Goal: Task Accomplishment & Management: Manage account settings

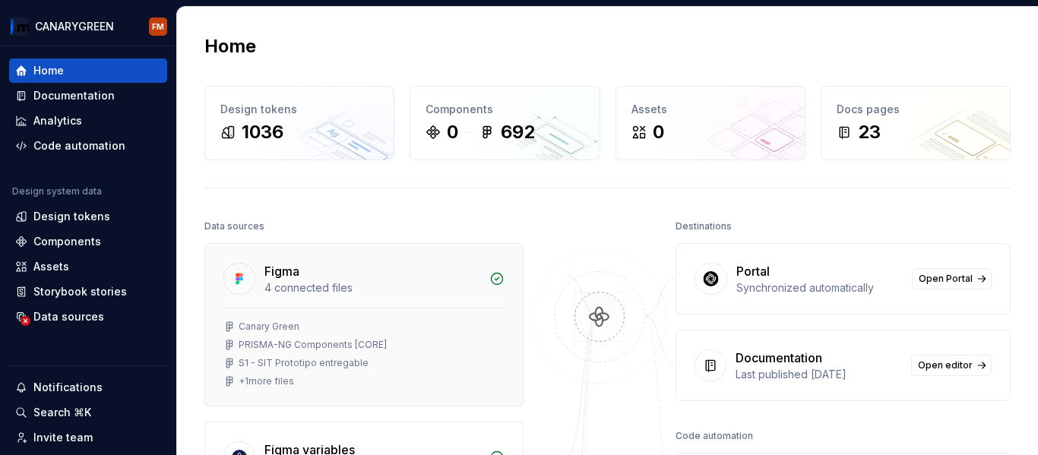
click at [315, 283] on div "4 connected files" at bounding box center [372, 287] width 216 height 15
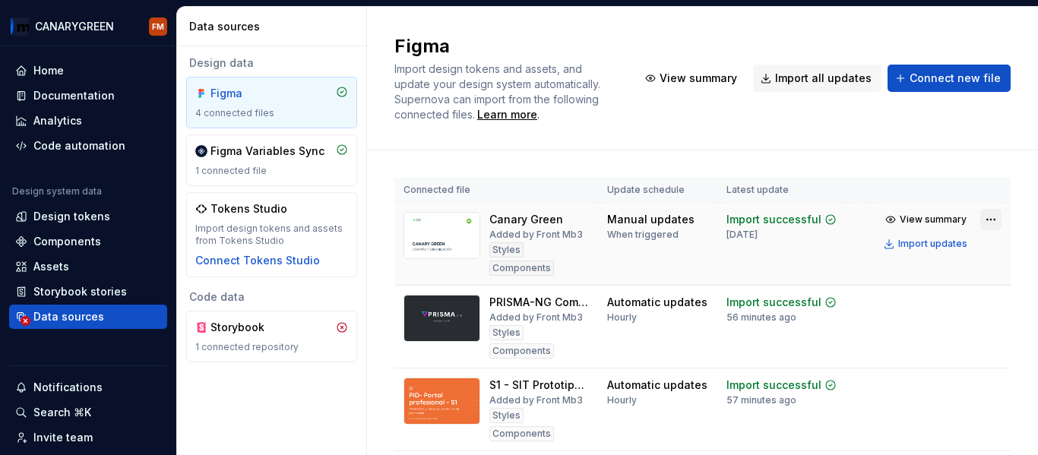
click at [975, 215] on html "CANARYGREEN FM Home Documentation Analytics Code automation Design system data …" at bounding box center [519, 227] width 1038 height 455
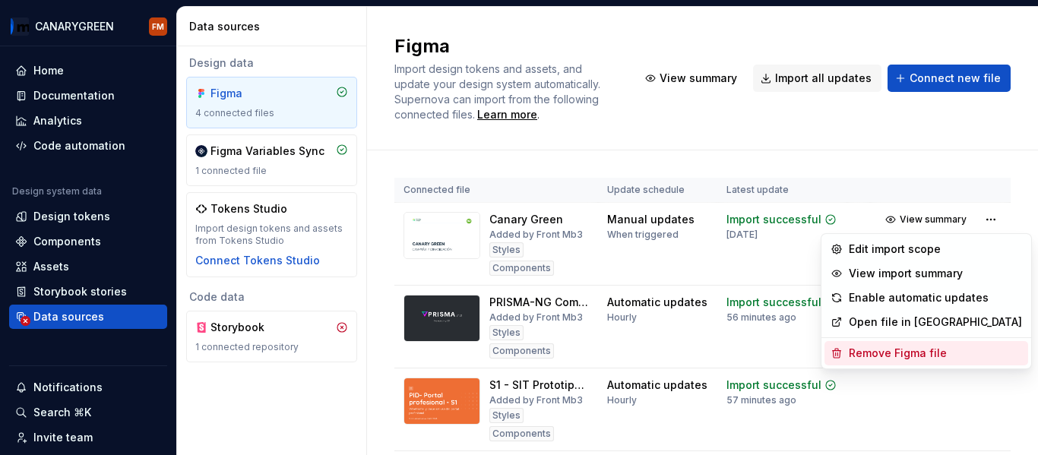
click at [894, 353] on div "Remove Figma file" at bounding box center [935, 353] width 173 height 15
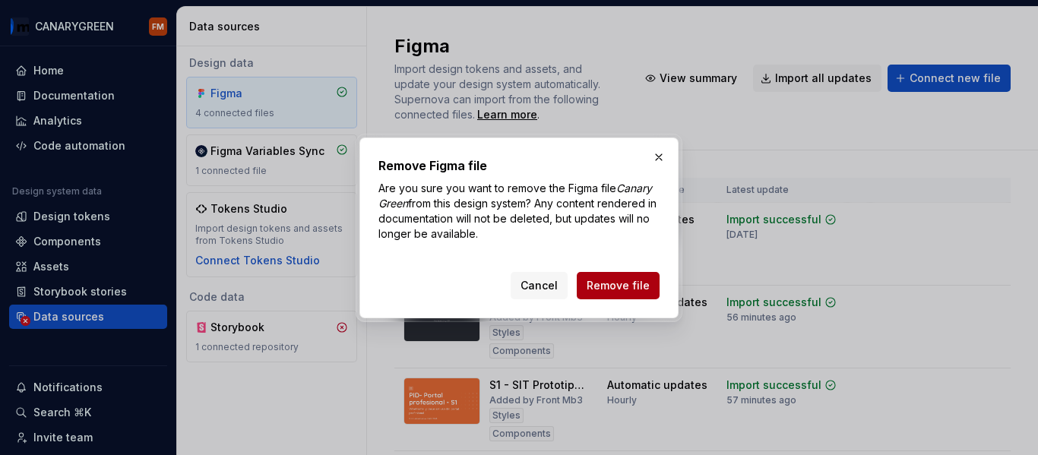
click at [616, 282] on span "Remove file" at bounding box center [618, 285] width 63 height 15
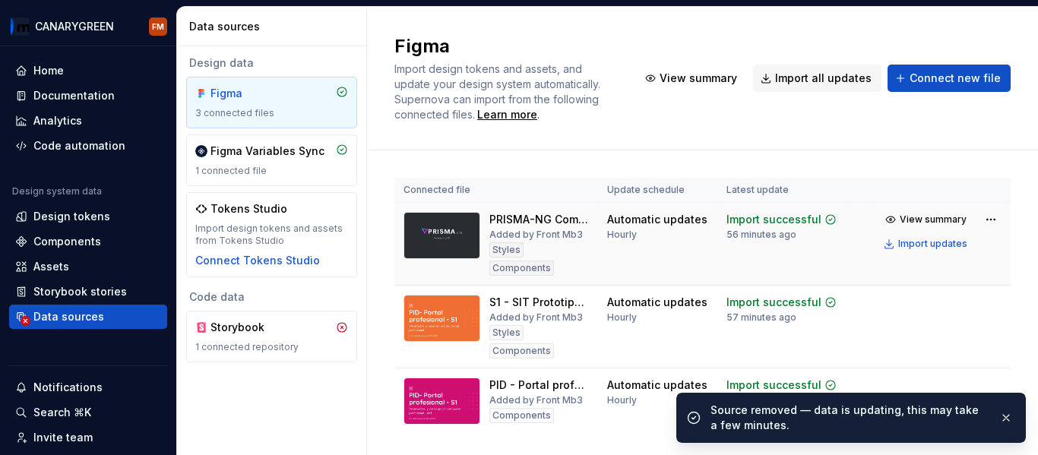
scroll to position [36, 0]
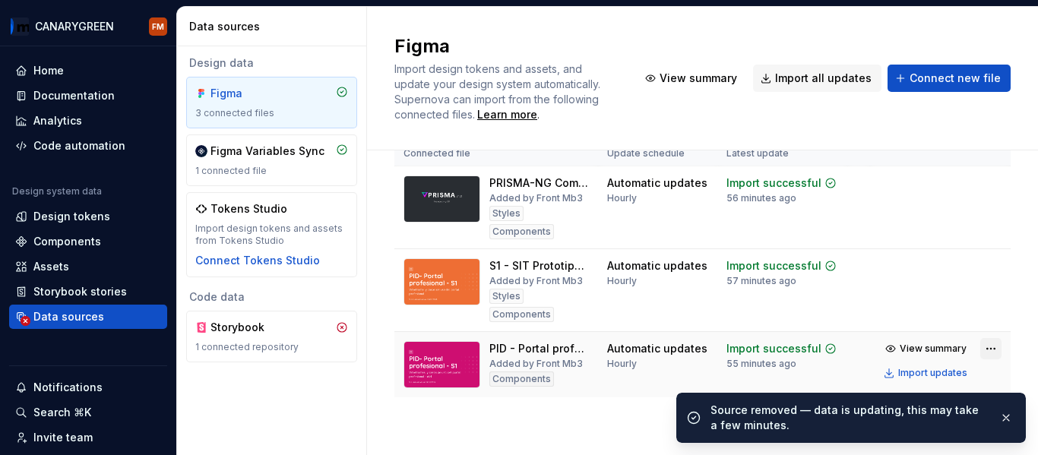
click at [975, 347] on html "CANARYGREEN FM Home Documentation Analytics Code automation Design system data …" at bounding box center [519, 227] width 1038 height 455
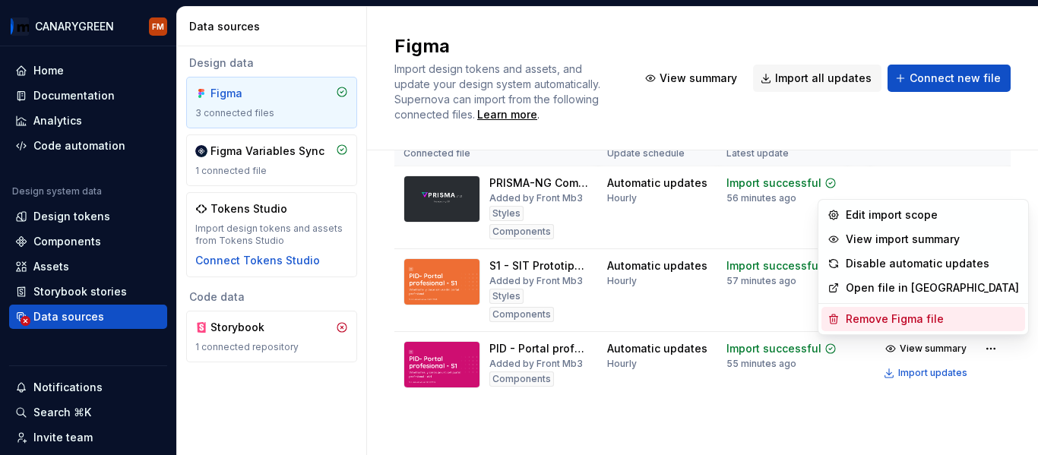
click at [889, 318] on div "Remove Figma file" at bounding box center [932, 319] width 173 height 15
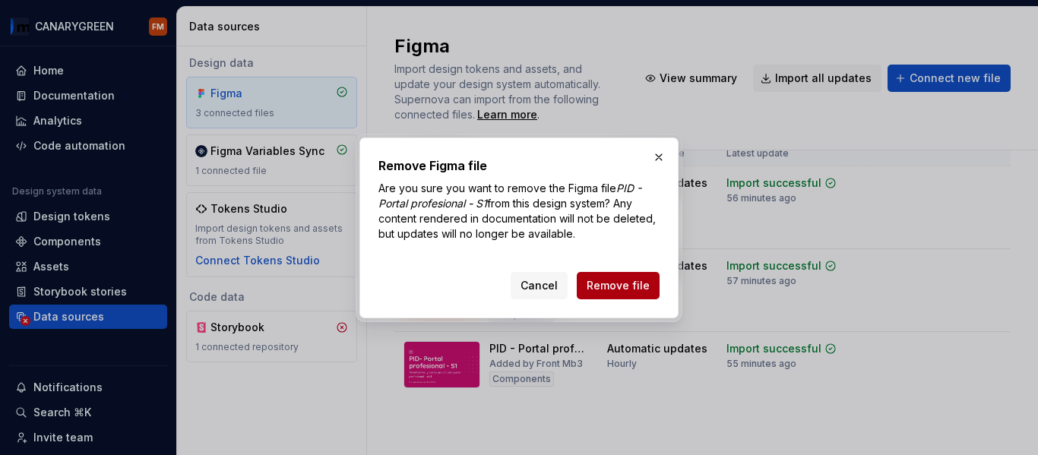
click at [627, 292] on span "Remove file" at bounding box center [618, 285] width 63 height 15
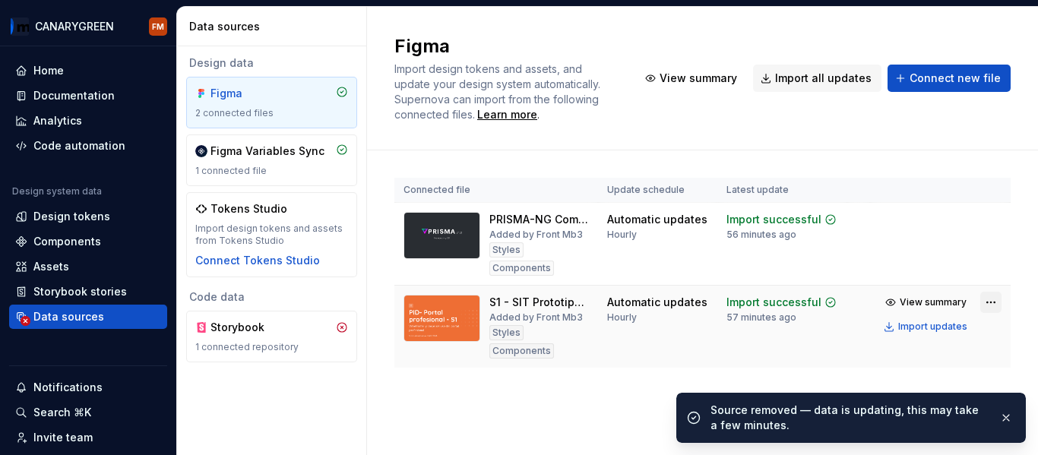
click at [993, 283] on html "CANARYGREEN FM Home Documentation Analytics Code automation Design system data …" at bounding box center [519, 227] width 1038 height 455
click at [1011, 417] on button "button" at bounding box center [1006, 417] width 20 height 21
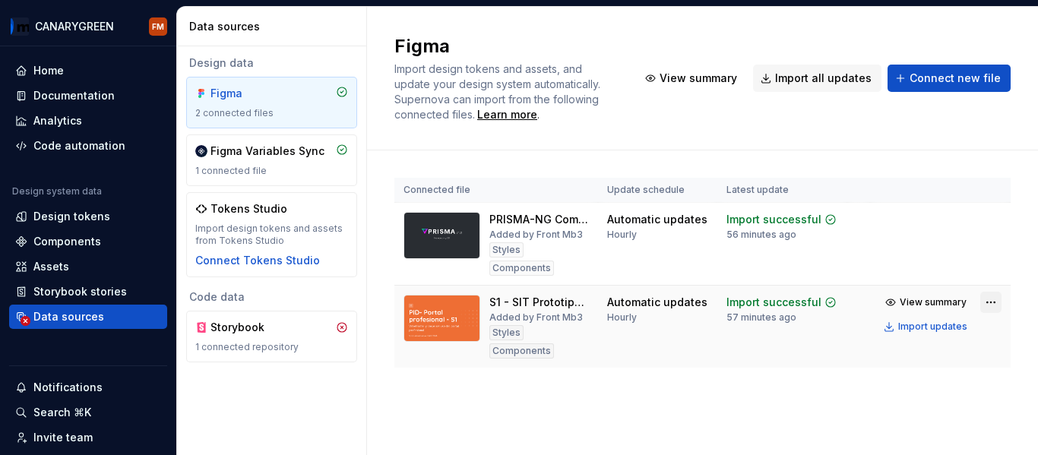
click at [981, 288] on html "CANARYGREEN FM Home Documentation Analytics Code automation Design system data …" at bounding box center [519, 227] width 1038 height 455
click at [676, 378] on html "CANARYGREEN FM Home Documentation Analytics Code automation Design system data …" at bounding box center [519, 227] width 1038 height 455
click at [600, 350] on div "Connected file Update schedule Latest update PRISMA-NG Components [CORE] Added …" at bounding box center [702, 287] width 616 height 275
click at [524, 360] on div "Connected file Update schedule Latest update PRISMA-NG Components [CORE] Added …" at bounding box center [702, 287] width 616 height 275
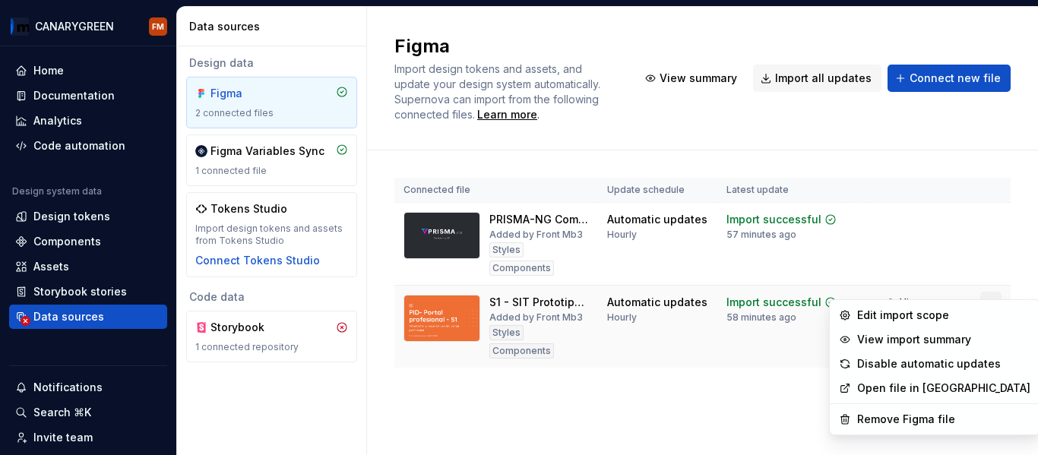
click at [983, 285] on html "CANARYGREEN FM Home Documentation Analytics Code automation Design system data …" at bounding box center [519, 227] width 1038 height 455
click at [901, 420] on div "Remove Figma file" at bounding box center [943, 419] width 173 height 15
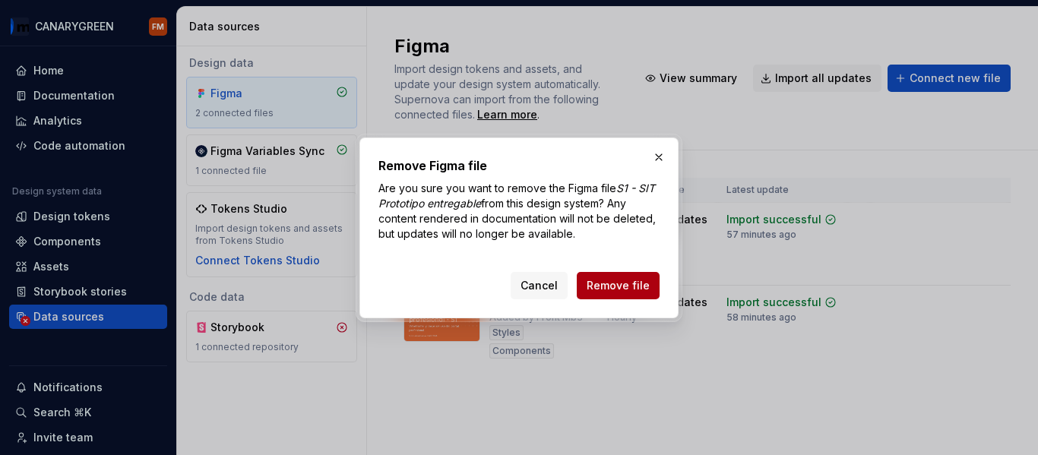
click at [629, 288] on span "Remove file" at bounding box center [618, 285] width 63 height 15
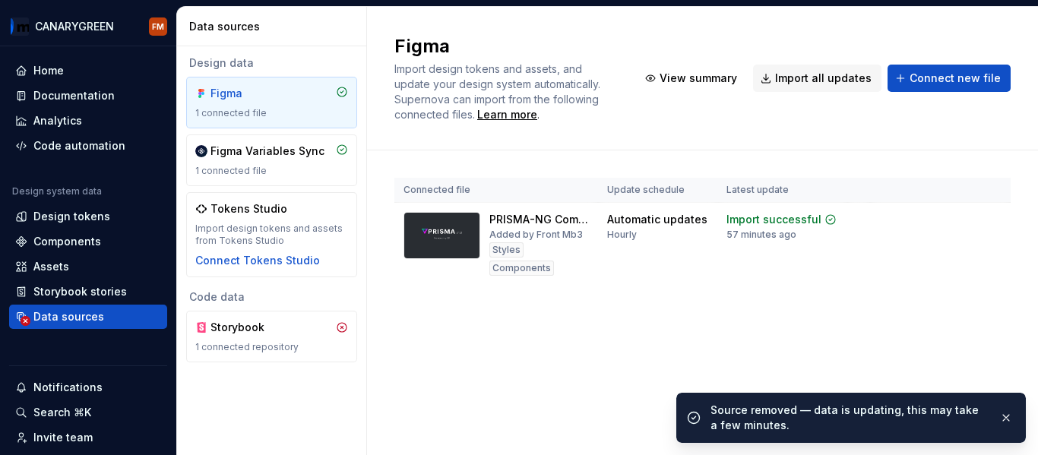
click at [489, 385] on div "Figma Import design tokens and assets, and update your design system automatica…" at bounding box center [702, 231] width 671 height 448
drag, startPoint x: 363, startPoint y: 339, endPoint x: 305, endPoint y: 339, distance: 58.5
click at [363, 339] on div "Design data Figma 1 connected file Figma Variables Sync 1 connected file Tokens…" at bounding box center [271, 208] width 189 height 325
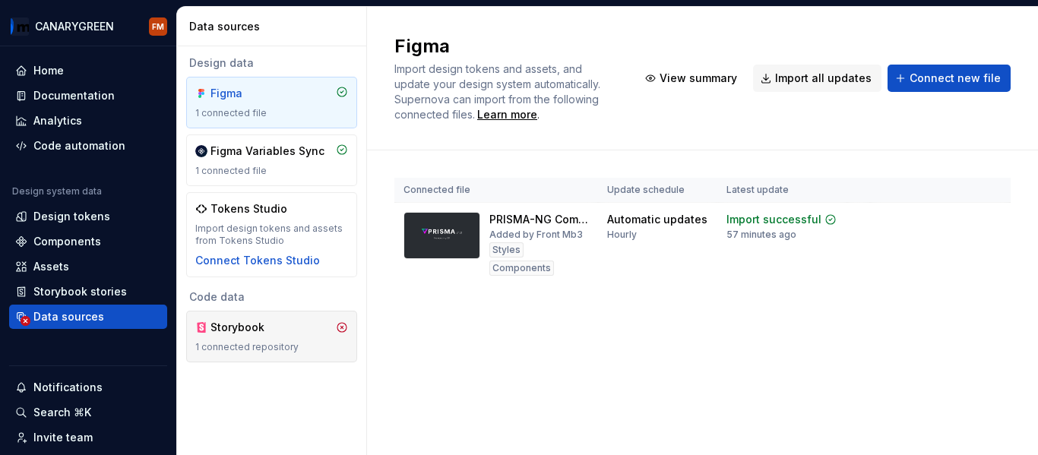
click at [343, 331] on icon at bounding box center [342, 327] width 12 height 12
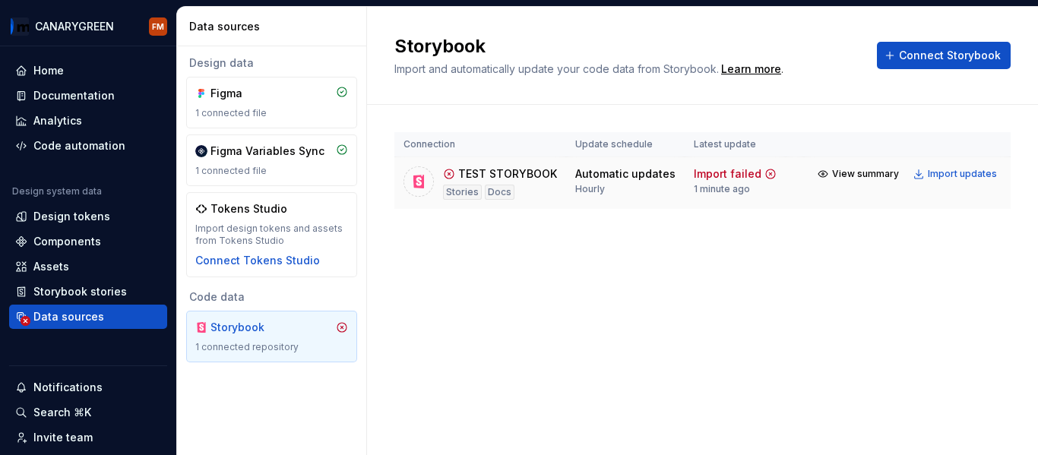
click at [450, 173] on icon at bounding box center [449, 174] width 12 height 12
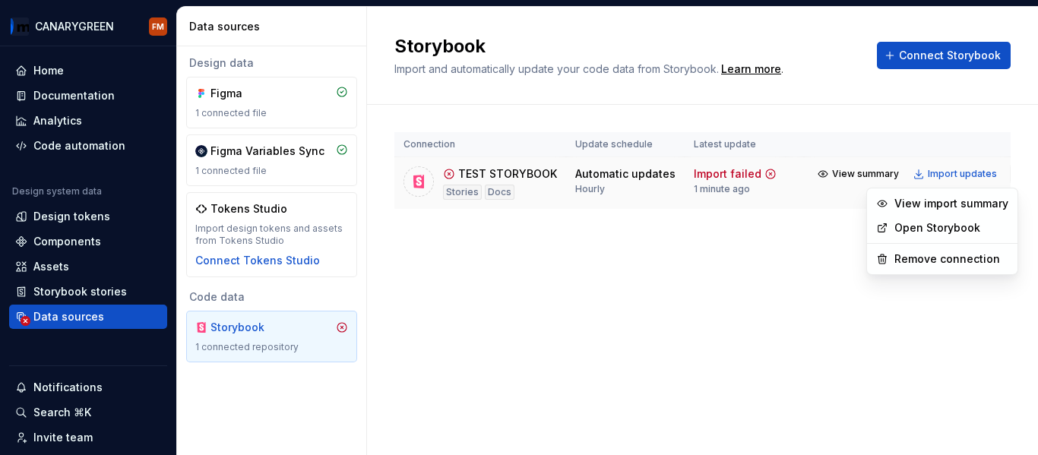
click at [1001, 166] on html "CANARYGREEN FM Home Documentation Analytics Code automation Design system data …" at bounding box center [519, 227] width 1038 height 455
click at [919, 260] on div "Remove connection" at bounding box center [951, 259] width 114 height 15
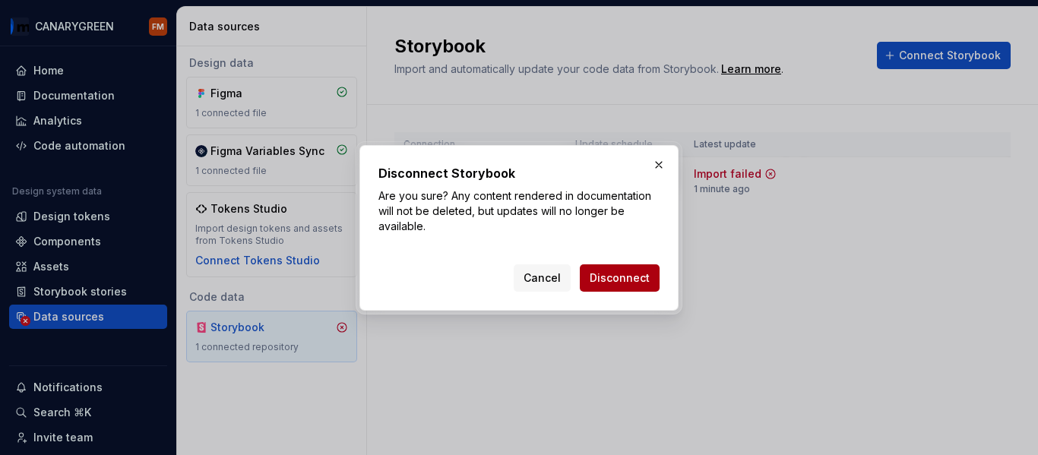
click at [620, 267] on button "Disconnect" at bounding box center [620, 277] width 80 height 27
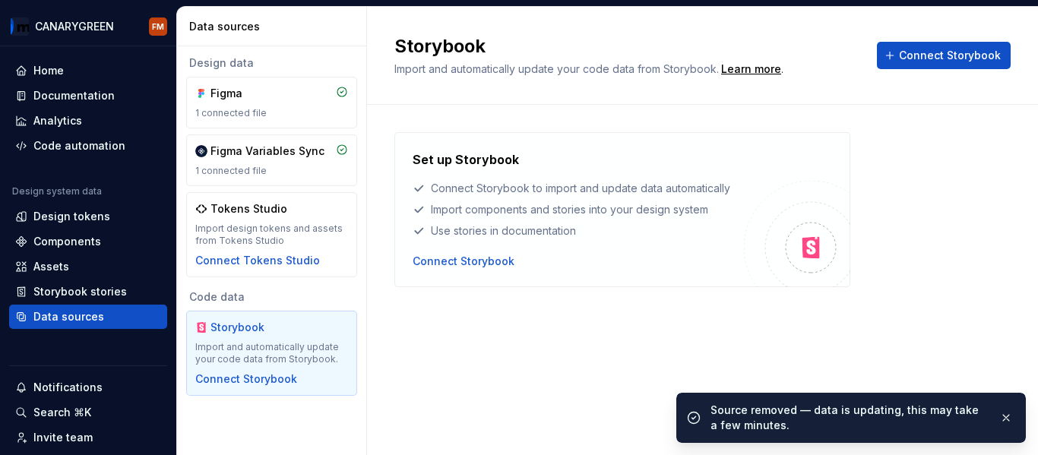
click at [526, 342] on div "Set up Storybook Connect Storybook to import and update data automatically Impo…" at bounding box center [702, 225] width 616 height 240
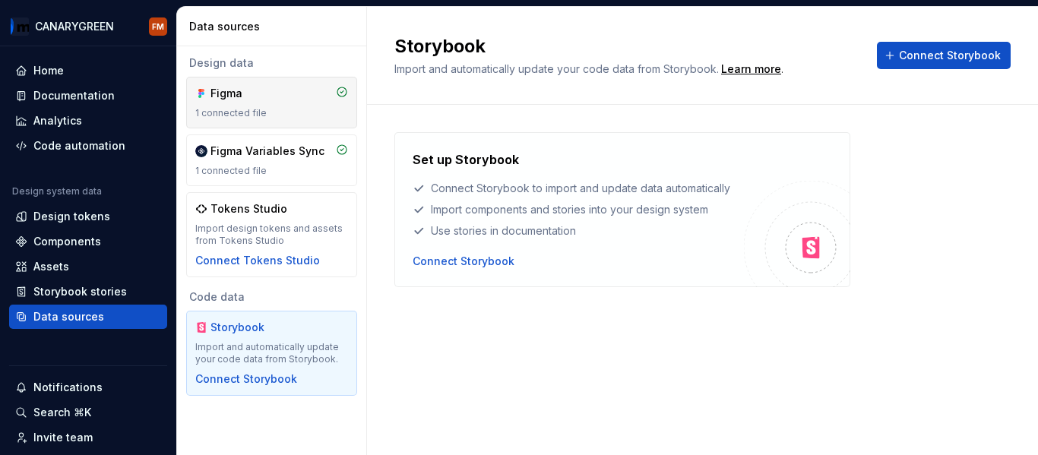
click at [276, 106] on div "Figma 1 connected file" at bounding box center [271, 102] width 153 height 33
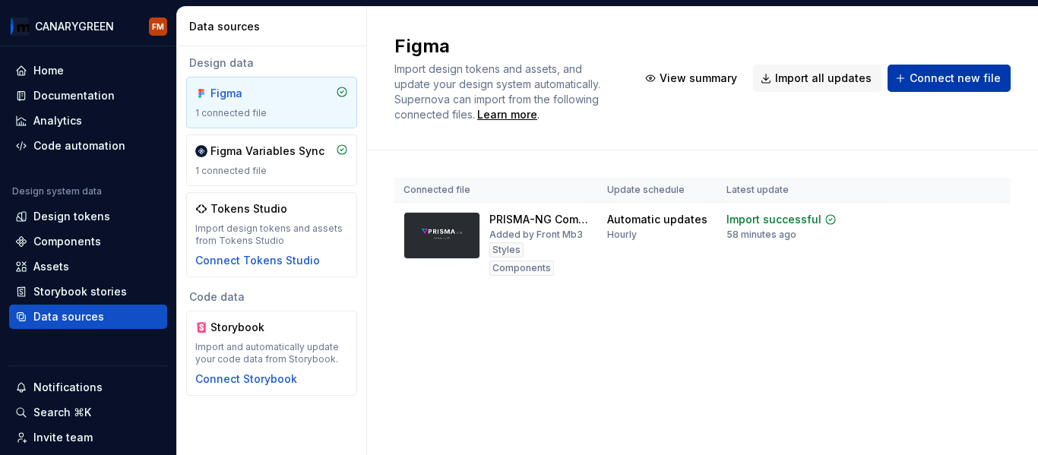
click at [976, 86] on button "Connect new file" at bounding box center [949, 78] width 123 height 27
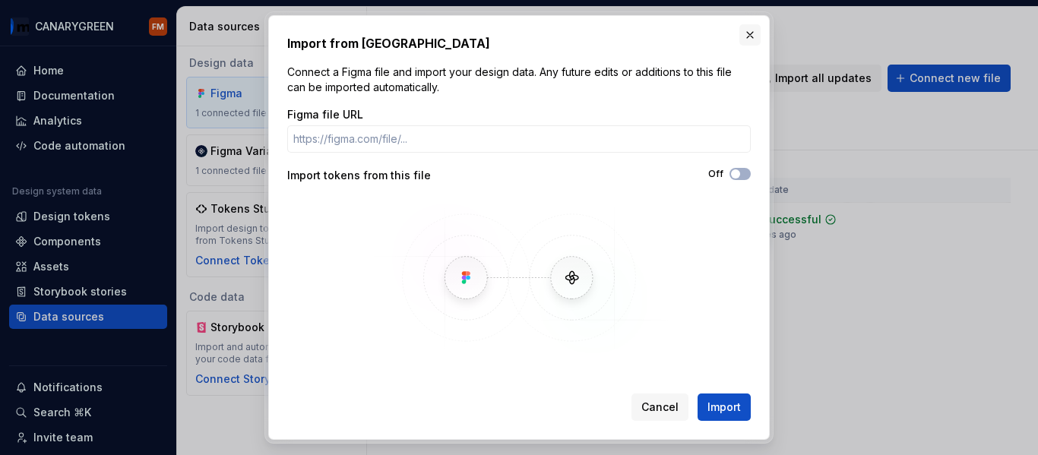
click at [747, 30] on button "button" at bounding box center [749, 34] width 21 height 21
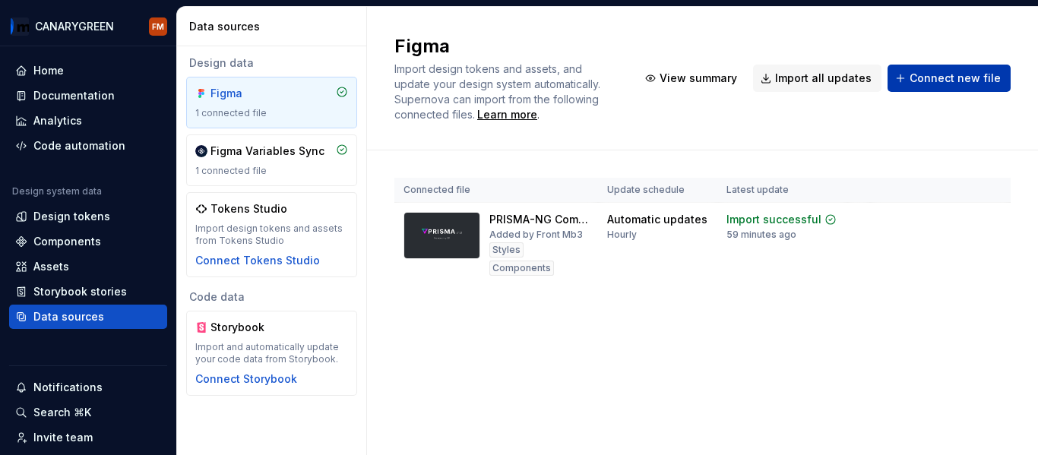
click at [946, 81] on span "Connect new file" at bounding box center [955, 78] width 91 height 15
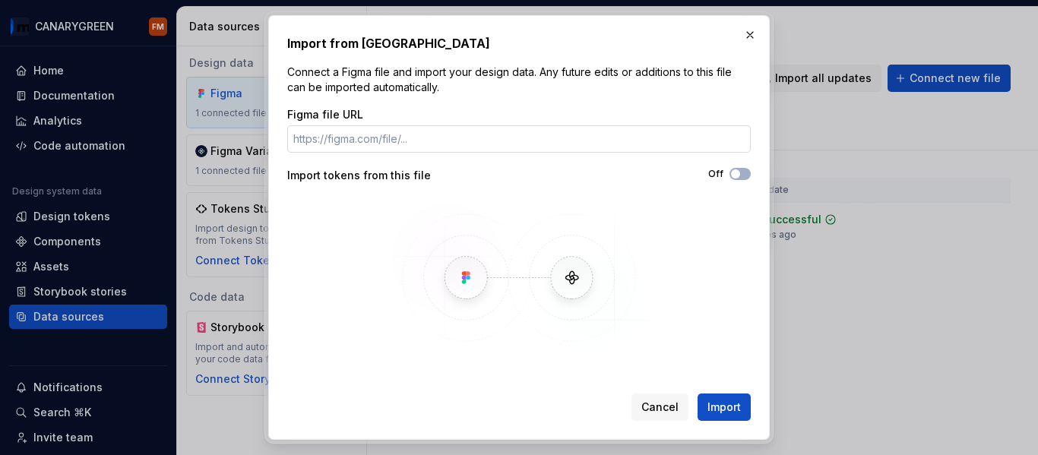
click at [487, 139] on input "Figma file URL" at bounding box center [519, 138] width 464 height 27
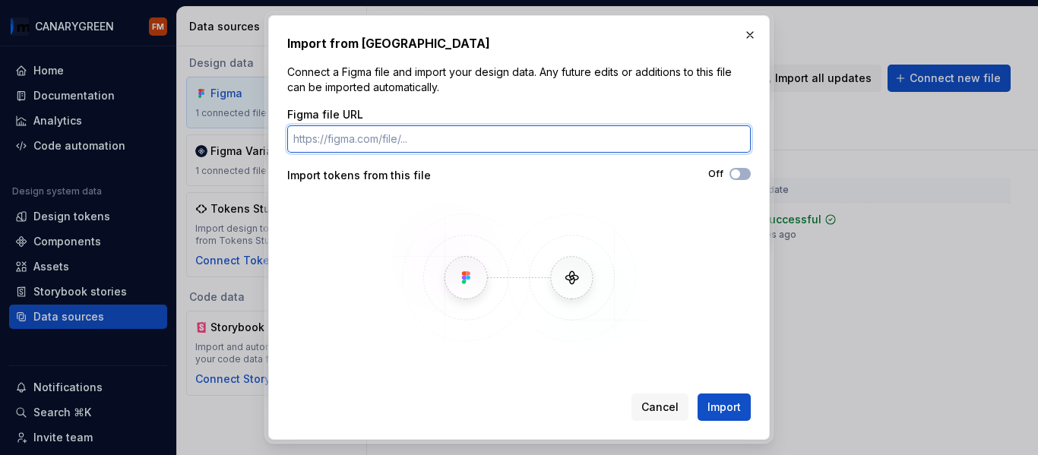
paste input "https://www.figma.com/design/VFyM7frhrDLfZ4LnIxLkoq/PRISMA-Foundations--CORE-?m…"
type input "https://www.figma.com/design/VFyM7frhrDLfZ4LnIxLkoq/PRISMA-Foundations--CORE-?m…"
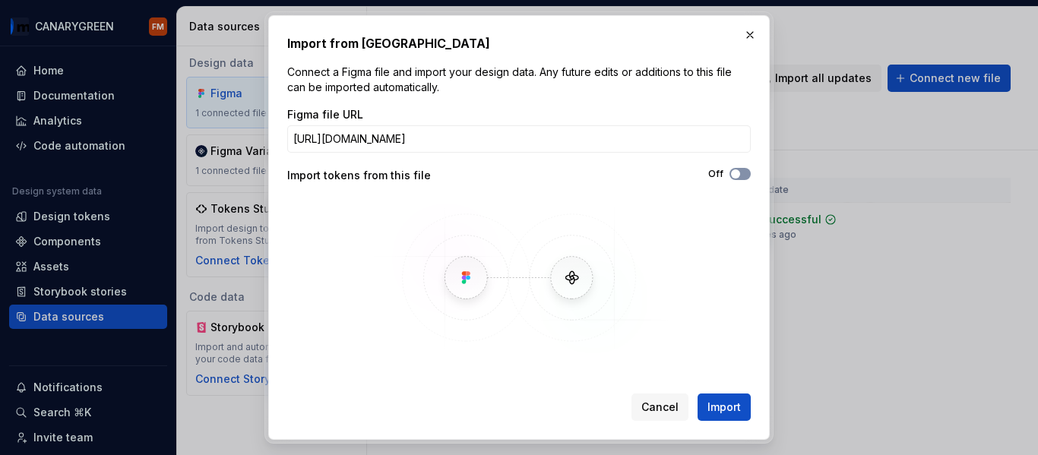
scroll to position [0, 0]
click at [739, 169] on icon "button" at bounding box center [736, 173] width 12 height 9
click at [730, 407] on span "Import" at bounding box center [723, 407] width 33 height 15
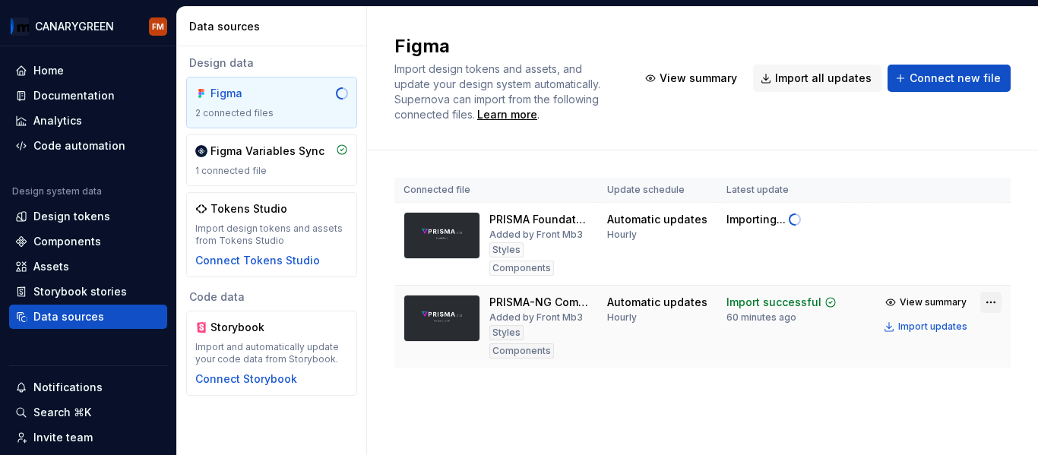
click at [989, 286] on html "CANARYGREEN FM Home Documentation Analytics Code automation Design system data …" at bounding box center [519, 227] width 1038 height 455
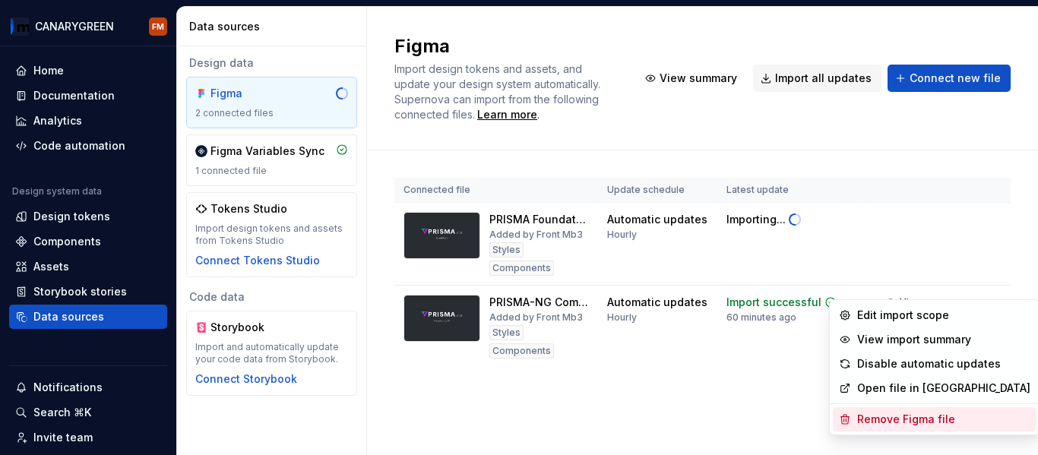
click at [910, 419] on div "Remove Figma file" at bounding box center [943, 419] width 173 height 15
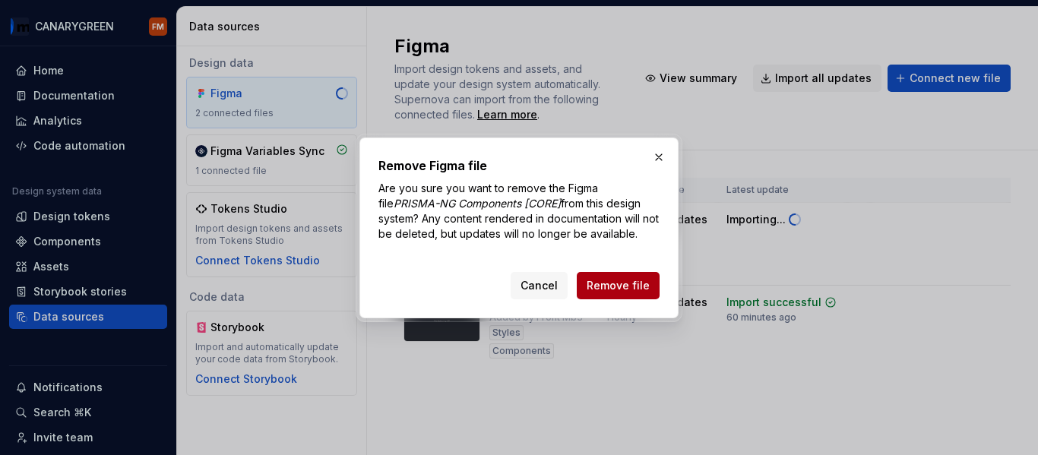
click at [604, 286] on span "Remove file" at bounding box center [618, 285] width 63 height 15
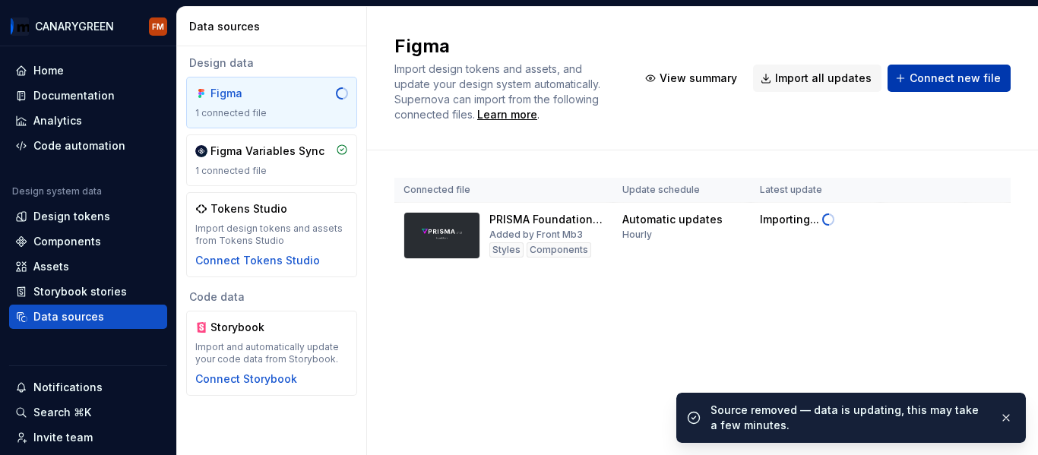
click at [934, 71] on span "Connect new file" at bounding box center [955, 78] width 91 height 15
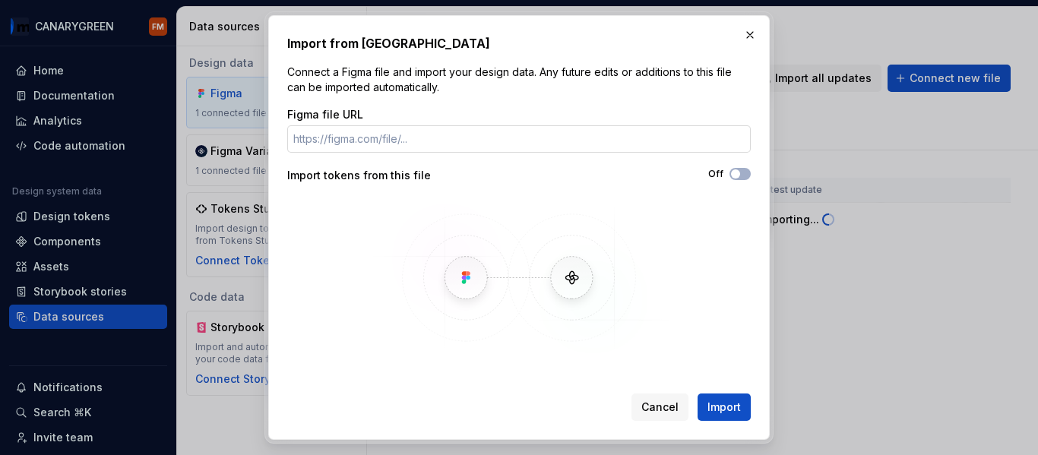
click at [473, 142] on input "Figma file URL" at bounding box center [519, 138] width 464 height 27
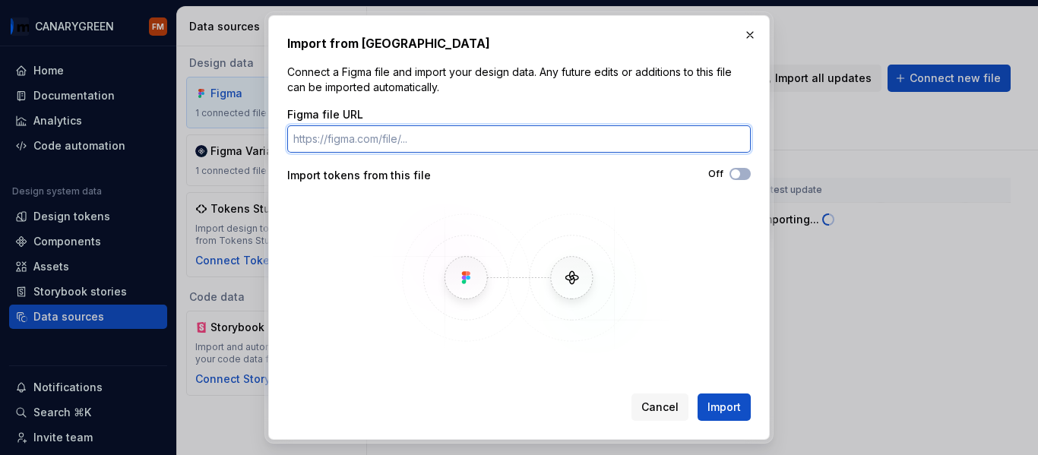
paste input "[URL][DOMAIN_NAME]"
type input "[URL][DOMAIN_NAME]"
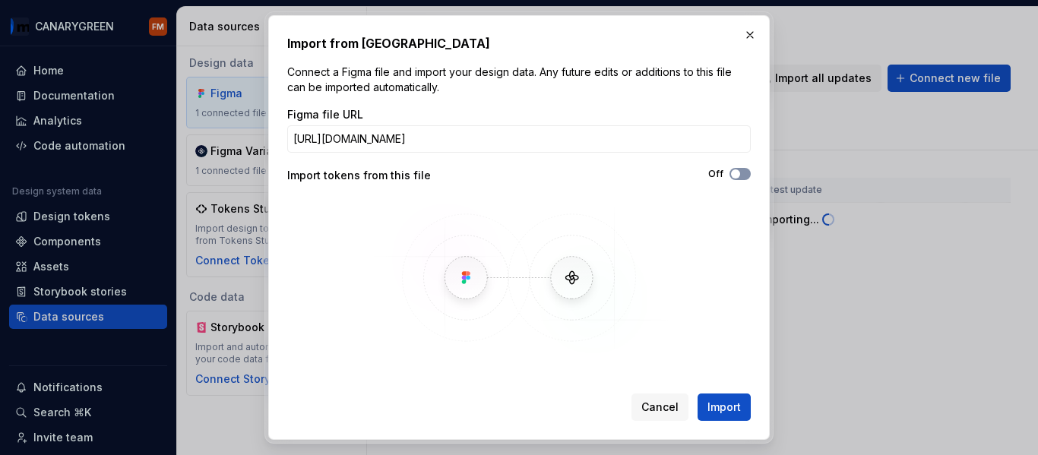
click at [736, 169] on icon "button" at bounding box center [736, 173] width 12 height 9
click at [726, 409] on span "Import" at bounding box center [723, 407] width 33 height 15
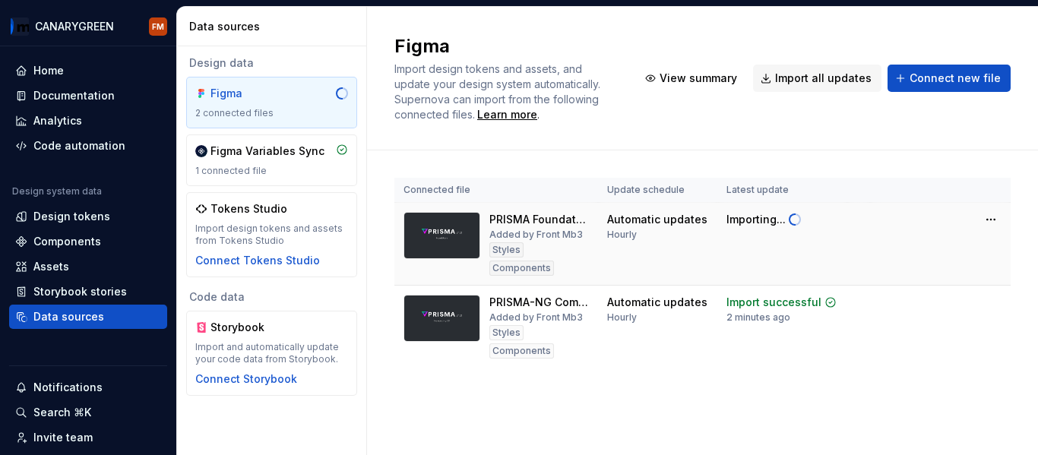
click at [620, 222] on div "Automatic updates" at bounding box center [657, 219] width 100 height 15
click at [712, 227] on td "Automatic updates Hourly" at bounding box center [658, 244] width 120 height 83
click at [991, 219] on html "CANARYGREEN FM Home Documentation Analytics Code automation Design system data …" at bounding box center [519, 227] width 1038 height 455
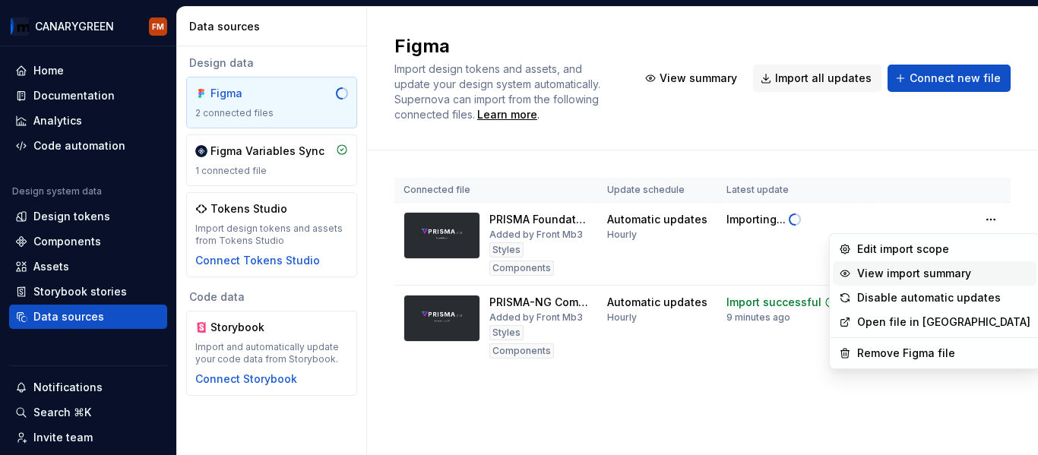
click at [923, 279] on div "View import summary" at bounding box center [943, 273] width 173 height 15
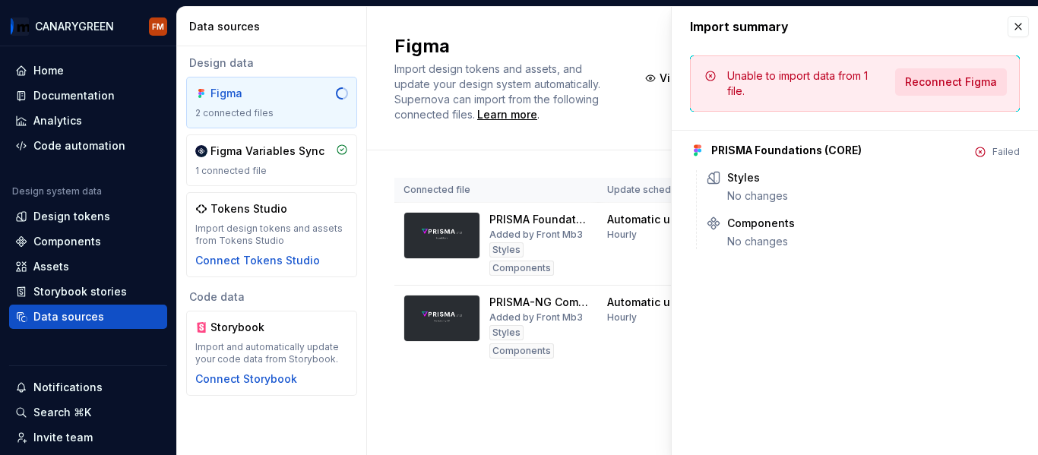
click at [965, 90] on button "Reconnect Figma" at bounding box center [951, 81] width 112 height 27
click at [582, 156] on div "Connected file Update schedule Latest update PRISMA Foundations (CORE) Added by…" at bounding box center [702, 287] width 616 height 275
click at [1016, 25] on button "button" at bounding box center [1018, 26] width 21 height 21
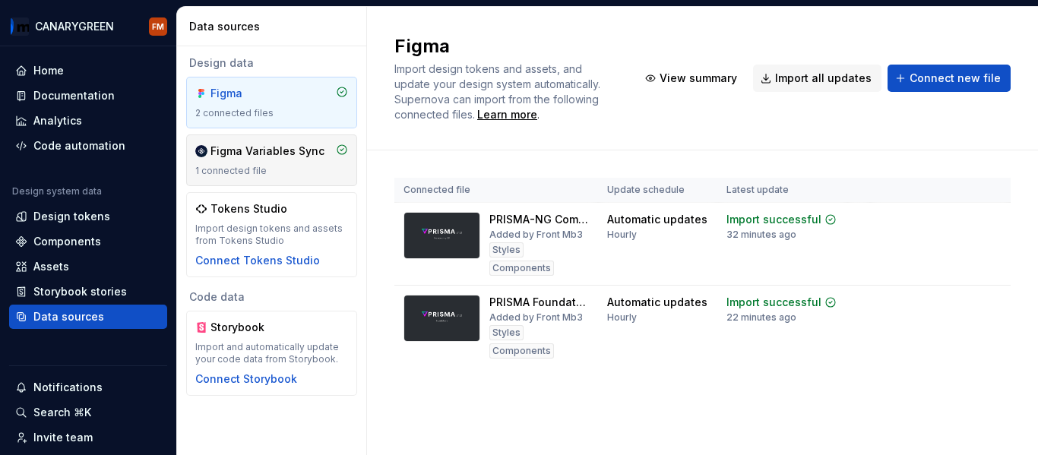
click at [274, 165] on div "1 connected file" at bounding box center [271, 171] width 153 height 12
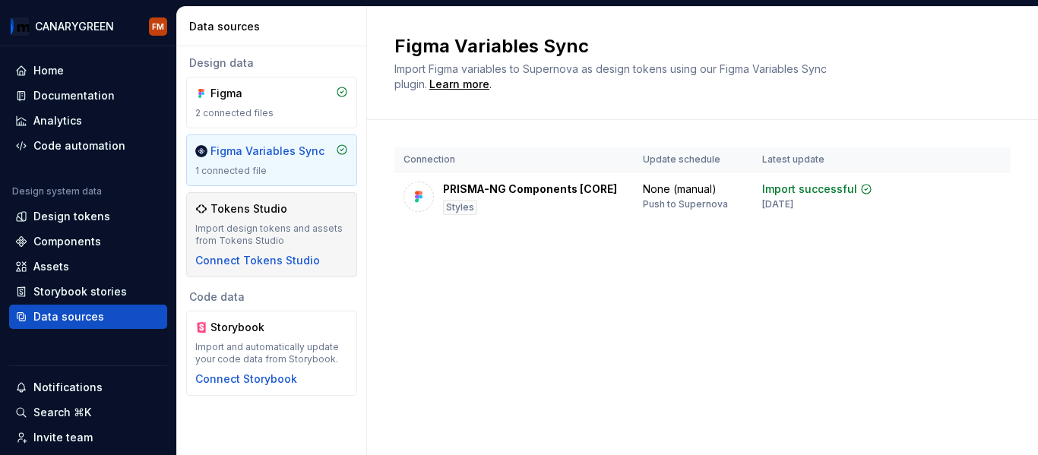
click at [236, 215] on div "Tokens Studio" at bounding box center [249, 208] width 77 height 15
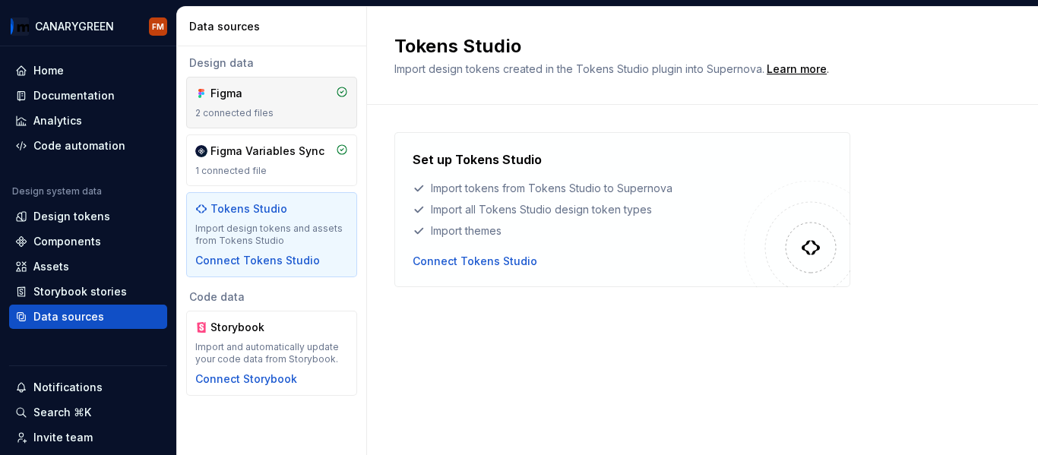
click at [251, 94] on div "Figma" at bounding box center [247, 93] width 73 height 15
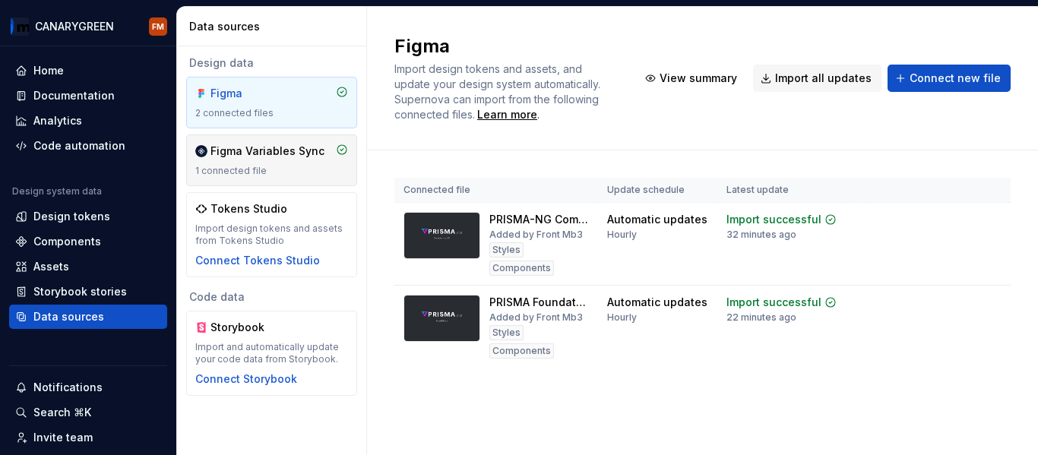
click at [259, 160] on div "Figma Variables Sync 1 connected file" at bounding box center [271, 160] width 153 height 33
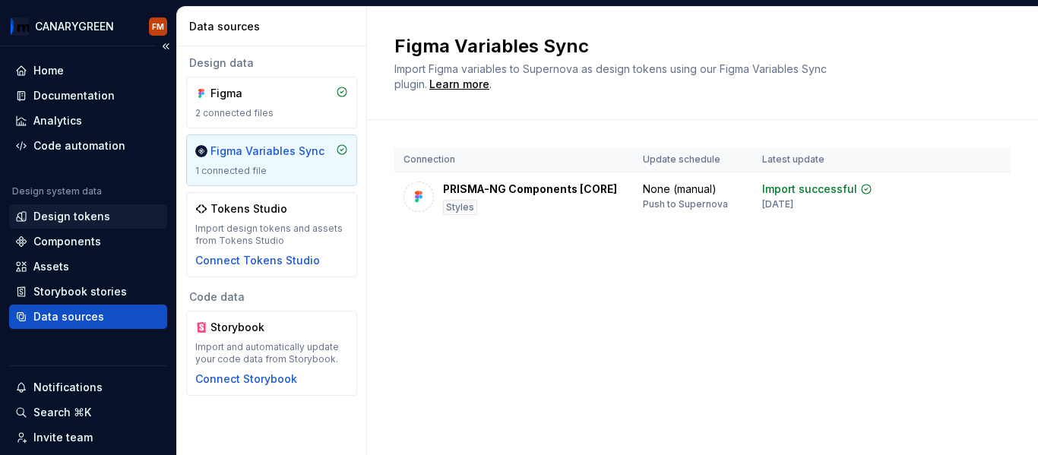
click at [90, 212] on div "Design tokens" at bounding box center [71, 216] width 77 height 15
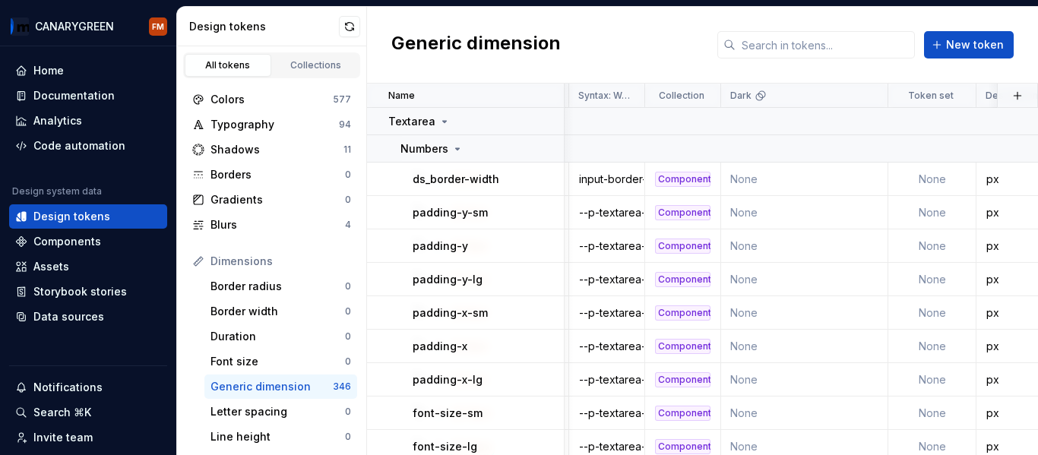
scroll to position [0, 37]
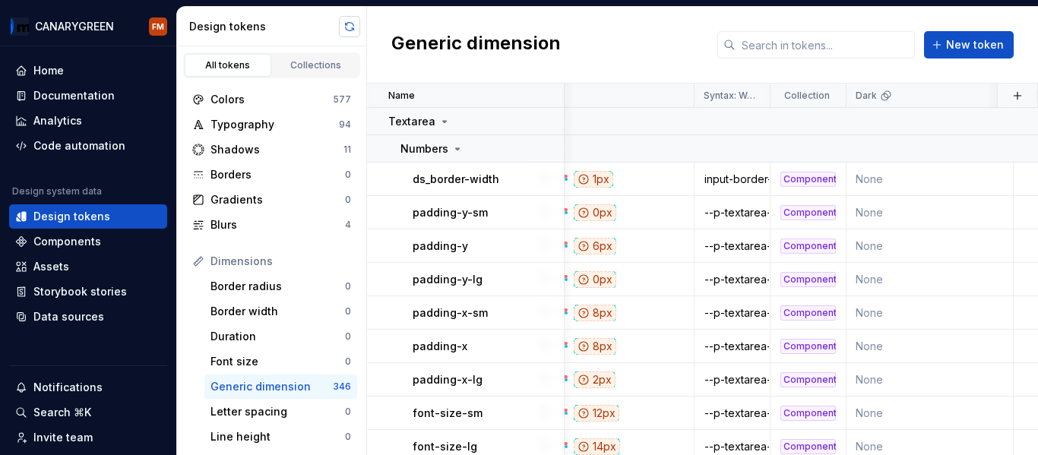
click at [343, 22] on button "button" at bounding box center [349, 26] width 21 height 21
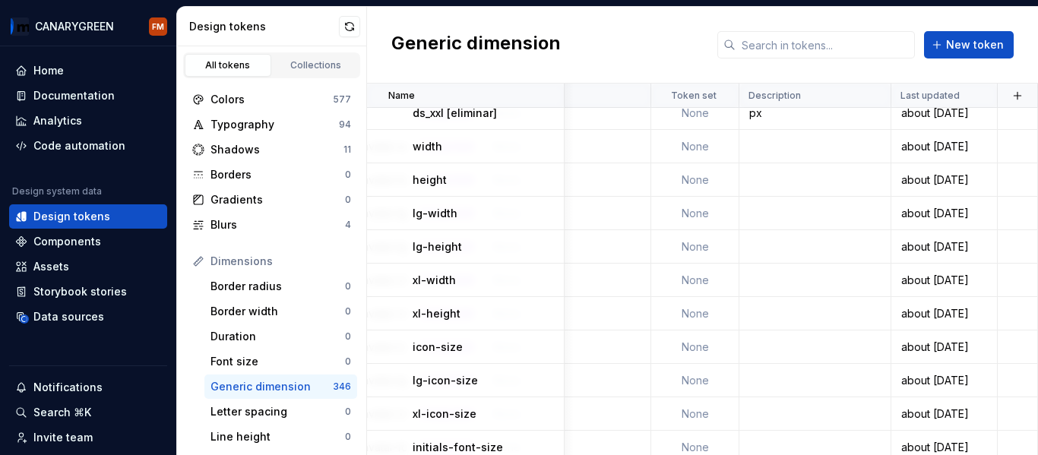
scroll to position [1140, 407]
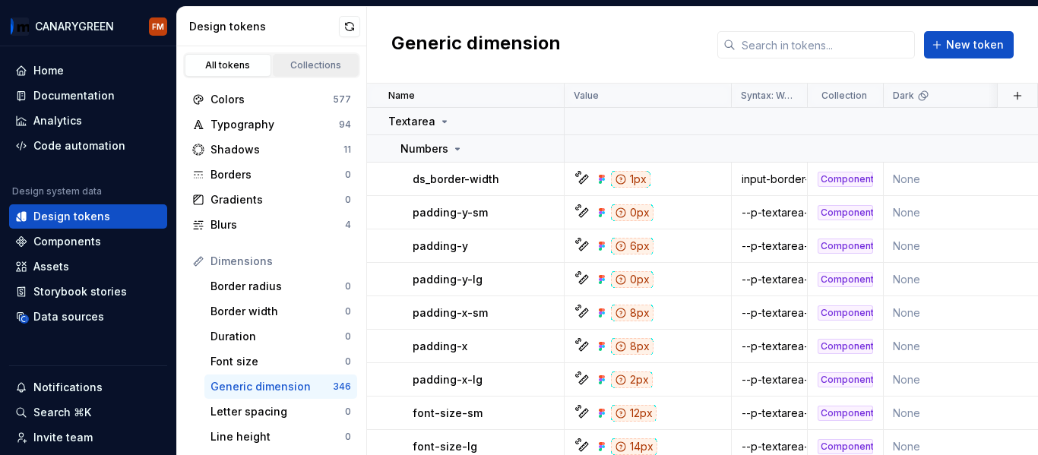
click at [292, 56] on link "Collections" at bounding box center [316, 65] width 87 height 23
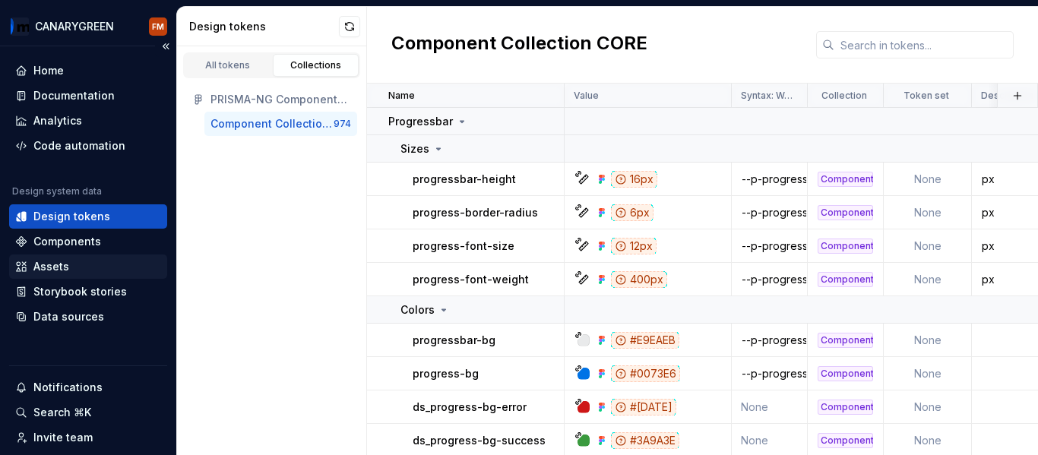
click at [57, 269] on div "Assets" at bounding box center [51, 266] width 36 height 15
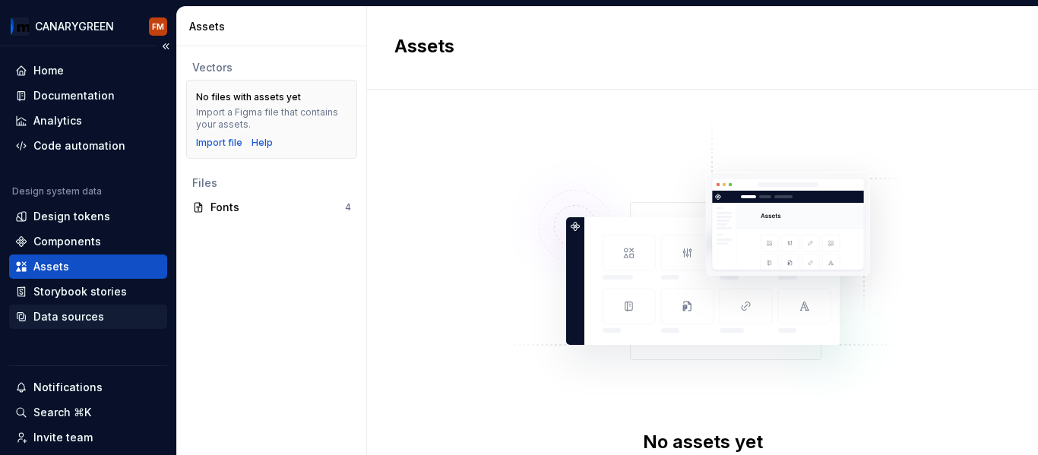
click at [64, 312] on div "Data sources" at bounding box center [68, 316] width 71 height 15
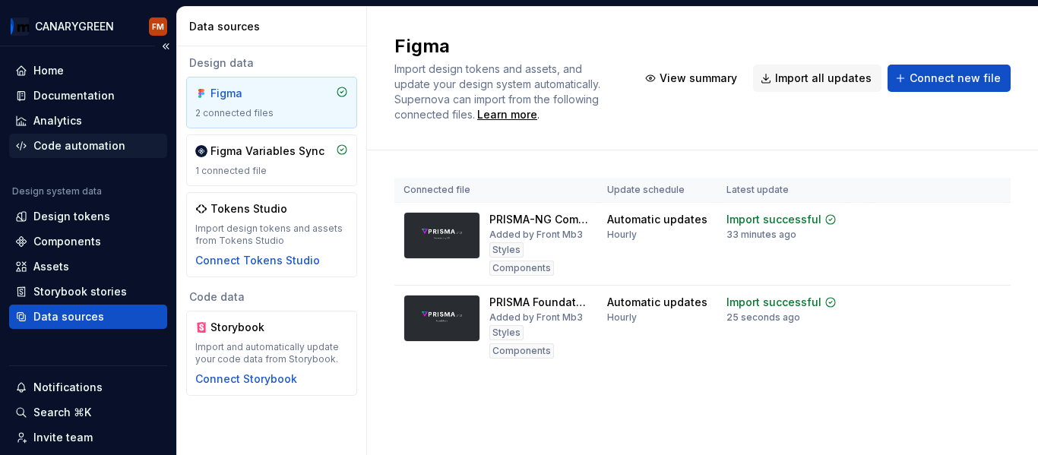
click at [66, 138] on div "Code automation" at bounding box center [79, 145] width 92 height 15
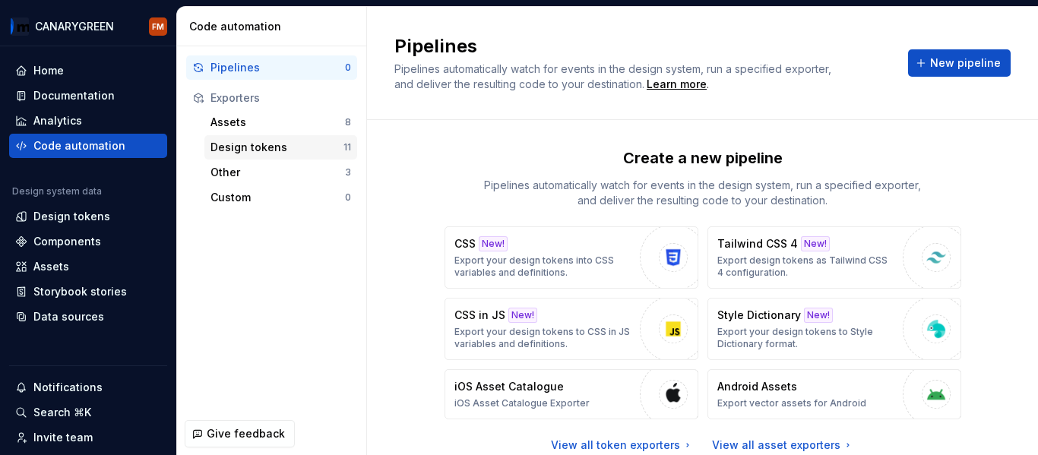
click at [273, 147] on div "Design tokens" at bounding box center [277, 147] width 133 height 15
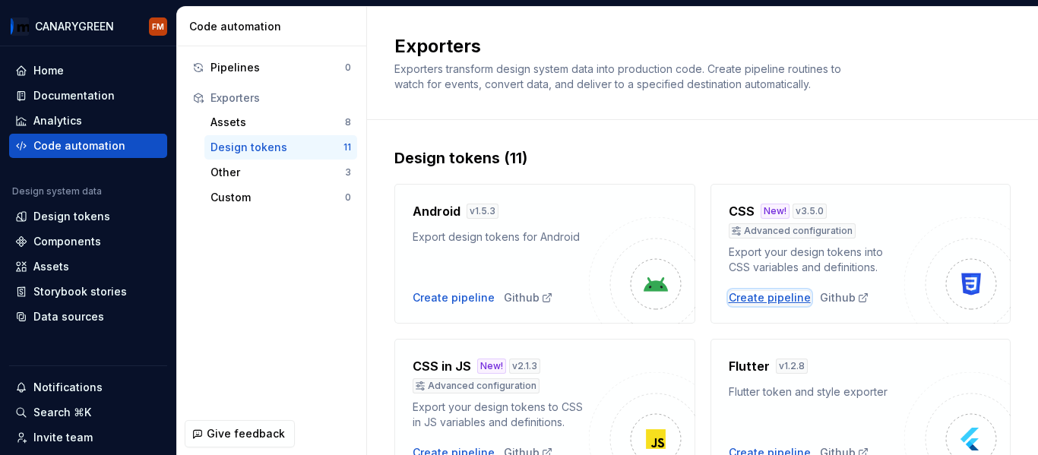
click at [764, 299] on div "Create pipeline" at bounding box center [770, 297] width 82 height 15
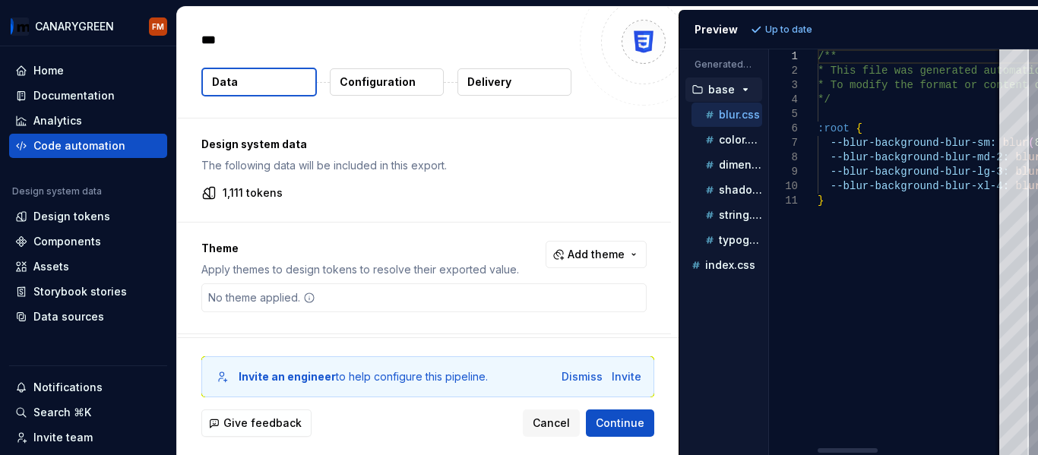
type textarea "*"
click at [730, 141] on p "color.css" at bounding box center [740, 140] width 43 height 12
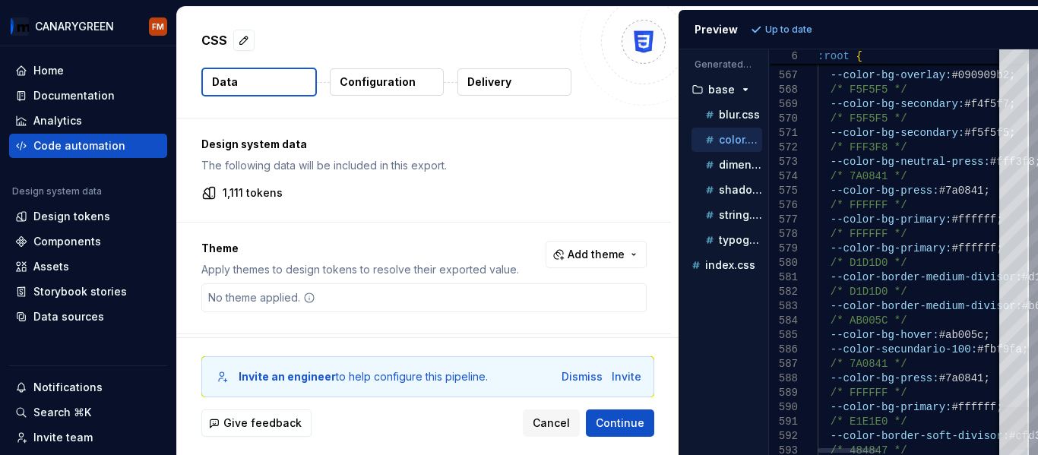
click at [1029, 419] on div at bounding box center [1014, 428] width 30 height 43
click at [730, 172] on div "dimension.css" at bounding box center [732, 164] width 60 height 15
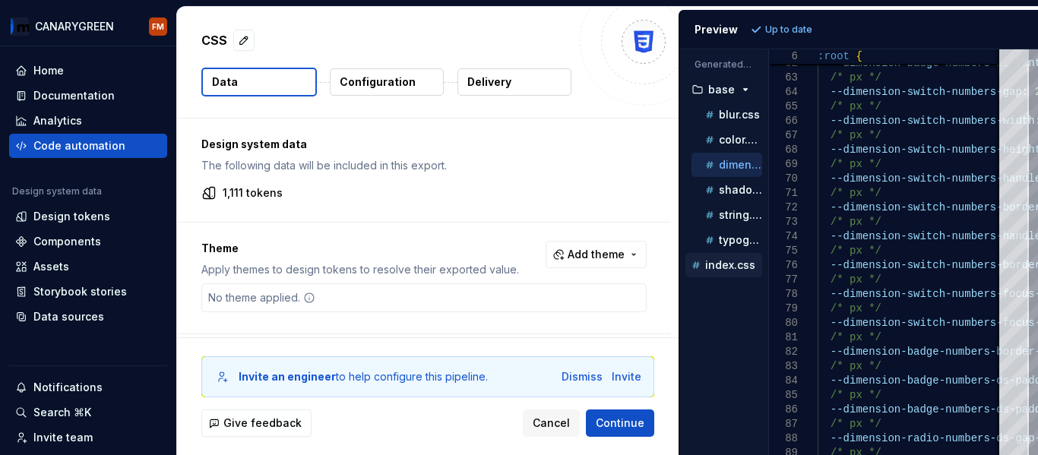
click at [723, 264] on p "index.css" at bounding box center [730, 265] width 50 height 12
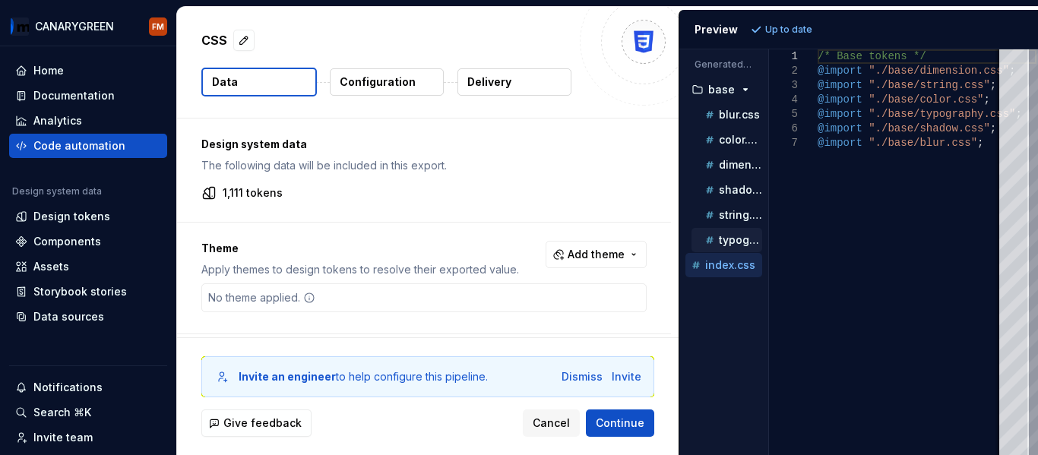
click at [715, 239] on icon "button" at bounding box center [709, 240] width 15 height 15
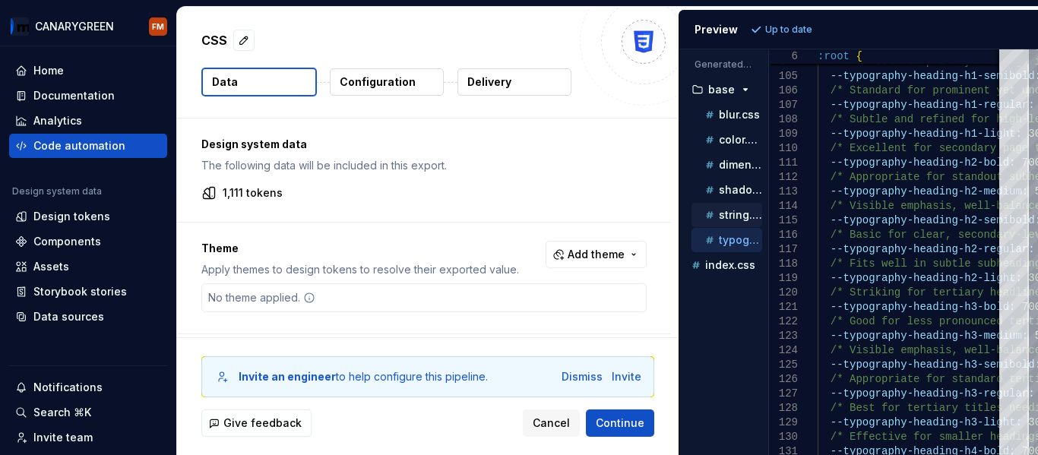
click at [715, 214] on icon "button" at bounding box center [709, 214] width 15 height 15
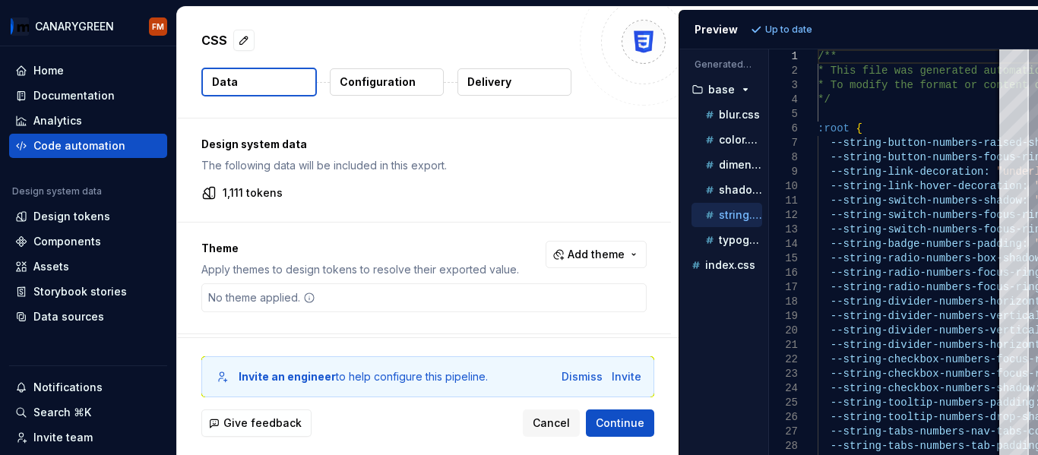
click at [722, 63] on p "Generated files" at bounding box center [724, 65] width 59 height 12
click at [744, 90] on icon "button" at bounding box center [746, 90] width 4 height 2
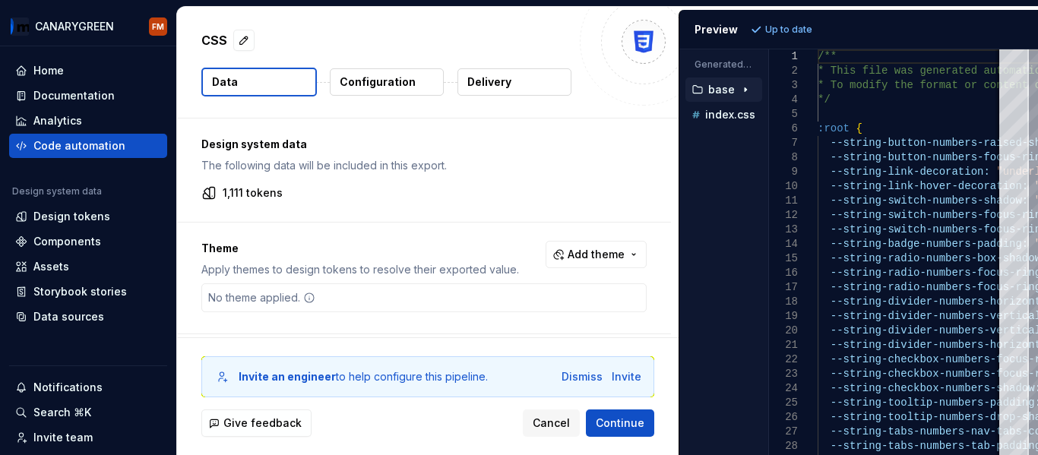
click at [745, 90] on icon "button" at bounding box center [746, 90] width 2 height 4
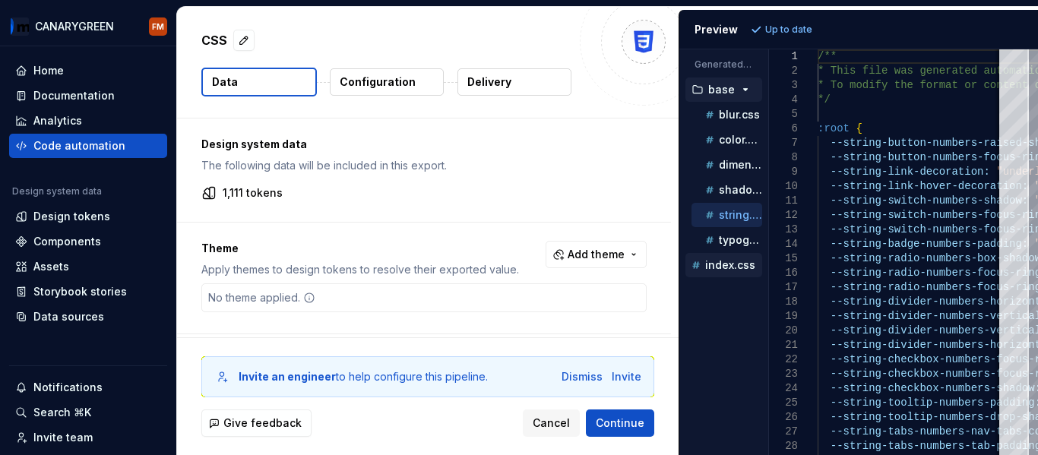
click at [726, 265] on p "index.css" at bounding box center [730, 265] width 50 height 12
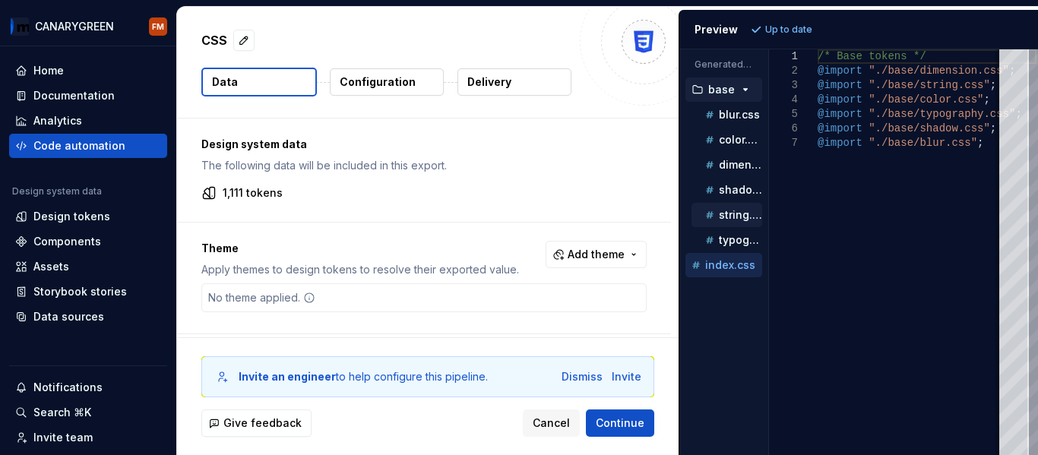
click at [719, 222] on div "string.css" at bounding box center [732, 214] width 60 height 15
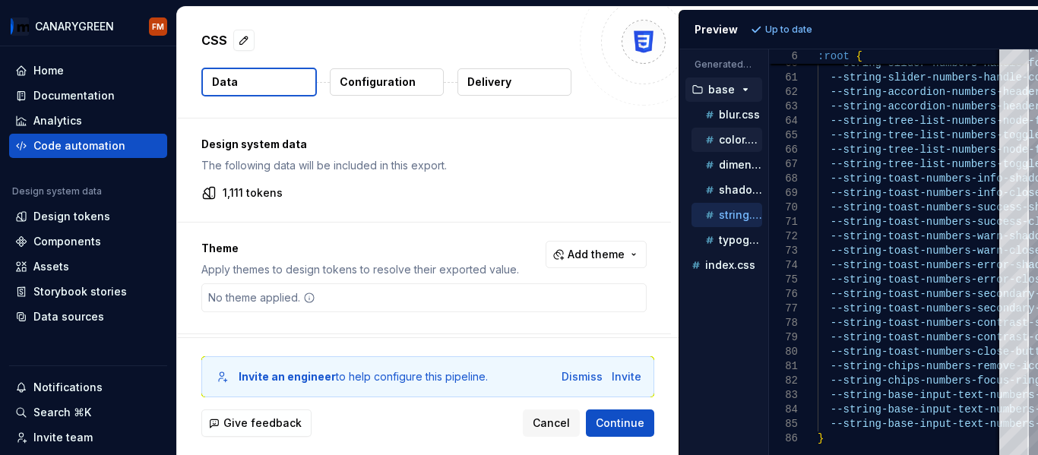
click at [745, 138] on p "color.css" at bounding box center [740, 140] width 43 height 12
type textarea "**********"
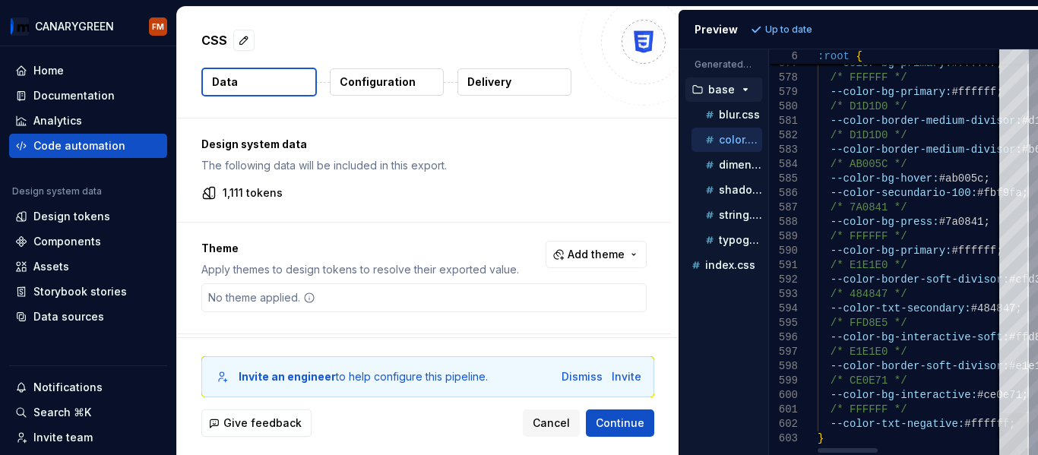
click at [1029, 433] on div at bounding box center [1014, 434] width 30 height 43
click at [738, 55] on div "Generated files" at bounding box center [723, 61] width 89 height 24
click at [733, 62] on p "Generated files" at bounding box center [724, 65] width 59 height 12
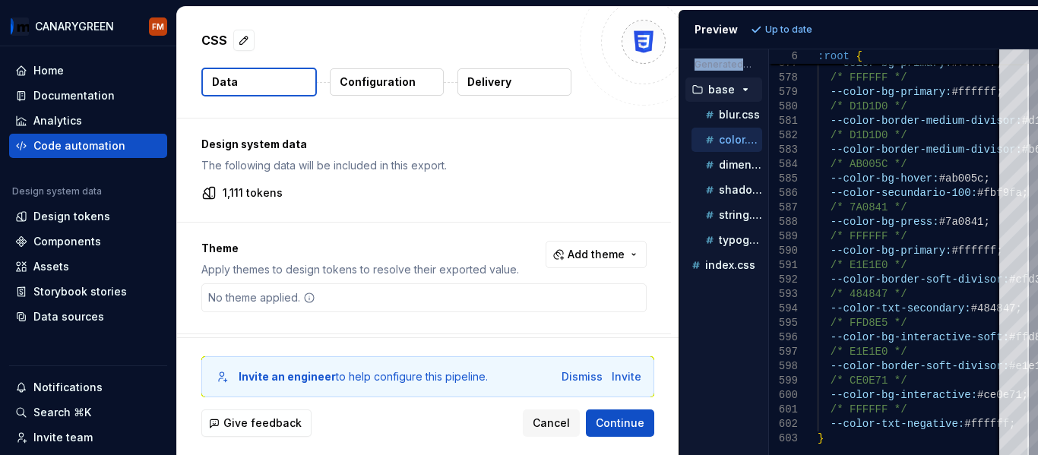
click at [733, 62] on p "Generated files" at bounding box center [724, 65] width 59 height 12
click at [394, 82] on p "Configuration" at bounding box center [378, 81] width 76 height 15
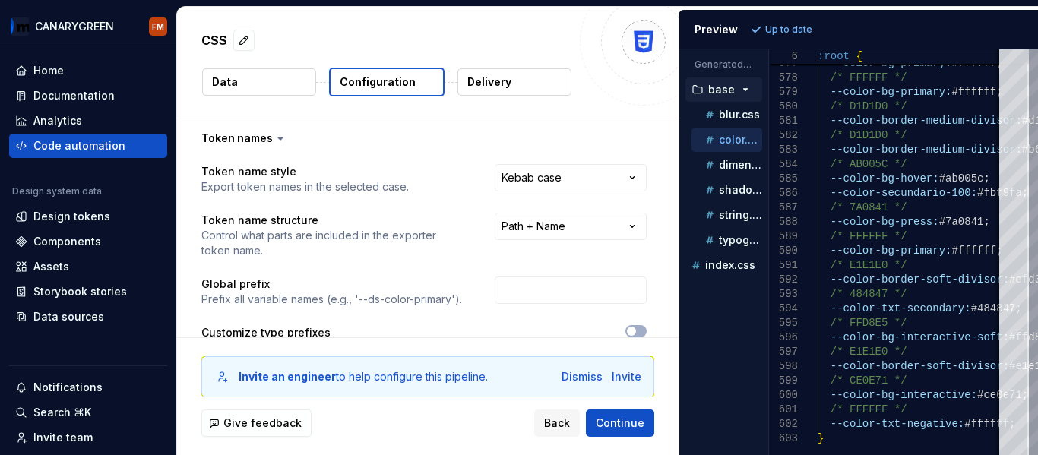
click at [249, 92] on button "Data" at bounding box center [259, 81] width 114 height 27
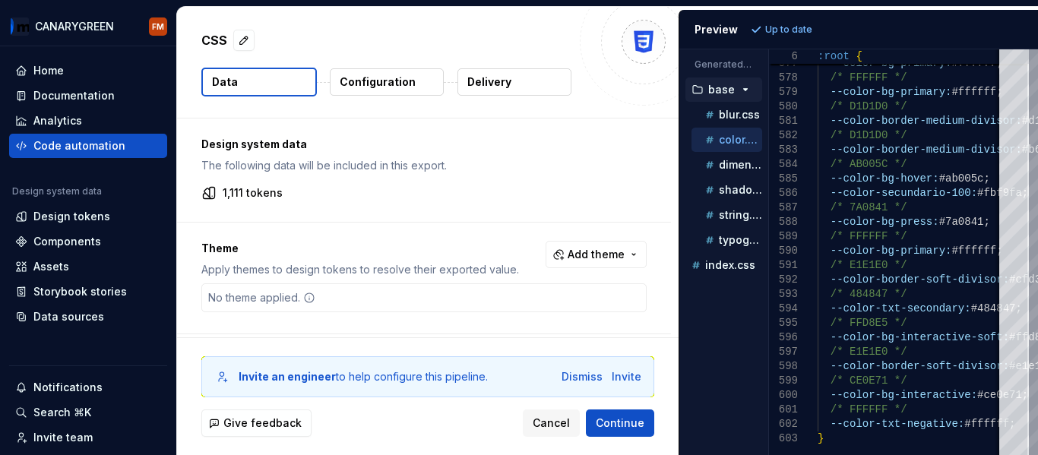
click at [395, 78] on p "Configuration" at bounding box center [378, 81] width 76 height 15
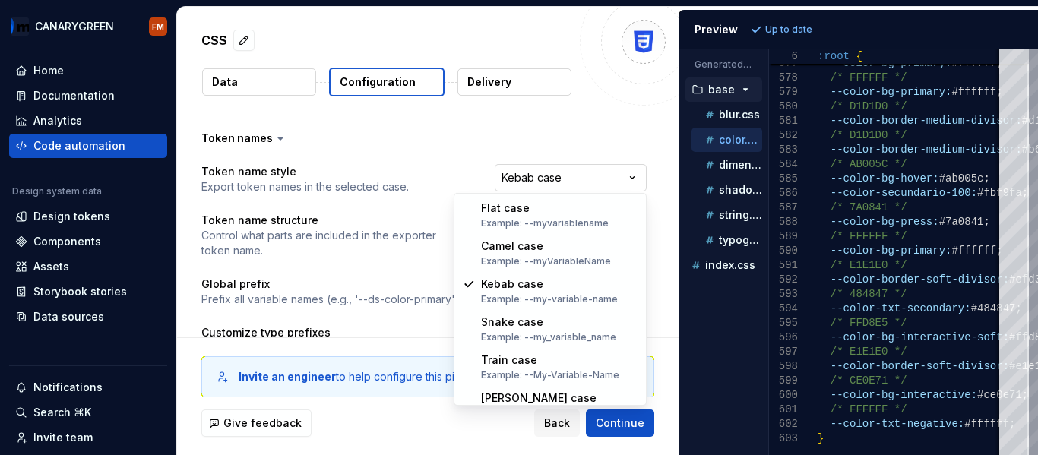
click at [595, 170] on html "**********" at bounding box center [519, 227] width 1038 height 455
click at [541, 173] on html "**********" at bounding box center [519, 227] width 1038 height 455
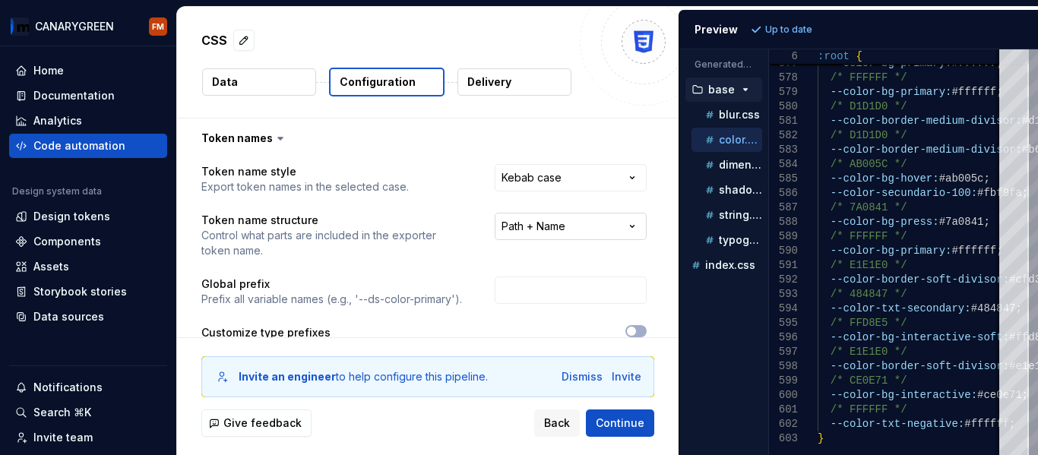
click at [537, 223] on html "**********" at bounding box center [519, 227] width 1038 height 455
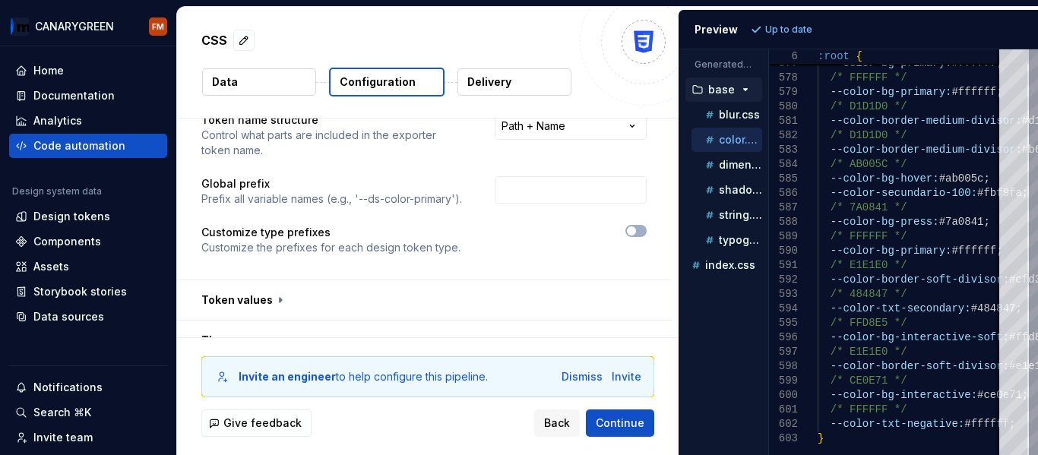
scroll to position [76, 0]
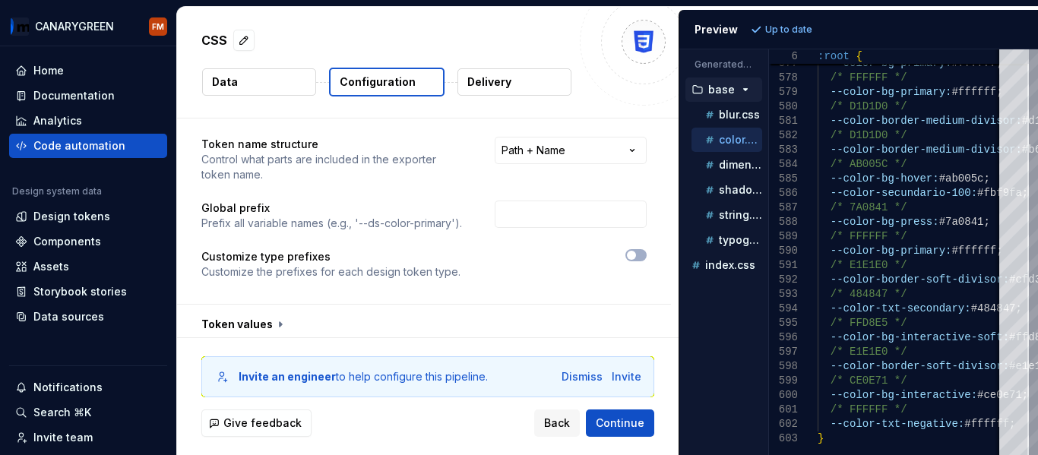
click at [538, 252] on div at bounding box center [567, 255] width 159 height 12
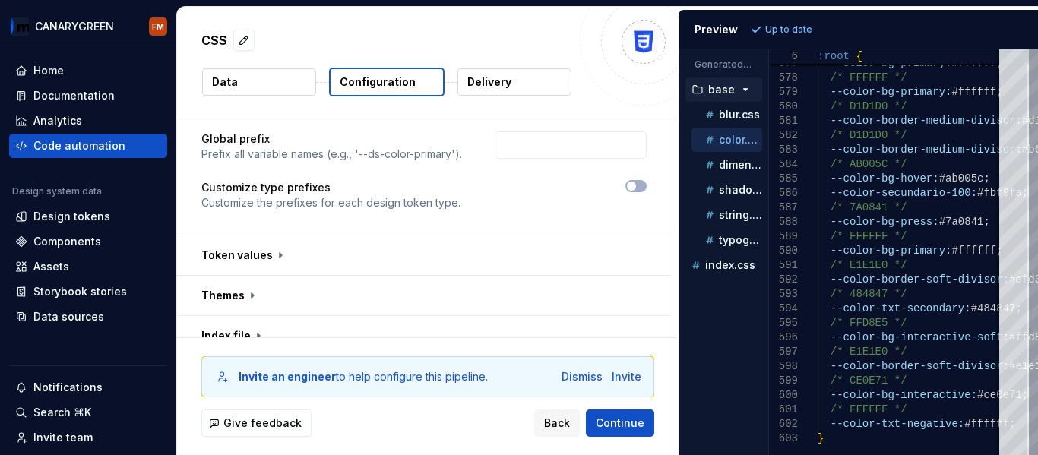
scroll to position [228, 0]
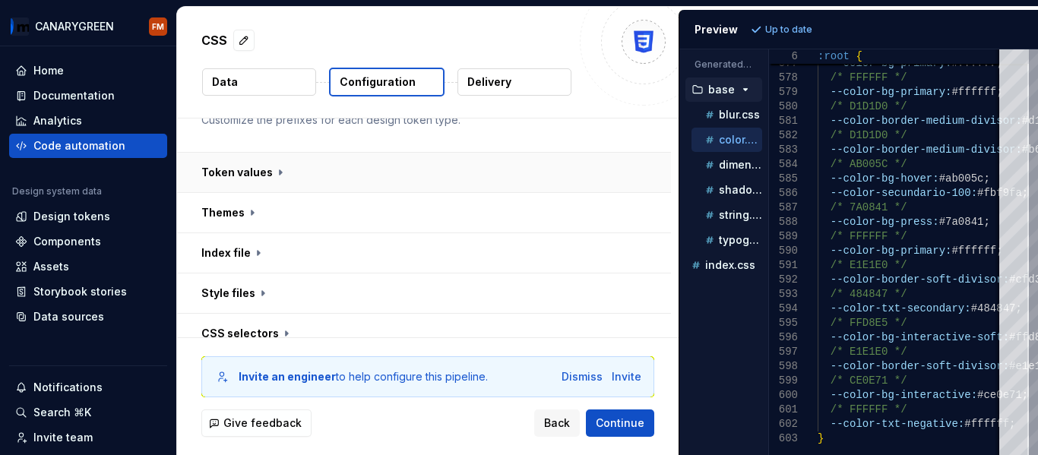
click at [314, 173] on button "button" at bounding box center [424, 173] width 494 height 40
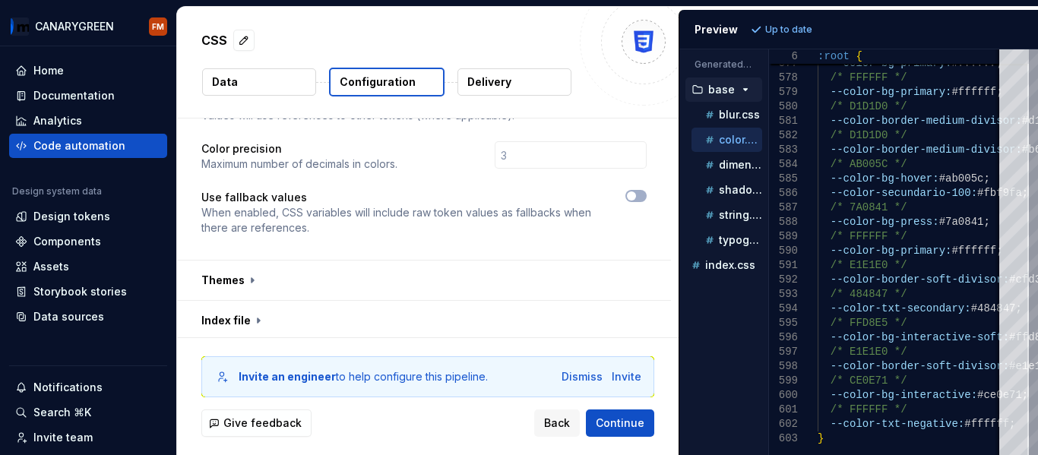
scroll to position [456, 0]
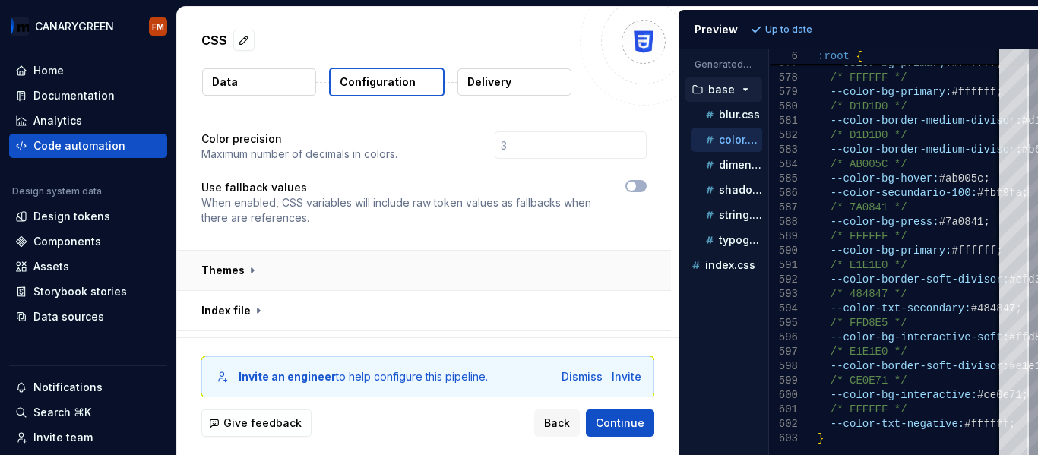
click at [285, 258] on button "button" at bounding box center [424, 271] width 494 height 40
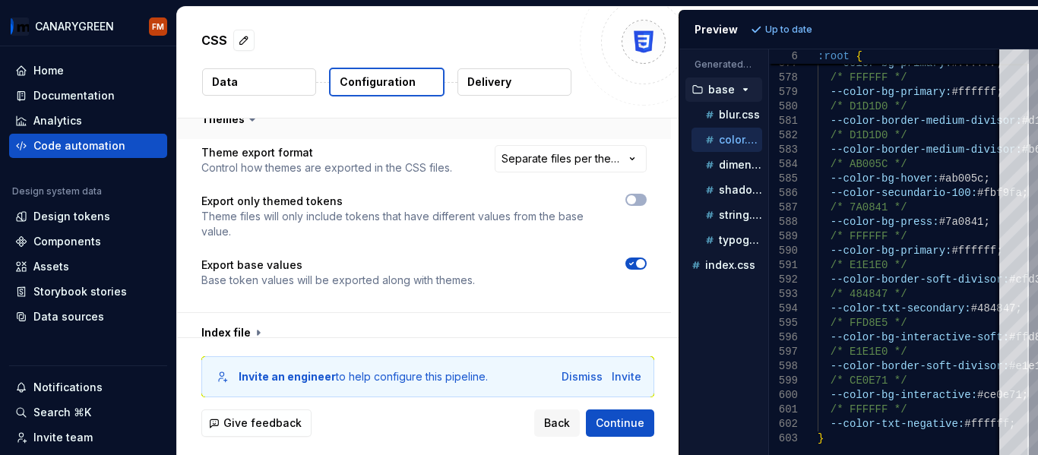
scroll to position [608, 0]
click at [580, 152] on html "**********" at bounding box center [519, 227] width 1038 height 455
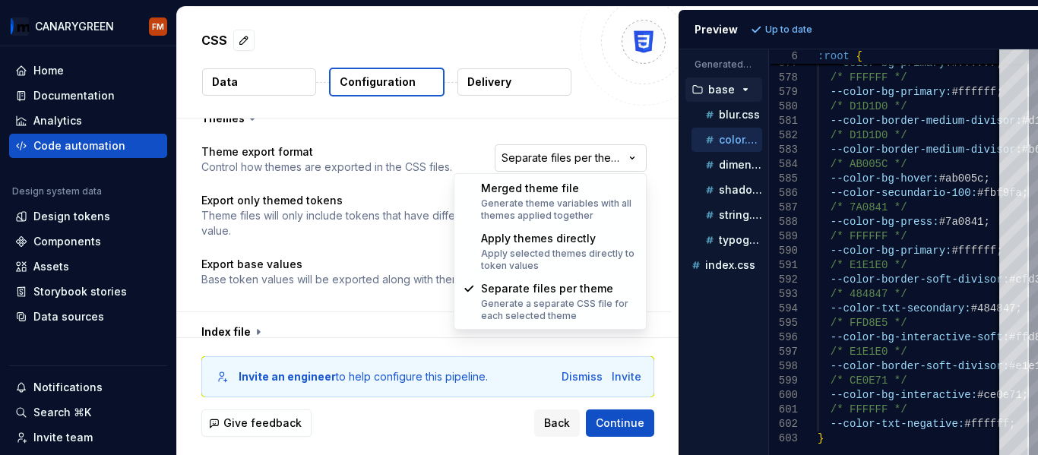
click at [580, 152] on html "**********" at bounding box center [519, 227] width 1038 height 455
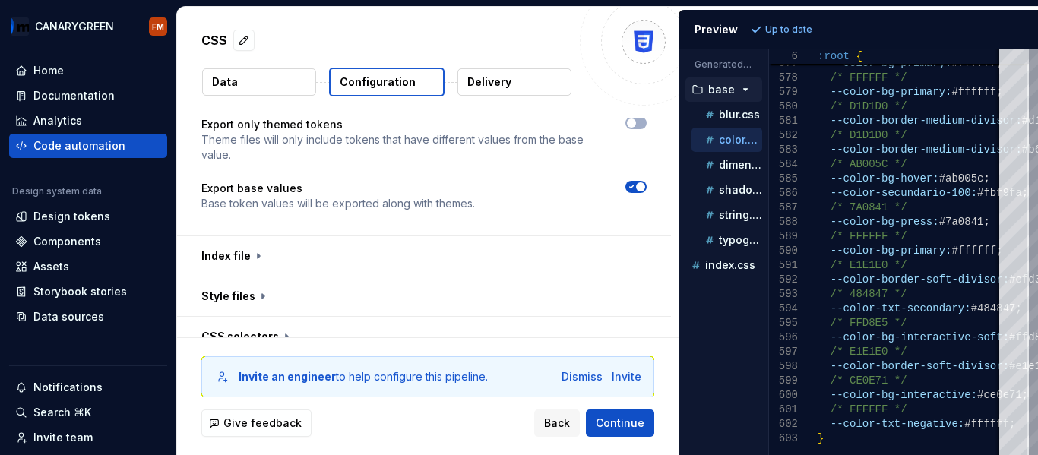
scroll to position [760, 0]
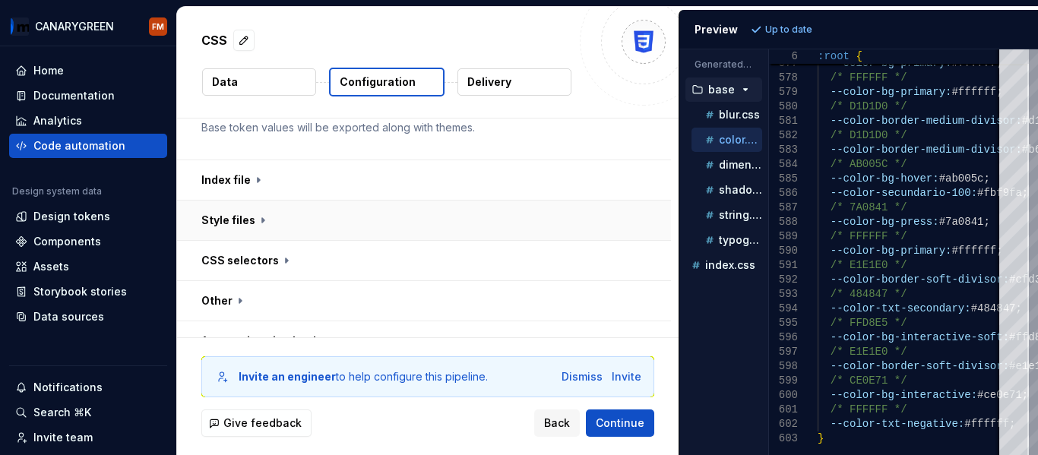
click at [375, 214] on button "button" at bounding box center [424, 221] width 494 height 40
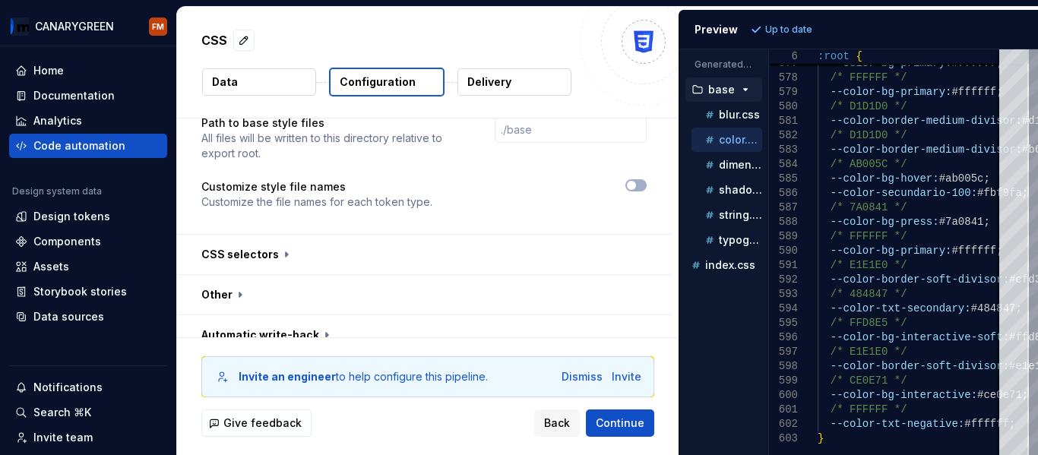
scroll to position [1006, 0]
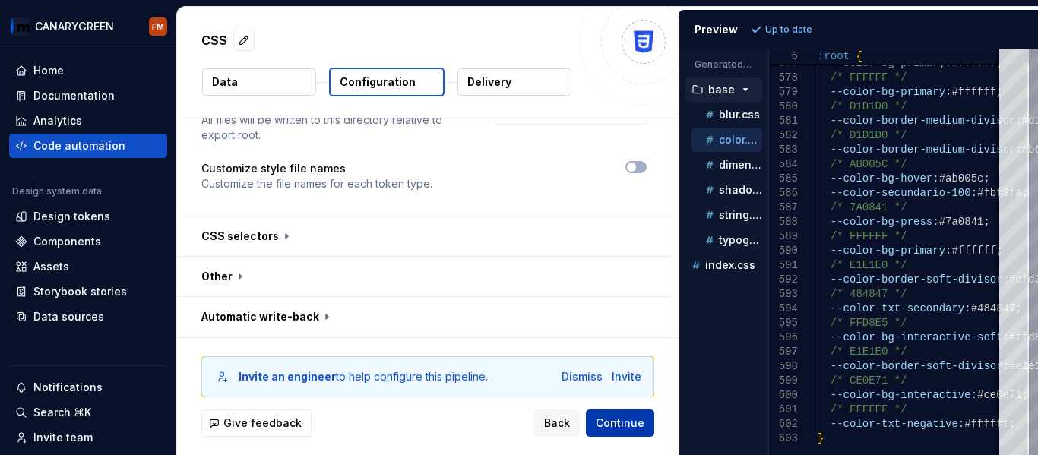
click at [622, 424] on span "Continue" at bounding box center [620, 423] width 49 height 15
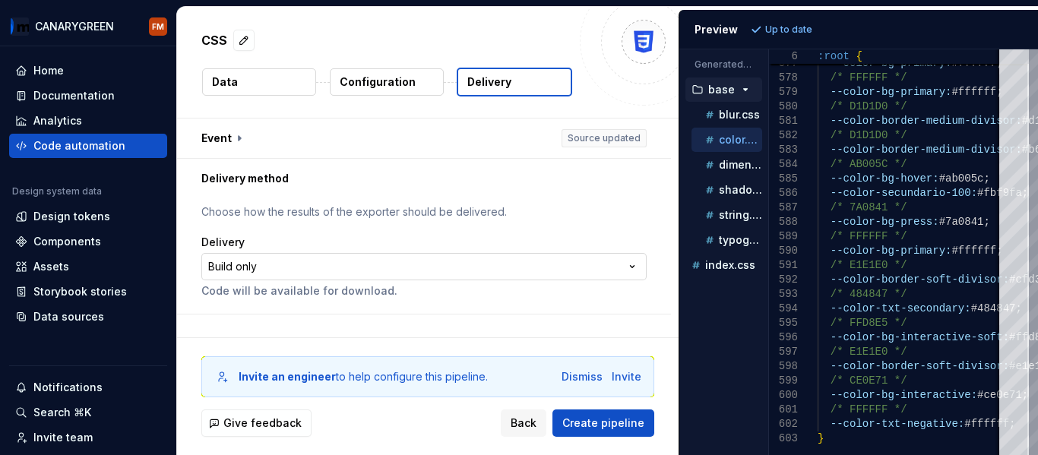
click at [326, 271] on html "**********" at bounding box center [519, 227] width 1038 height 455
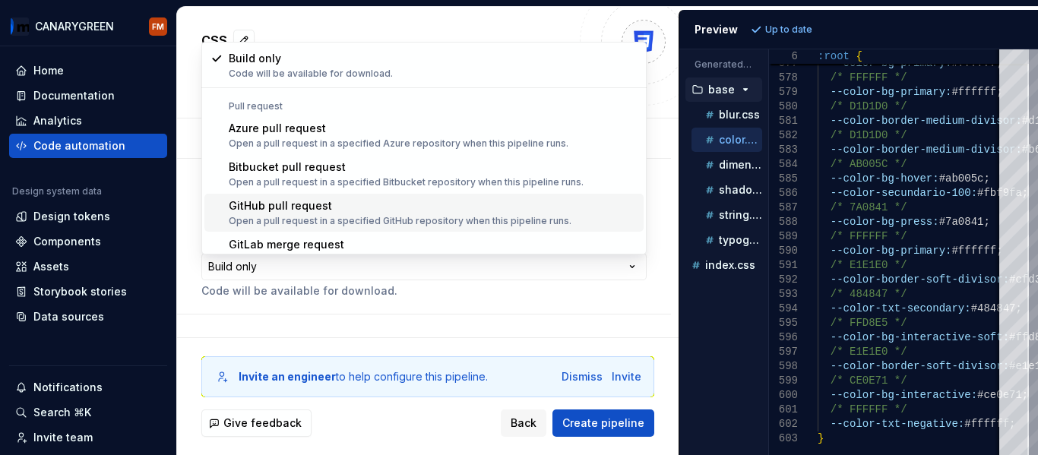
scroll to position [43, 0]
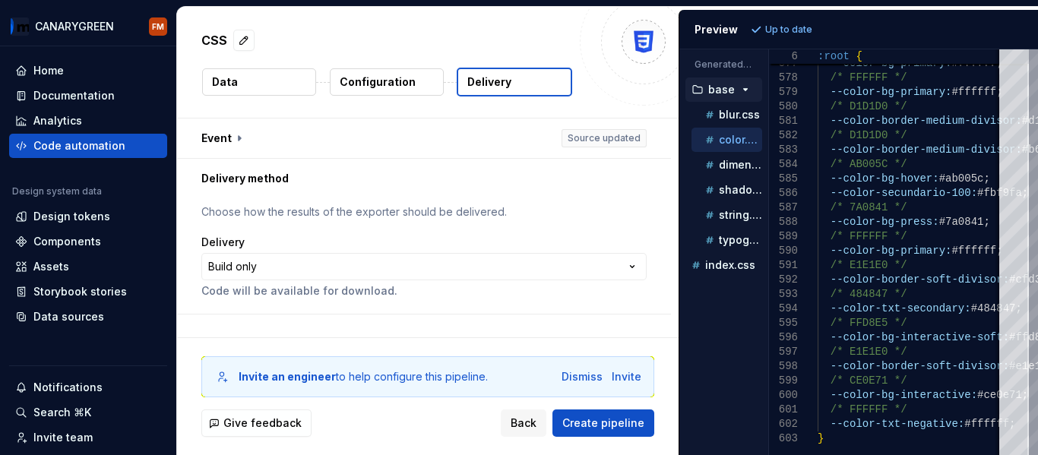
click at [362, 283] on html "**********" at bounding box center [519, 227] width 1038 height 455
click at [620, 419] on span "Create pipeline" at bounding box center [603, 423] width 82 height 15
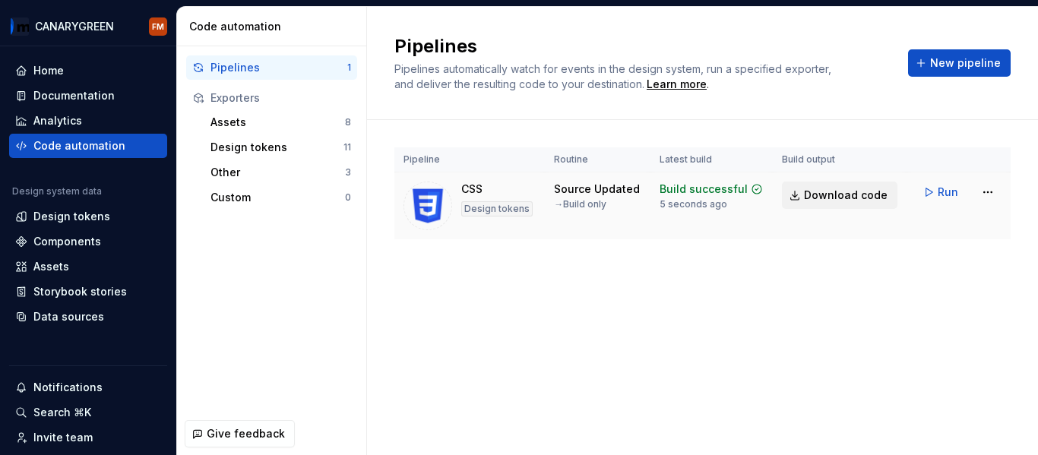
click at [871, 195] on span "Download code" at bounding box center [846, 195] width 84 height 15
click at [257, 130] on div "Assets 8" at bounding box center [280, 122] width 153 height 24
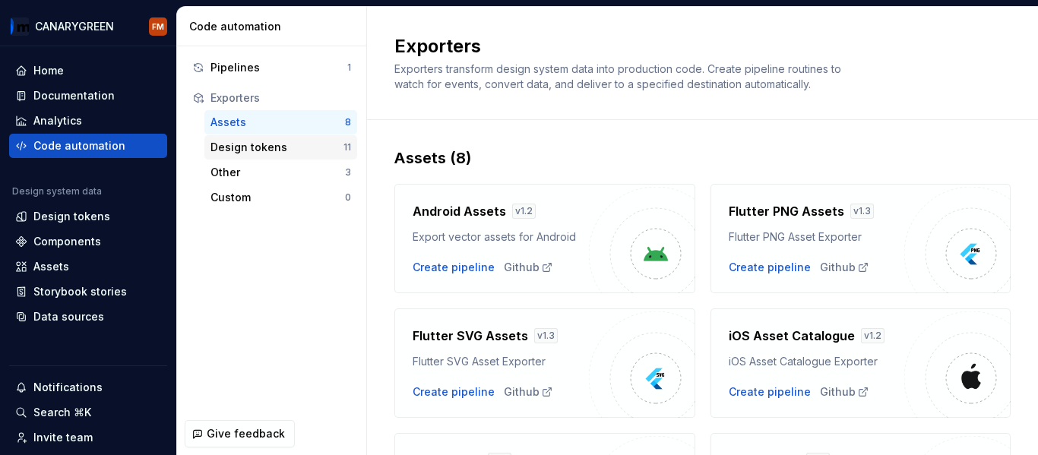
click at [248, 150] on div "Design tokens" at bounding box center [277, 147] width 133 height 15
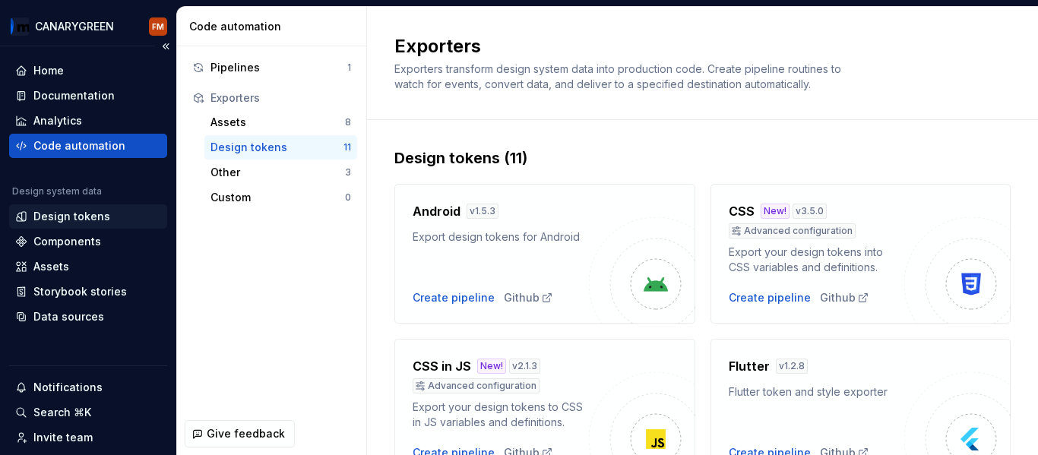
click at [84, 208] on div "Design tokens" at bounding box center [88, 216] width 158 height 24
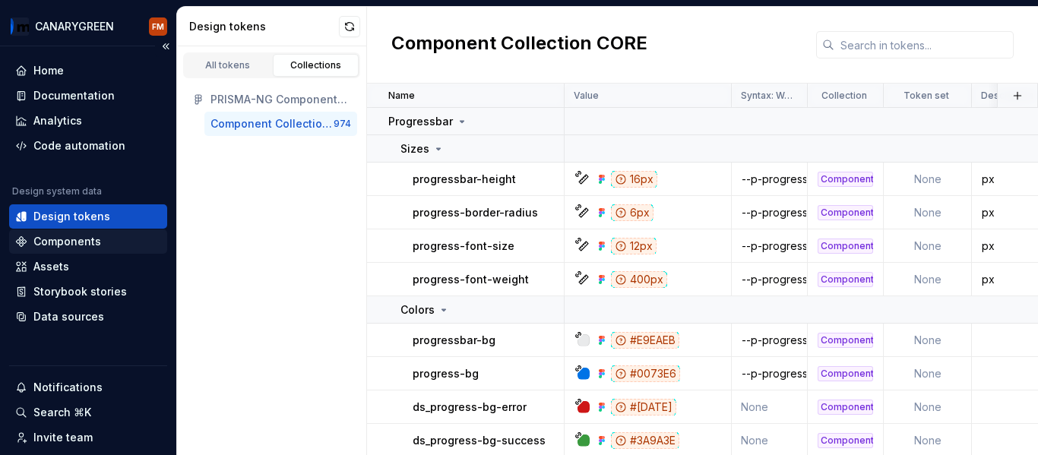
click at [79, 240] on div "Components" at bounding box center [67, 241] width 68 height 15
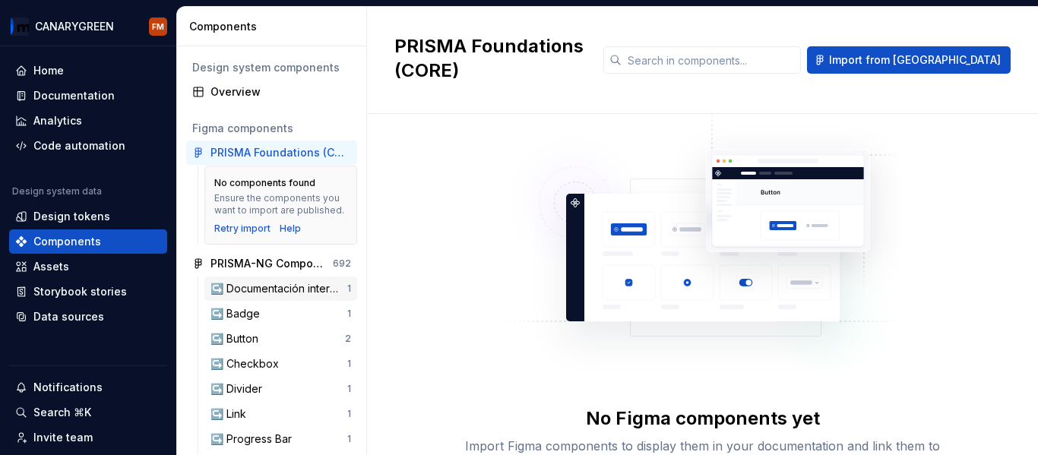
click at [239, 296] on div "↪️ Documentación interna" at bounding box center [279, 288] width 137 height 15
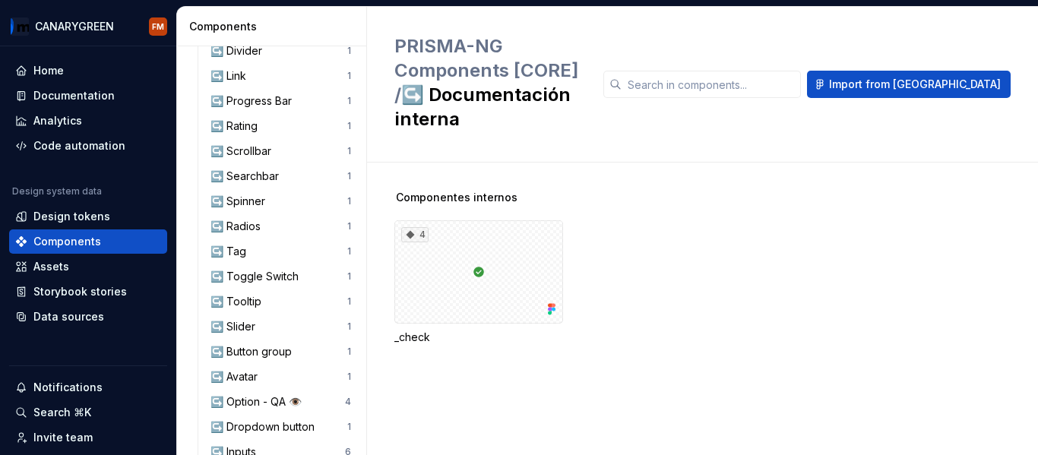
scroll to position [380, 0]
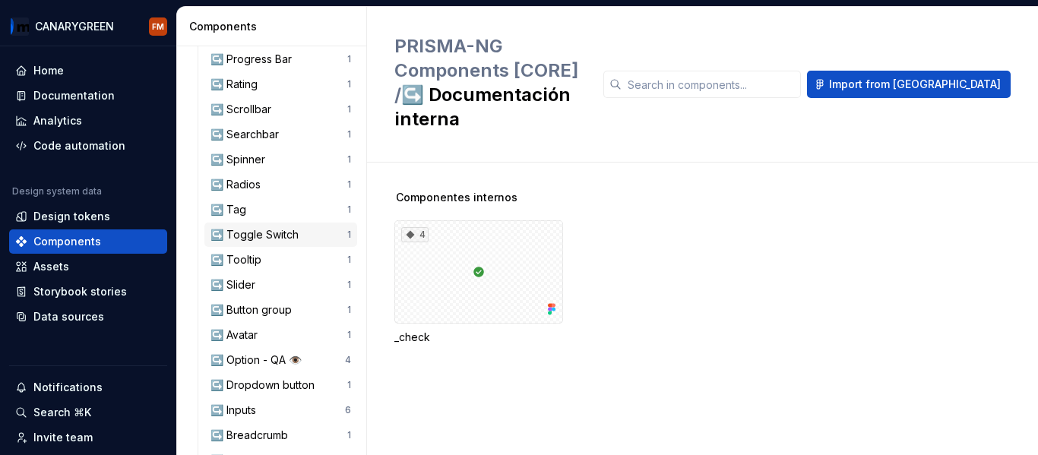
click at [277, 242] on div "↪️ Toggle Switch" at bounding box center [258, 234] width 94 height 15
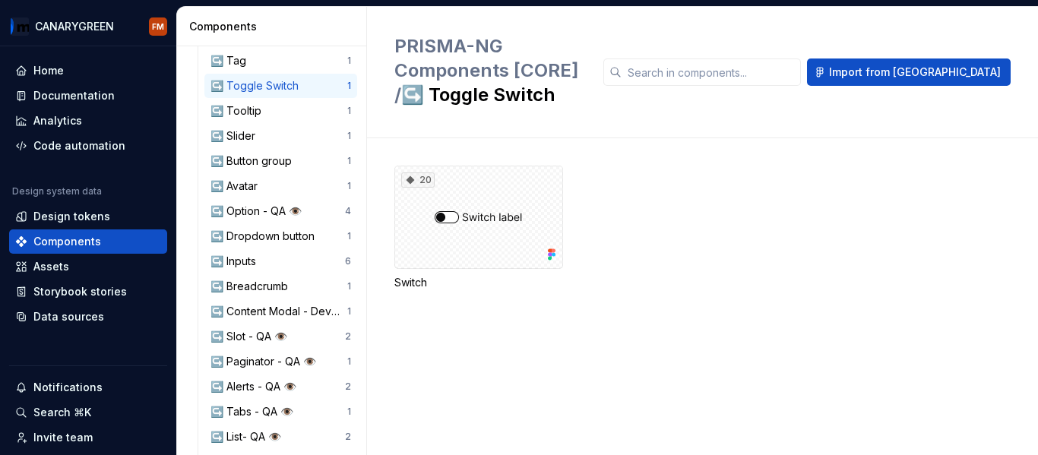
scroll to position [751, 0]
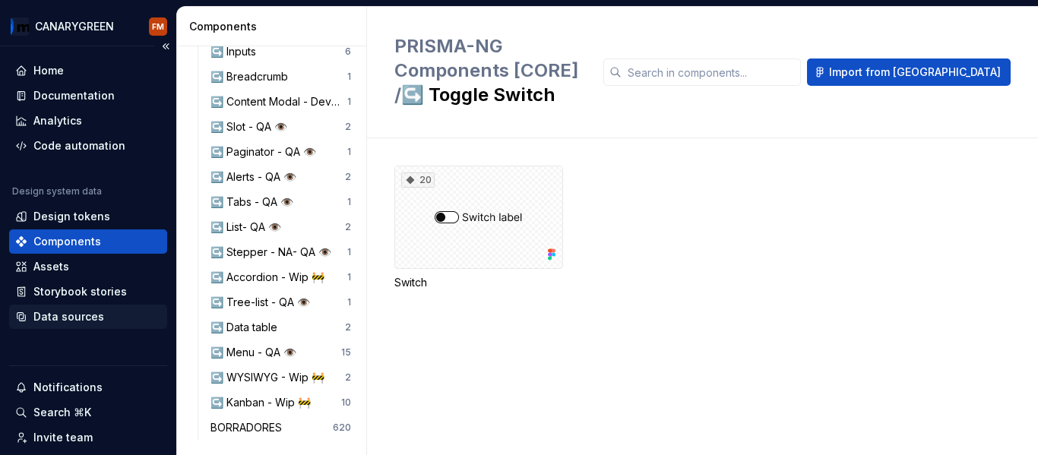
click at [78, 315] on div "Data sources" at bounding box center [68, 316] width 71 height 15
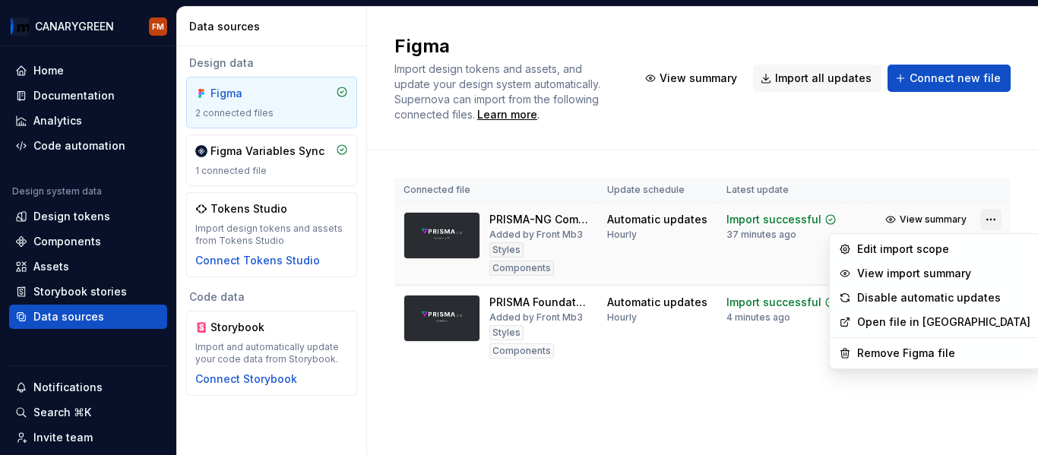
click at [992, 218] on html "CANARYGREEN FM Home Documentation Analytics Code automation Design system data …" at bounding box center [519, 227] width 1038 height 455
click at [486, 401] on html "CANARYGREEN FM Home Documentation Analytics Code automation Design system data …" at bounding box center [519, 227] width 1038 height 455
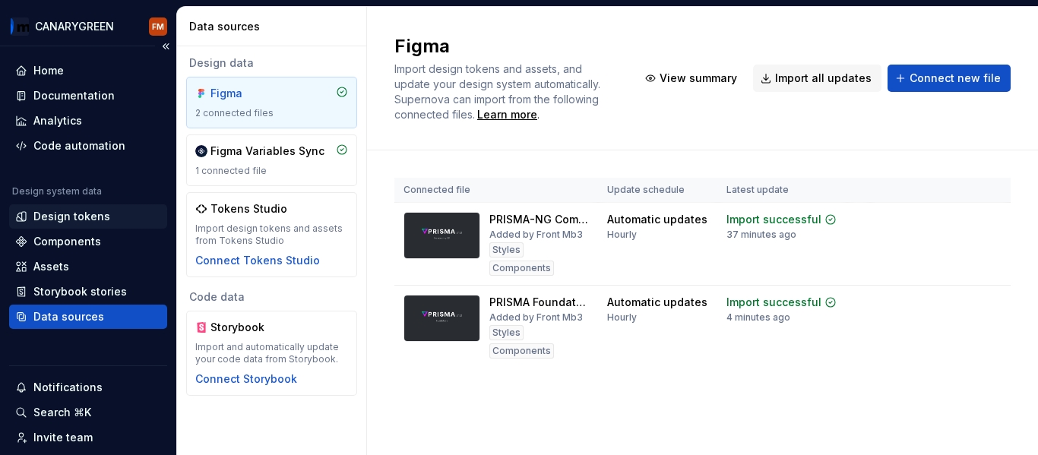
click at [95, 214] on div "Design tokens" at bounding box center [71, 216] width 77 height 15
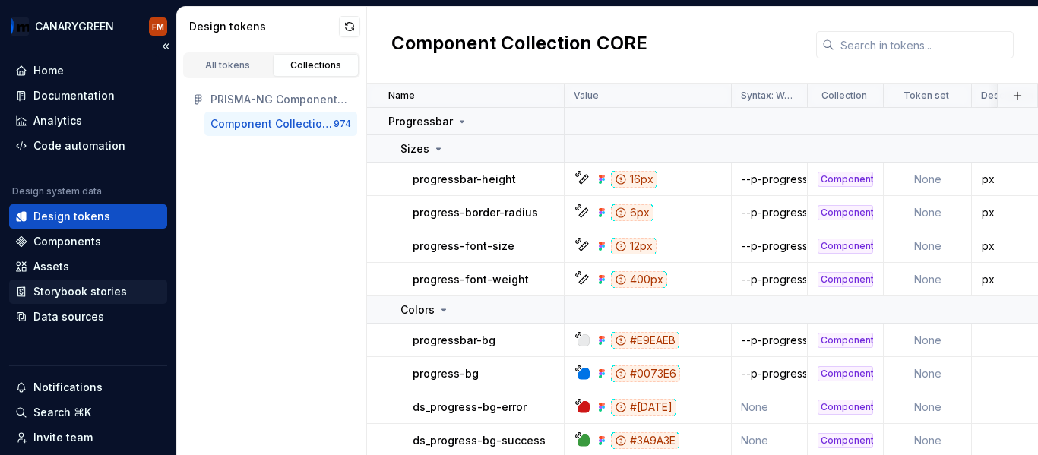
click at [70, 285] on div "Storybook stories" at bounding box center [79, 291] width 93 height 15
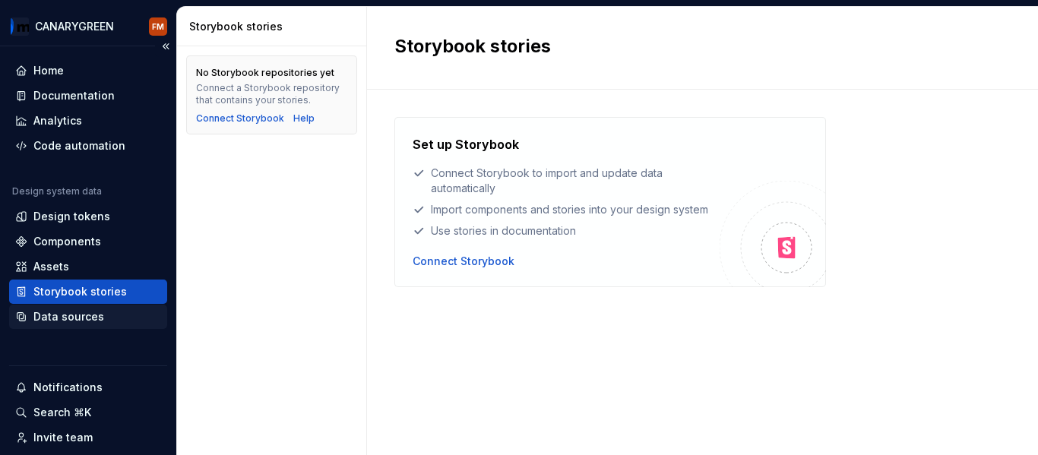
click at [67, 310] on div "Data sources" at bounding box center [68, 316] width 71 height 15
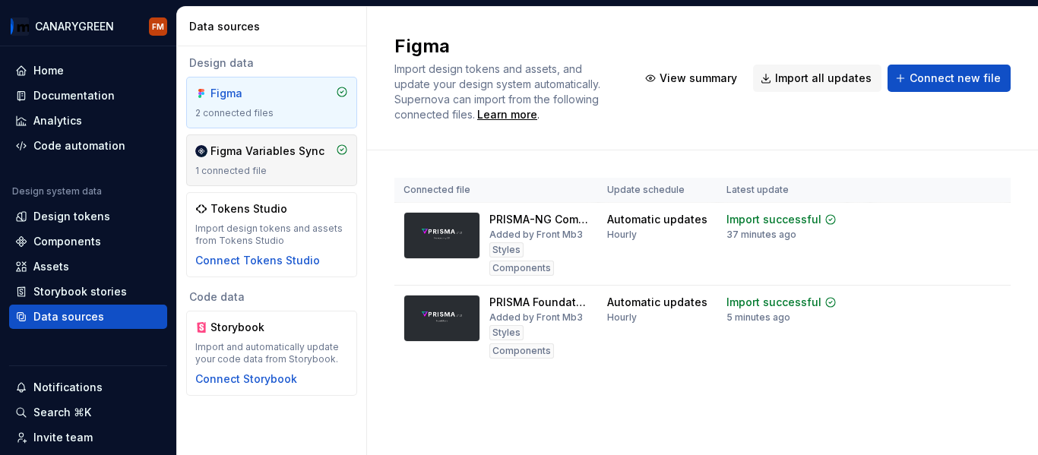
click at [247, 157] on div "Figma Variables Sync" at bounding box center [268, 151] width 114 height 15
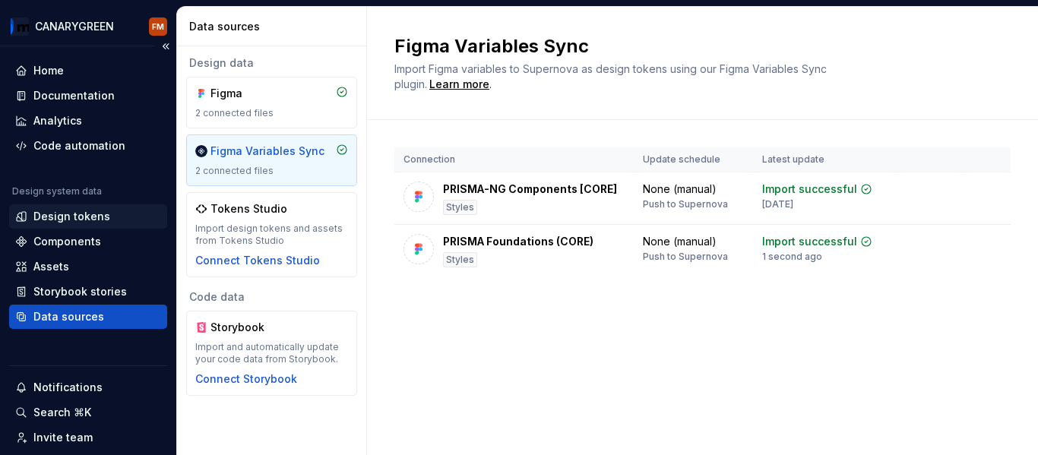
click at [73, 223] on div "Design tokens" at bounding box center [71, 216] width 77 height 15
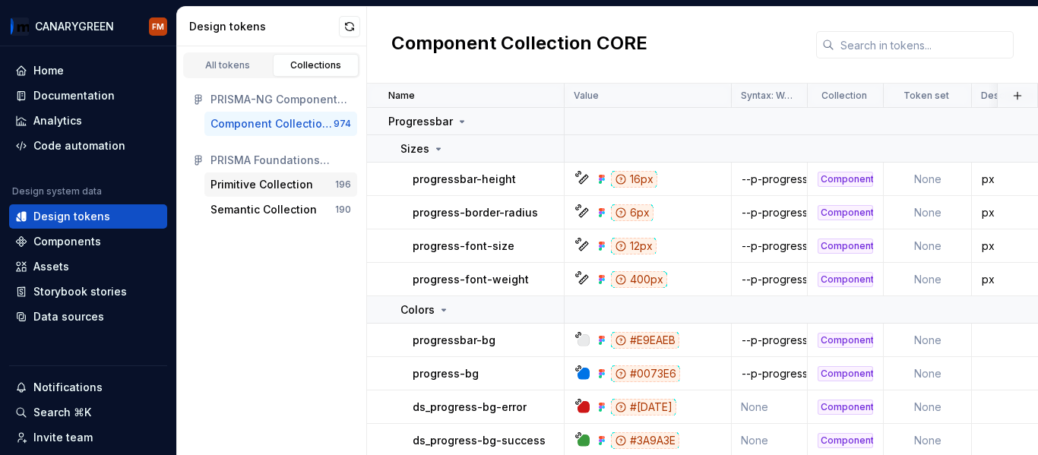
click at [236, 182] on div "Primitive Collection" at bounding box center [262, 184] width 103 height 15
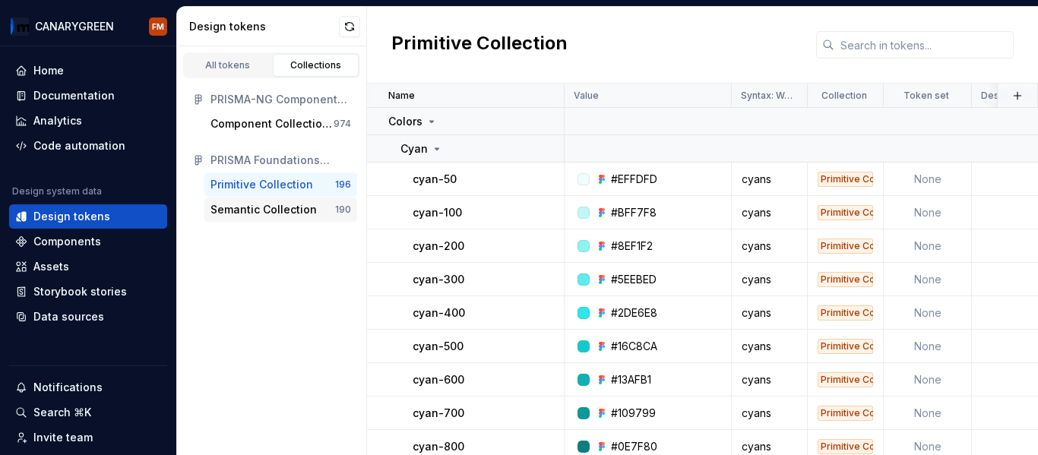
click at [236, 206] on div "Semantic Collection" at bounding box center [264, 209] width 106 height 15
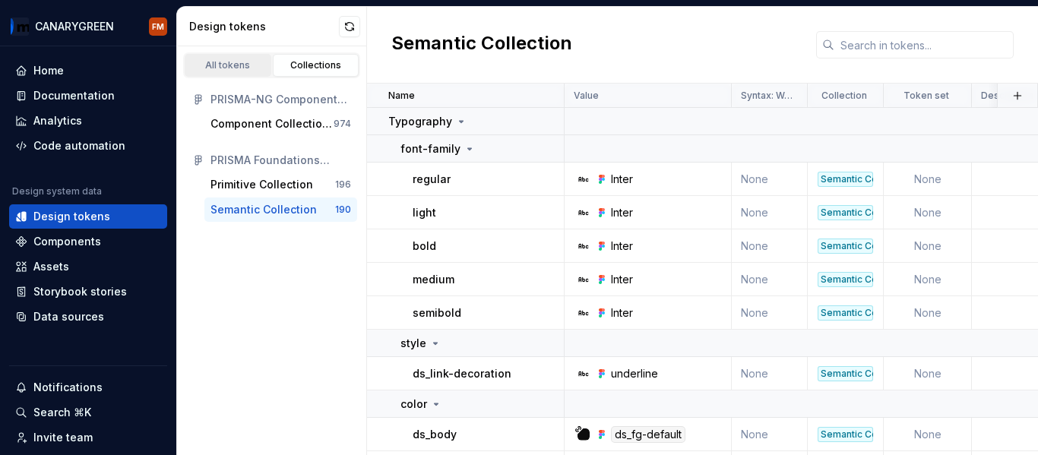
click at [235, 61] on div "All tokens" at bounding box center [228, 65] width 76 height 12
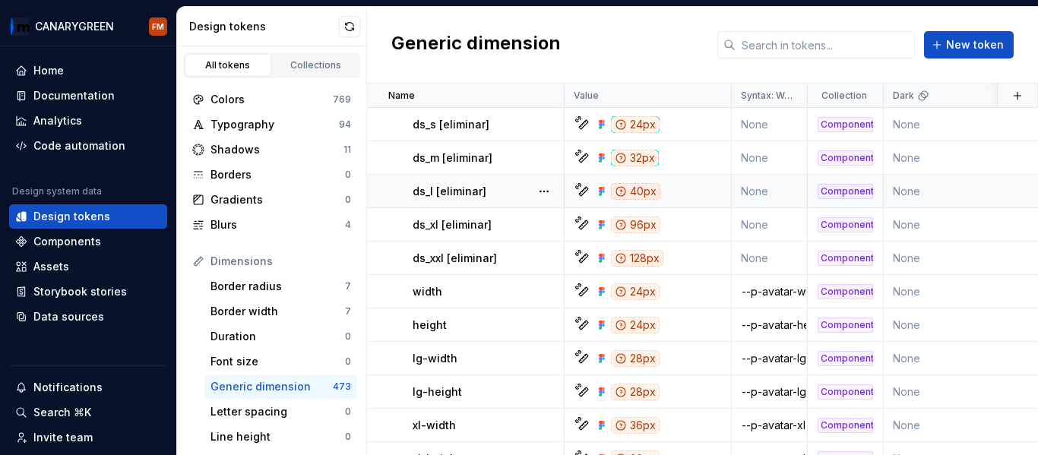
scroll to position [1064, 0]
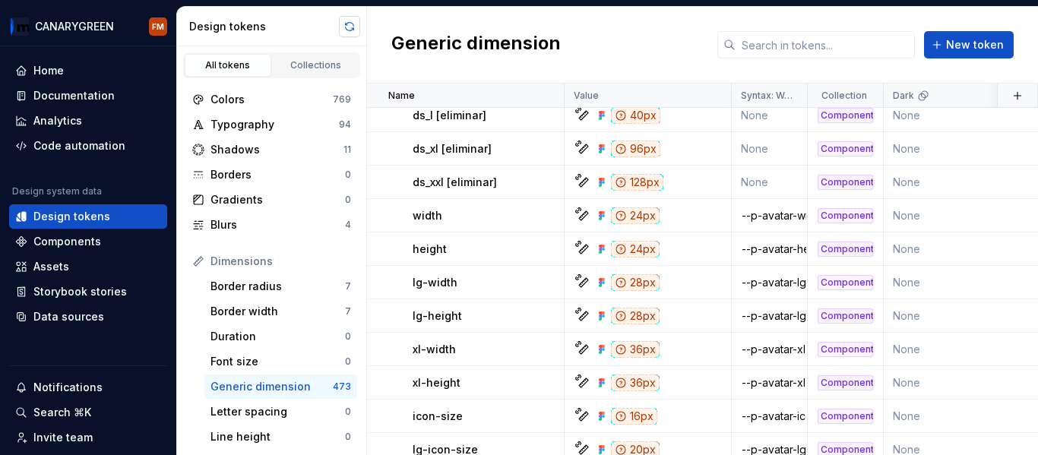
click at [353, 22] on button "button" at bounding box center [349, 26] width 21 height 21
click at [95, 100] on div "Documentation" at bounding box center [73, 95] width 81 height 15
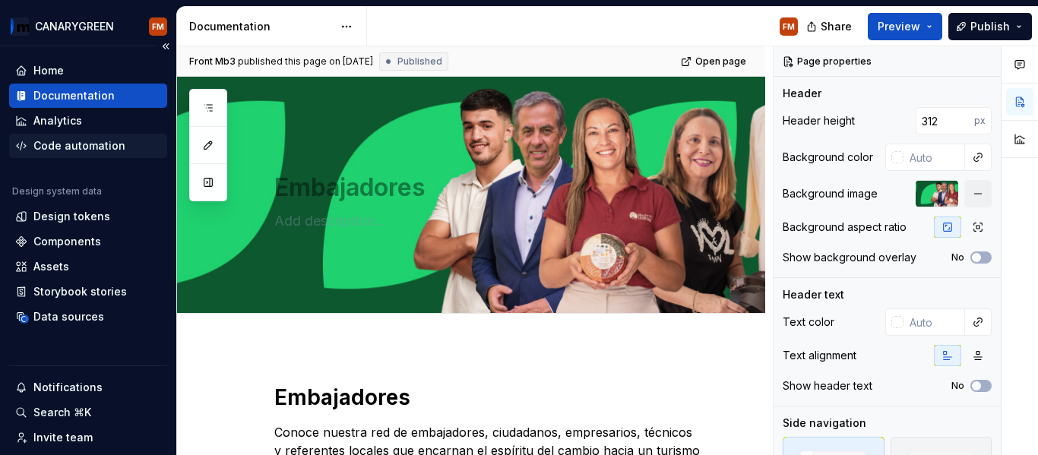
click at [83, 144] on div "Code automation" at bounding box center [79, 145] width 92 height 15
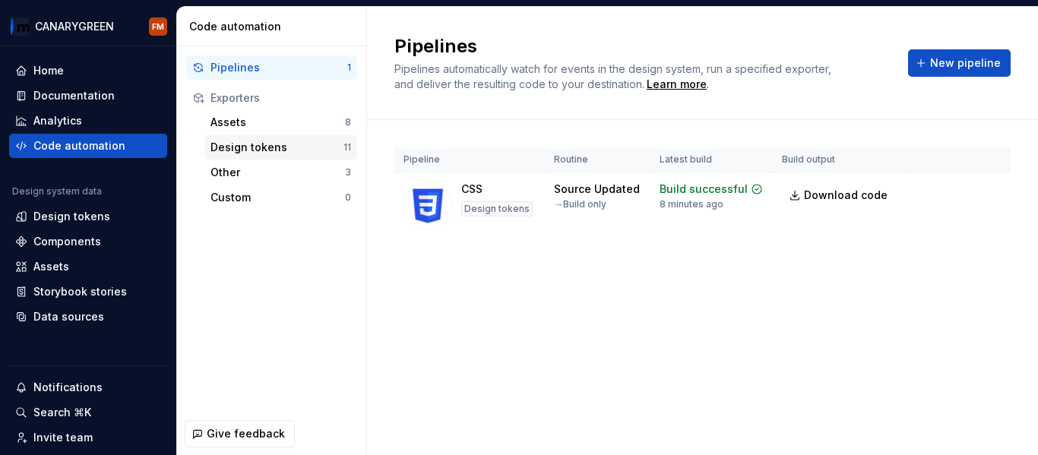
click at [264, 150] on div "Design tokens" at bounding box center [277, 147] width 133 height 15
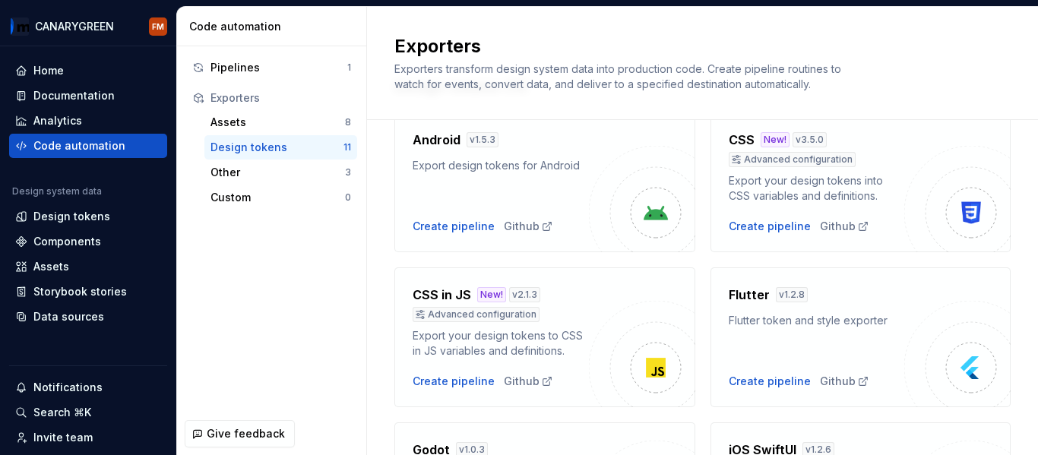
scroll to position [152, 0]
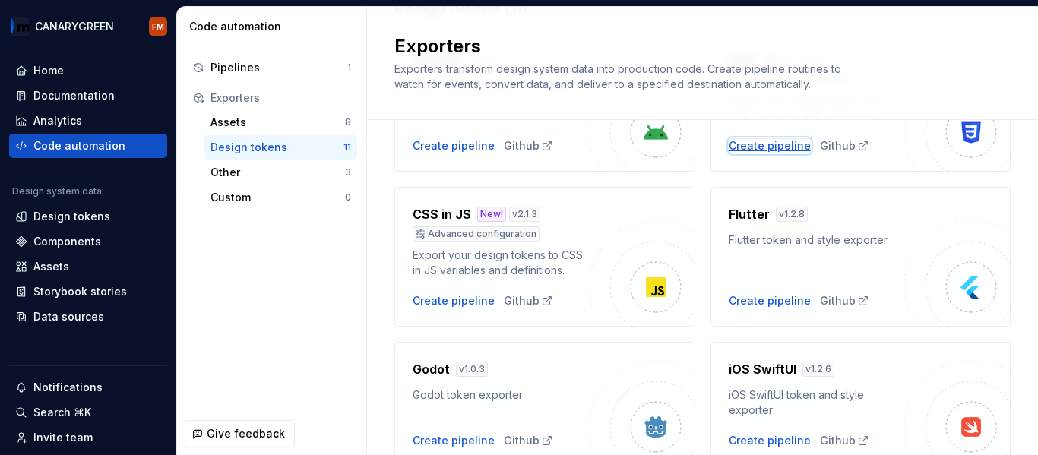
click at [760, 148] on div "Create pipeline" at bounding box center [770, 145] width 82 height 15
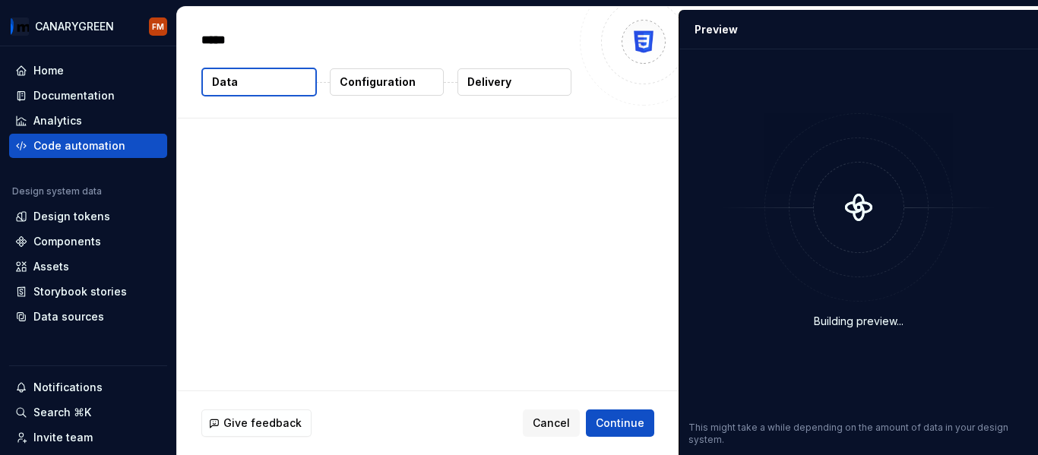
type textarea "*"
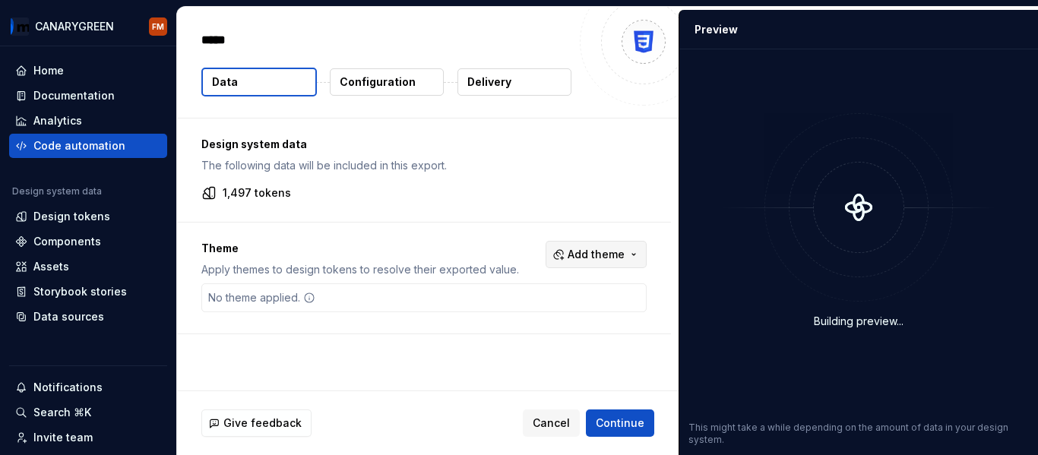
click at [619, 258] on span "Add theme" at bounding box center [596, 254] width 57 height 15
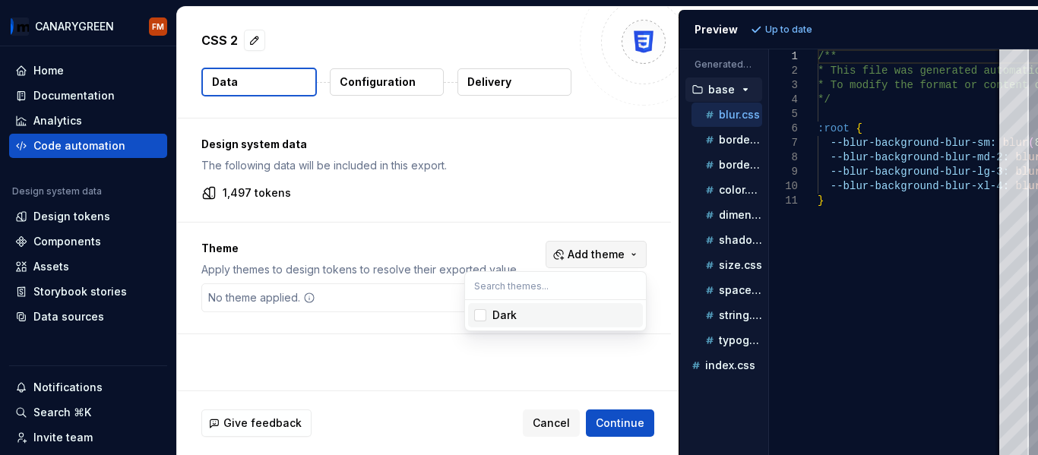
click at [619, 258] on html "CANARYGREEN FM Home Documentation Analytics Code automation Design system data …" at bounding box center [519, 227] width 1038 height 455
click at [257, 191] on p "1,497 tokens" at bounding box center [257, 192] width 68 height 15
click at [229, 245] on p "Theme" at bounding box center [360, 248] width 318 height 15
click at [283, 300] on div "No theme applied." at bounding box center [261, 297] width 119 height 27
click at [386, 86] on p "Configuration" at bounding box center [378, 81] width 76 height 15
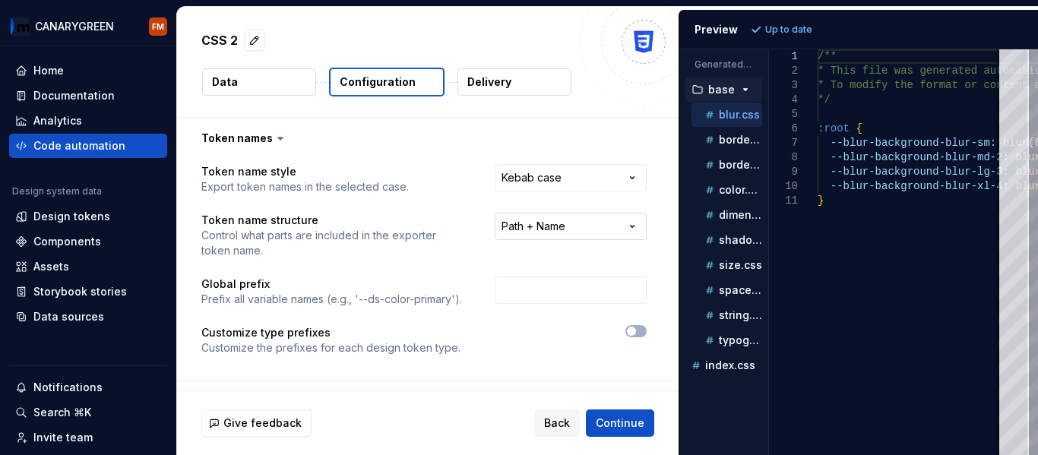
click at [533, 231] on html "**********" at bounding box center [519, 227] width 1038 height 455
click at [543, 227] on html "**********" at bounding box center [519, 227] width 1038 height 455
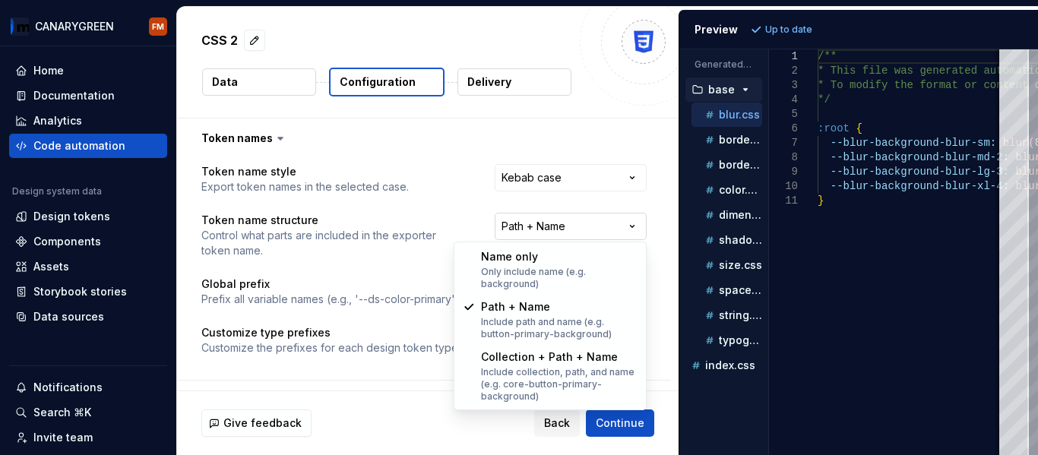
click at [571, 225] on html "**********" at bounding box center [519, 227] width 1038 height 455
select select "**********"
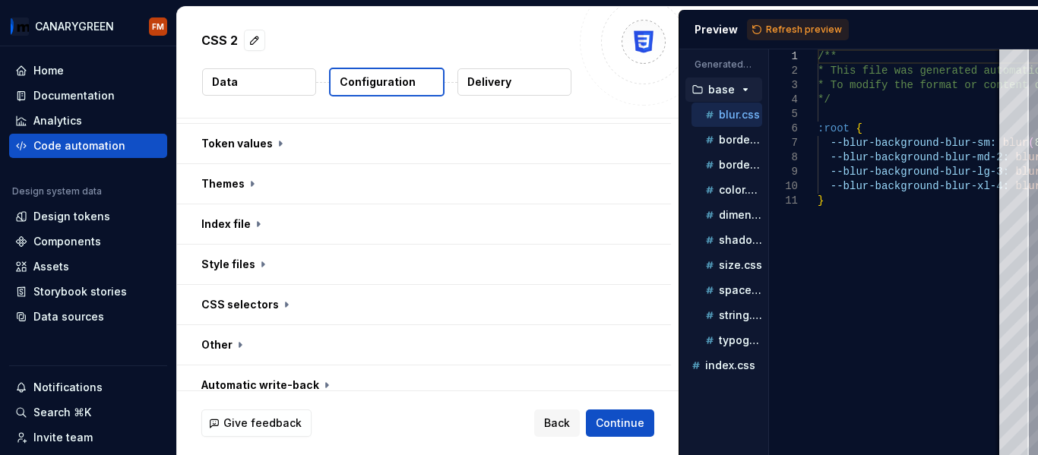
scroll to position [272, 0]
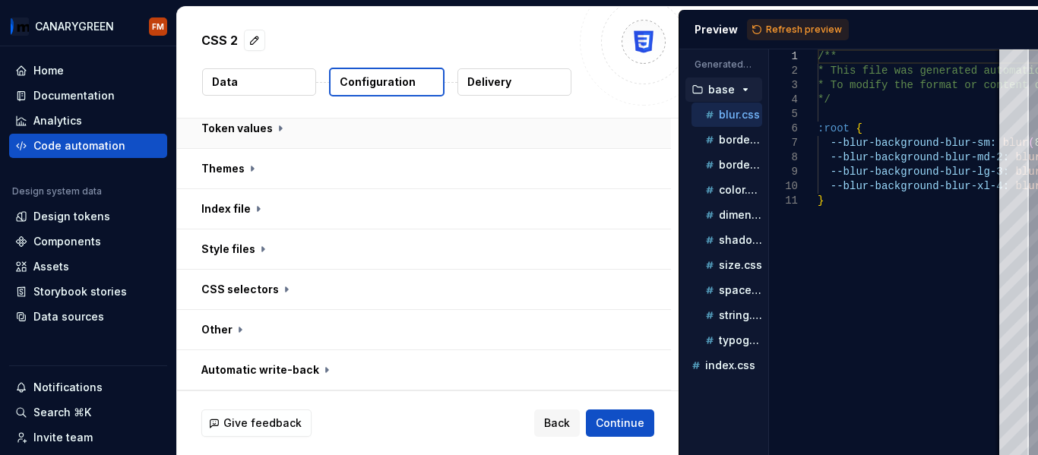
click at [262, 131] on button "button" at bounding box center [424, 129] width 494 height 40
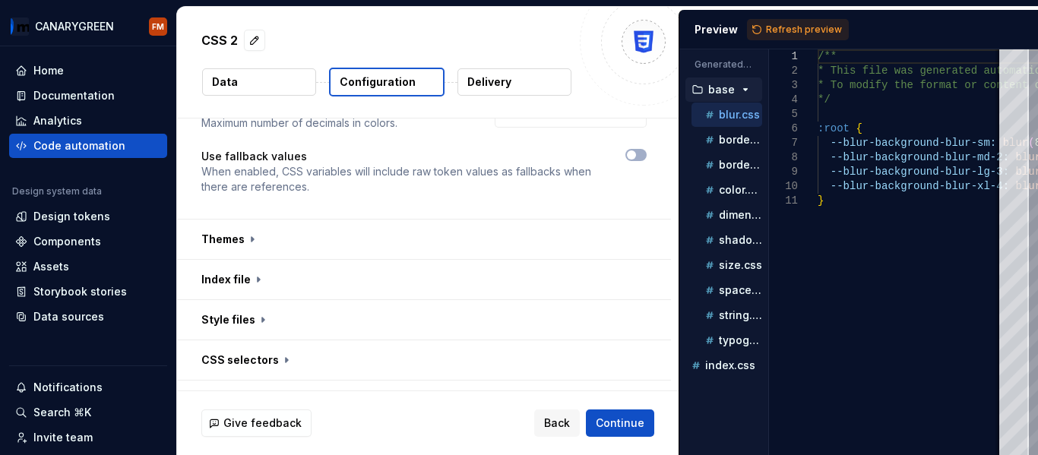
scroll to position [500, 0]
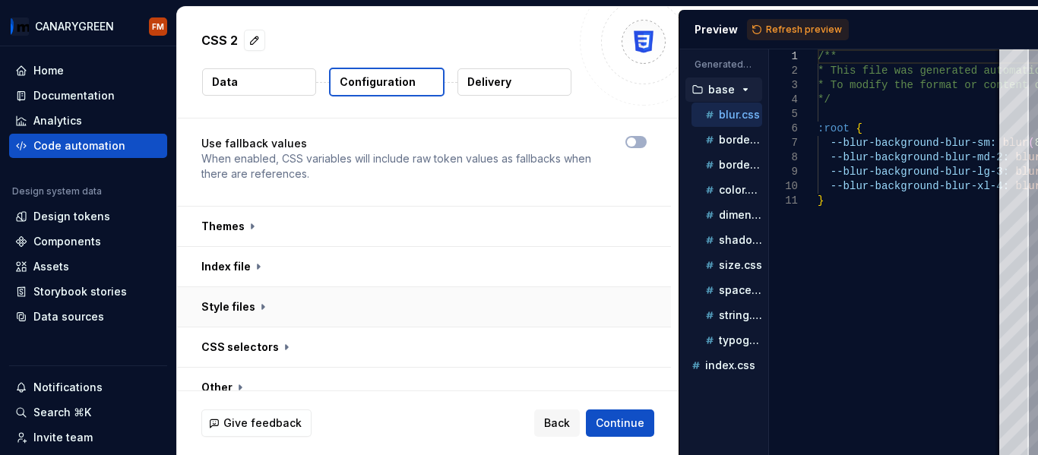
click at [261, 315] on button "button" at bounding box center [424, 307] width 494 height 40
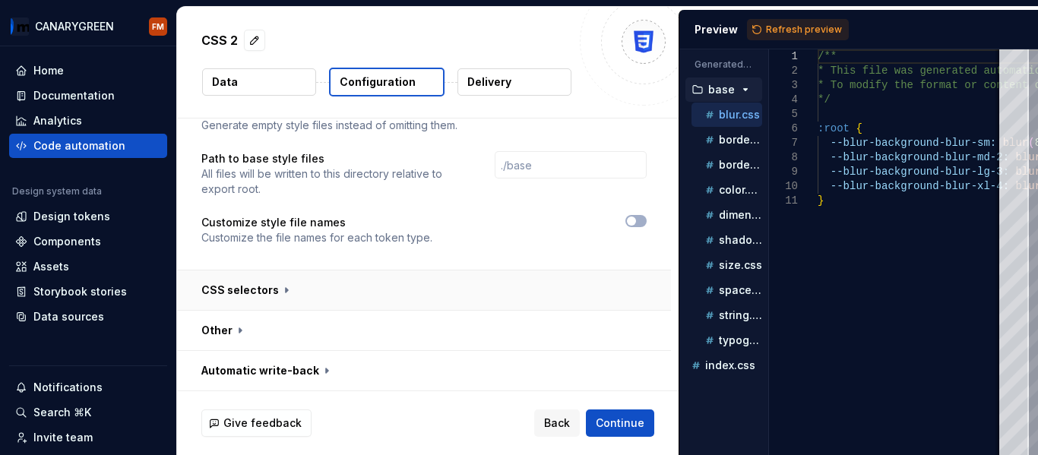
scroll to position [780, 0]
click at [614, 416] on span "Continue" at bounding box center [620, 423] width 49 height 15
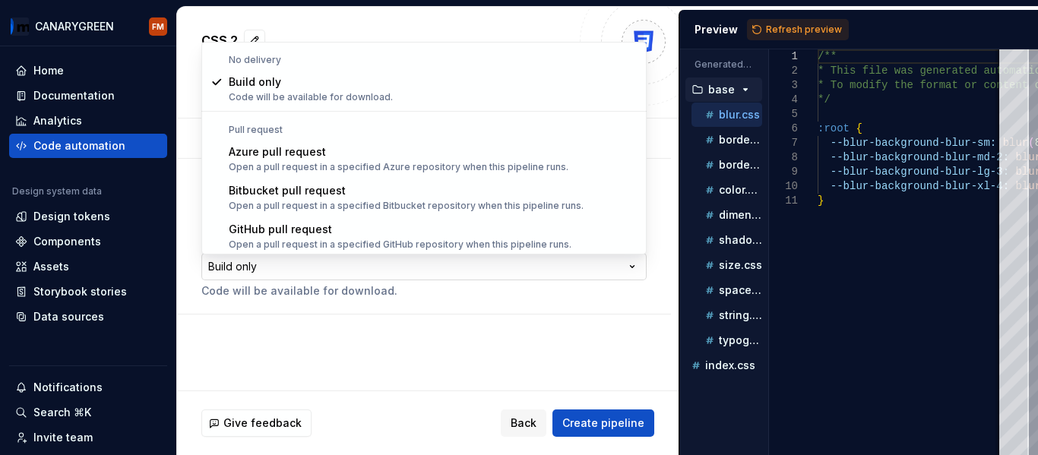
click at [252, 263] on html "**********" at bounding box center [519, 227] width 1038 height 455
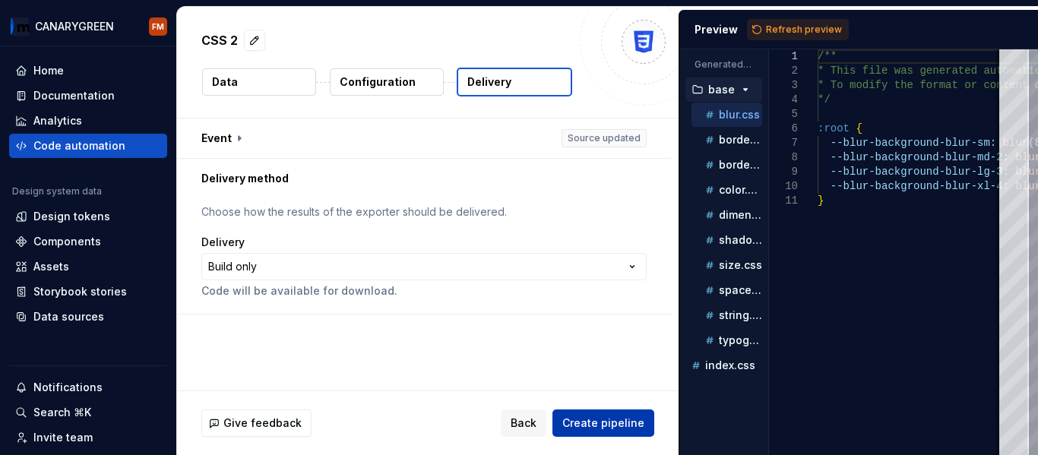
click at [599, 426] on span "Create pipeline" at bounding box center [603, 423] width 82 height 15
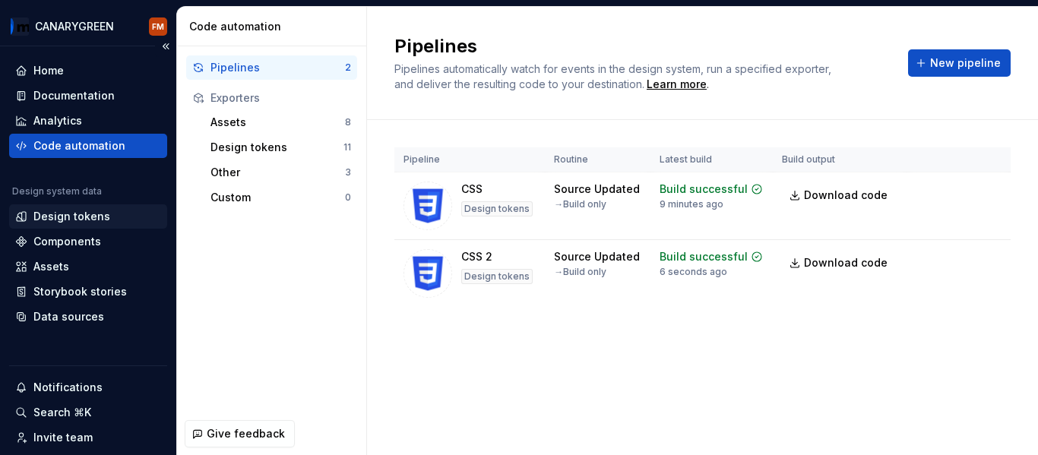
click at [62, 220] on div "Design tokens" at bounding box center [71, 216] width 77 height 15
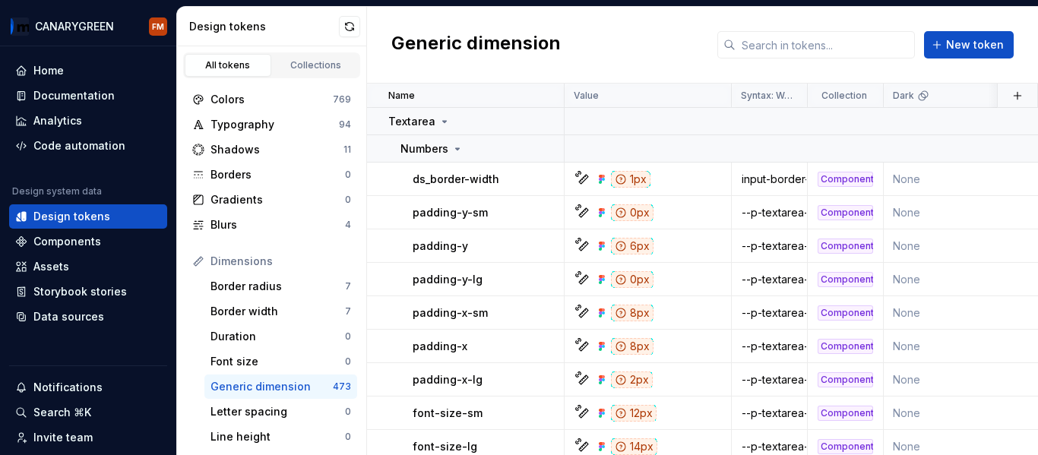
drag, startPoint x: 266, startPoint y: 195, endPoint x: 271, endPoint y: 30, distance: 165.0
click at [271, 30] on div "Design tokens" at bounding box center [264, 26] width 150 height 15
click at [298, 61] on div "Collections" at bounding box center [316, 65] width 76 height 12
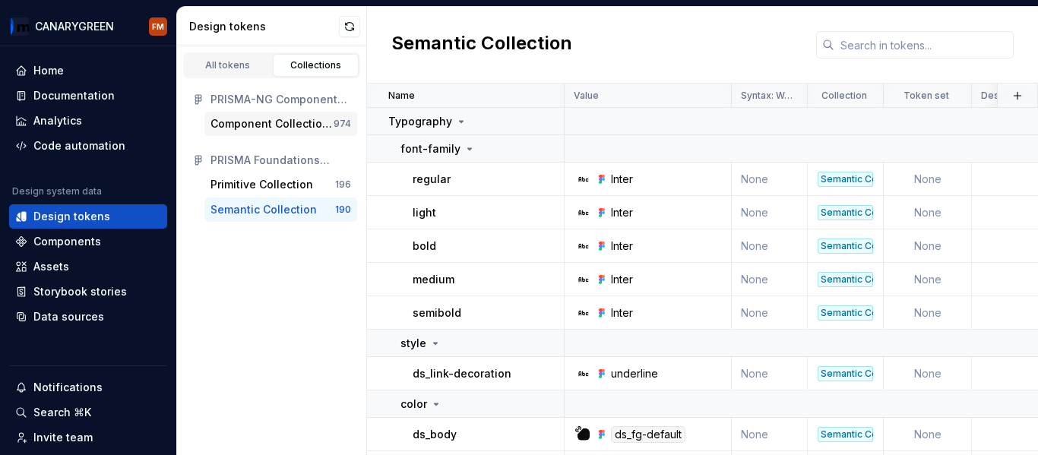
click at [251, 125] on div "Component Collection CORE" at bounding box center [272, 123] width 123 height 15
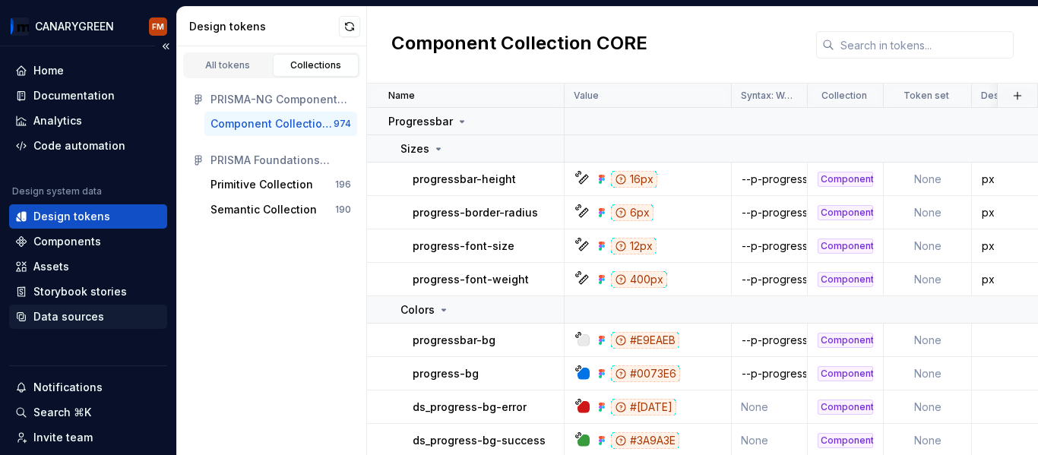
click at [49, 316] on div "Data sources" at bounding box center [68, 316] width 71 height 15
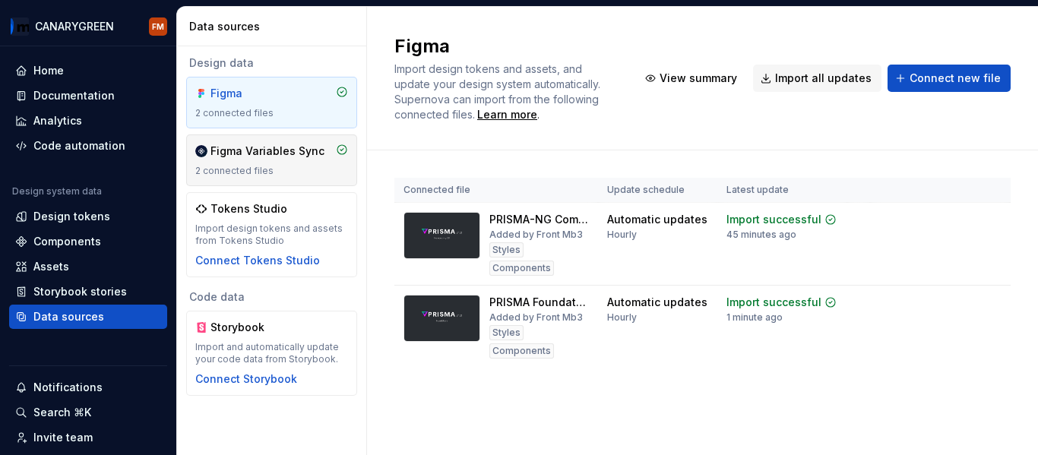
click at [247, 168] on div "2 connected files" at bounding box center [271, 171] width 153 height 12
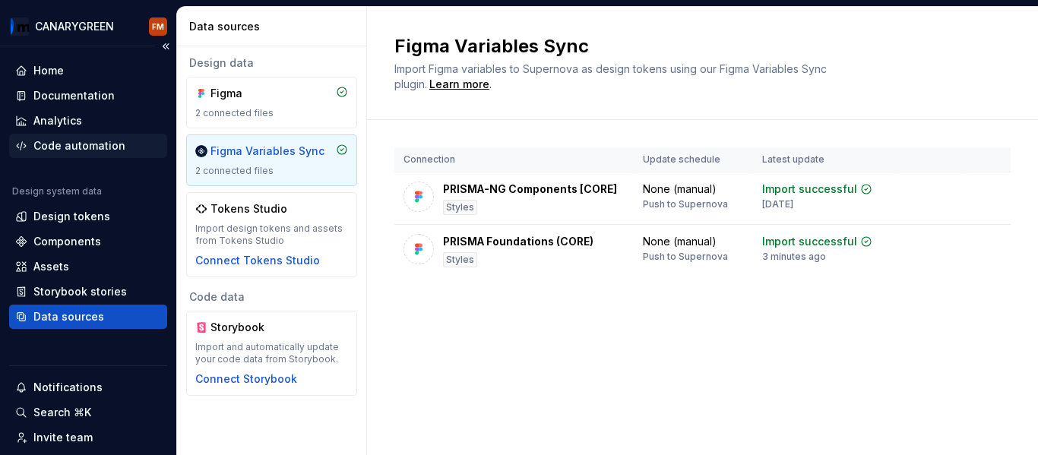
click at [106, 139] on div "Code automation" at bounding box center [79, 145] width 92 height 15
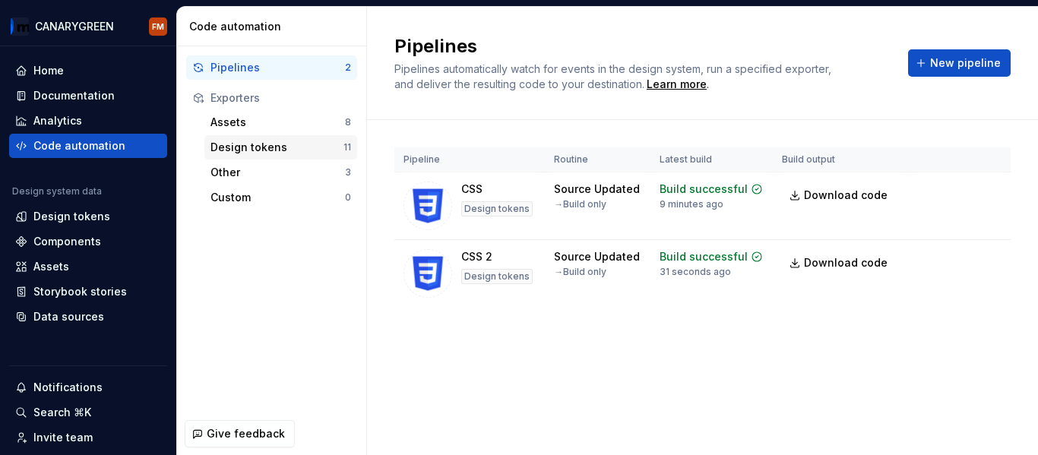
click at [289, 147] on div "Design tokens" at bounding box center [277, 147] width 133 height 15
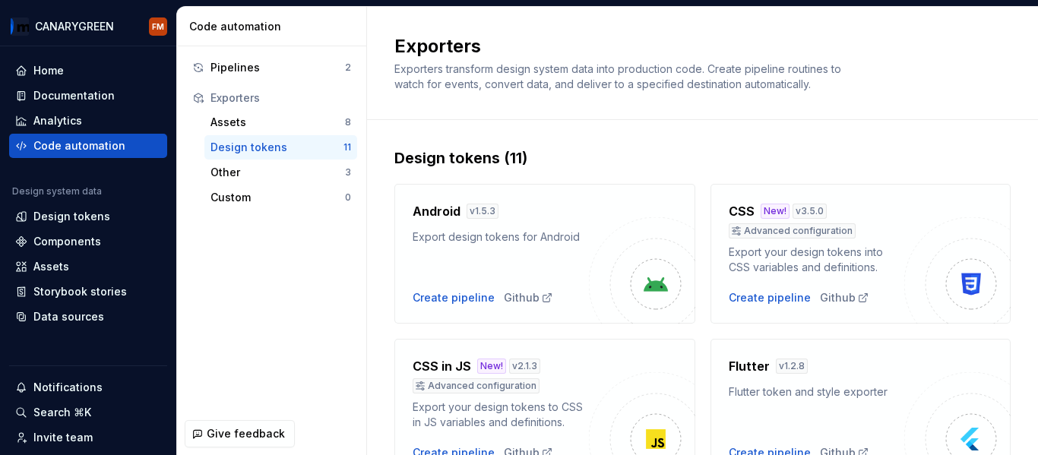
click at [856, 227] on div "Advanced configuration" at bounding box center [817, 230] width 176 height 15
click at [282, 270] on div "Pipelines 2 Exporters Assets 8 Design tokens 11 Other 3 Custom 0" at bounding box center [271, 229] width 189 height 366
click at [66, 212] on div "Design tokens" at bounding box center [71, 216] width 77 height 15
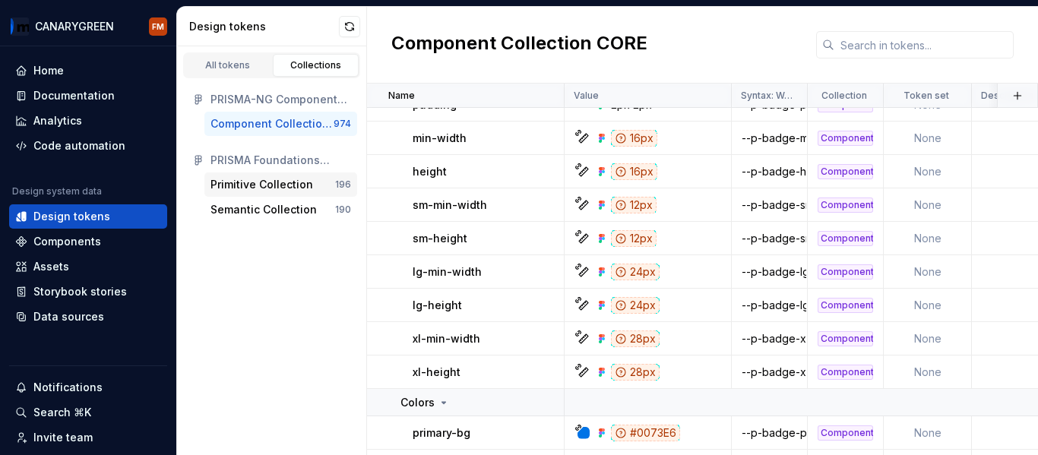
scroll to position [3468, 0]
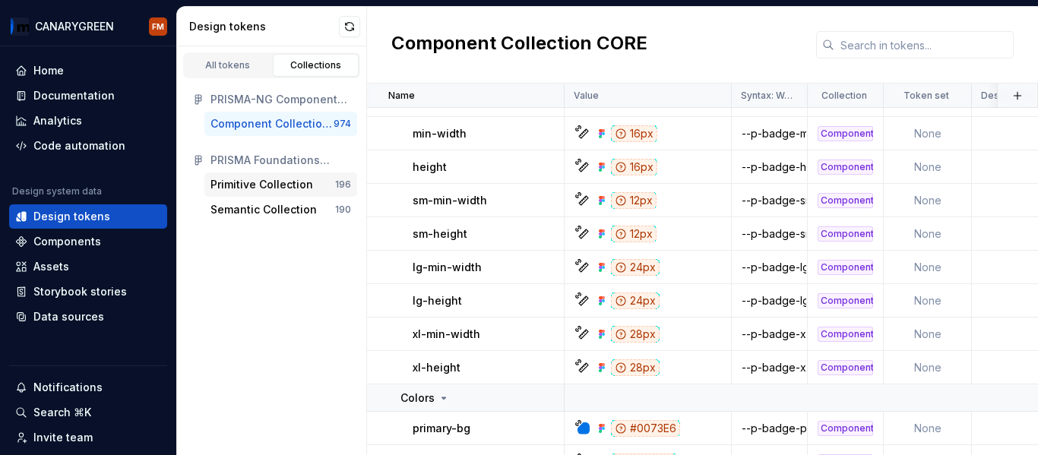
click at [262, 191] on div "Primitive Collection" at bounding box center [262, 184] width 103 height 15
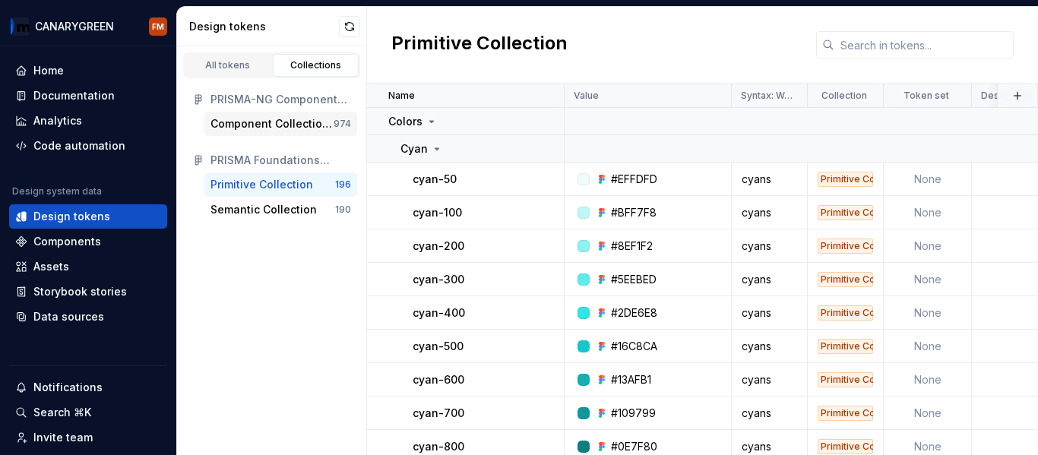
click at [290, 123] on div "Component Collection CORE" at bounding box center [272, 123] width 123 height 15
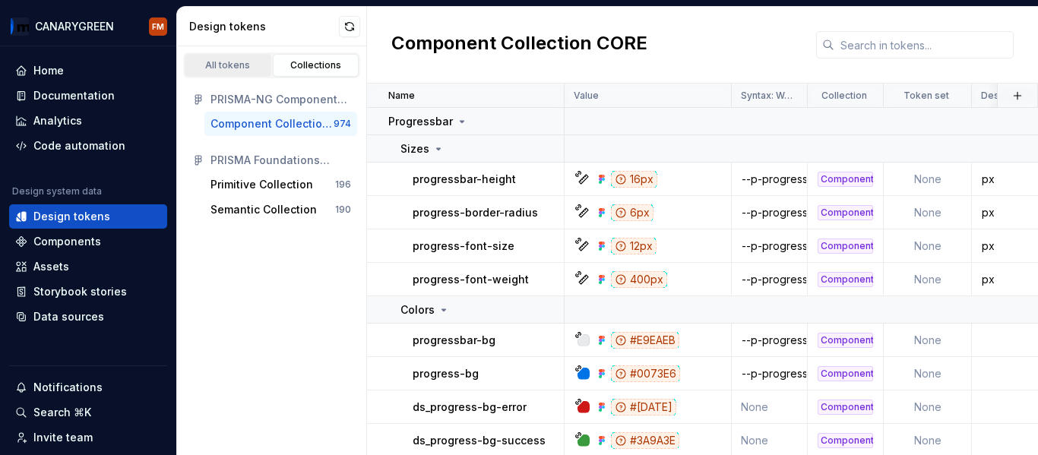
click at [233, 73] on link "All tokens" at bounding box center [228, 65] width 87 height 23
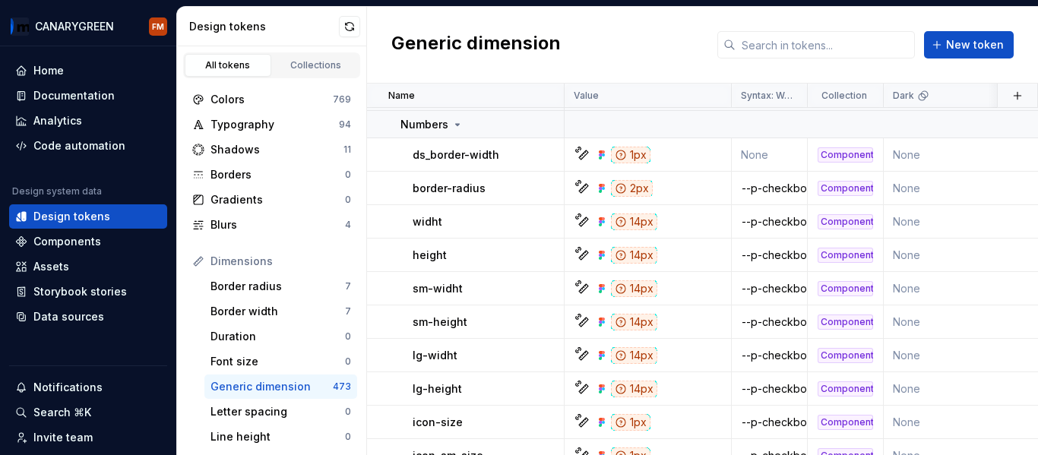
scroll to position [3496, 0]
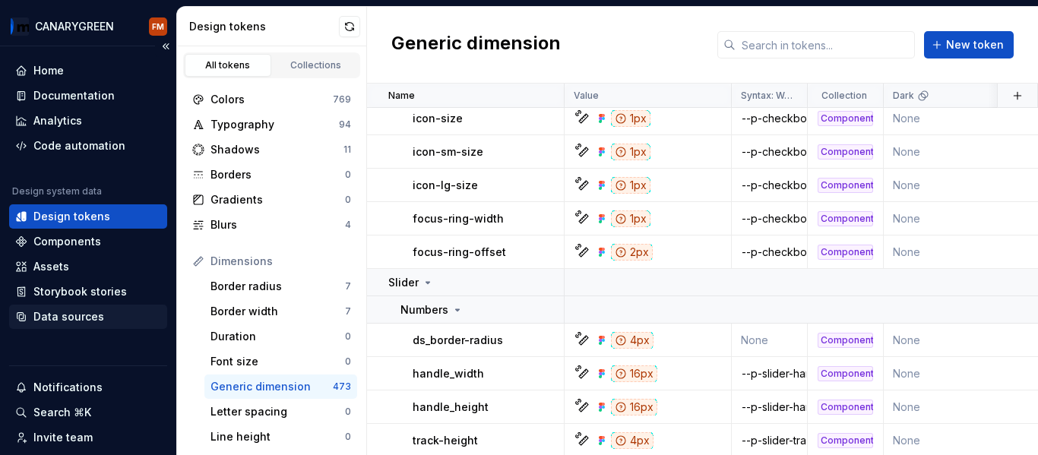
click at [60, 312] on div "Data sources" at bounding box center [68, 316] width 71 height 15
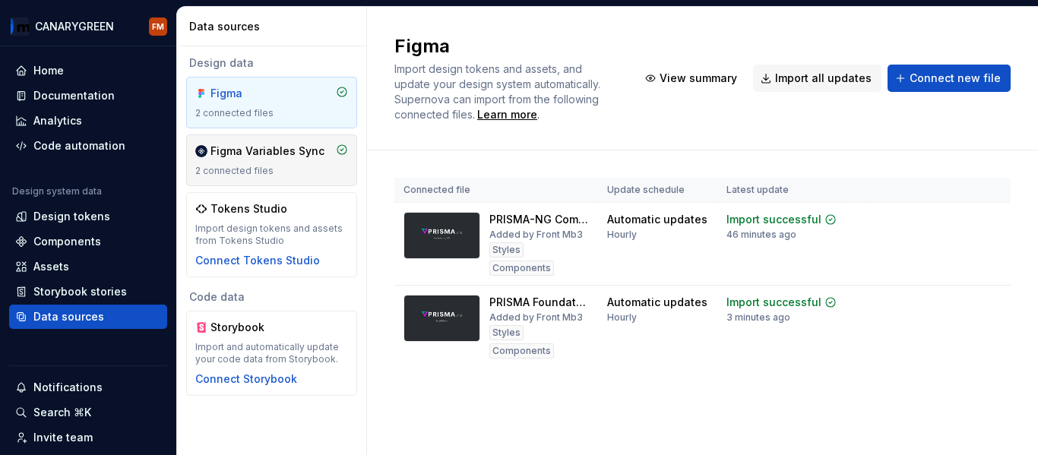
click at [271, 150] on div "Figma Variables Sync" at bounding box center [268, 151] width 114 height 15
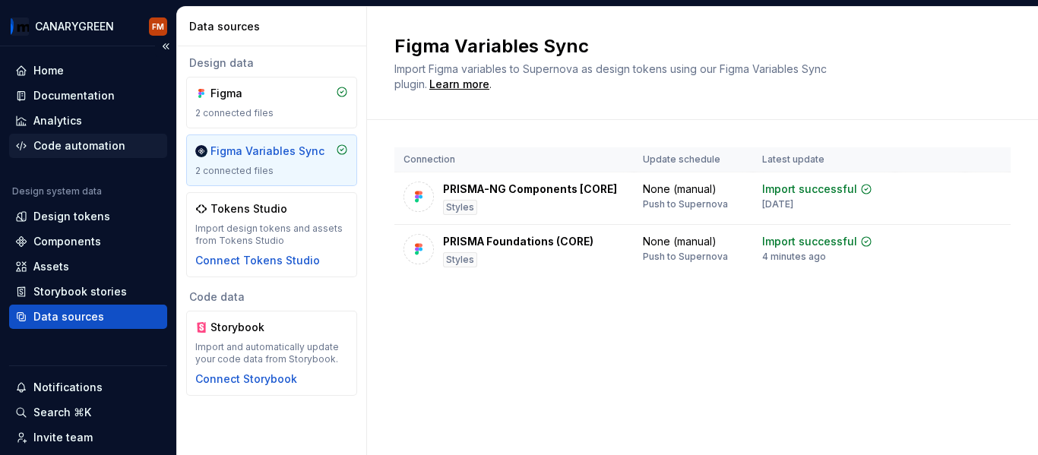
click at [65, 151] on div "Code automation" at bounding box center [79, 145] width 92 height 15
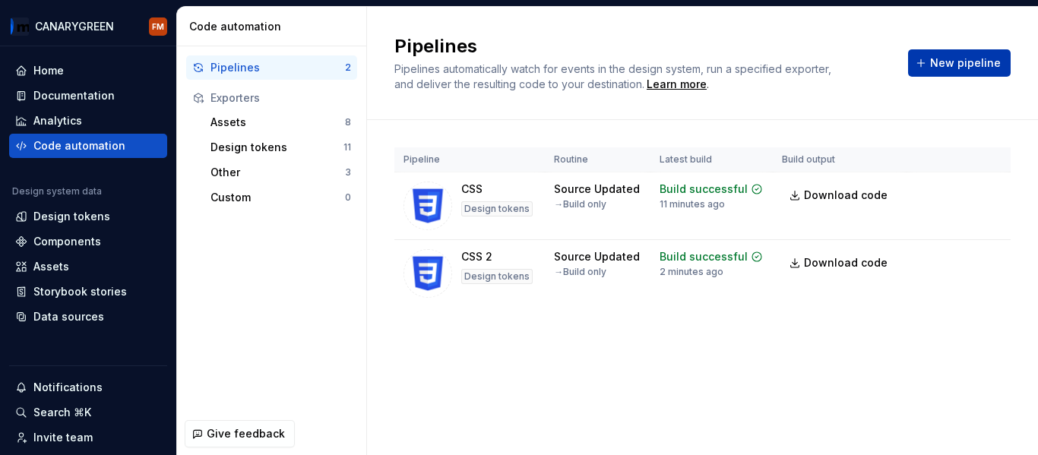
click at [948, 58] on span "New pipeline" at bounding box center [965, 62] width 71 height 15
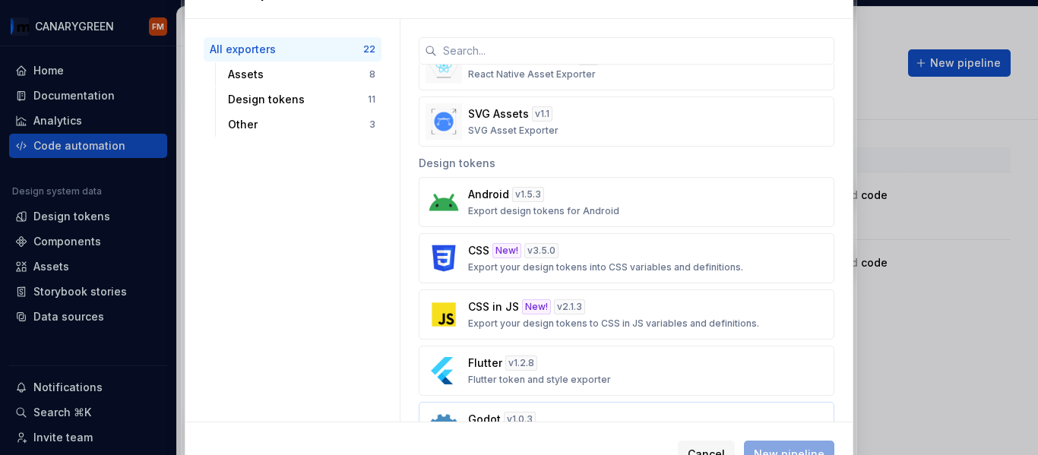
scroll to position [380, 0]
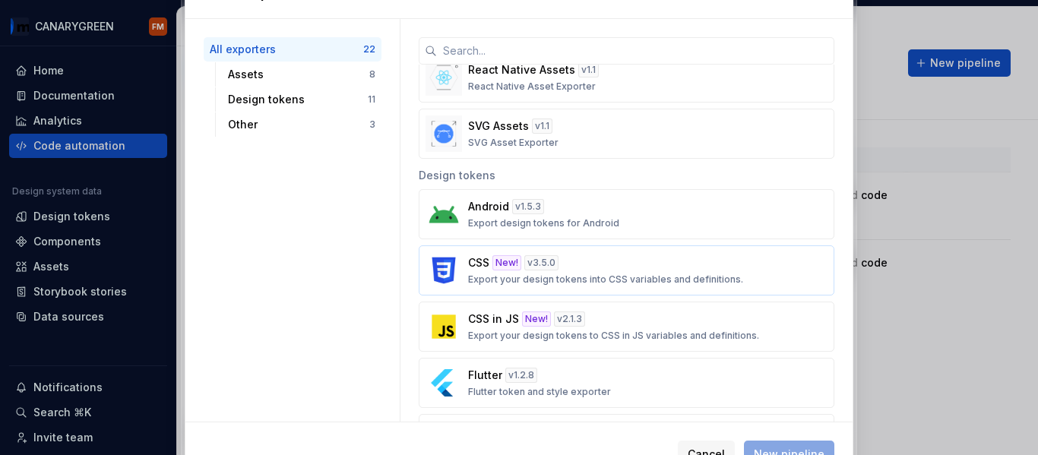
click at [565, 265] on div "CSS New! v 3.5.0 Export your design tokens into CSS variables and definitions." at bounding box center [622, 270] width 308 height 30
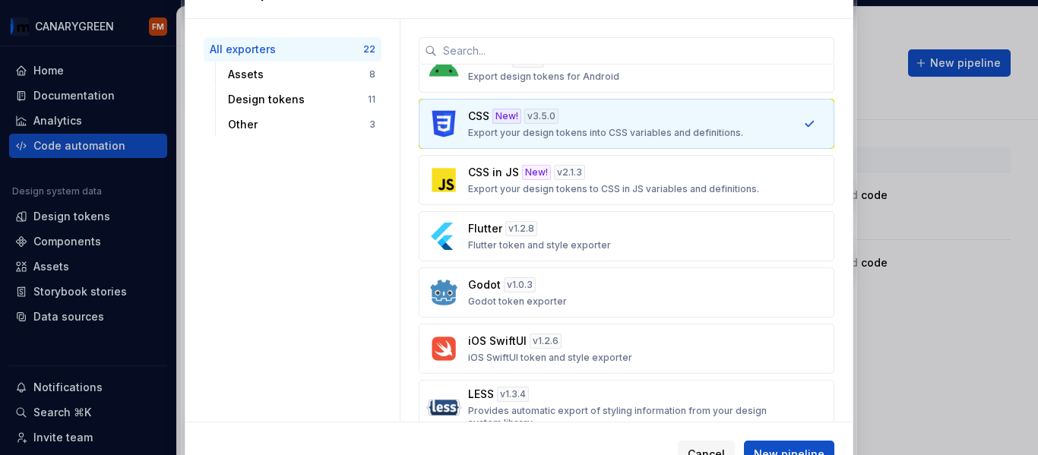
scroll to position [532, 0]
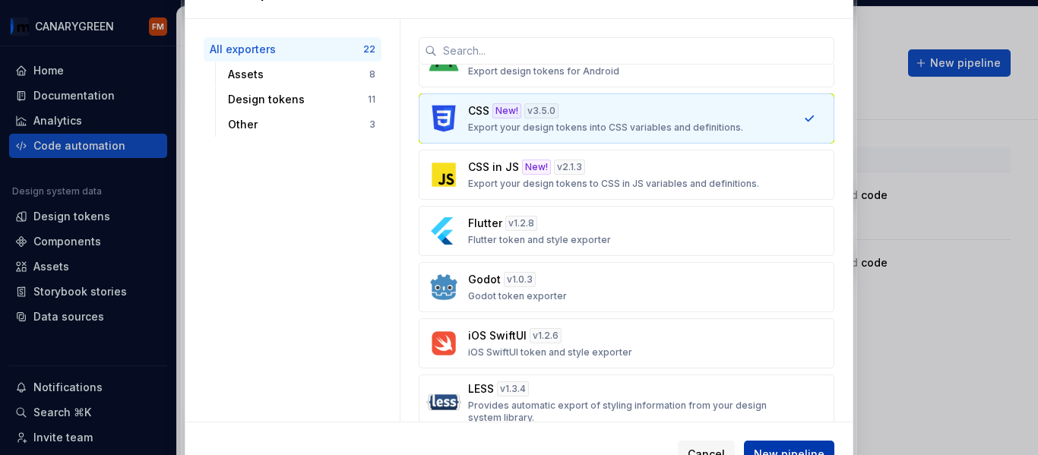
click at [790, 446] on button "New pipeline" at bounding box center [789, 454] width 90 height 27
type textarea "*"
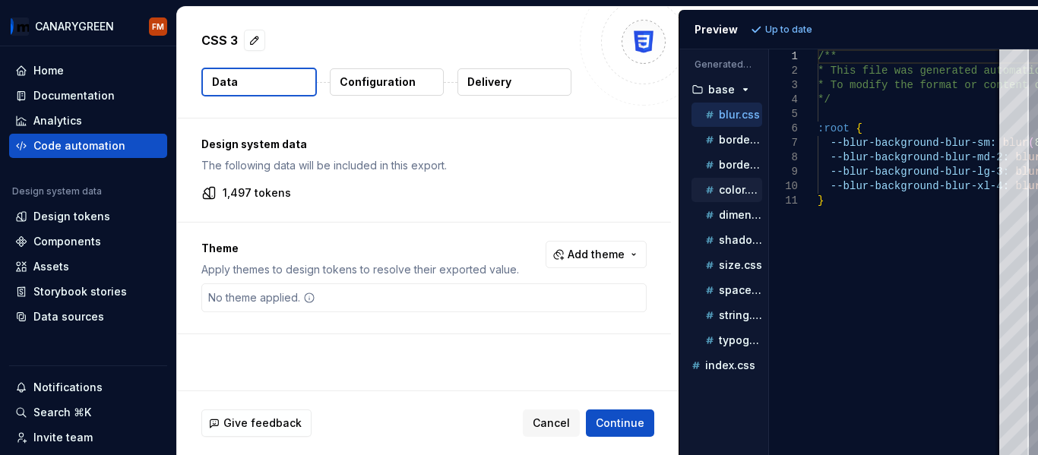
click at [738, 188] on p "color.css" at bounding box center [740, 190] width 43 height 12
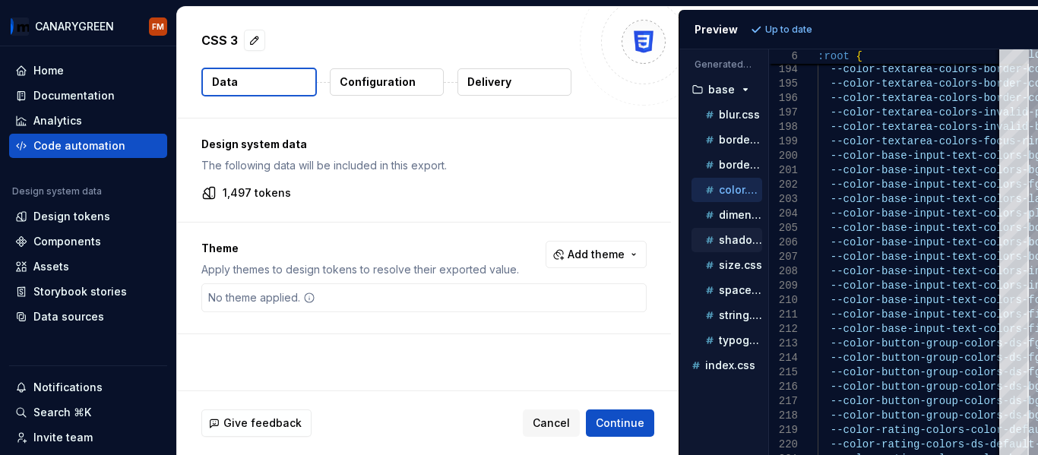
click at [717, 240] on div "shadow.css" at bounding box center [732, 240] width 60 height 15
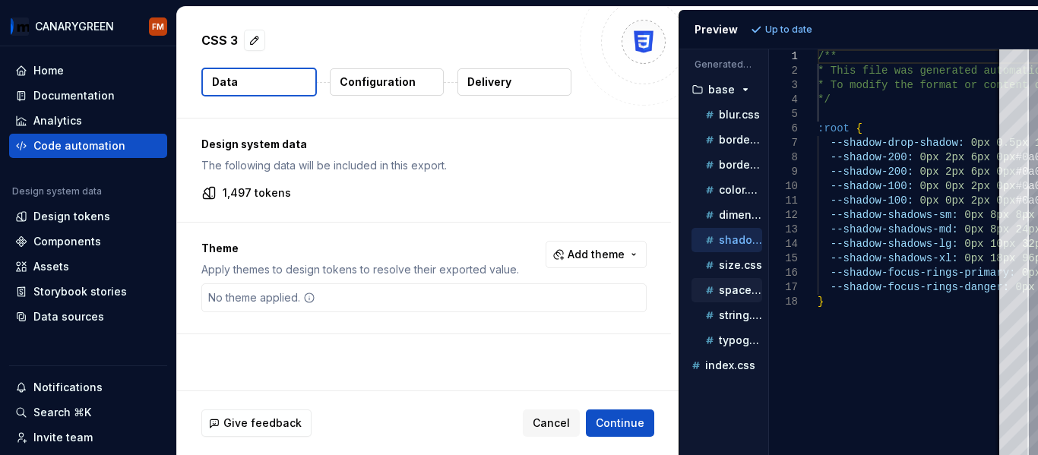
click at [720, 297] on div "space.css" at bounding box center [732, 290] width 60 height 15
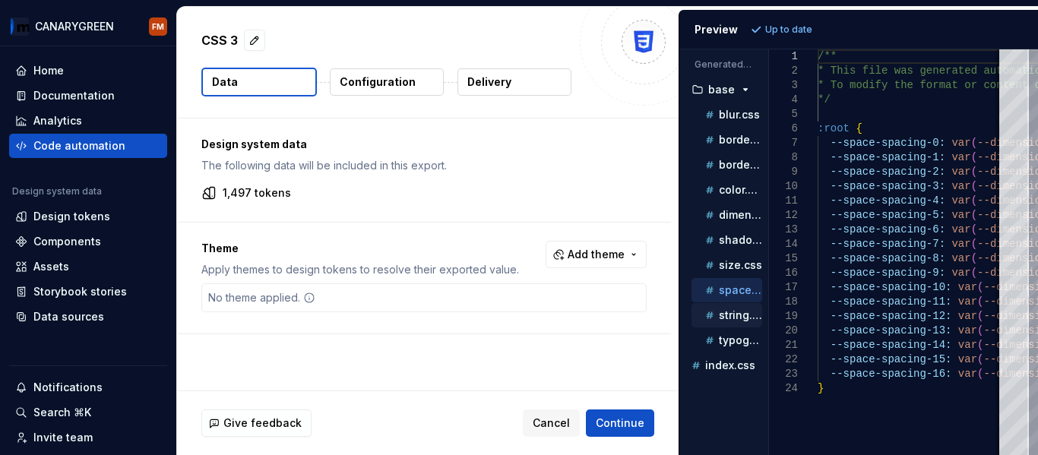
click at [726, 317] on p "string.css" at bounding box center [740, 315] width 43 height 12
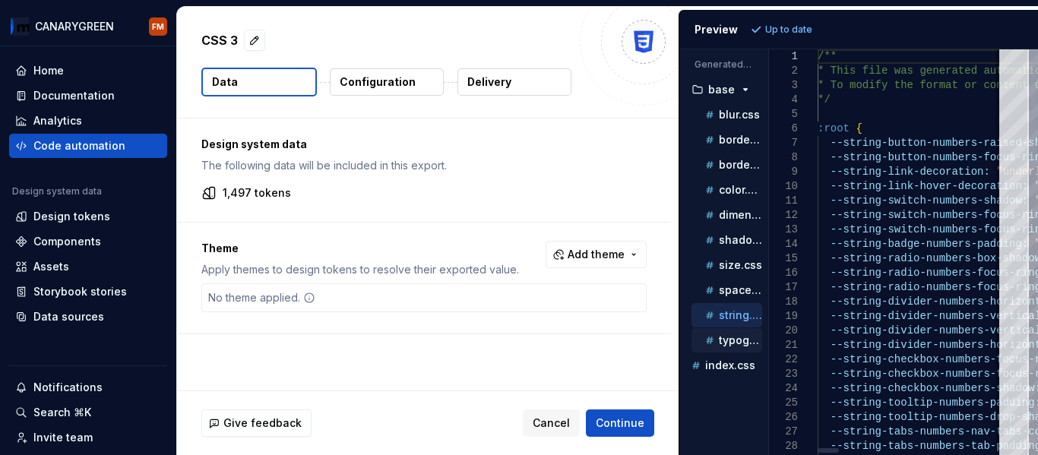
click at [726, 330] on div "typography.css" at bounding box center [727, 340] width 71 height 24
click at [726, 338] on p "typography.css" at bounding box center [740, 340] width 43 height 12
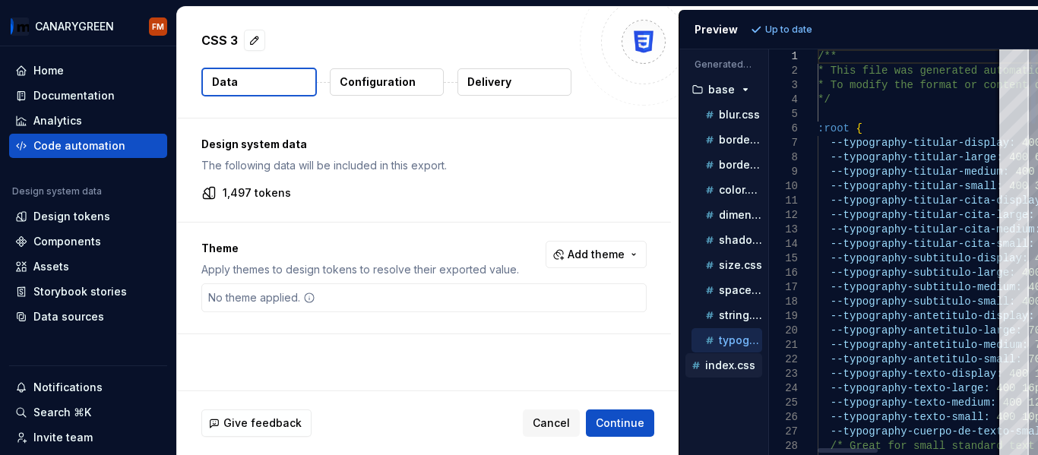
click at [724, 365] on p "index.css" at bounding box center [730, 365] width 50 height 12
type textarea "**********"
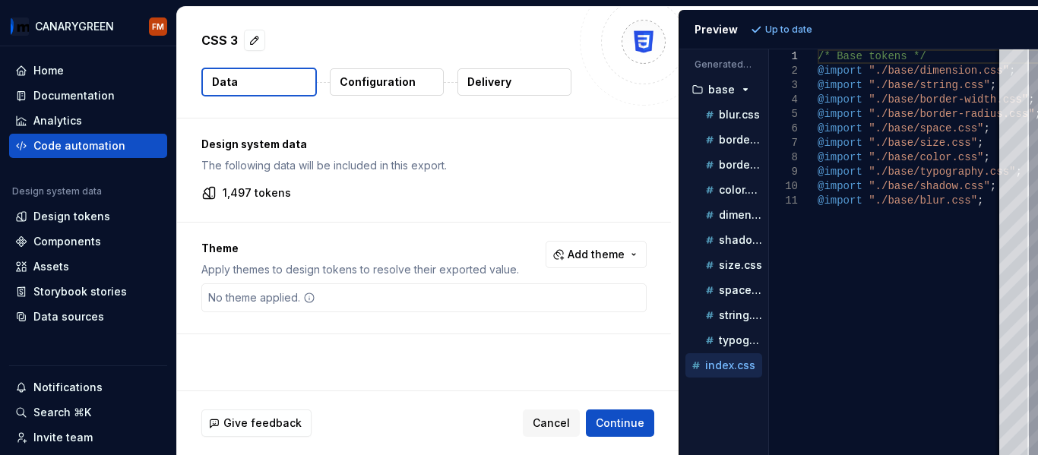
click at [263, 193] on p "1,497 tokens" at bounding box center [257, 192] width 68 height 15
drag, startPoint x: 358, startPoint y: 173, endPoint x: 225, endPoint y: 169, distance: 133.1
click at [225, 169] on div "Design system data The following data will be included in this export. 1,497 to…" at bounding box center [424, 170] width 494 height 103
click at [361, 159] on p "The following data will be included in this export." at bounding box center [423, 165] width 445 height 15
click at [619, 252] on span "Add theme" at bounding box center [596, 254] width 57 height 15
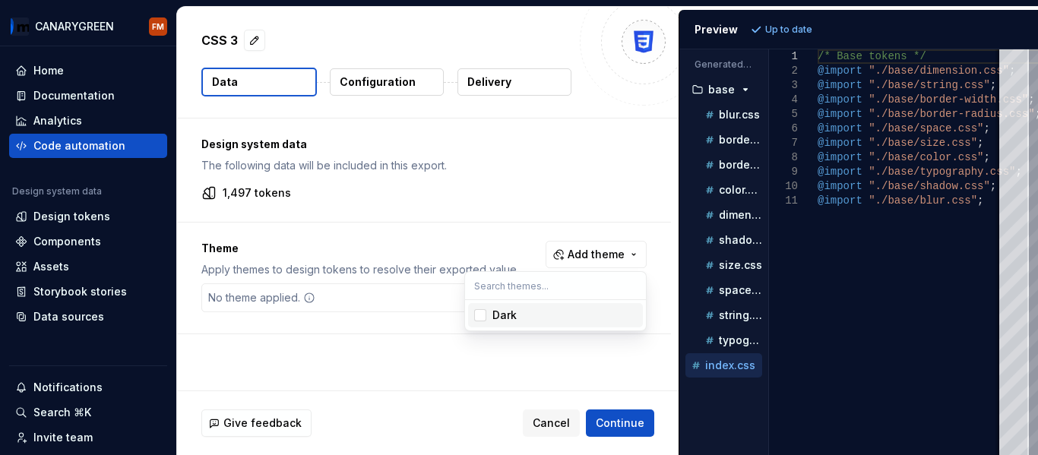
click at [438, 240] on html "CANARYGREEN FM Home Documentation Analytics Code automation Design system data …" at bounding box center [519, 227] width 1038 height 455
click at [359, 169] on p "The following data will be included in this export." at bounding box center [423, 165] width 445 height 15
click at [366, 81] on p "Configuration" at bounding box center [378, 81] width 76 height 15
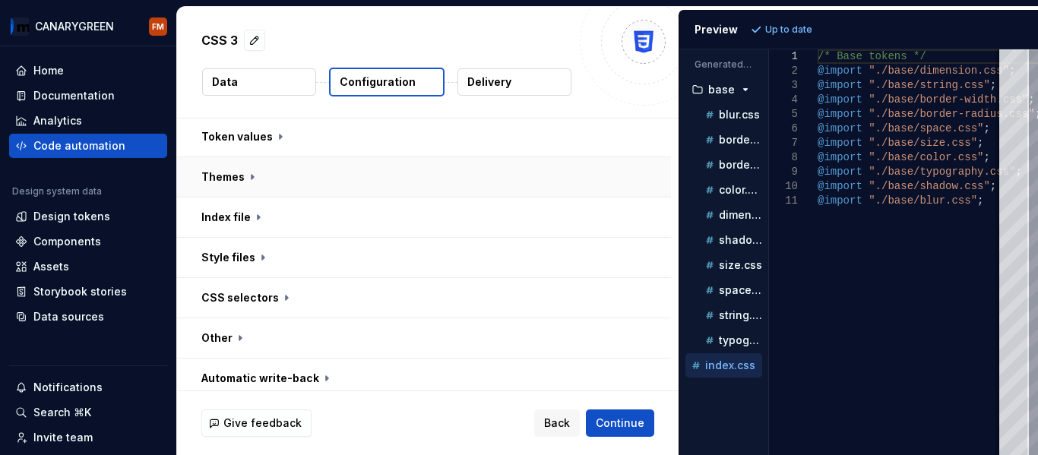
scroll to position [272, 0]
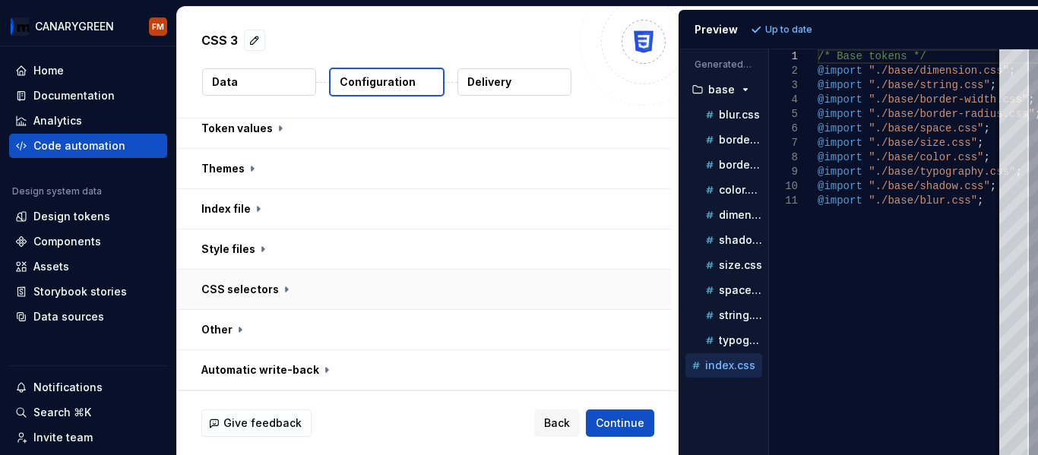
click at [362, 283] on button "button" at bounding box center [424, 290] width 494 height 40
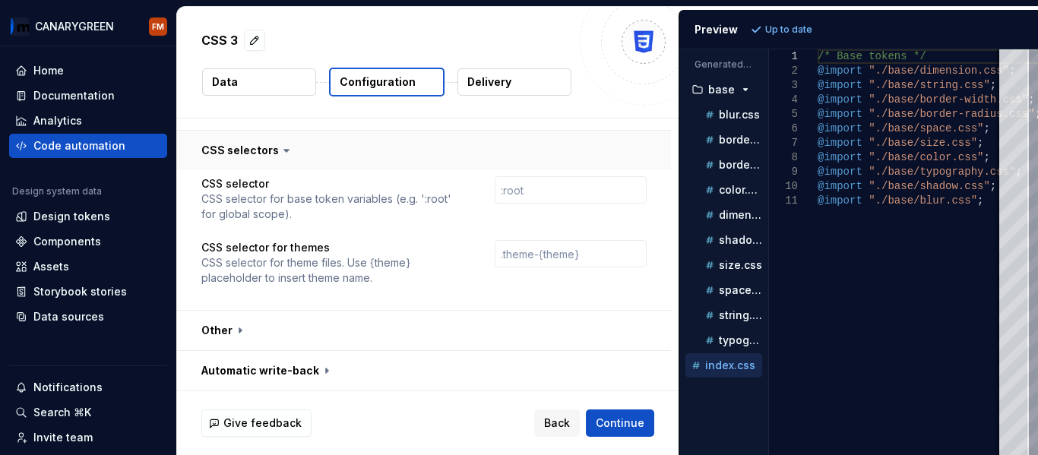
scroll to position [412, 0]
click at [320, 322] on button "button" at bounding box center [424, 330] width 494 height 40
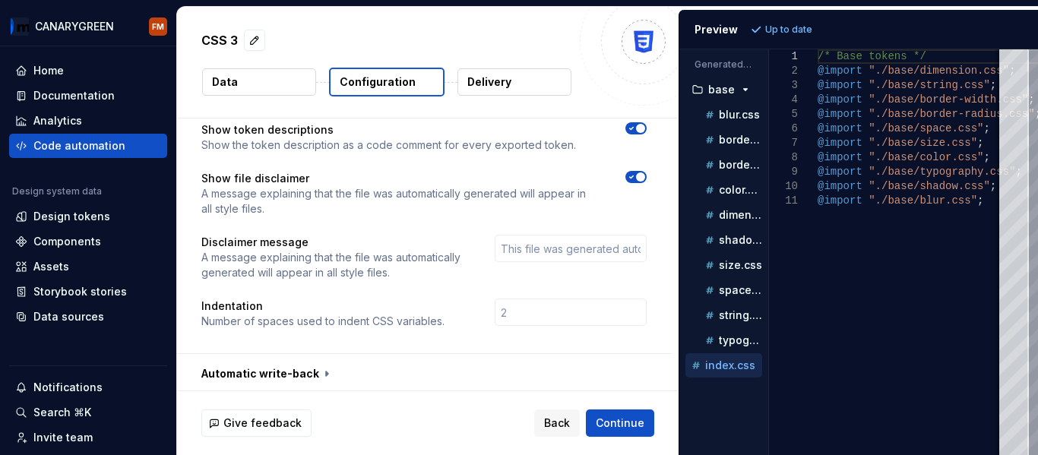
scroll to position [649, 0]
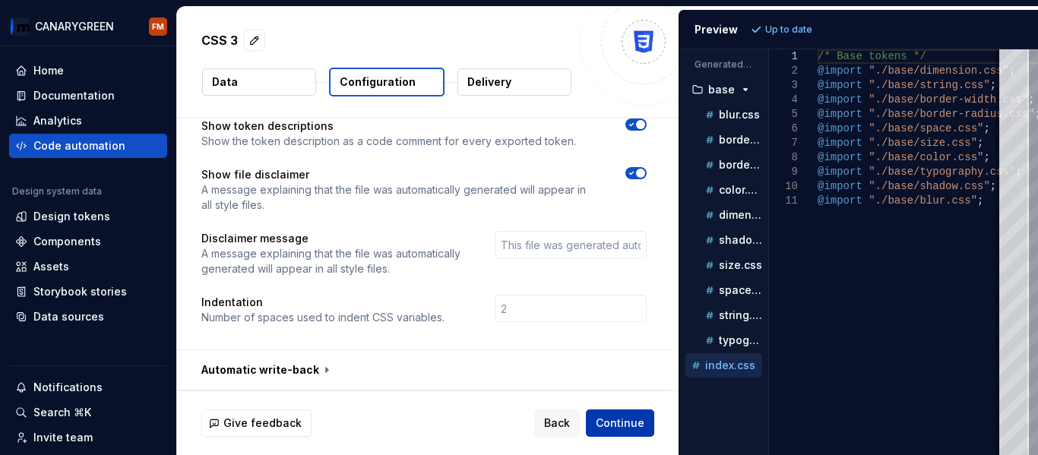
click at [605, 425] on span "Continue" at bounding box center [620, 423] width 49 height 15
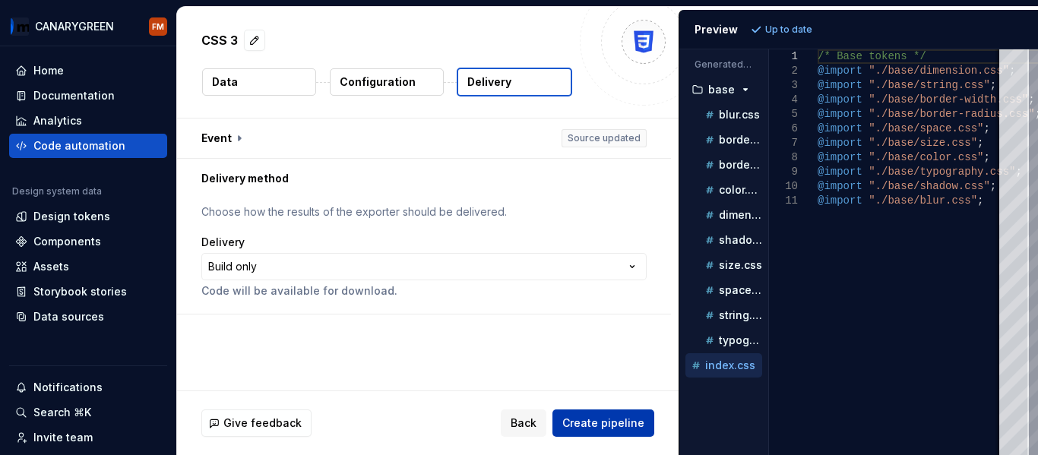
click at [589, 413] on button "Create pipeline" at bounding box center [603, 423] width 102 height 27
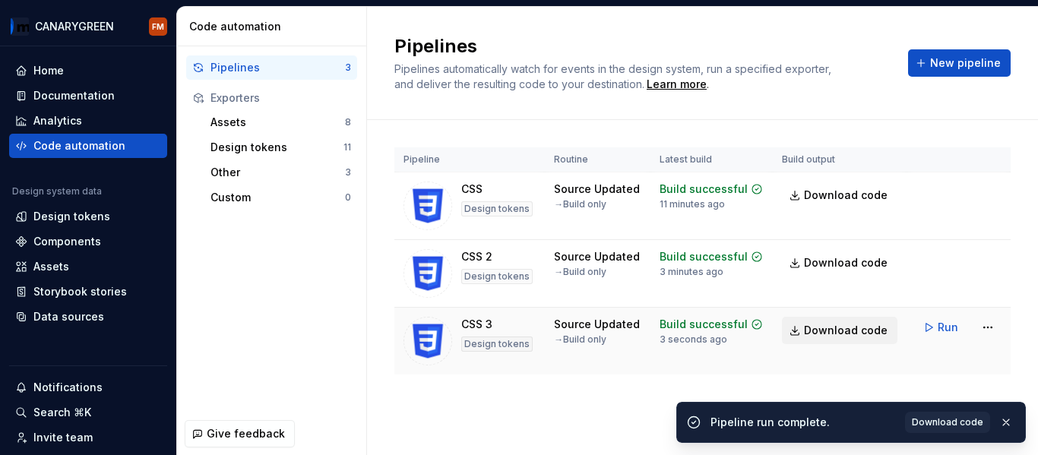
click at [844, 328] on span "Download code" at bounding box center [846, 330] width 84 height 15
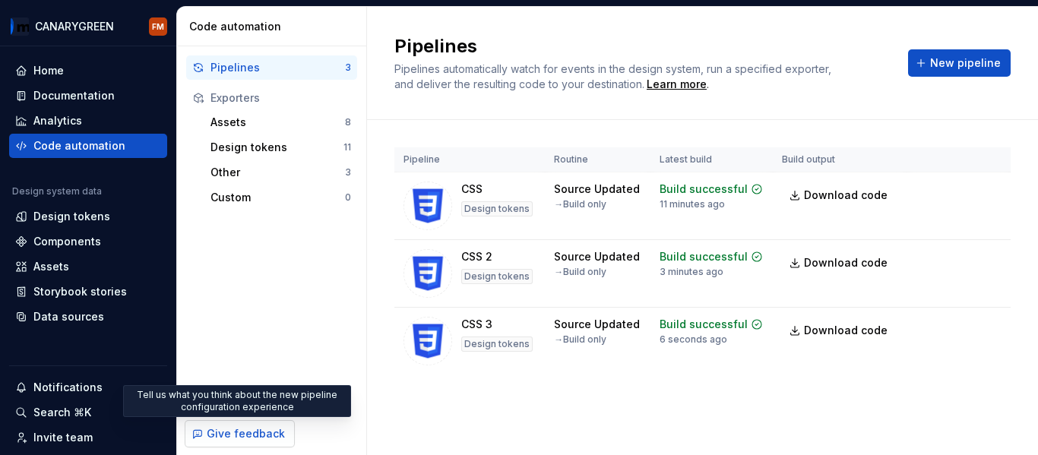
click at [230, 439] on span "Give feedback" at bounding box center [246, 433] width 78 height 15
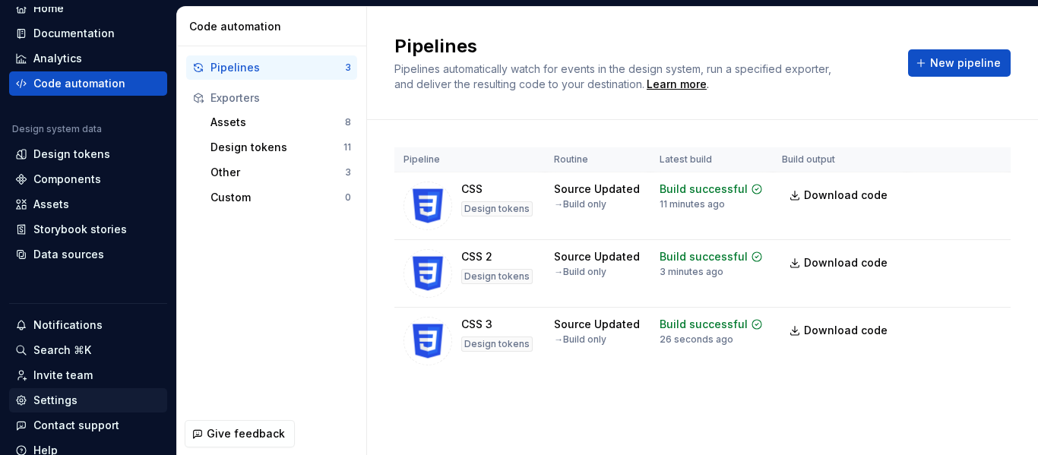
scroll to position [122, 0]
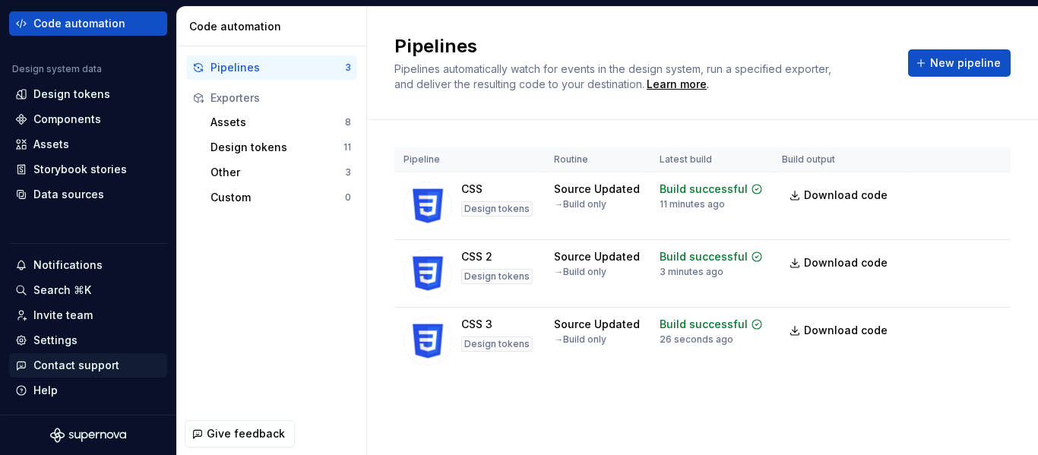
click at [54, 369] on div "Contact support" at bounding box center [76, 365] width 86 height 15
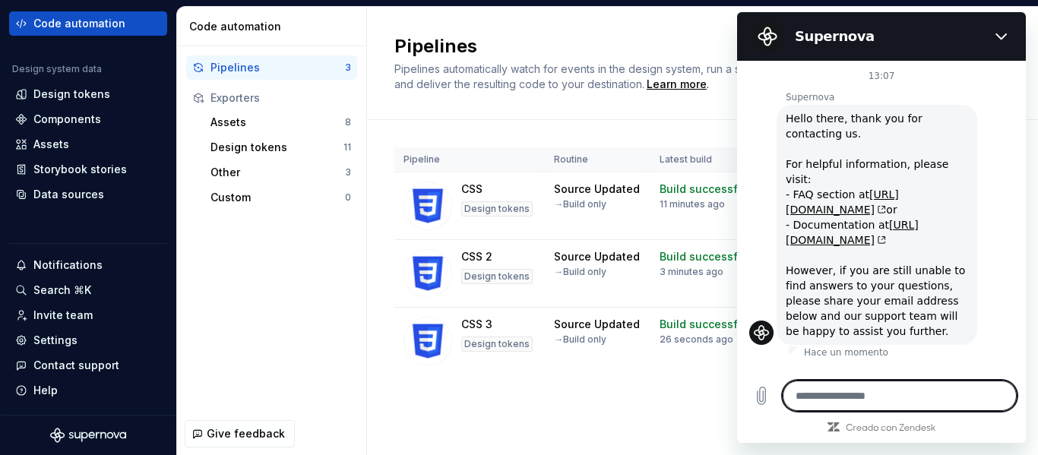
type textarea "*"
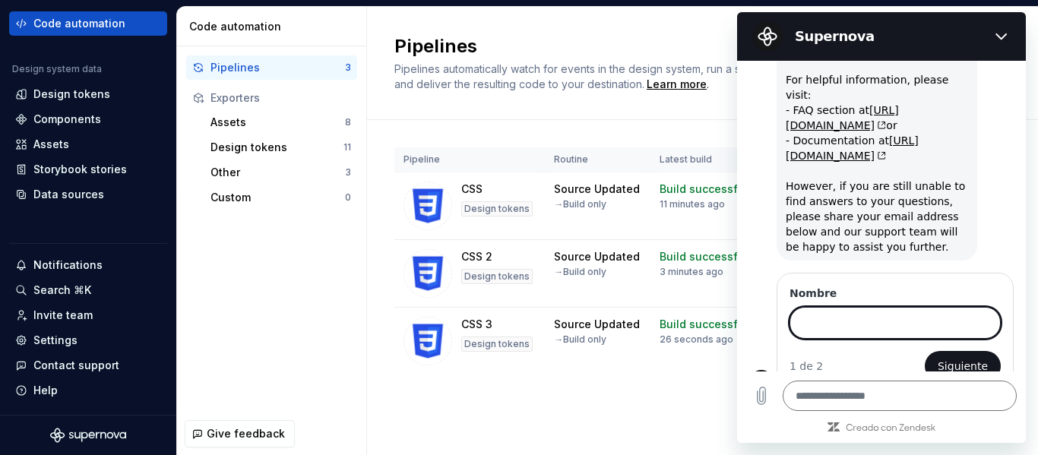
scroll to position [93, 0]
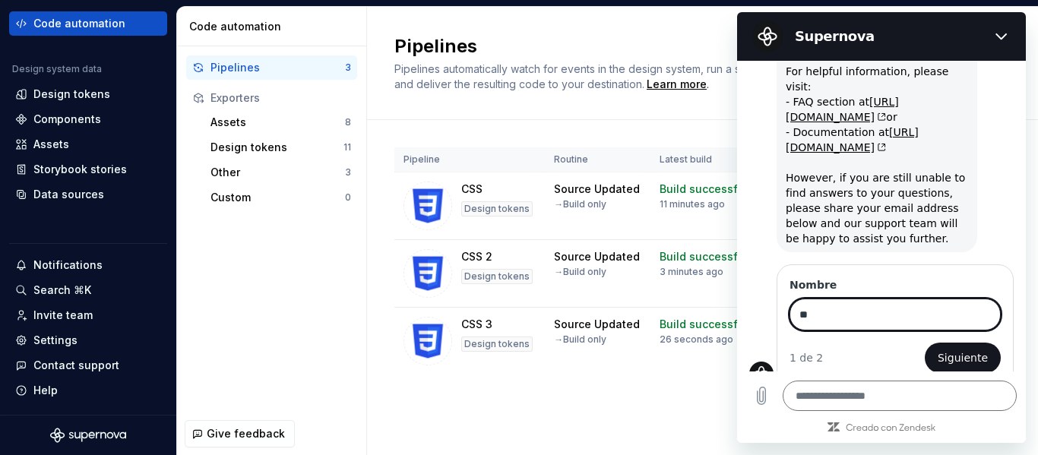
type input "*"
type input "*******"
click at [925, 343] on button "Siguiente" at bounding box center [963, 358] width 76 height 30
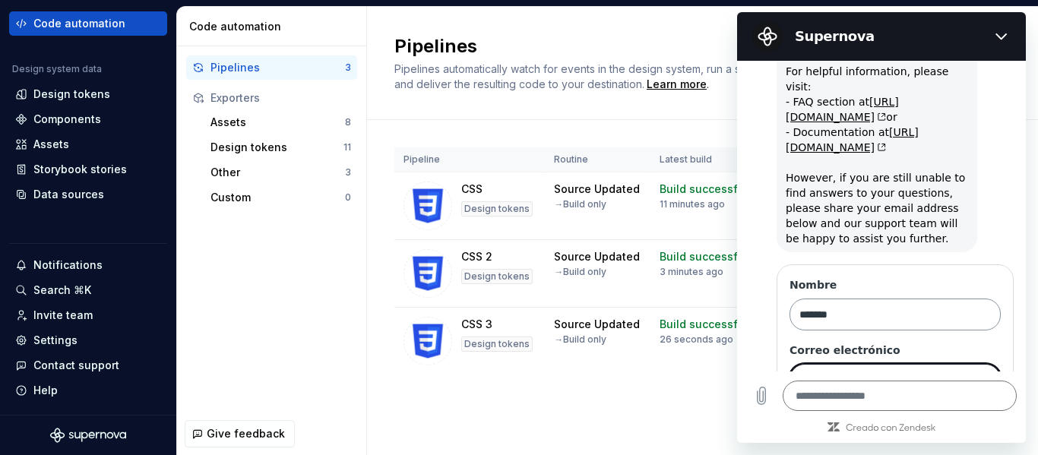
scroll to position [158, 0]
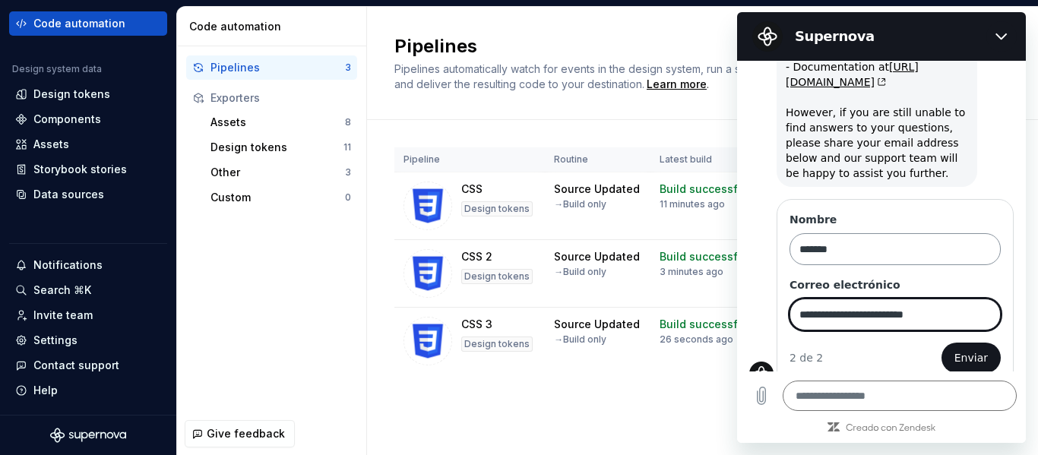
type input "**********"
click at [942, 343] on button "Enviar" at bounding box center [971, 358] width 59 height 30
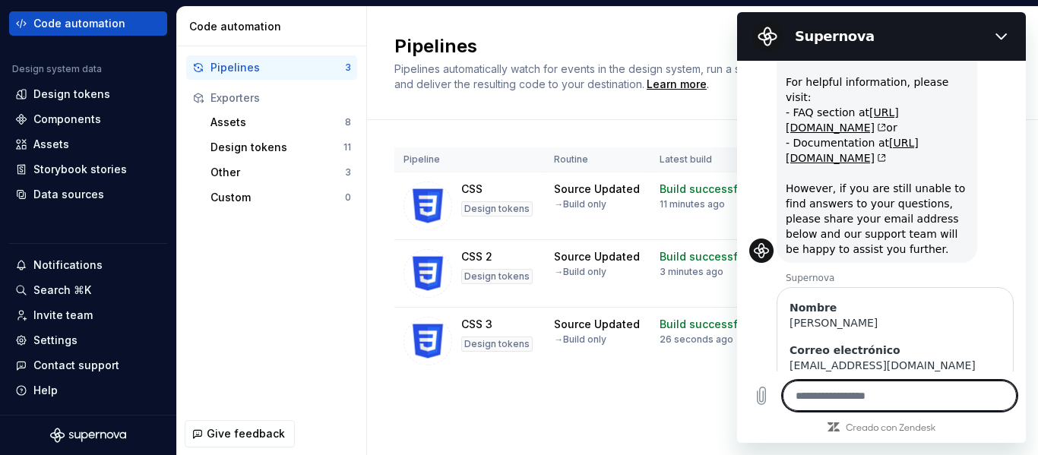
scroll to position [116, 0]
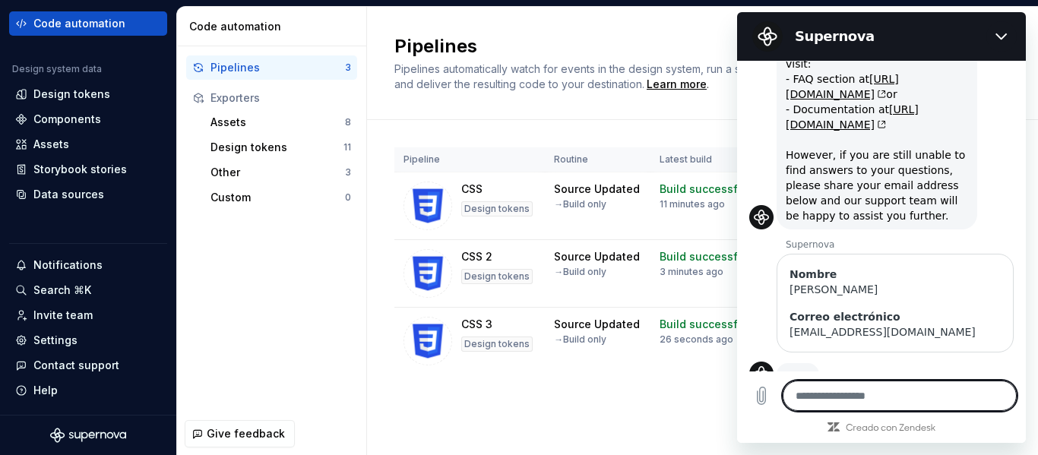
type textarea "*"
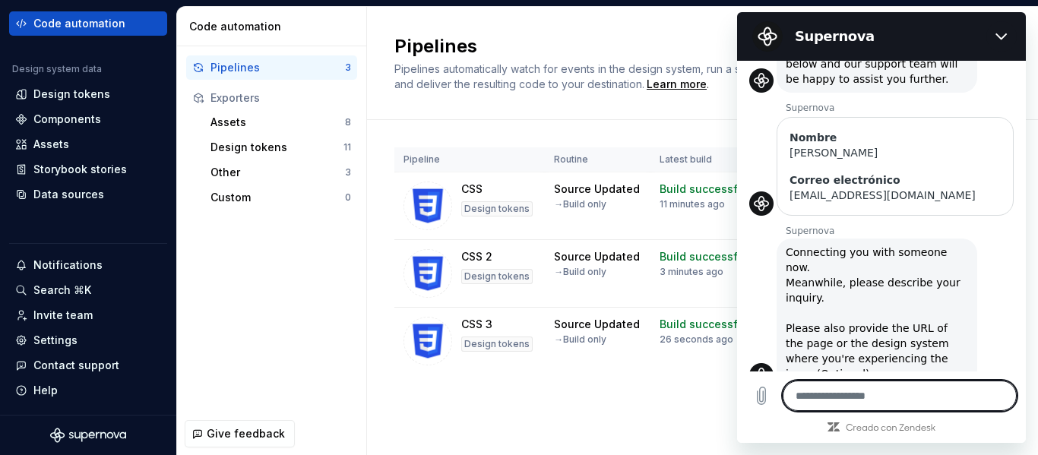
scroll to position [255, 0]
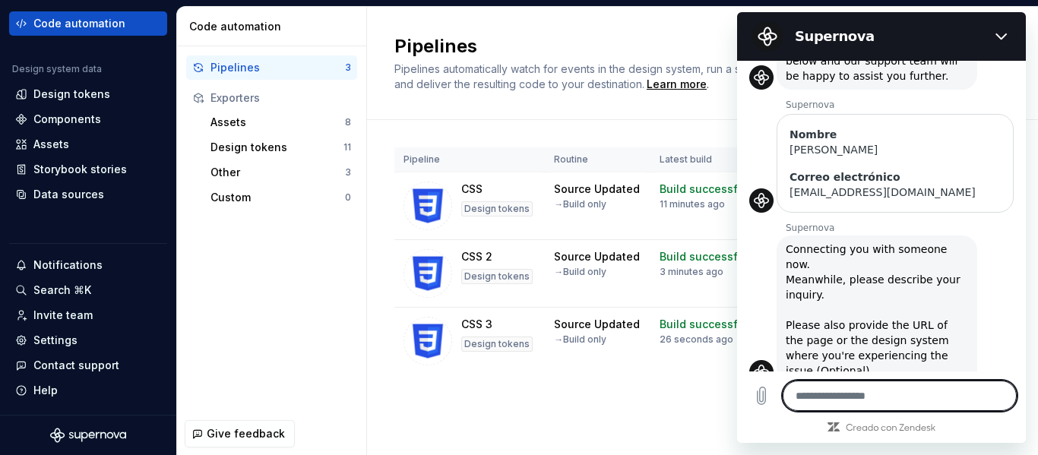
type textarea "*"
type textarea "**"
type textarea "*"
type textarea "***"
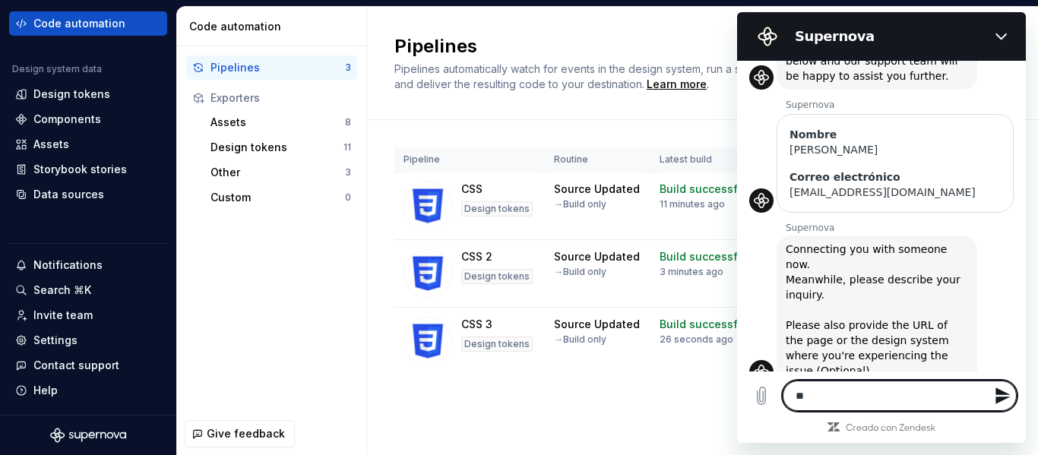
type textarea "*"
type textarea "****"
type textarea "*"
type textarea "*****"
type textarea "*"
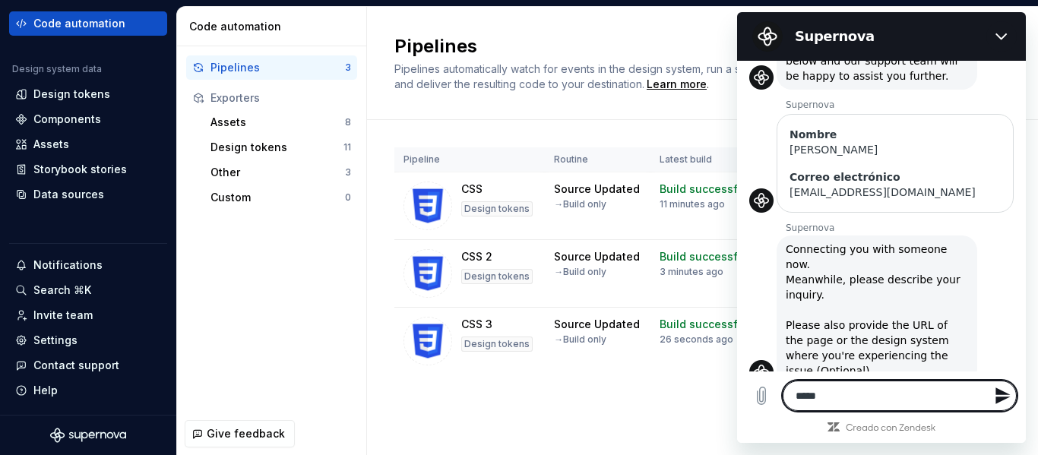
type textarea "******"
type textarea "*"
type textarea "******"
type textarea "*"
type textarea "********"
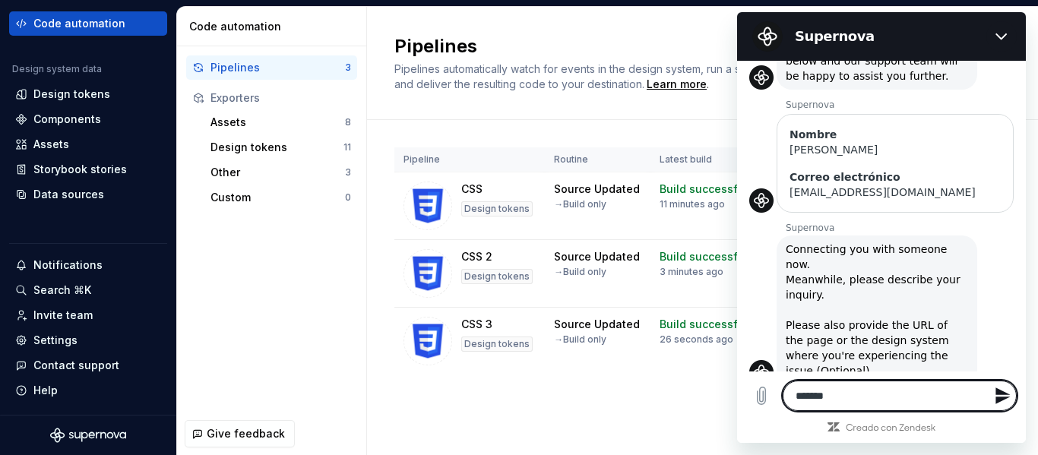
type textarea "*"
type textarea "*********"
type textarea "*"
type textarea "**********"
type textarea "*"
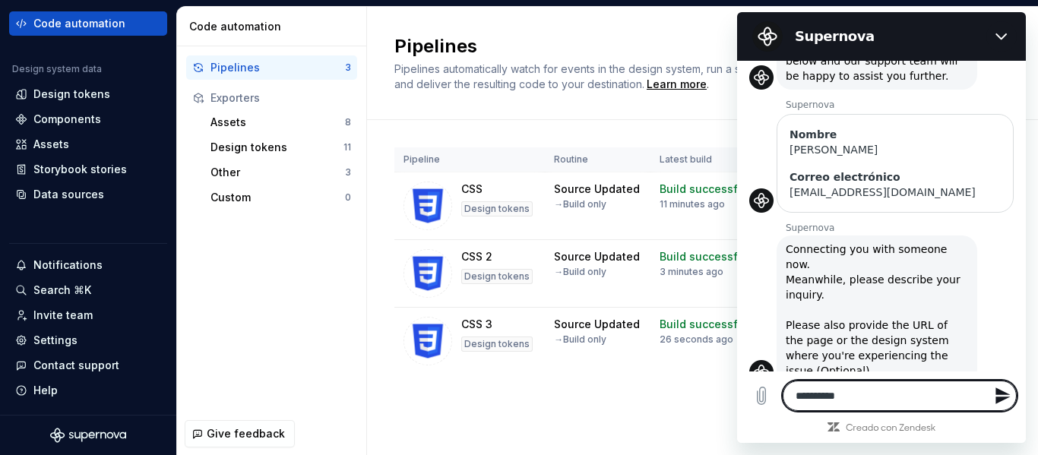
type textarea "**********"
type textarea "*"
type textarea "**********"
type textarea "*"
type textarea "**********"
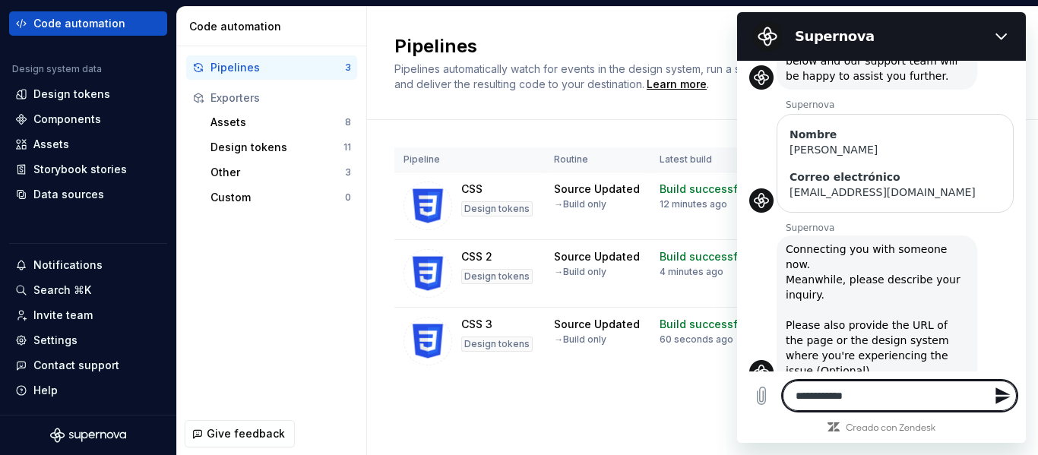
type textarea "*"
type textarea "**********"
type textarea "*"
type textarea "**********"
type textarea "*"
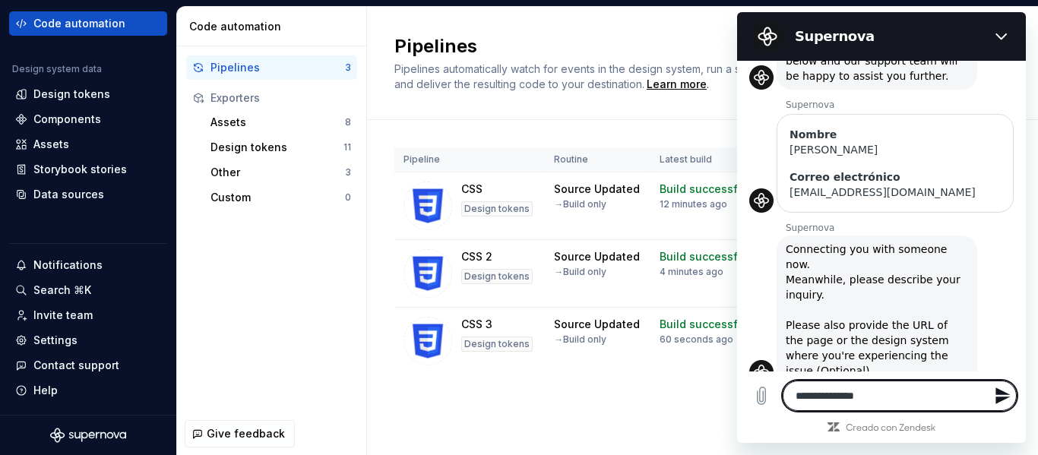
type textarea "**********"
type textarea "*"
type textarea "**********"
type textarea "*"
type textarea "**********"
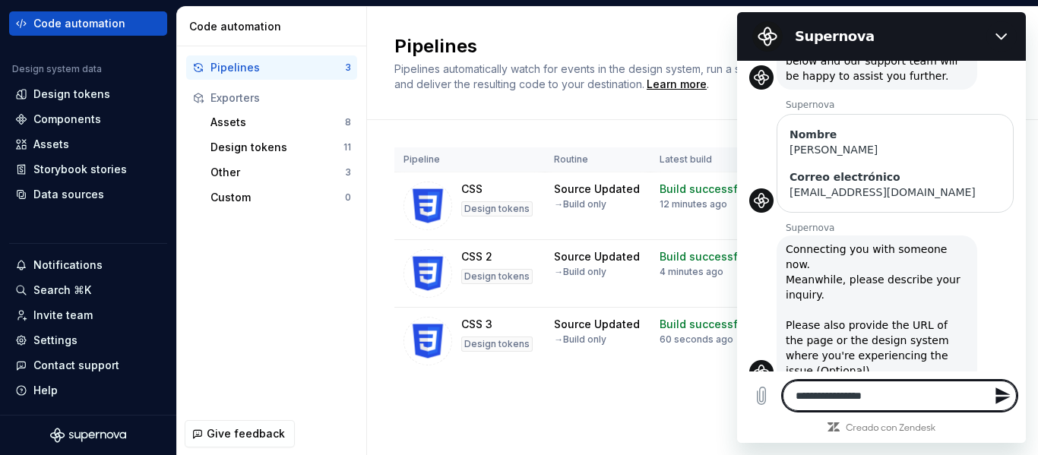
type textarea "*"
type textarea "**********"
type textarea "*"
type textarea "**********"
type textarea "*"
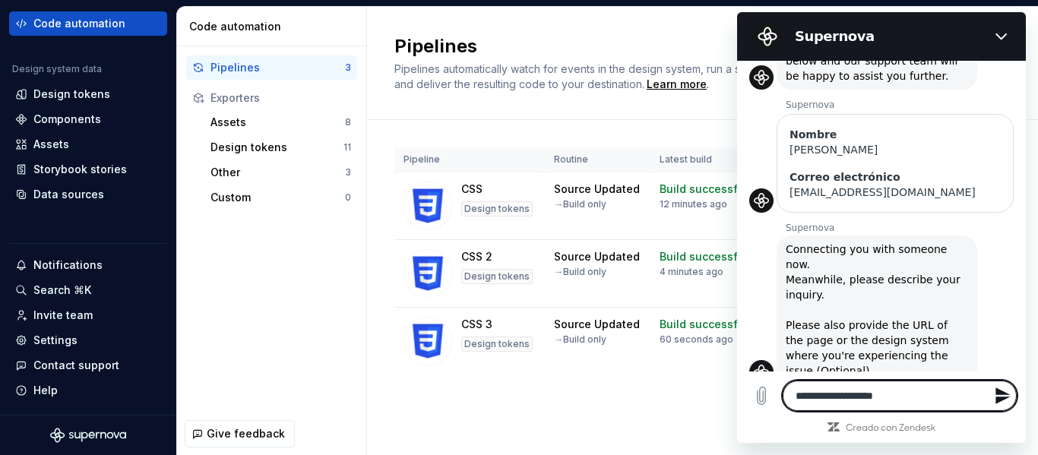
type textarea "**********"
type textarea "*"
type textarea "**********"
type textarea "*"
type textarea "**********"
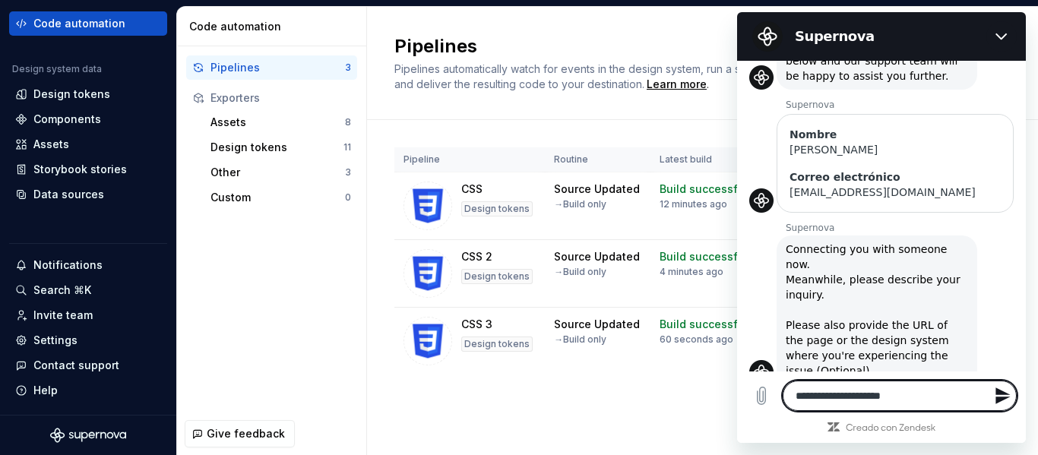
type textarea "*"
type textarea "**********"
type textarea "*"
type textarea "**********"
type textarea "*"
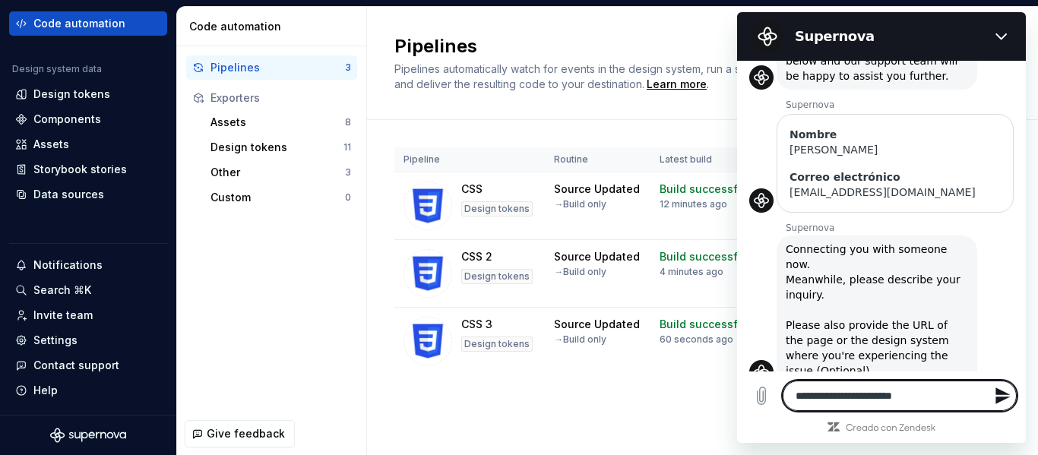
type textarea "**********"
type textarea "*"
type textarea "**********"
type textarea "*"
type textarea "**********"
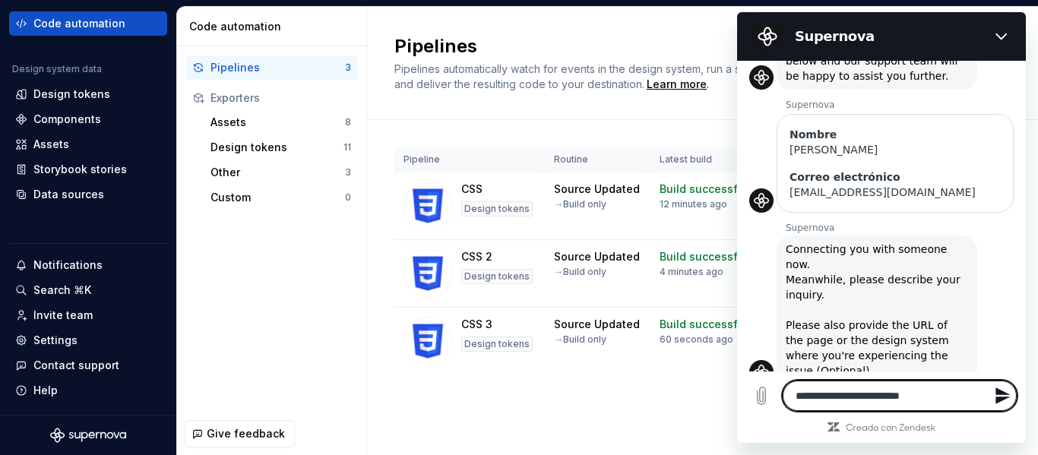
type textarea "*"
type textarea "**********"
type textarea "*"
type textarea "**********"
type textarea "*"
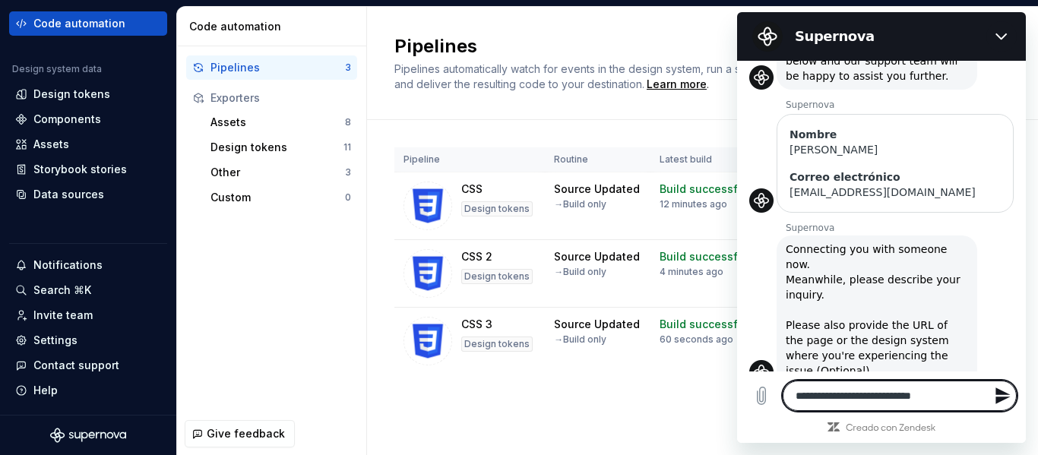
type textarea "**********"
type textarea "*"
type textarea "**********"
type textarea "*"
type textarea "**********"
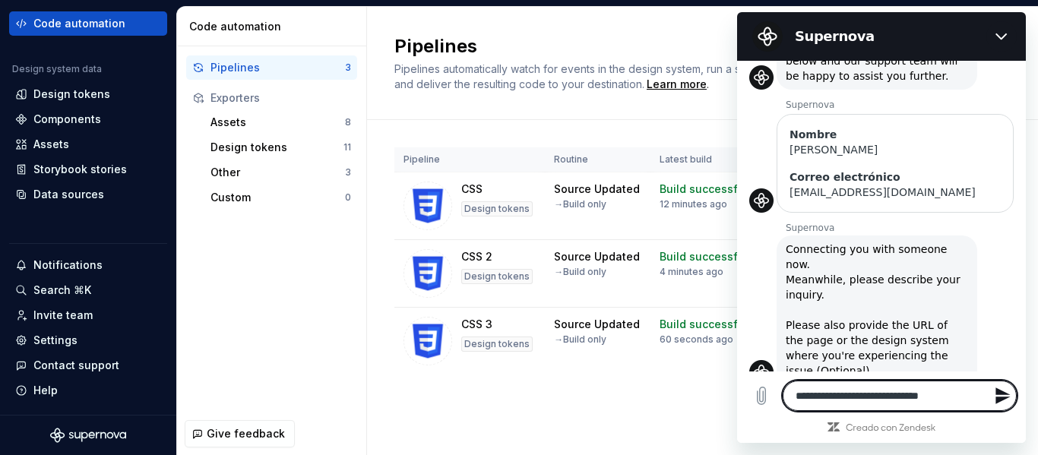
type textarea "*"
type textarea "**********"
type textarea "*"
type textarea "**********"
type textarea "*"
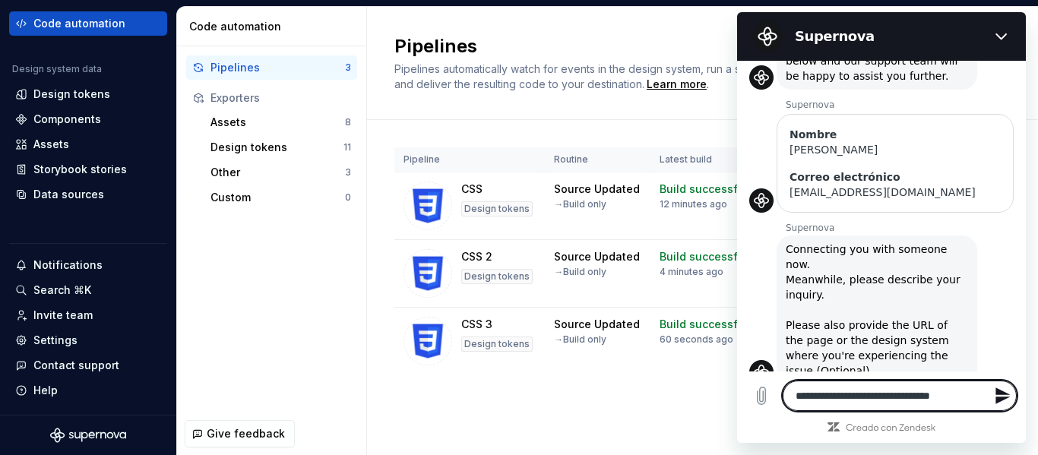
type textarea "**********"
type textarea "*"
type textarea "**********"
type textarea "*"
type textarea "**********"
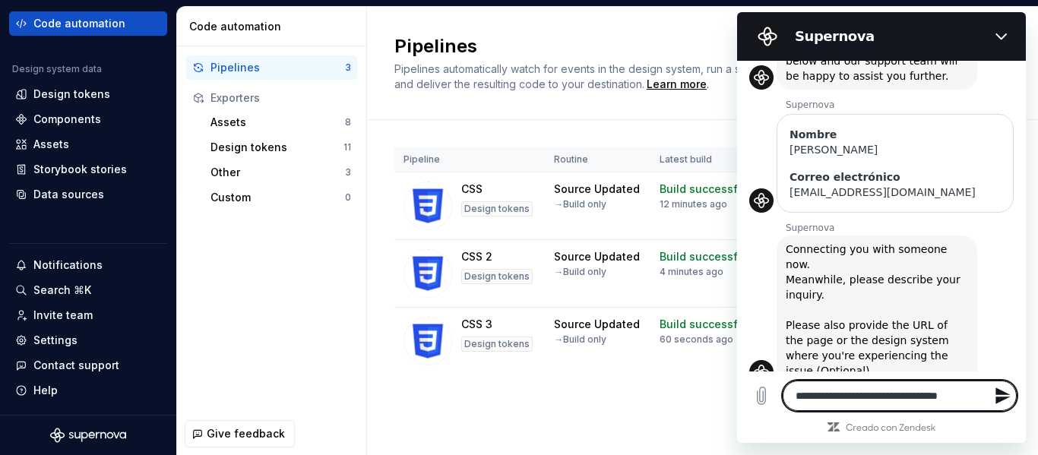
type textarea "*"
type textarea "**********"
type textarea "*"
type textarea "**********"
type textarea "*"
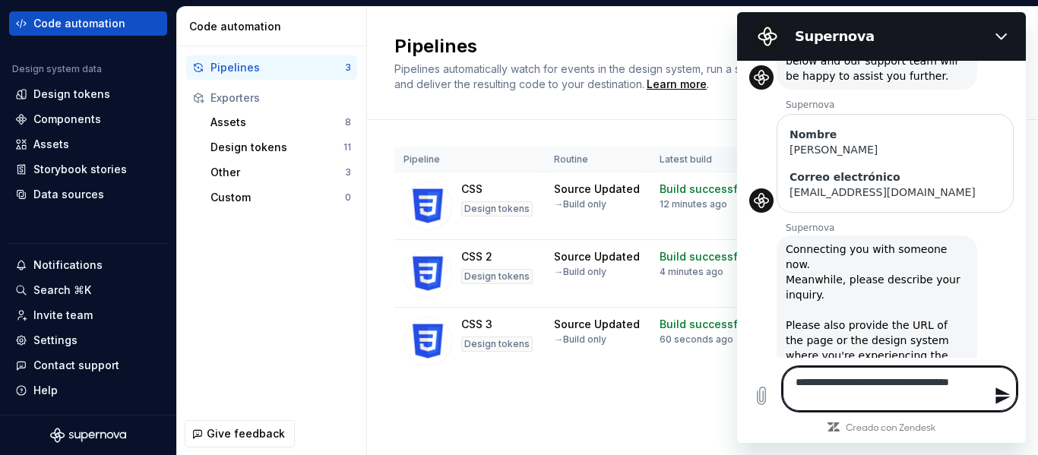
type textarea "**********"
type textarea "*"
type textarea "**********"
type textarea "*"
type textarea "**********"
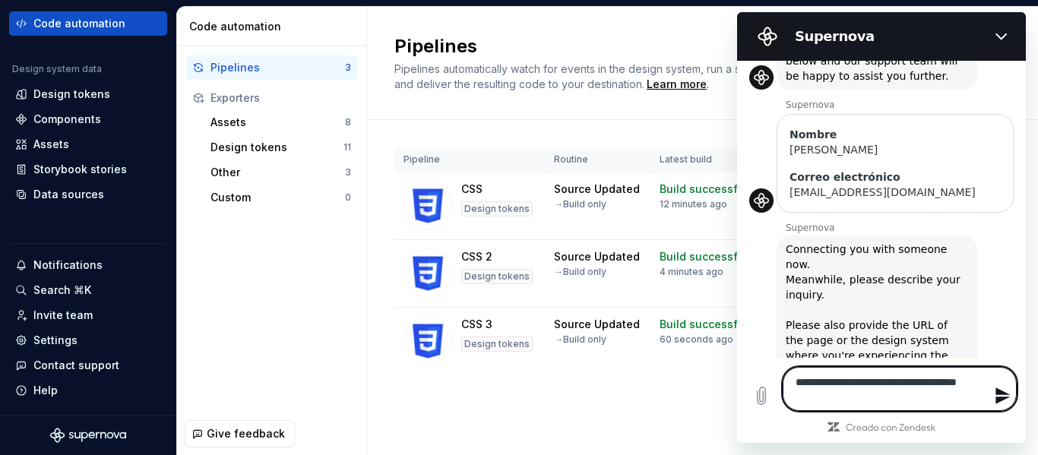
type textarea "*"
type textarea "**********"
type textarea "*"
type textarea "**********"
type textarea "*"
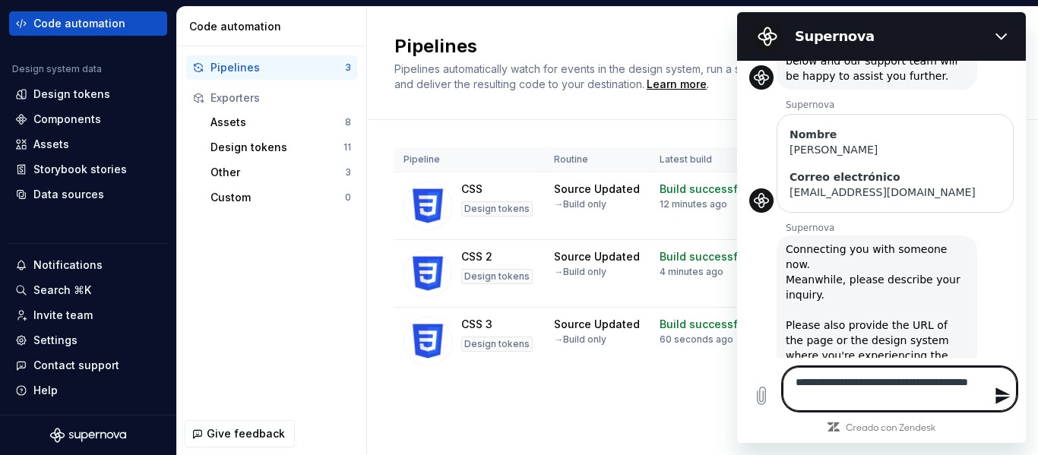
type textarea "**********"
type textarea "*"
type textarea "**********"
type textarea "*"
type textarea "**********"
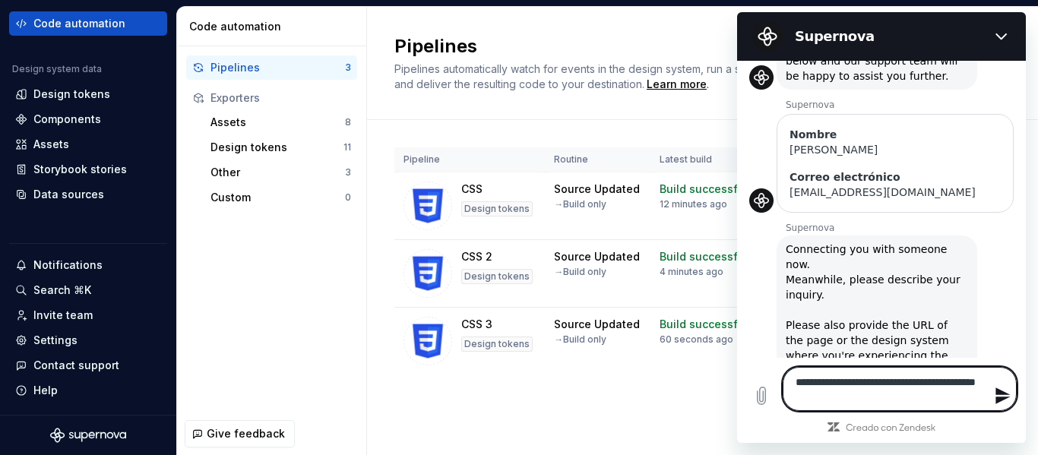
type textarea "*"
type textarea "**********"
type textarea "*"
type textarea "**********"
type textarea "*"
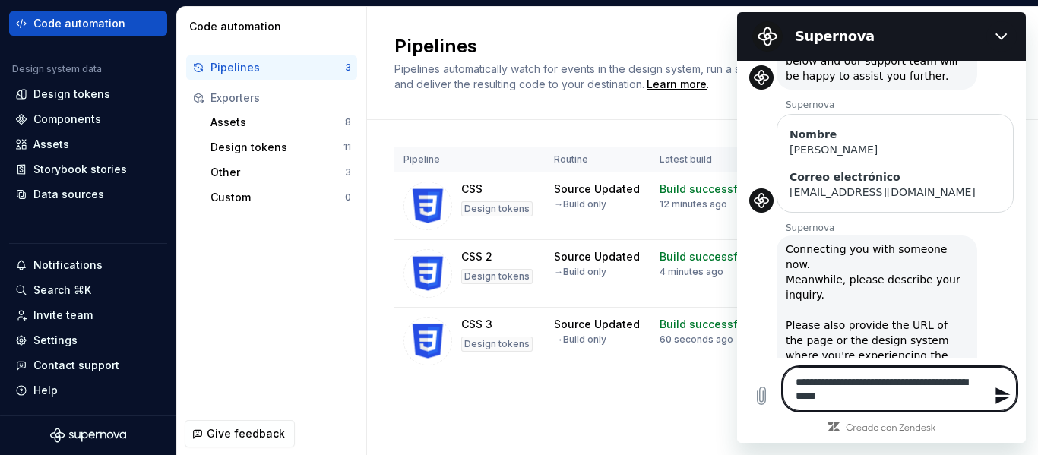
type textarea "**********"
type textarea "*"
type textarea "**********"
type textarea "*"
type textarea "**********"
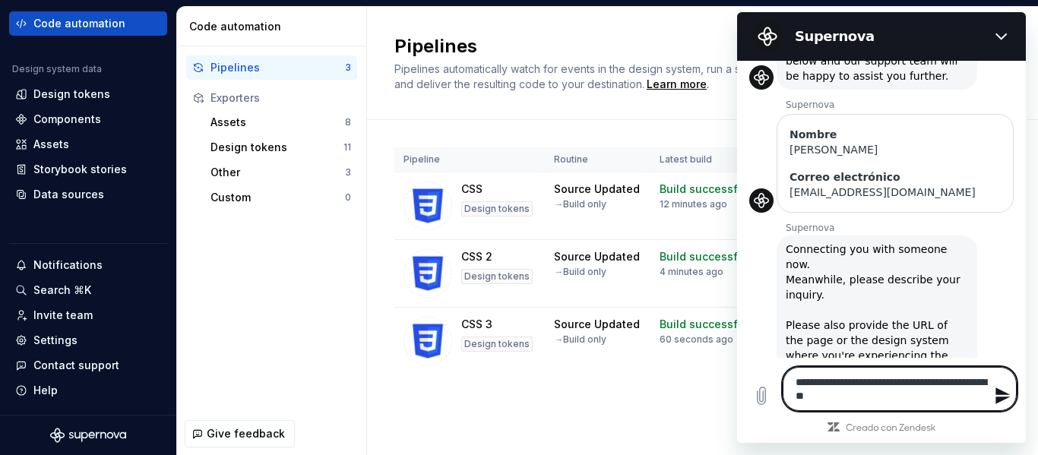
type textarea "*"
type textarea "**********"
type textarea "*"
type textarea "**********"
type textarea "*"
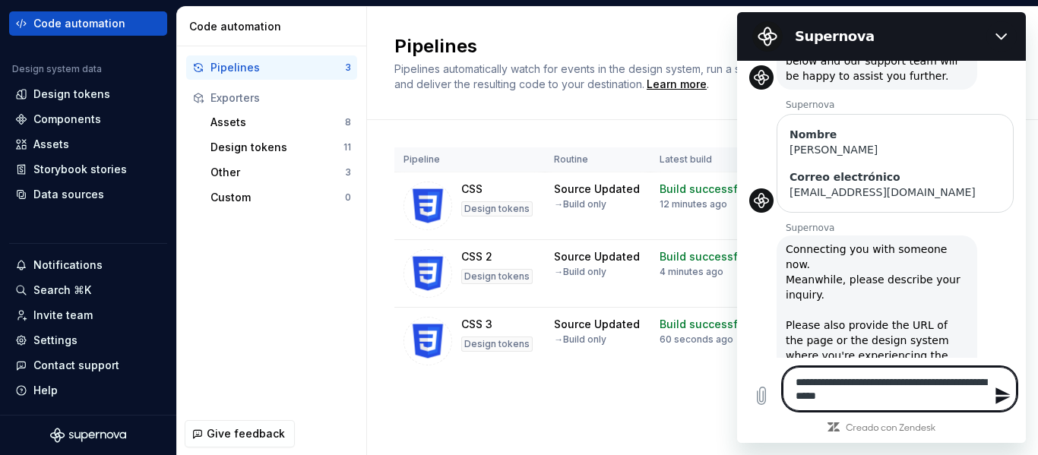
type textarea "**********"
type textarea "*"
type textarea "**********"
type textarea "*"
type textarea "**********"
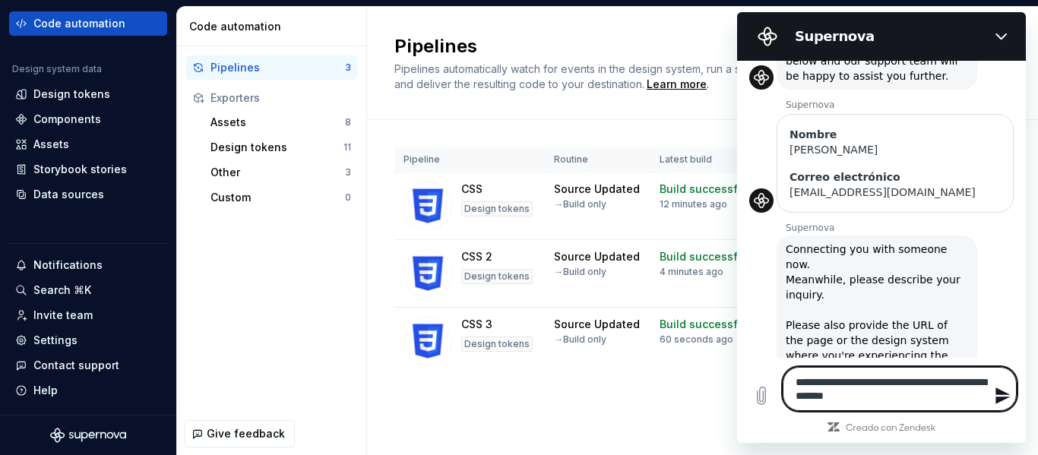
type textarea "*"
type textarea "**********"
type textarea "*"
type textarea "**********"
type textarea "*"
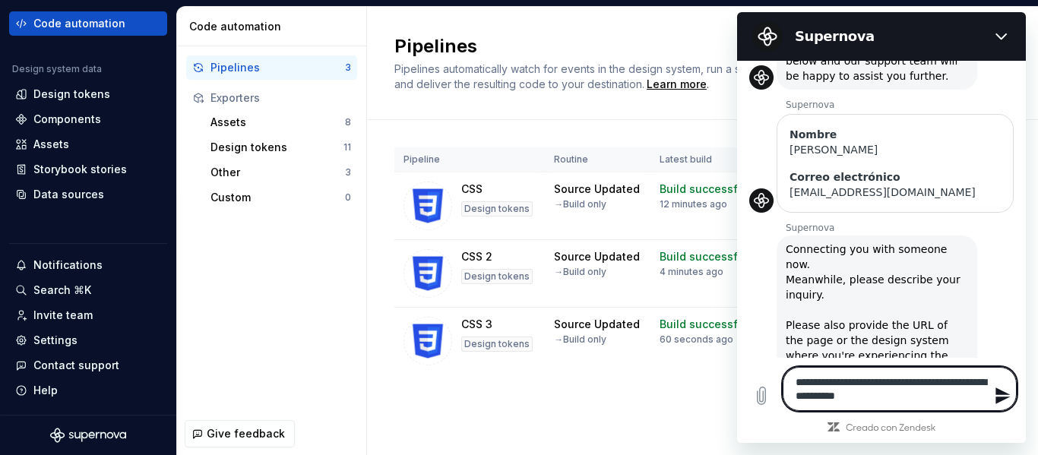
type textarea "**********"
type textarea "*"
type textarea "**********"
type textarea "*"
type textarea "**********"
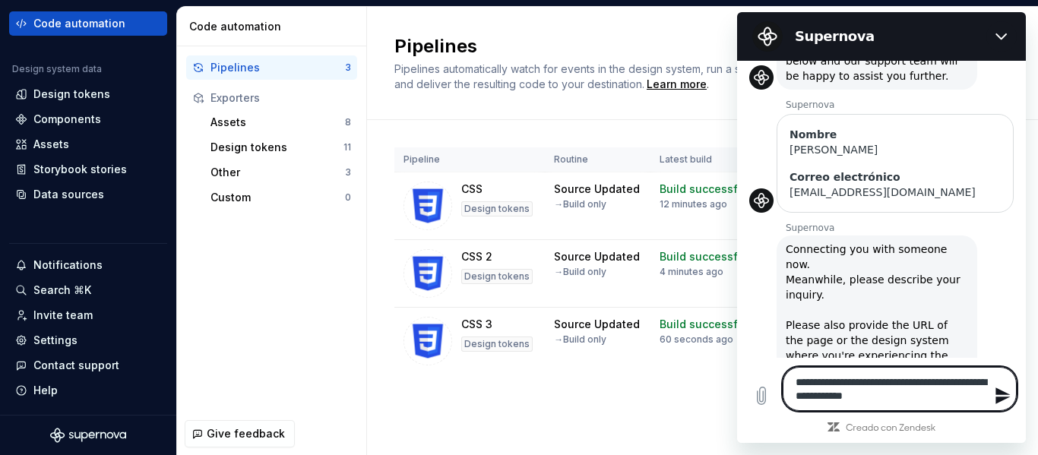
type textarea "*"
type textarea "**********"
type textarea "*"
type textarea "**********"
type textarea "*"
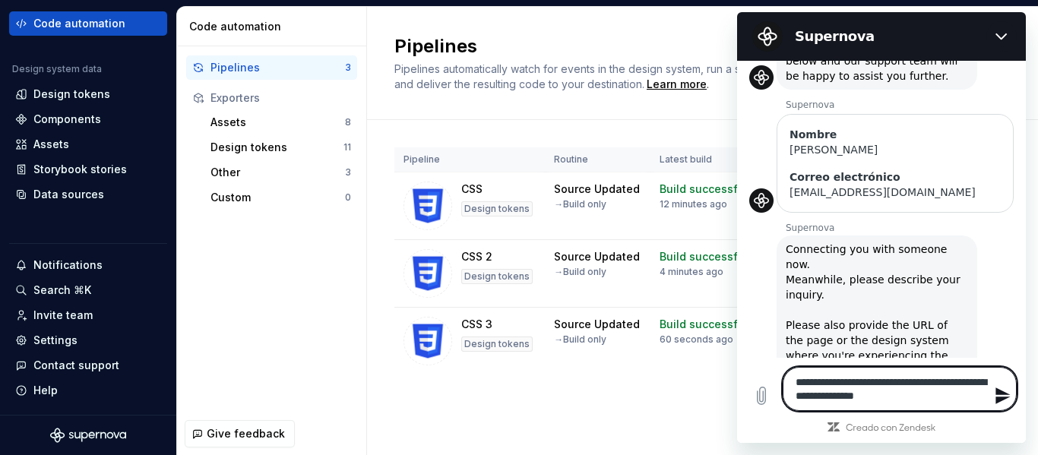
type textarea "**********"
type textarea "*"
type textarea "**********"
type textarea "*"
type textarea "**********"
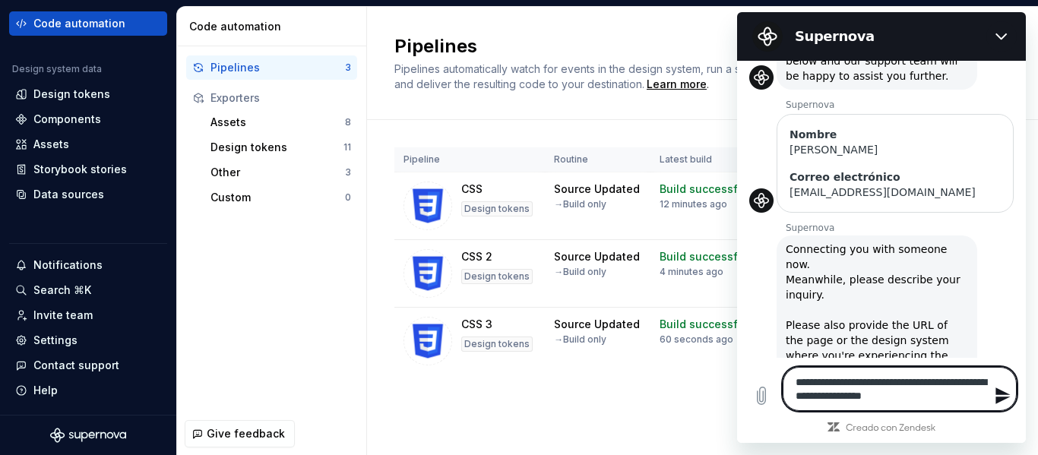
type textarea "*"
type textarea "**********"
type textarea "*"
type textarea "**********"
type textarea "*"
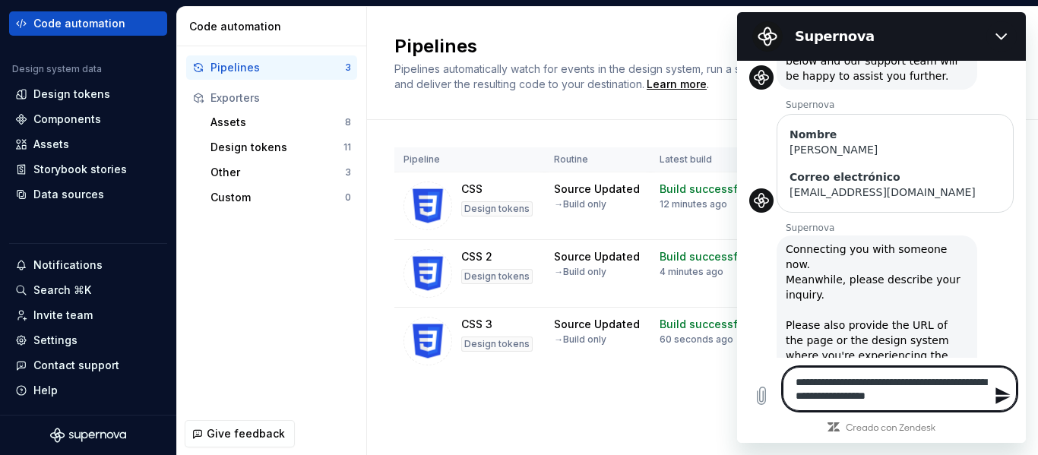
type textarea "**********"
type textarea "*"
type textarea "**********"
type textarea "*"
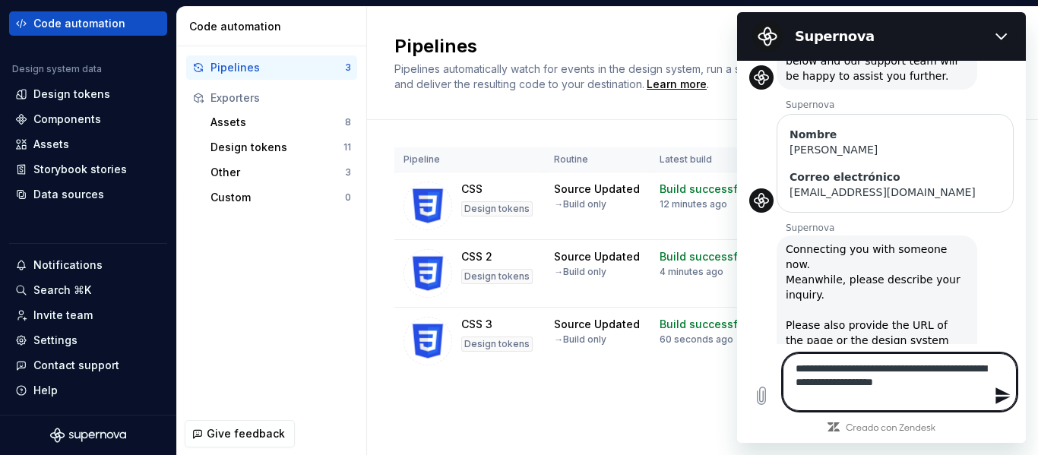
type textarea "**********"
type textarea "*"
type textarea "**********"
type textarea "*"
type textarea "**********"
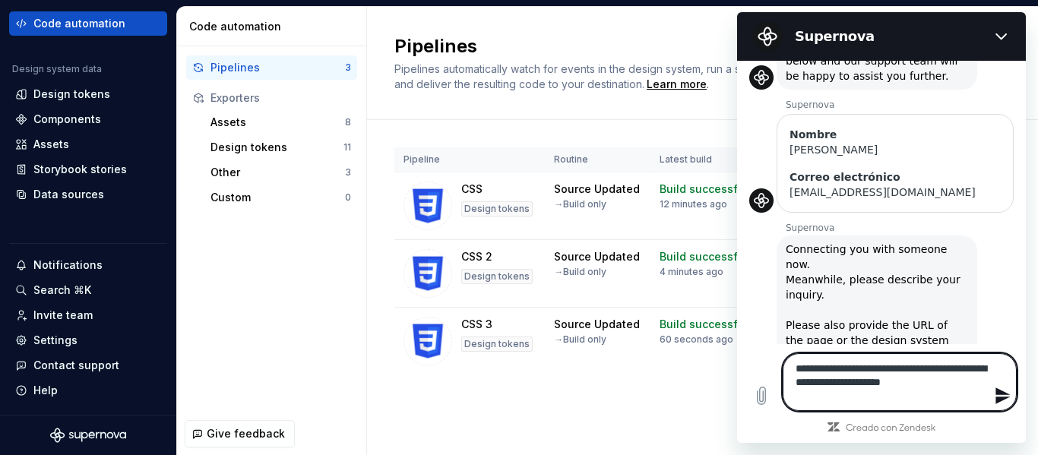
type textarea "*"
type textarea "**********"
type textarea "*"
type textarea "**********"
type textarea "*"
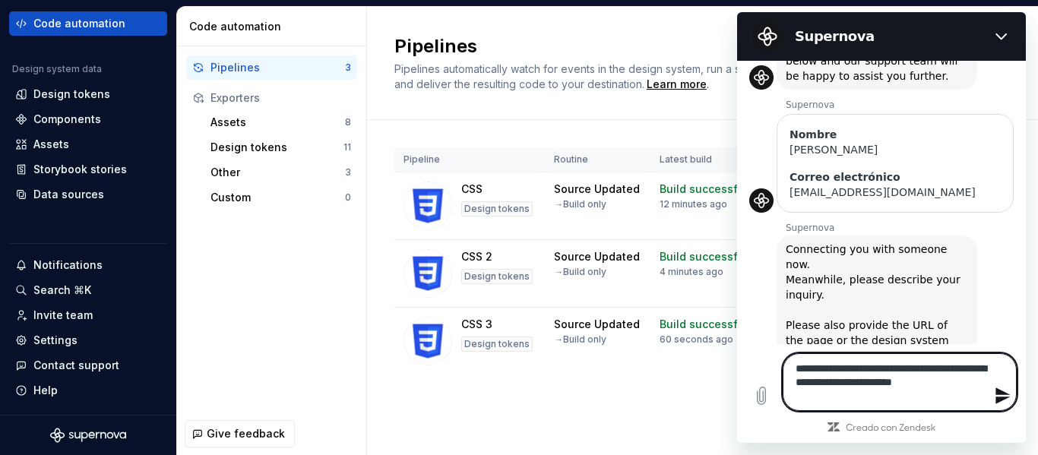
type textarea "**********"
type textarea "*"
type textarea "**********"
type textarea "*"
type textarea "**********"
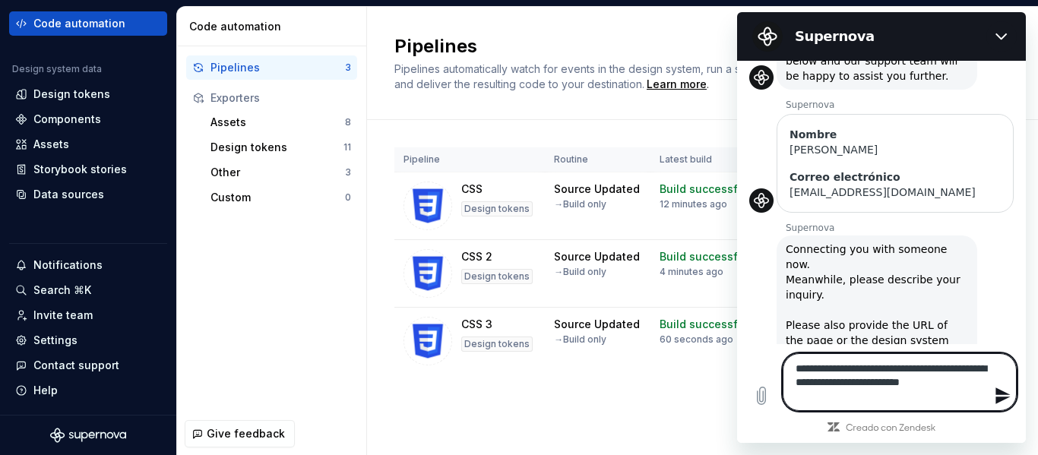
type textarea "*"
type textarea "**********"
type textarea "*"
type textarea "**********"
type textarea "*"
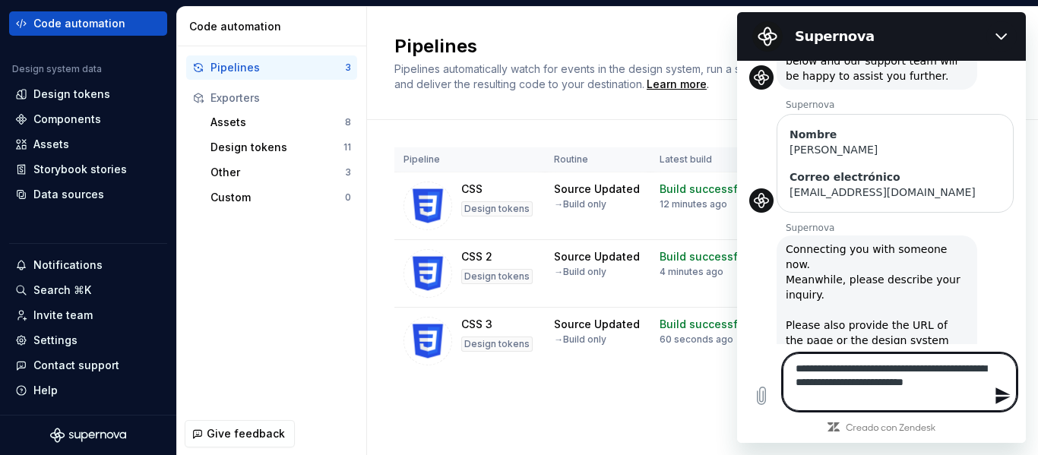
type textarea "**********"
type textarea "*"
type textarea "**********"
type textarea "*"
type textarea "**********"
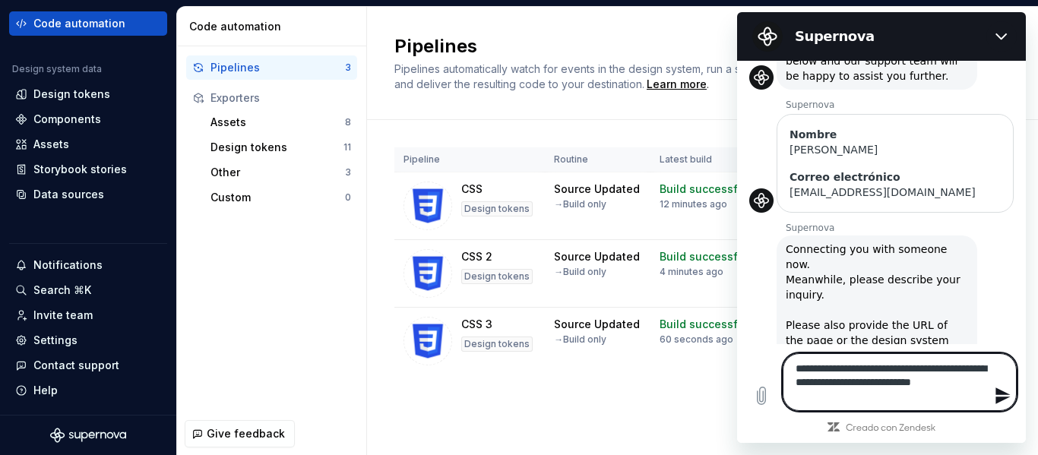
type textarea "*"
type textarea "**********"
type textarea "*"
type textarea "**********"
type textarea "*"
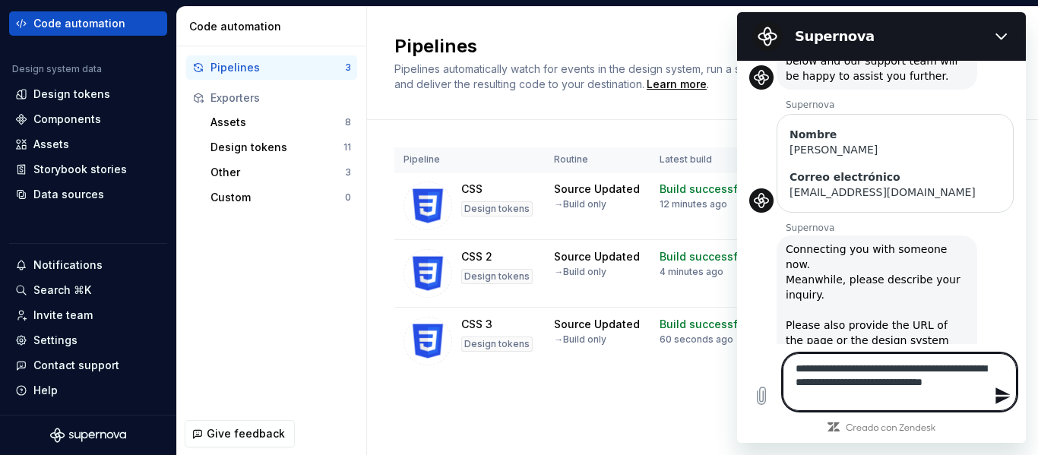
type textarea "**********"
type textarea "*"
type textarea "**********"
type textarea "*"
type textarea "**********"
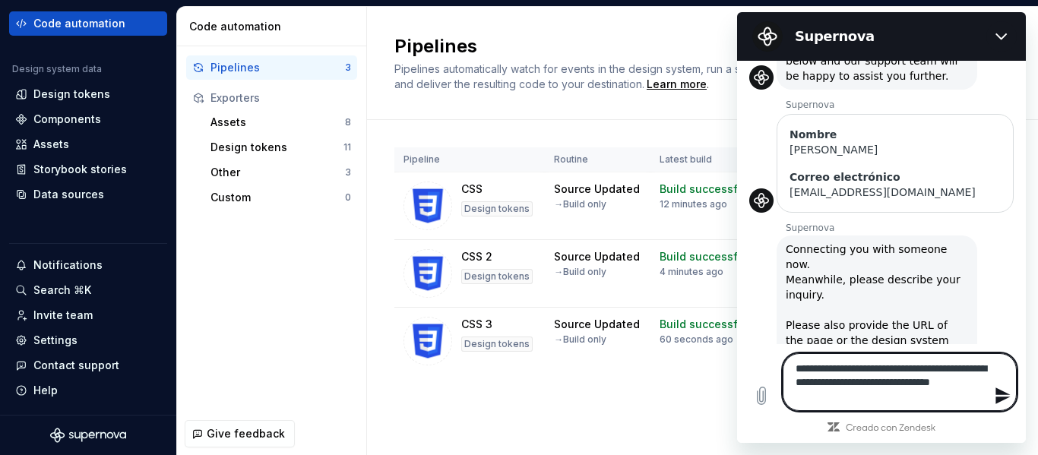
type textarea "*"
type textarea "**********"
type textarea "*"
type textarea "**********"
type textarea "*"
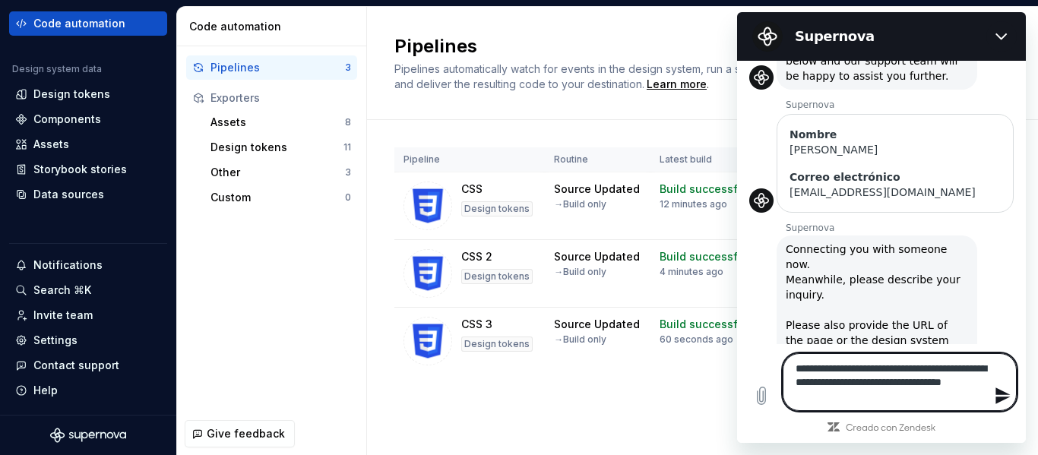
type textarea "**********"
type textarea "*"
type textarea "**********"
type textarea "*"
type textarea "**********"
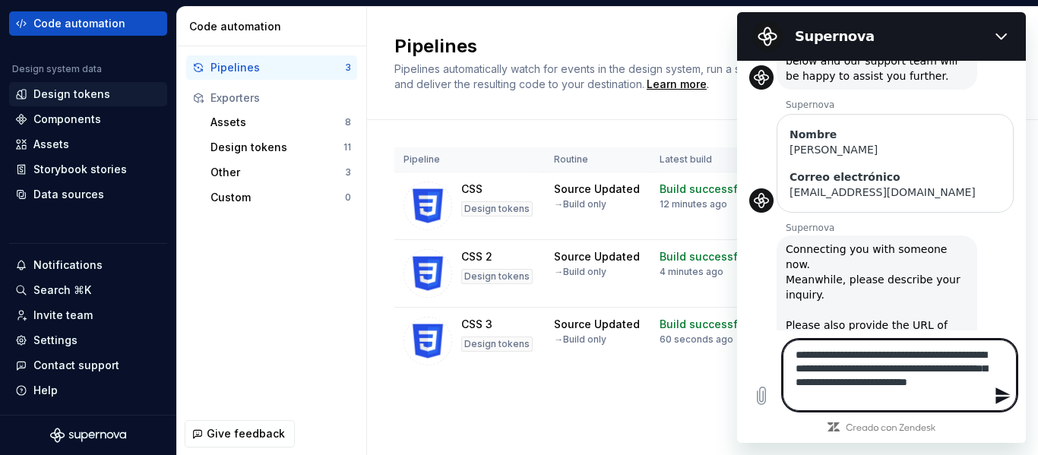
click at [74, 101] on div "Design tokens" at bounding box center [71, 94] width 77 height 15
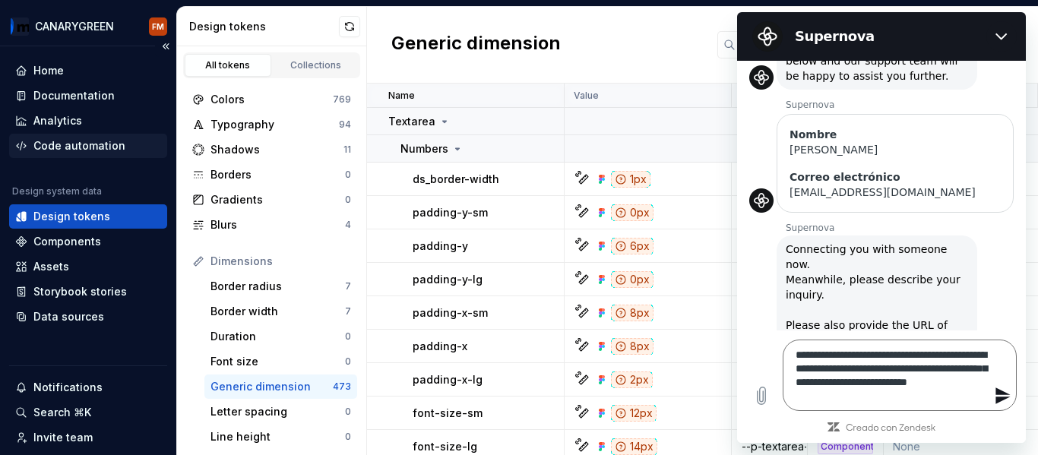
click at [78, 140] on div "Code automation" at bounding box center [79, 145] width 92 height 15
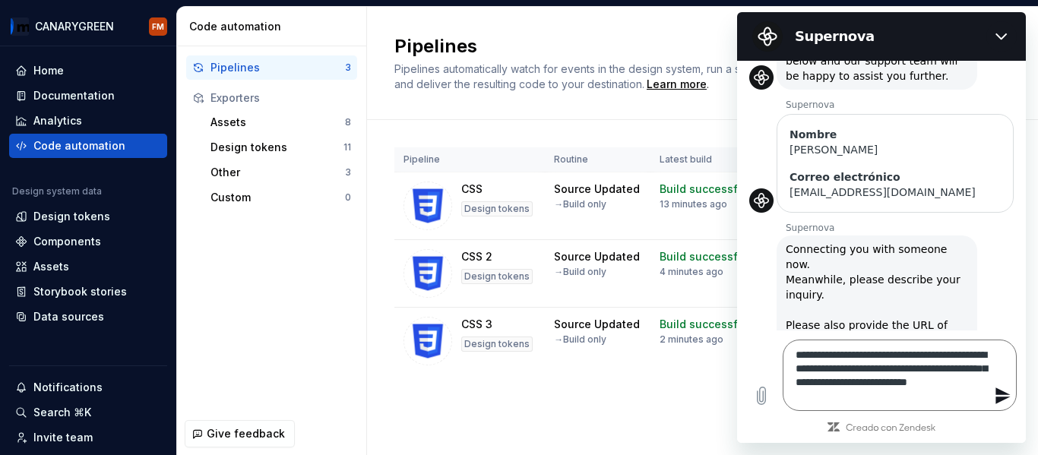
click at [474, 117] on div "Pipelines Pipelines automatically watch for events in the design system, run a …" at bounding box center [702, 63] width 671 height 113
click at [845, 34] on h2 "Supernova" at bounding box center [887, 36] width 185 height 18
click at [1008, 36] on button "Cerrar" at bounding box center [1001, 36] width 30 height 30
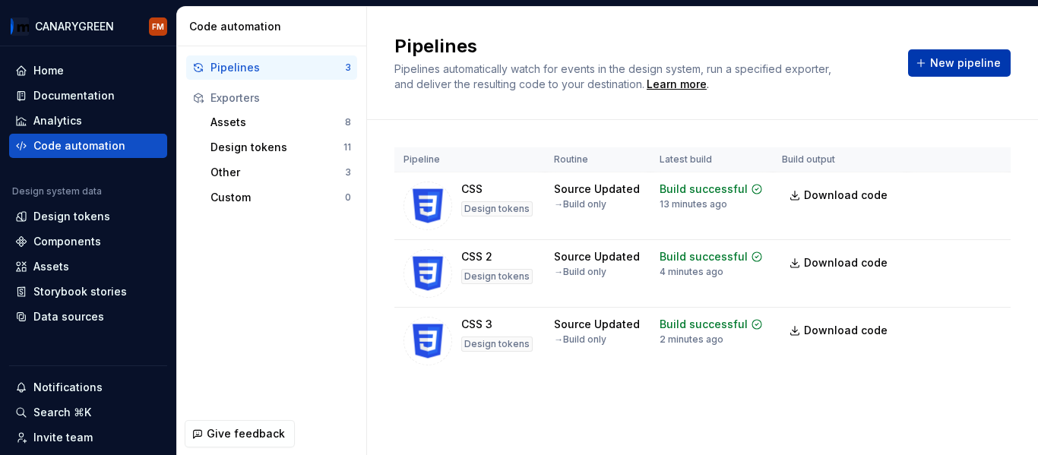
click at [968, 57] on span "New pipeline" at bounding box center [965, 62] width 71 height 15
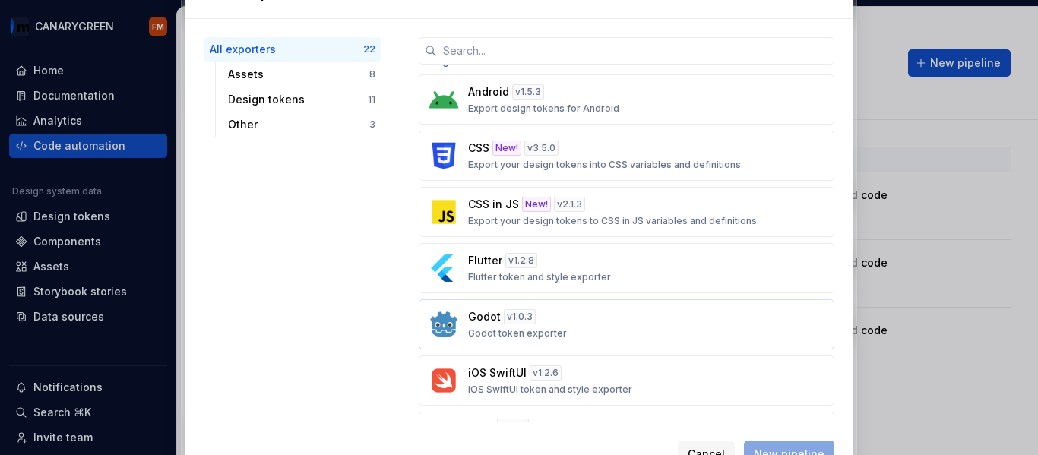
scroll to position [457, 0]
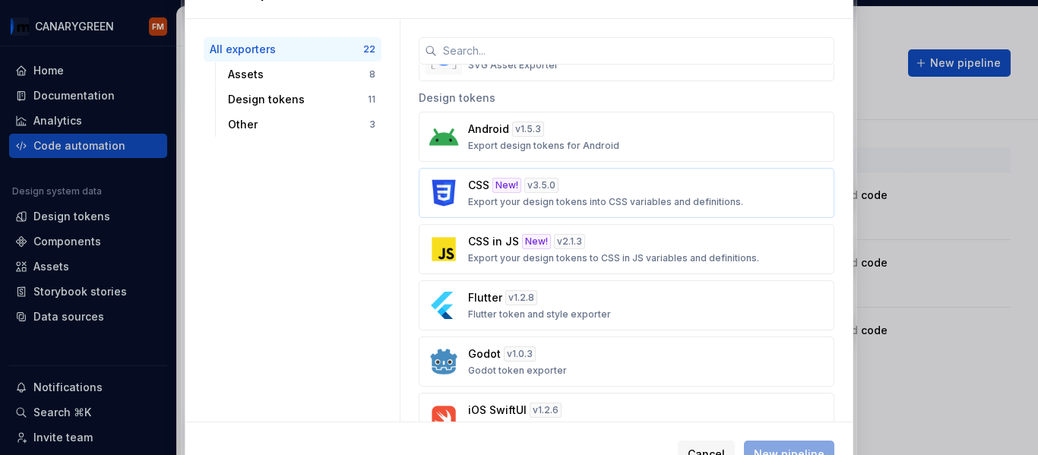
click at [602, 193] on div "CSS New! v 3.5.0 Export your design tokens into CSS variables and definitions." at bounding box center [622, 193] width 308 height 30
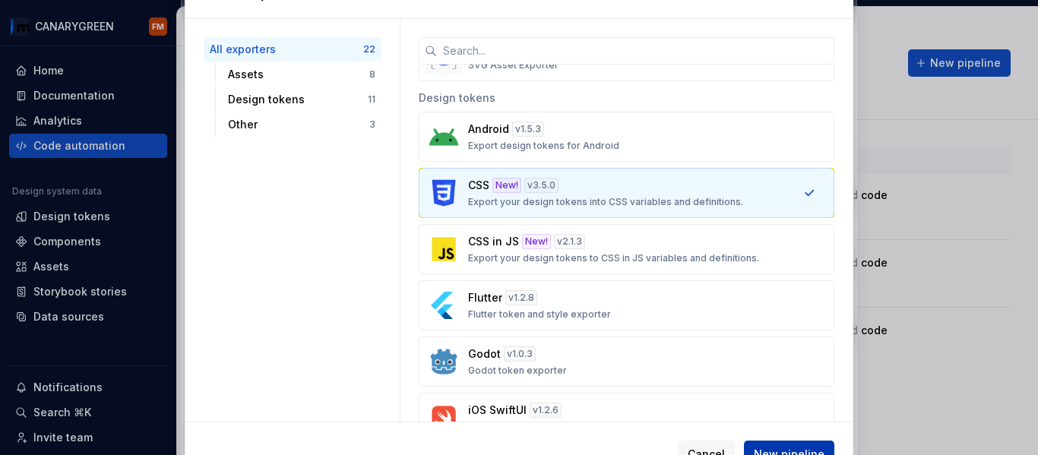
click at [792, 447] on span "New pipeline" at bounding box center [789, 454] width 71 height 15
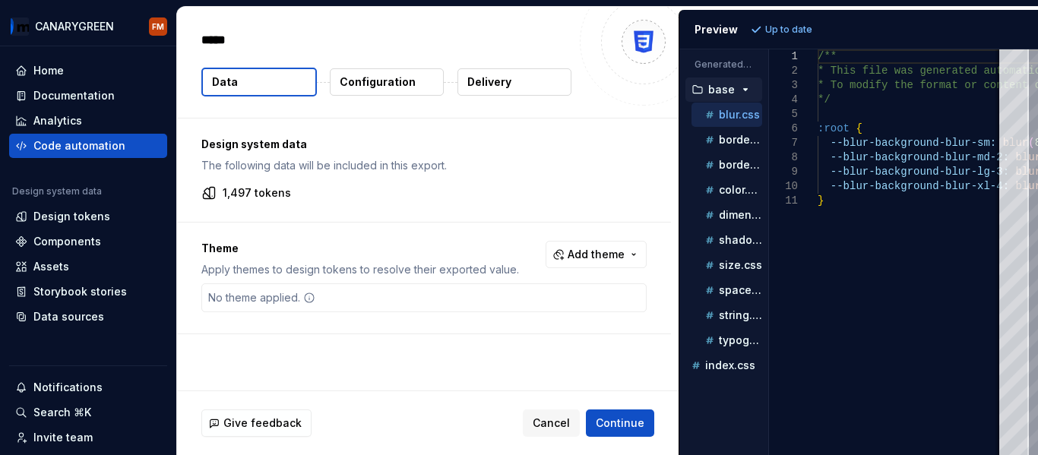
click at [651, 359] on div "Design system data The following data will be included in this export. 1,497 to…" at bounding box center [428, 255] width 502 height 272
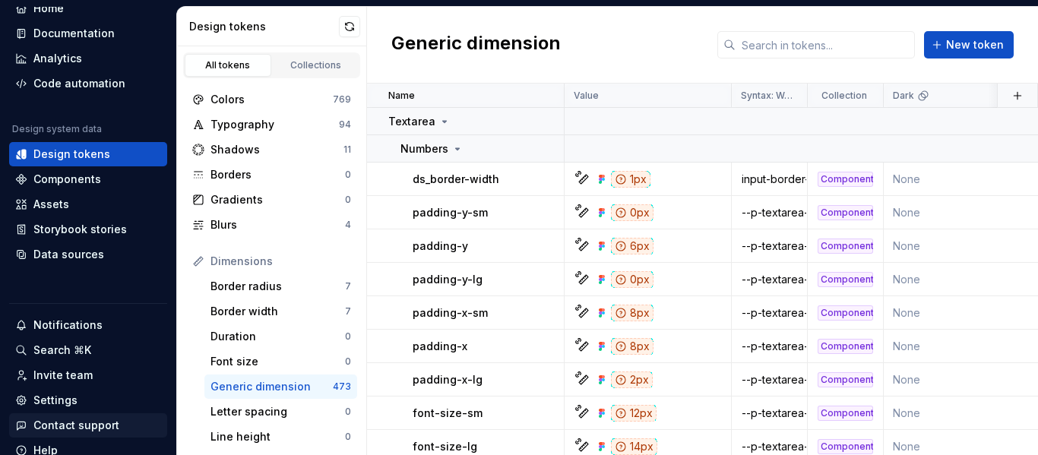
scroll to position [122, 0]
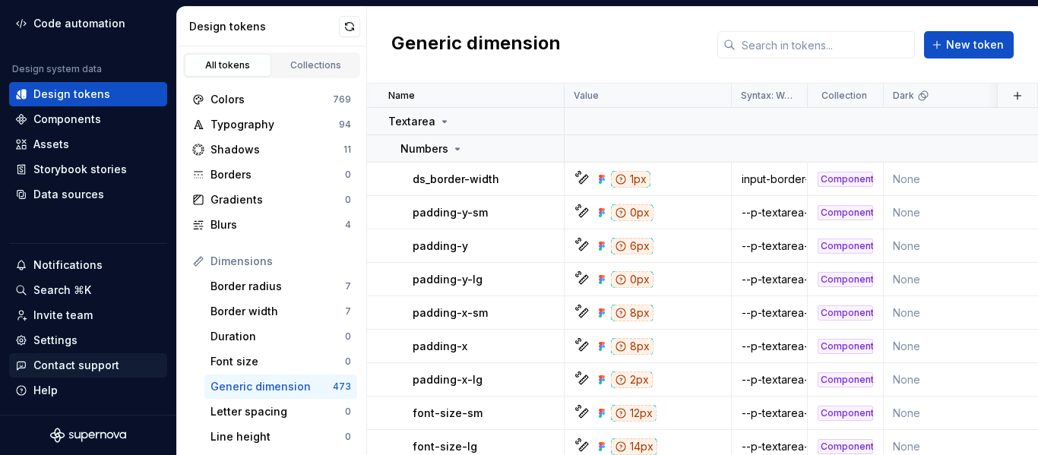
click at [65, 368] on div "Contact support" at bounding box center [76, 365] width 86 height 15
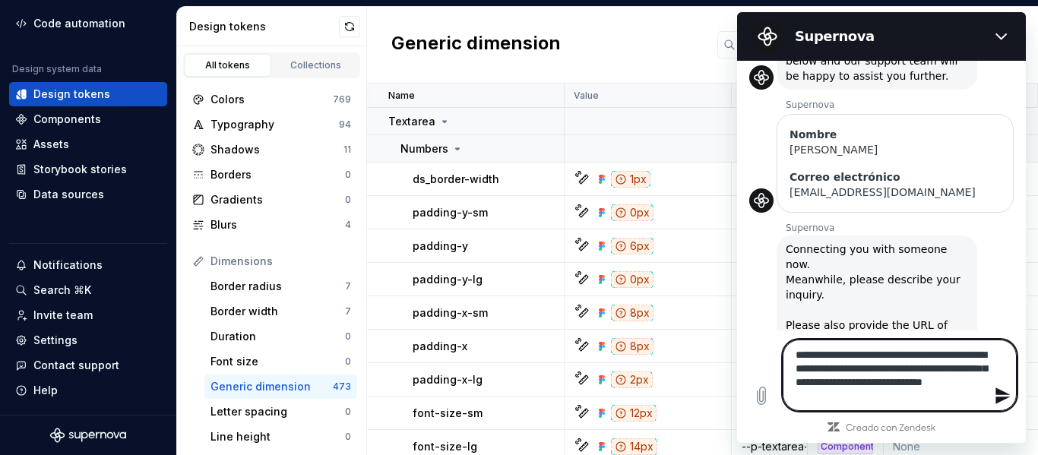
scroll to position [296, 0]
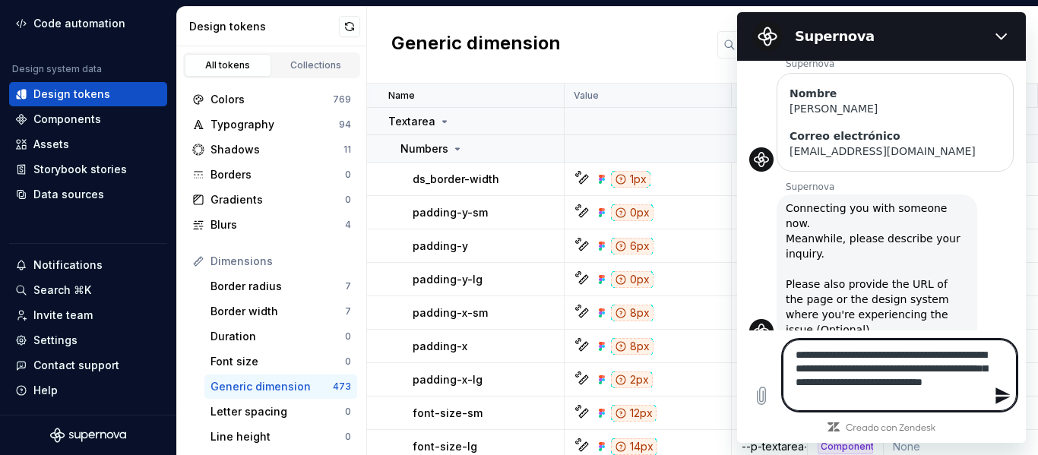
click at [938, 394] on textarea "**********" at bounding box center [900, 375] width 234 height 71
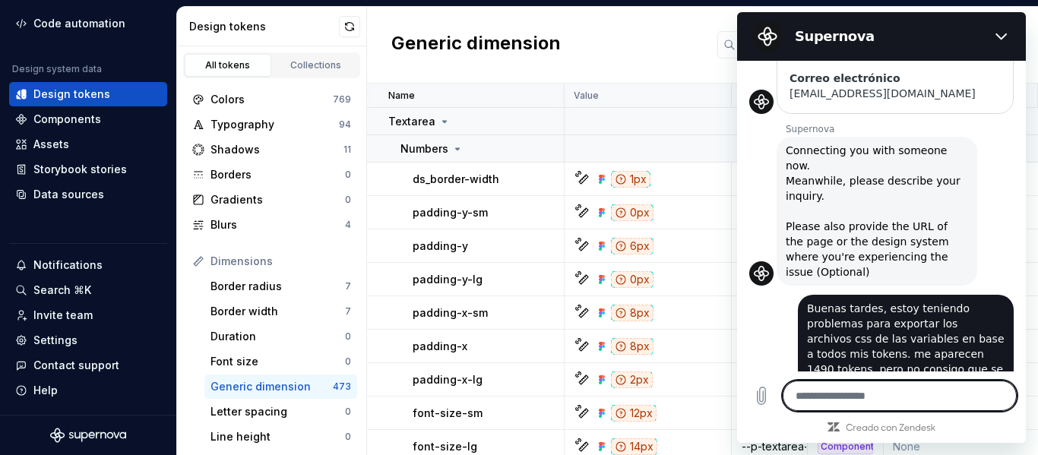
scroll to position [353, 0]
drag, startPoint x: 694, startPoint y: 56, endPoint x: 45, endPoint y: 25, distance: 649.7
click at [694, 56] on div "Generic dimension New token" at bounding box center [702, 45] width 671 height 77
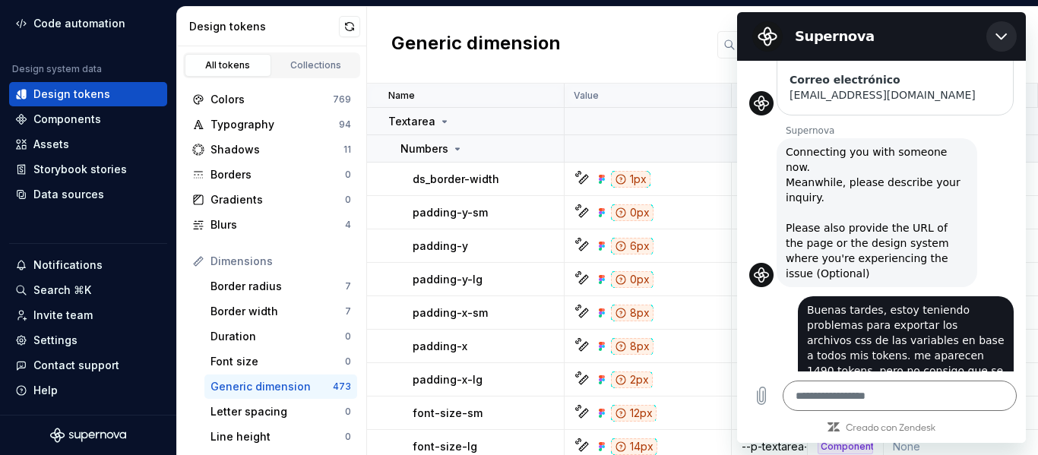
click at [1007, 40] on icon "Cerrar" at bounding box center [1002, 36] width 12 height 12
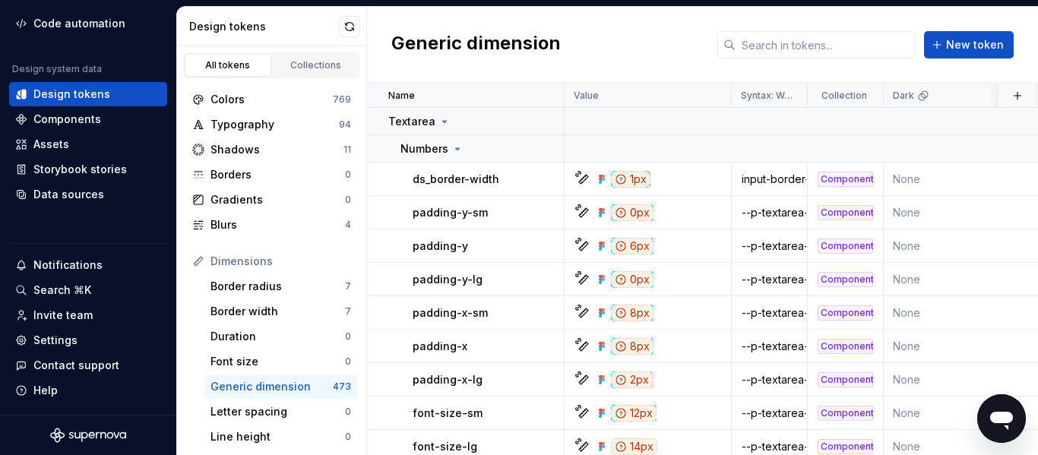
scroll to position [354, 0]
click at [62, 369] on div "Contact support" at bounding box center [76, 365] width 86 height 15
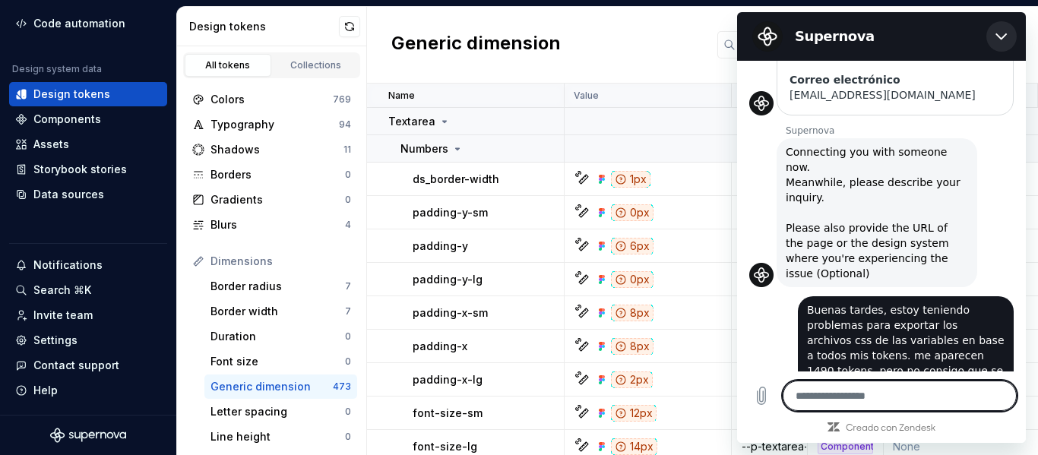
click at [1005, 35] on icon "Cerrar" at bounding box center [1001, 36] width 11 height 7
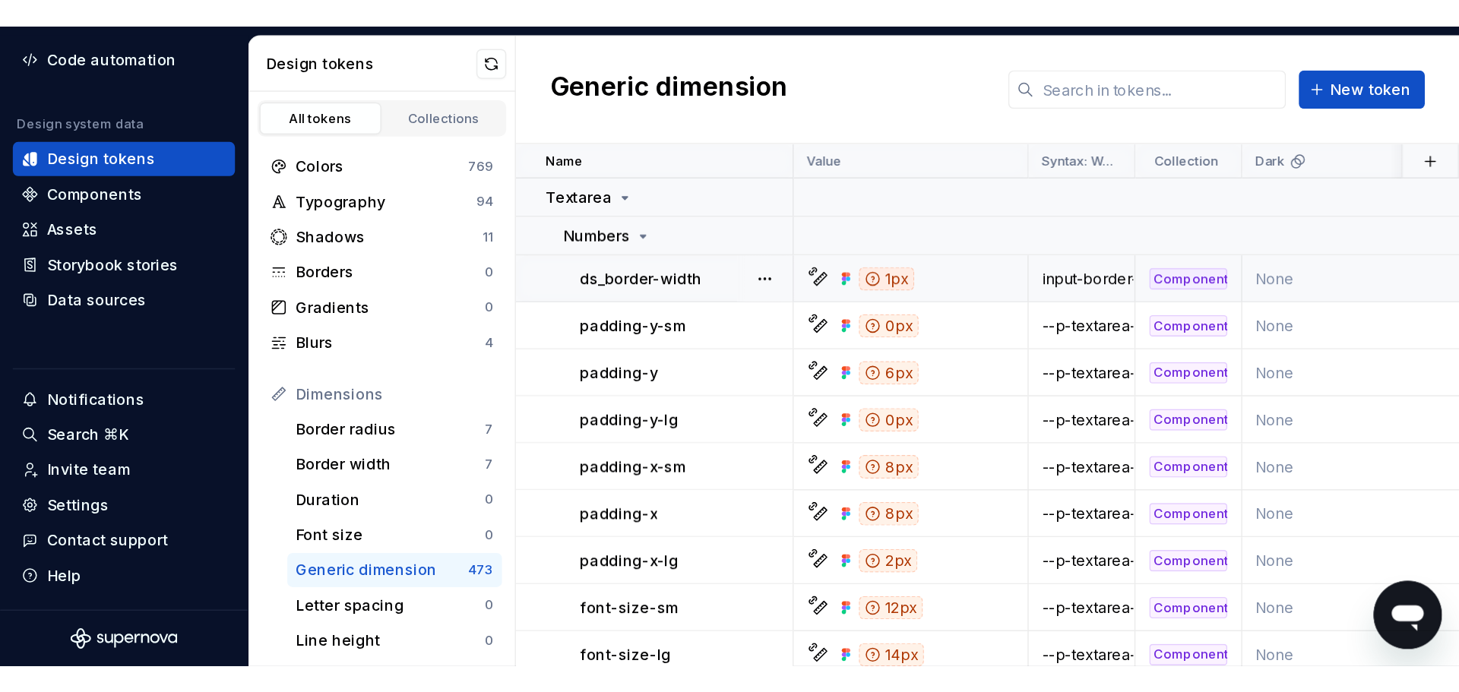
scroll to position [354, 0]
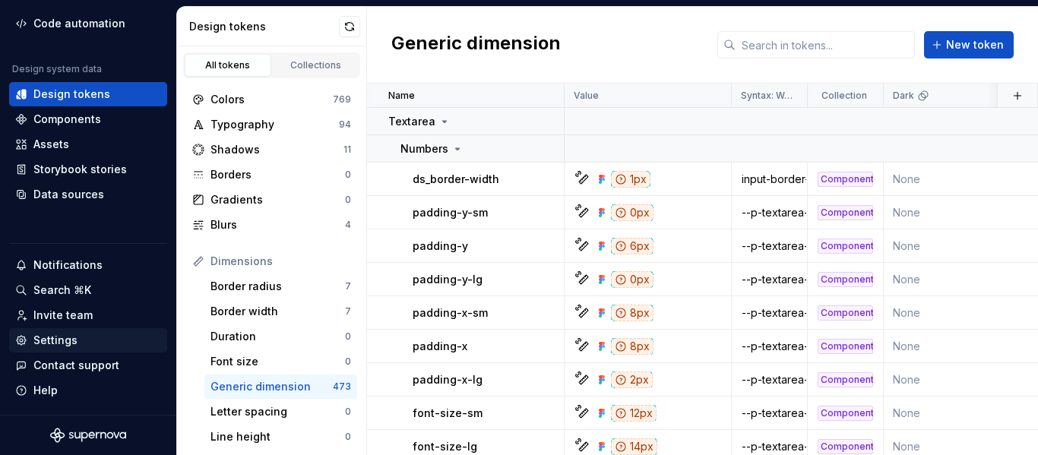
click at [58, 341] on div "Settings" at bounding box center [55, 340] width 44 height 15
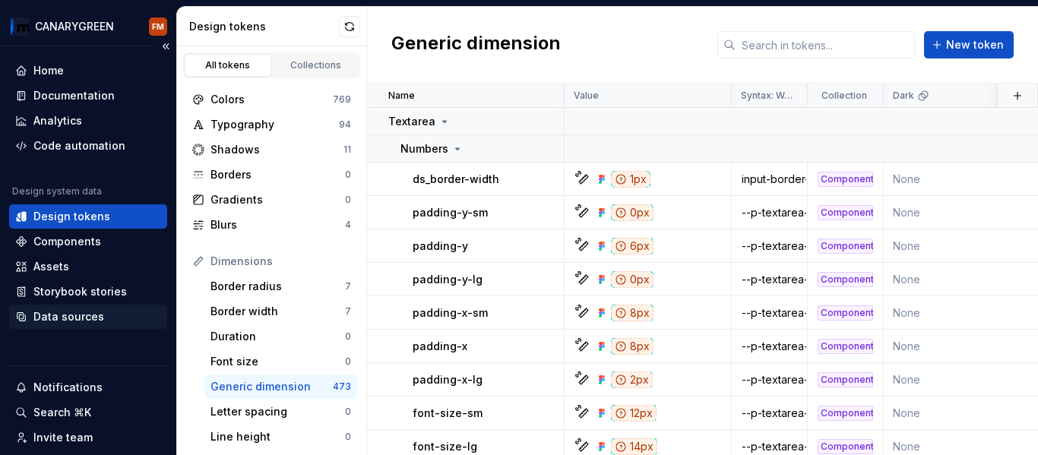
click at [58, 313] on div "Data sources" at bounding box center [68, 316] width 71 height 15
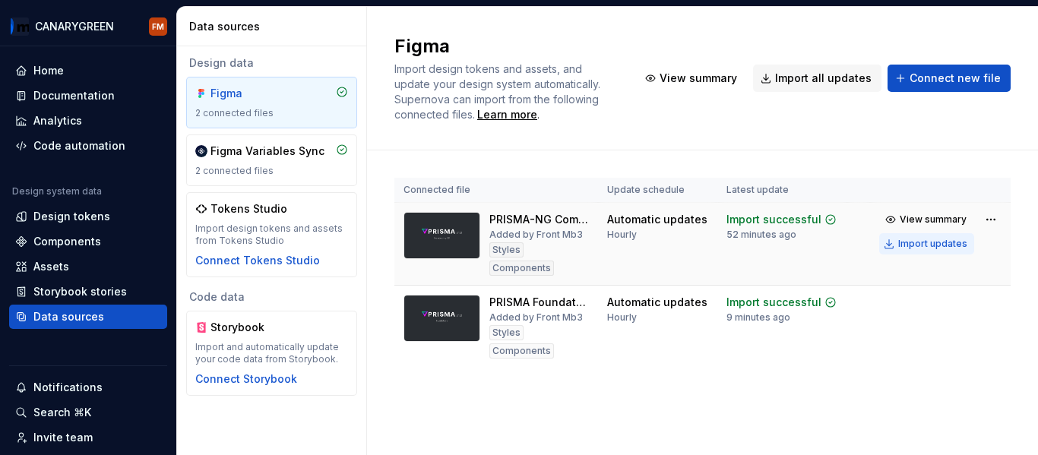
click at [933, 241] on div "Import updates" at bounding box center [932, 244] width 69 height 12
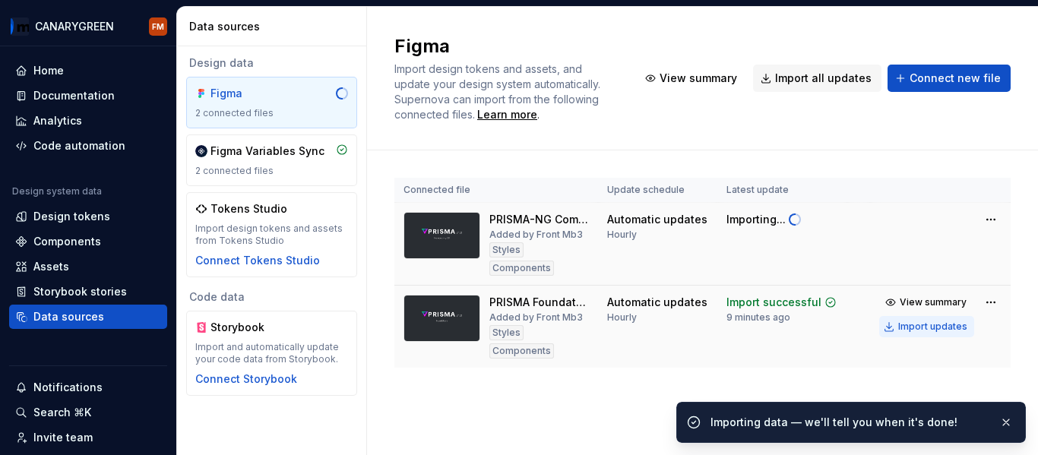
click at [926, 321] on div "Import updates" at bounding box center [932, 327] width 69 height 12
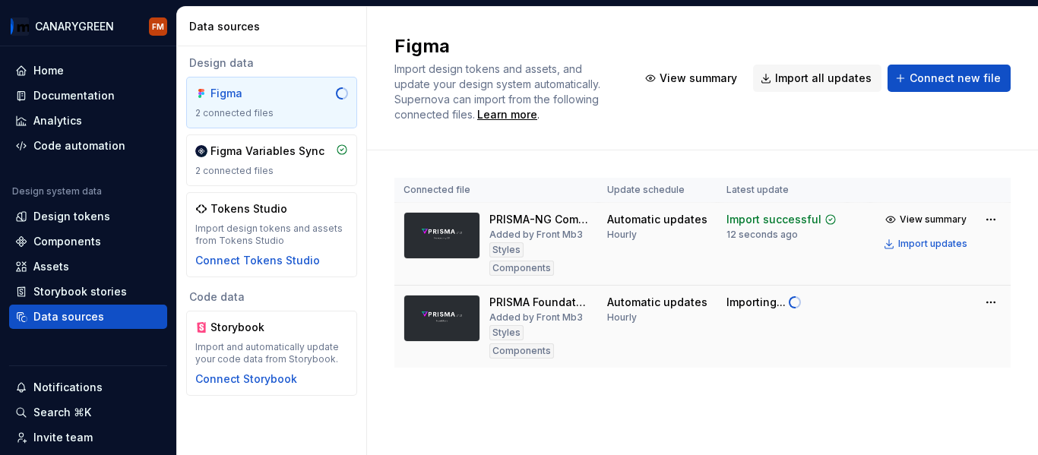
click at [647, 242] on td "Automatic updates Hourly" at bounding box center [658, 244] width 120 height 83
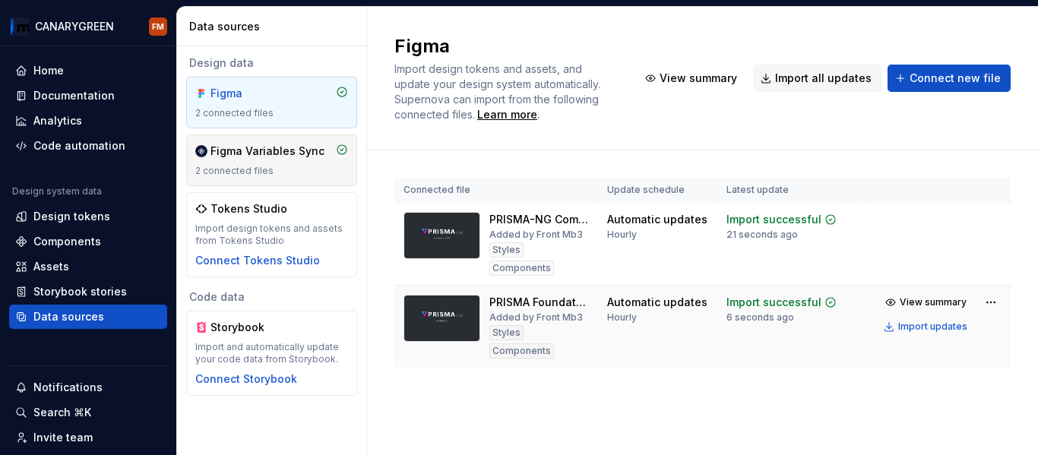
click at [252, 169] on div "2 connected files" at bounding box center [271, 171] width 153 height 12
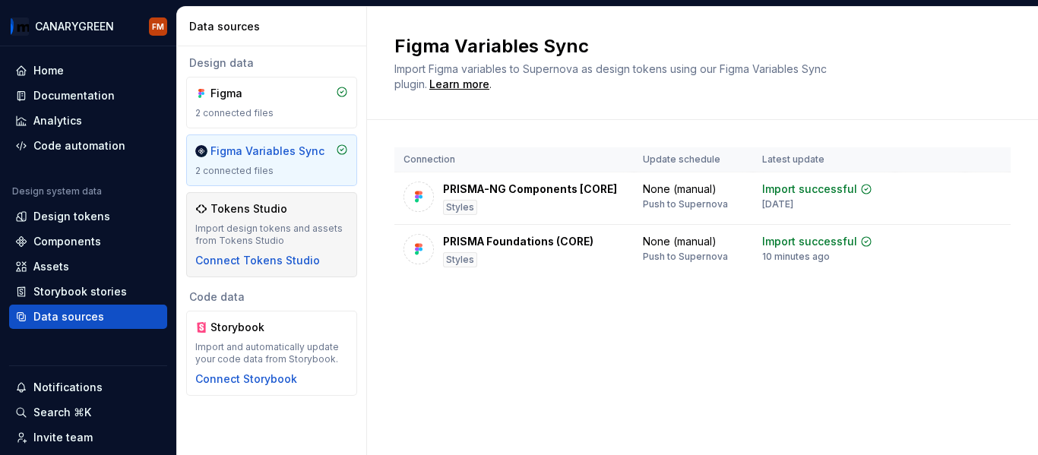
click at [249, 210] on div "Tokens Studio" at bounding box center [249, 208] width 77 height 15
click at [259, 211] on div "Tokens Studio" at bounding box center [249, 208] width 77 height 15
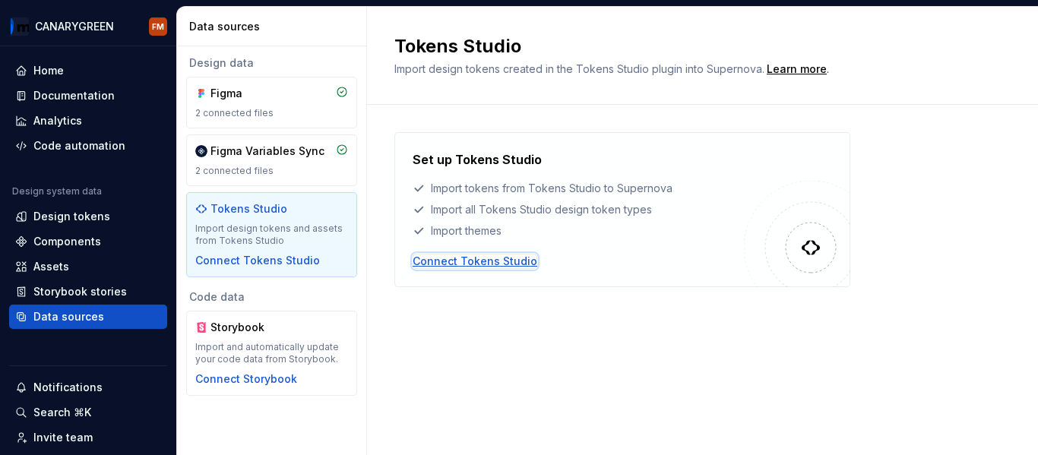
click at [505, 261] on div "Connect Tokens Studio" at bounding box center [475, 261] width 125 height 15
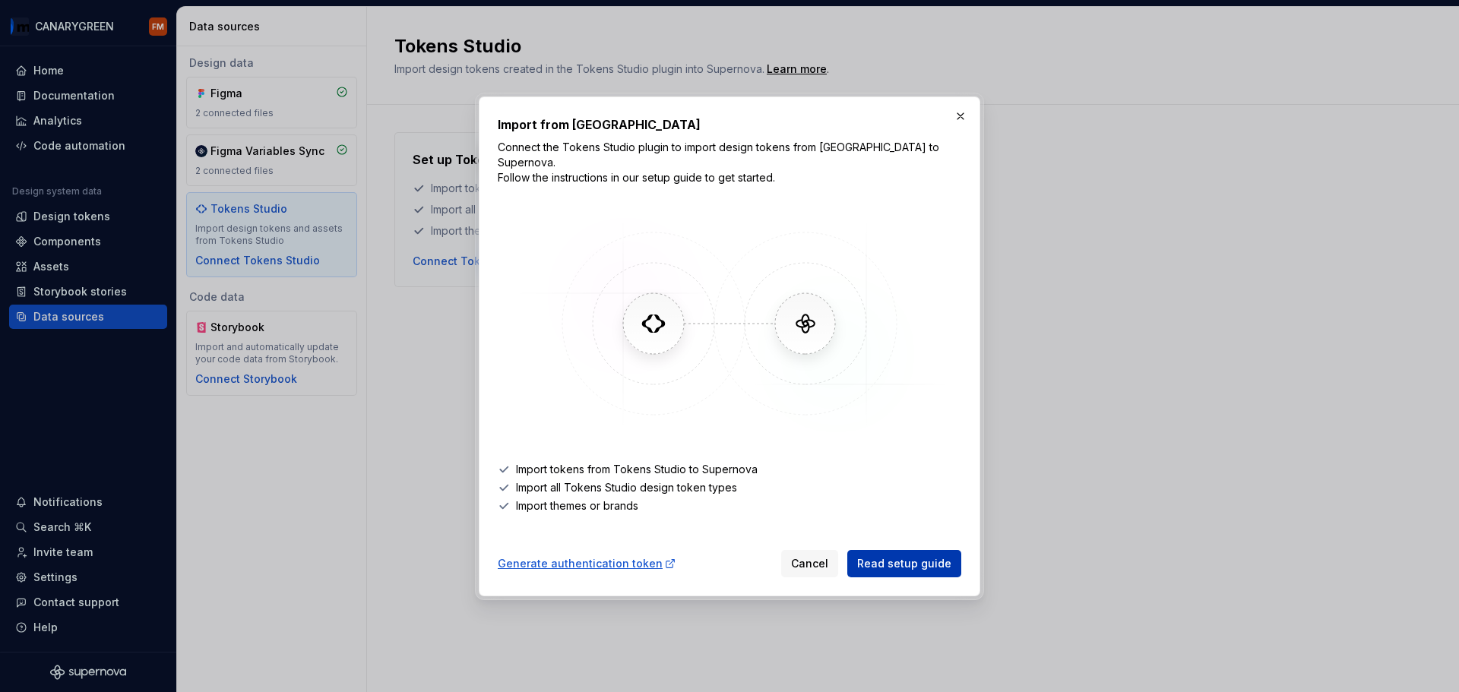
click at [882, 454] on span "Read setup guide" at bounding box center [904, 563] width 94 height 15
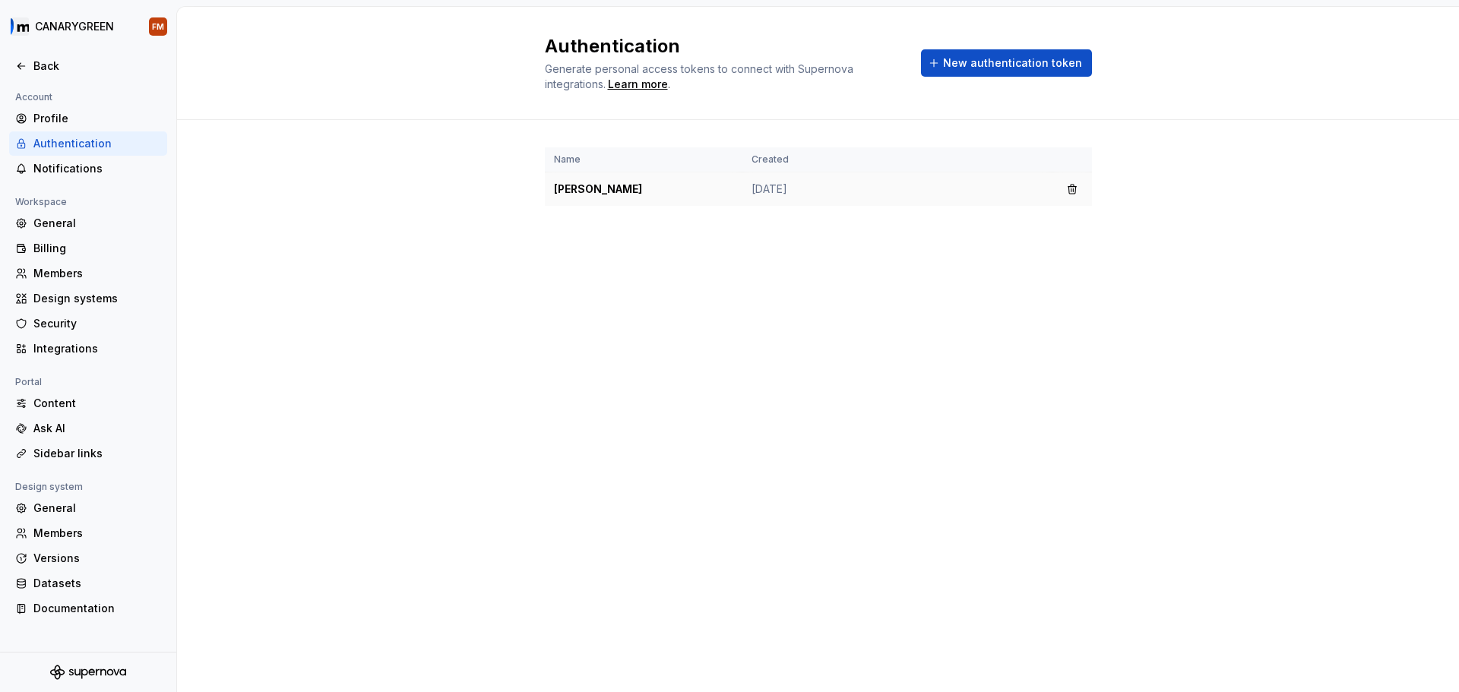
click at [766, 192] on td "Jul 15, 2025" at bounding box center [897, 190] width 310 height 34
click at [587, 193] on td "ALFREDO" at bounding box center [644, 190] width 198 height 34
click at [693, 219] on div "Name Created ALFREDO Jul 15, 2025" at bounding box center [818, 192] width 547 height 144
click at [505, 381] on div "Authentication Generate personal access tokens to connect with Supernova integr…" at bounding box center [818, 349] width 1282 height 685
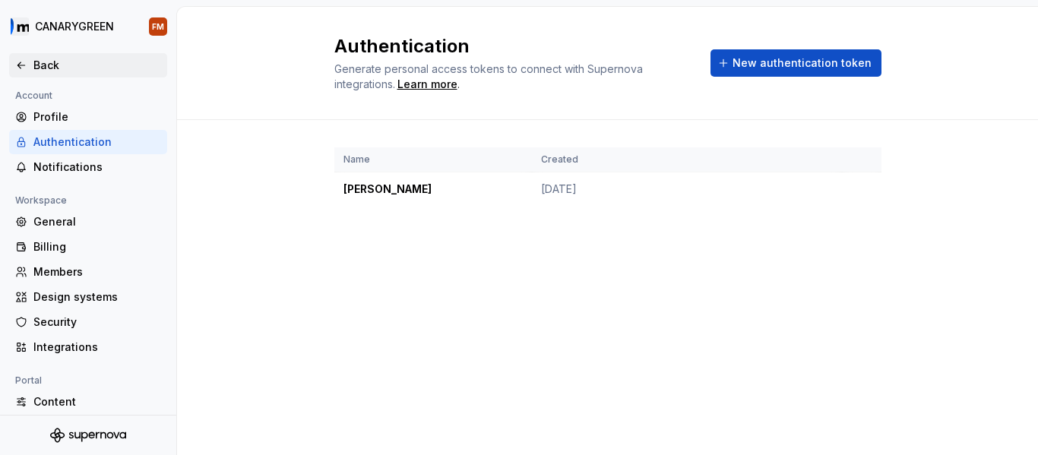
click at [34, 65] on div "Back" at bounding box center [97, 65] width 128 height 15
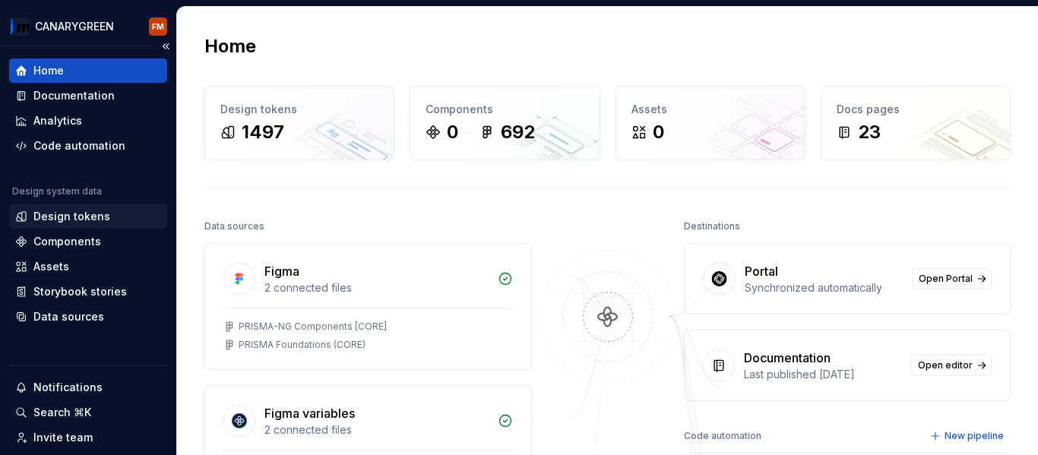
click at [73, 217] on div "Design tokens" at bounding box center [71, 216] width 77 height 15
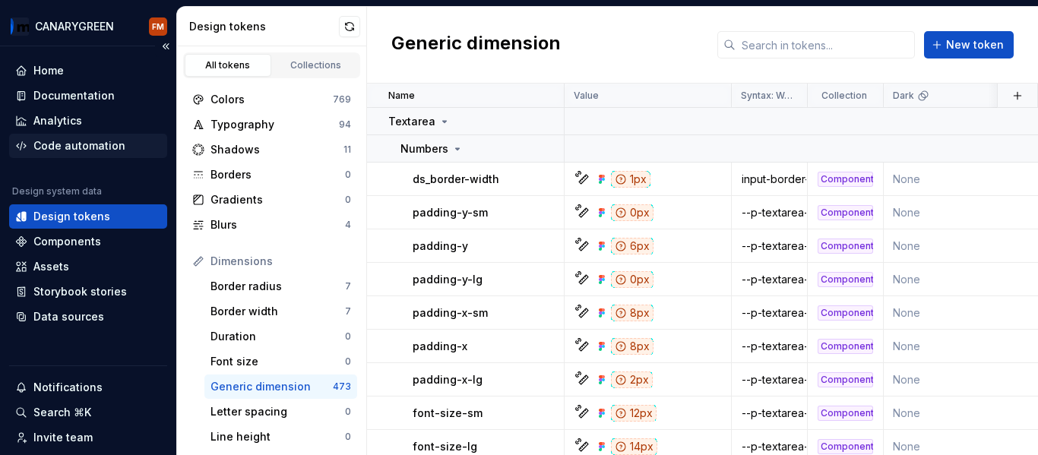
click at [90, 144] on div "Code automation" at bounding box center [79, 145] width 92 height 15
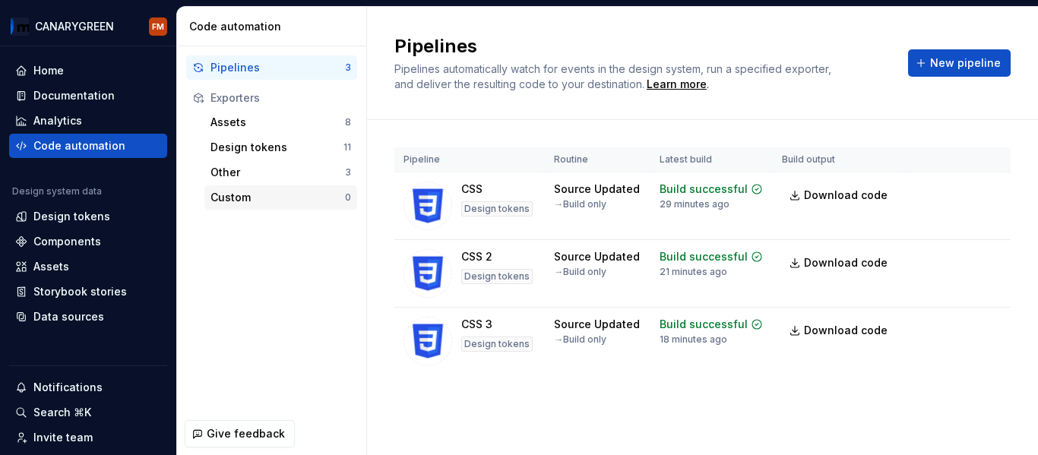
click at [245, 197] on div "Custom" at bounding box center [278, 197] width 135 height 15
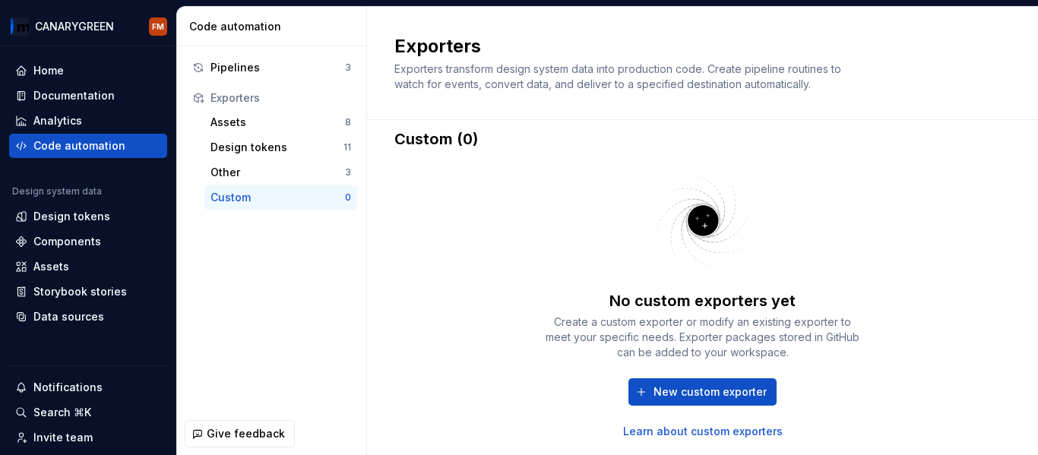
scroll to position [50, 0]
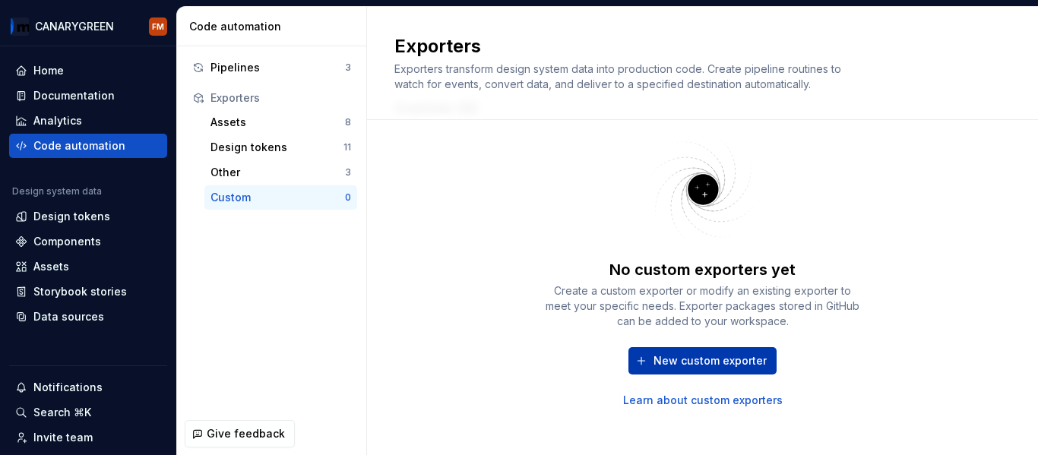
click at [669, 366] on span "New custom exporter" at bounding box center [710, 360] width 113 height 15
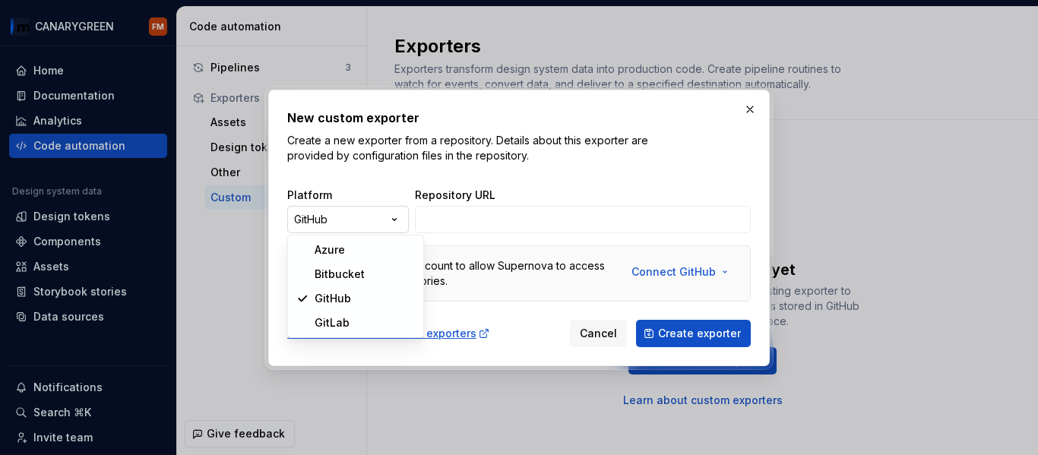
click at [393, 220] on div "New custom exporter Create a new exporter from a repository. Details about this…" at bounding box center [519, 227] width 1038 height 455
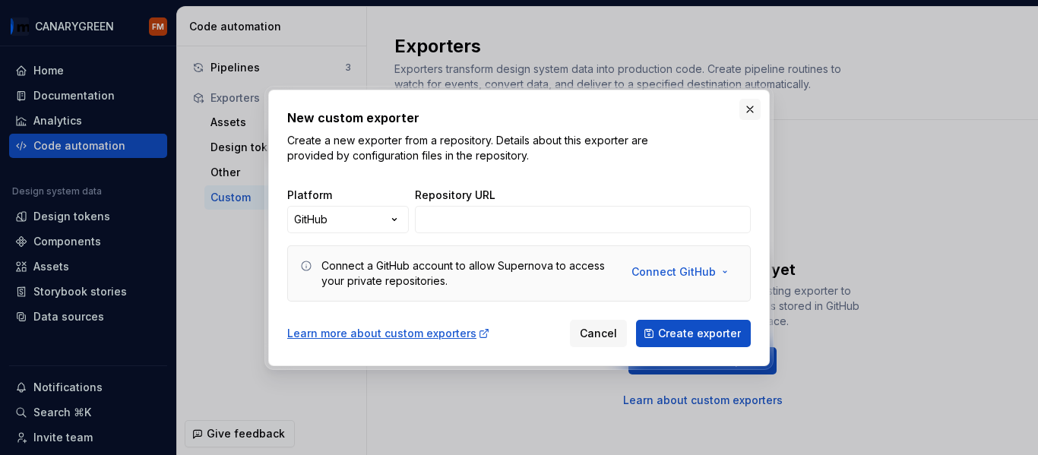
click at [749, 110] on button "button" at bounding box center [749, 109] width 21 height 21
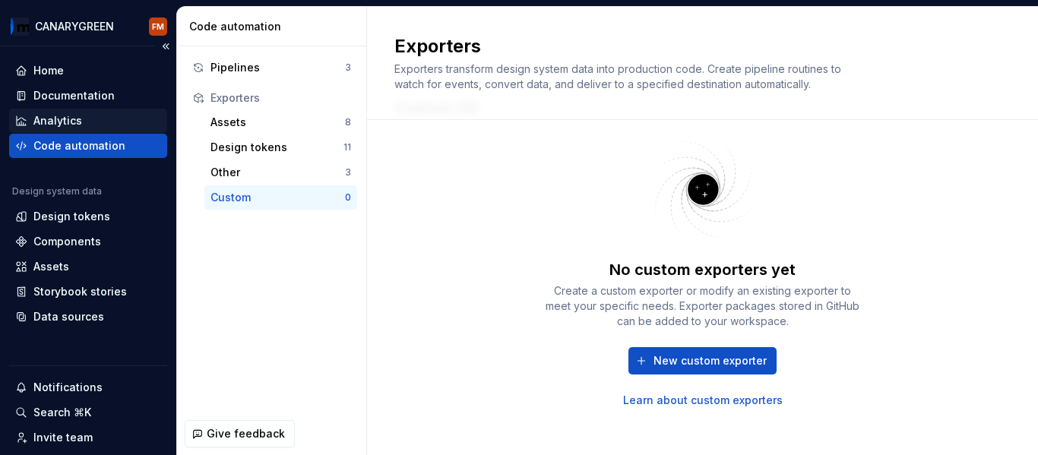
click at [62, 119] on div "Analytics" at bounding box center [57, 120] width 49 height 15
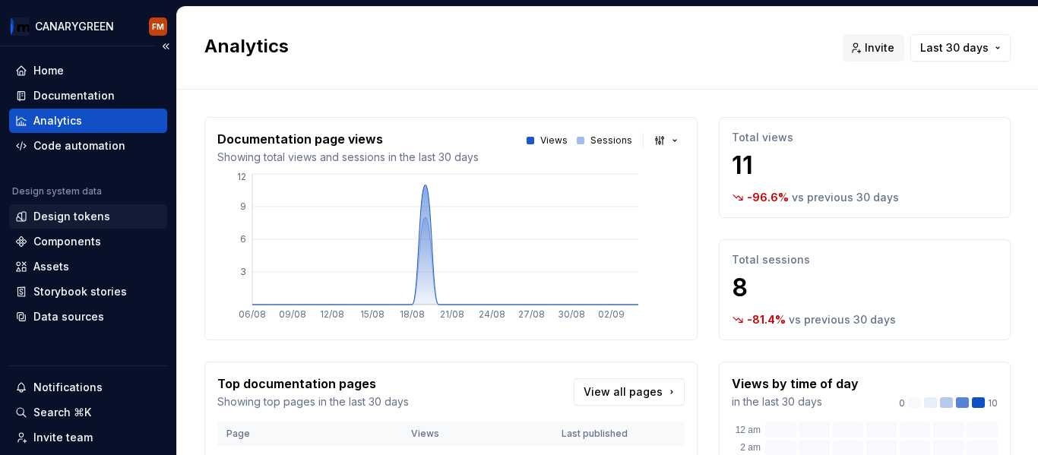
click at [90, 212] on div "Design tokens" at bounding box center [71, 216] width 77 height 15
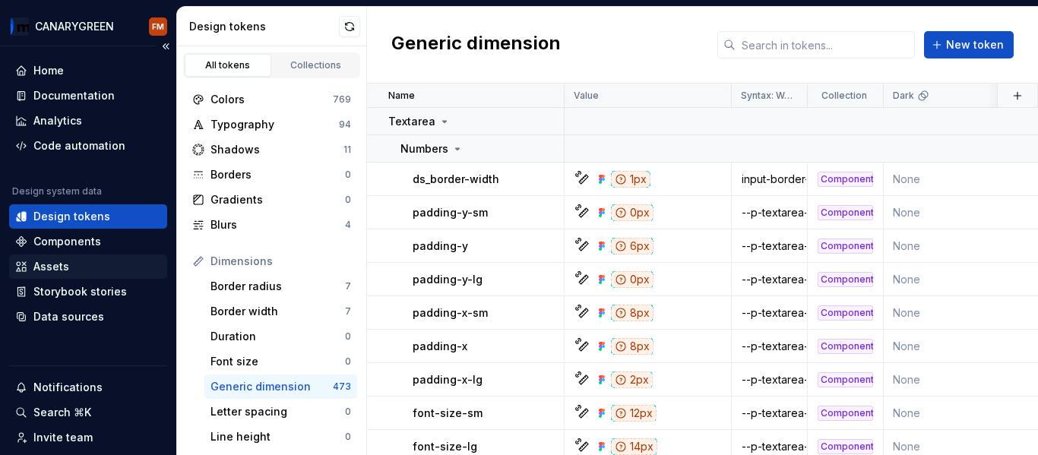
click at [73, 259] on div "Assets" at bounding box center [88, 266] width 146 height 15
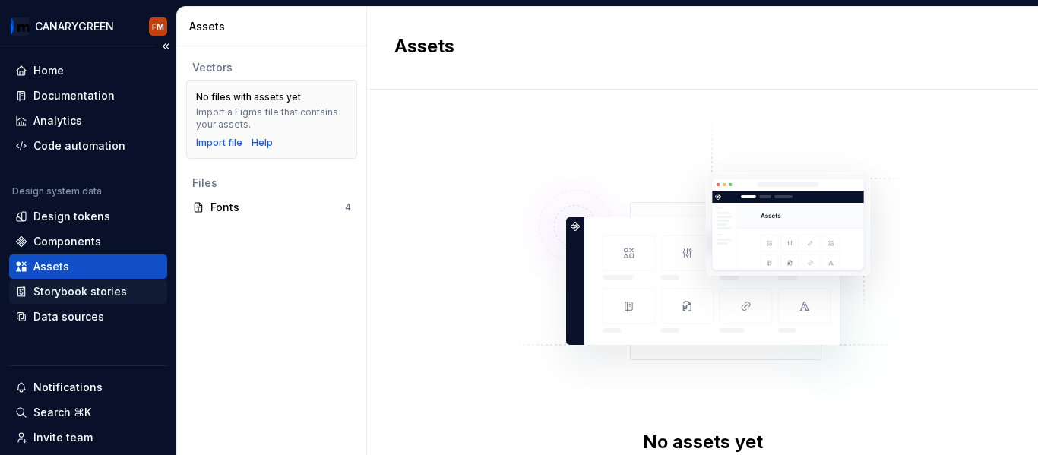
click at [66, 290] on div "Storybook stories" at bounding box center [79, 291] width 93 height 15
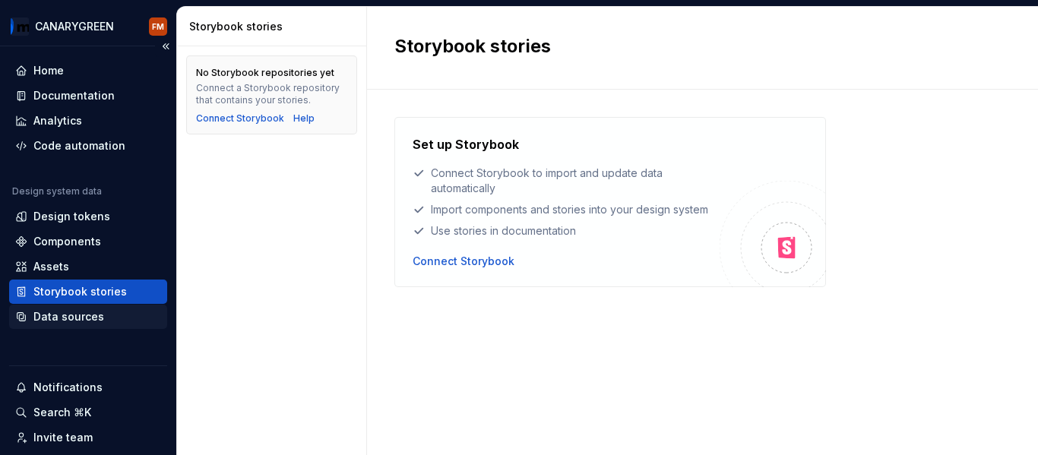
click at [81, 313] on div "Data sources" at bounding box center [68, 316] width 71 height 15
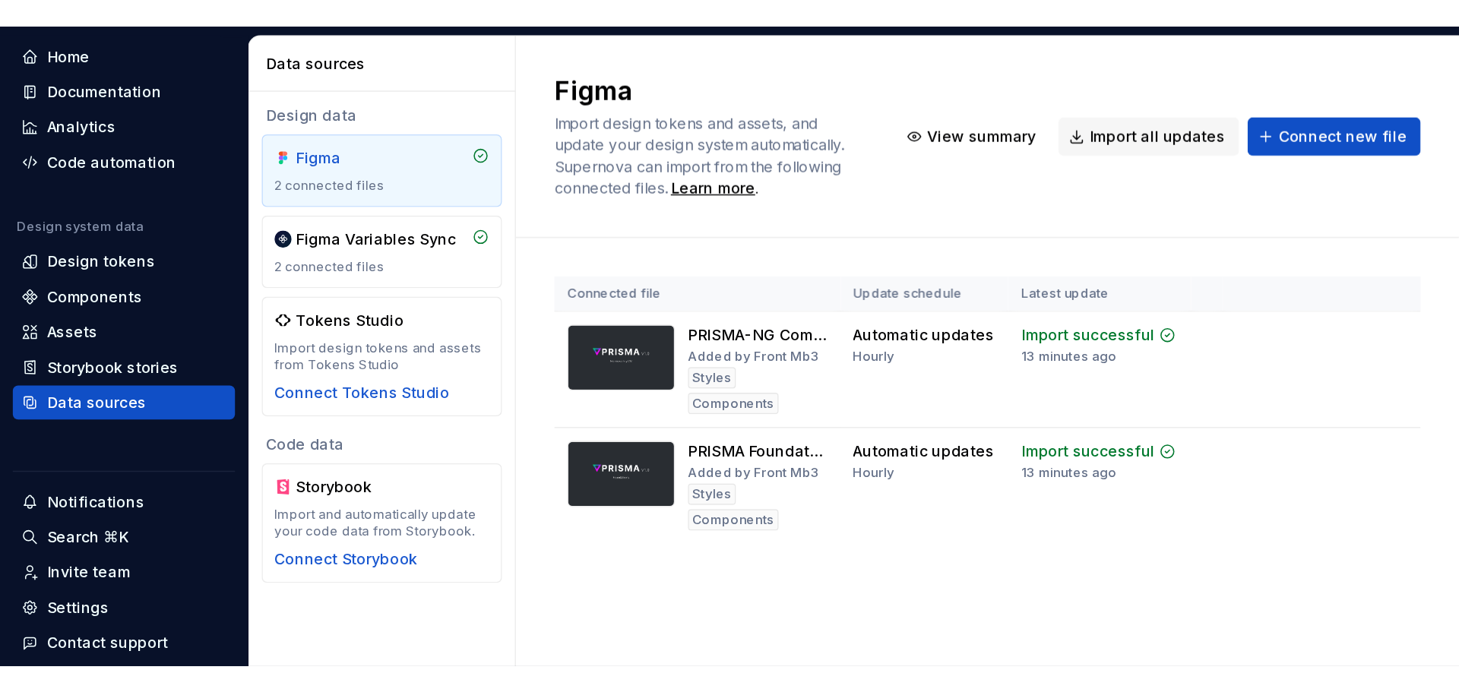
scroll to position [76, 0]
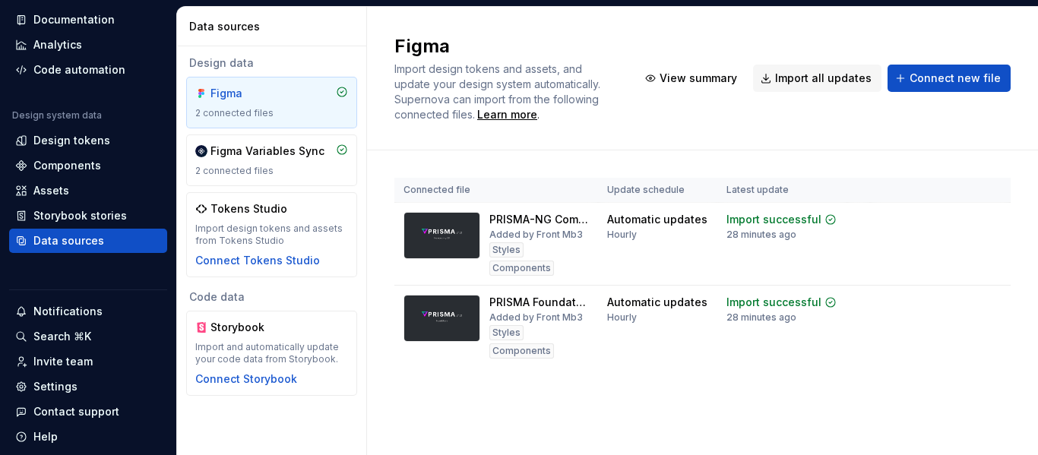
click at [362, 177] on div "Design data Figma 2 connected files Figma Variables Sync 2 connected files Toke…" at bounding box center [271, 225] width 189 height 359
click at [302, 212] on div "Tokens Studio" at bounding box center [271, 208] width 153 height 15
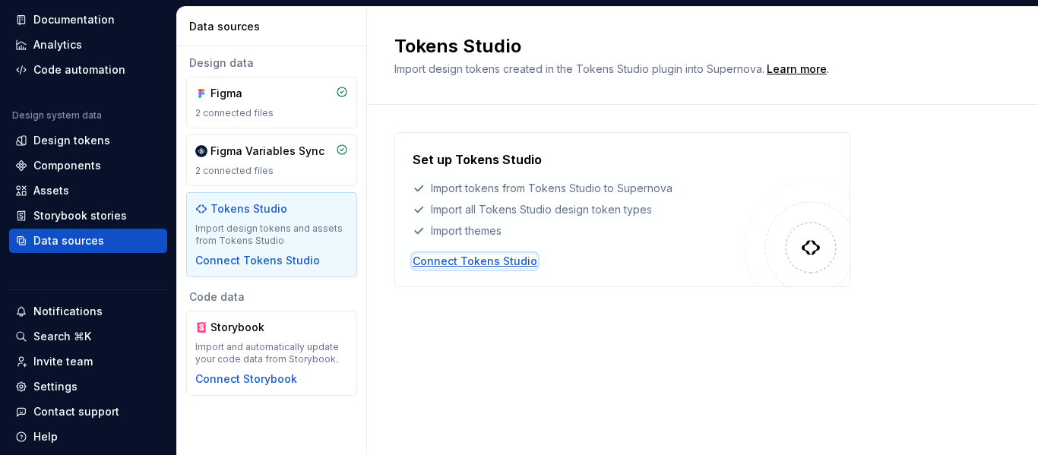
click at [466, 257] on div "Connect Tokens Studio" at bounding box center [475, 261] width 125 height 15
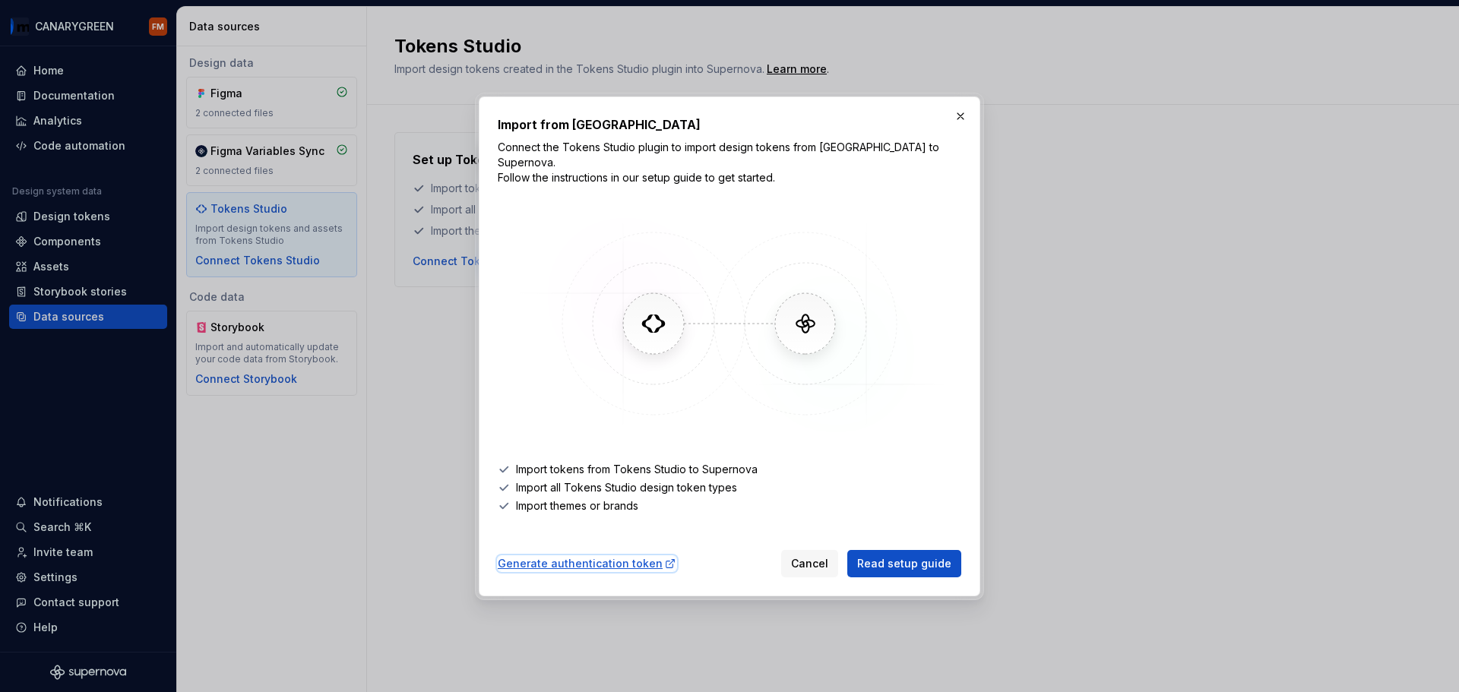
click at [618, 556] on div "Generate authentication token" at bounding box center [587, 563] width 179 height 15
click at [945, 556] on span "Read setup guide" at bounding box center [904, 563] width 94 height 15
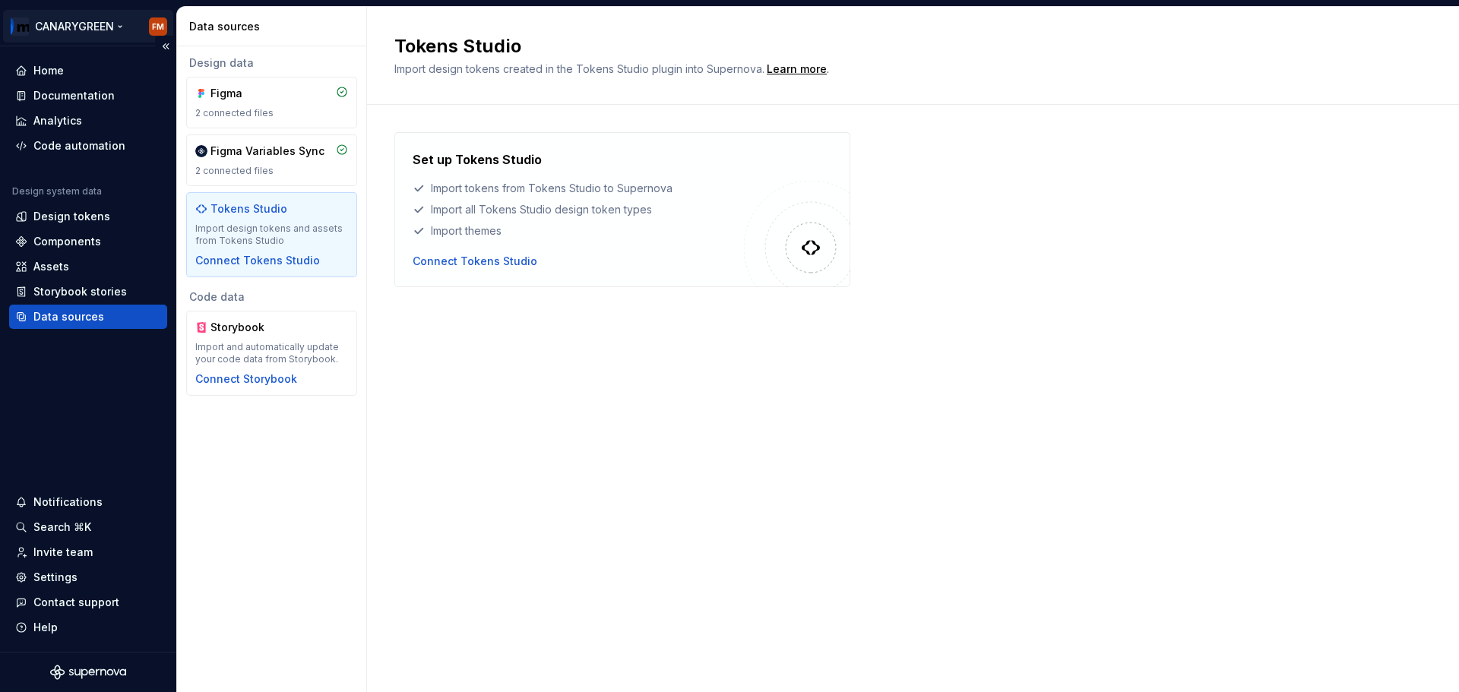
click at [157, 22] on html "CANARYGREEN FM Home Documentation Analytics Code automation Design system data …" at bounding box center [729, 346] width 1459 height 692
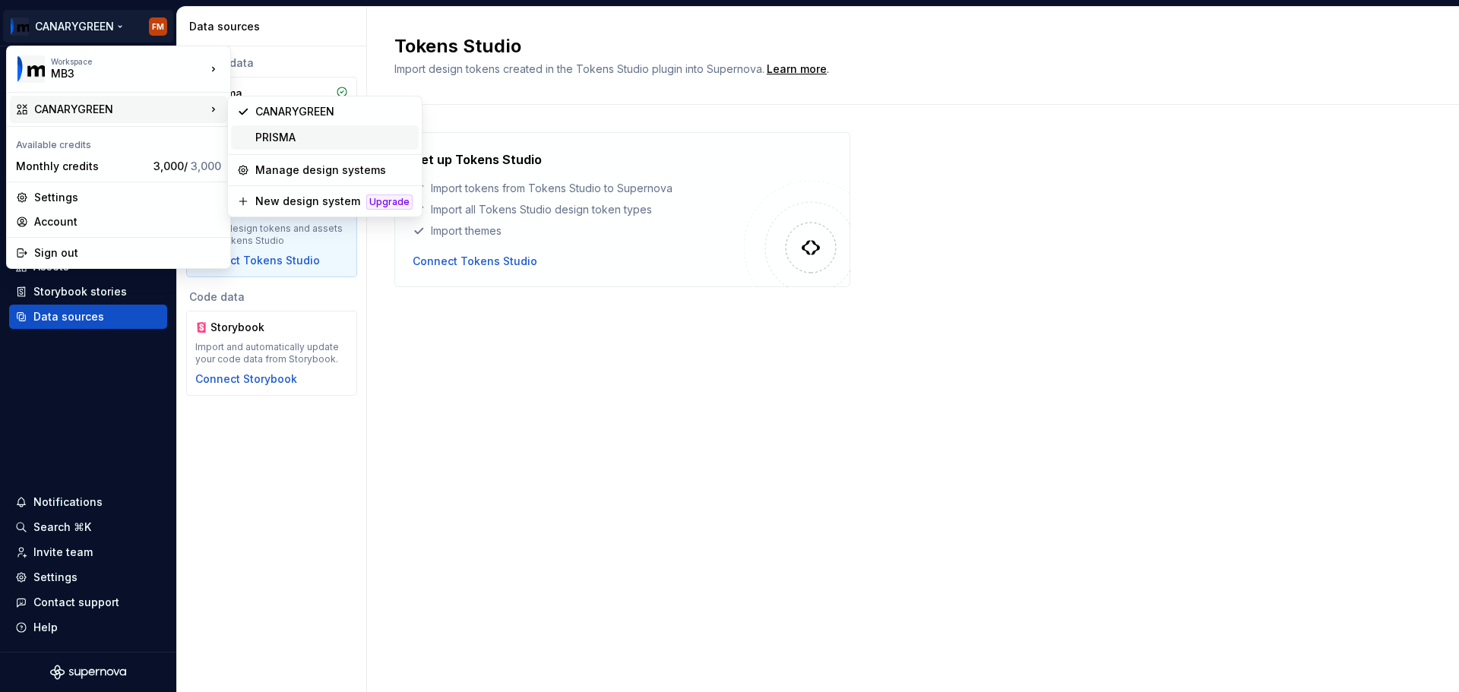
click at [303, 135] on div "PRISMA" at bounding box center [333, 137] width 157 height 15
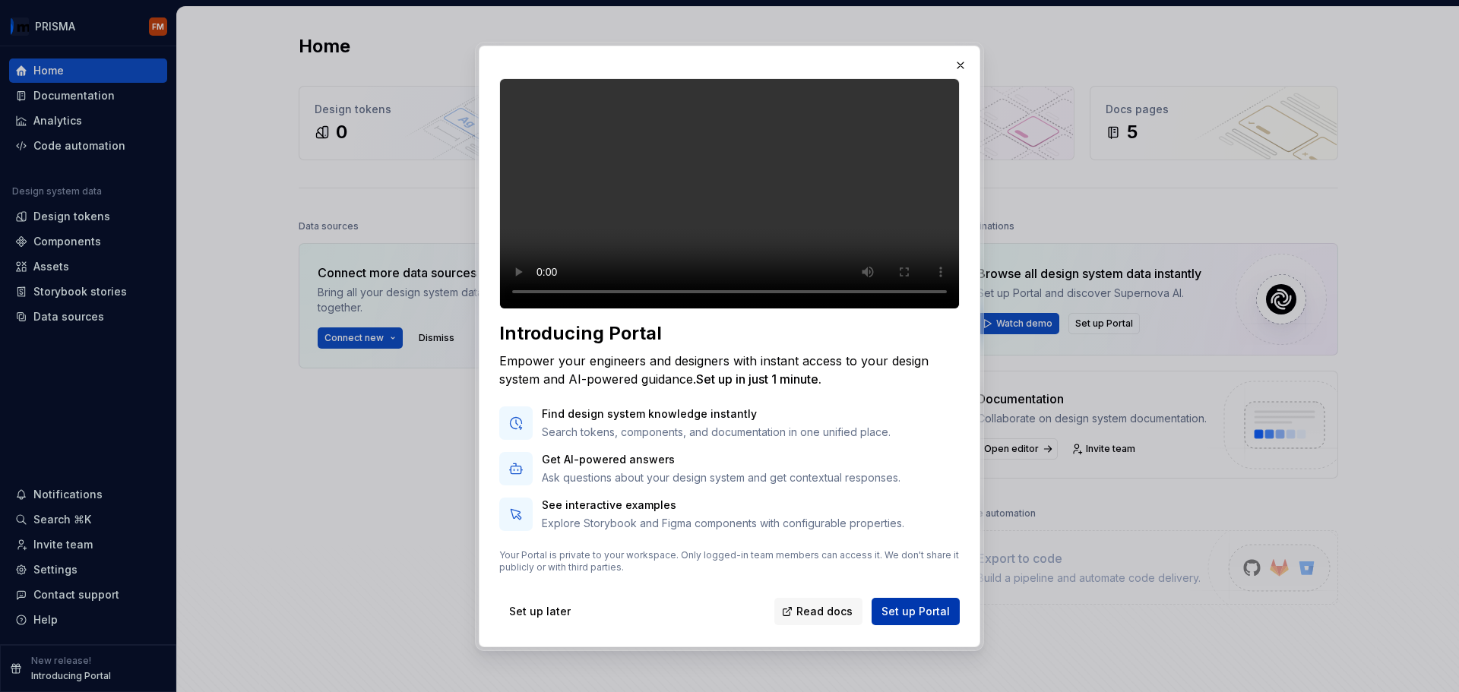
click at [894, 617] on span "Set up Portal" at bounding box center [916, 611] width 68 height 15
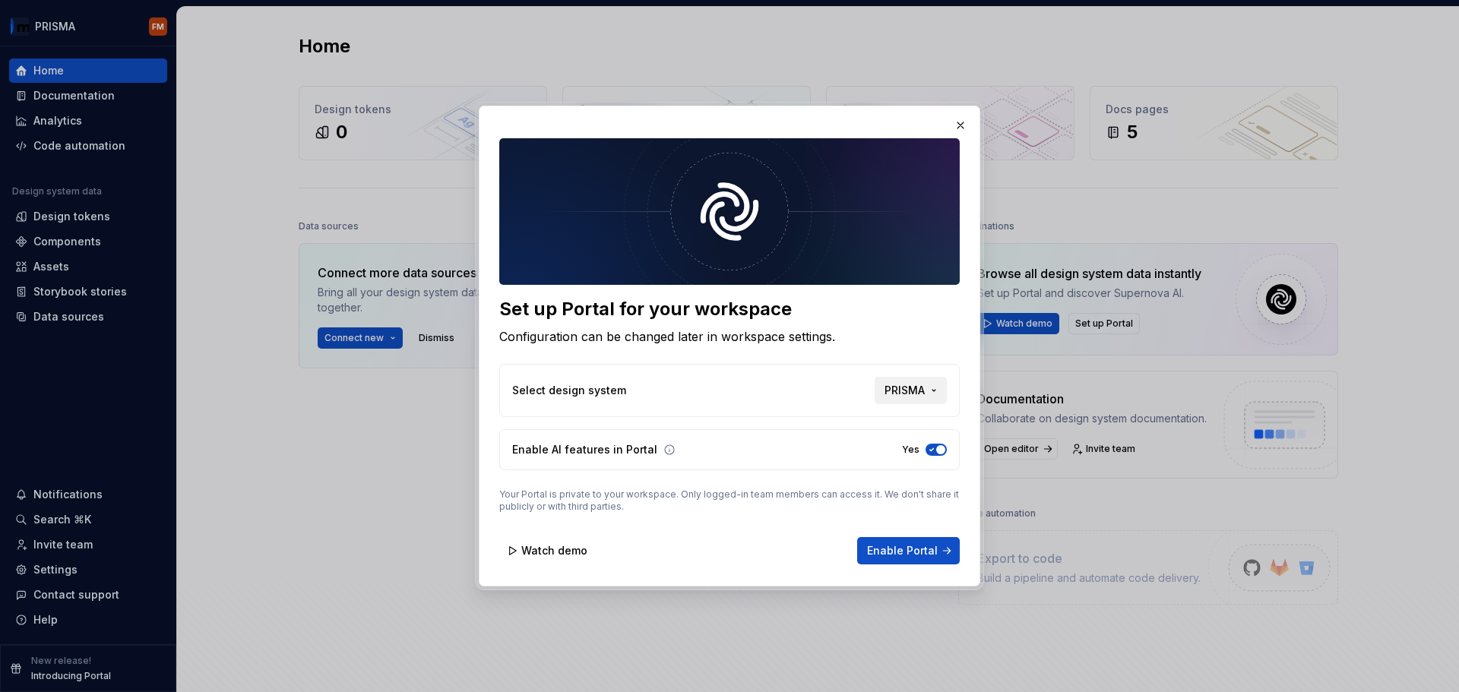
click at [914, 397] on span "PRISMA" at bounding box center [905, 390] width 40 height 15
click at [855, 447] on div "PRISMA" at bounding box center [835, 447] width 40 height 15
click at [939, 449] on span "button" at bounding box center [940, 449] width 9 height 9
click at [939, 449] on button "No" at bounding box center [936, 450] width 21 height 12
click at [932, 449] on icon "button" at bounding box center [932, 449] width 12 height 9
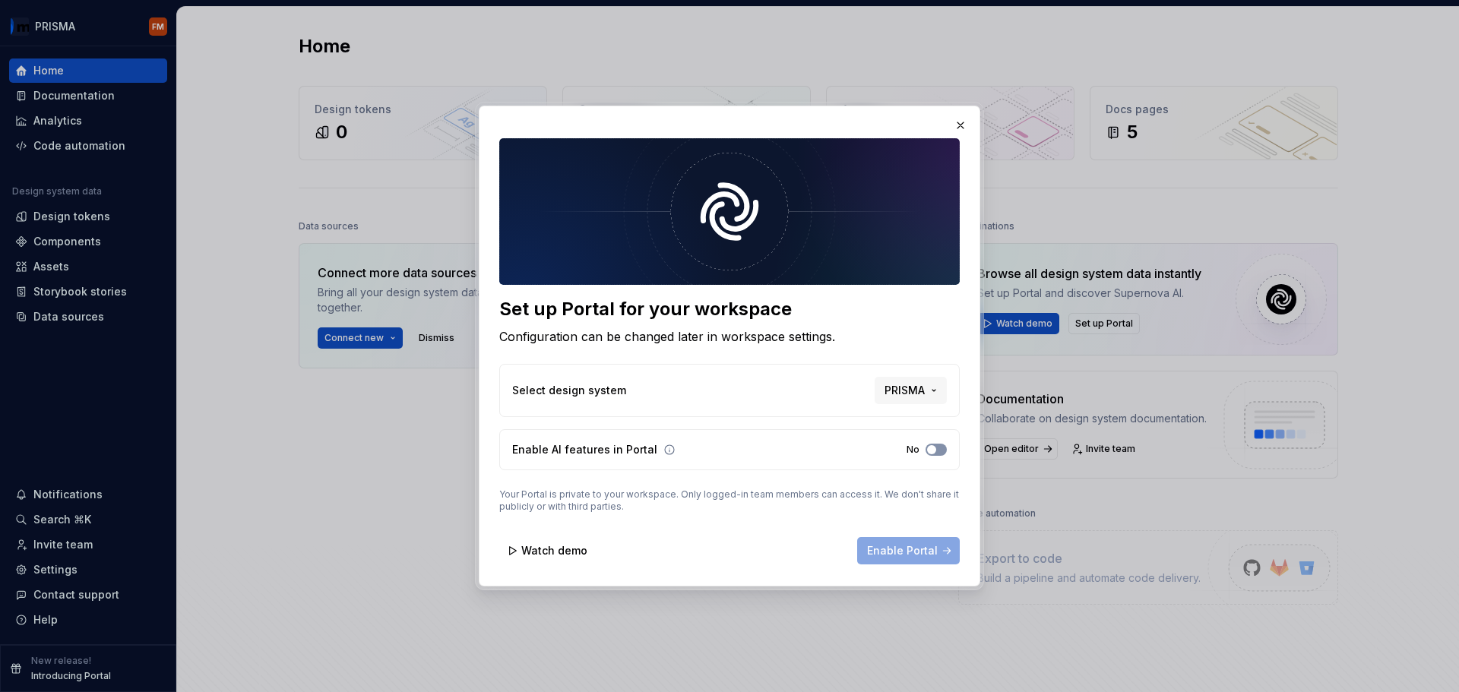
click at [932, 449] on span "button" at bounding box center [931, 449] width 9 height 9
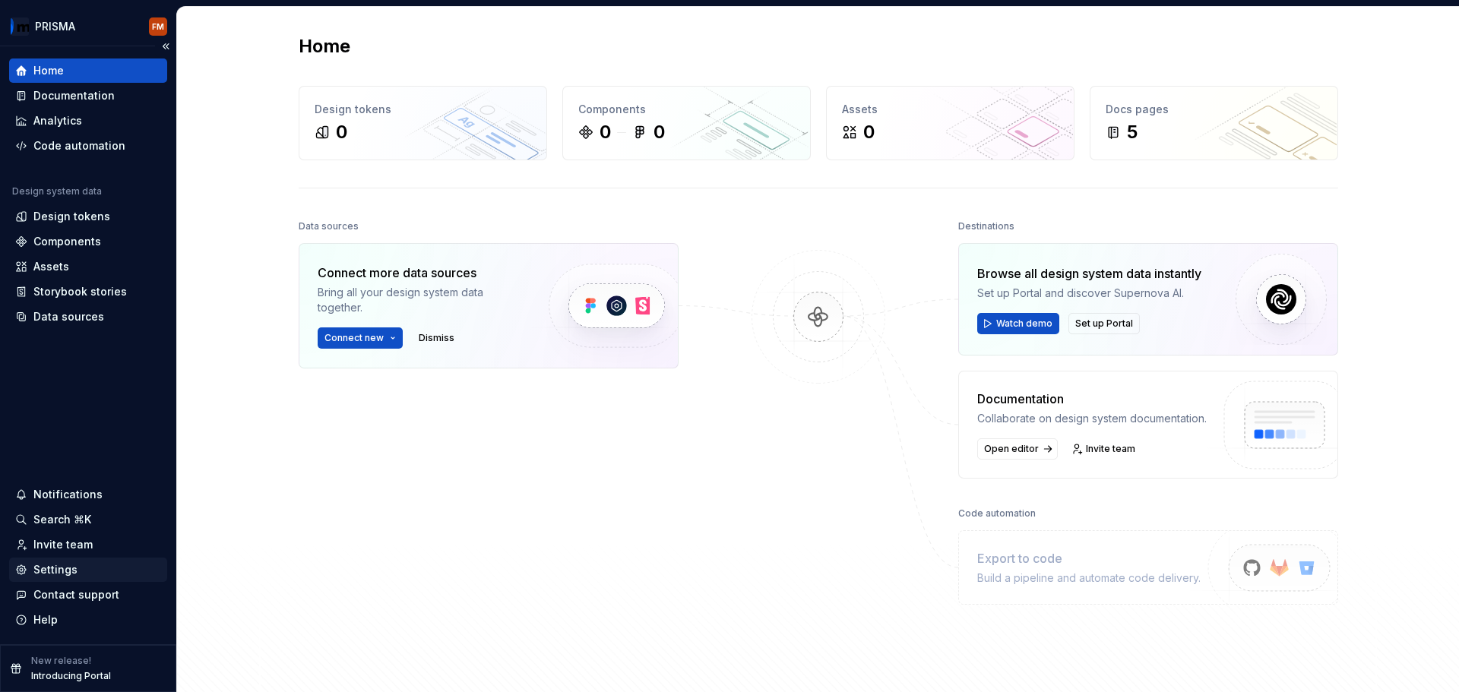
click at [78, 570] on div "Settings" at bounding box center [88, 569] width 146 height 15
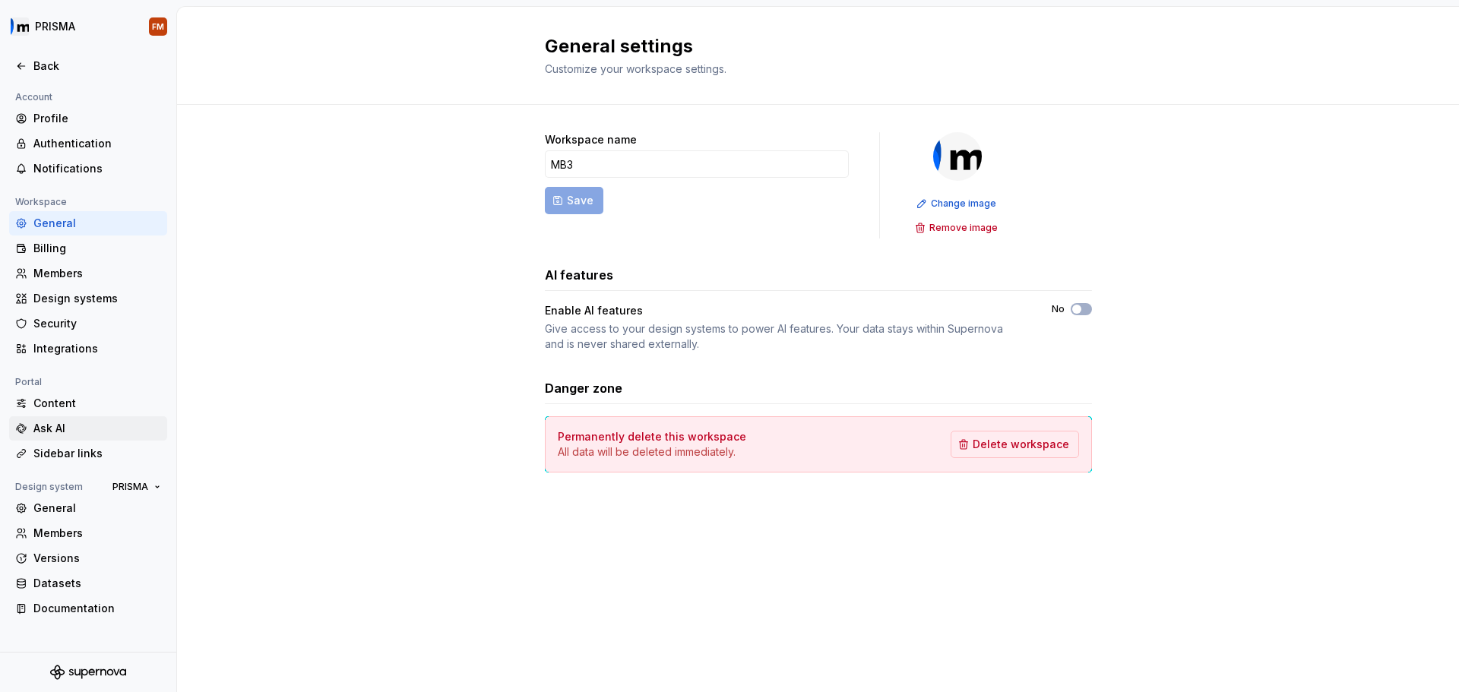
click at [84, 430] on div "Ask AI" at bounding box center [97, 428] width 128 height 15
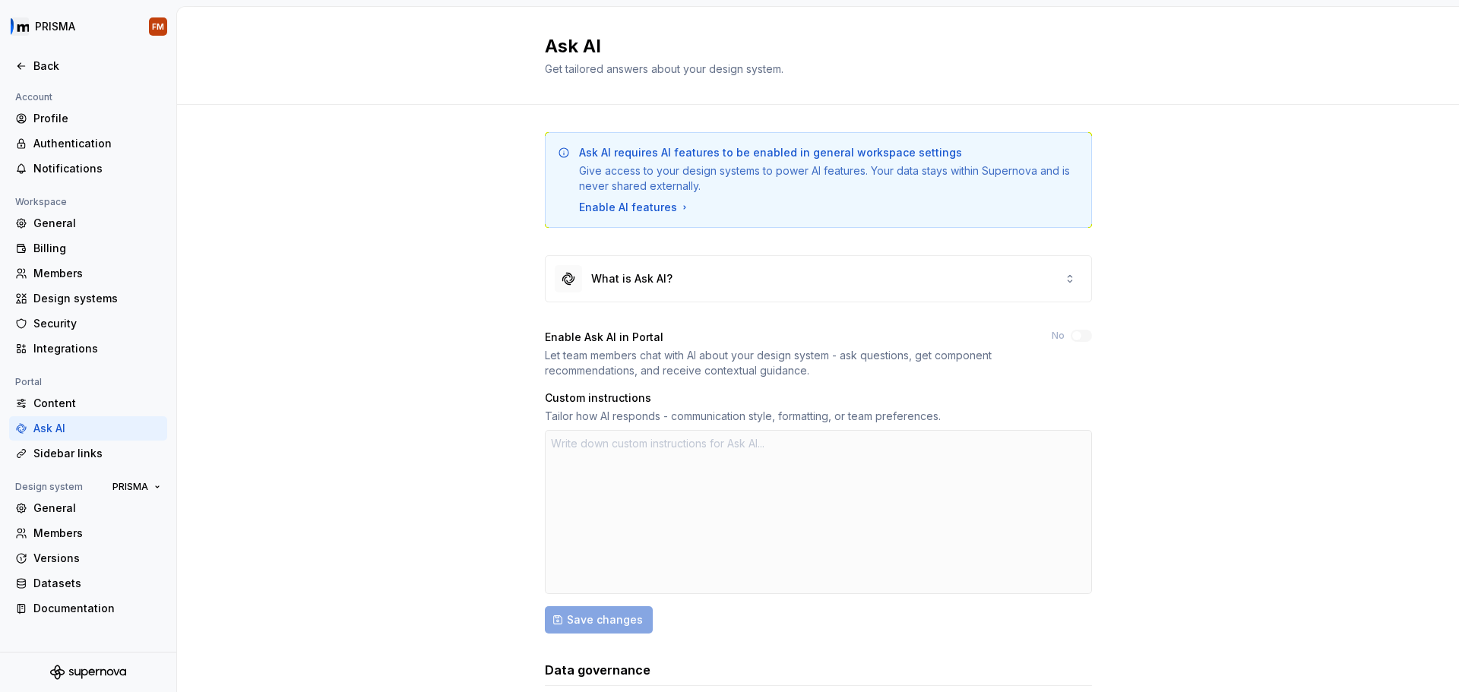
click at [679, 551] on div at bounding box center [818, 512] width 547 height 164
click at [630, 203] on div "Enable AI features" at bounding box center [635, 207] width 112 height 15
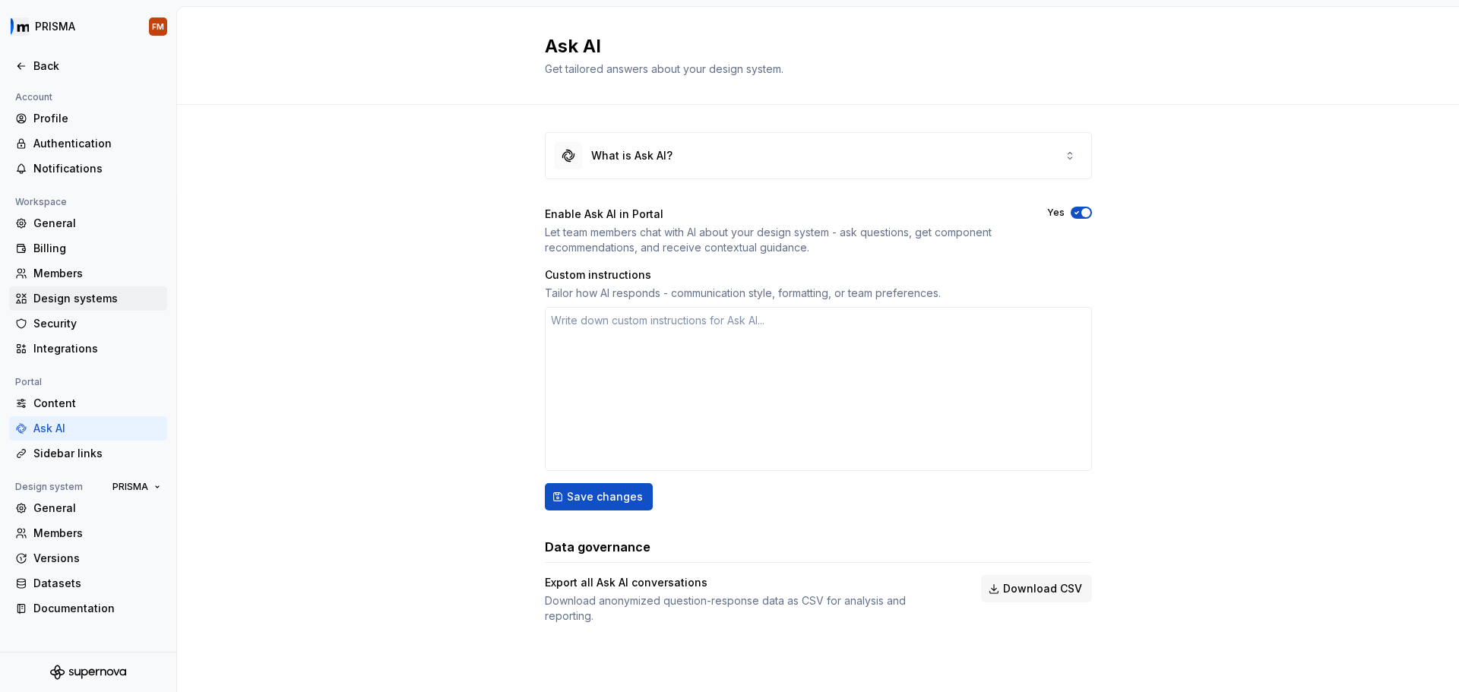
type textarea "*"
click at [23, 77] on div "Back" at bounding box center [88, 66] width 158 height 24
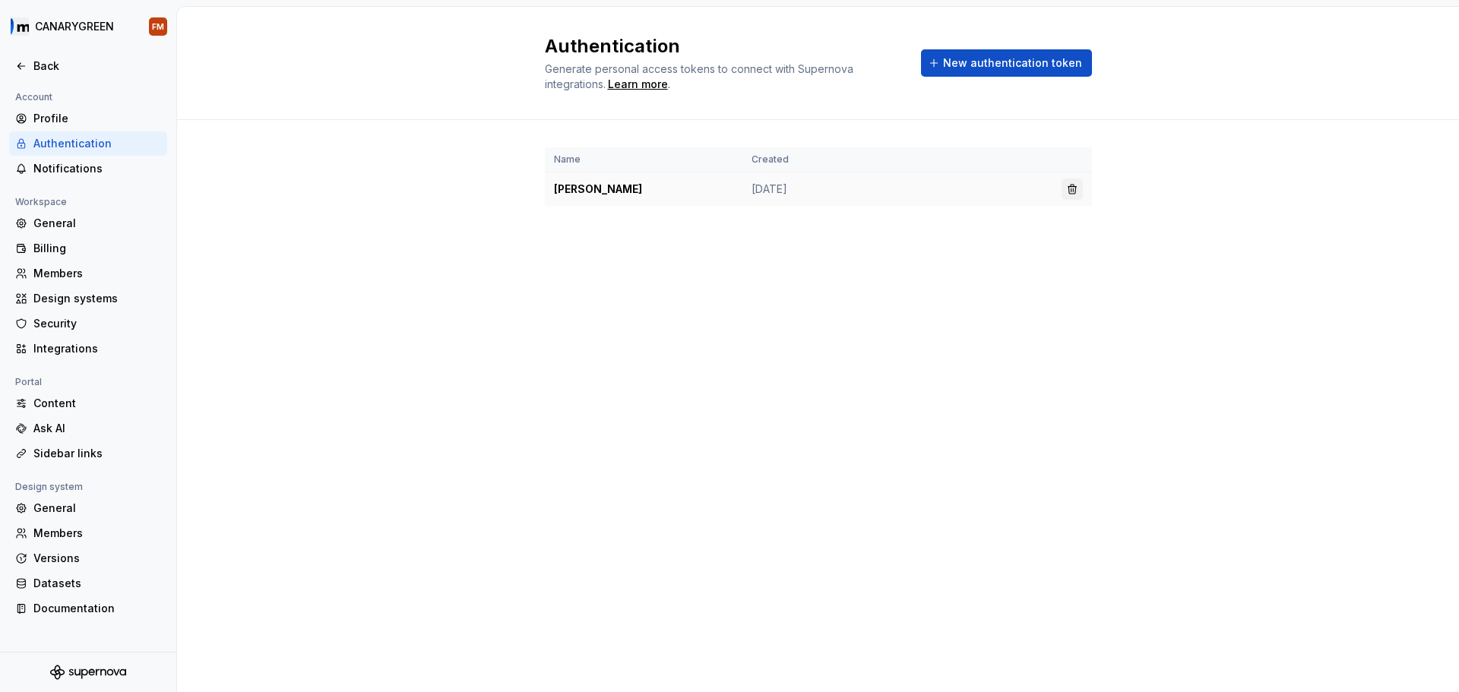
click at [1072, 183] on button "button" at bounding box center [1072, 189] width 21 height 21
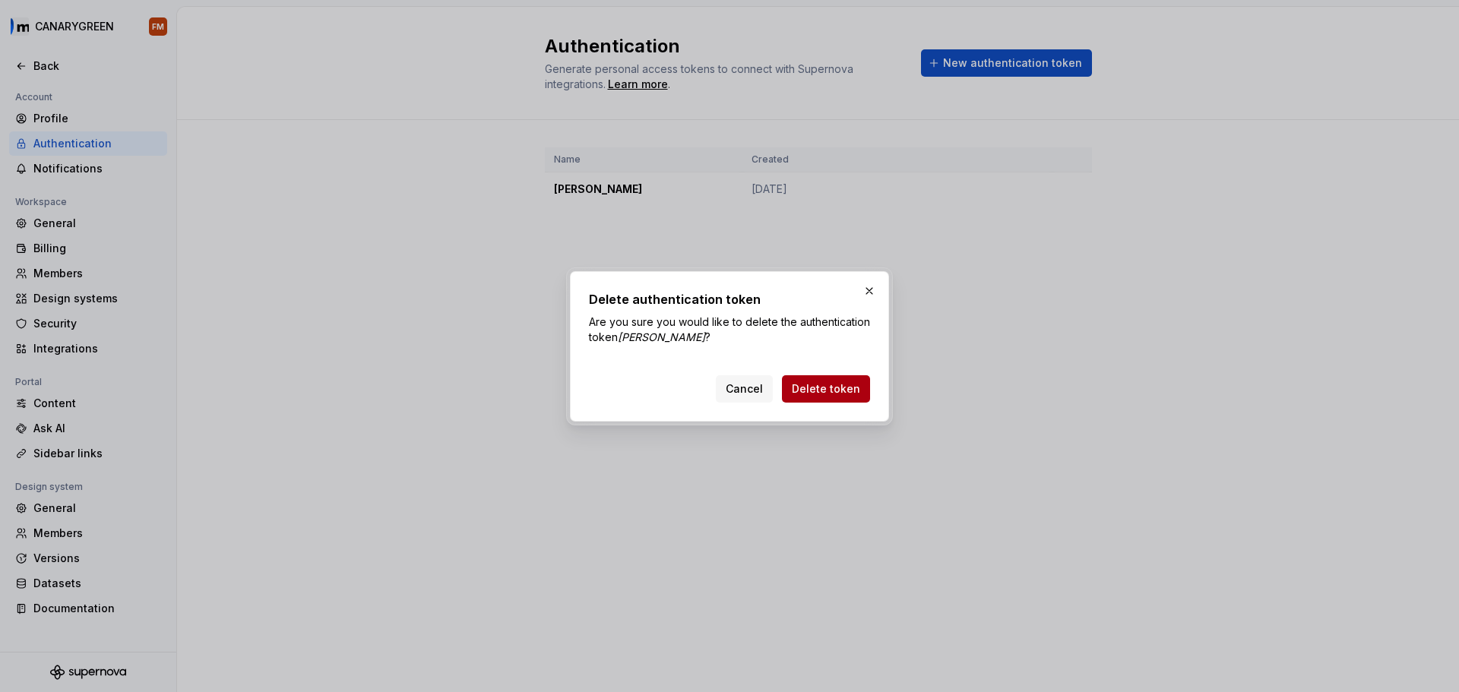
click at [805, 392] on span "Delete token" at bounding box center [826, 388] width 68 height 15
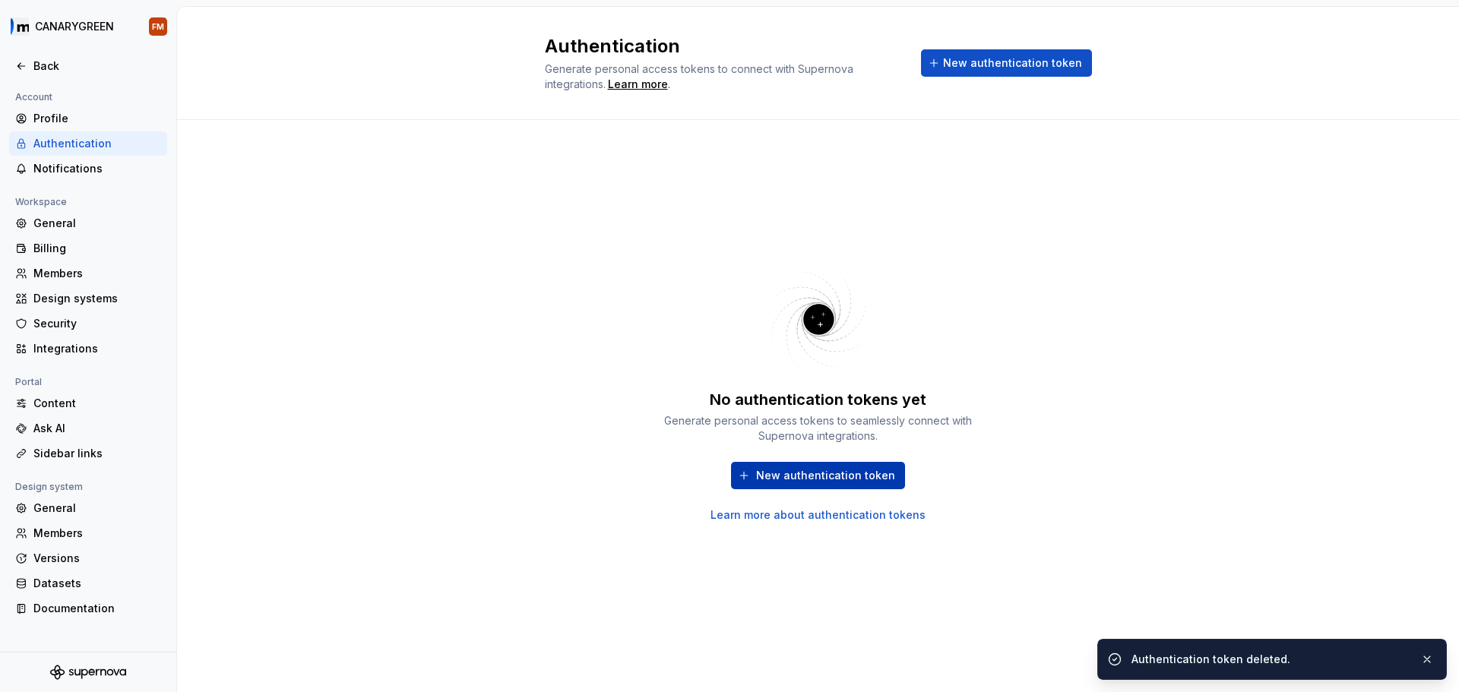
click at [783, 480] on span "New authentication token" at bounding box center [825, 475] width 139 height 15
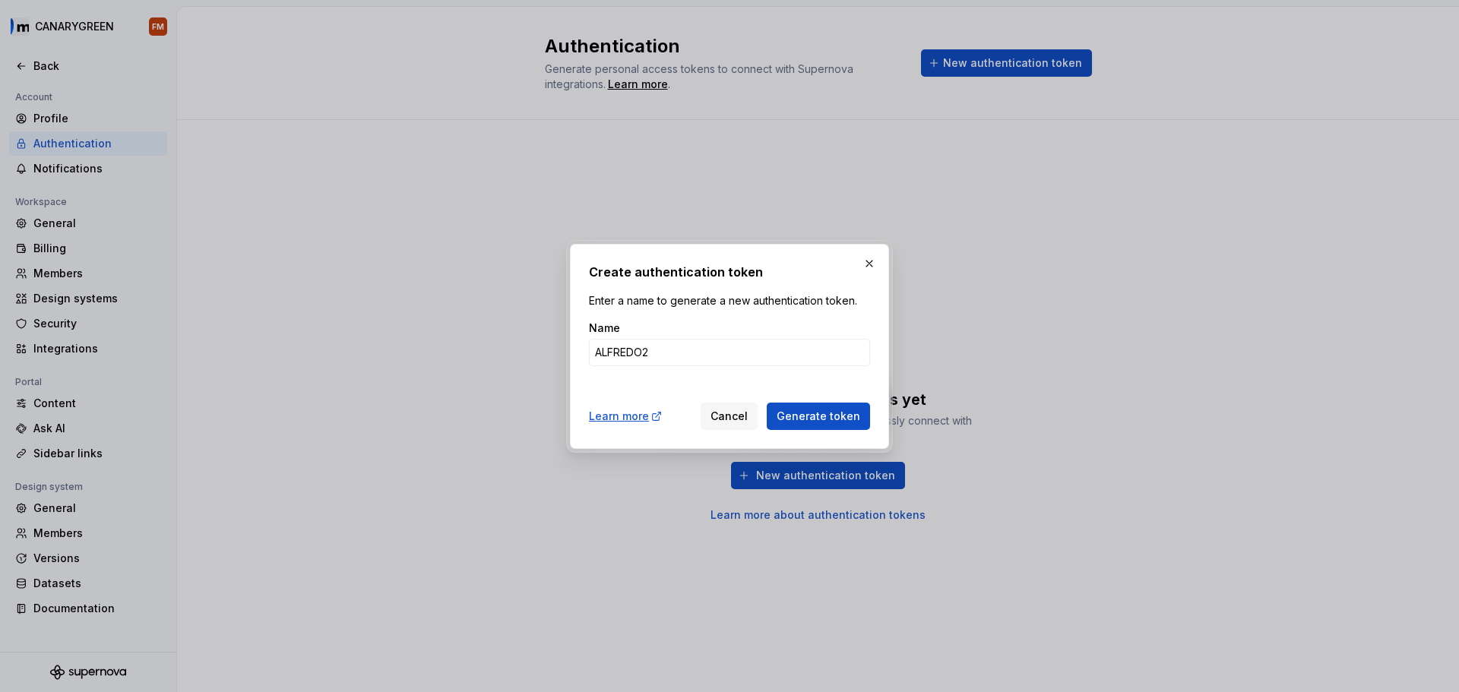
drag, startPoint x: 715, startPoint y: 365, endPoint x: 524, endPoint y: 348, distance: 192.2
click at [524, 348] on div "Create authentication token Enter a name to generate a new authentication token…" at bounding box center [729, 346] width 1459 height 692
type input "ALFREDO2"
click at [829, 419] on span "Generate token" at bounding box center [819, 416] width 84 height 15
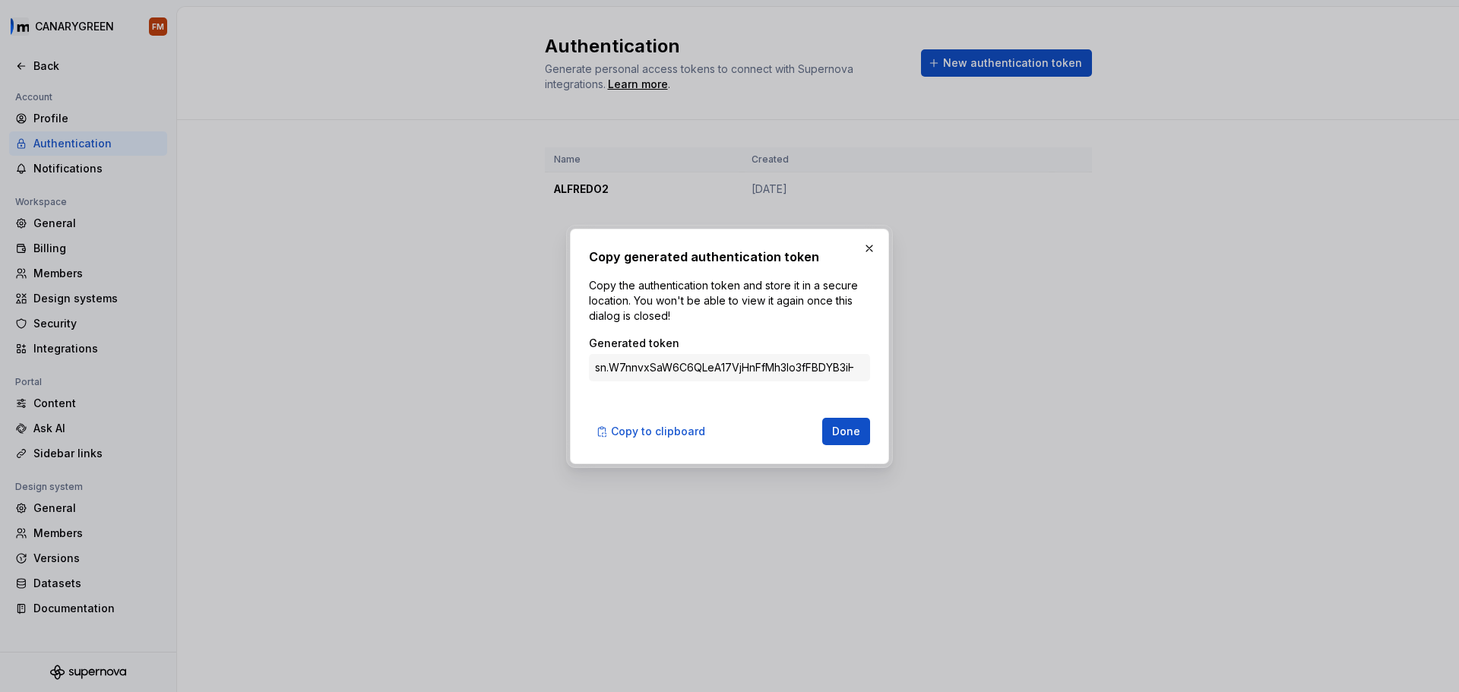
click at [727, 365] on input "sn.W7nnvxSaW6C6QLeA17VjHnFfMh3lo3fFBDYB3iHPlbmpGIMFnItCpC6vH21ZoChr1owOgPx4LeDa…" at bounding box center [729, 367] width 281 height 27
click at [827, 429] on button "Done" at bounding box center [846, 431] width 48 height 27
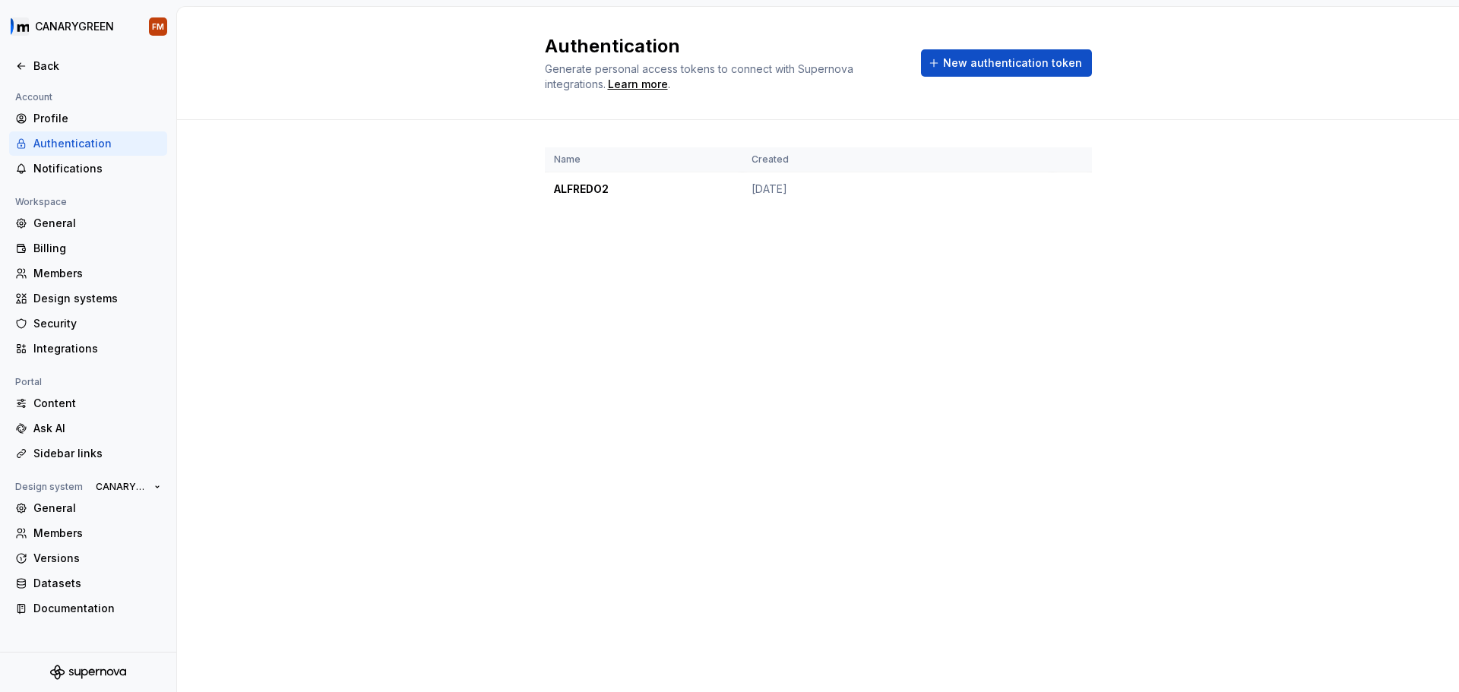
click at [394, 131] on div "Name Created ALFREDO2 Sep 04, 2025" at bounding box center [818, 192] width 1282 height 144
click at [602, 359] on div "Authentication Generate personal access tokens to connect with Supernova integr…" at bounding box center [818, 349] width 1282 height 685
click at [93, 25] on html "CANARYGREEN FM Back Account Profile Authentication Notifications Workspace Gene…" at bounding box center [729, 346] width 1459 height 692
click at [164, 30] on html "CANARYGREEN FM Back Account Profile Authentication Notifications Workspace Gene…" at bounding box center [729, 346] width 1459 height 692
click at [156, 28] on html "CANARYGREEN FM Back Account Profile Authentication Notifications Workspace Gene…" at bounding box center [729, 346] width 1459 height 692
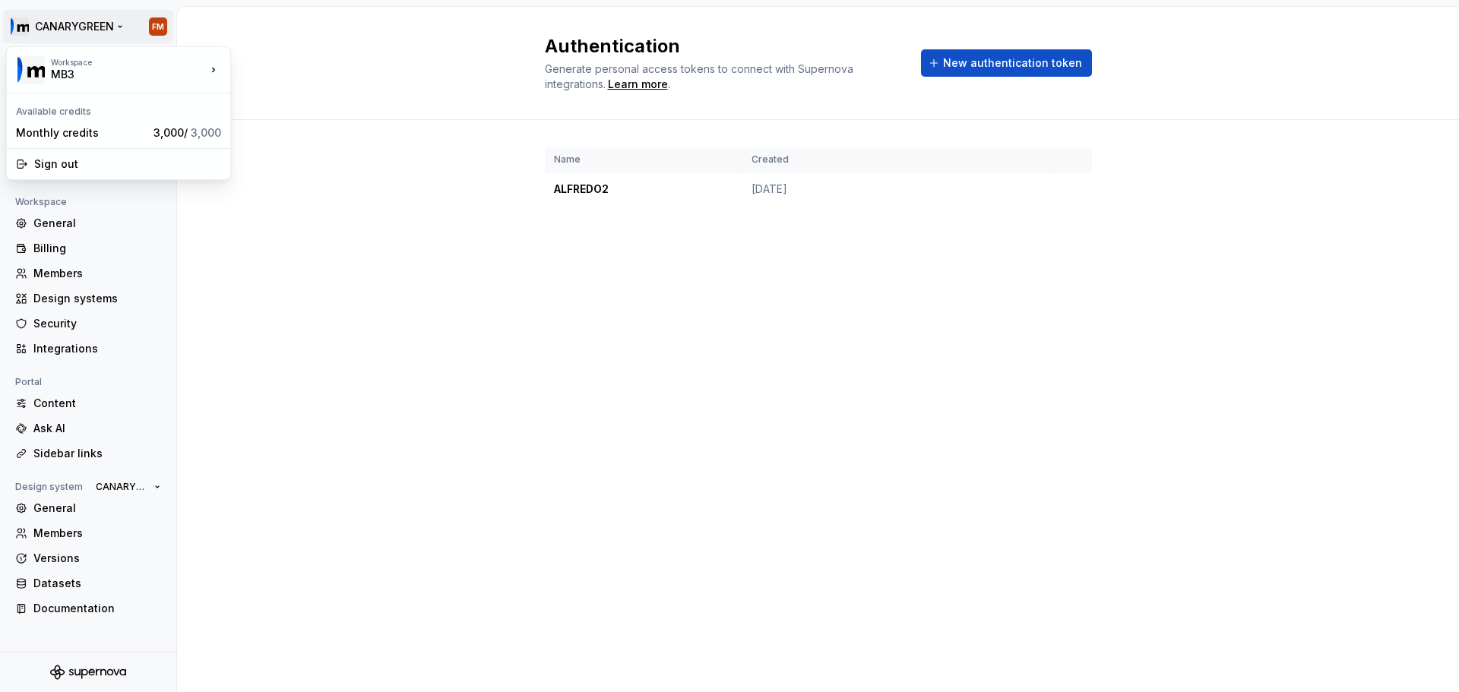
click at [108, 33] on html "CANARYGREEN FM Back Account Profile Authentication Notifications Workspace Gene…" at bounding box center [729, 346] width 1459 height 692
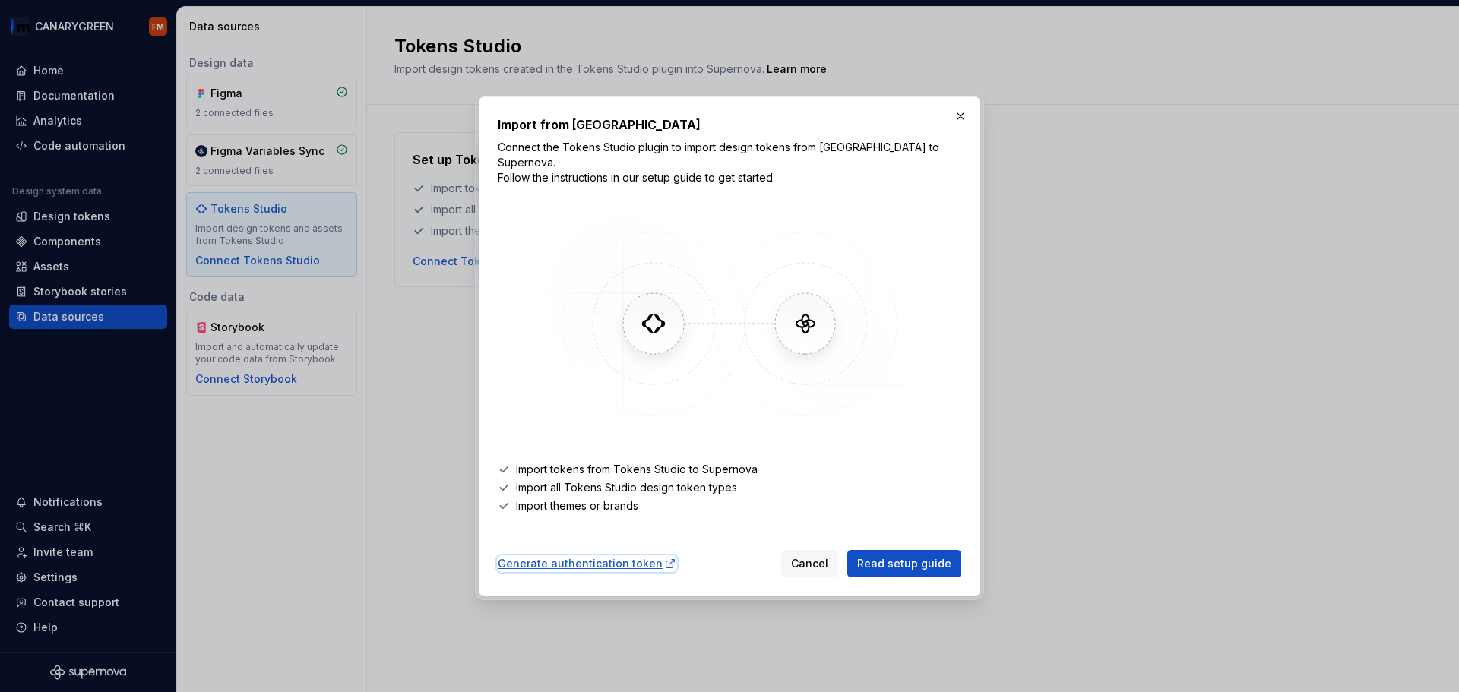
scroll to position [354, 0]
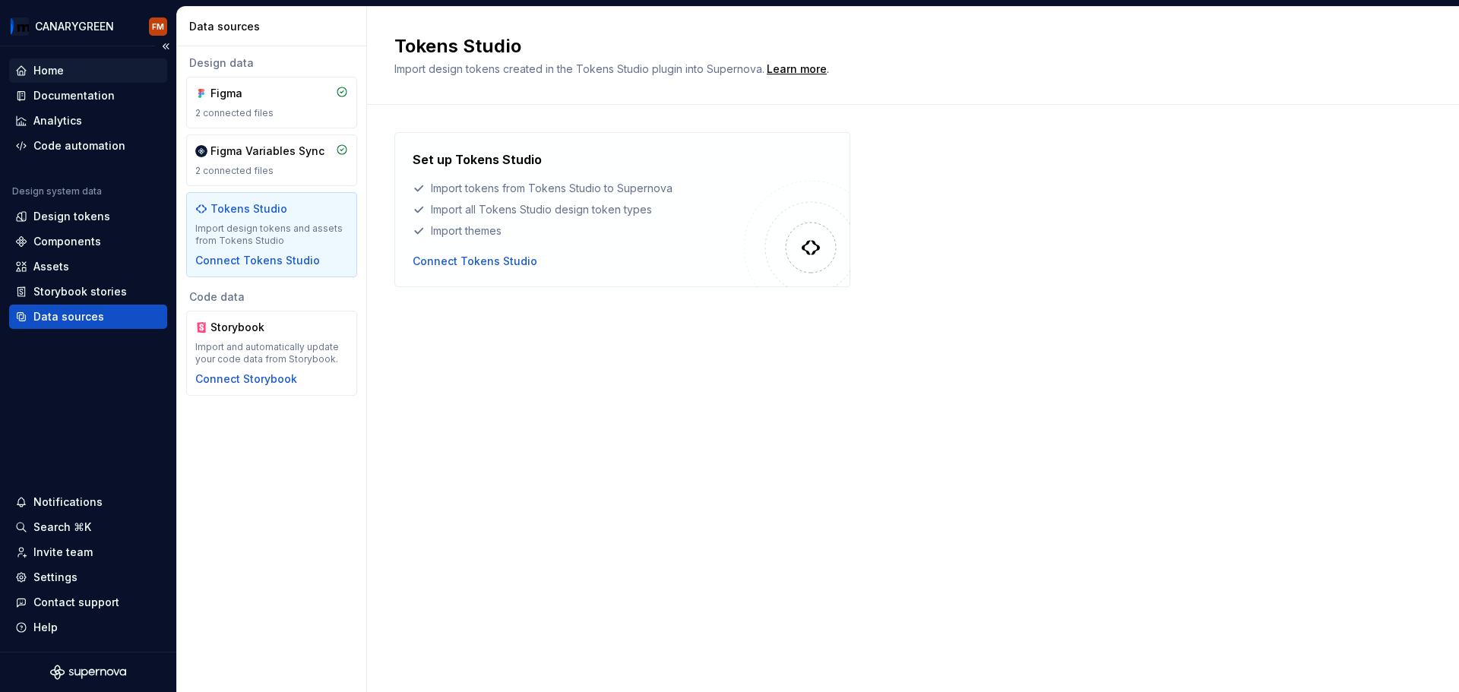
click at [69, 409] on div "Home" at bounding box center [140, 514] width 201 height 210
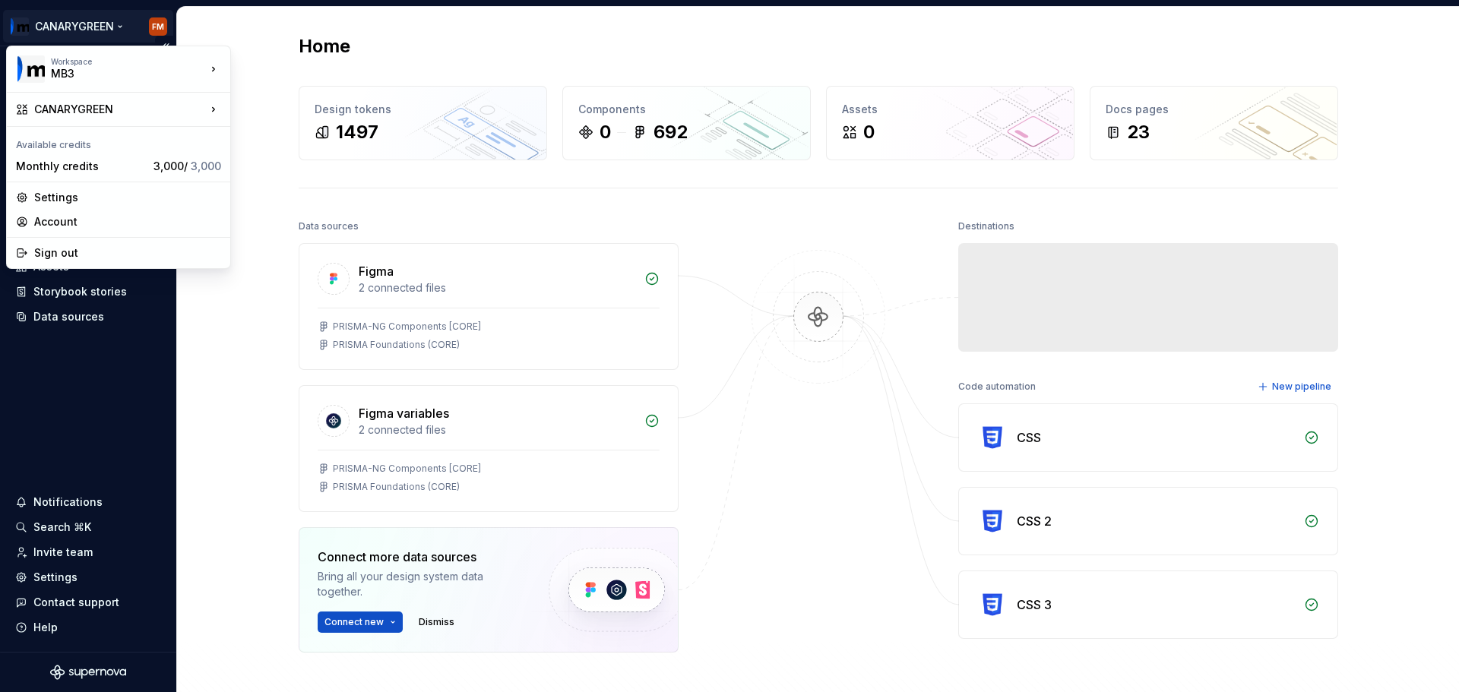
click at [75, 24] on html "CANARYGREEN FM Home Documentation Analytics Code automation Design system data …" at bounding box center [729, 346] width 1459 height 692
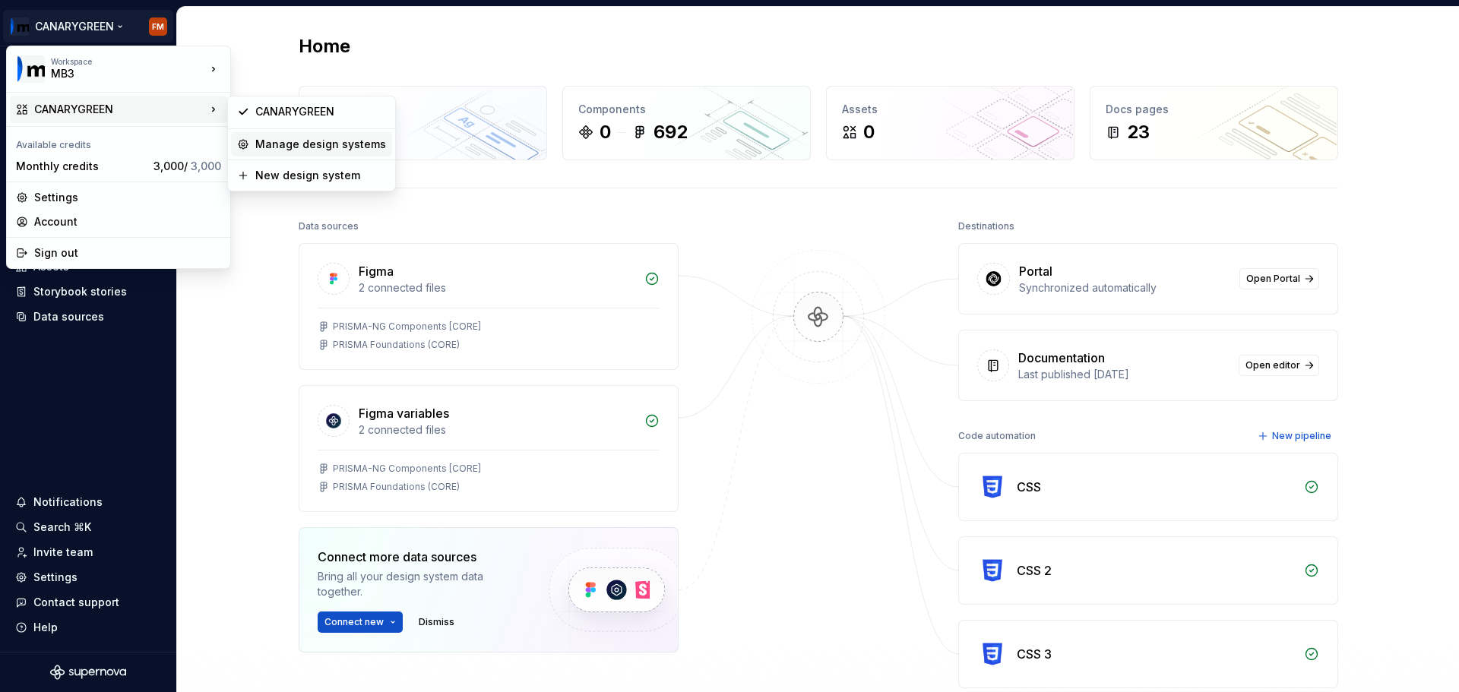
click at [306, 145] on div "Manage design systems" at bounding box center [320, 144] width 131 height 15
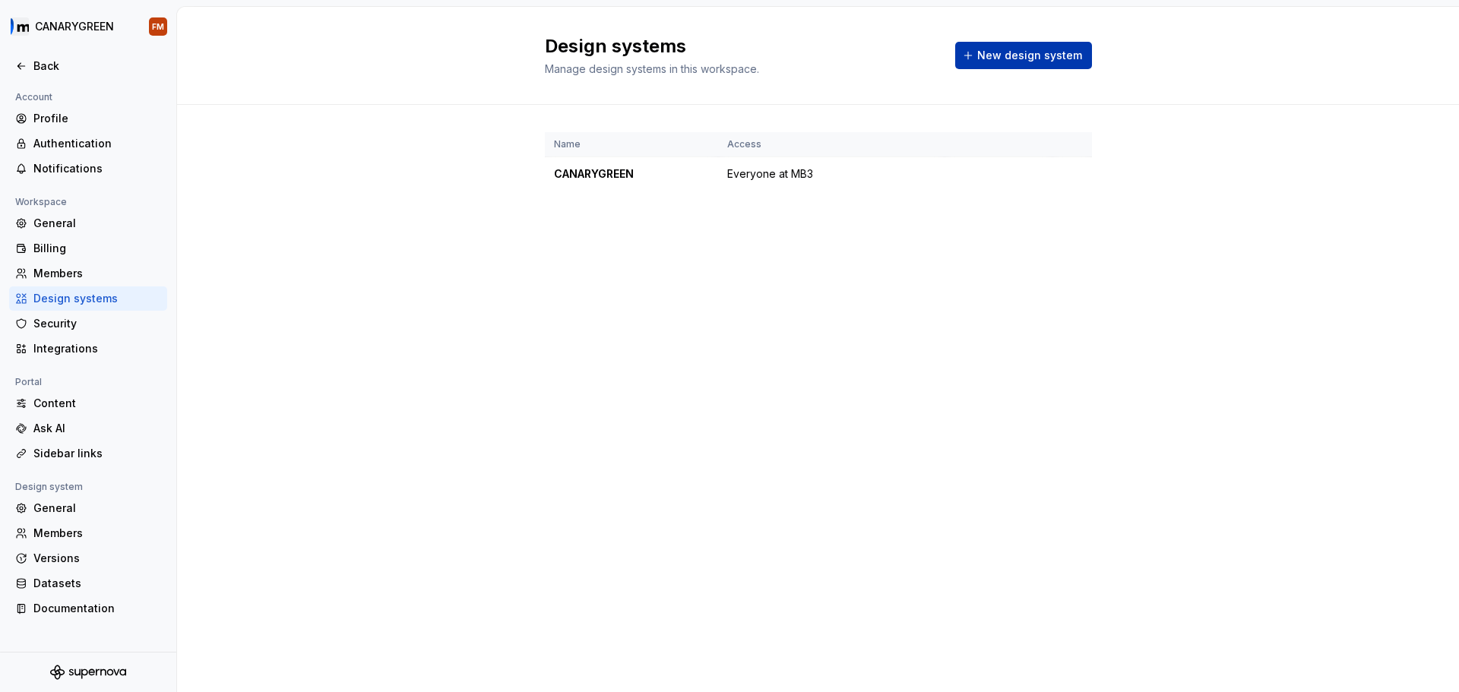
click at [1037, 55] on span "New design system" at bounding box center [1029, 55] width 105 height 15
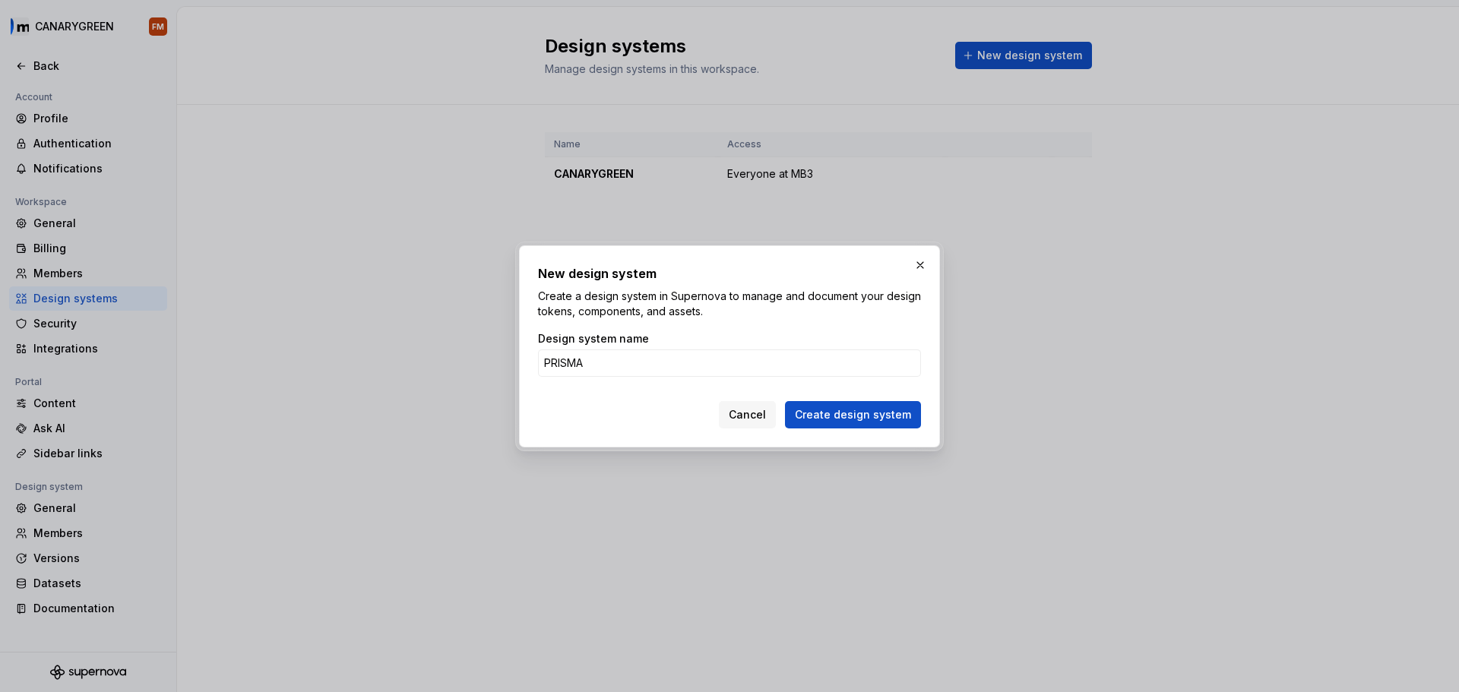
type input "PRISMA"
click at [823, 304] on p "Create a design system in Supernova to manage and document your design tokens, …" at bounding box center [729, 304] width 383 height 30
click at [828, 410] on span "Create design system" at bounding box center [853, 414] width 116 height 15
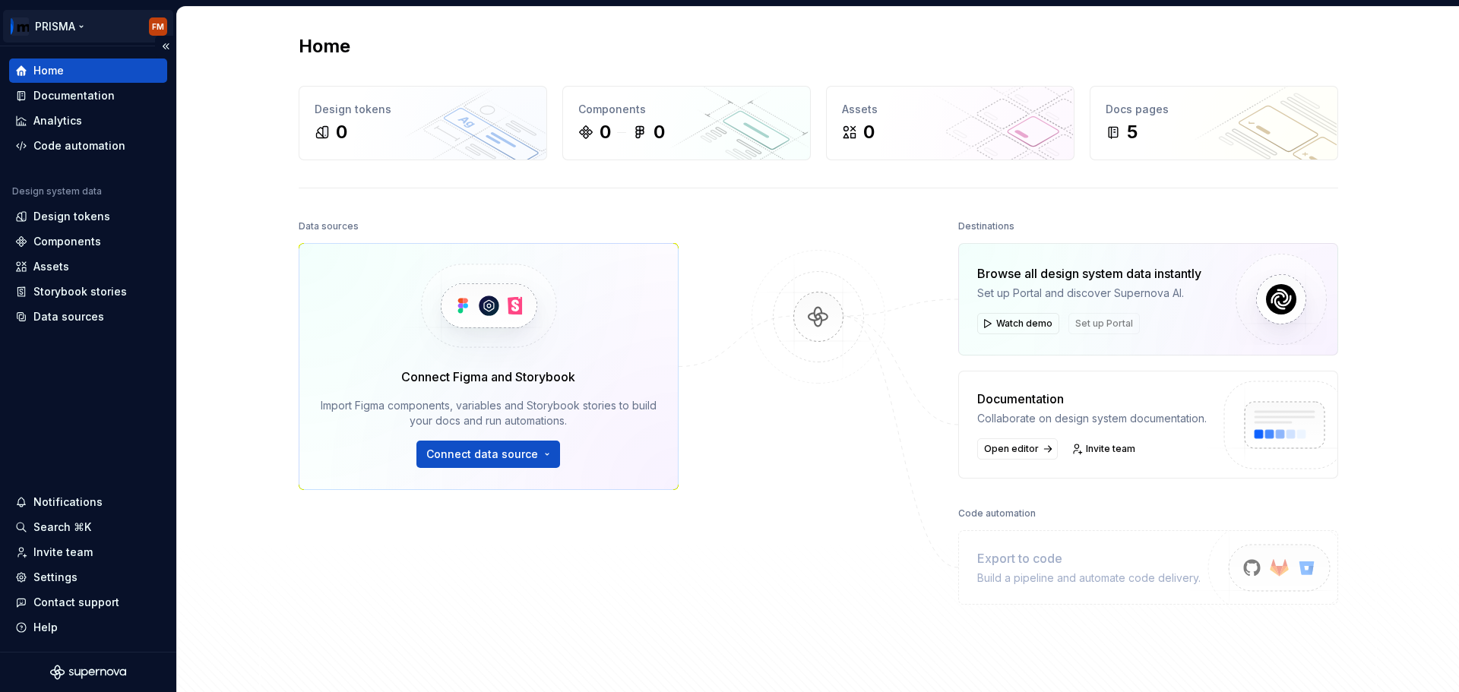
click at [147, 28] on html "PRISMA FM Home Documentation Analytics Code automation Design system data Desig…" at bounding box center [729, 346] width 1459 height 692
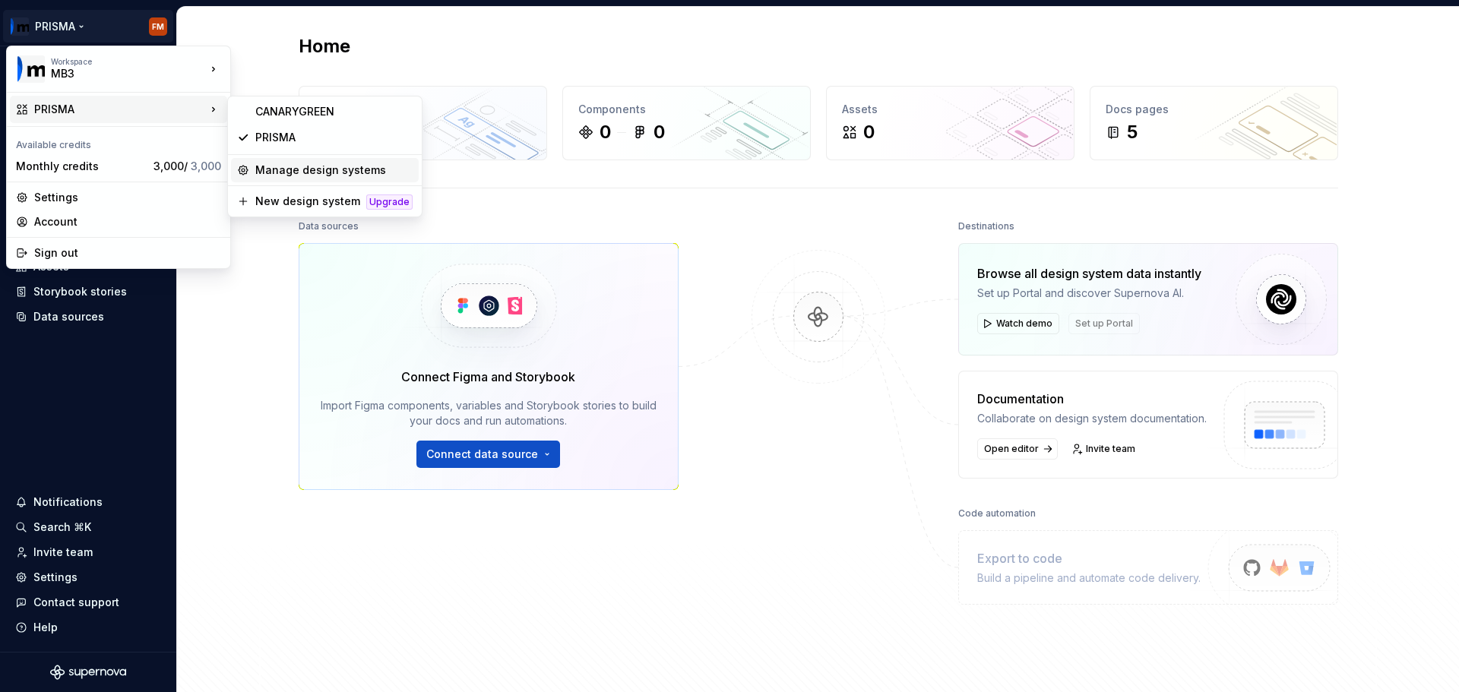
click at [321, 167] on div "Manage design systems" at bounding box center [333, 170] width 157 height 15
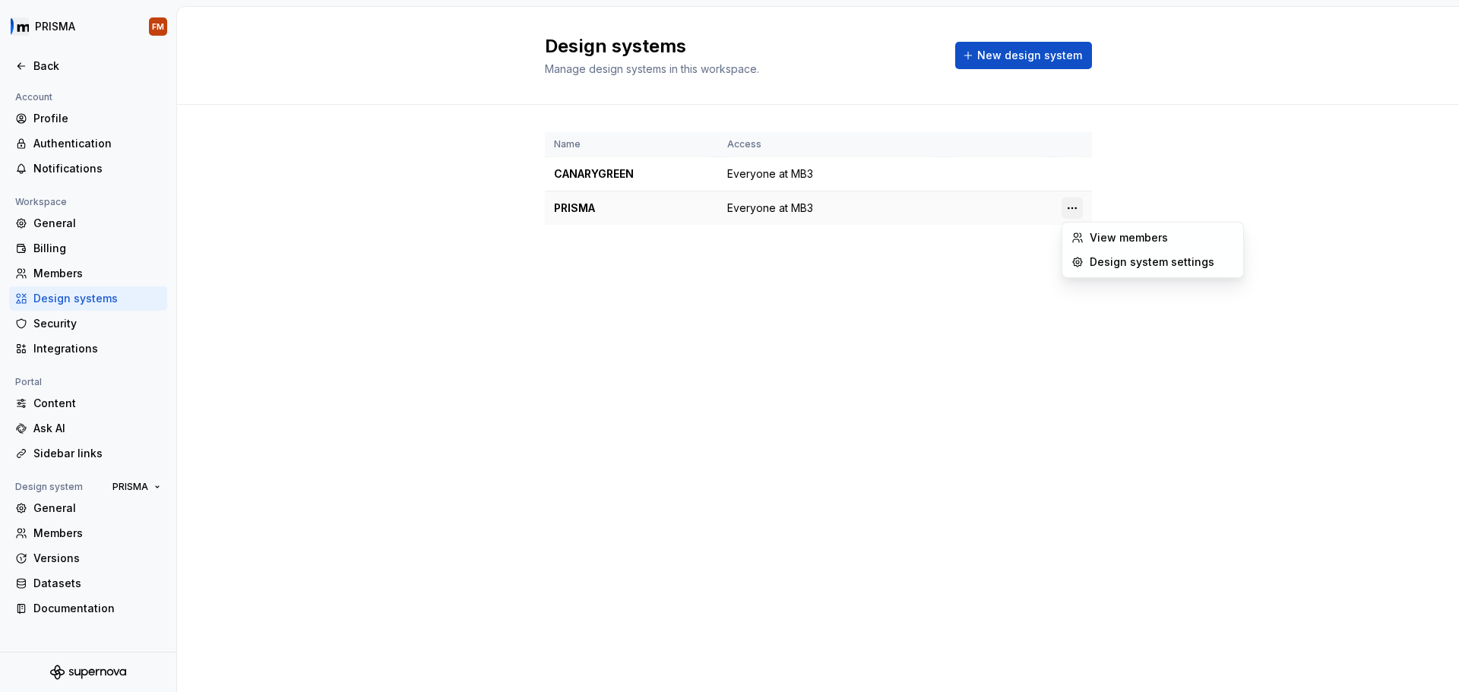
click at [1078, 211] on html "PRISMA FM Back Account Profile Authentication Notifications Workspace General B…" at bounding box center [729, 346] width 1459 height 692
click at [1114, 264] on div "Design system settings" at bounding box center [1162, 262] width 144 height 15
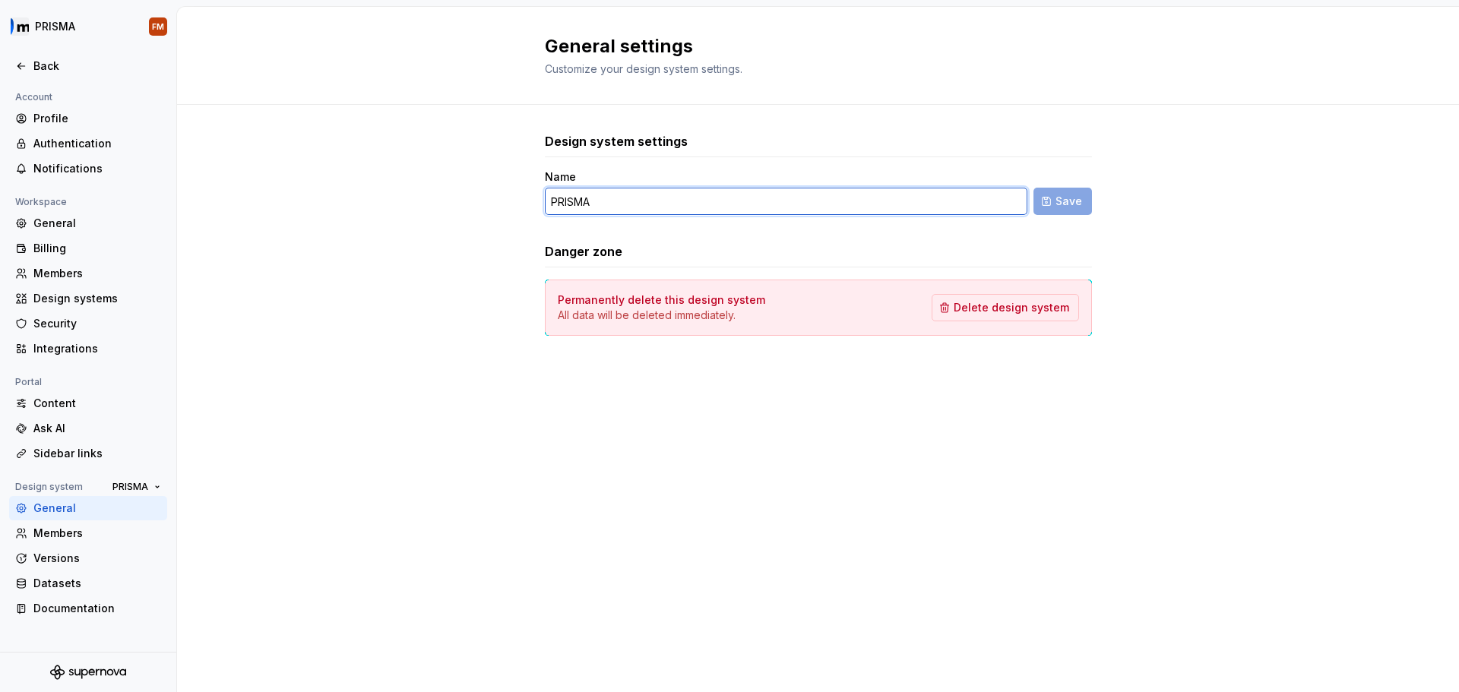
drag, startPoint x: 698, startPoint y: 197, endPoint x: 476, endPoint y: 189, distance: 222.0
click at [476, 189] on div "Design system settings Name PRISMA Save Danger zone Permanently delete this des…" at bounding box center [818, 249] width 1282 height 289
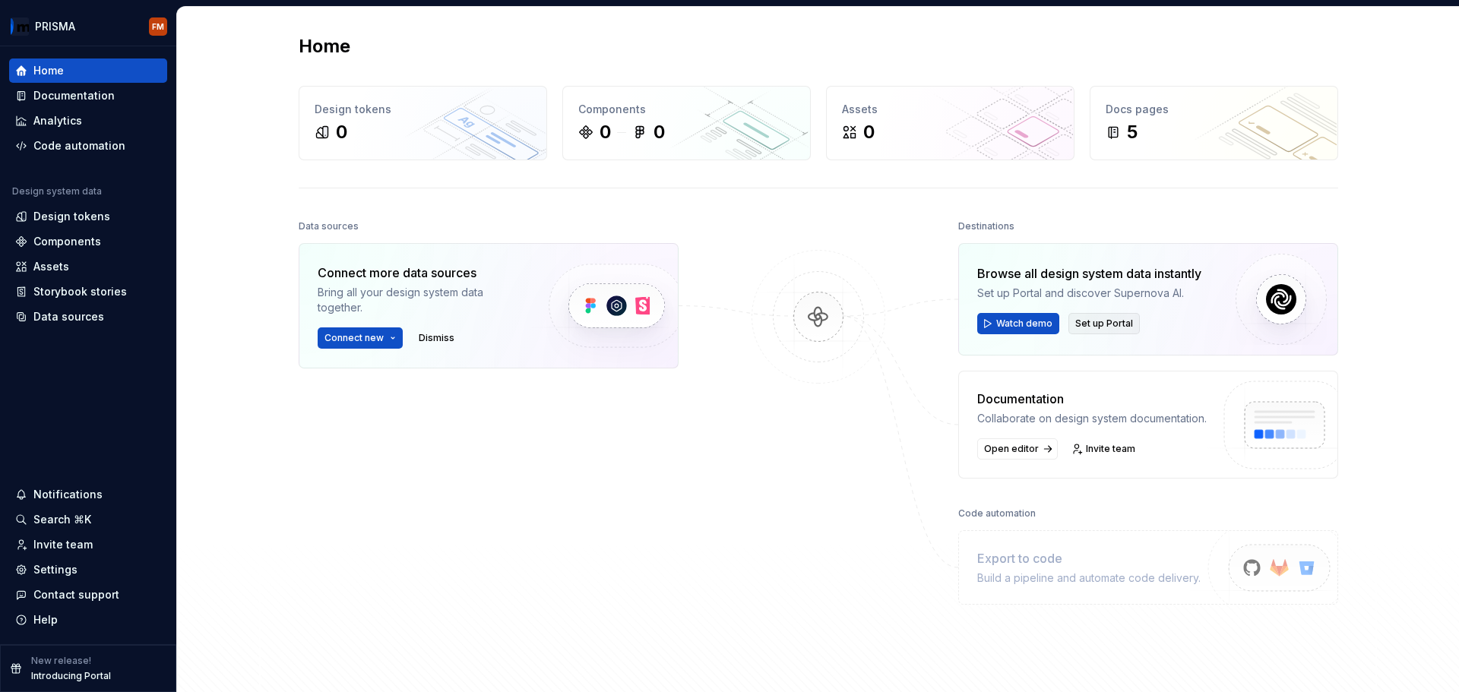
click at [1110, 330] on button "Set up Portal" at bounding box center [1103, 323] width 71 height 21
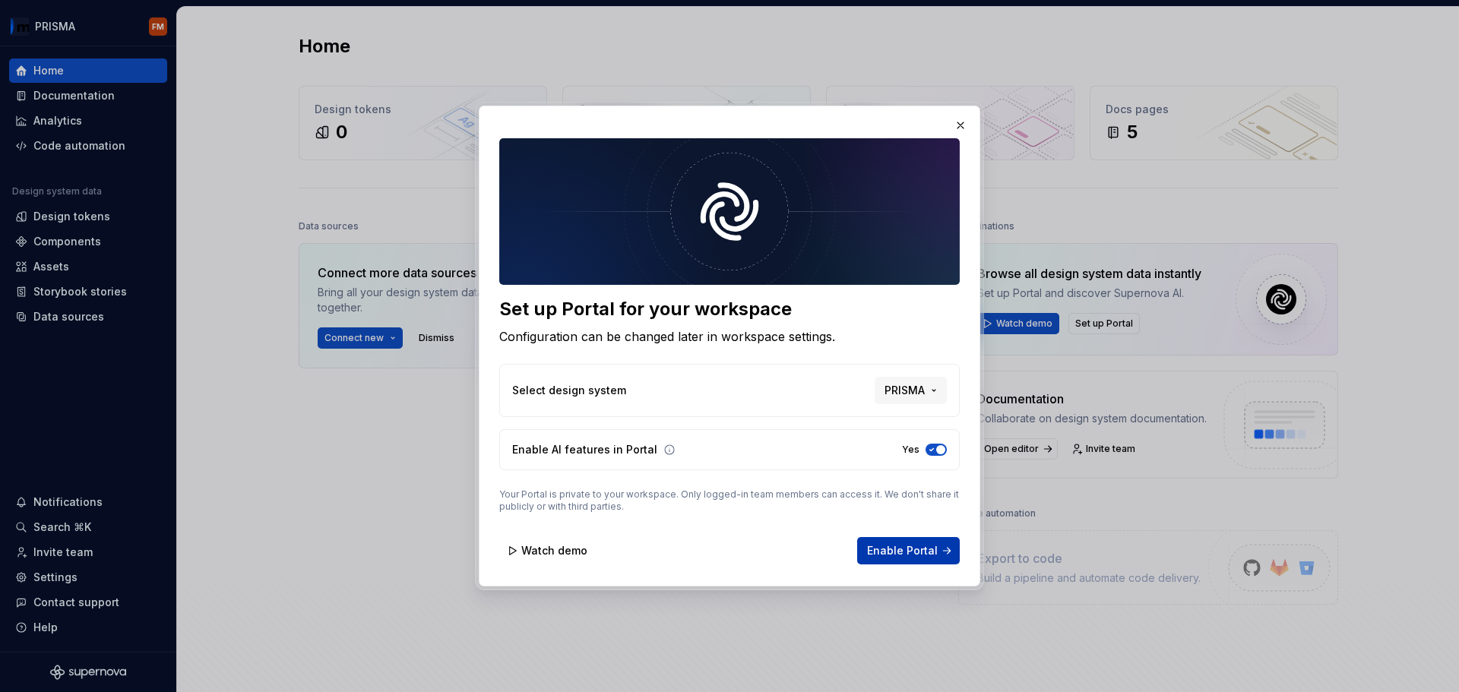
click at [898, 546] on span "Enable Portal" at bounding box center [902, 550] width 71 height 15
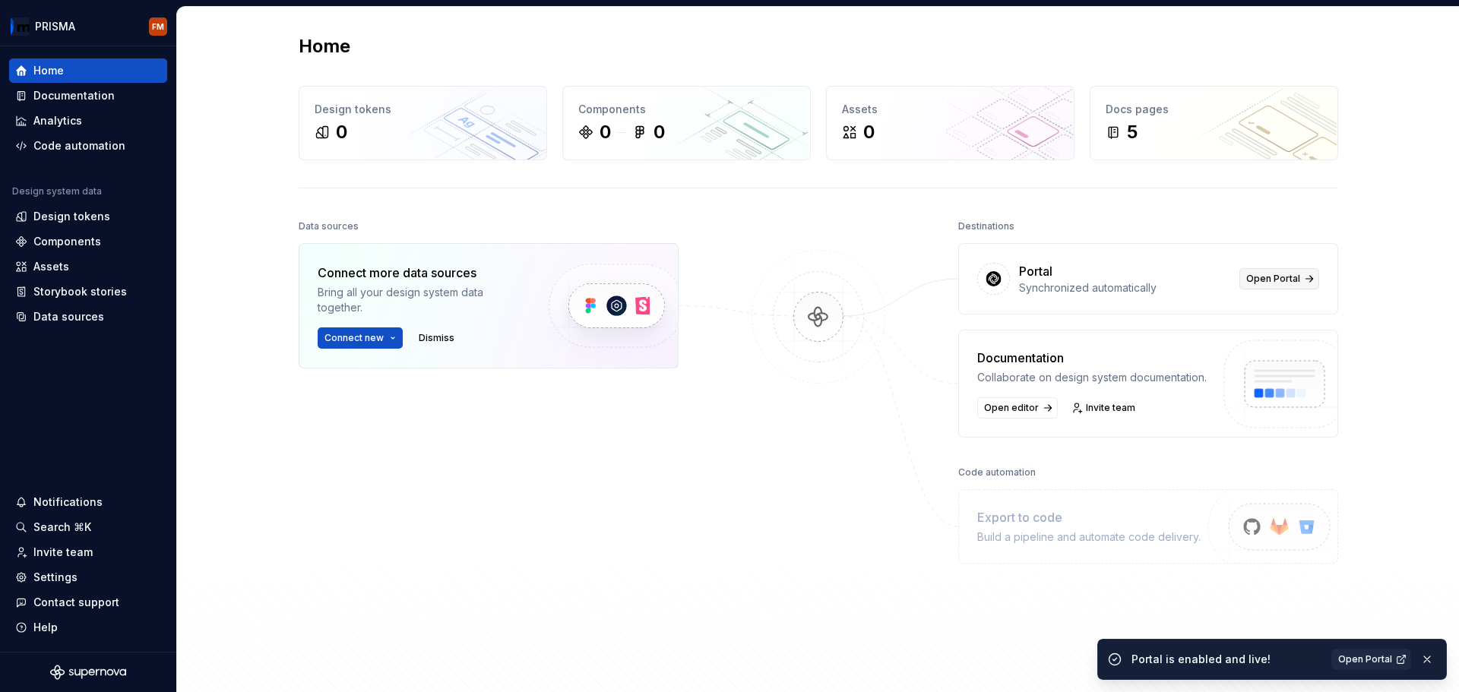
click at [1277, 276] on span "Open Portal" at bounding box center [1273, 279] width 54 height 12
click at [828, 304] on img at bounding box center [818, 332] width 147 height 165
click at [1016, 300] on div "Portal Synchronized automatically Open Portal" at bounding box center [1148, 279] width 378 height 70
click at [917, 362] on div "Data sources Connect more data sources Bring all your design system data togeth…" at bounding box center [819, 454] width 1040 height 476
click at [612, 449] on div "Data sources Connect more data sources Bring all your design system data togeth…" at bounding box center [489, 424] width 380 height 416
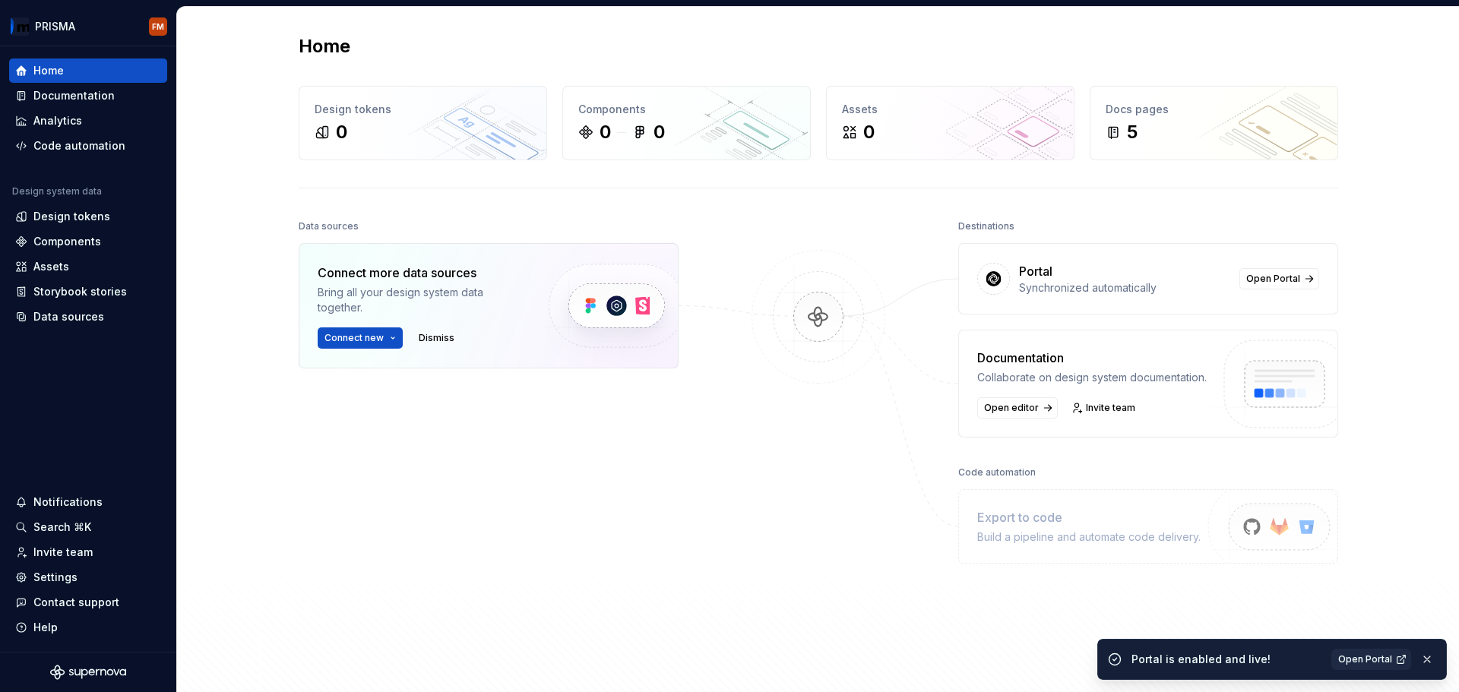
click at [225, 332] on div "Home Design tokens 0 Components 0 0 Assets 0 Docs pages 5 Data sources Connect …" at bounding box center [818, 364] width 1282 height 714
click at [488, 403] on div "Connect more data sources Bring all your design system data together. Connect n…" at bounding box center [489, 343] width 380 height 201
click at [362, 336] on span "Connect new" at bounding box center [353, 338] width 59 height 12
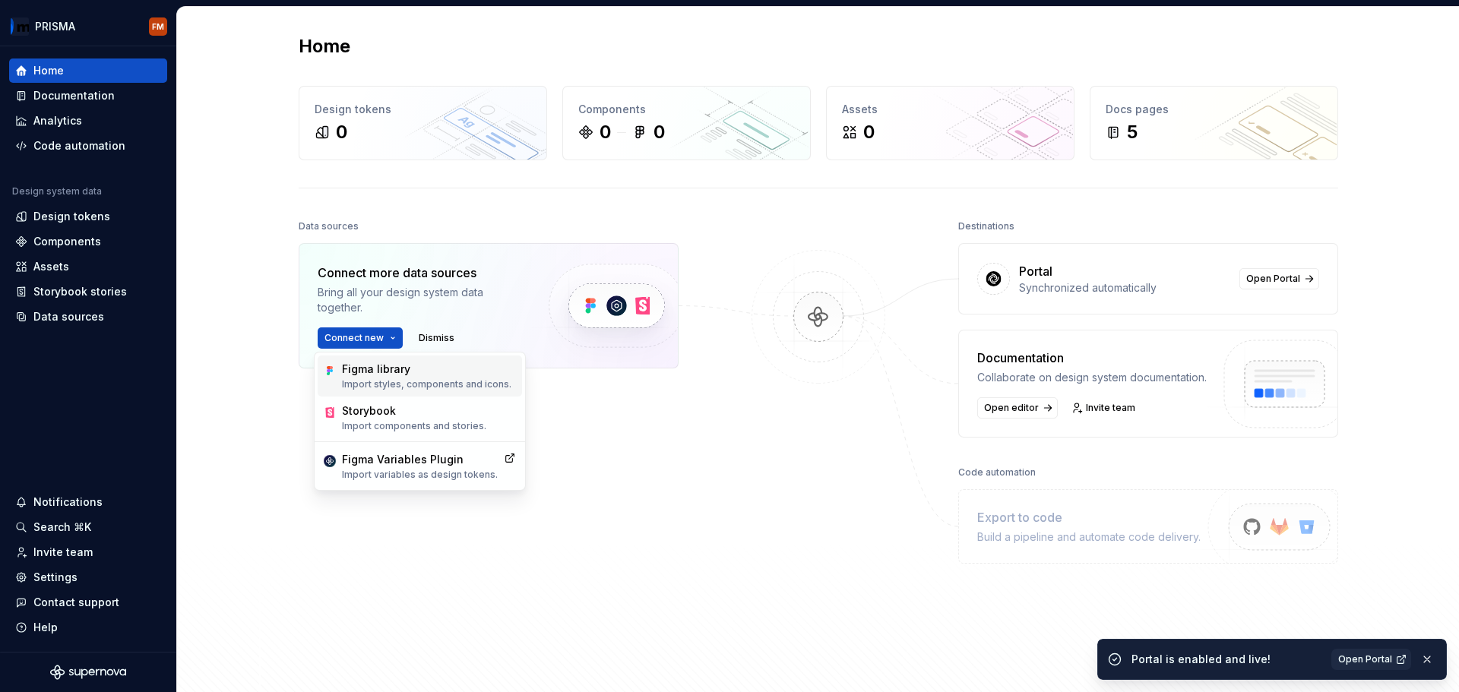
click at [379, 376] on div "Figma library" at bounding box center [426, 369] width 169 height 15
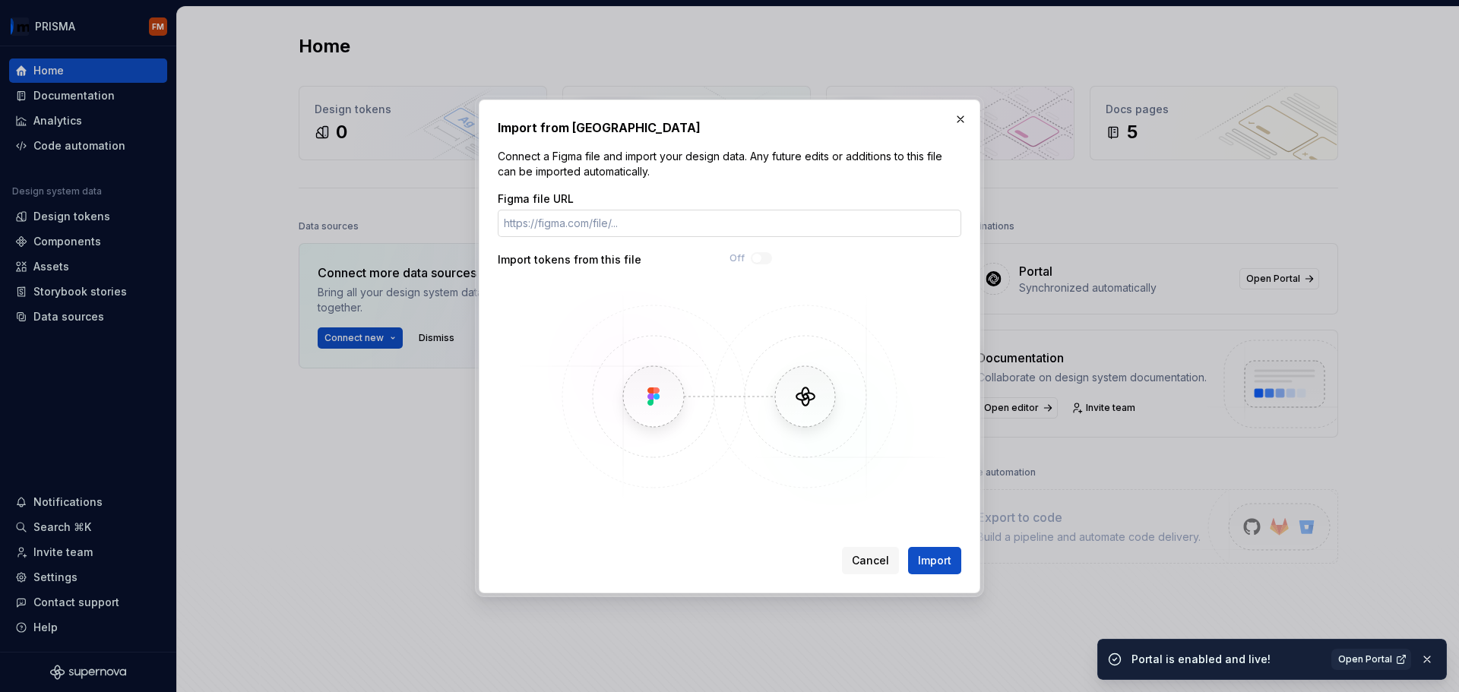
click at [609, 226] on input "Figma file URL" at bounding box center [730, 223] width 464 height 27
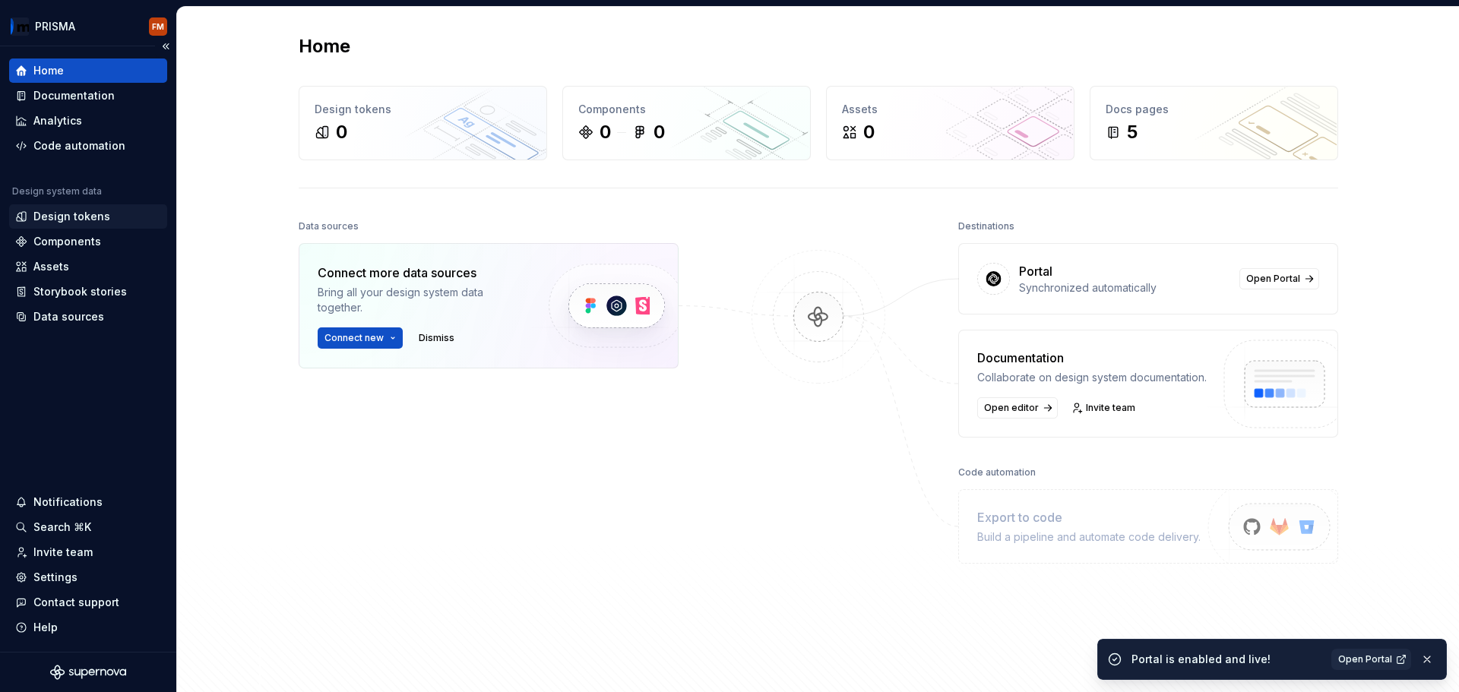
click at [72, 217] on div "Design tokens" at bounding box center [71, 216] width 77 height 15
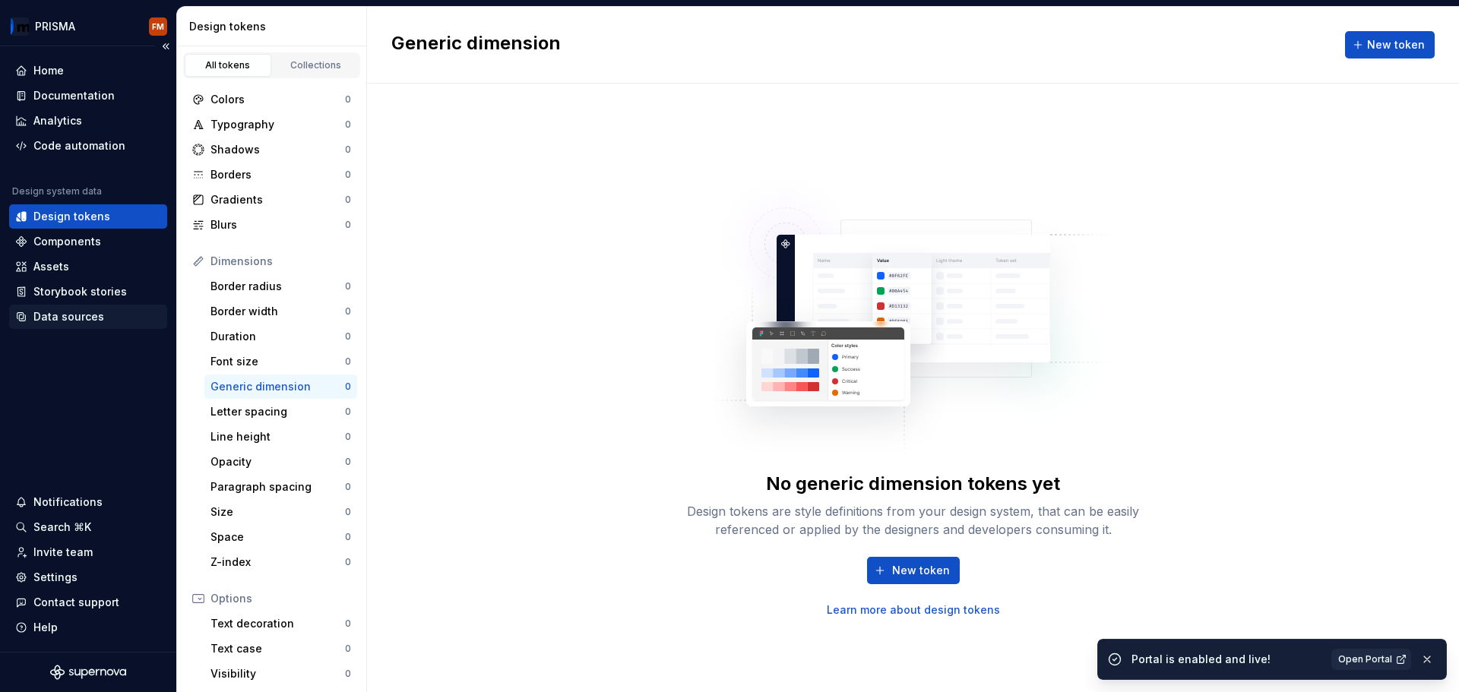
click at [68, 324] on div "Data sources" at bounding box center [68, 316] width 71 height 15
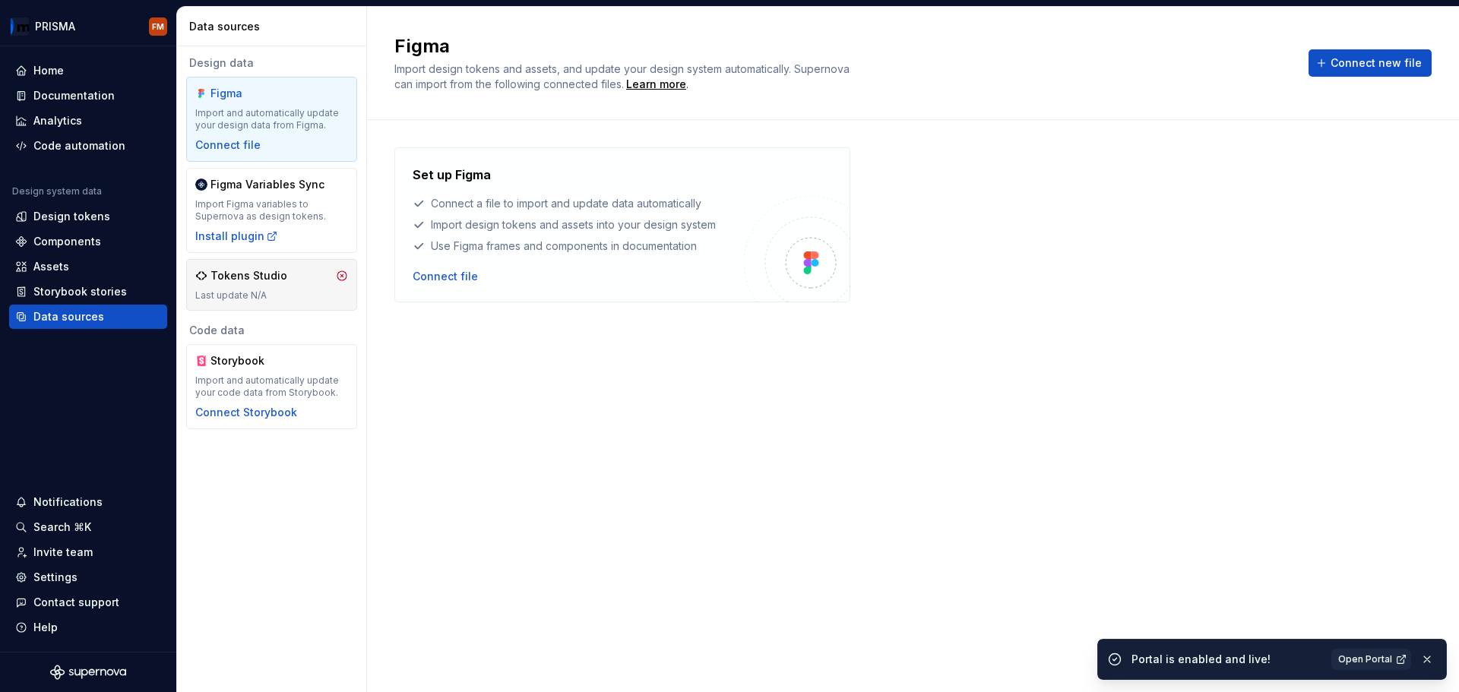
click at [250, 277] on div "Tokens Studio" at bounding box center [249, 275] width 77 height 15
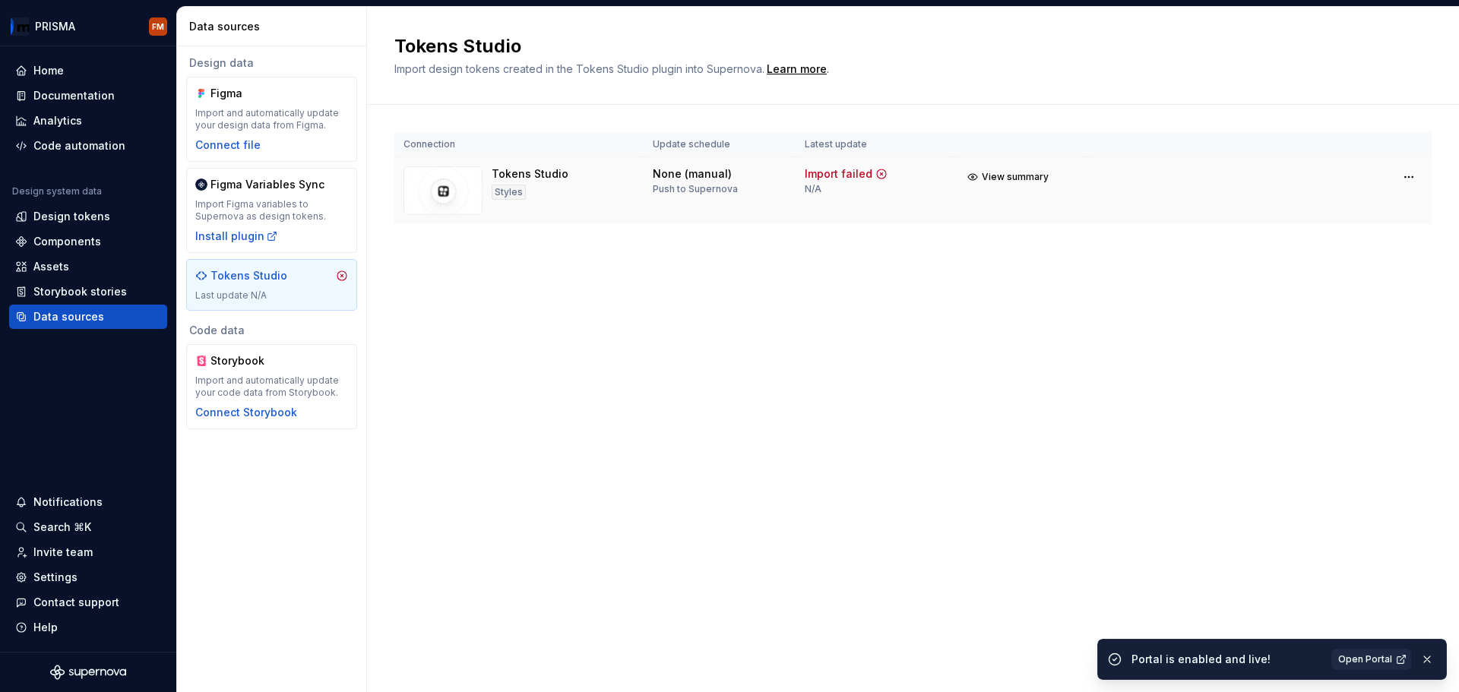
click at [576, 197] on div "Tokens Studio Styles" at bounding box center [519, 190] width 231 height 49
click at [251, 103] on div "Figma Import and automatically update your design data from Figma. Connect file" at bounding box center [271, 119] width 153 height 67
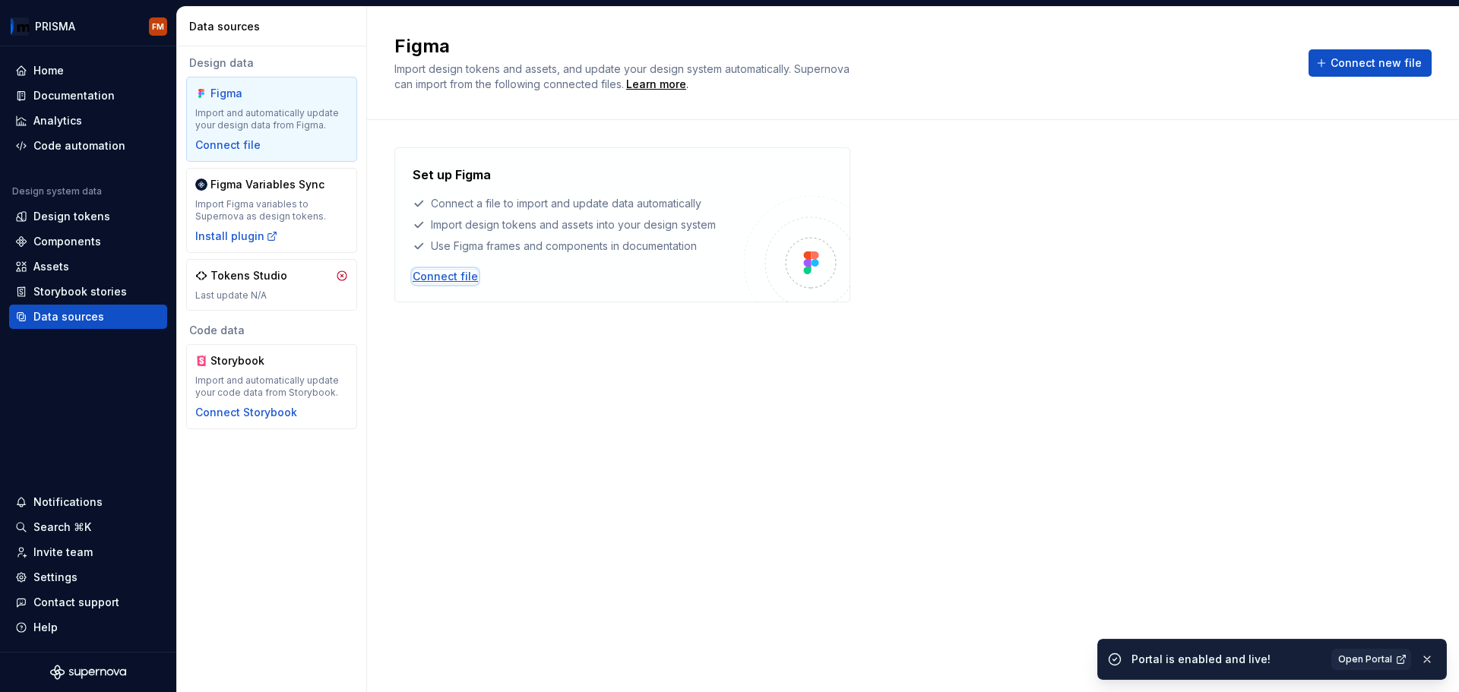
click at [457, 280] on div "Connect file" at bounding box center [445, 276] width 65 height 15
click at [451, 282] on div "Connect file" at bounding box center [445, 276] width 65 height 15
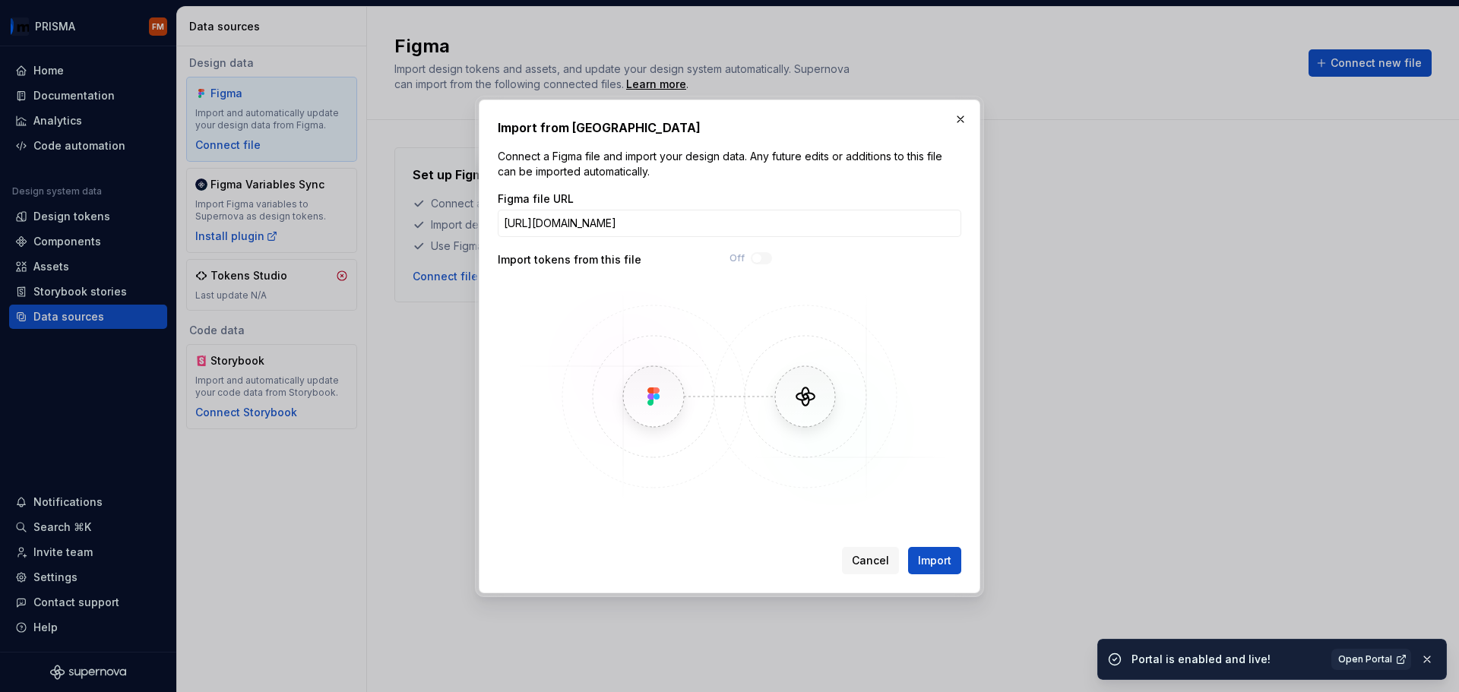
scroll to position [0, 173]
type input "[URL][DOMAIN_NAME]"
click at [933, 567] on span "Import" at bounding box center [934, 560] width 33 height 15
click at [862, 556] on span "Cancel" at bounding box center [870, 560] width 37 height 15
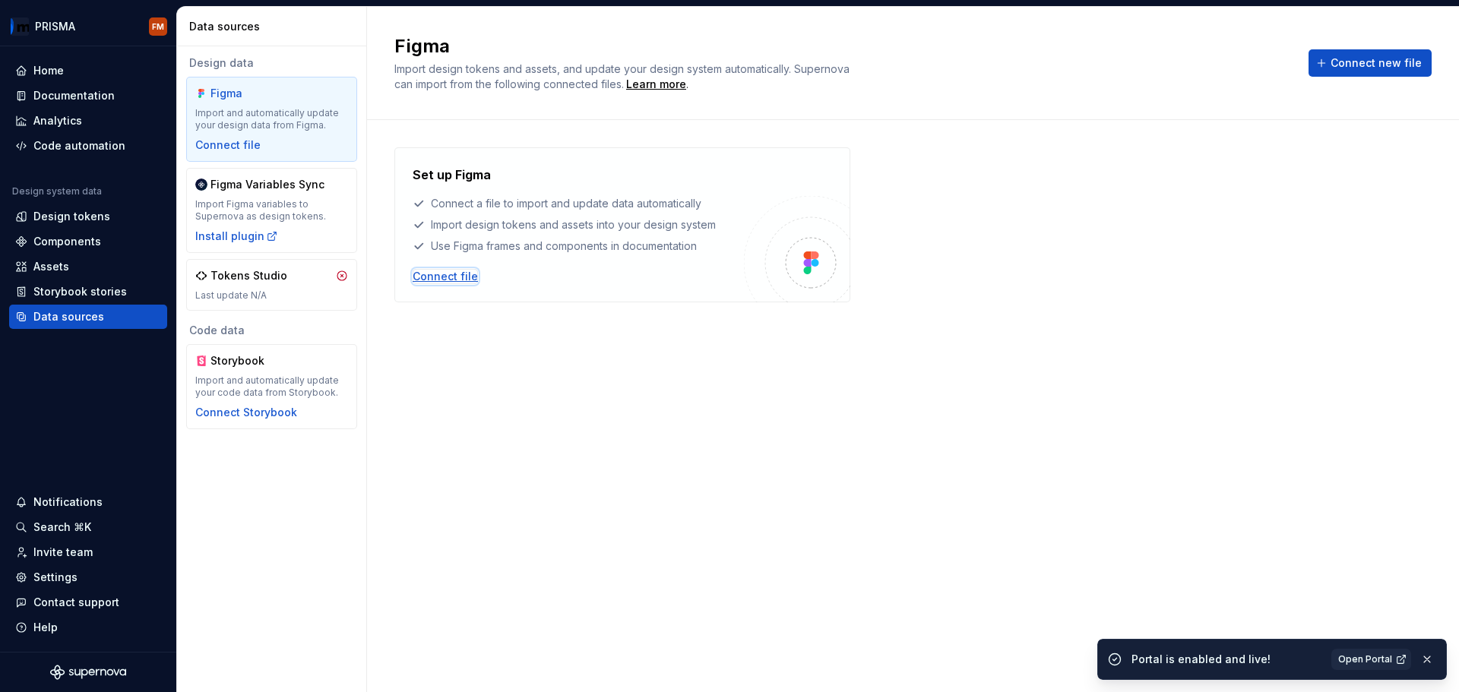
click at [440, 272] on div "Connect file" at bounding box center [445, 276] width 65 height 15
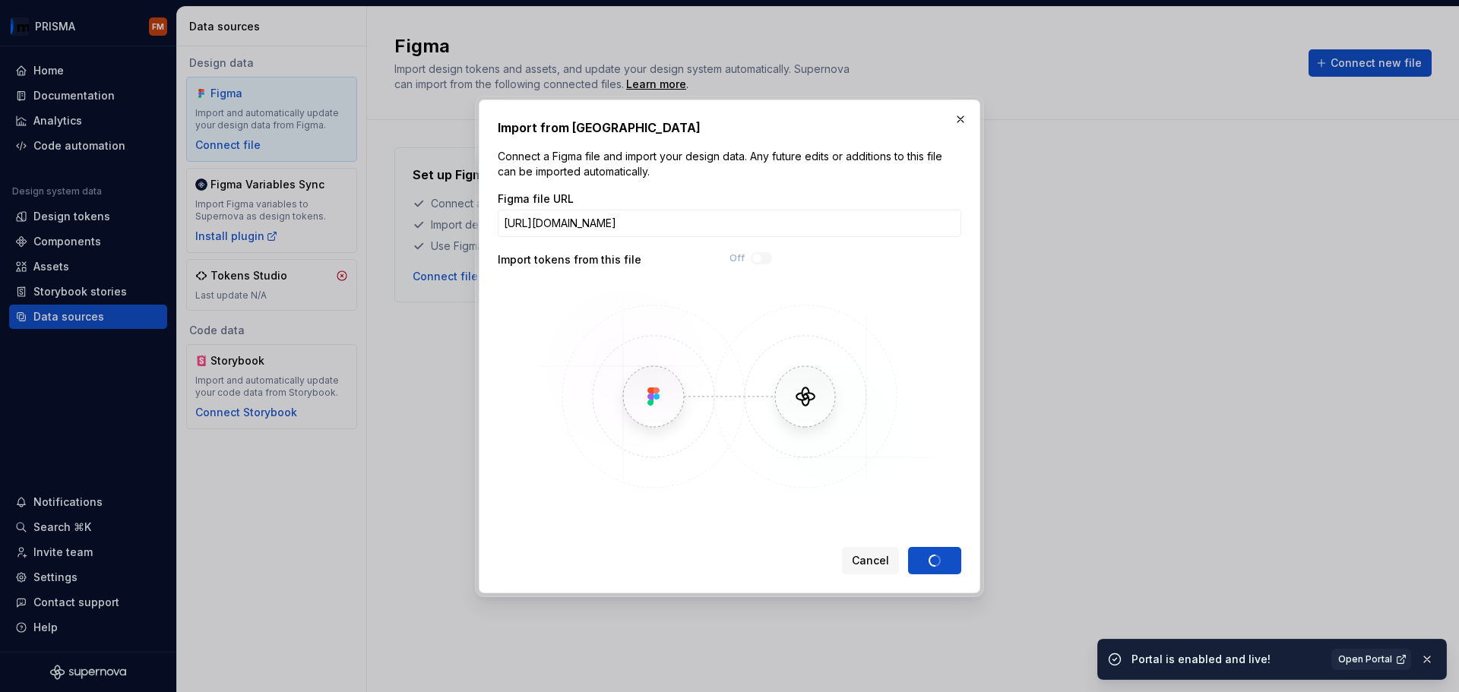
click at [759, 240] on div "Figma file URL https://www.figma.com/design/VFyM7frhrDLfZ4LnIxLkoq/PRISMA-Found…" at bounding box center [730, 351] width 464 height 319
click at [767, 226] on input "https://www.figma.com/design/VFyM7frhrDLfZ4LnIxLkoq/PRISMA-Foundations--CORE-?m…" at bounding box center [730, 223] width 464 height 27
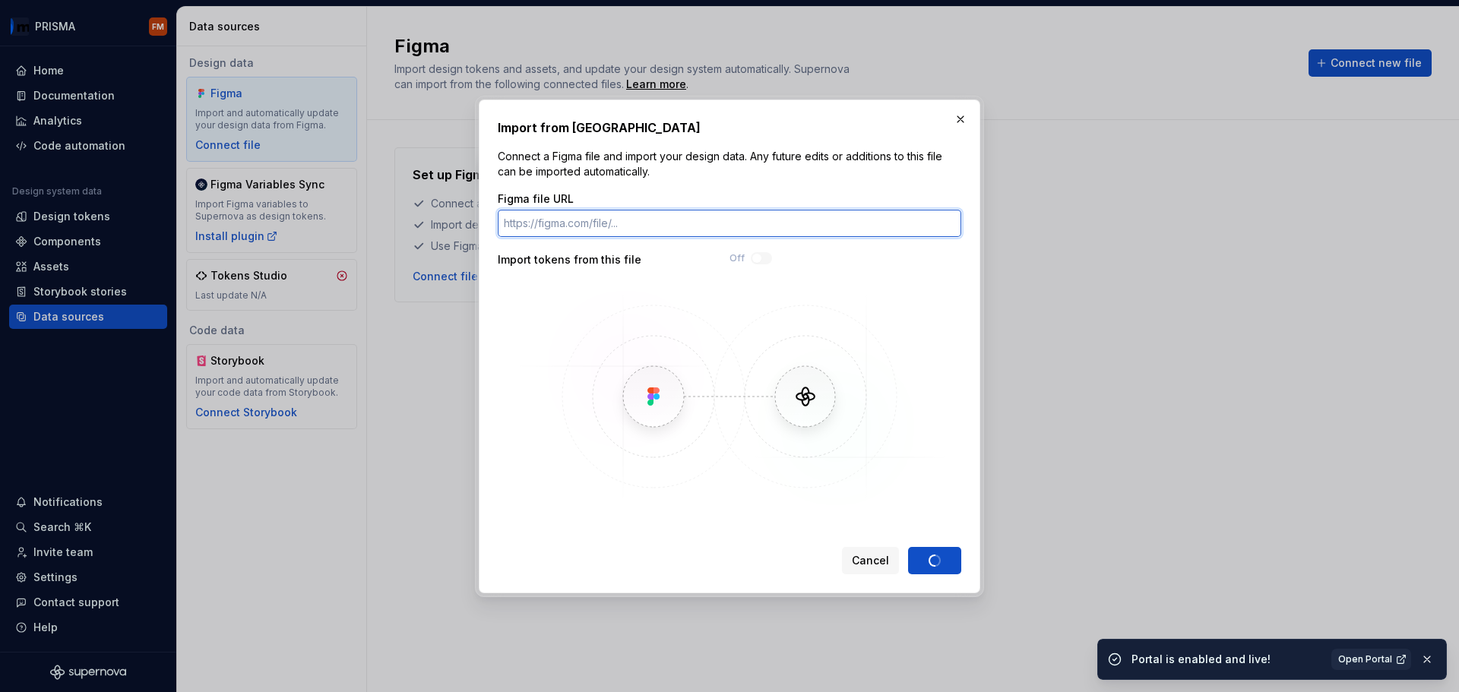
paste input "https://www.figma.com/design/VFyM7frhrDLfZ4LnIxLkoq/PRISMA-Foundations--CORE-?m…"
type input "https://www.figma.com/design/VFyM7frhrDLfZ4LnIxLkoq/PRISMA-Foundations--CORE-?m…"
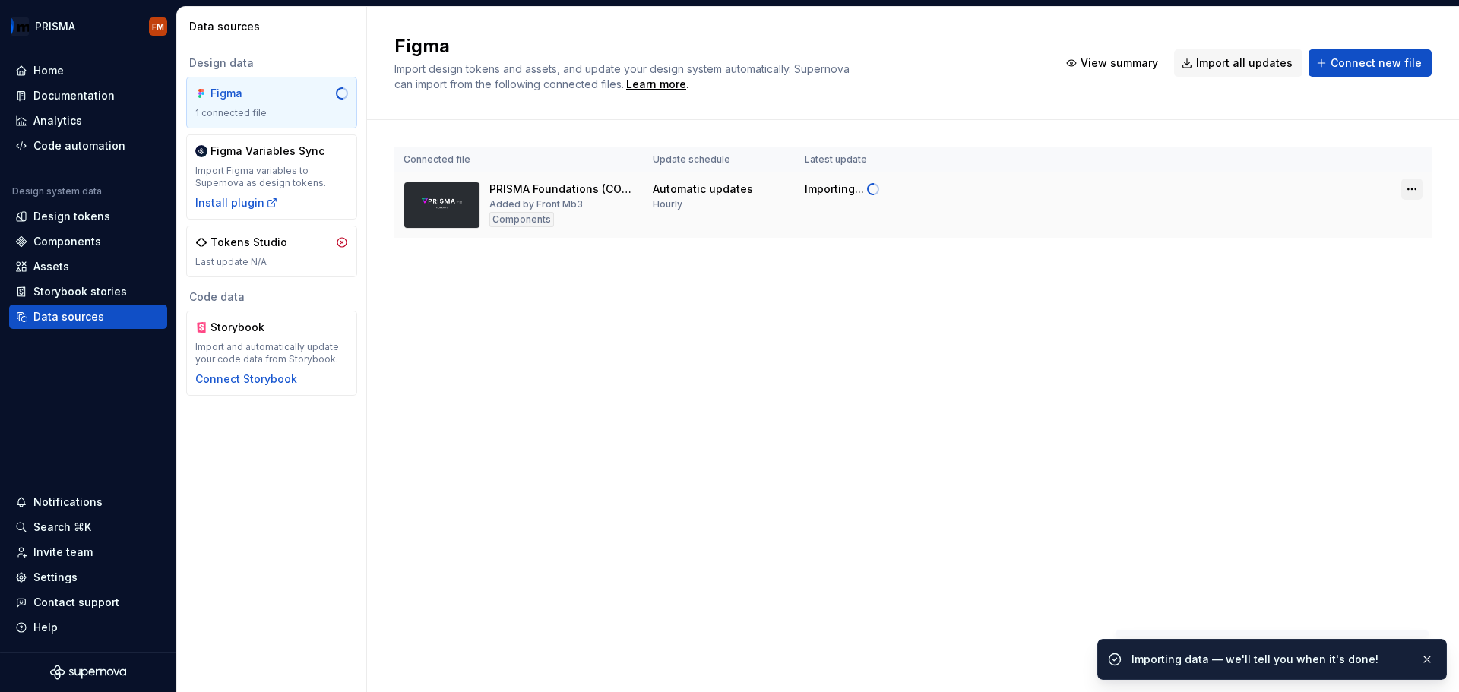
click at [1409, 185] on html "PRISMA FM Home Documentation Analytics Code automation Design system data Desig…" at bounding box center [729, 346] width 1459 height 692
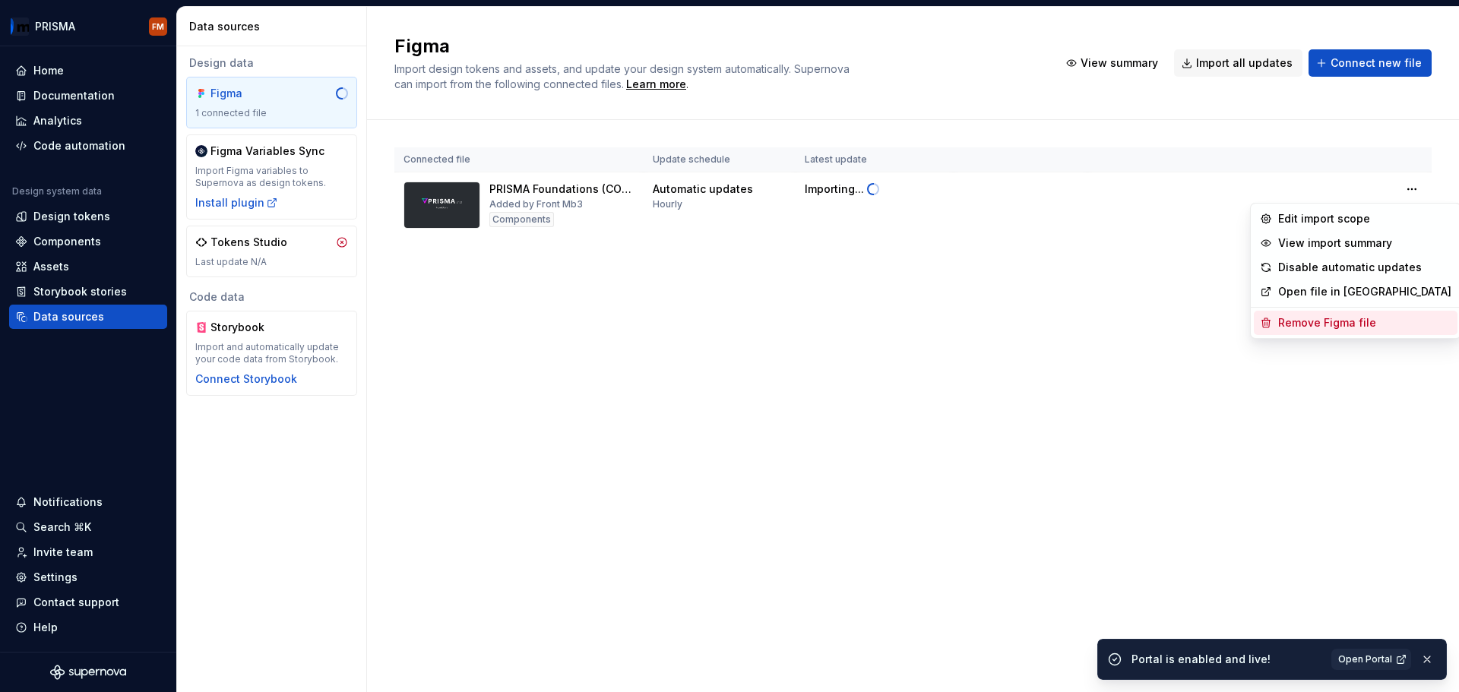
click at [1322, 316] on div "Remove Figma file" at bounding box center [1364, 322] width 173 height 15
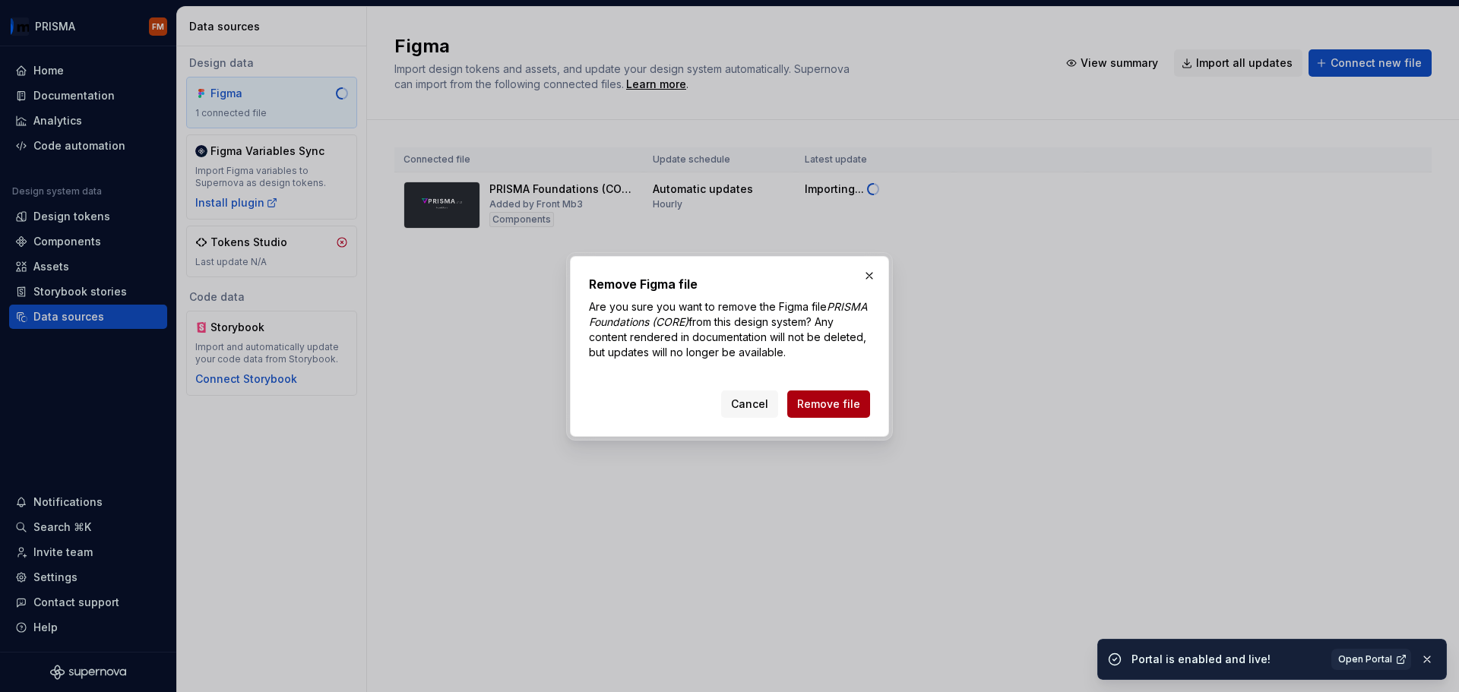
click at [846, 410] on span "Remove file" at bounding box center [828, 404] width 63 height 15
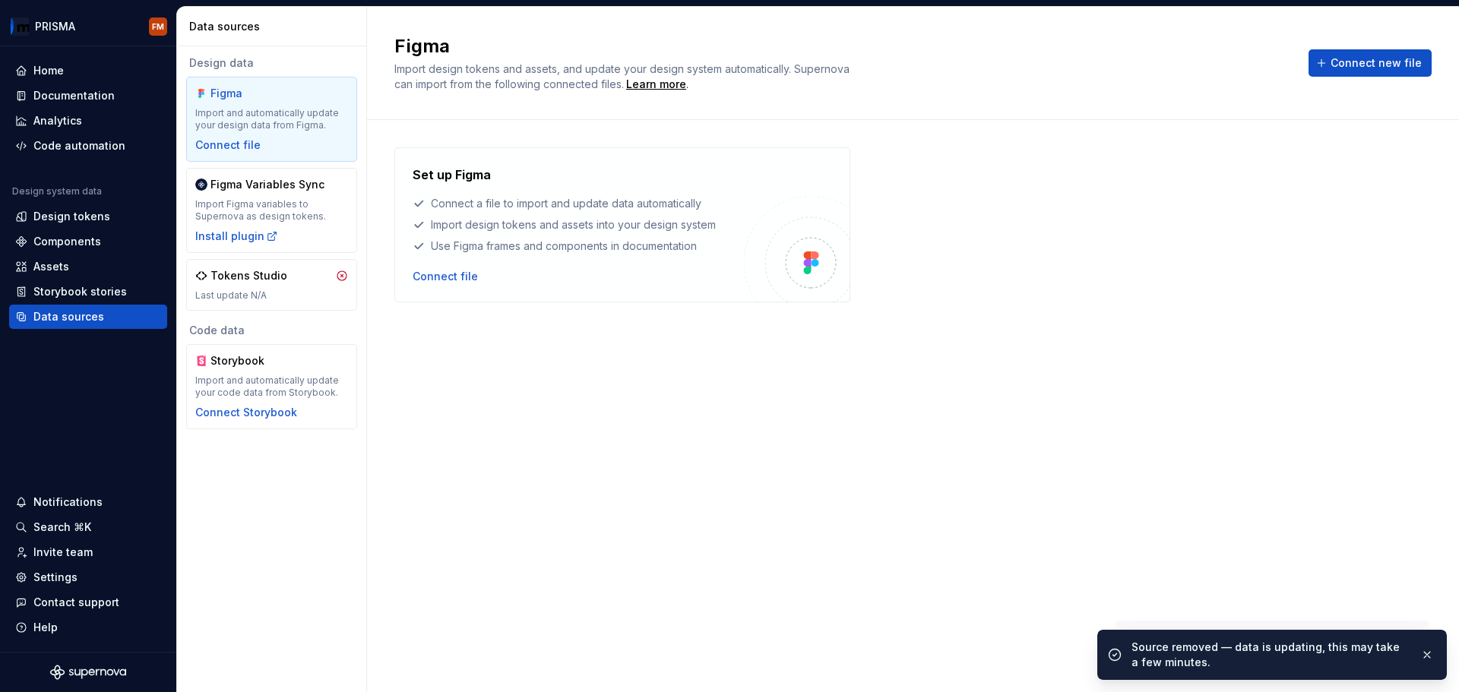
click at [518, 341] on div "Set up Figma Connect a file to import and update data automatically Import desi…" at bounding box center [912, 390] width 1037 height 487
click at [456, 273] on div "Connect file" at bounding box center [445, 276] width 65 height 15
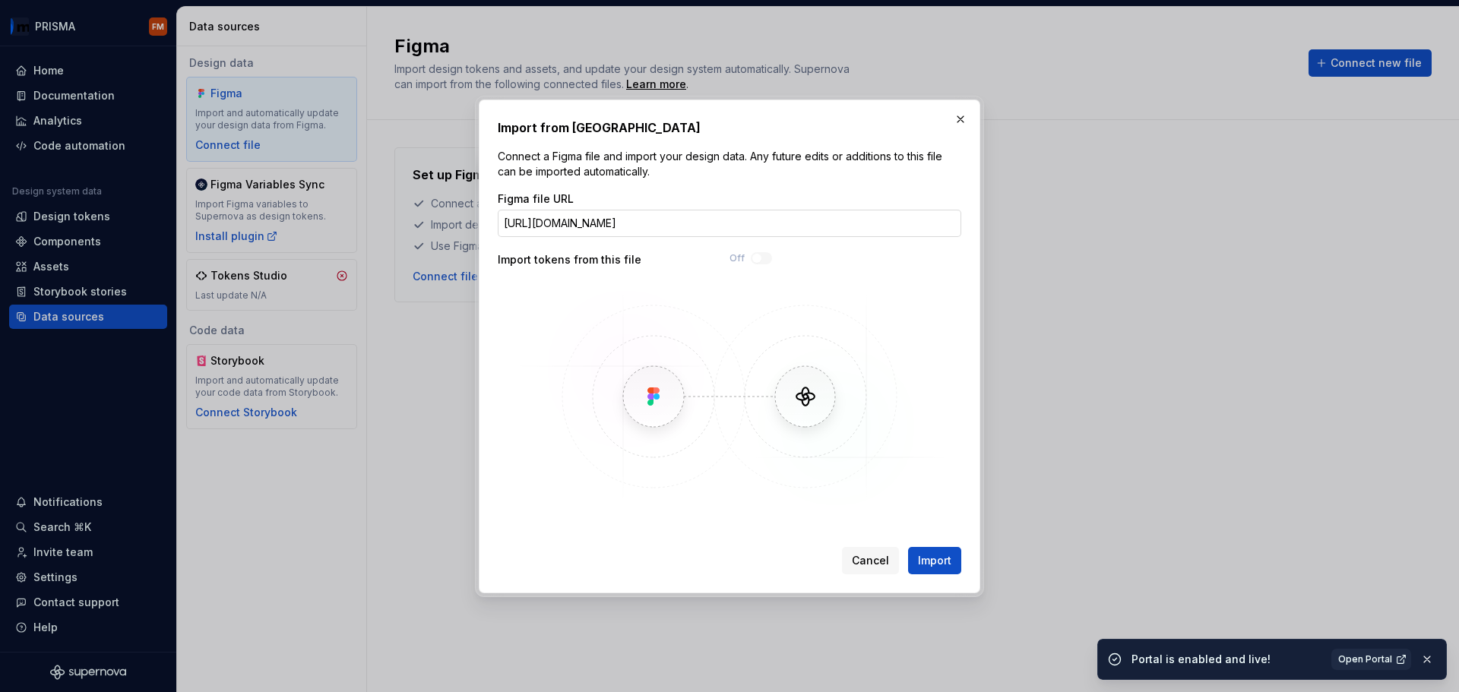
click at [849, 227] on input "https://www.figma.com/design/VFyM7frhrDLfZ4LnIxLkoq/PRISMA-Foundations--CORE-?m…" at bounding box center [730, 223] width 464 height 27
click at [760, 249] on div "Figma file URL https://www.figma.com/design/VFyM7frhrDLfZ4LnIxLkoq/PRISMA-Fvbno…" at bounding box center [730, 351] width 464 height 319
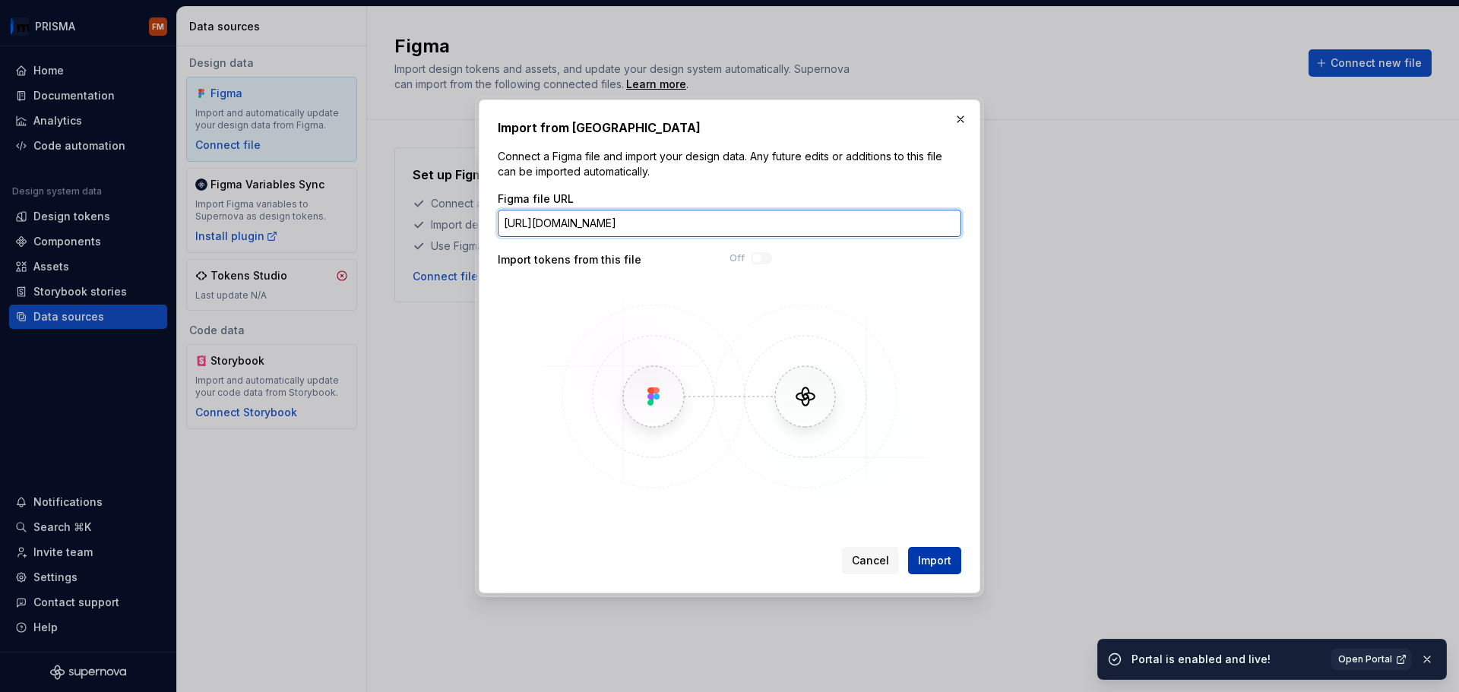
type input "https://www.figma.com/design/VFyM7frhrDLfZ4LnIxLkoq/PRISMA-Foundations--CORE-?m…"
click at [928, 552] on button "Import" at bounding box center [934, 560] width 53 height 27
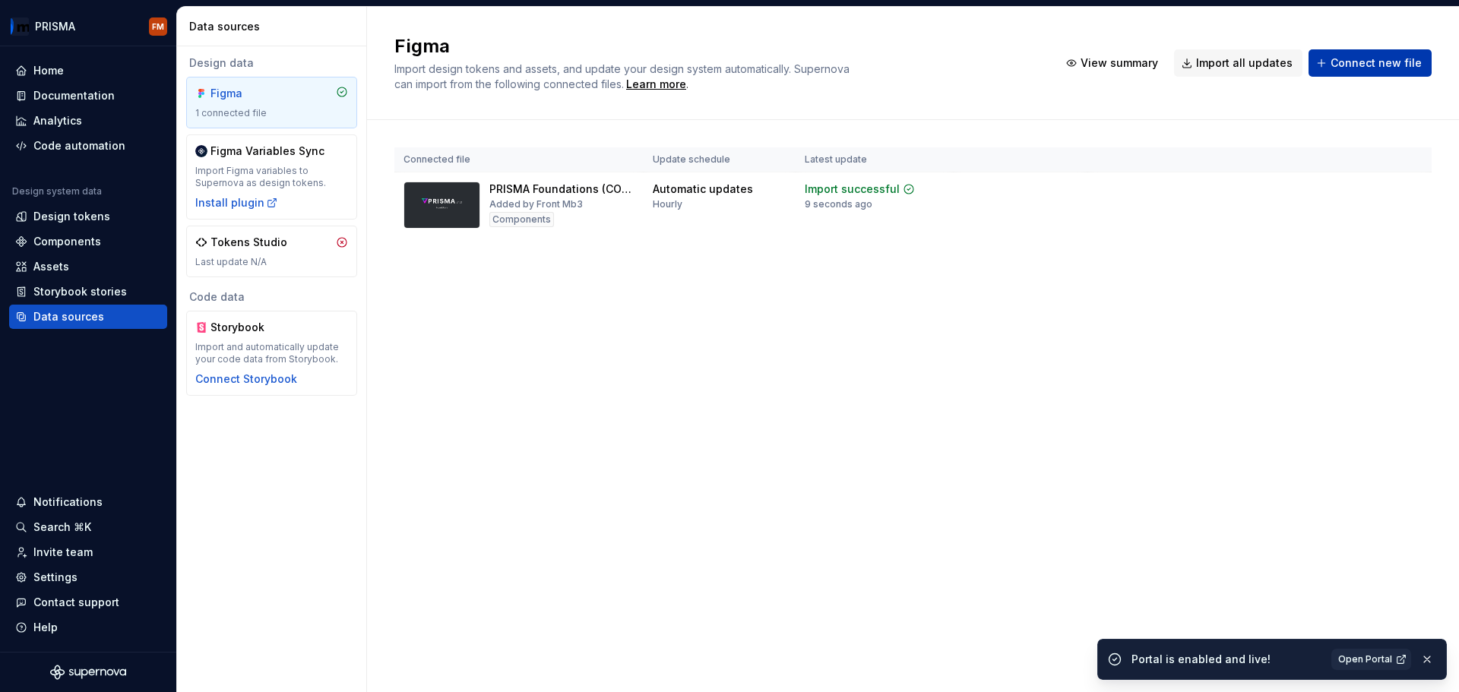
click at [1343, 73] on button "Connect new file" at bounding box center [1370, 62] width 123 height 27
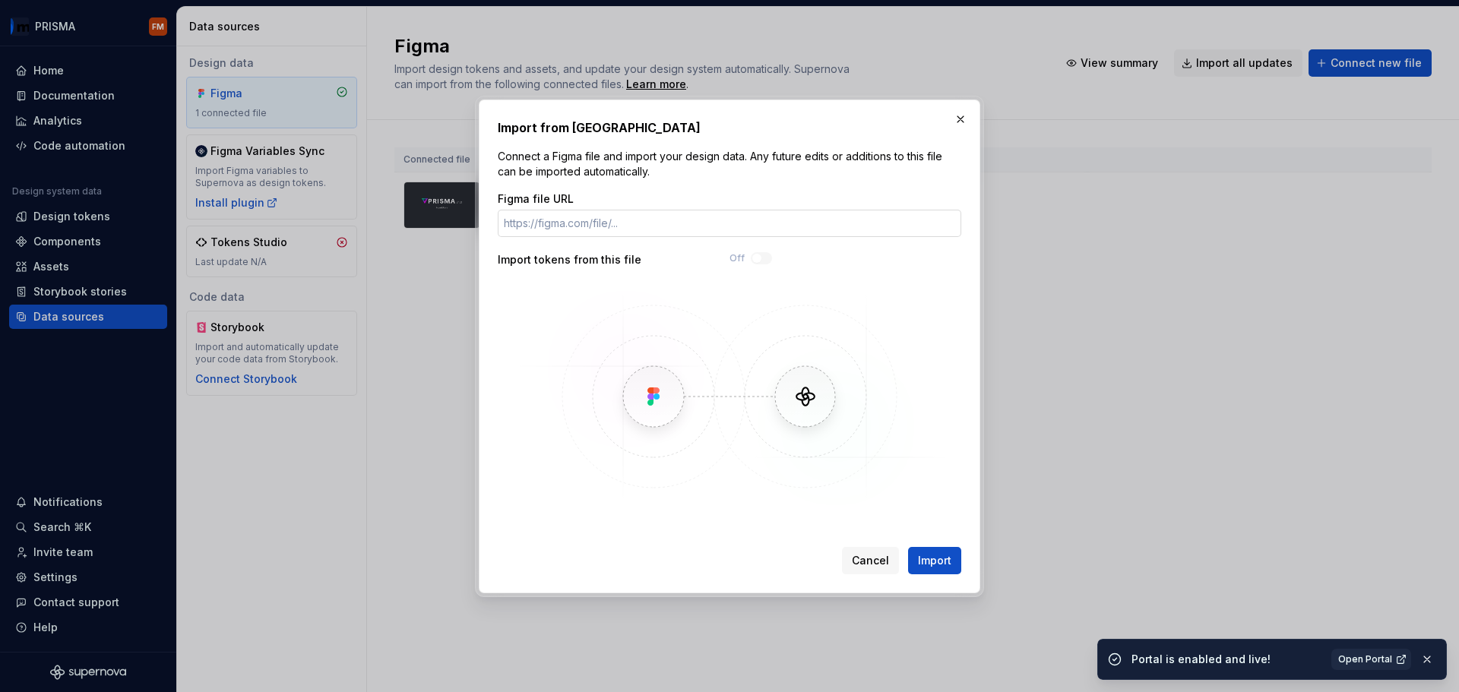
click at [552, 220] on input "Figma file URL" at bounding box center [730, 223] width 464 height 27
type input "https://www.figma.com/design/DlczEwtjCtMgoo8Mc8nyUI/PRISMA-NG-Components--CORE-…"
click at [923, 565] on span "Import" at bounding box center [934, 560] width 33 height 15
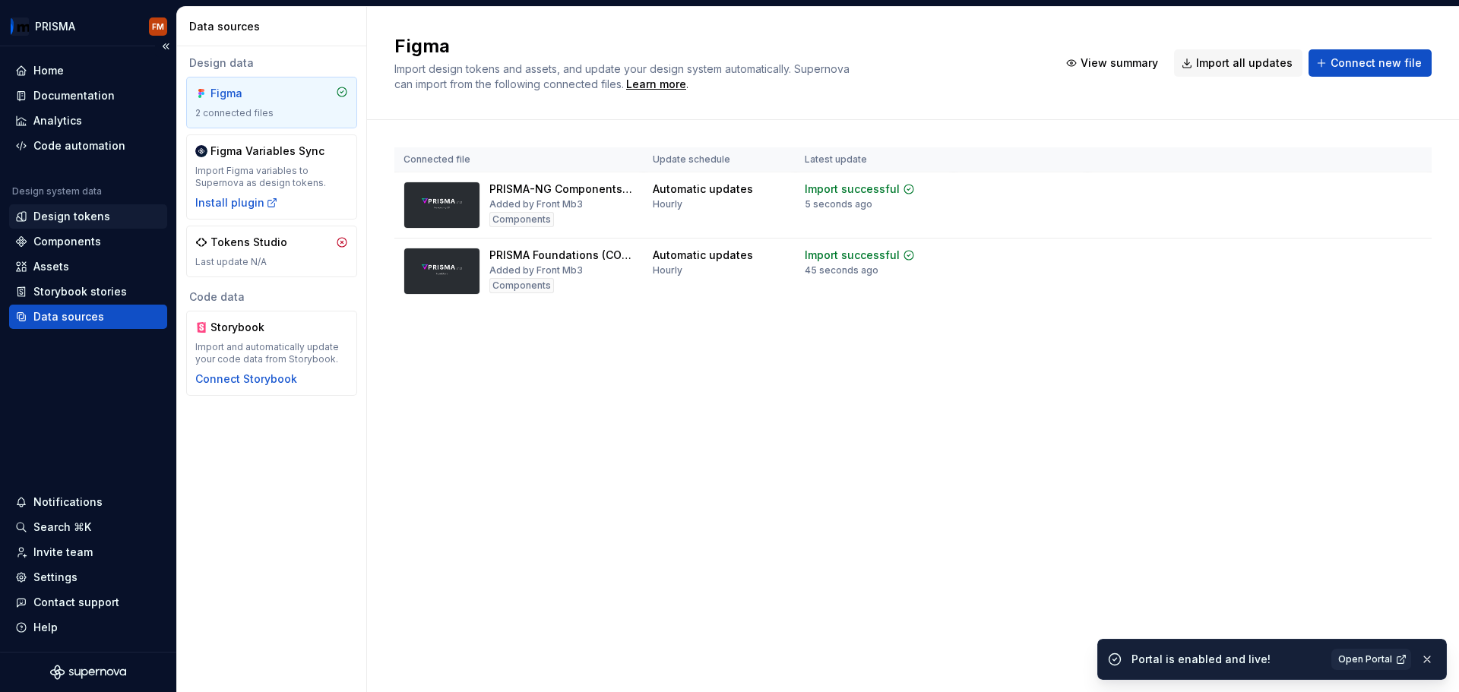
click at [81, 217] on div "Design tokens" at bounding box center [71, 216] width 77 height 15
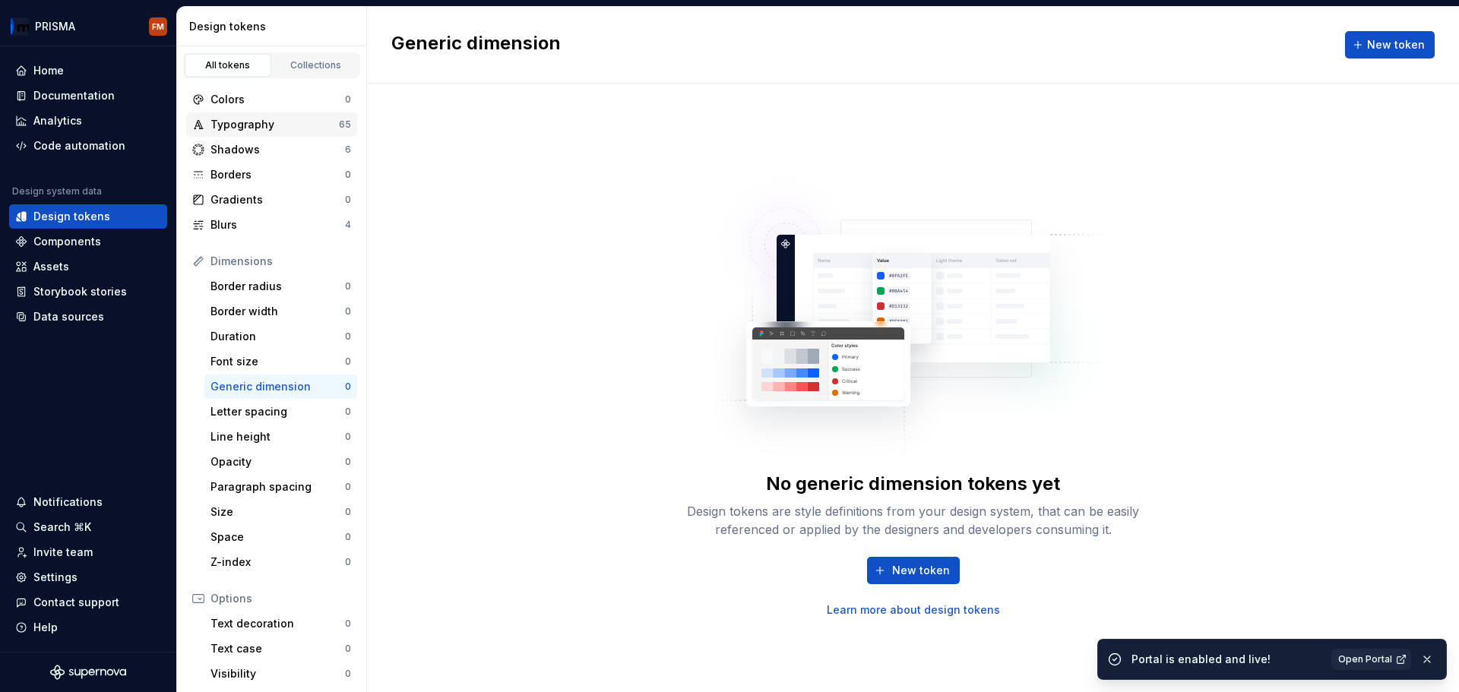
click at [242, 121] on div "Typography" at bounding box center [275, 124] width 128 height 15
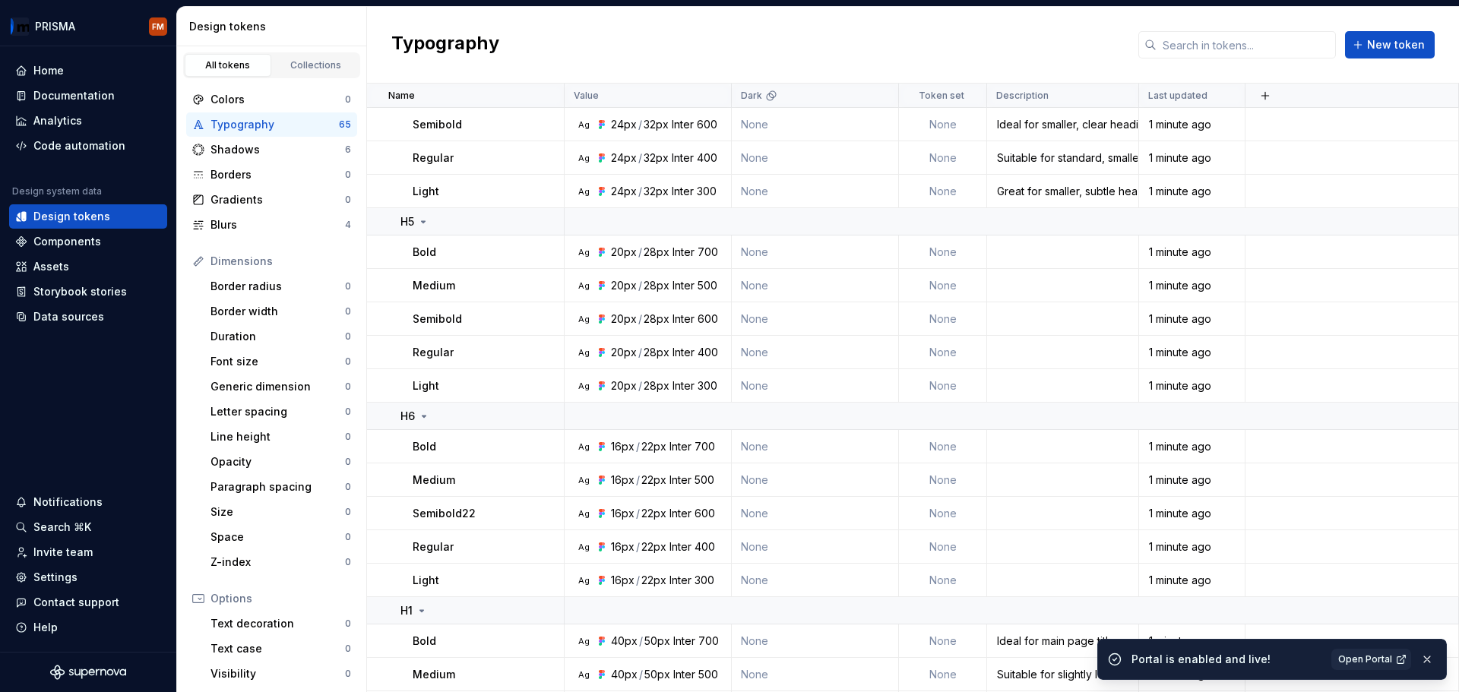
scroll to position [1999, 0]
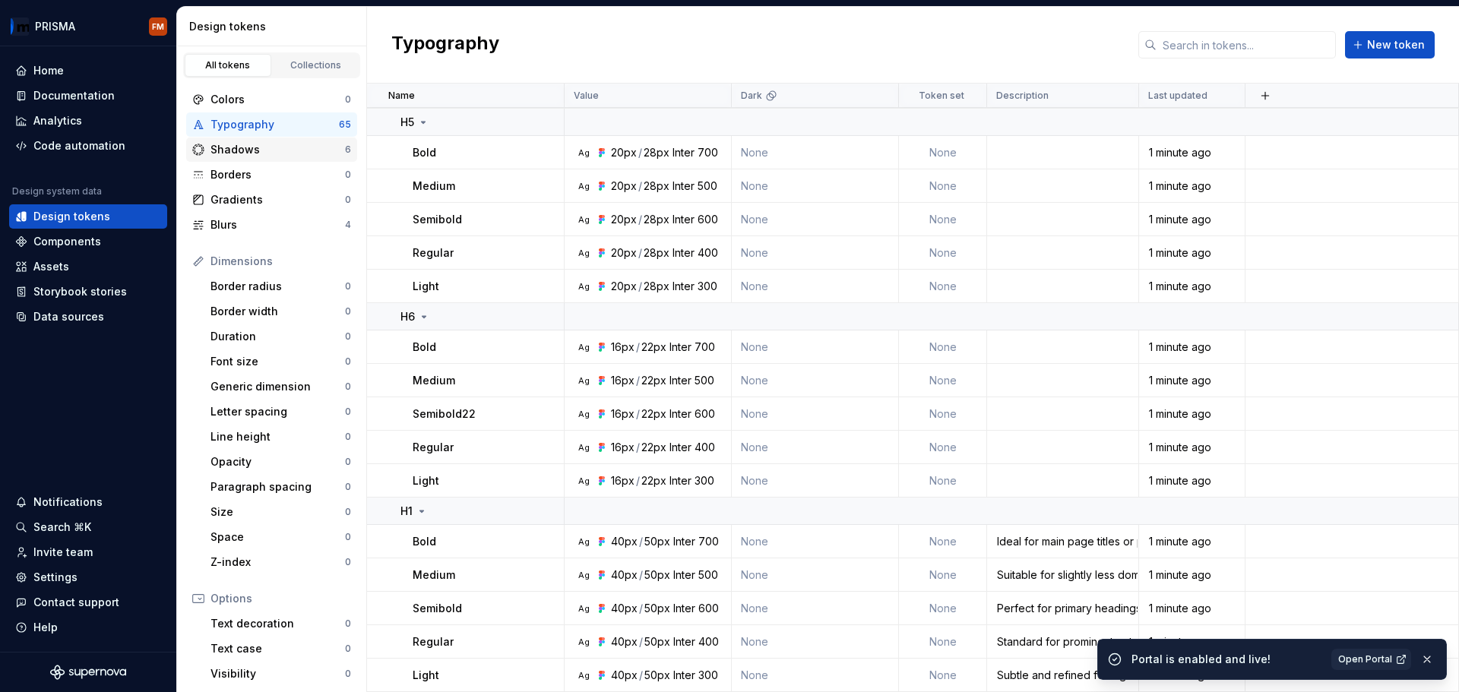
click at [275, 150] on div "Shadows" at bounding box center [278, 149] width 135 height 15
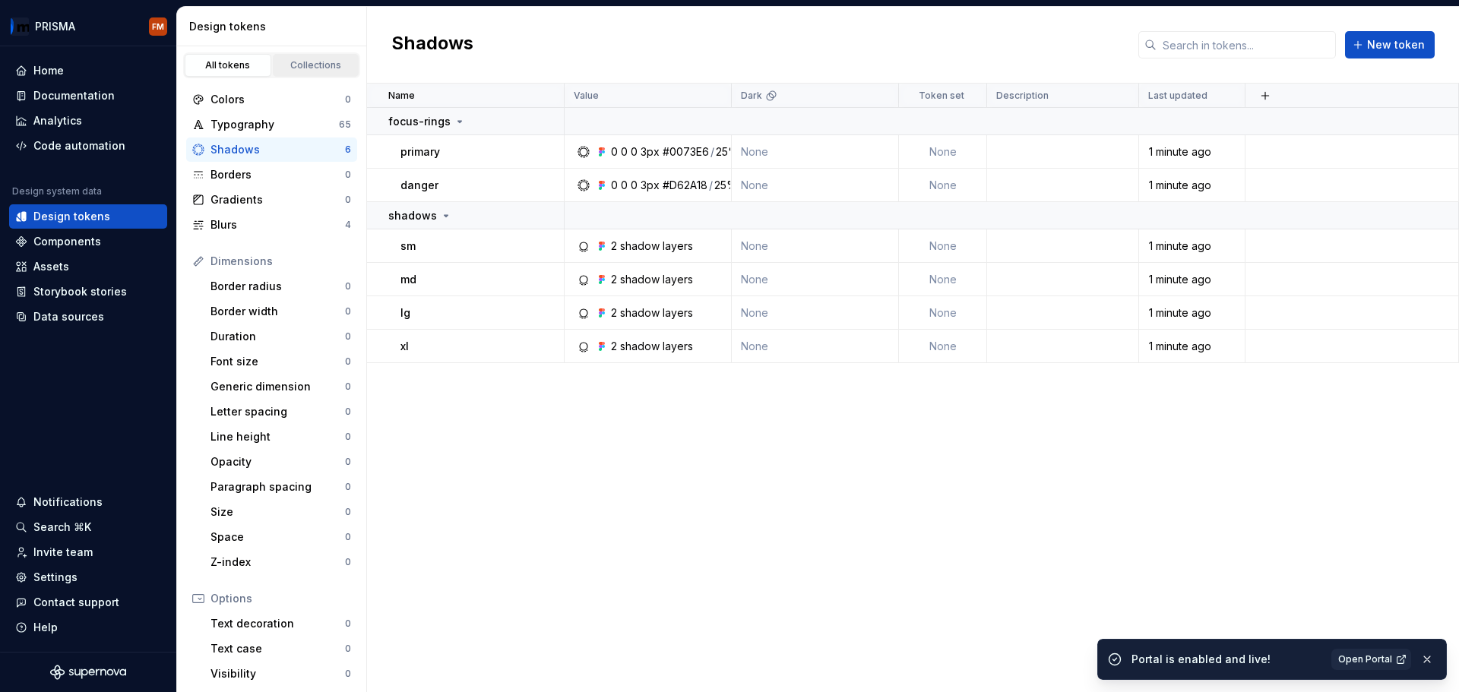
click at [296, 68] on div "Collections" at bounding box center [316, 65] width 76 height 12
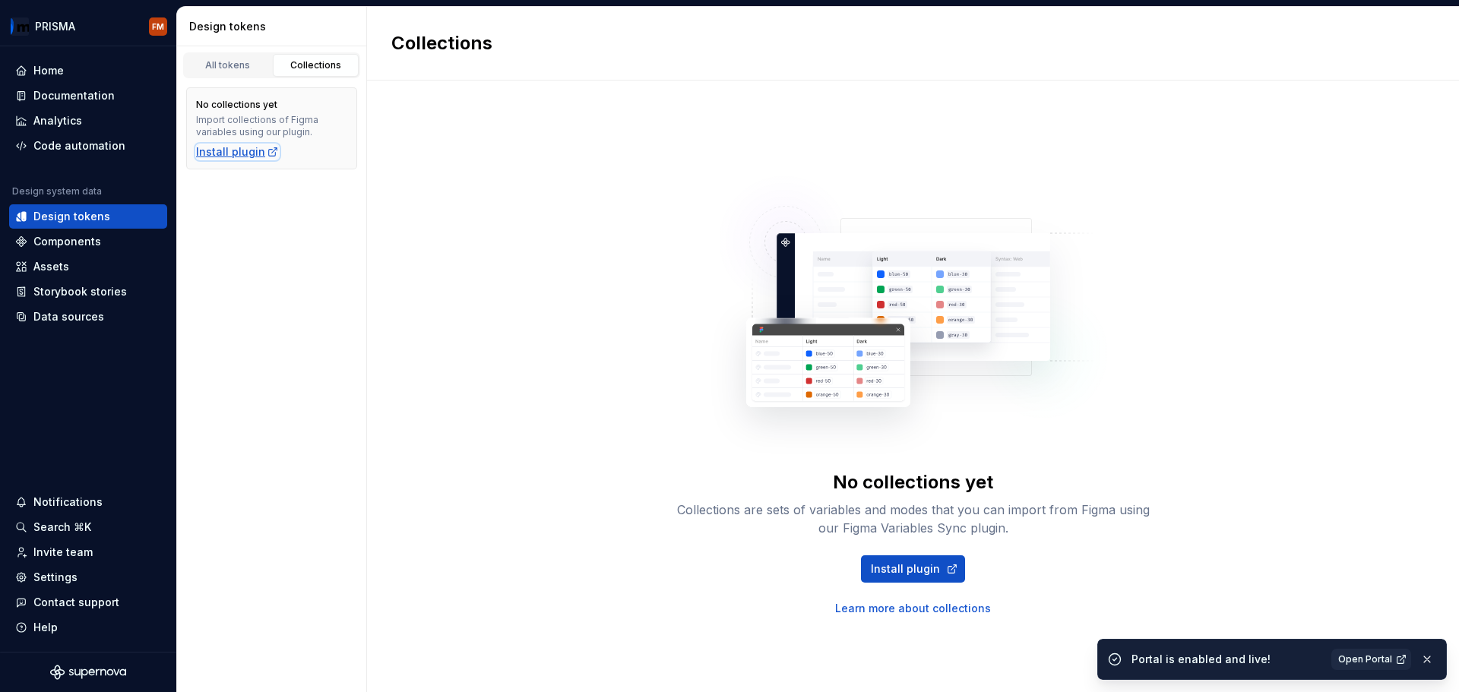
click at [230, 155] on div "Install plugin" at bounding box center [237, 151] width 83 height 15
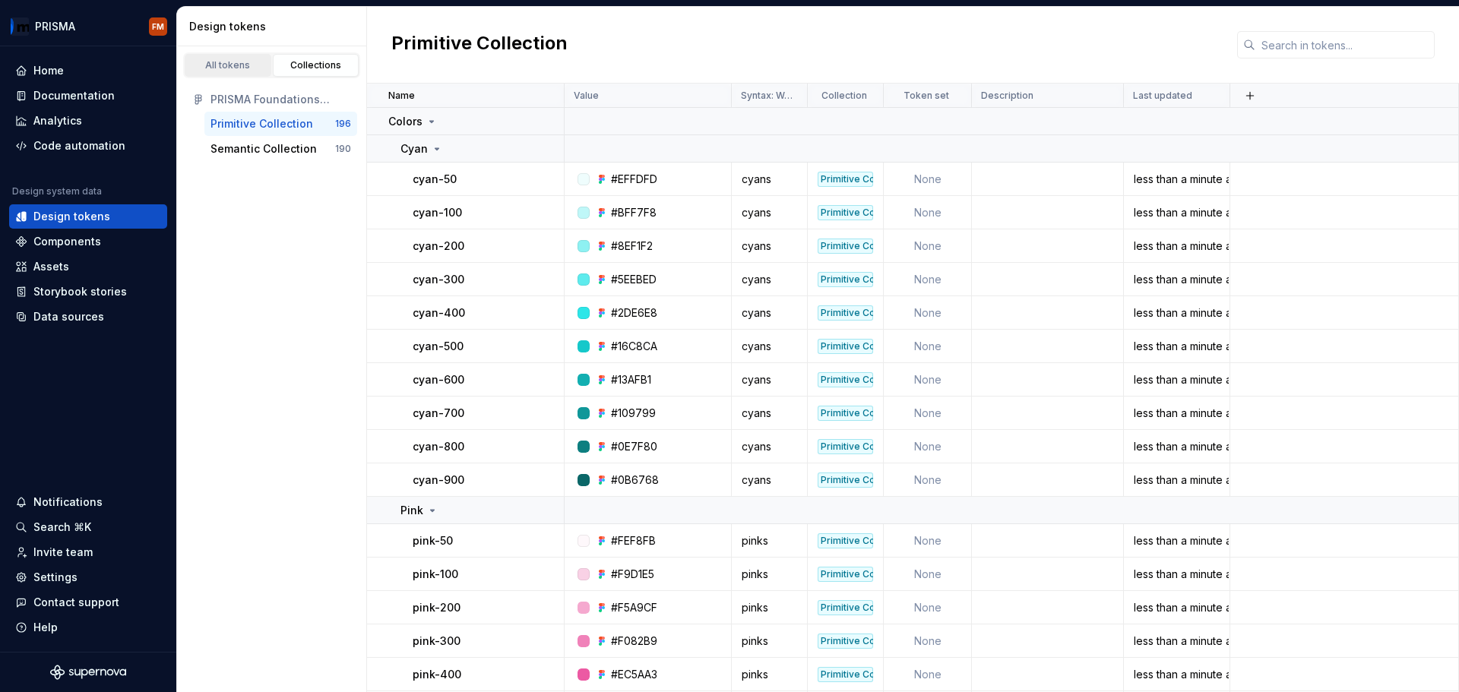
click at [226, 64] on div "All tokens" at bounding box center [228, 65] width 76 height 12
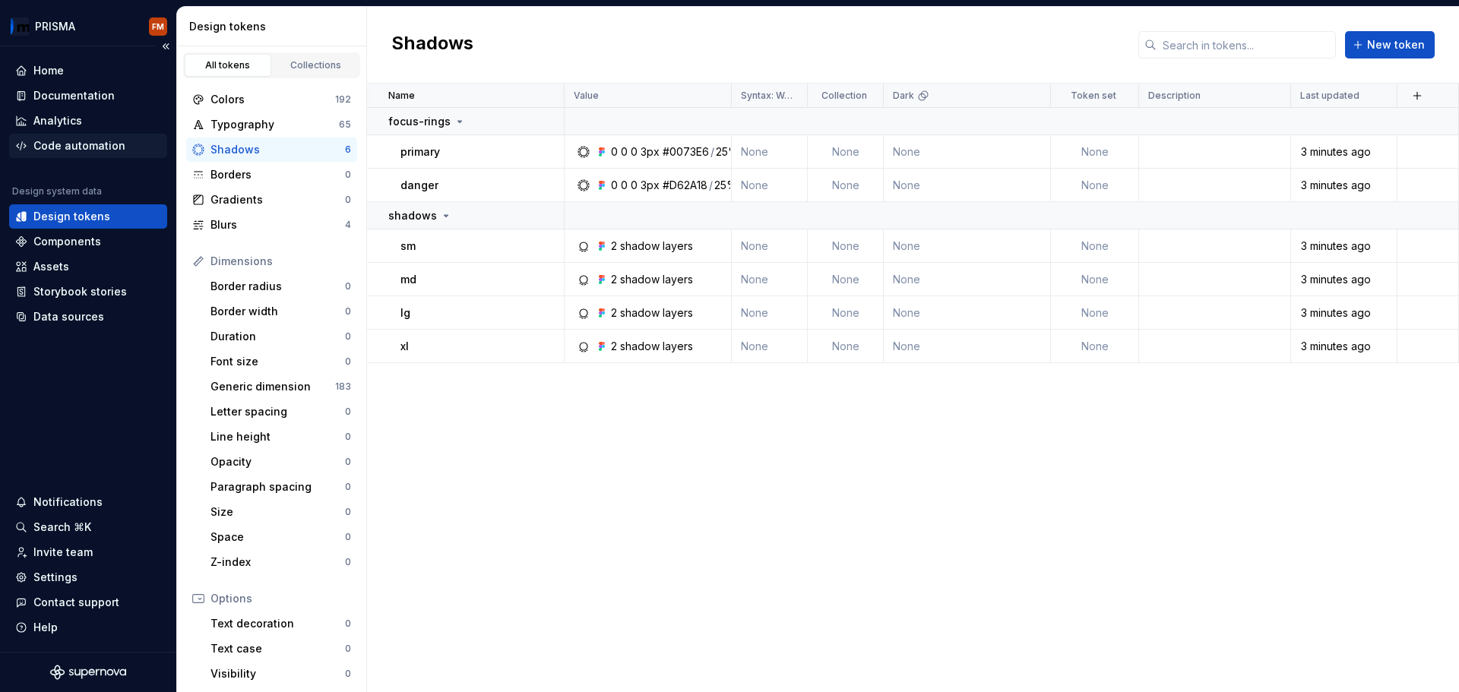
click at [68, 143] on div "Code automation" at bounding box center [79, 145] width 92 height 15
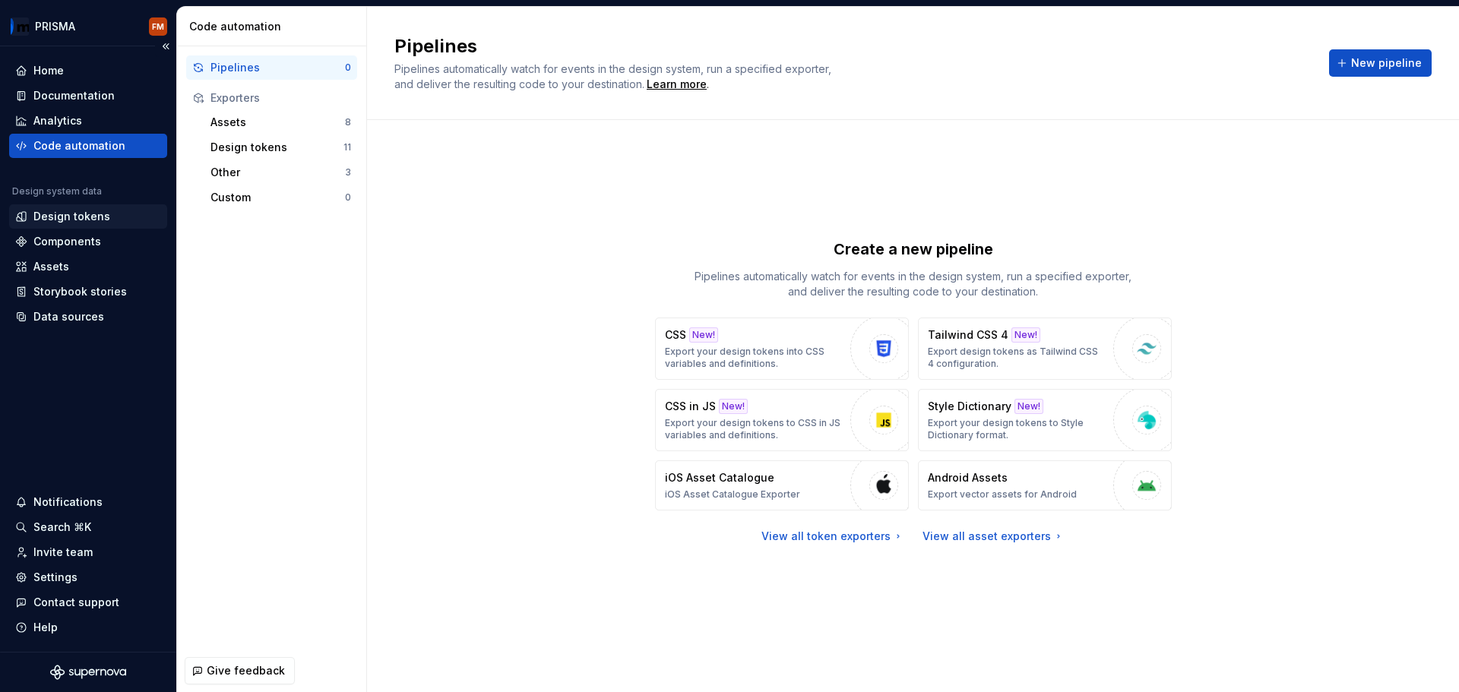
click at [76, 215] on div "Design tokens" at bounding box center [71, 216] width 77 height 15
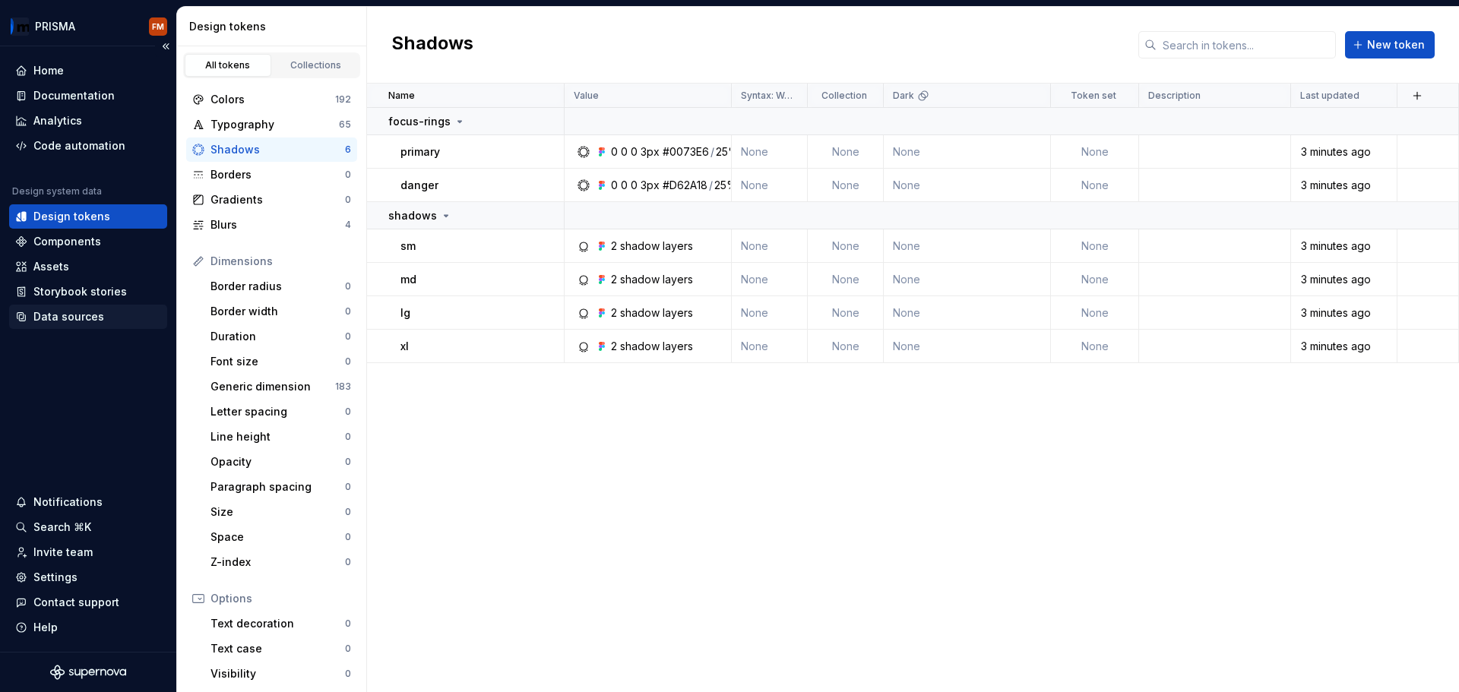
click at [48, 318] on div "Data sources" at bounding box center [68, 316] width 71 height 15
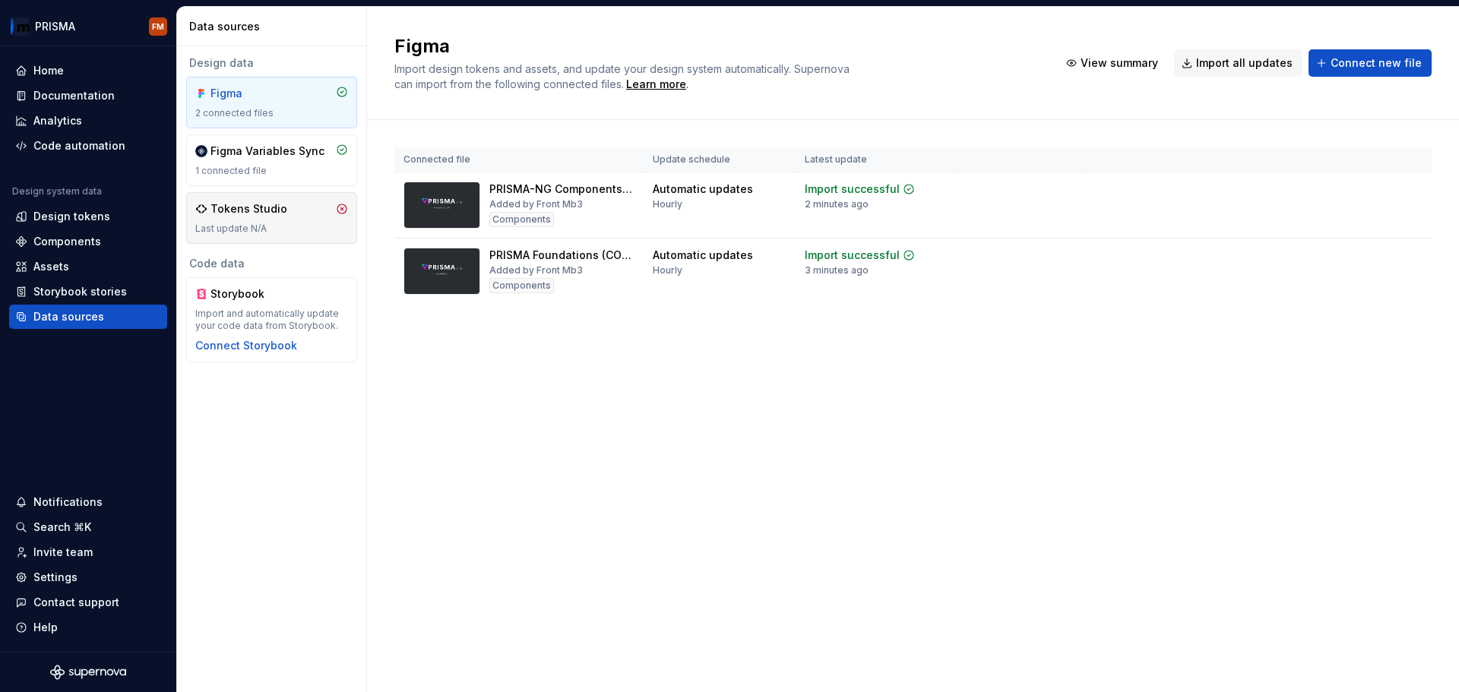
click at [302, 220] on div "Tokens Studio Last update N/A" at bounding box center [271, 217] width 153 height 33
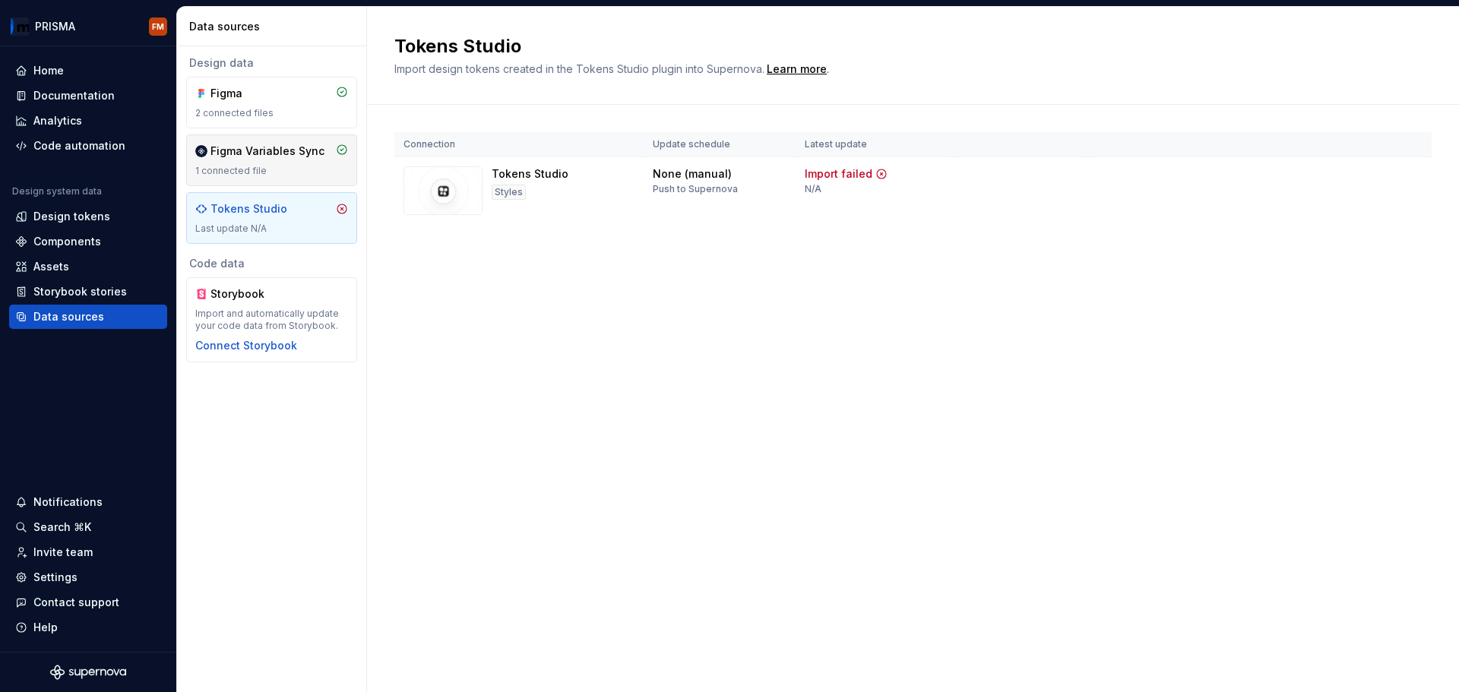
click at [233, 159] on div "Figma Variables Sync 1 connected file" at bounding box center [271, 160] width 153 height 33
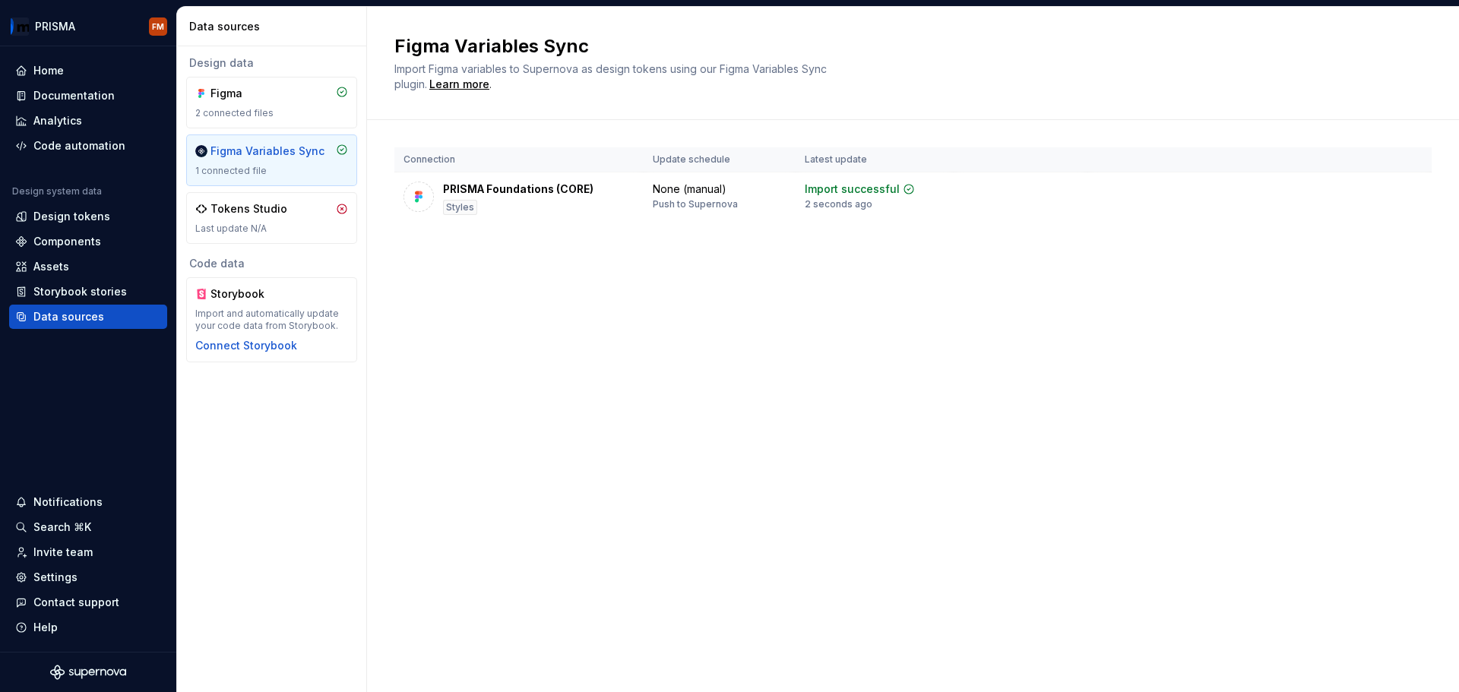
click at [542, 342] on div "Figma Variables Sync Import Figma variables to Supernova as design tokens using…" at bounding box center [913, 349] width 1092 height 685
click at [683, 428] on div "Figma Variables Sync Import Figma variables to Supernova as design tokens using…" at bounding box center [913, 349] width 1092 height 685
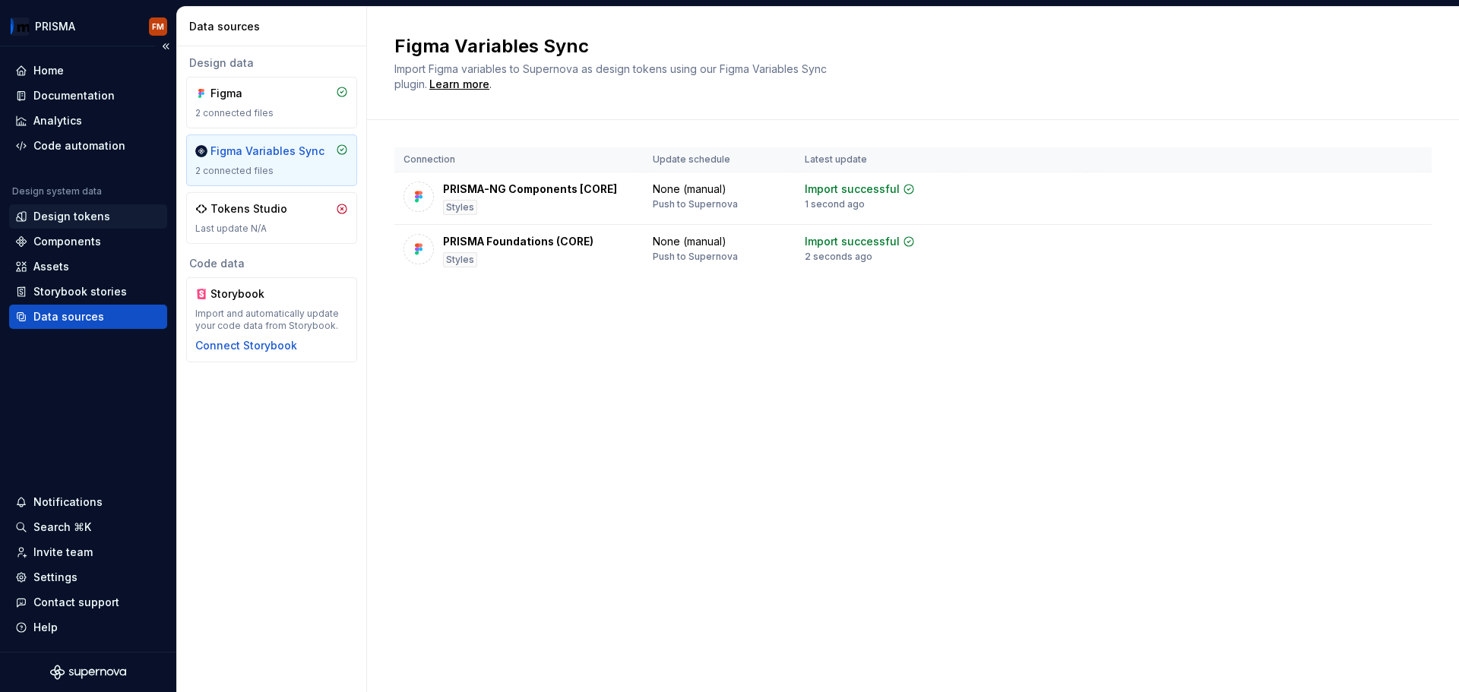
click at [65, 221] on div "Design tokens" at bounding box center [71, 216] width 77 height 15
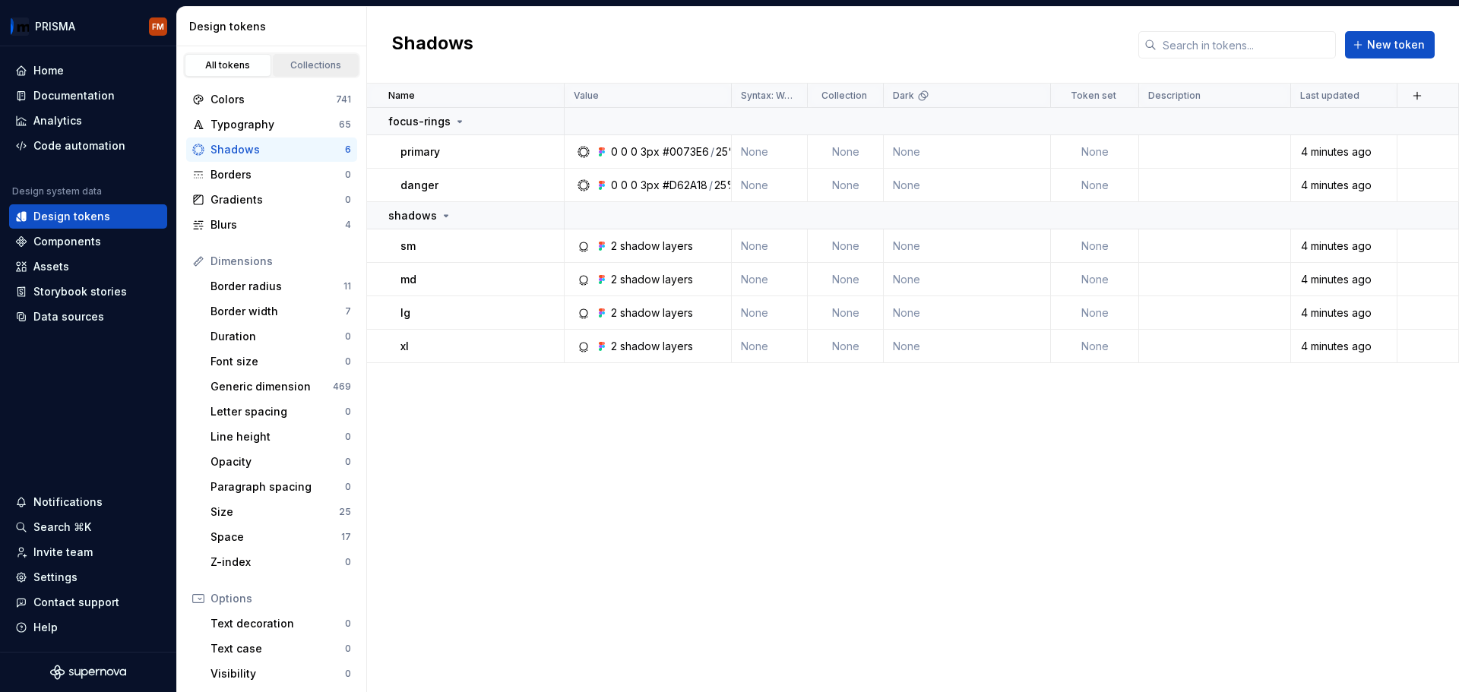
click at [296, 69] on div "Collections" at bounding box center [316, 65] width 76 height 12
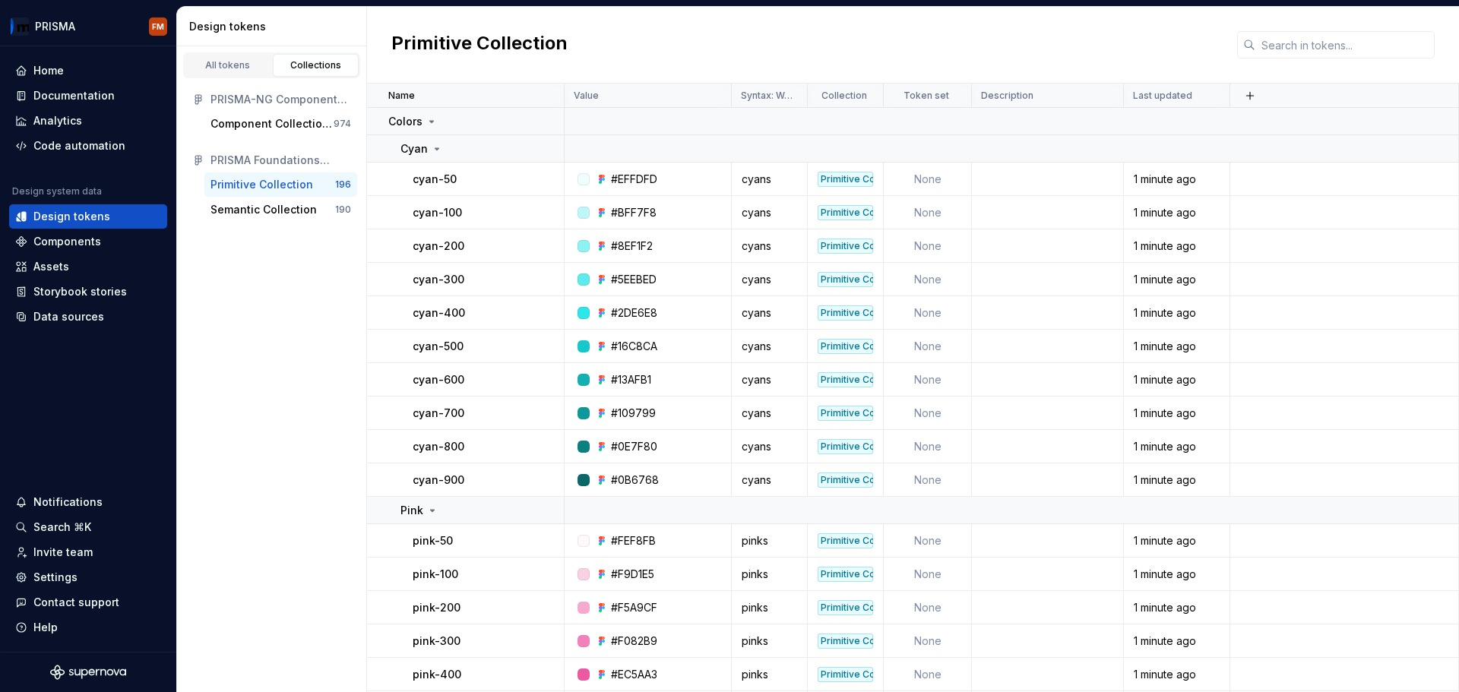
click at [293, 101] on div "PRISMA-NG Components [CORE]" at bounding box center [281, 99] width 141 height 15
click at [290, 126] on div "Component Collection CORE" at bounding box center [272, 123] width 123 height 15
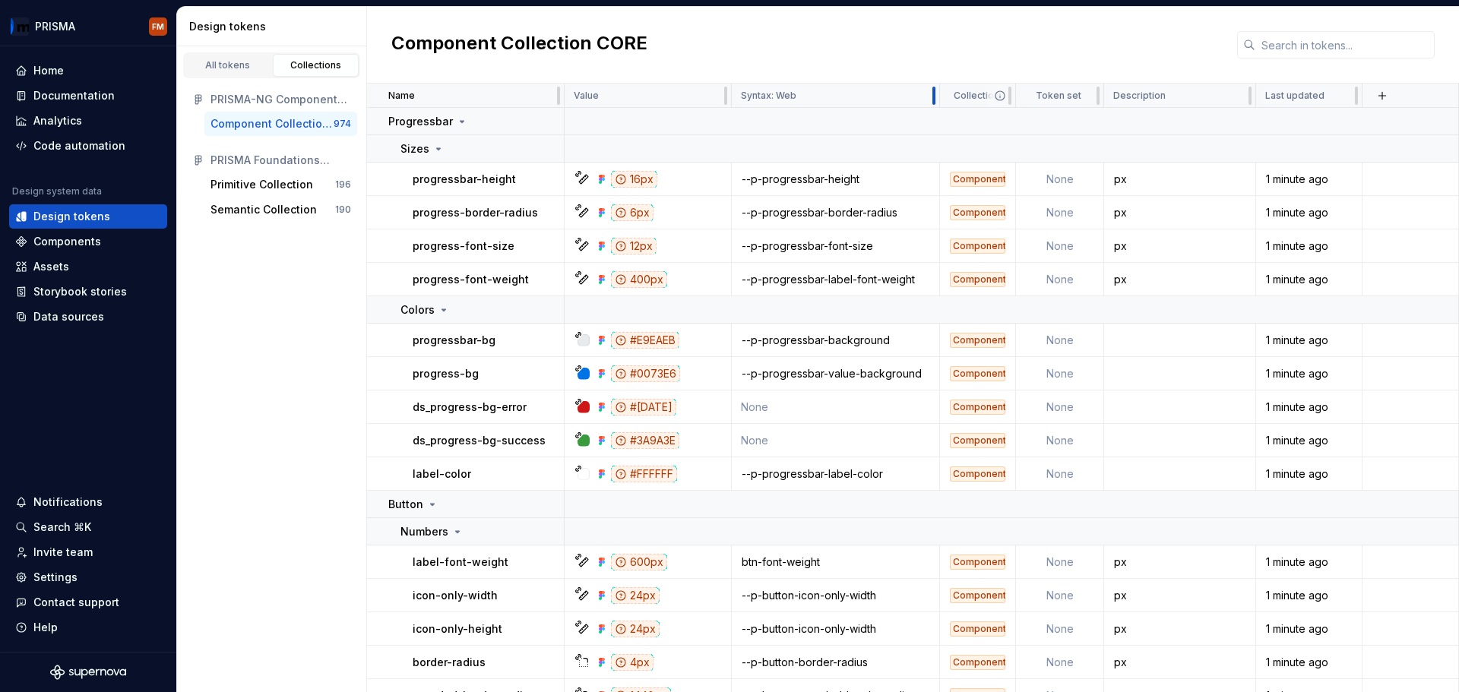
drag, startPoint x: 806, startPoint y: 93, endPoint x: 939, endPoint y: 101, distance: 133.2
click at [939, 101] on div at bounding box center [934, 96] width 12 height 24
click at [632, 182] on div "16px" at bounding box center [634, 179] width 46 height 17
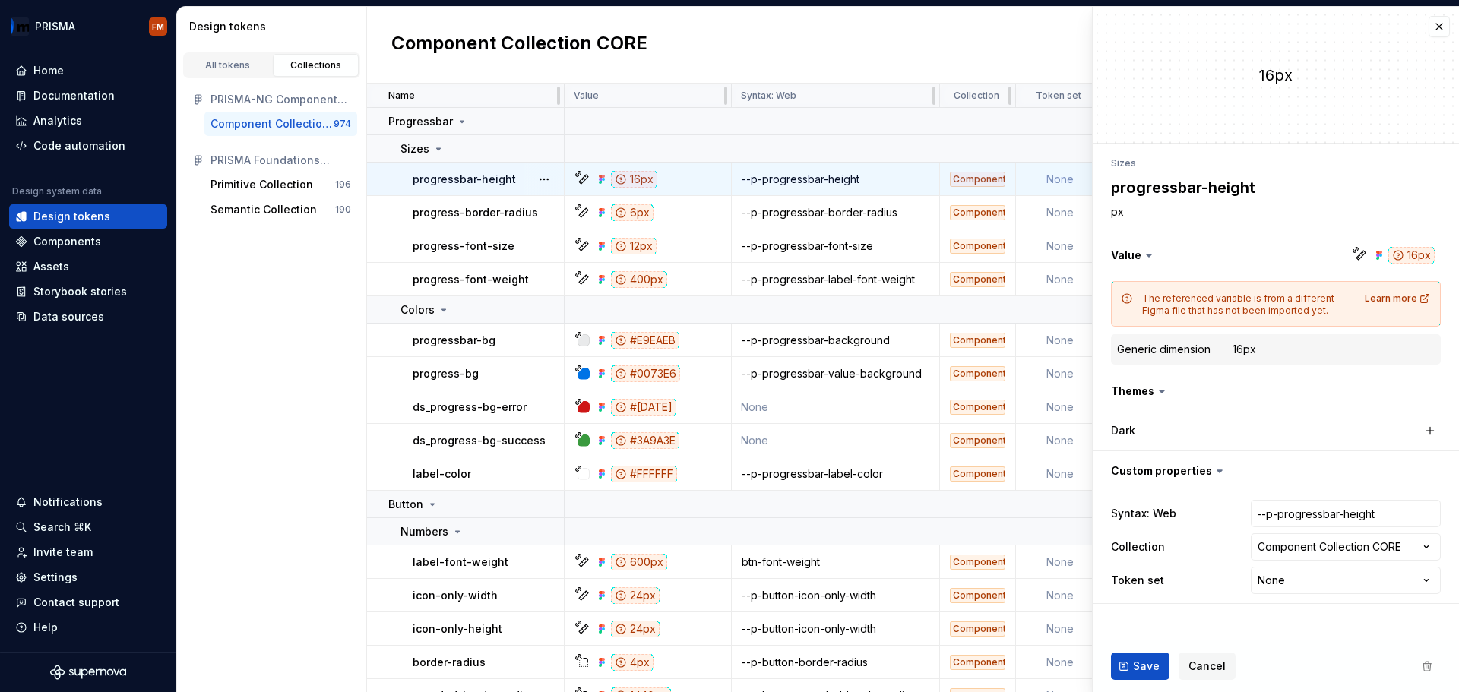
click at [621, 179] on icon at bounding box center [621, 179] width 12 height 12
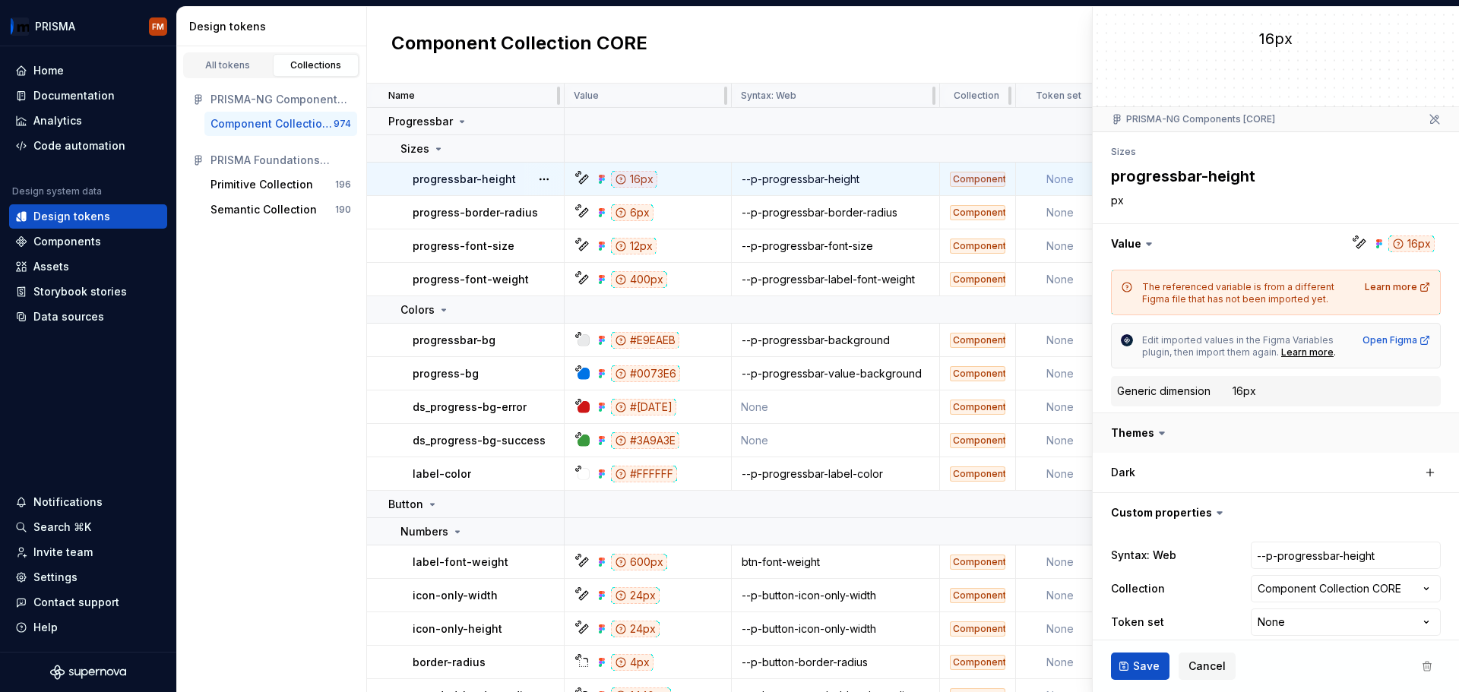
scroll to position [52, 0]
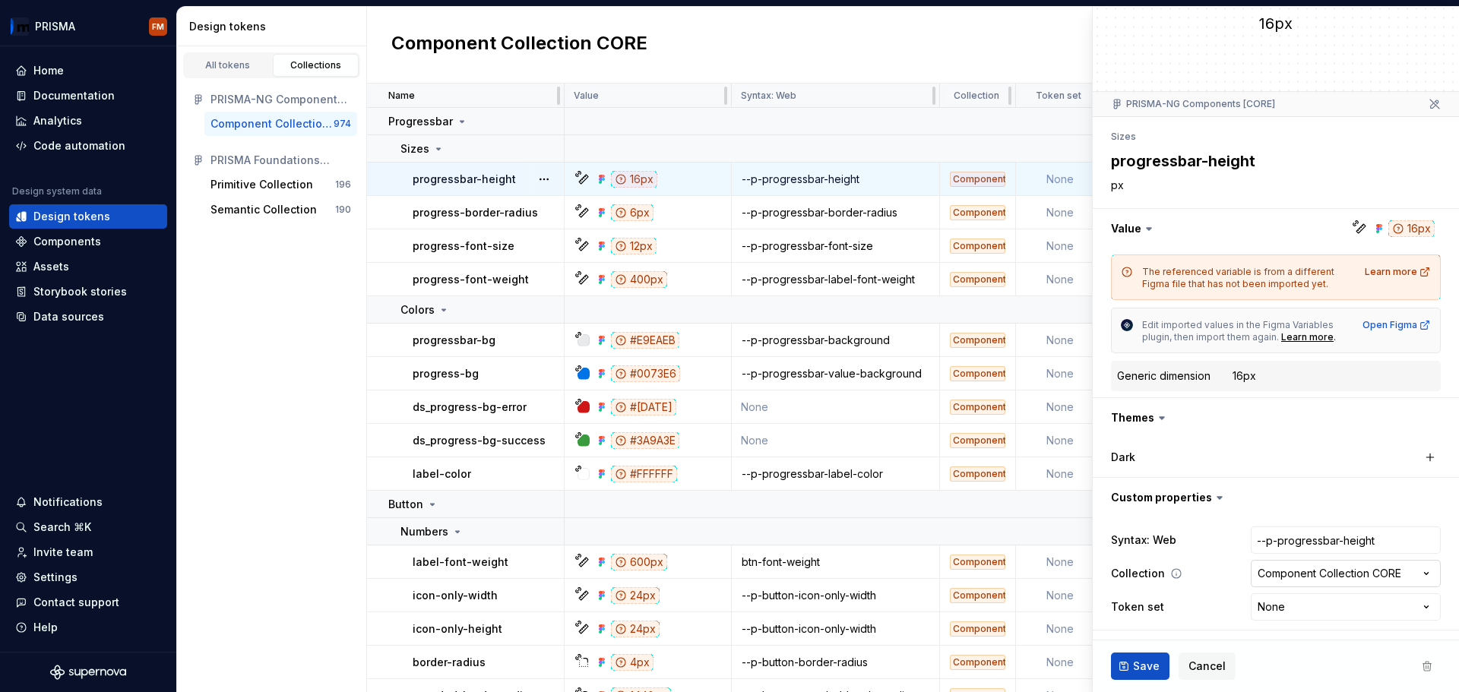
click at [1322, 578] on html "PRISMA FM Home Documentation Analytics Code automation Design system data Desig…" at bounding box center [729, 346] width 1459 height 692
click at [1398, 229] on button "button" at bounding box center [1276, 229] width 366 height 40
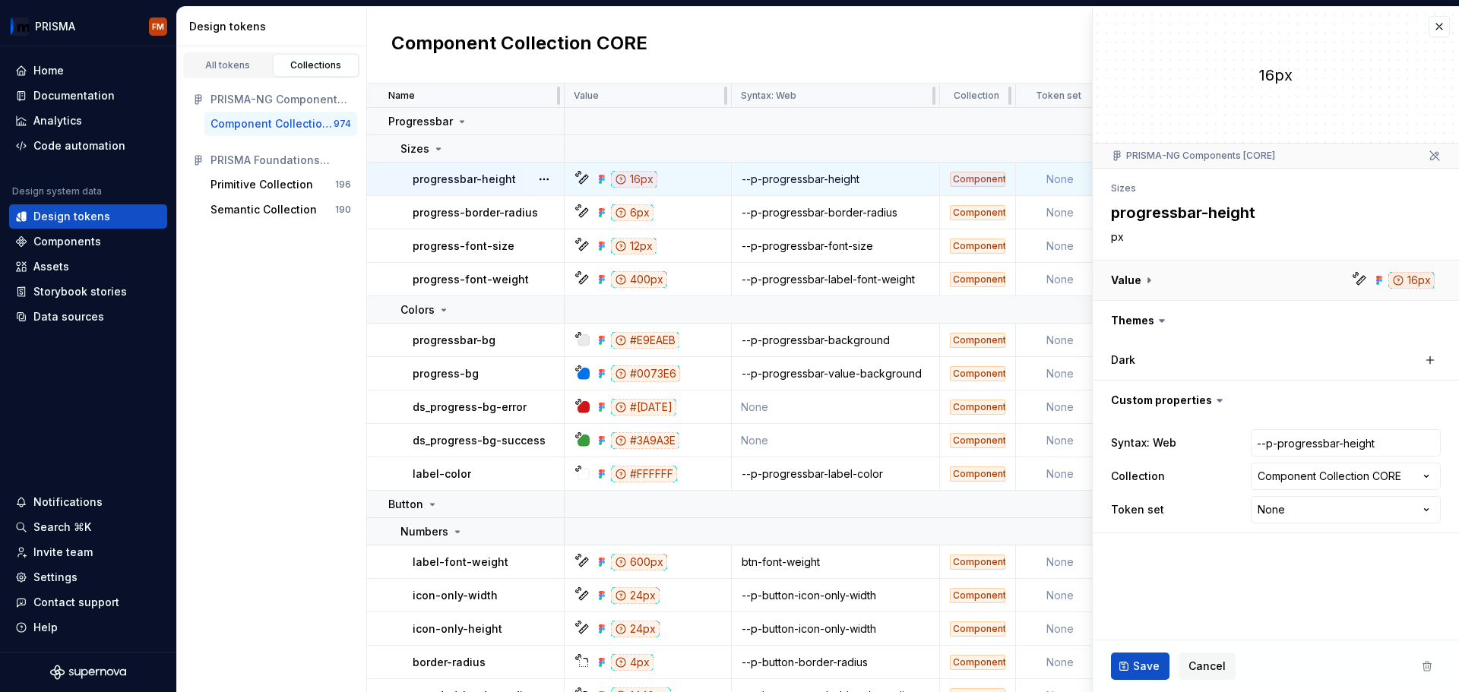
click at [1401, 280] on button "button" at bounding box center [1276, 281] width 366 height 40
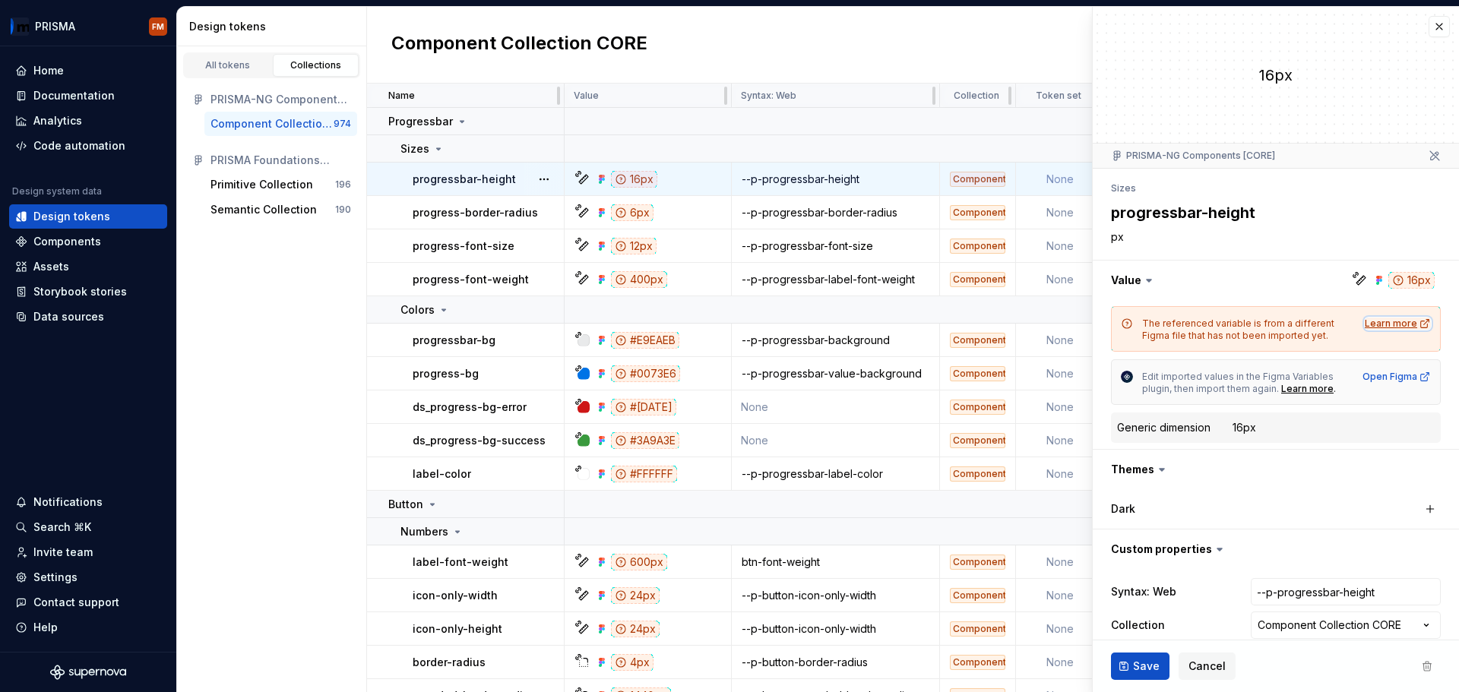
click at [1388, 328] on div "Learn more" at bounding box center [1398, 324] width 66 height 12
click at [637, 179] on div "16px" at bounding box center [634, 179] width 46 height 17
click at [1126, 662] on button "Save" at bounding box center [1140, 666] width 59 height 27
click at [253, 321] on div "All tokens Collections PRISMA-NG Components [CORE] Component Collection CORE 97…" at bounding box center [272, 369] width 190 height 646
click at [263, 181] on div "Primitive Collection" at bounding box center [262, 184] width 103 height 15
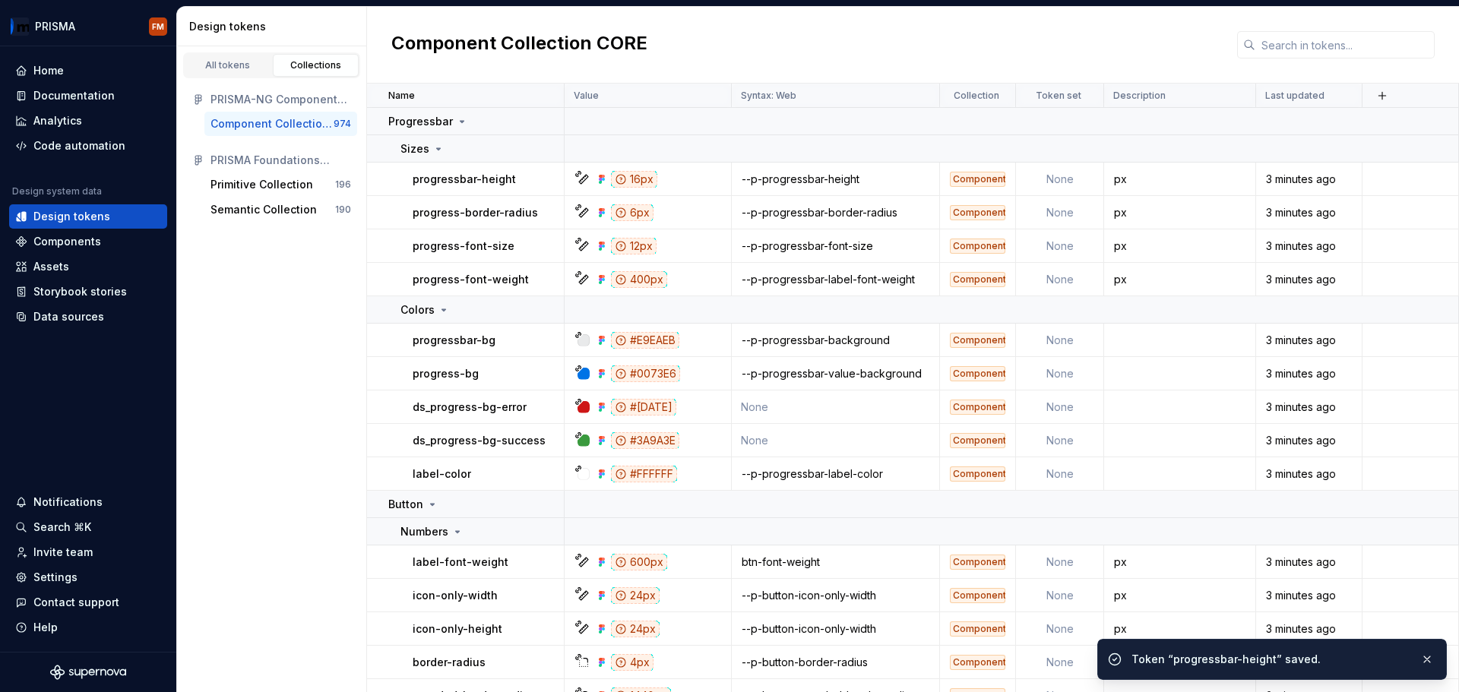
click at [308, 131] on div "Component Collection CORE" at bounding box center [272, 123] width 123 height 15
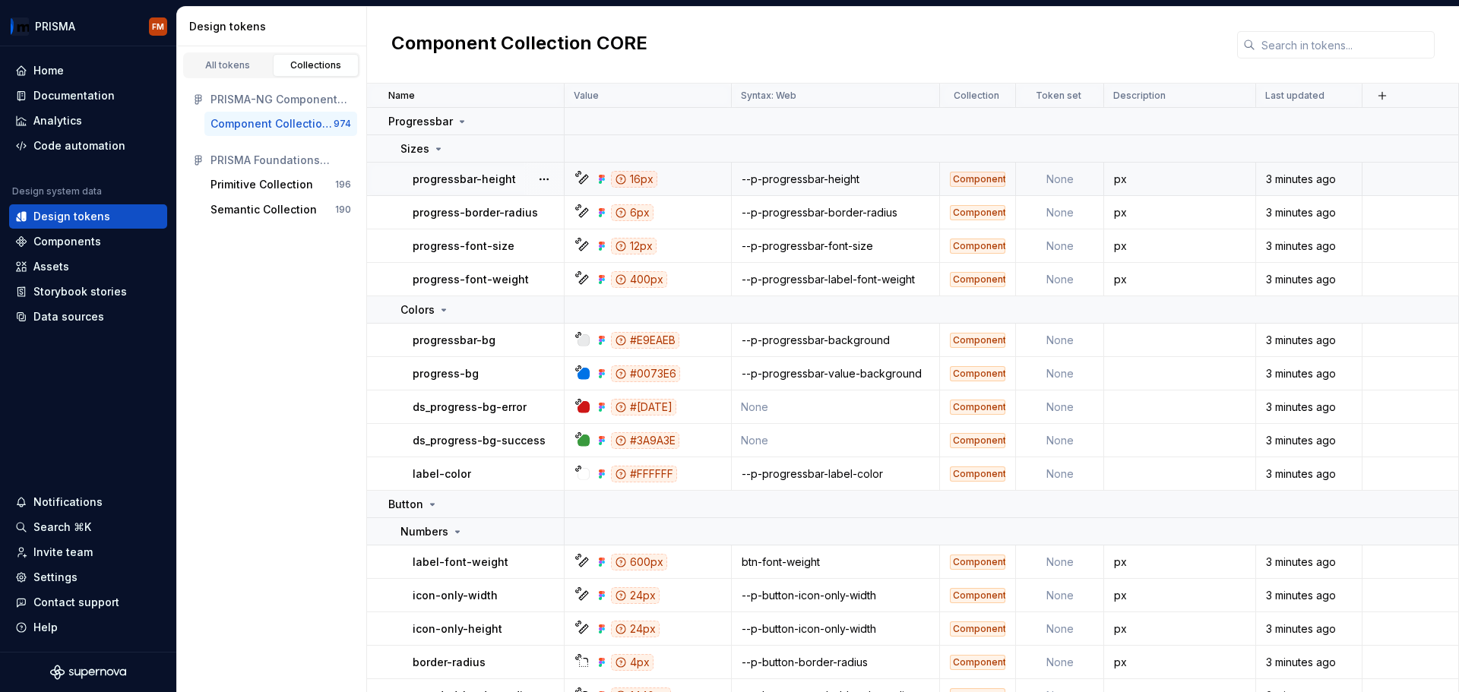
click at [580, 173] on icon at bounding box center [579, 174] width 8 height 8
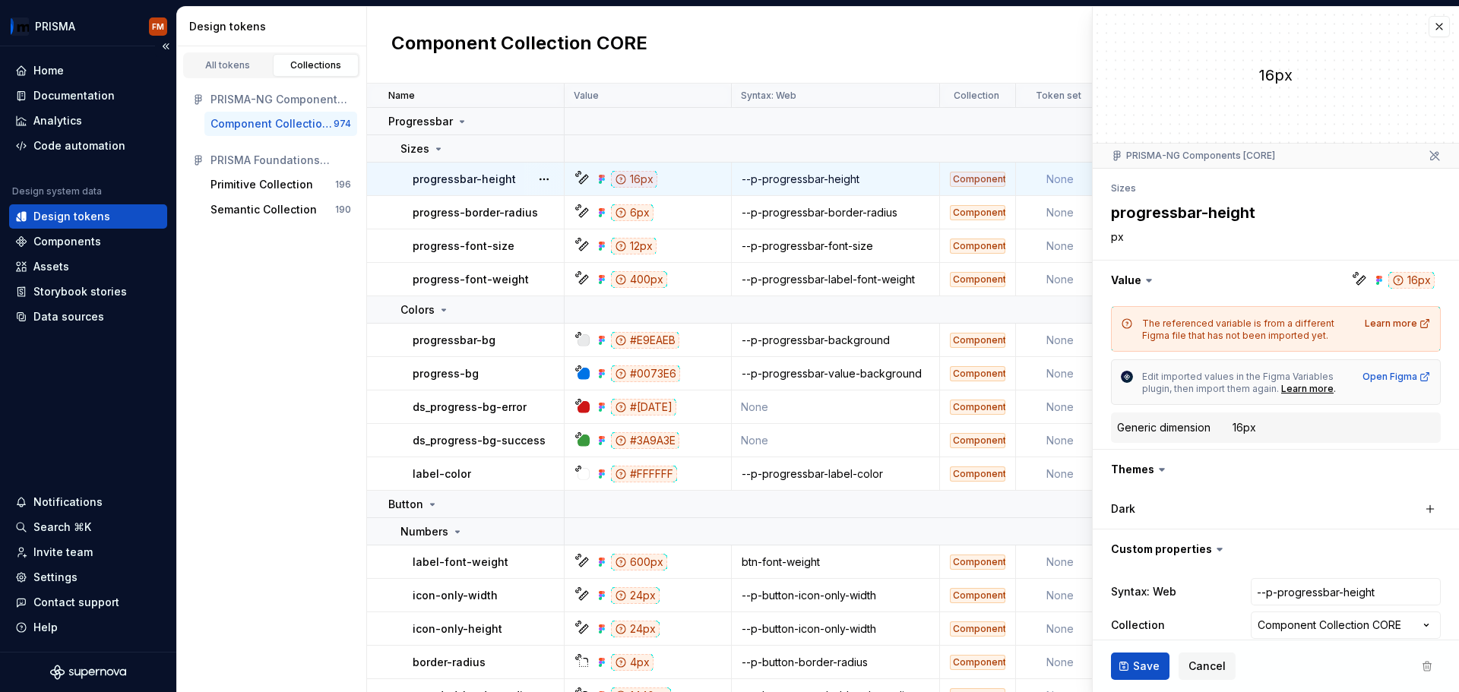
type textarea "*"
click at [248, 68] on div "All tokens" at bounding box center [228, 65] width 76 height 12
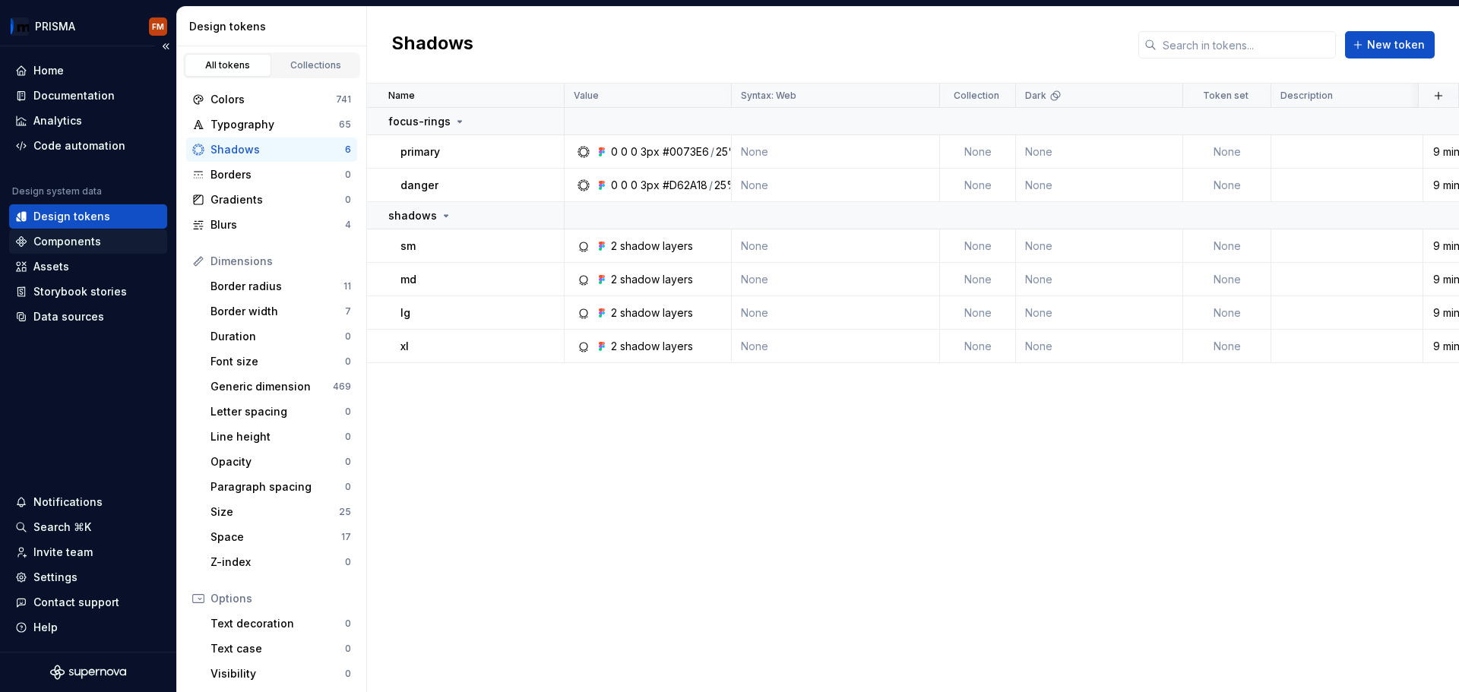
click at [62, 245] on div "Components" at bounding box center [67, 241] width 68 height 15
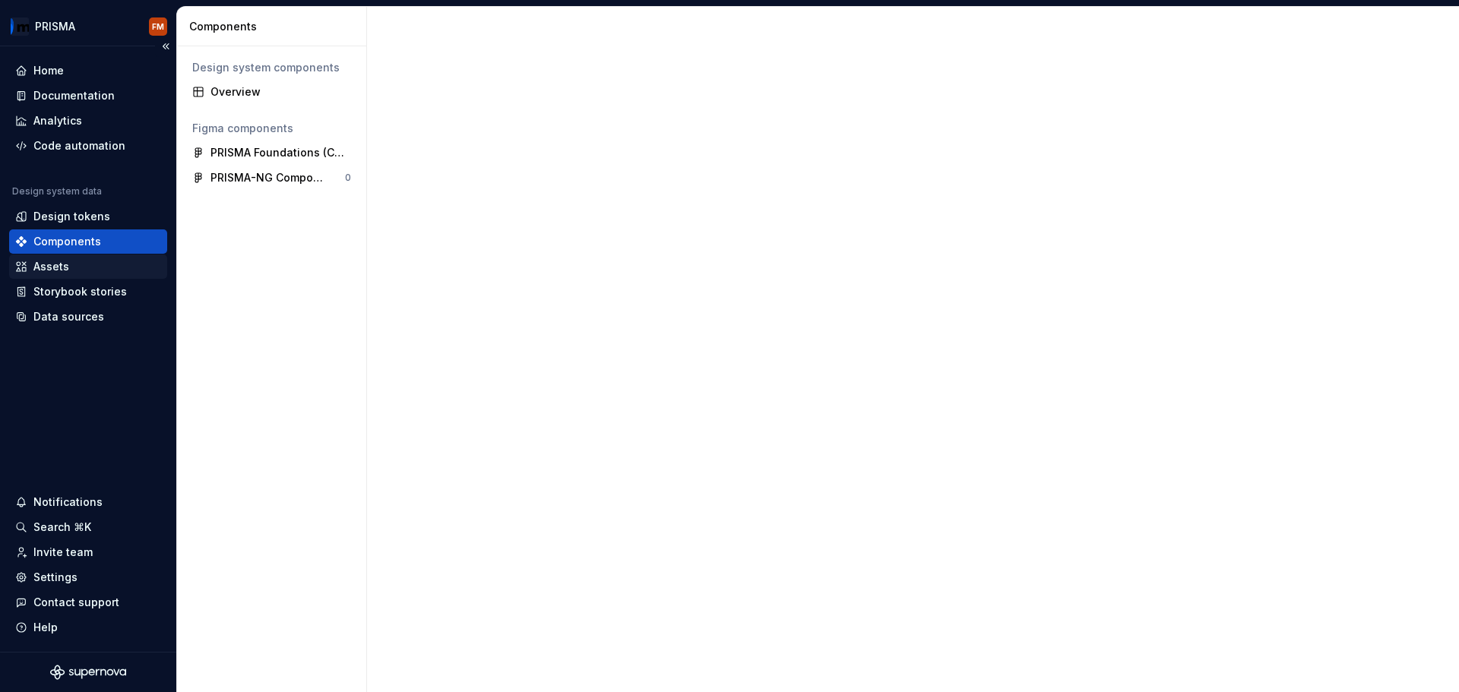
click at [59, 263] on div "Assets" at bounding box center [51, 266] width 36 height 15
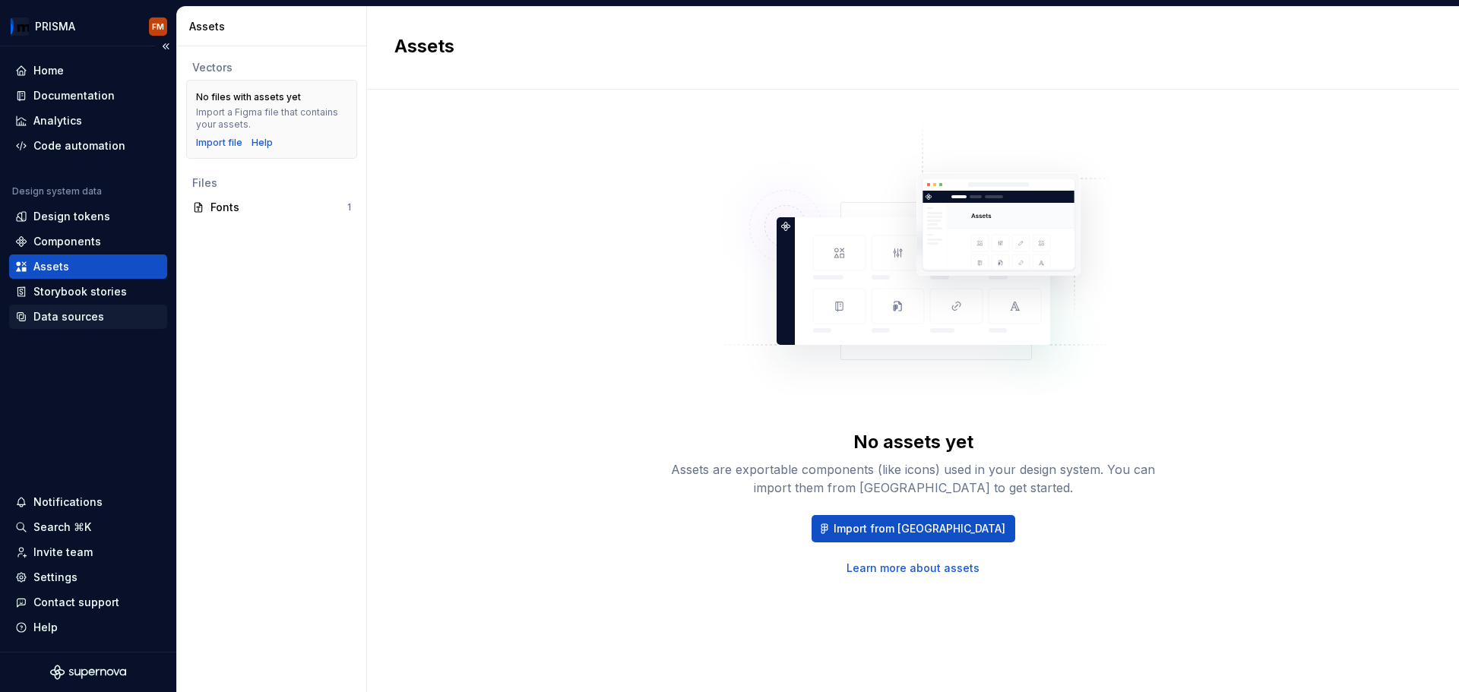
click at [50, 320] on div "Data sources" at bounding box center [68, 316] width 71 height 15
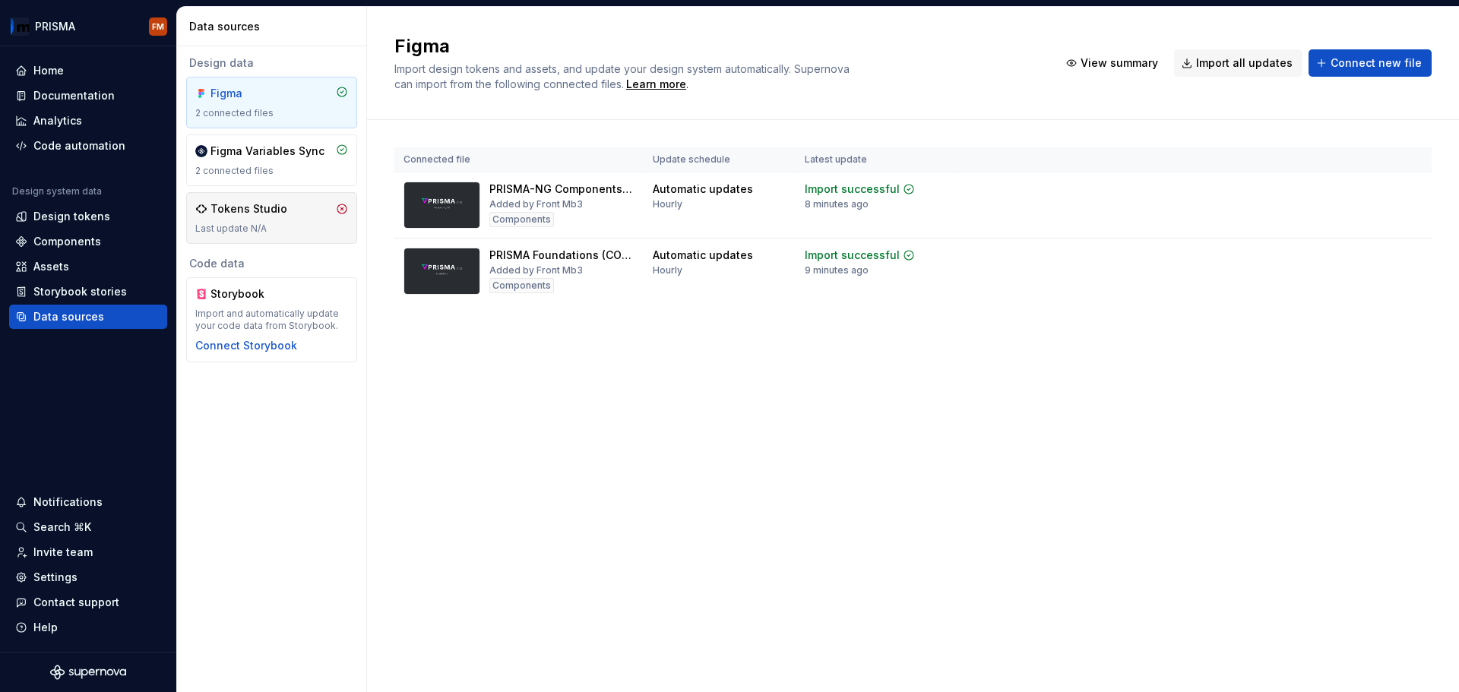
click at [257, 233] on div "Last update N/A" at bounding box center [271, 229] width 153 height 12
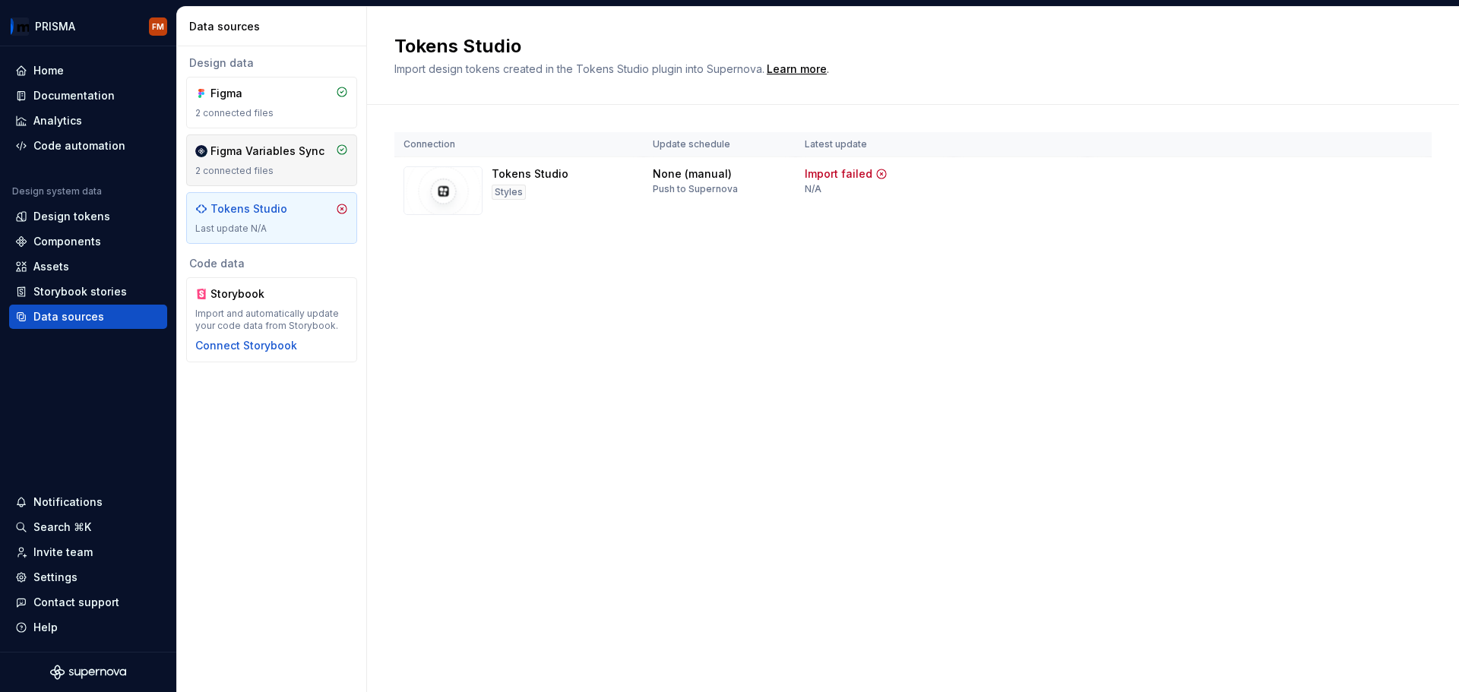
click at [248, 172] on div "2 connected files" at bounding box center [271, 171] width 153 height 12
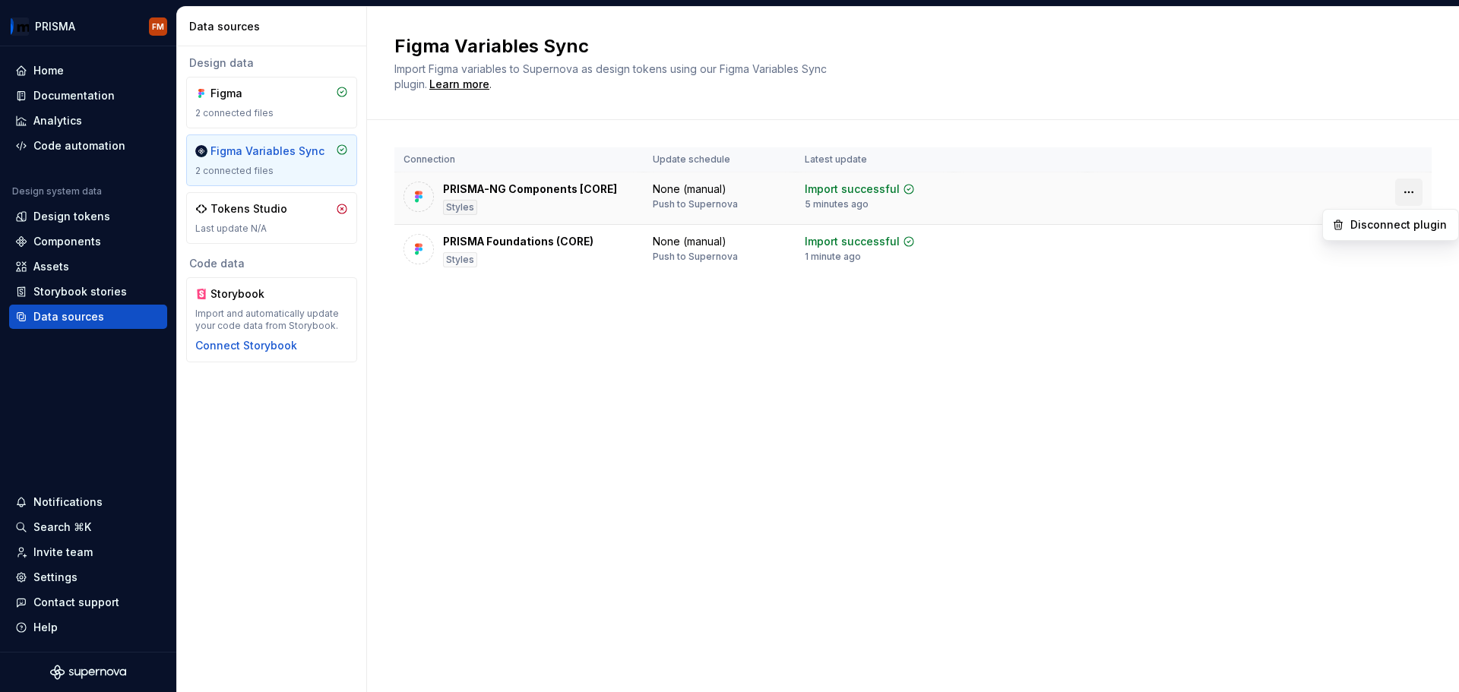
click at [1405, 198] on html "PRISMA FM Home Documentation Analytics Code automation Design system data Desig…" at bounding box center [729, 346] width 1459 height 692
click at [1043, 195] on html "PRISMA FM Home Documentation Analytics Code automation Design system data Desig…" at bounding box center [729, 346] width 1459 height 692
click at [249, 100] on div "Figma" at bounding box center [247, 93] width 73 height 15
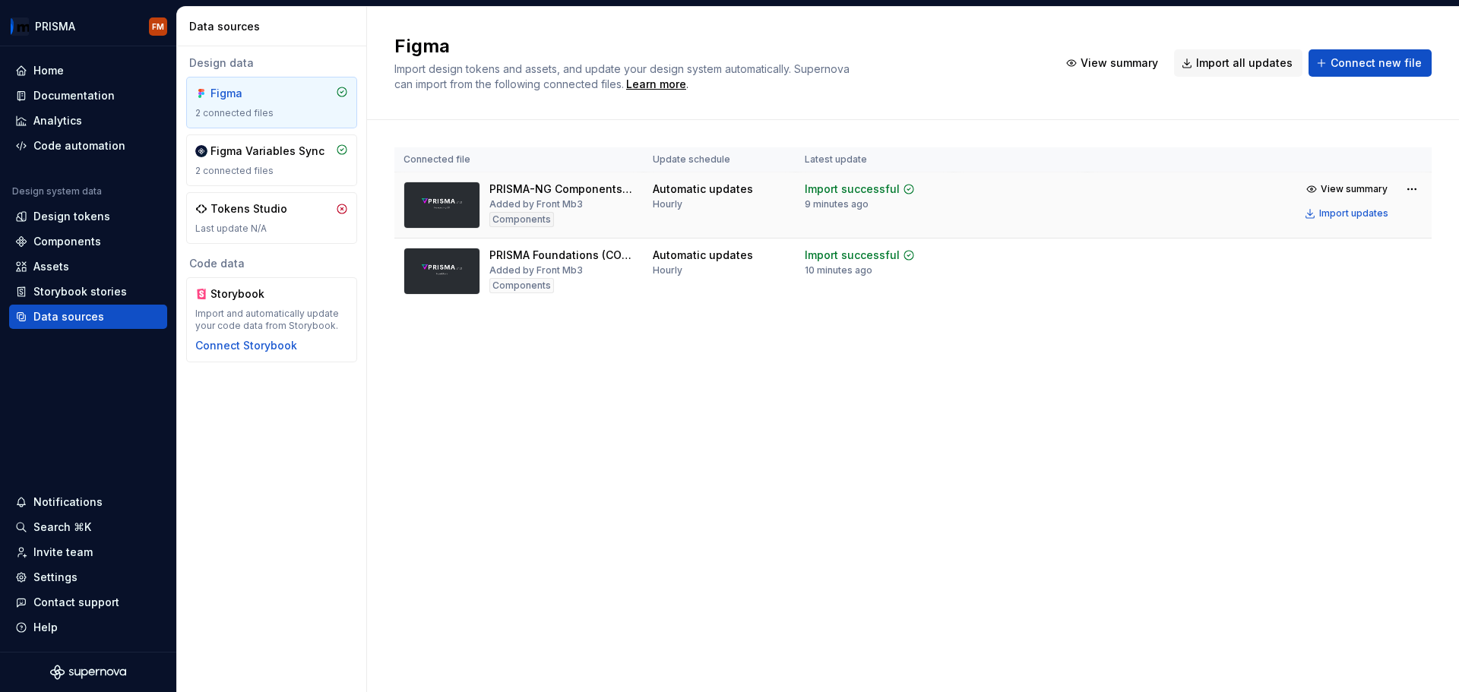
click at [559, 193] on div "PRISMA-NG Components [CORE]" at bounding box center [561, 189] width 145 height 15
click at [61, 243] on div "Components" at bounding box center [67, 241] width 68 height 15
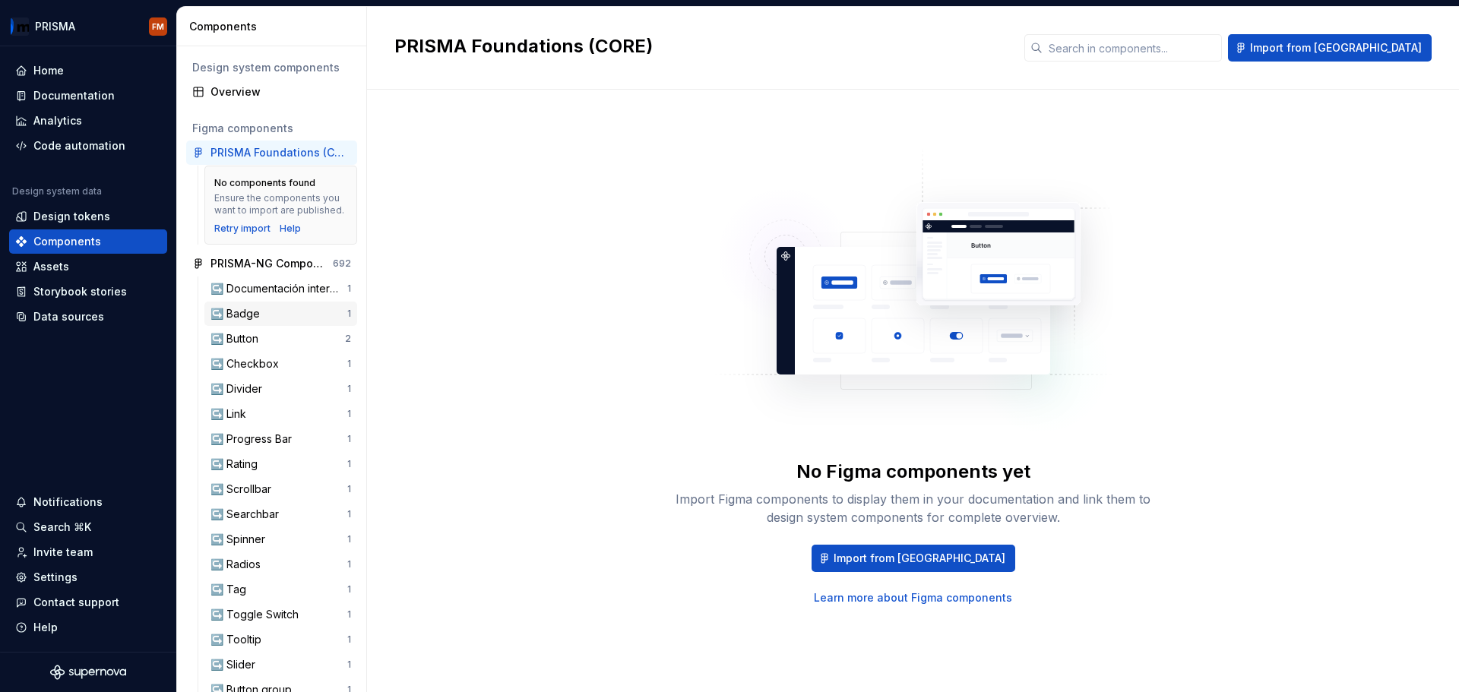
click at [264, 321] on div "↪️ Badge" at bounding box center [238, 313] width 55 height 15
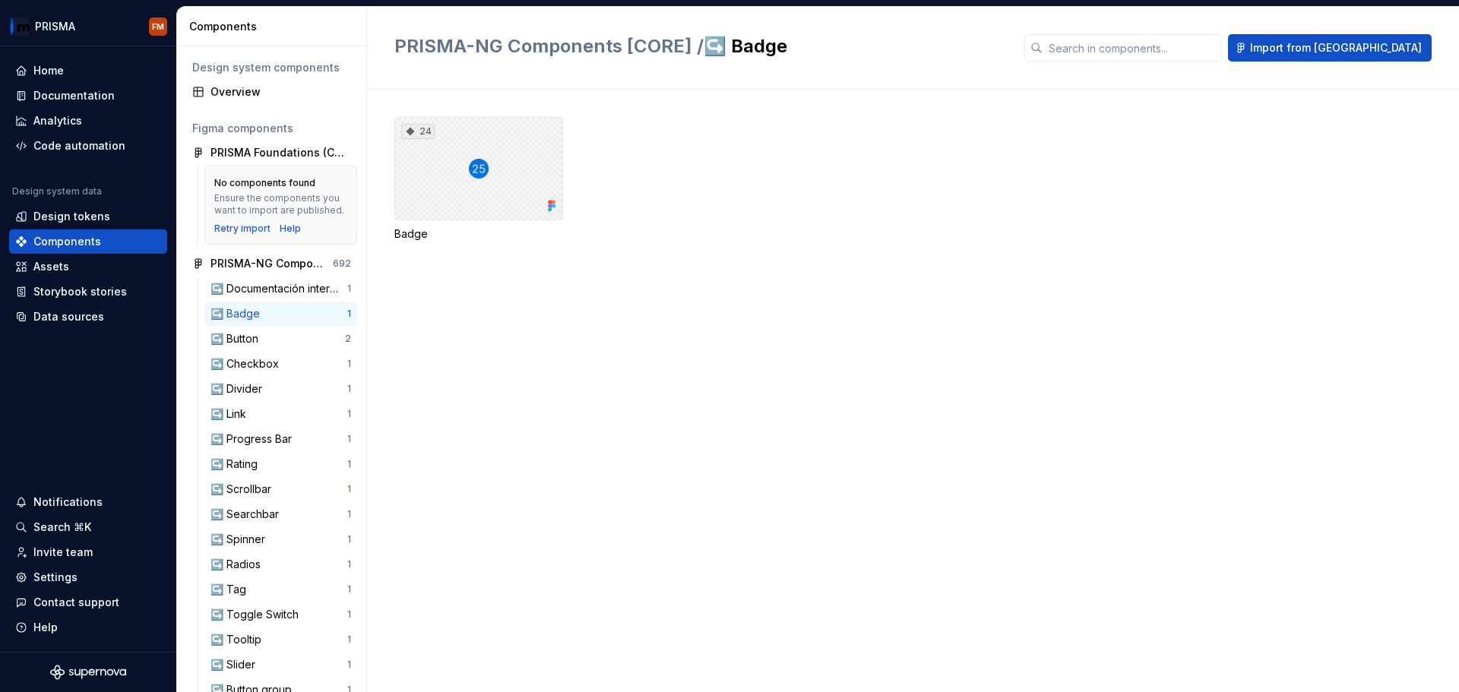
click at [451, 211] on div "24" at bounding box center [478, 168] width 169 height 103
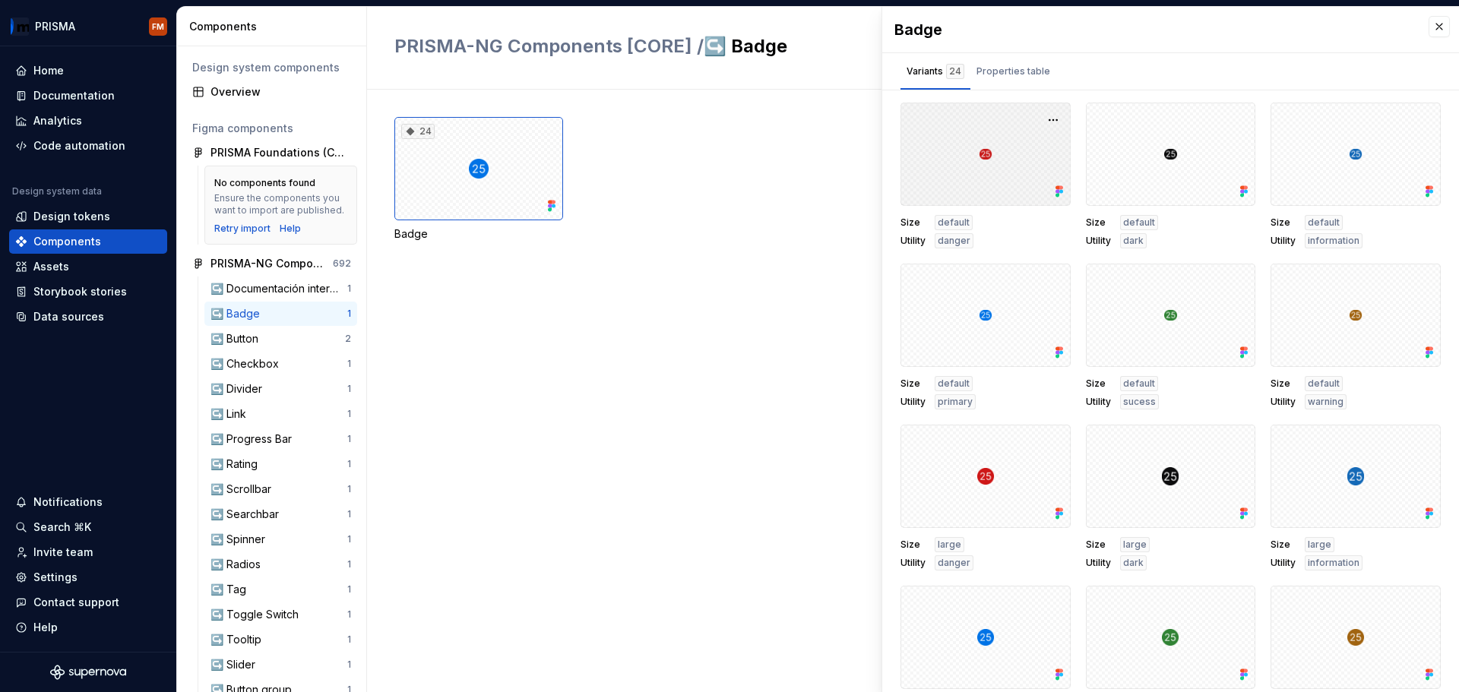
click at [985, 150] on div at bounding box center [986, 154] width 170 height 103
click at [1033, 72] on div "Properties table" at bounding box center [1014, 71] width 74 height 15
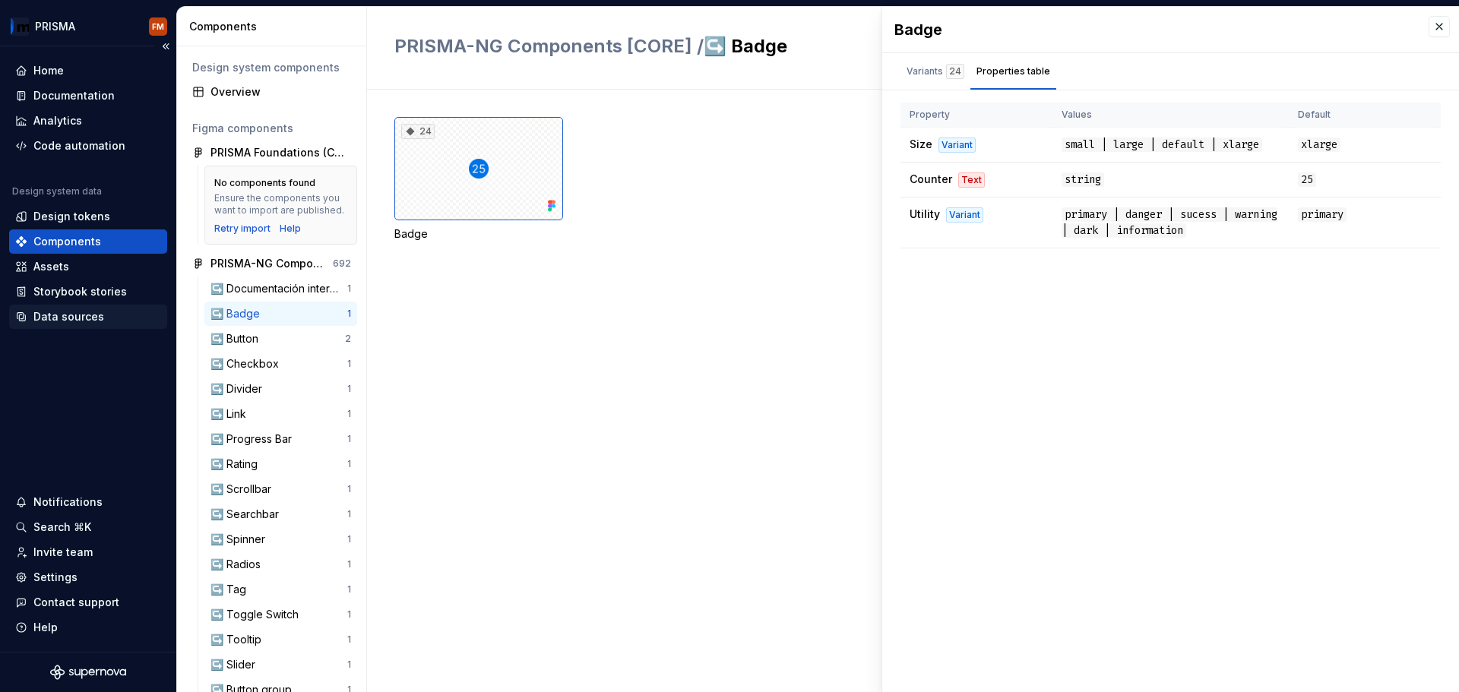
click at [62, 311] on div "Data sources" at bounding box center [68, 316] width 71 height 15
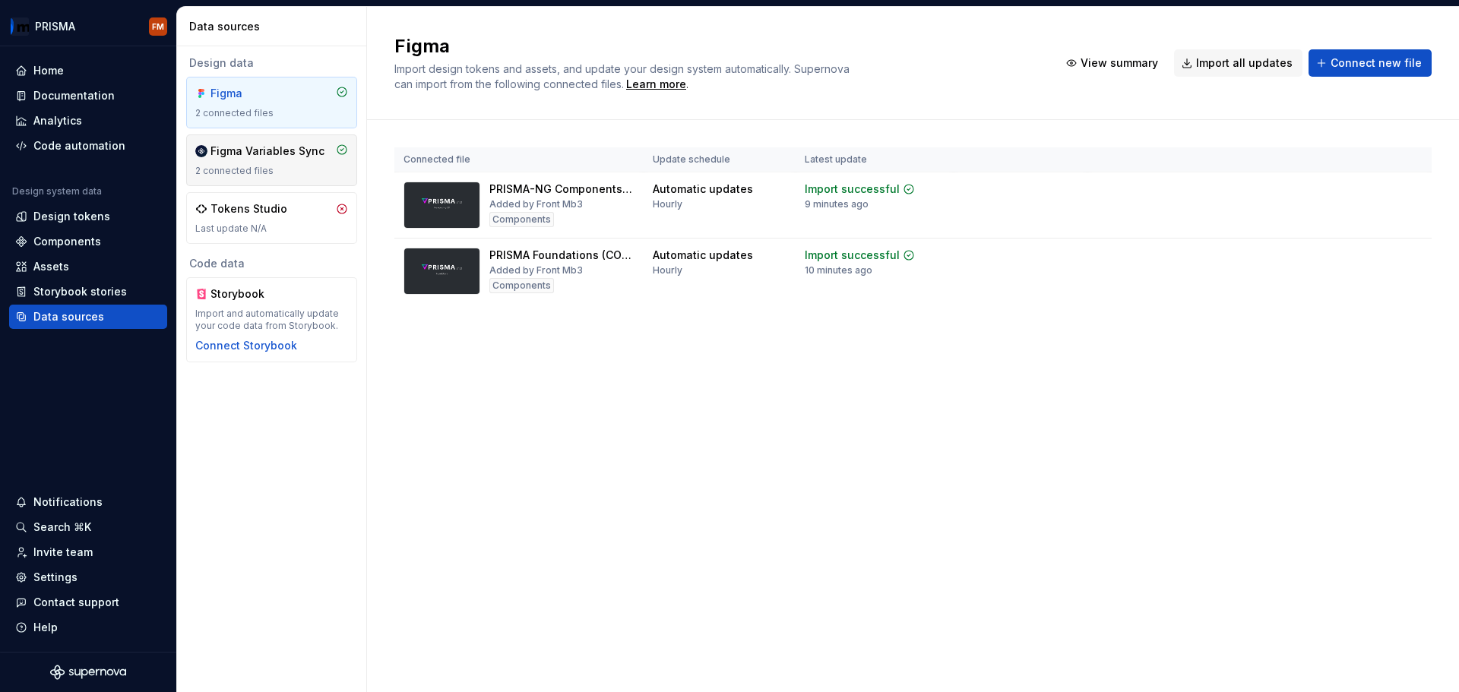
click at [237, 176] on div "2 connected files" at bounding box center [271, 171] width 153 height 12
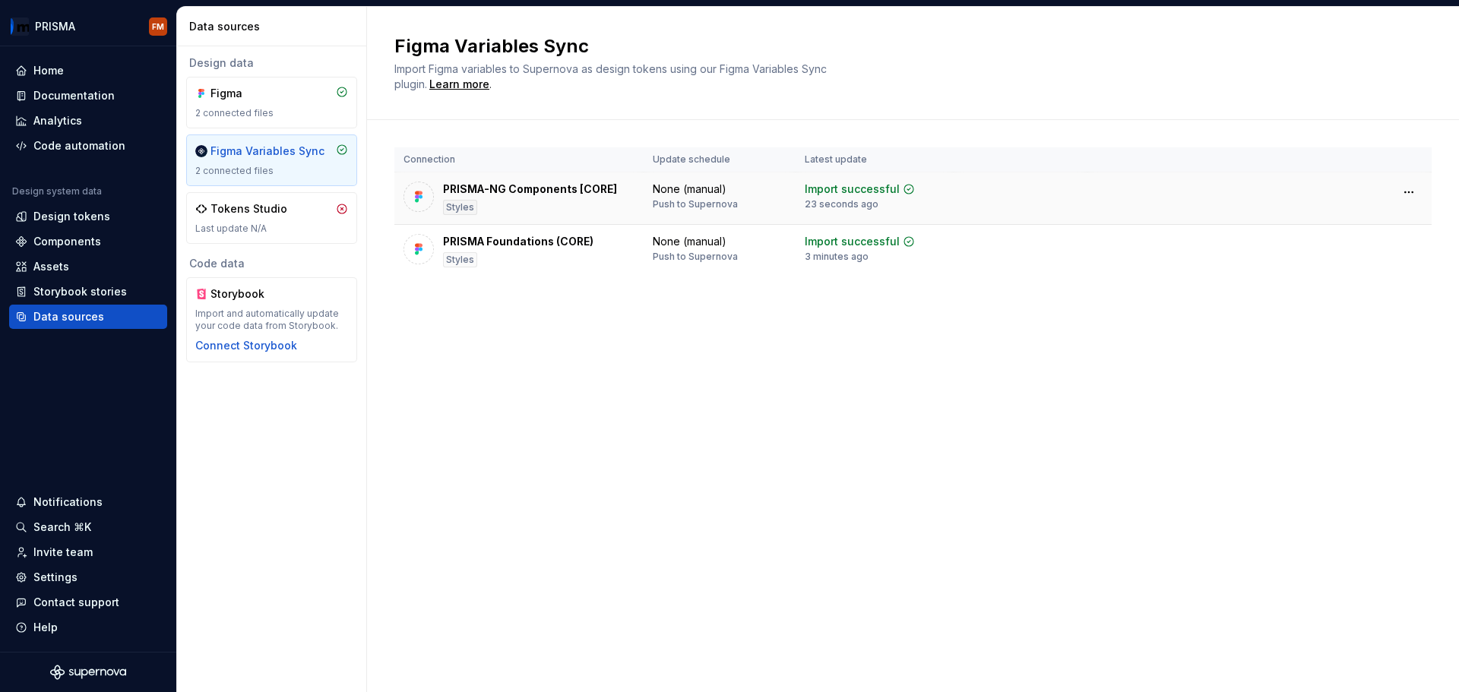
click at [498, 198] on div "PRISMA-NG Components [CORE] Styles" at bounding box center [530, 198] width 174 height 33
click at [48, 220] on div "Design tokens" at bounding box center [71, 216] width 77 height 15
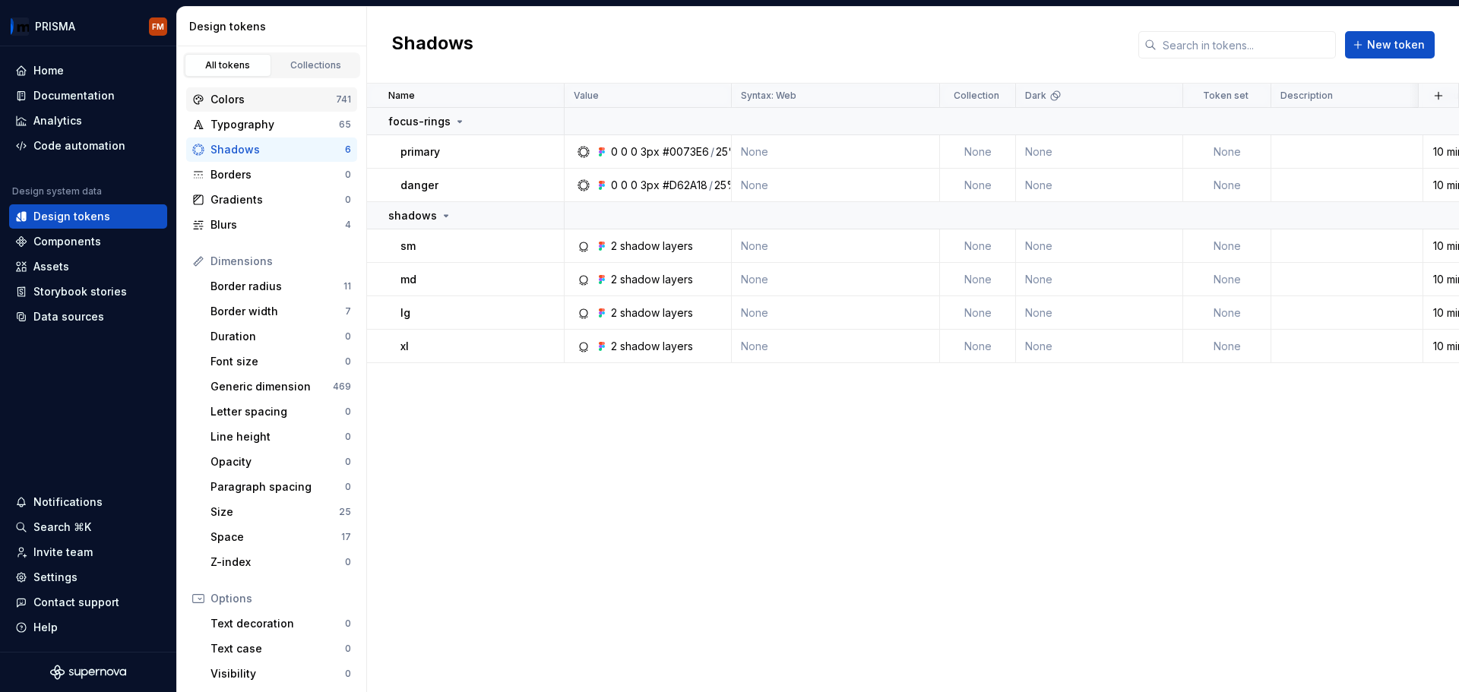
click at [269, 98] on div "Colors" at bounding box center [273, 99] width 125 height 15
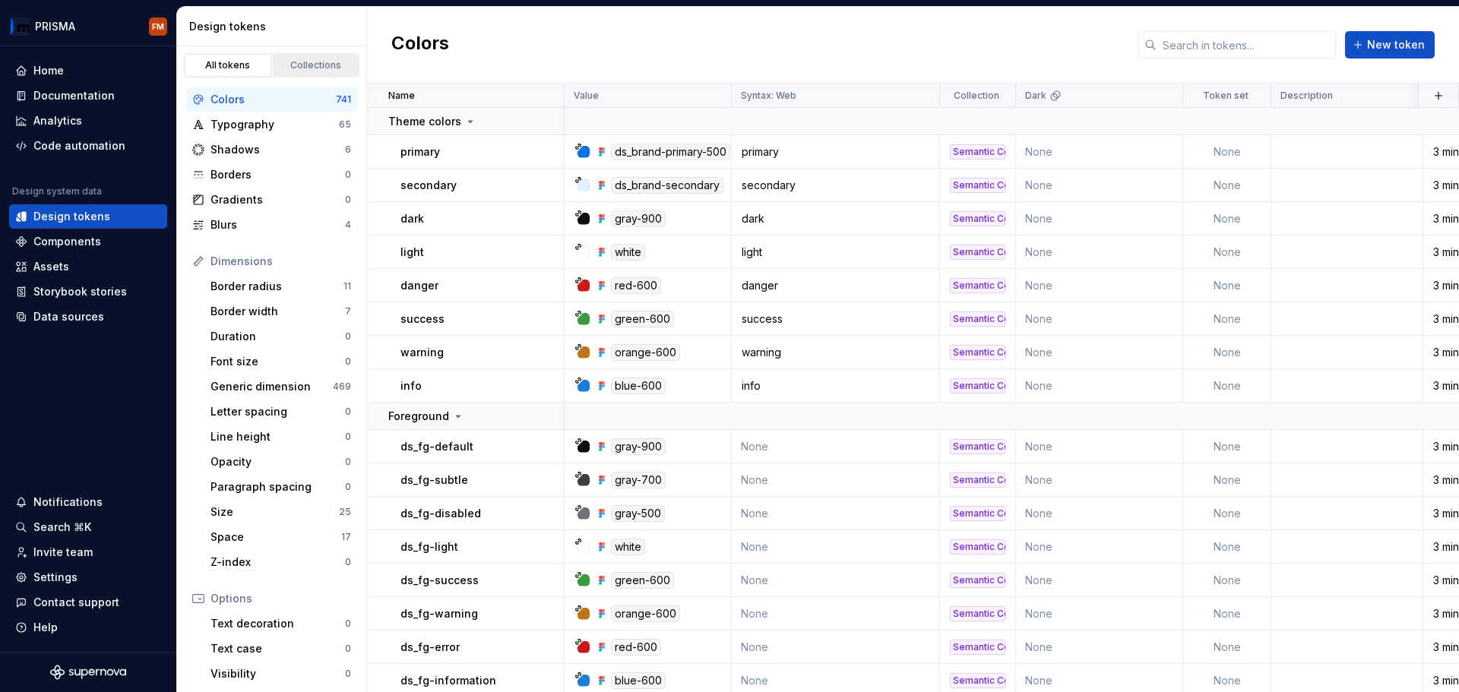
click at [324, 66] on div "Collections" at bounding box center [316, 65] width 76 height 12
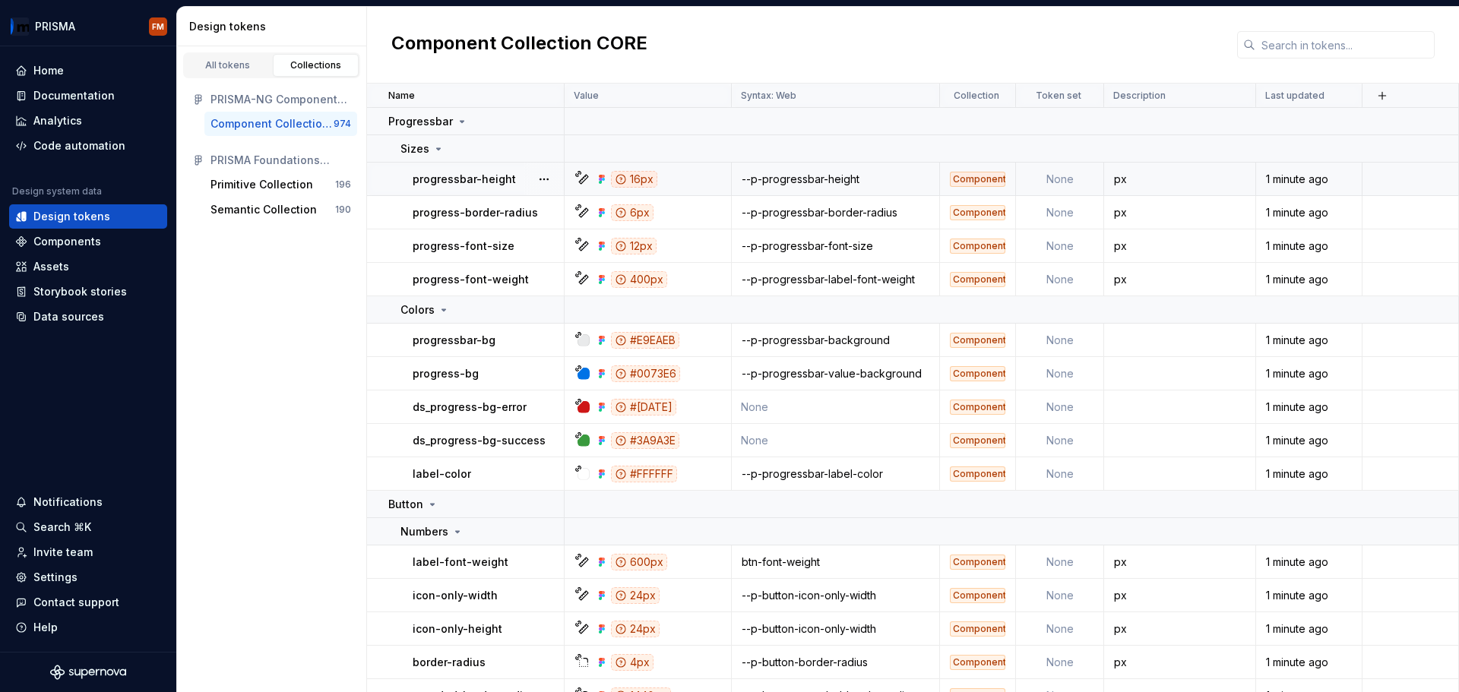
click at [628, 182] on div "16px" at bounding box center [634, 179] width 46 height 17
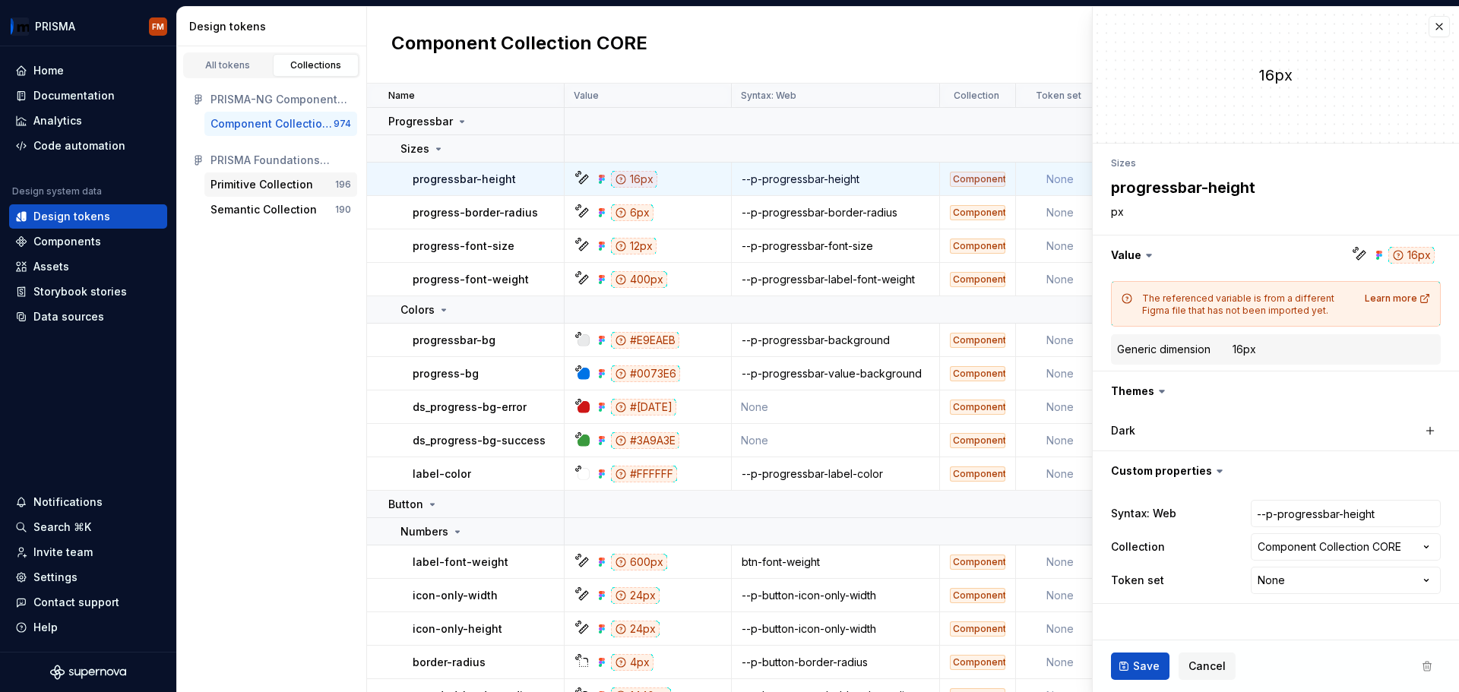
click at [244, 182] on div "Primitive Collection" at bounding box center [262, 184] width 103 height 15
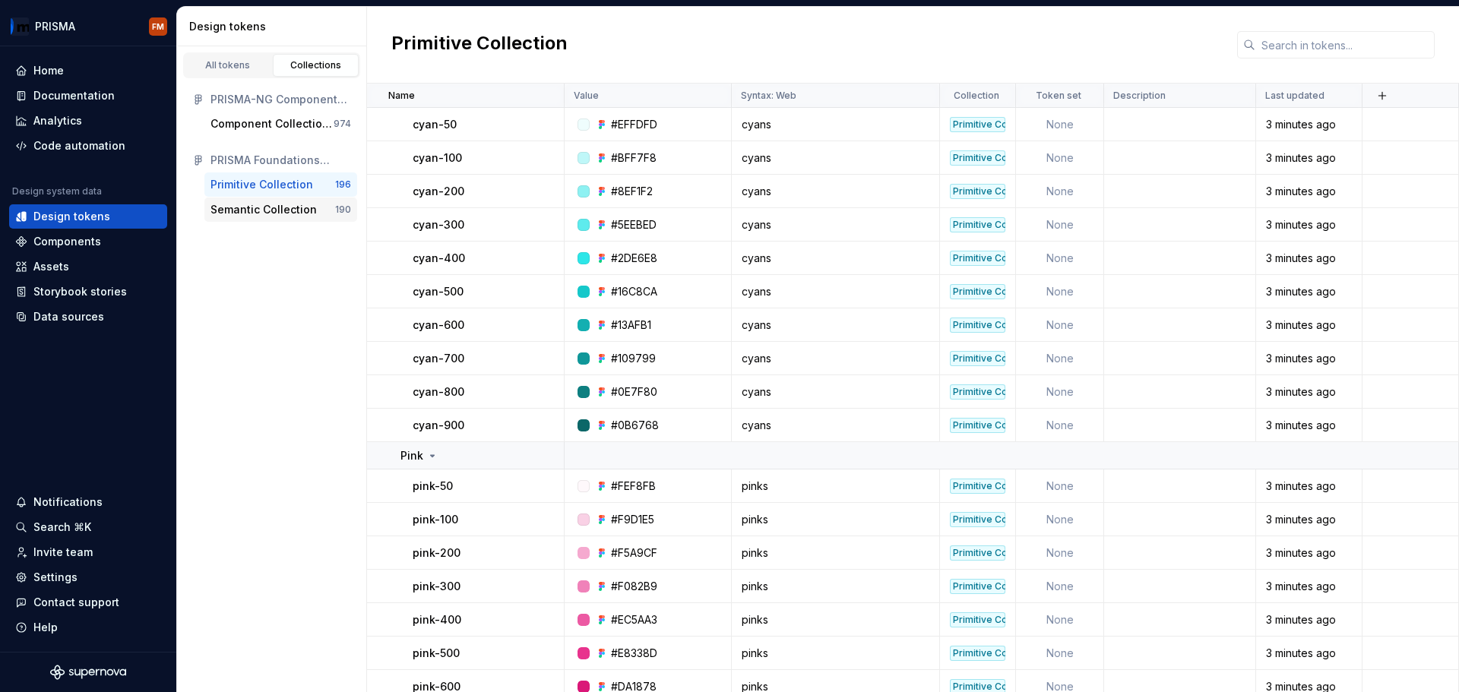
scroll to position [76, 0]
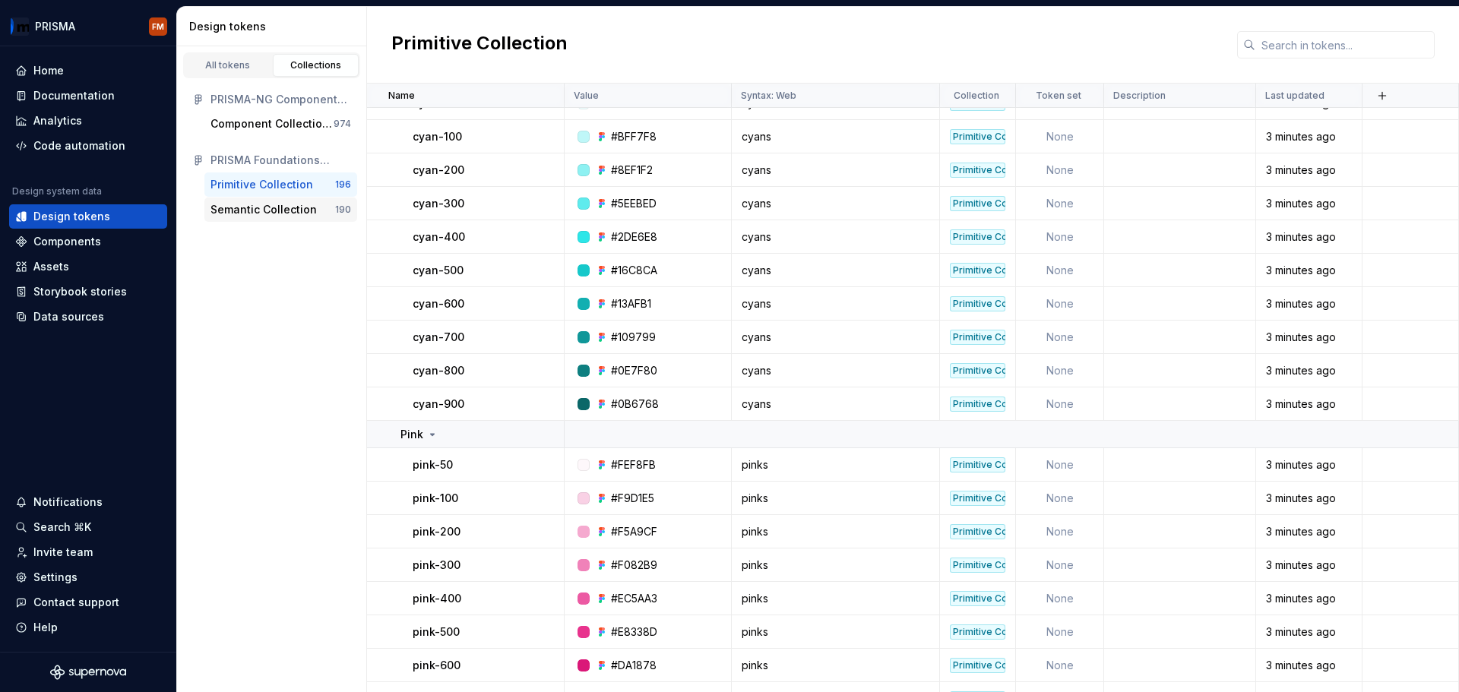
click at [259, 204] on div "Semantic Collection" at bounding box center [264, 209] width 106 height 15
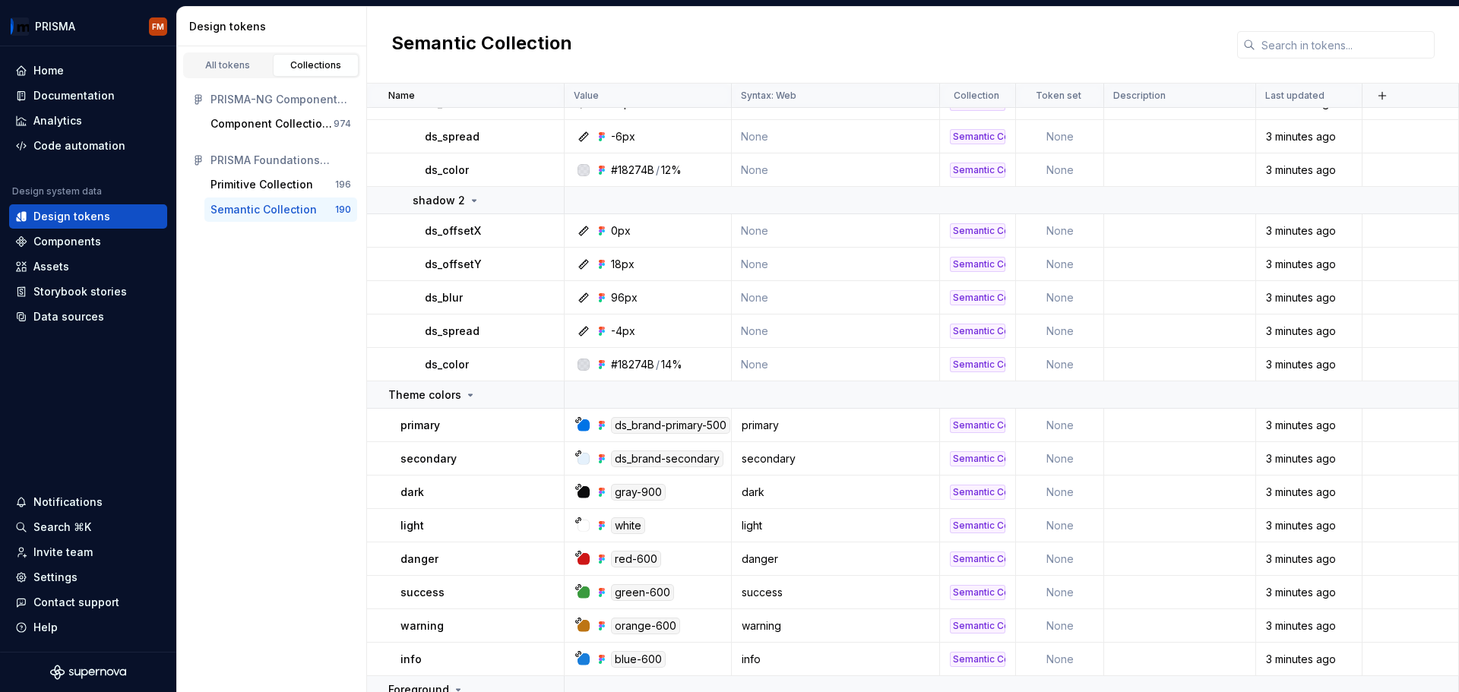
scroll to position [3572, 0]
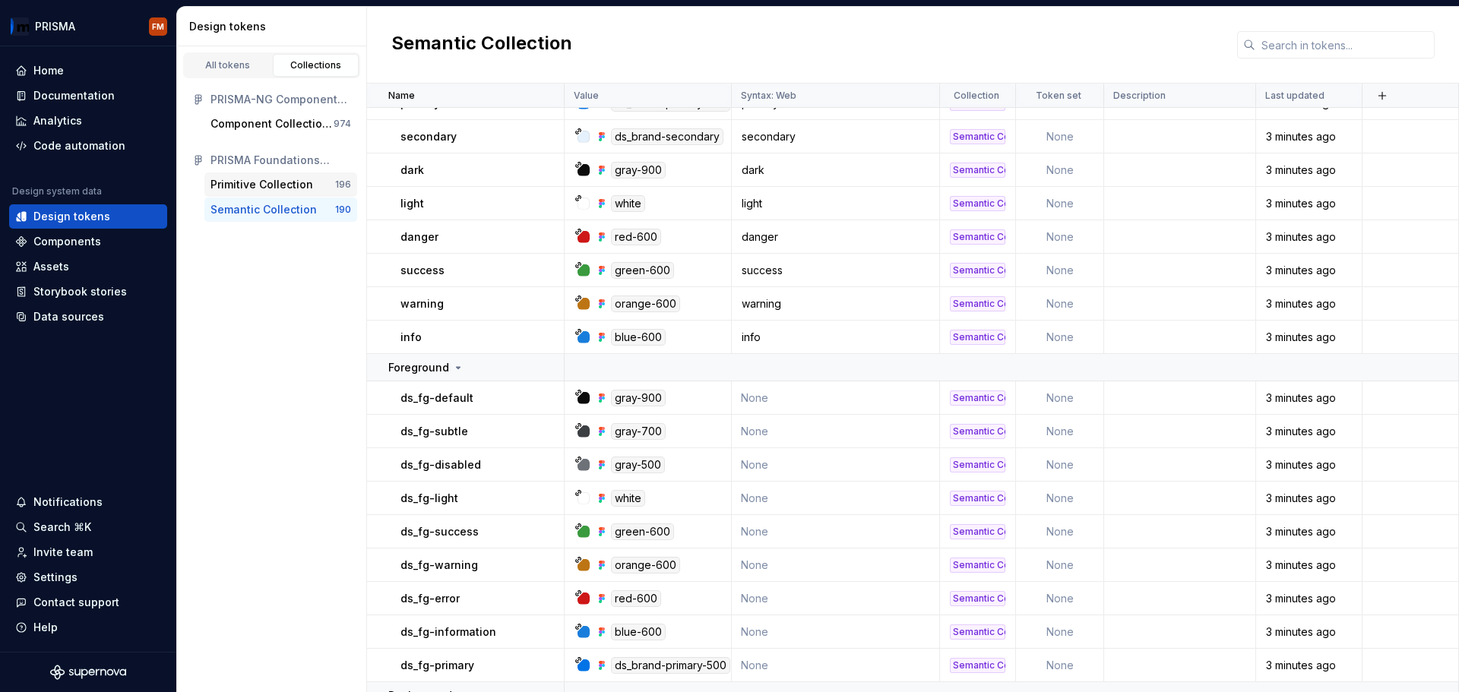
click at [265, 187] on div "Primitive Collection" at bounding box center [262, 184] width 103 height 15
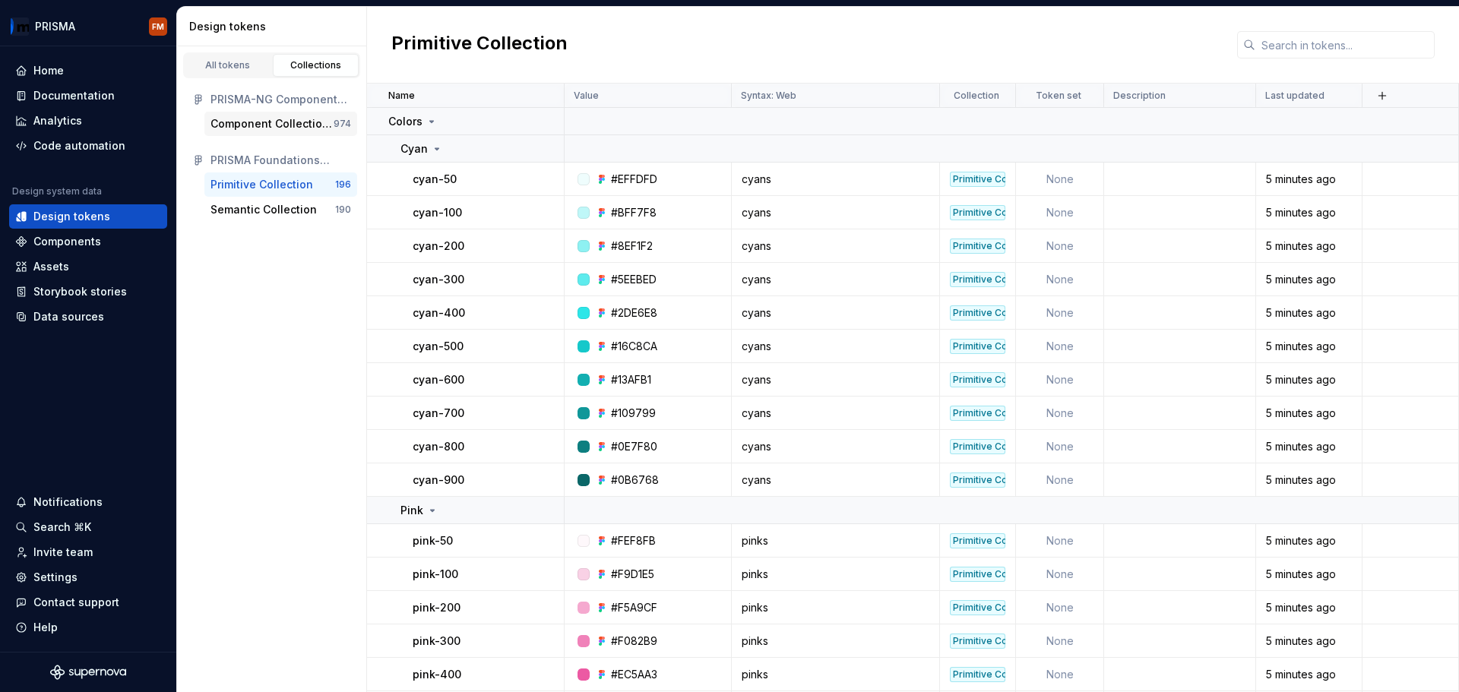
click at [264, 130] on div "Component Collection CORE" at bounding box center [272, 123] width 123 height 15
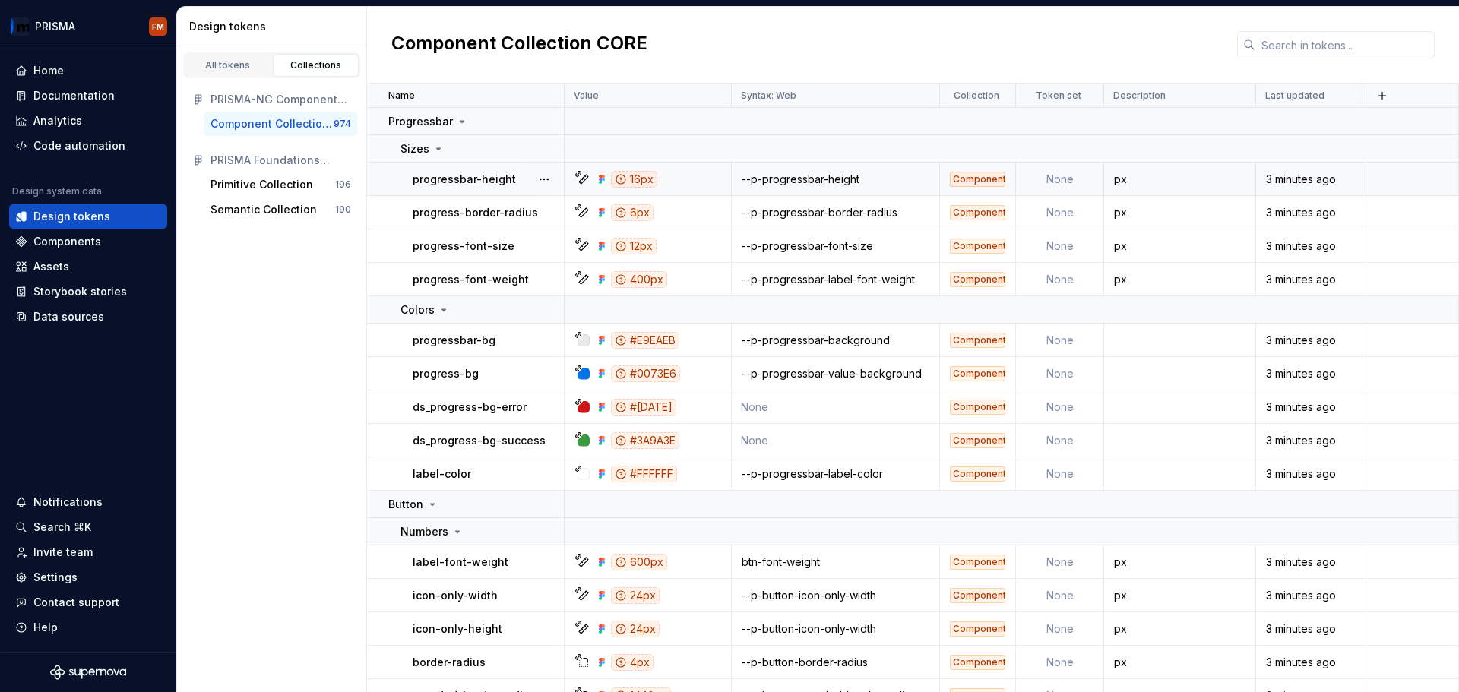
click at [628, 184] on div "16px" at bounding box center [634, 179] width 46 height 17
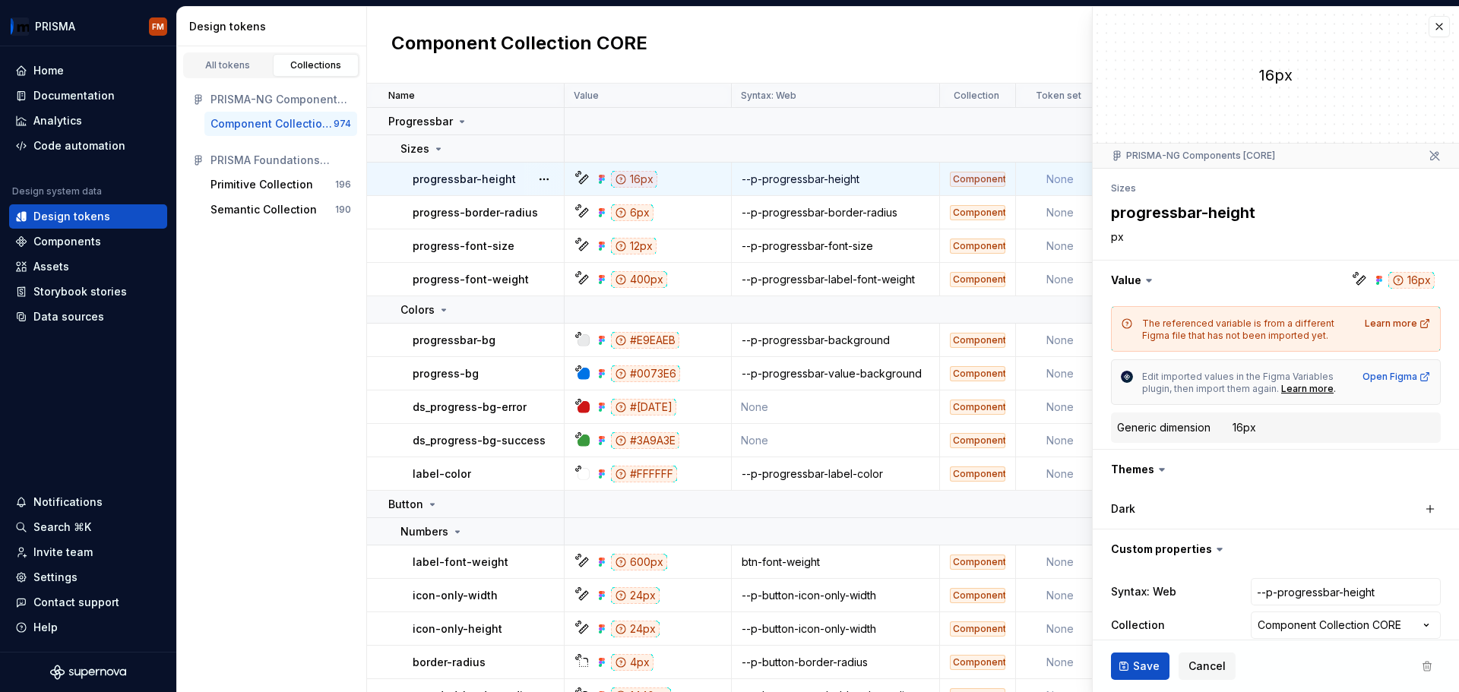
scroll to position [52, 0]
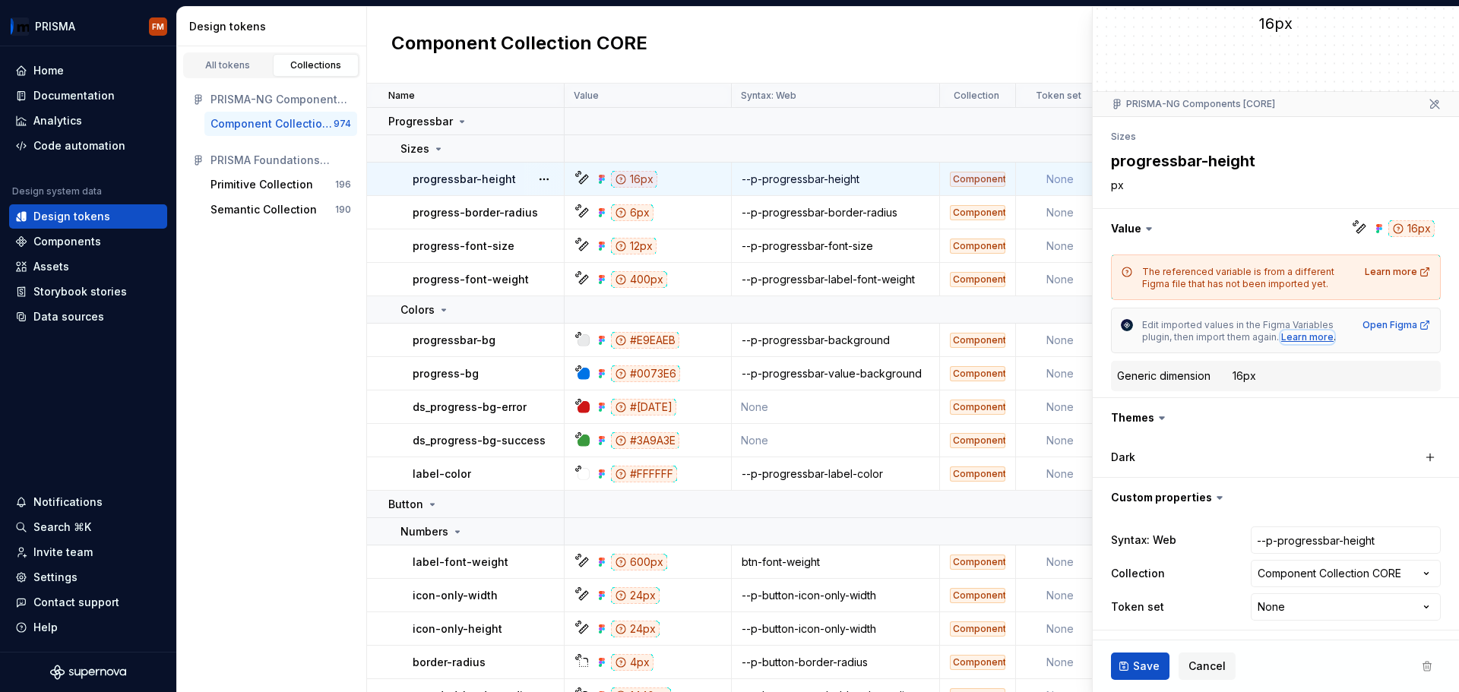
click at [1299, 333] on div "Learn more" at bounding box center [1307, 337] width 52 height 12
type textarea "*"
click at [67, 245] on div "Components" at bounding box center [67, 241] width 68 height 15
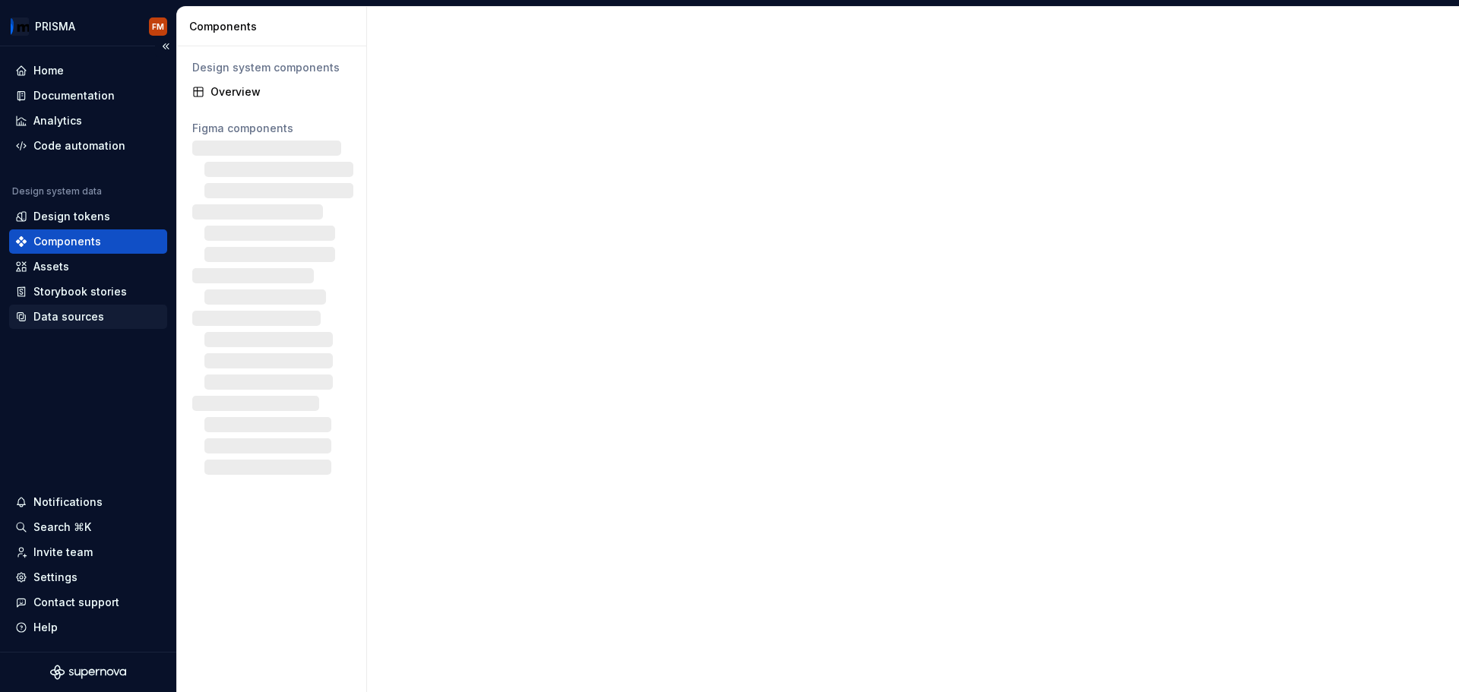
click at [63, 309] on div "Data sources" at bounding box center [88, 317] width 158 height 24
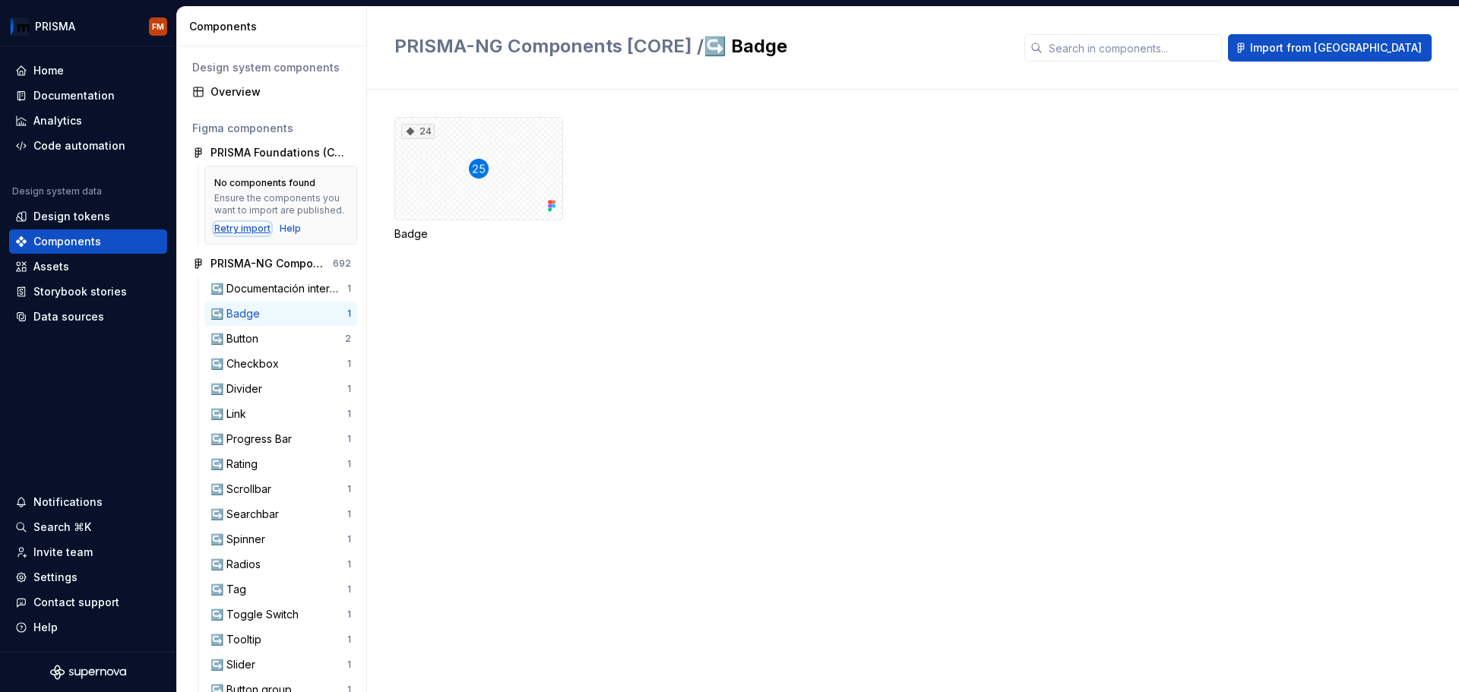
click at [247, 235] on div "Retry import" at bounding box center [242, 229] width 56 height 12
click at [86, 308] on div "Data sources" at bounding box center [88, 317] width 158 height 24
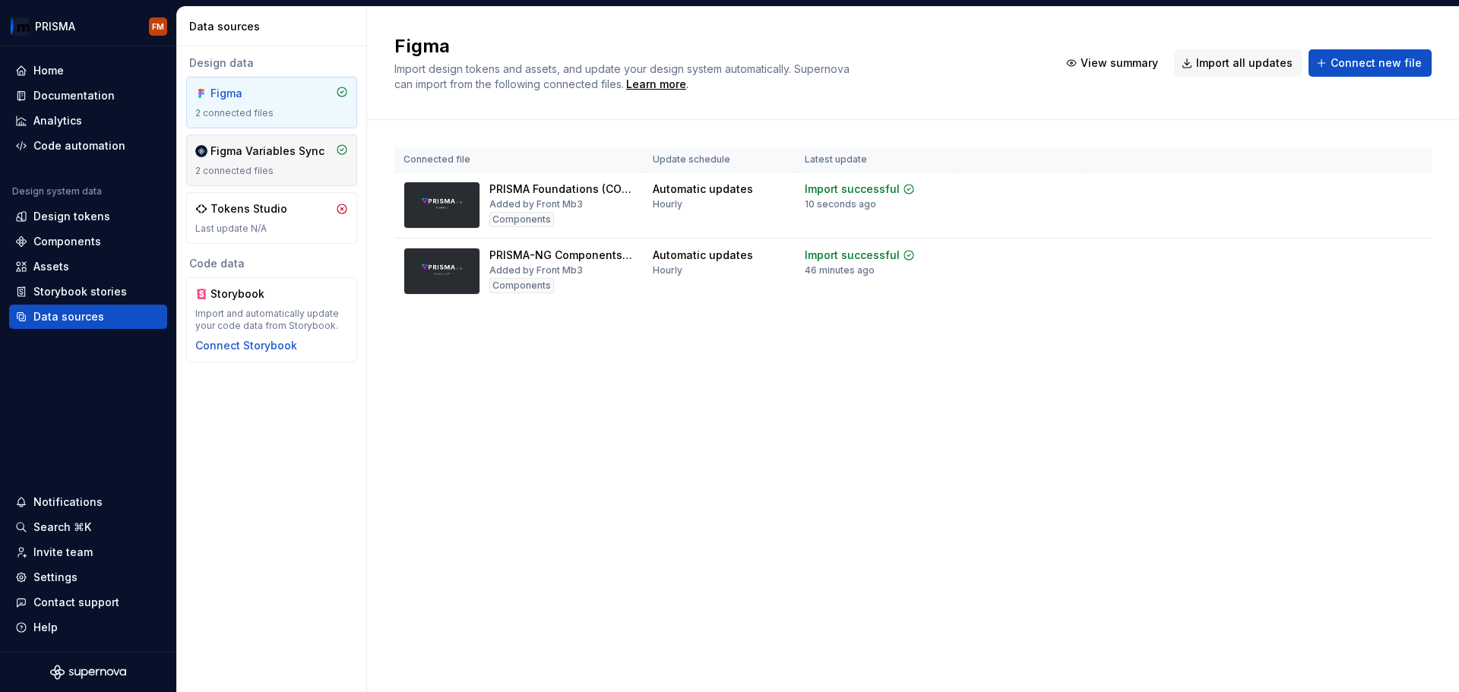
click at [267, 155] on div "Figma Variables Sync" at bounding box center [268, 151] width 114 height 15
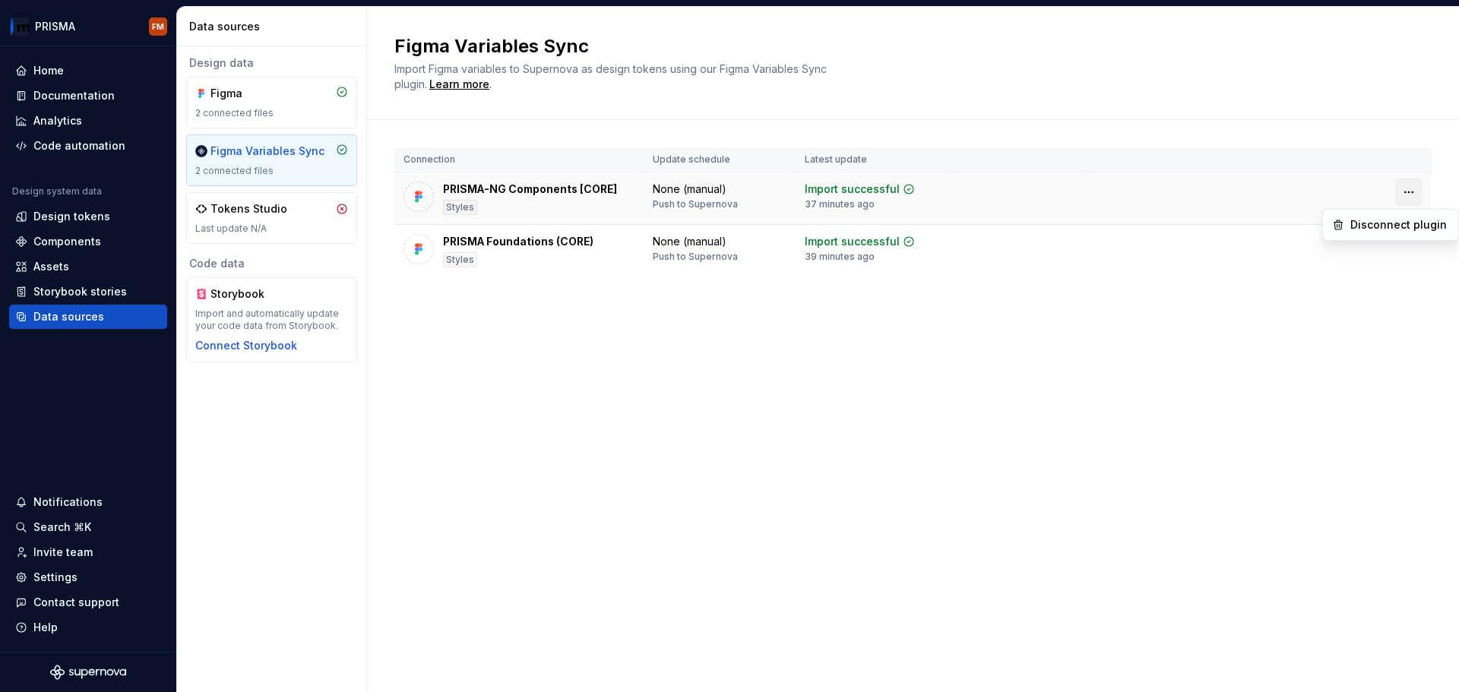
click at [1401, 188] on html "PRISMA FM Home Documentation Analytics Code automation Design system data Desig…" at bounding box center [729, 346] width 1459 height 692
click at [1031, 194] on html "PRISMA FM Home Documentation Analytics Code automation Design system data Desig…" at bounding box center [729, 346] width 1459 height 692
click at [462, 265] on div "Styles" at bounding box center [460, 259] width 34 height 15
click at [75, 210] on div "Design tokens" at bounding box center [71, 216] width 77 height 15
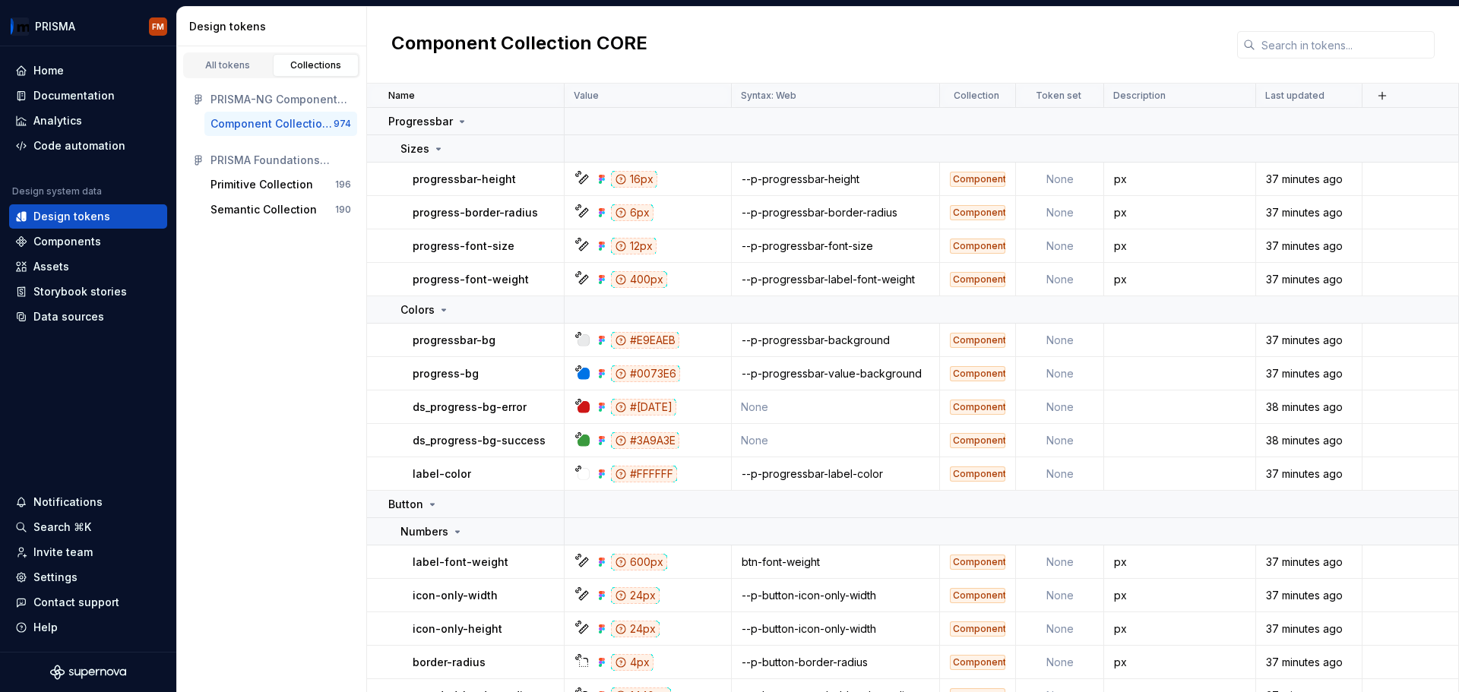
click at [255, 125] on div "Component Collection CORE" at bounding box center [272, 123] width 123 height 15
click at [621, 179] on icon at bounding box center [621, 179] width 12 height 12
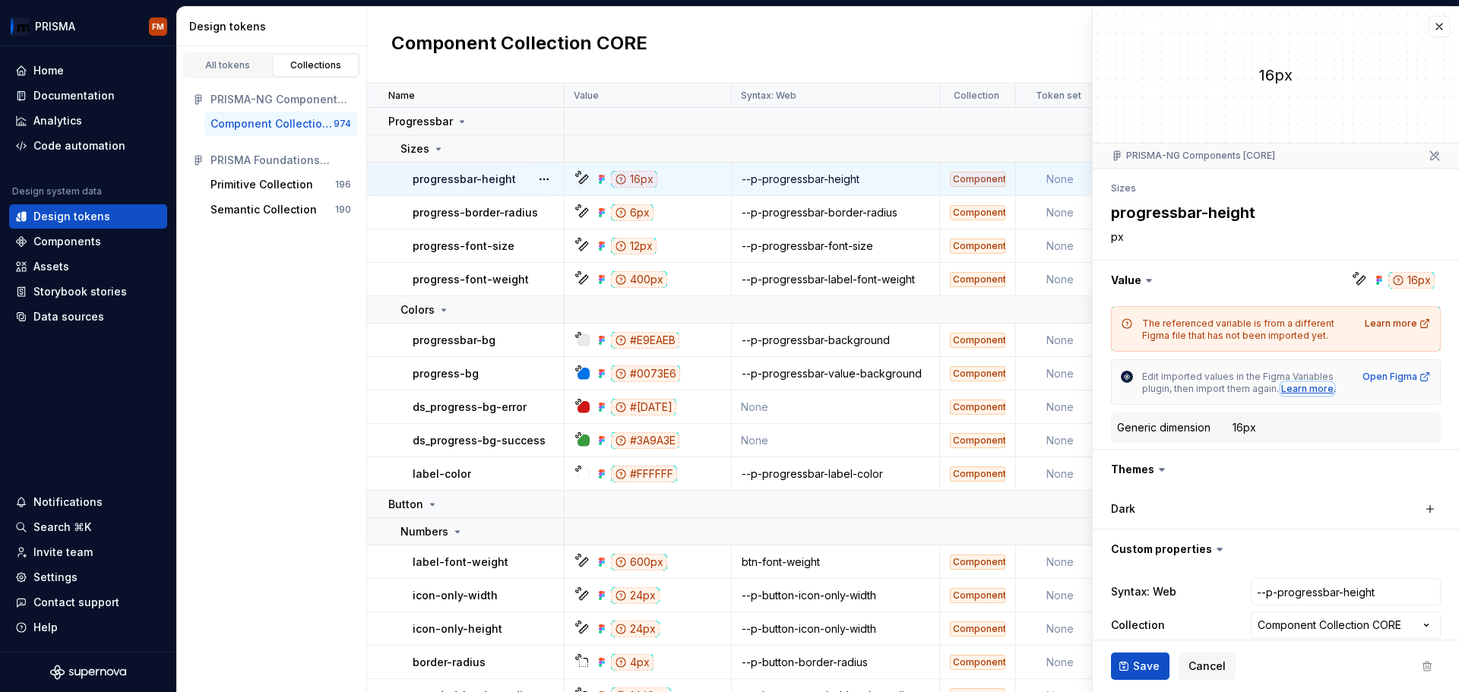
click at [1303, 392] on div "Learn more" at bounding box center [1307, 389] width 52 height 12
type textarea "*"
click at [74, 315] on div "Data sources" at bounding box center [68, 316] width 71 height 15
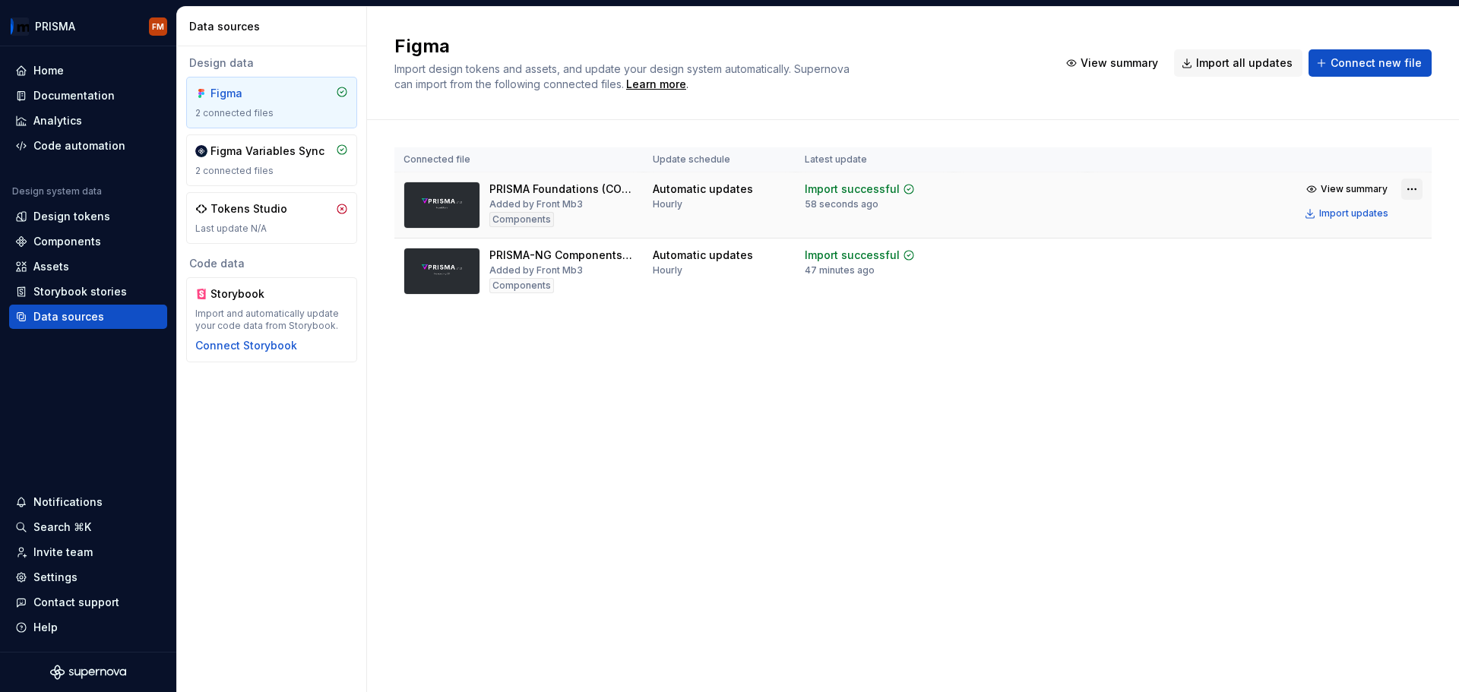
click at [1404, 186] on html "PRISMA FM Home Documentation Analytics Code automation Design system data Desig…" at bounding box center [729, 346] width 1459 height 692
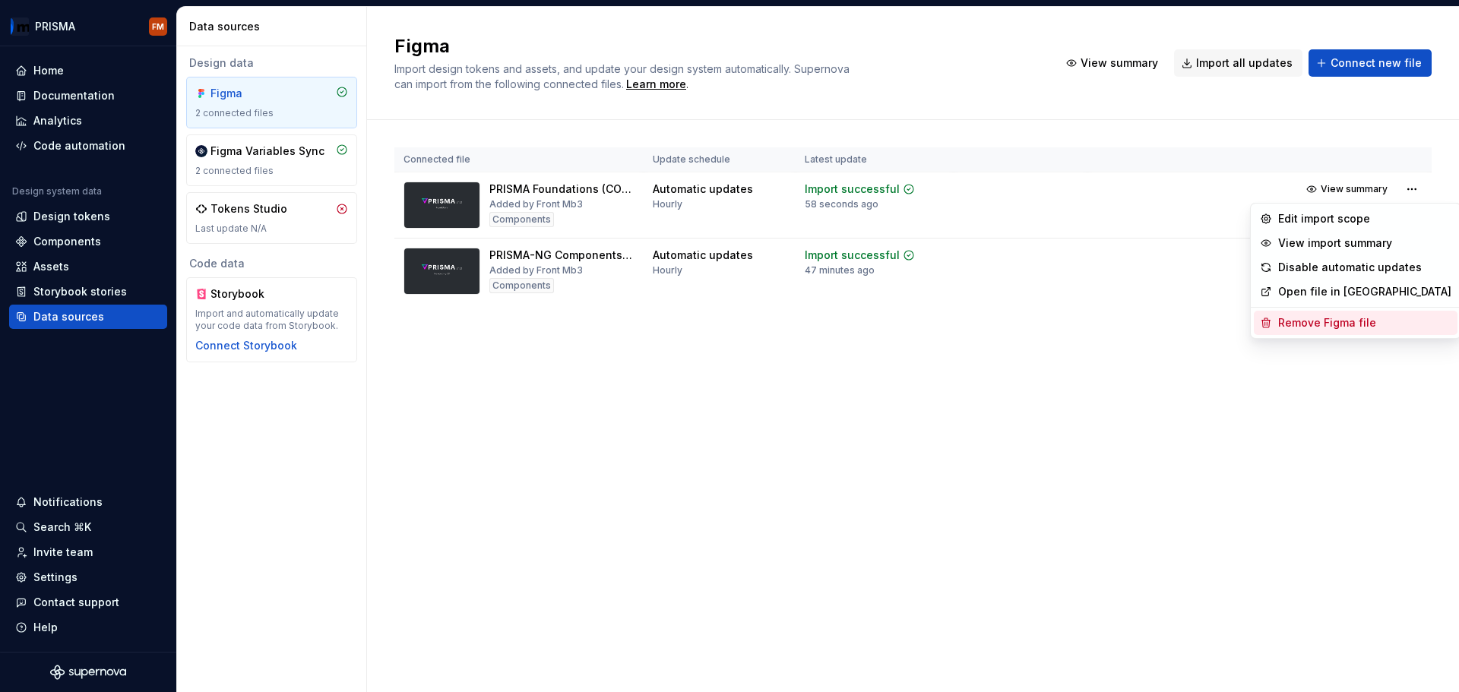
click at [1337, 330] on div "Remove Figma file" at bounding box center [1364, 322] width 173 height 15
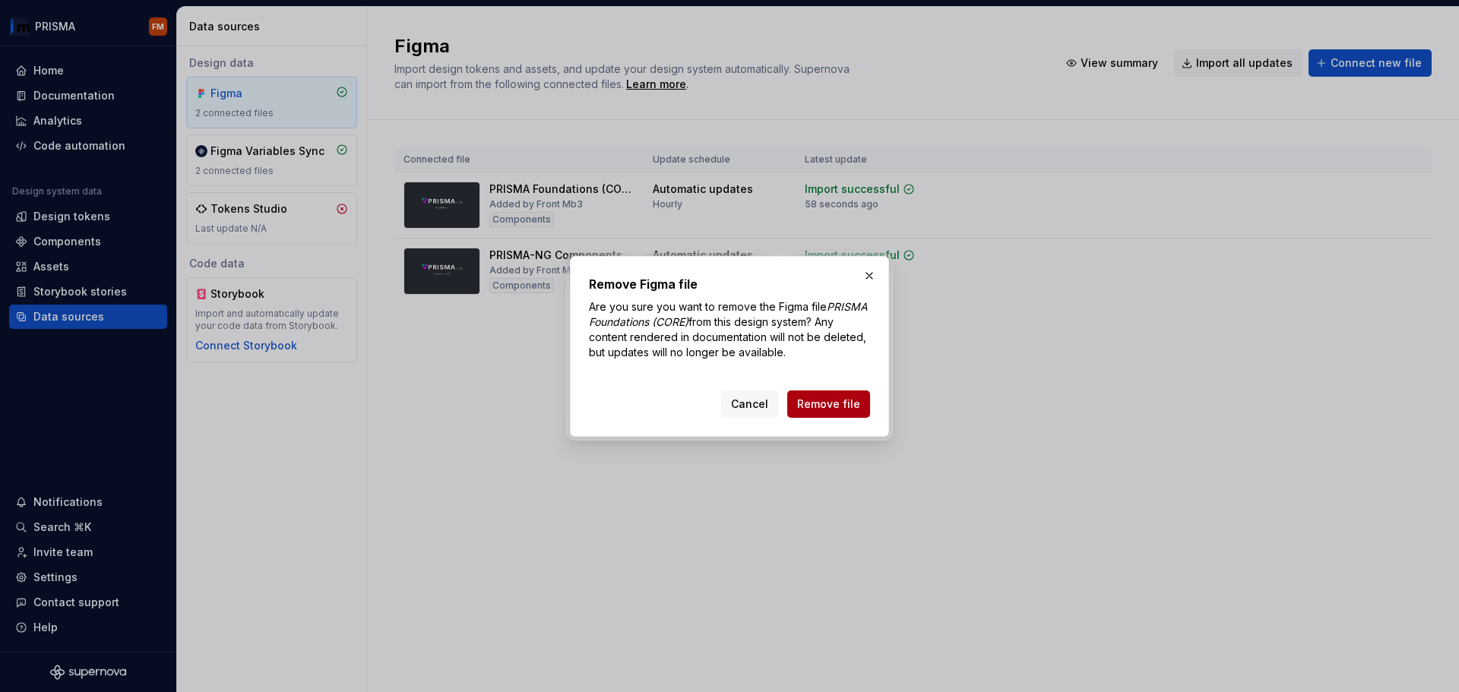
click at [803, 405] on span "Remove file" at bounding box center [828, 404] width 63 height 15
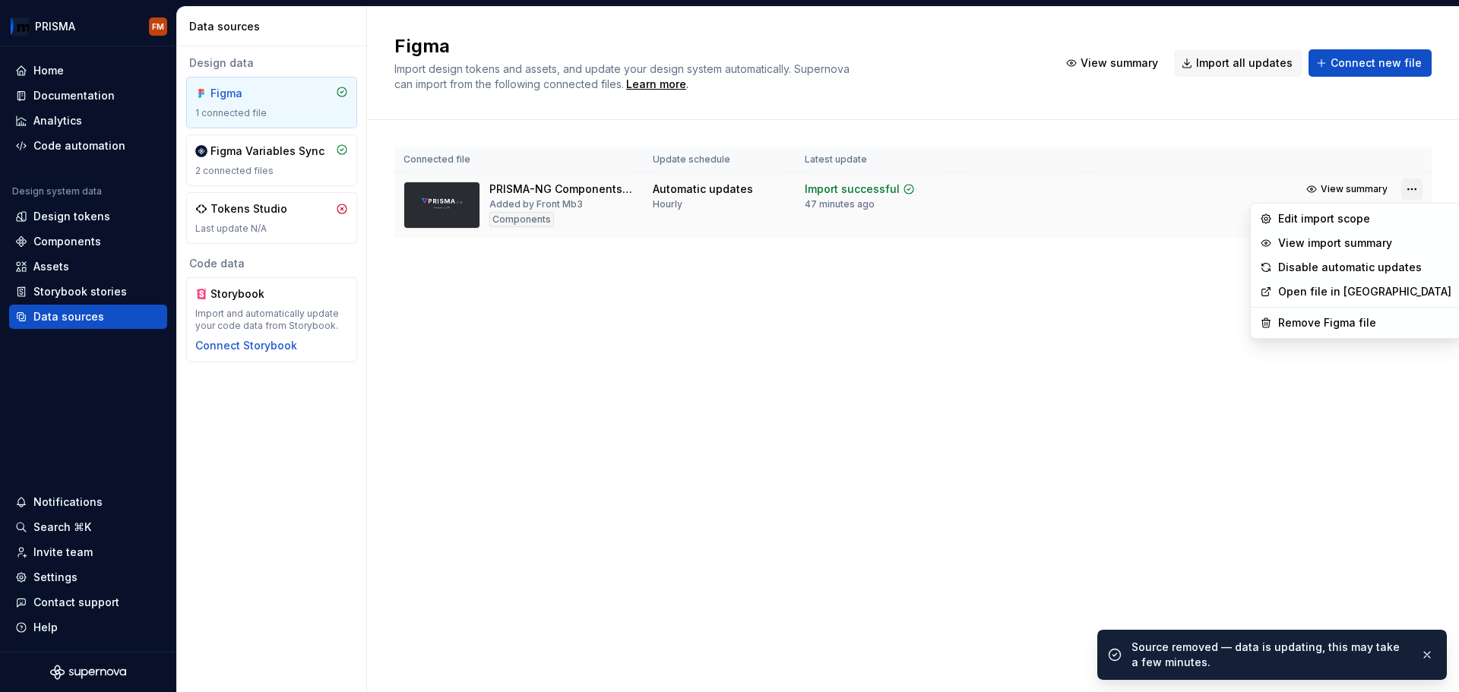
click at [1409, 188] on html "PRISMA FM Home Documentation Analytics Code automation Design system data Desig…" at bounding box center [729, 346] width 1459 height 692
click at [1316, 329] on div "Remove Figma file" at bounding box center [1364, 322] width 173 height 15
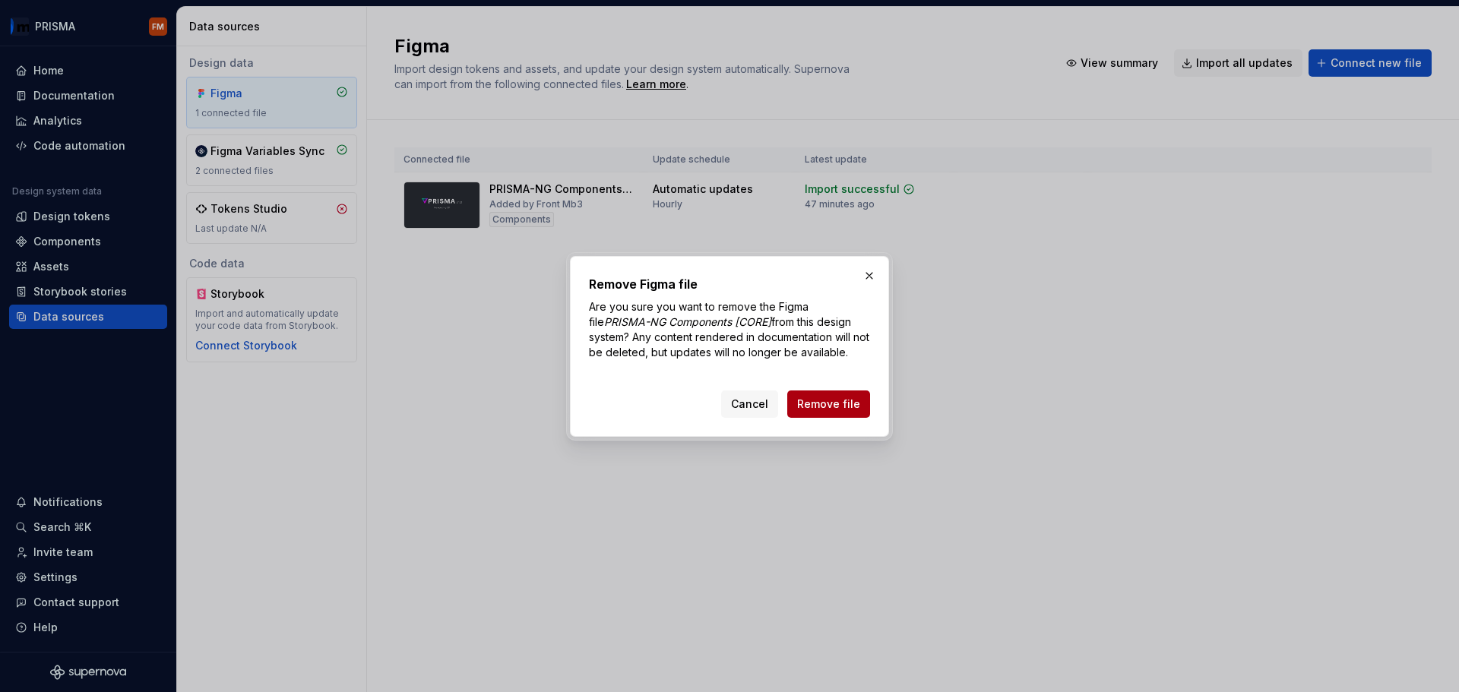
click at [860, 411] on button "Remove file" at bounding box center [828, 404] width 83 height 27
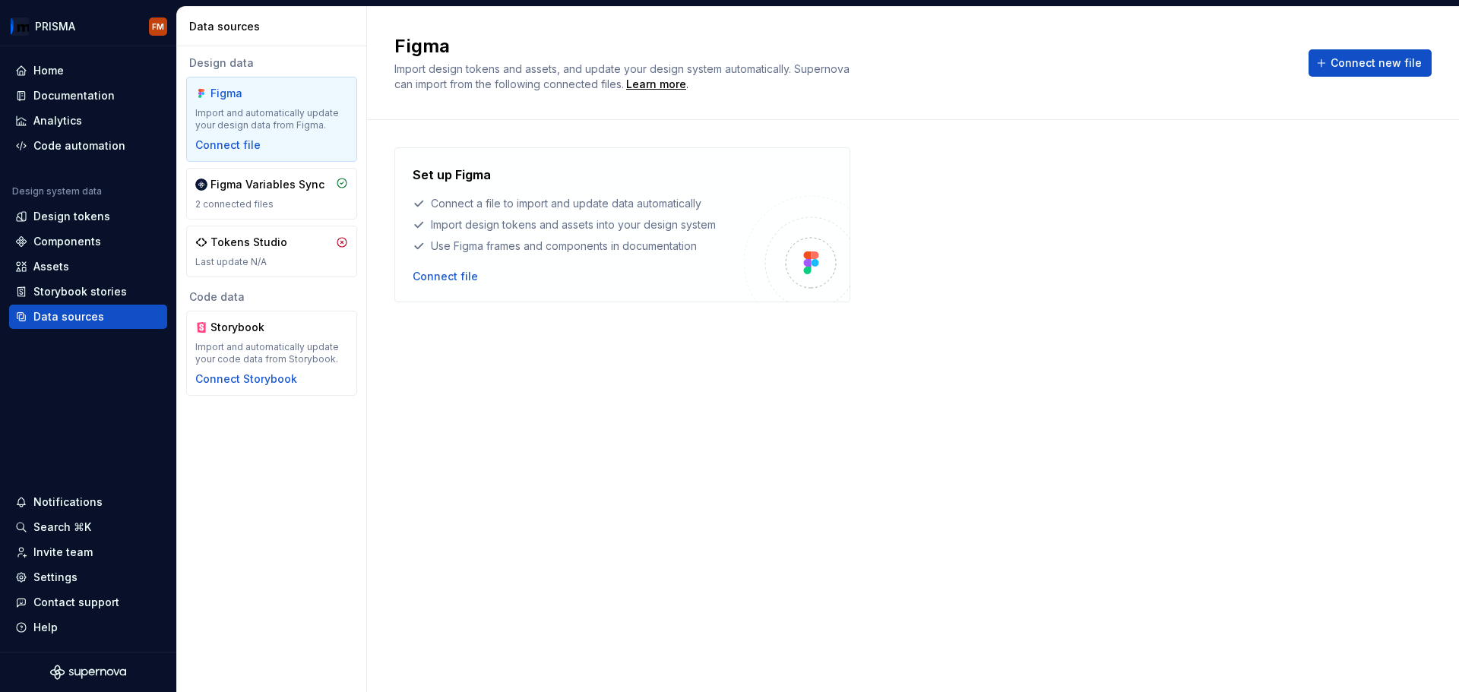
click at [454, 332] on div "Set up Figma Connect a file to import and update data automatically Import desi…" at bounding box center [912, 390] width 1037 height 487
click at [212, 186] on div "Figma Variables Sync" at bounding box center [268, 184] width 114 height 15
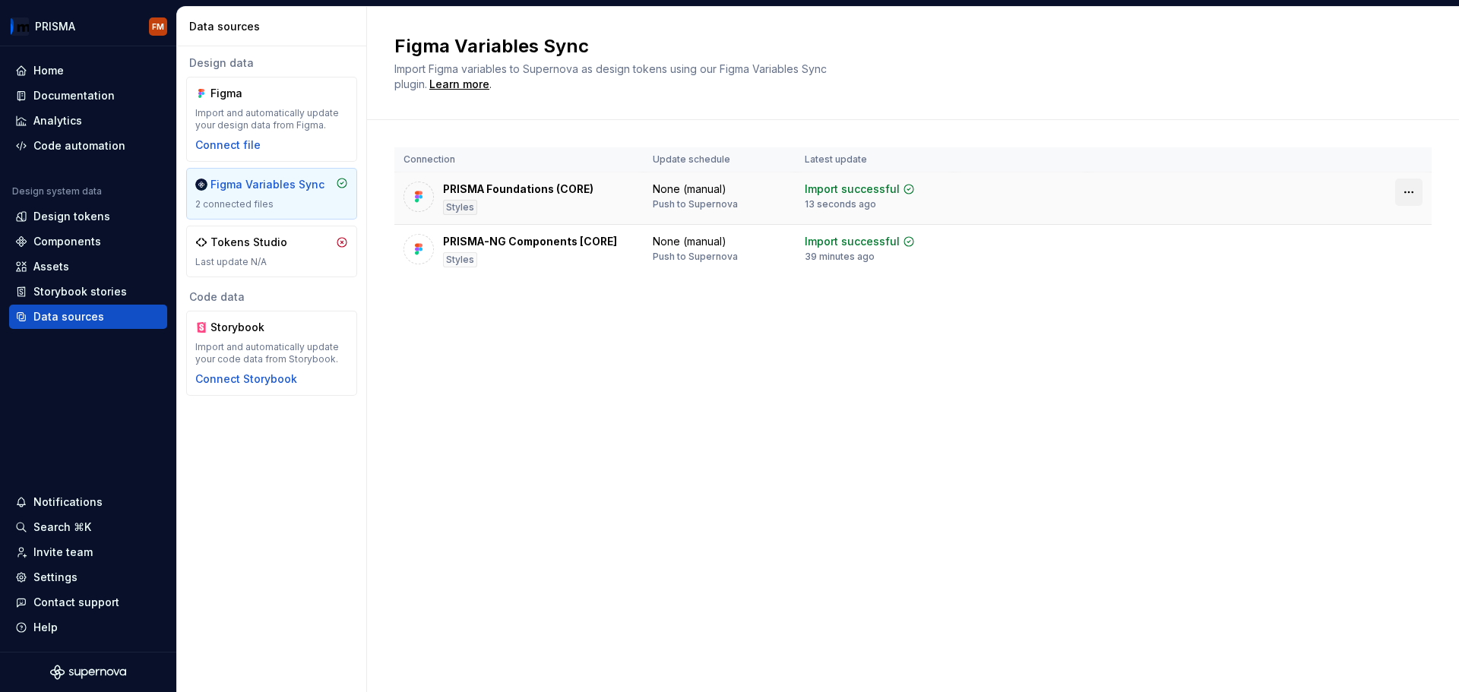
click at [1410, 193] on html "PRISMA FM Home Documentation Analytics Code automation Design system data Desig…" at bounding box center [729, 346] width 1459 height 692
click at [1385, 227] on div "Disconnect plugin" at bounding box center [1399, 224] width 99 height 15
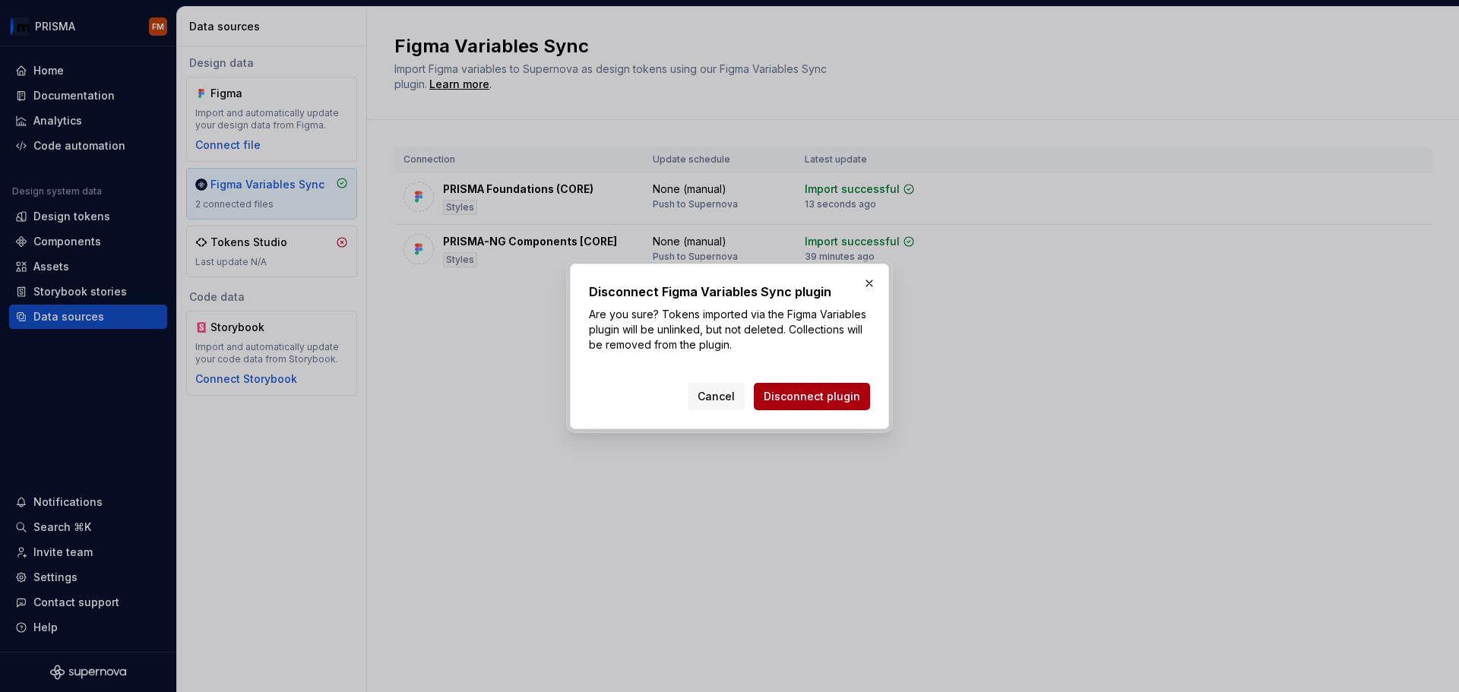
click at [815, 399] on span "Disconnect plugin" at bounding box center [812, 396] width 97 height 15
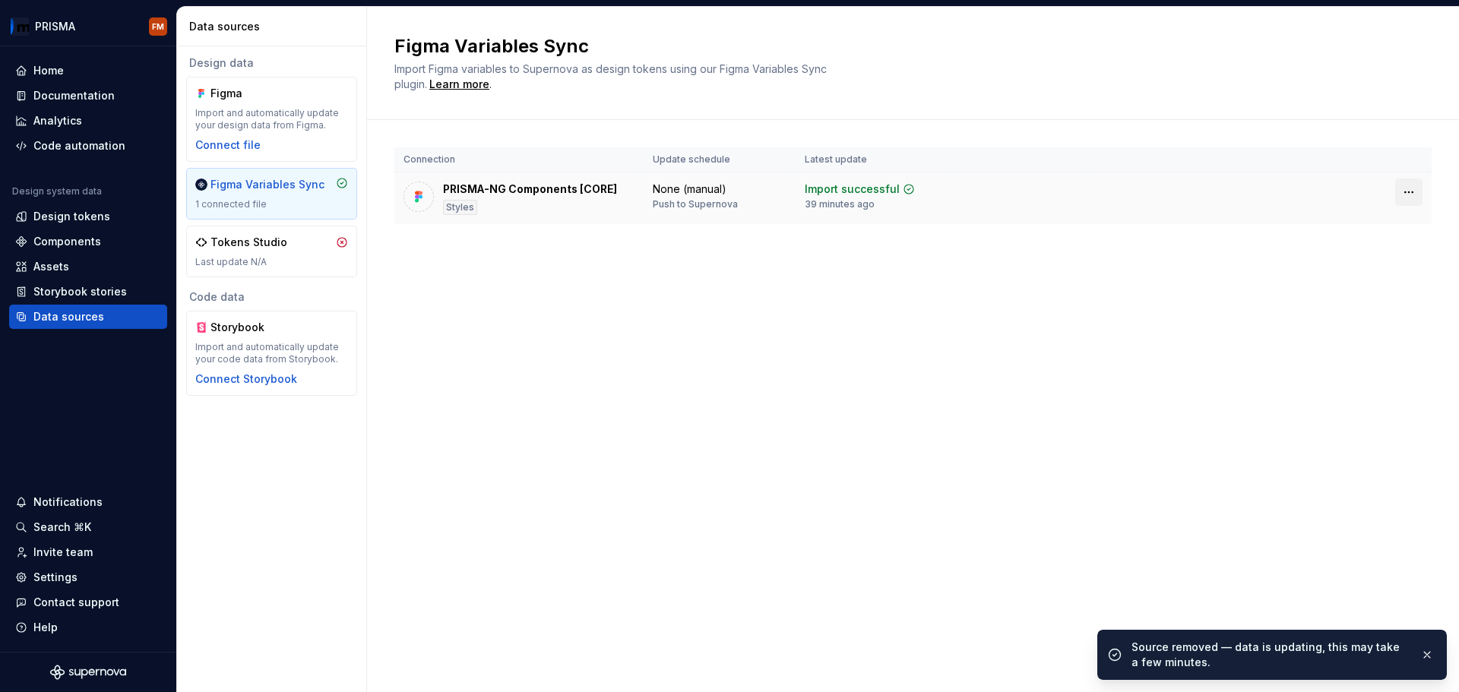
click at [1411, 190] on html "PRISMA FM Home Documentation Analytics Code automation Design system data Desig…" at bounding box center [729, 346] width 1459 height 692
click at [1370, 224] on div "Disconnect plugin" at bounding box center [1399, 224] width 99 height 15
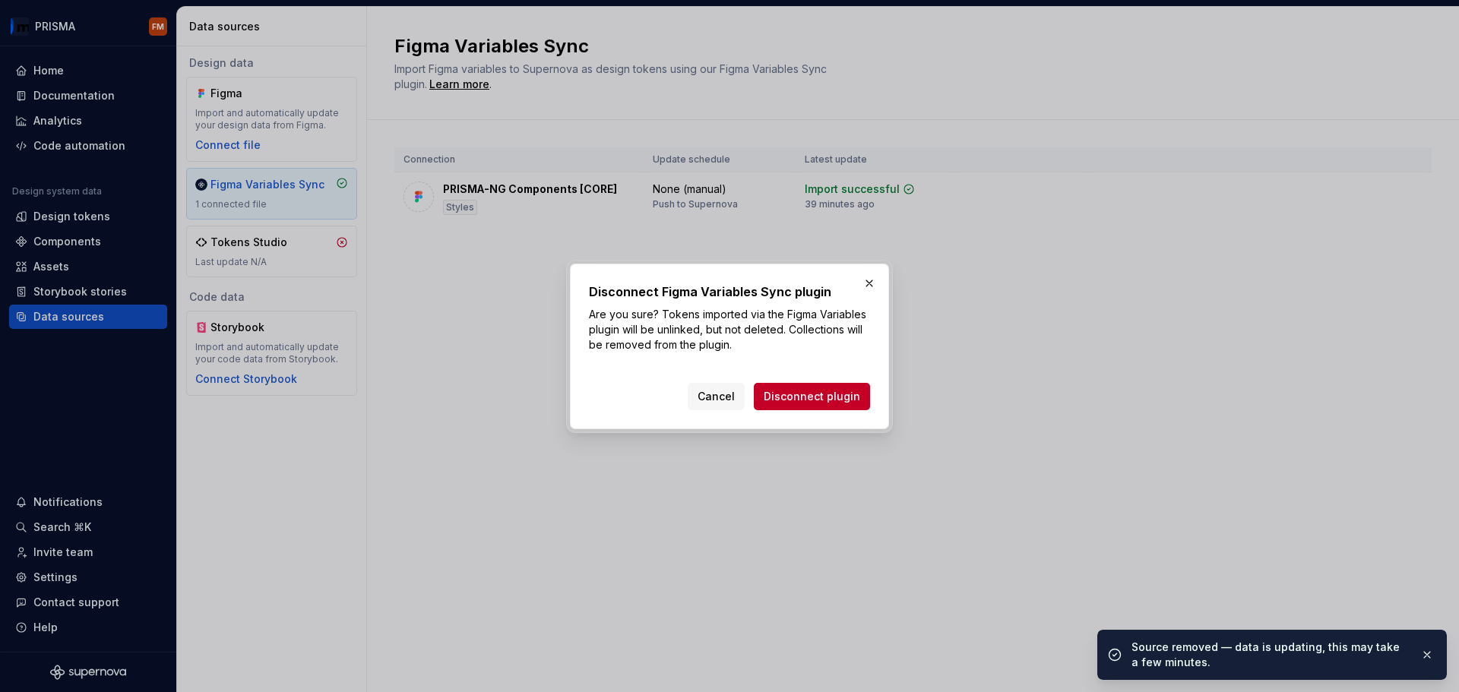
click at [836, 410] on div "Disconnect Figma Variables Sync plugin Are you sure? Tokens imported via the Fi…" at bounding box center [729, 347] width 319 height 166
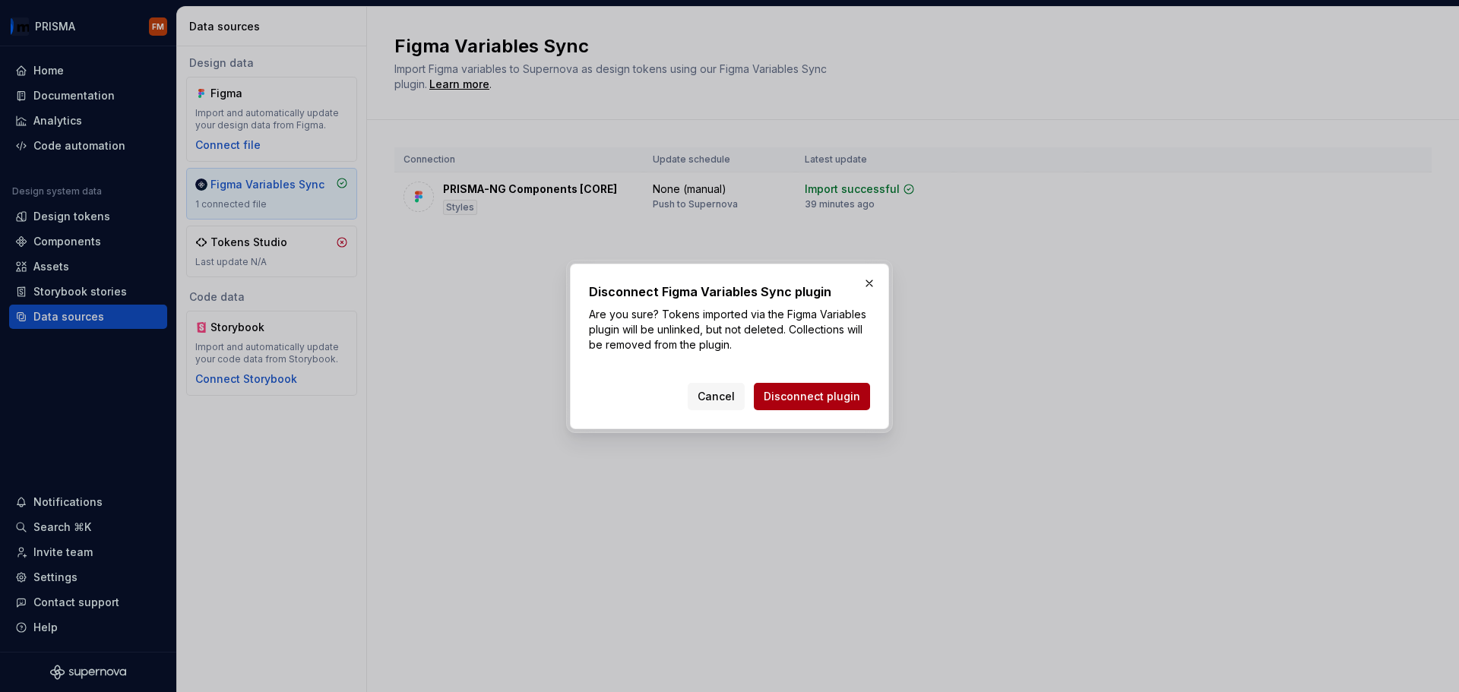
click at [844, 394] on span "Disconnect plugin" at bounding box center [812, 396] width 97 height 15
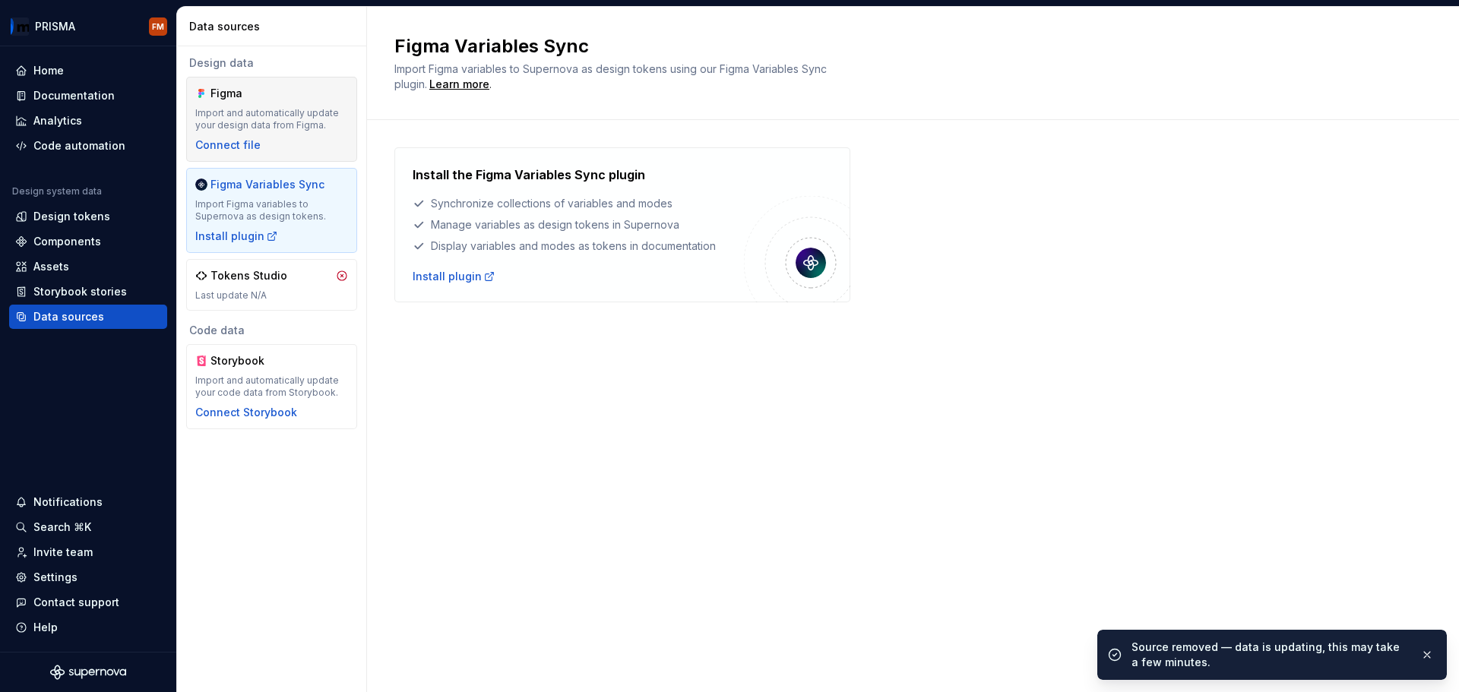
click at [276, 123] on div "Import and automatically update your design data from Figma." at bounding box center [271, 119] width 153 height 24
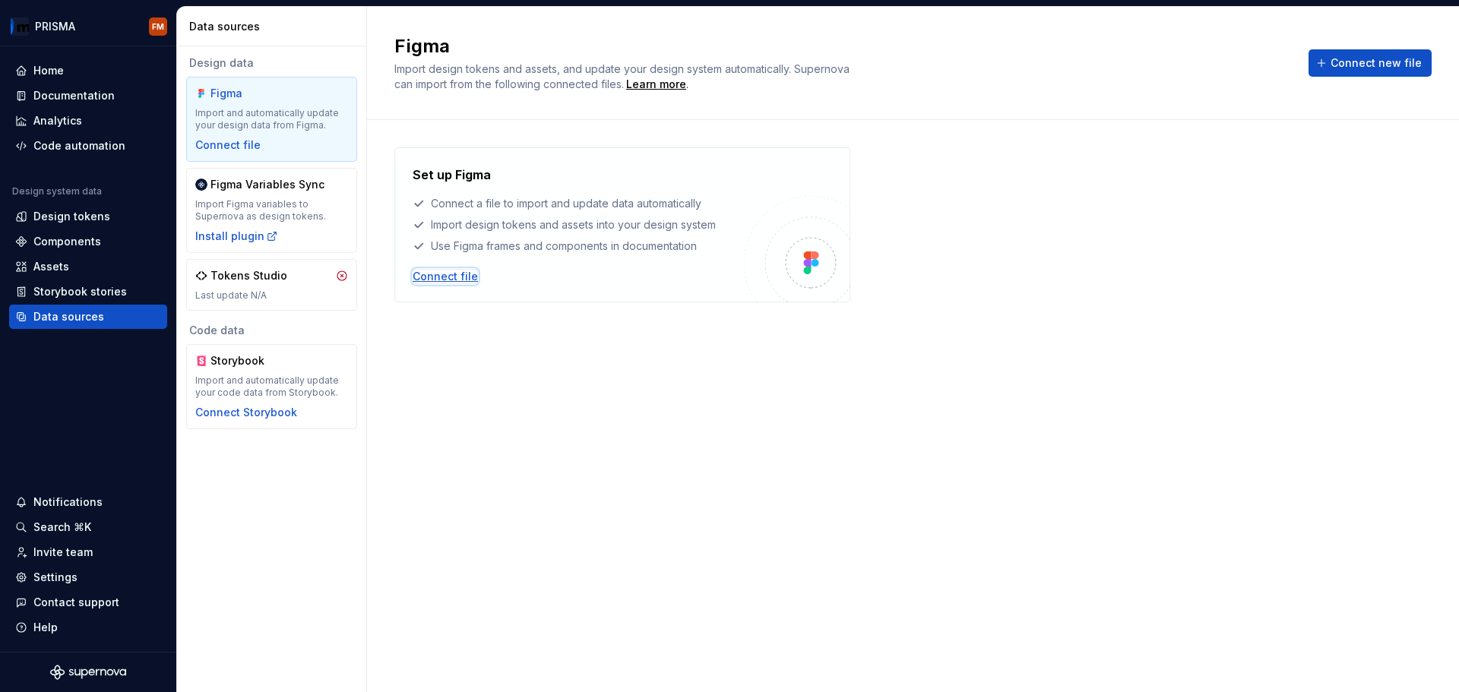
click at [422, 277] on div "Connect file" at bounding box center [445, 276] width 65 height 15
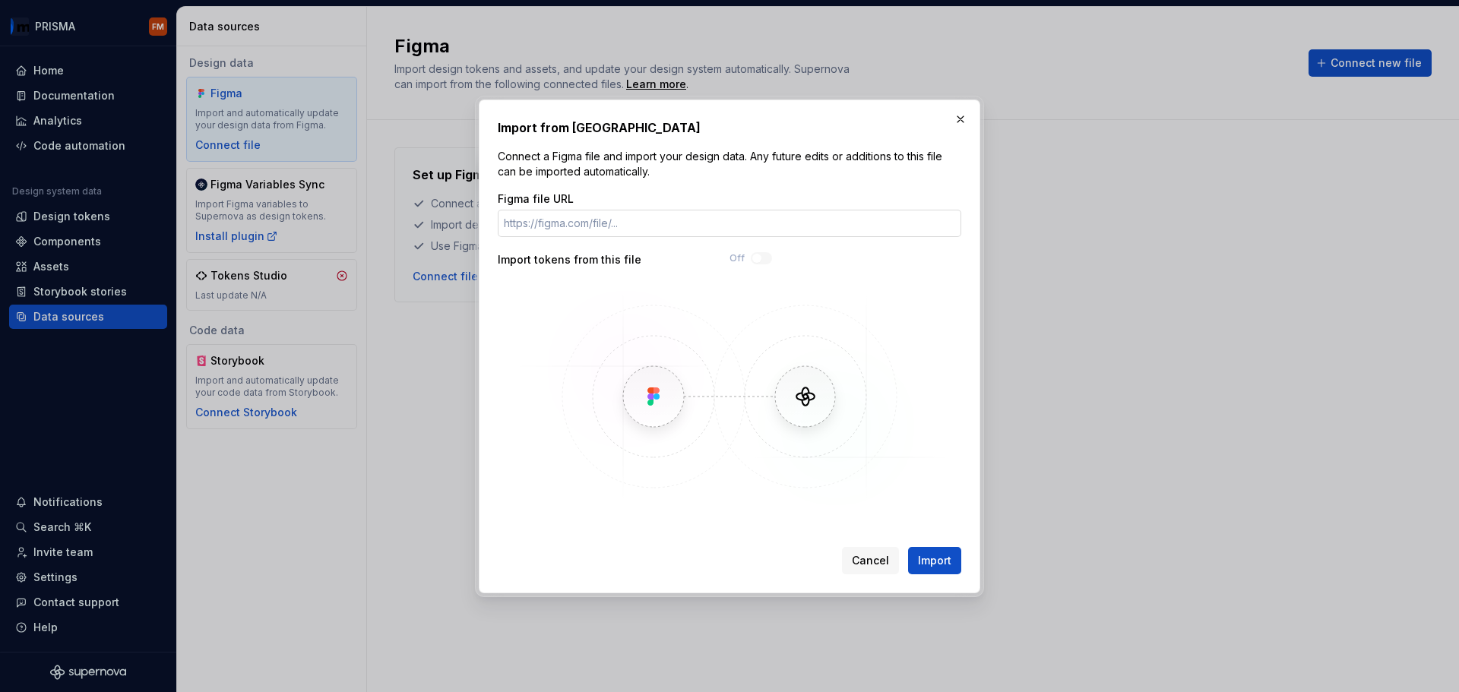
click at [646, 230] on input "Figma file URL" at bounding box center [730, 223] width 464 height 27
click at [608, 228] on input "Figma file URL" at bounding box center [730, 223] width 464 height 27
paste input "[URL][DOMAIN_NAME]"
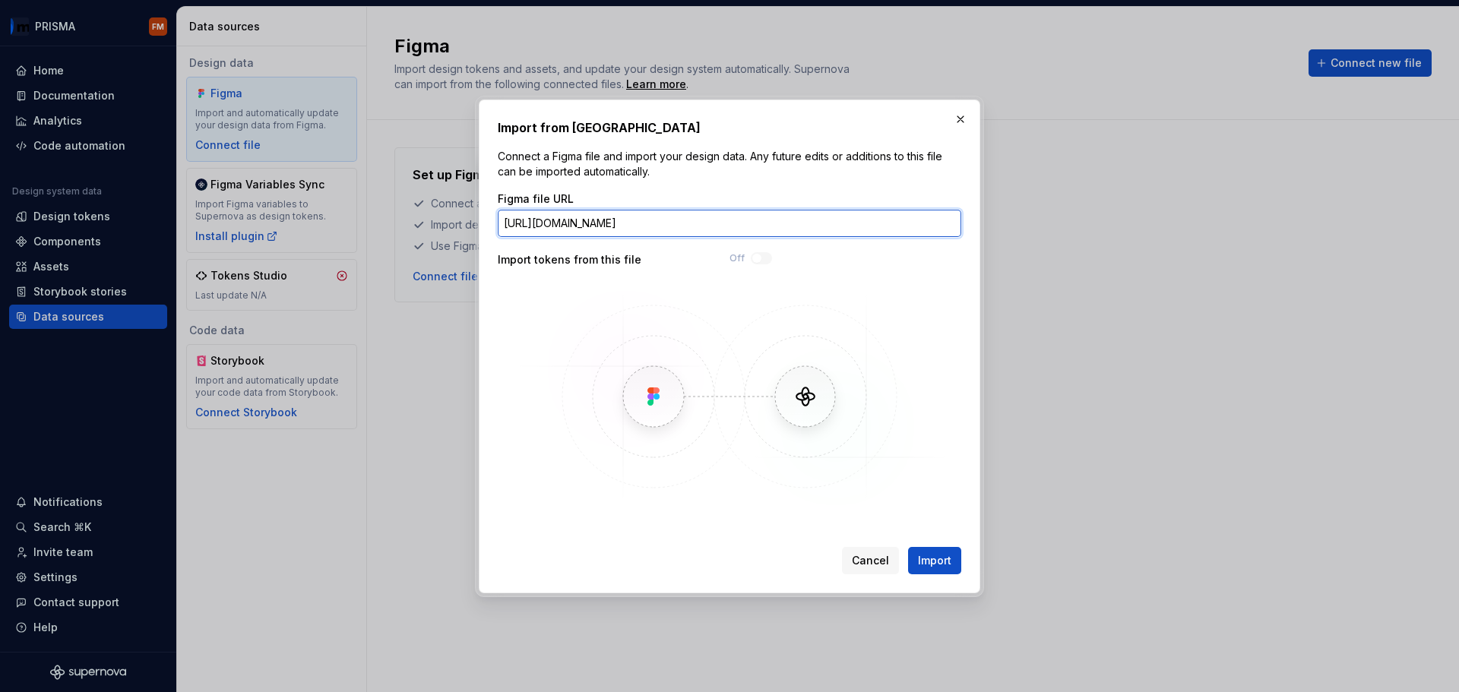
scroll to position [0, 230]
type input "[URL][DOMAIN_NAME]"
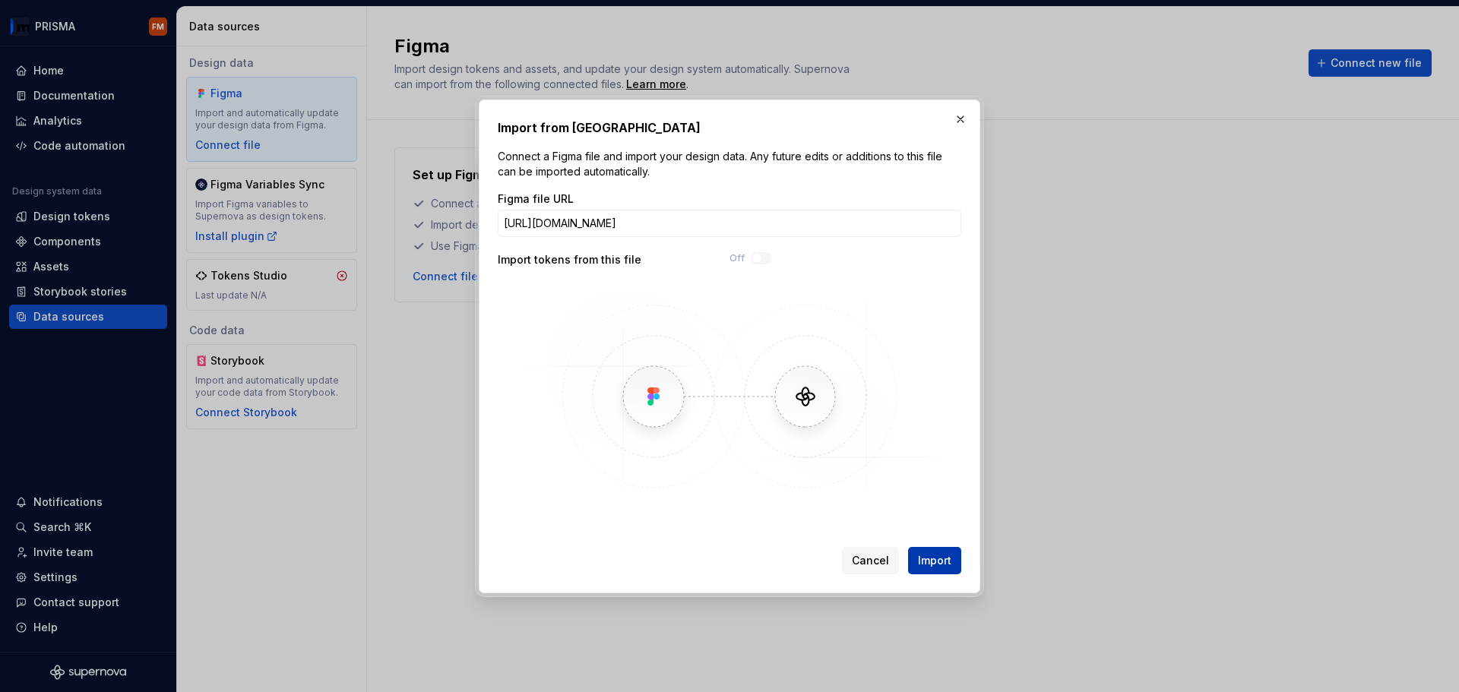
scroll to position [0, 0]
click at [927, 559] on span "Import" at bounding box center [934, 560] width 33 height 15
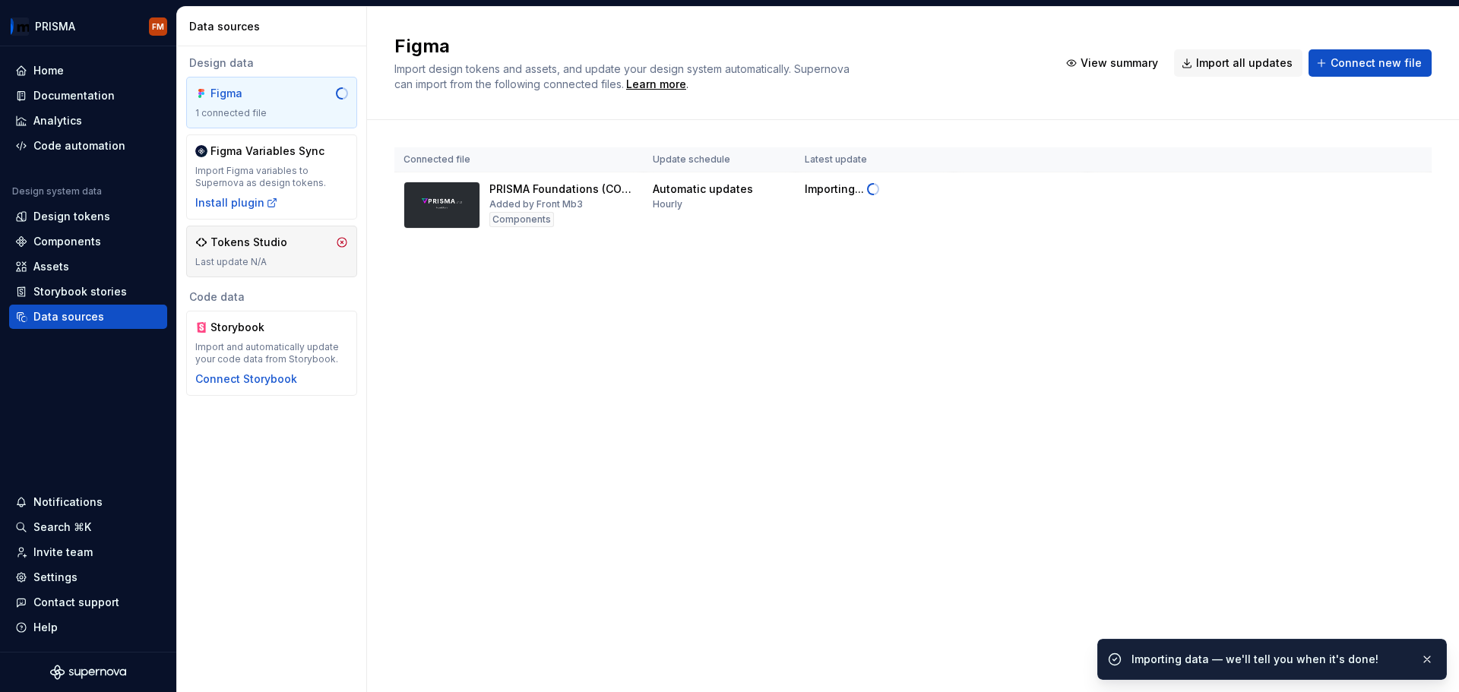
click at [334, 245] on div "Tokens Studio" at bounding box center [271, 242] width 153 height 15
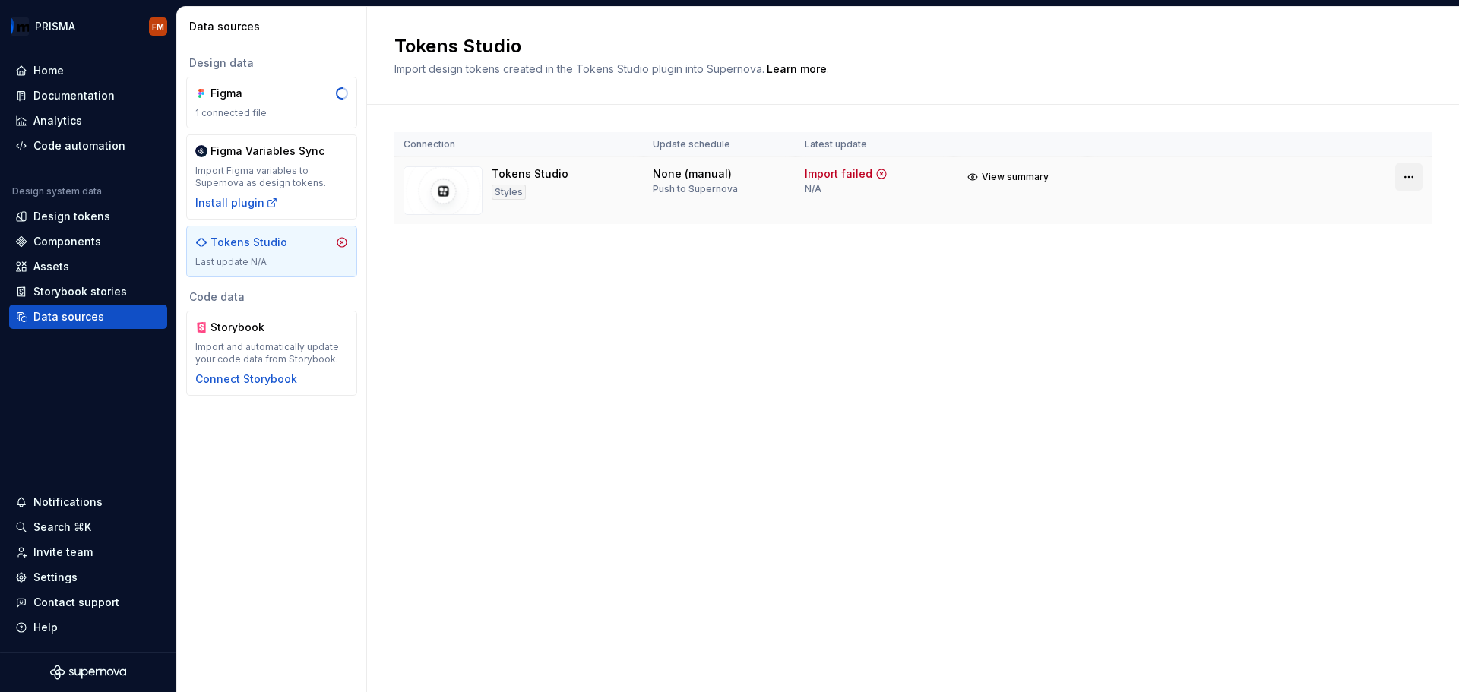
click at [1402, 183] on html "PRISMA FM Home Documentation Analytics Code automation Design system data Desig…" at bounding box center [729, 346] width 1459 height 692
click at [1388, 233] on div "Disconnect integration" at bounding box center [1395, 240] width 122 height 15
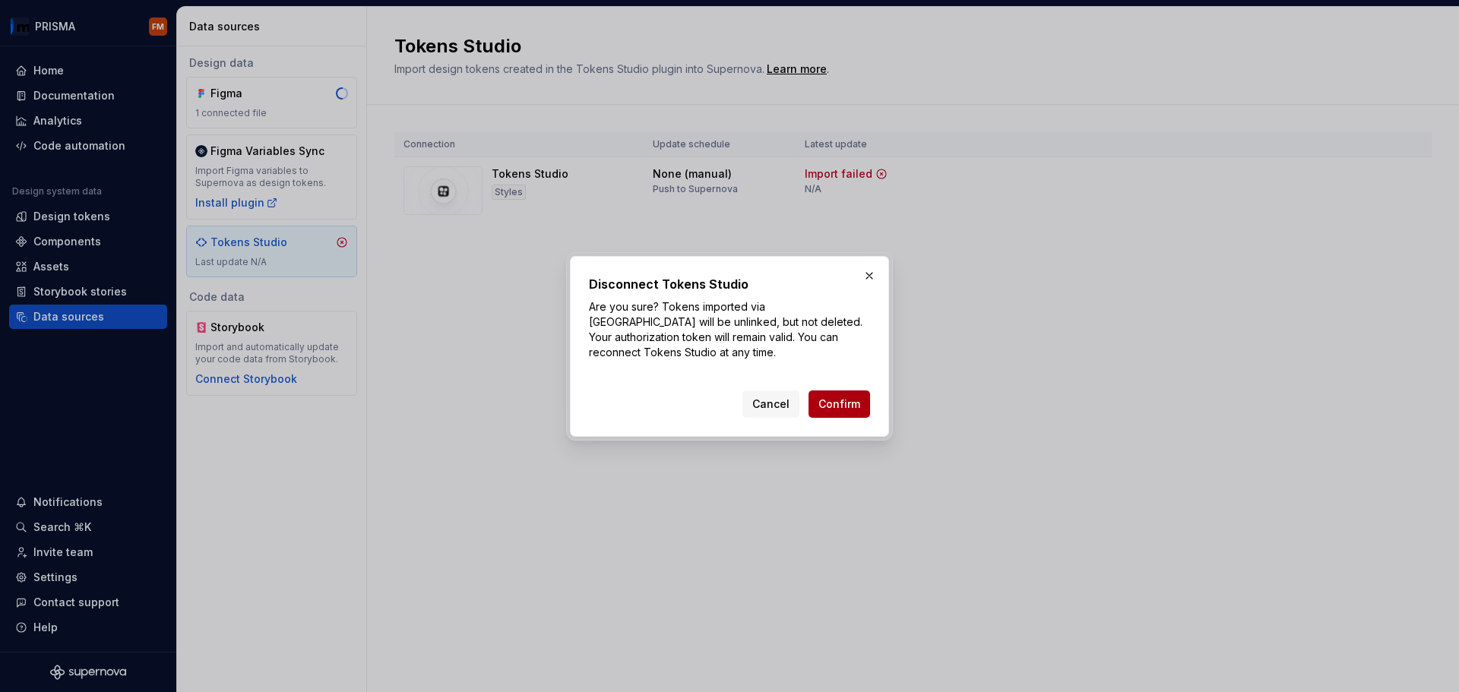
click at [859, 406] on span "Confirm" at bounding box center [839, 404] width 42 height 15
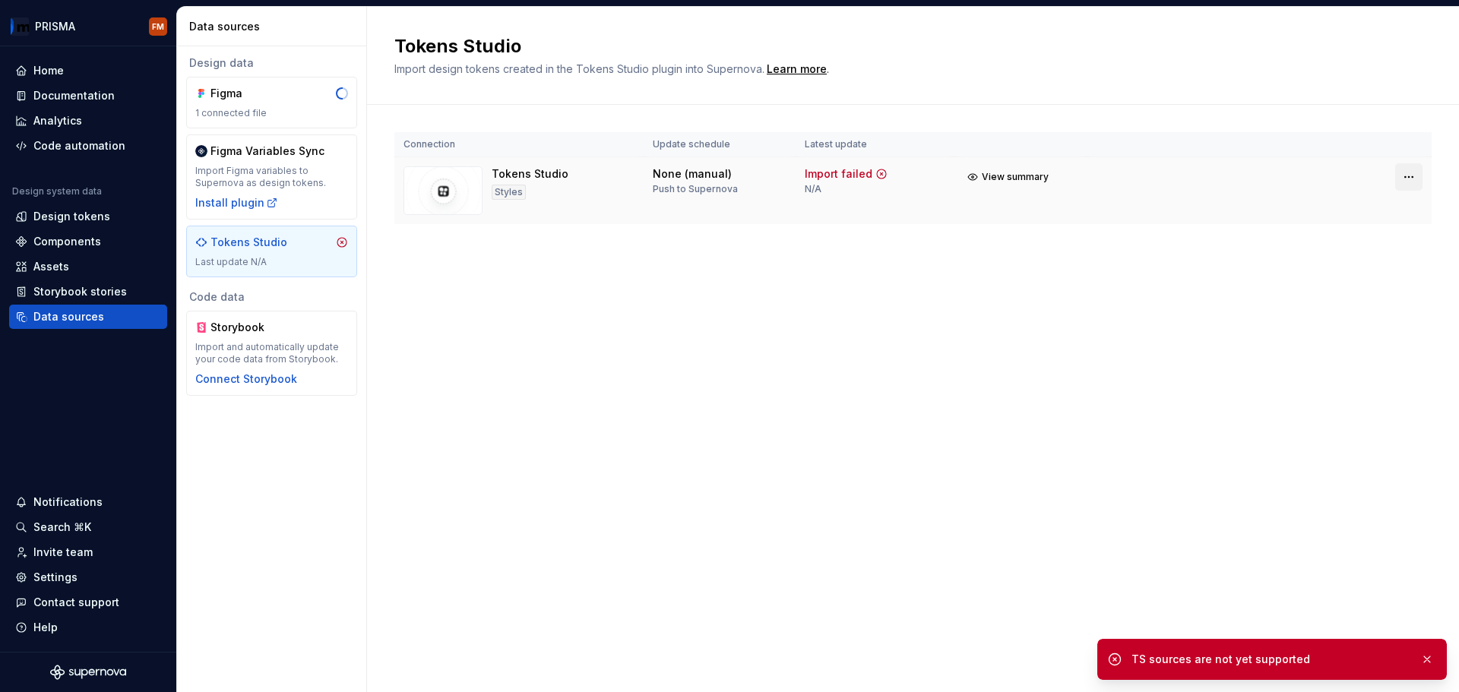
click at [1420, 176] on div "Connection Update schedule Latest update Tokens Studio Styles None (manual) Pus…" at bounding box center [912, 178] width 1037 height 92
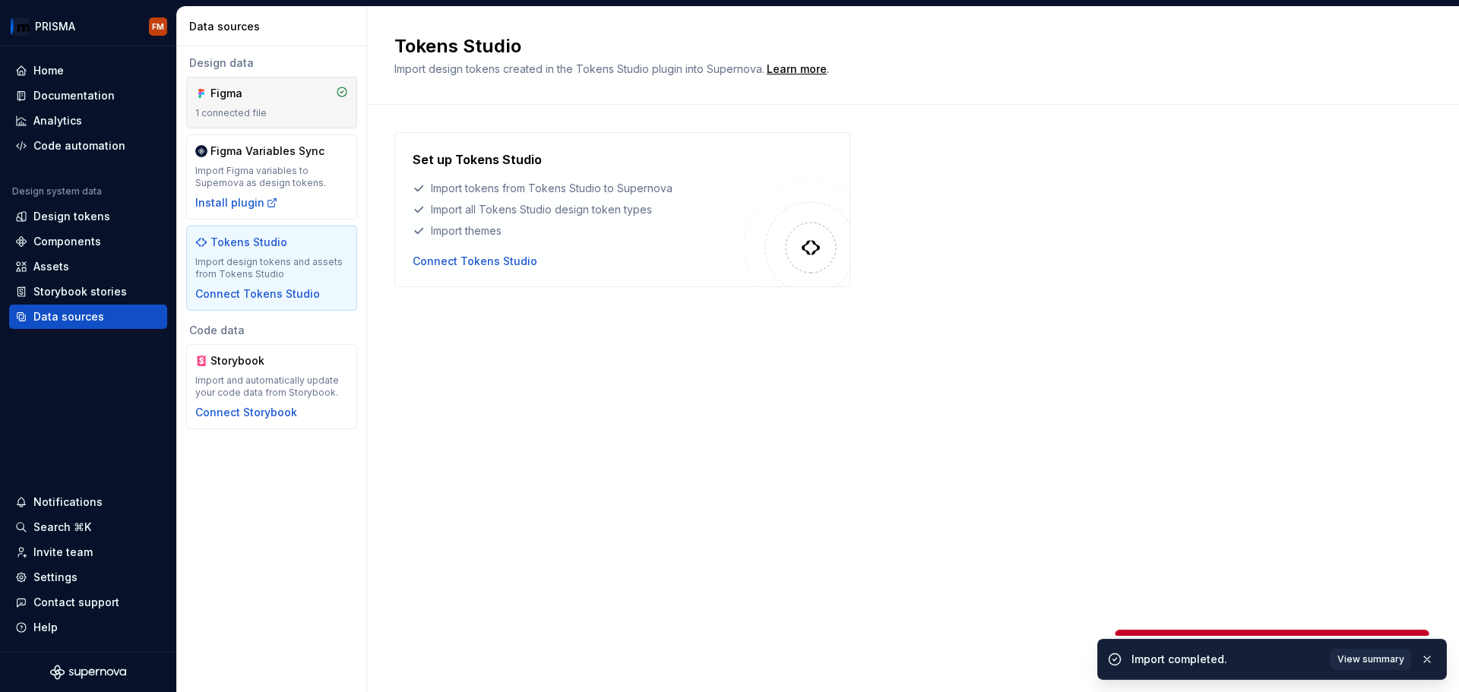
click at [273, 113] on div "1 connected file" at bounding box center [271, 113] width 153 height 12
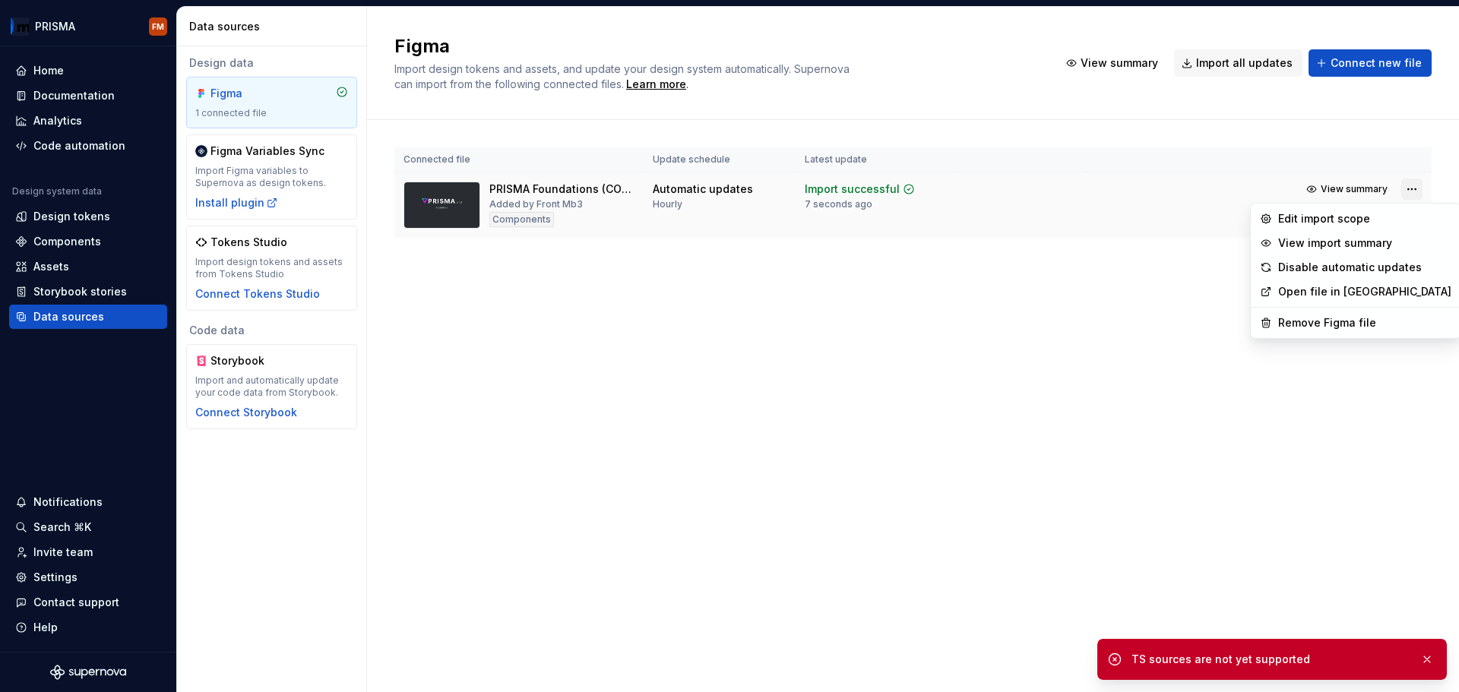
click at [1413, 189] on html "PRISMA FM Home Documentation Analytics Code automation Design system data Desig…" at bounding box center [729, 346] width 1459 height 692
click at [1292, 321] on div "Remove Figma file" at bounding box center [1364, 322] width 173 height 15
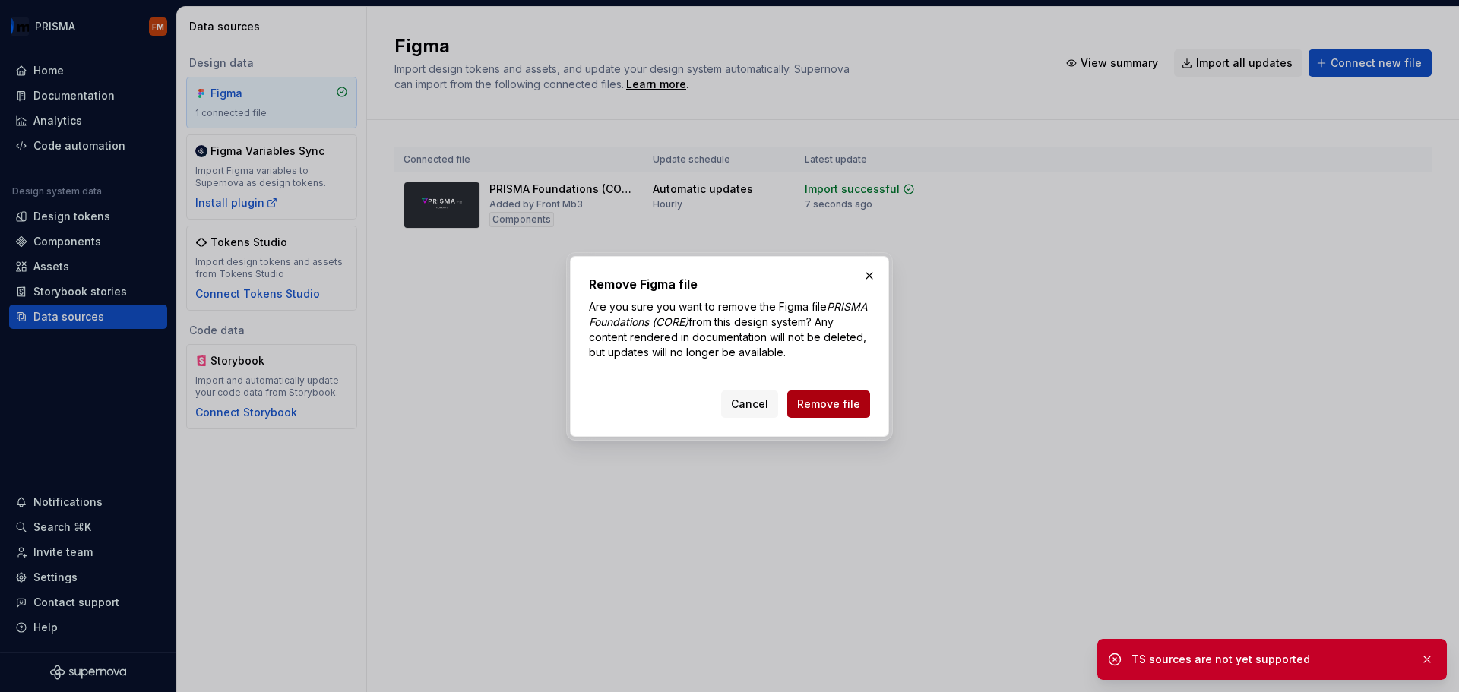
click at [838, 410] on span "Remove file" at bounding box center [828, 404] width 63 height 15
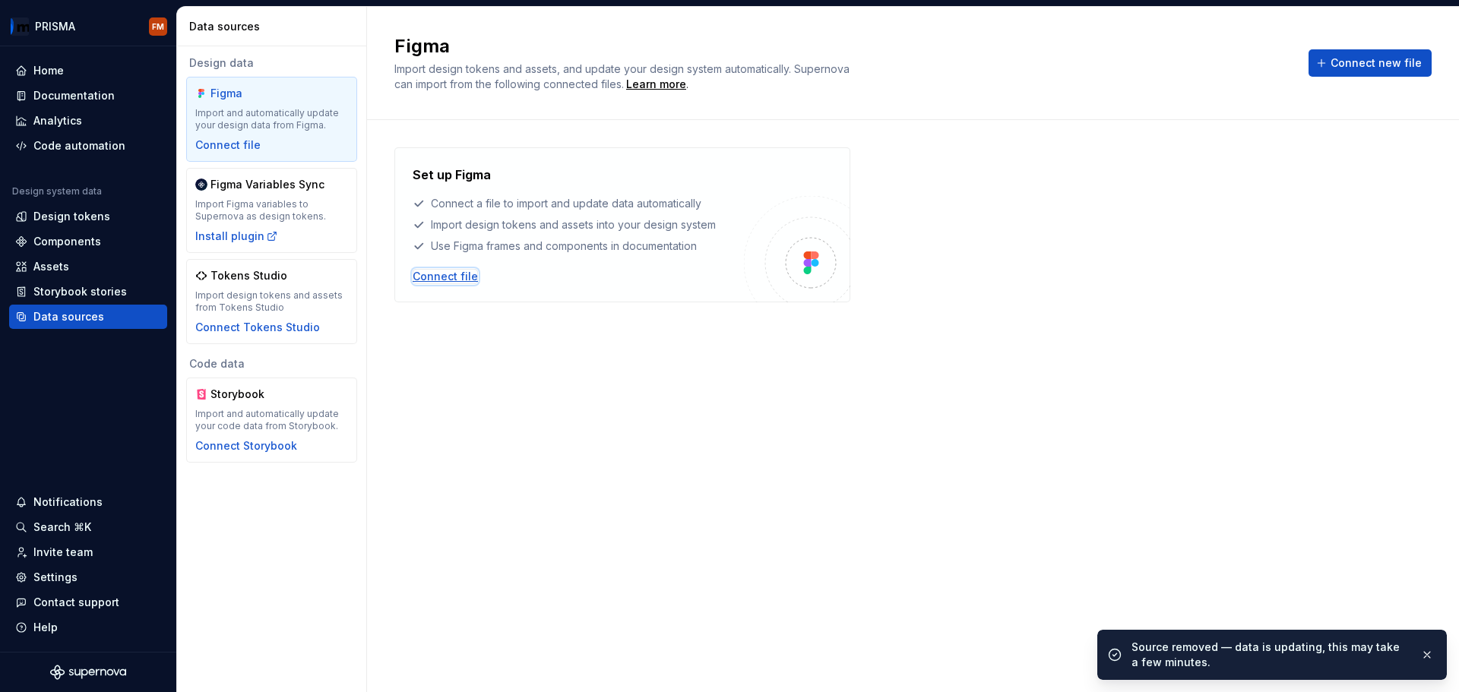
click at [454, 278] on div "Connect file" at bounding box center [445, 276] width 65 height 15
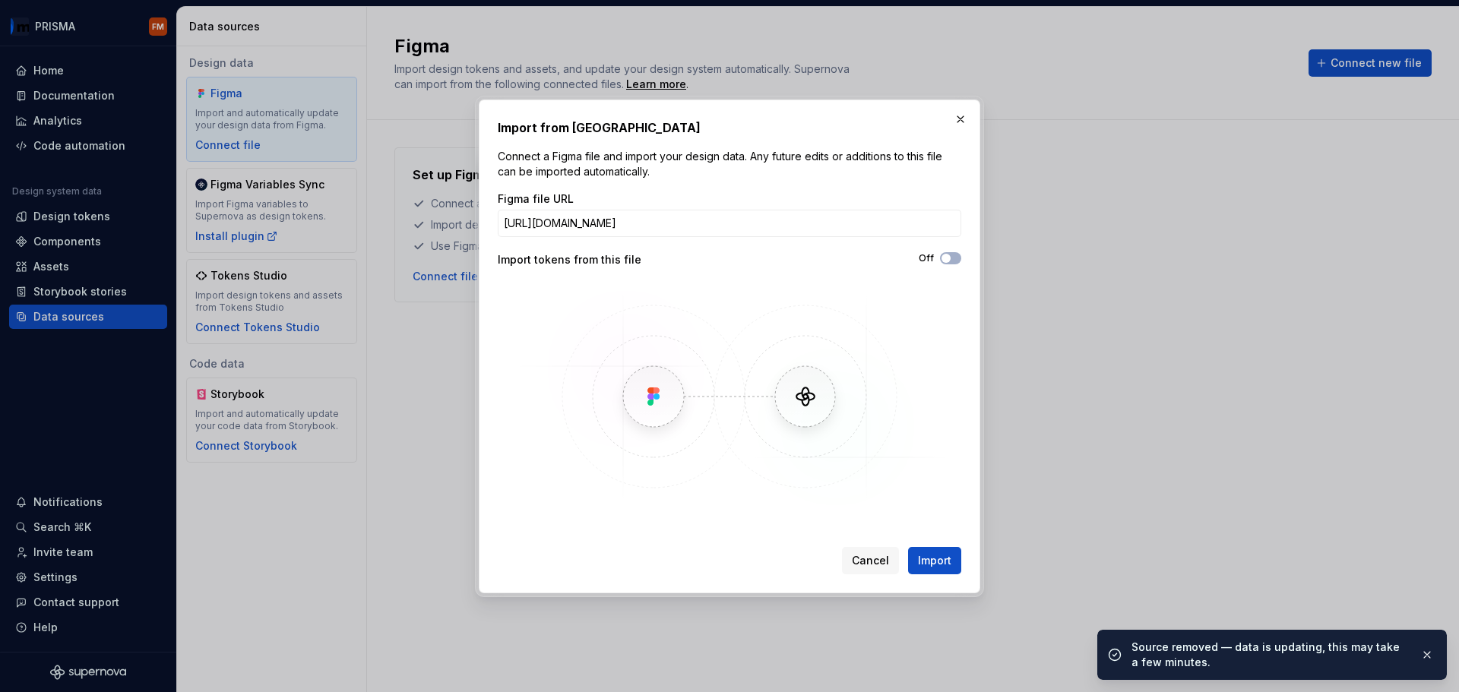
scroll to position [0, 230]
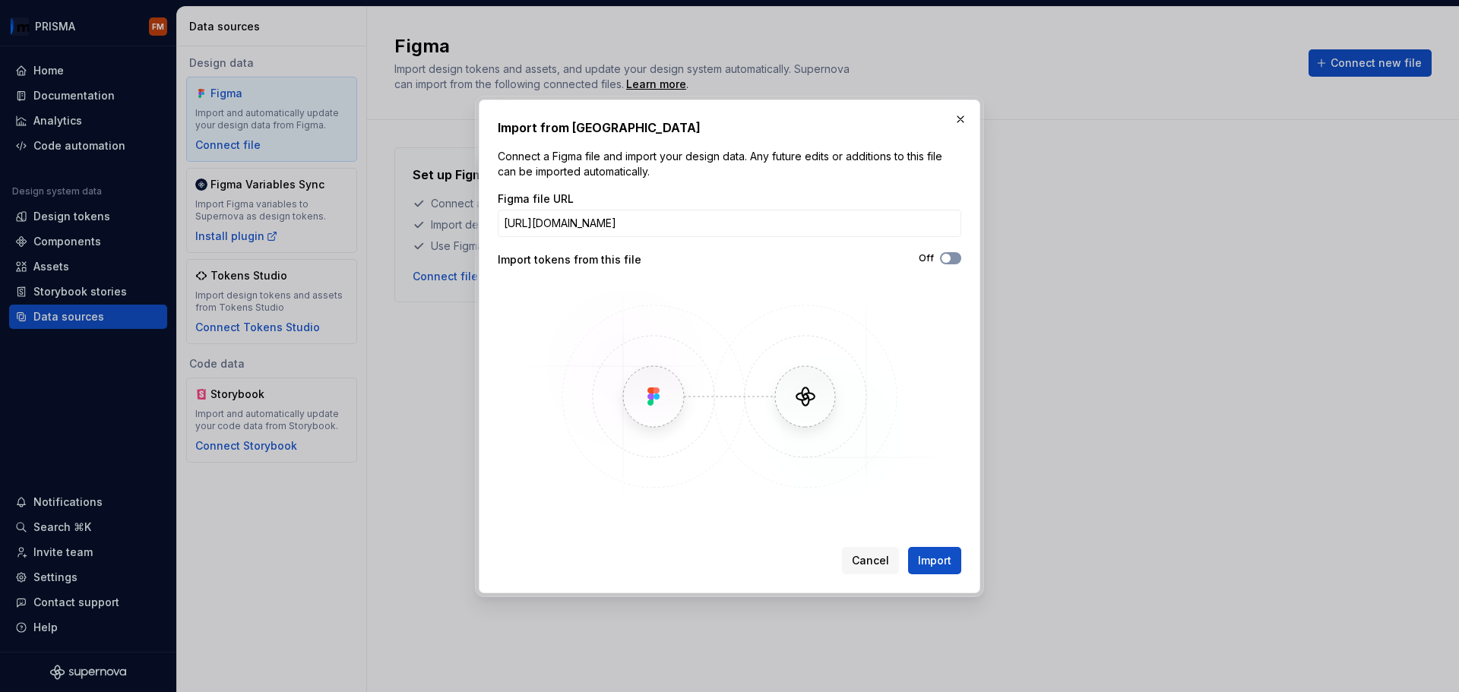
type input "[URL][DOMAIN_NAME]"
click at [954, 261] on button "Off" at bounding box center [950, 258] width 21 height 12
click at [923, 556] on span "Import" at bounding box center [934, 560] width 33 height 15
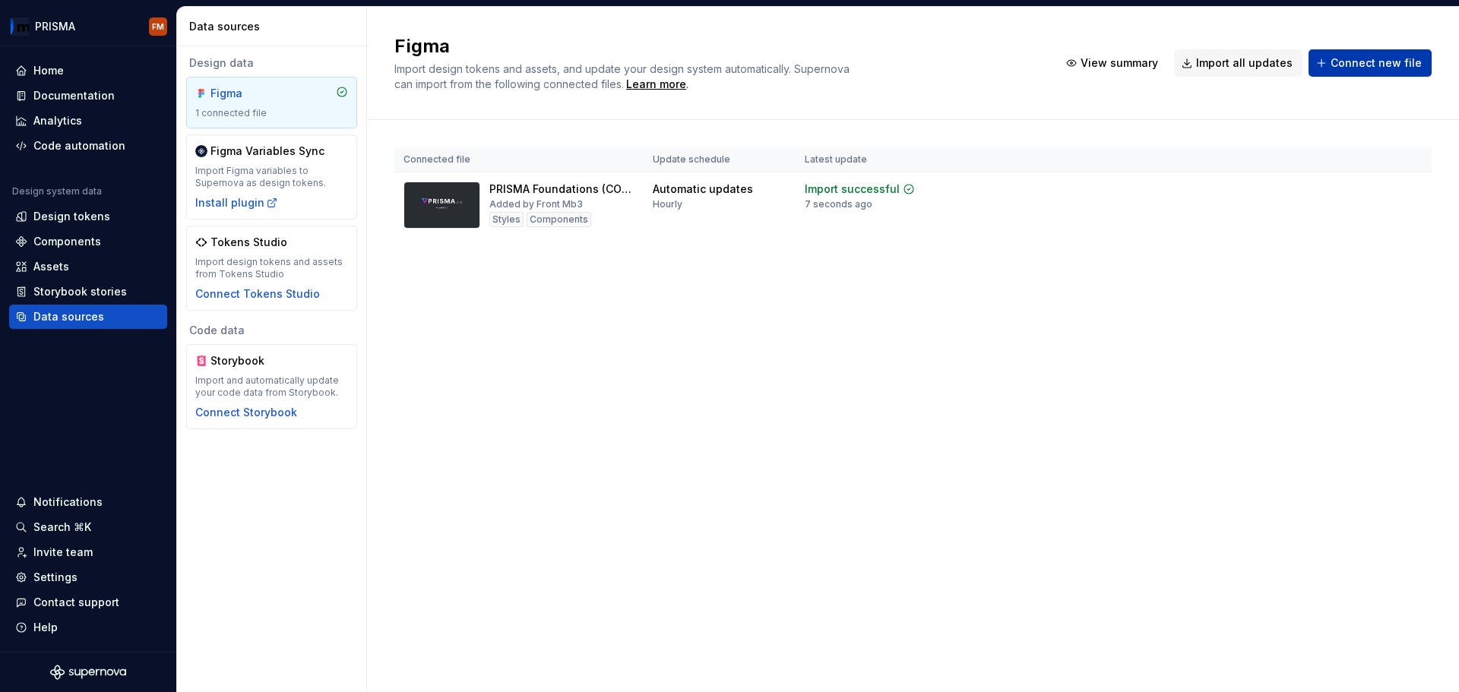
click at [1364, 72] on button "Connect new file" at bounding box center [1370, 62] width 123 height 27
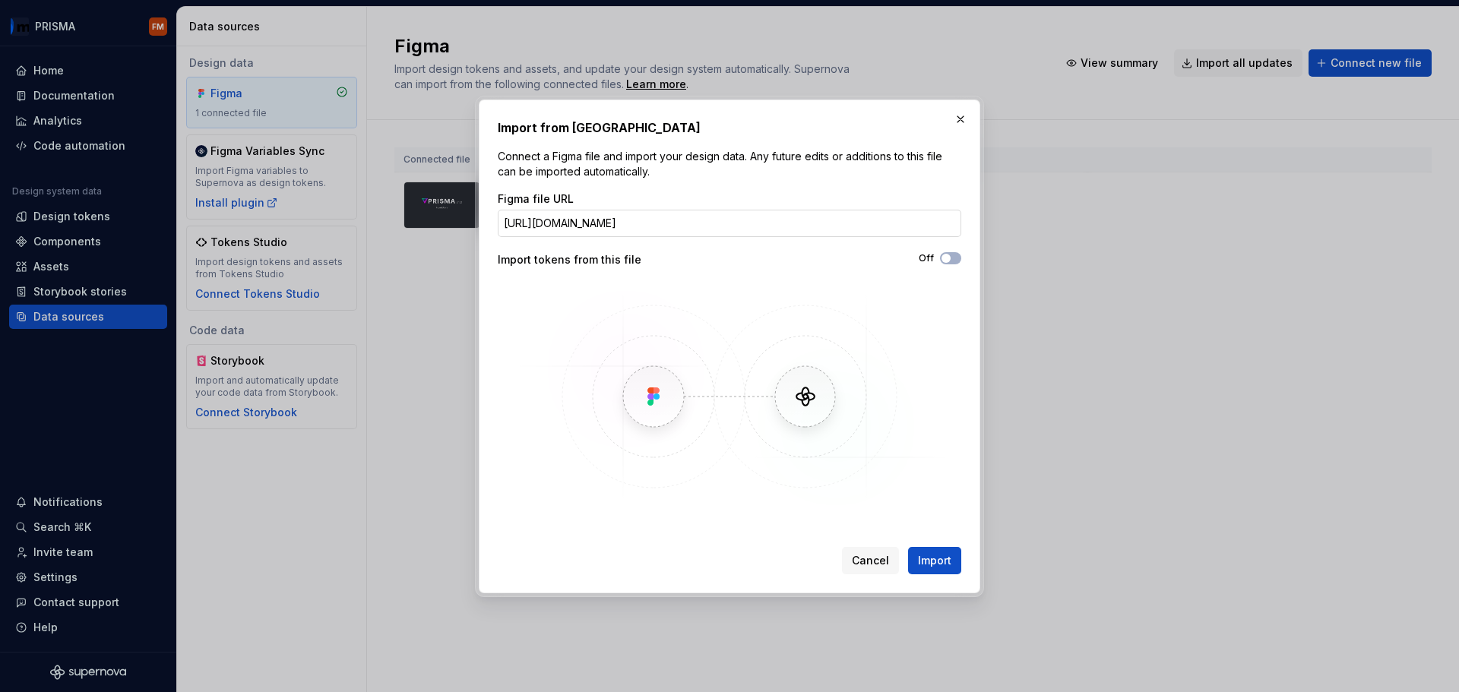
scroll to position [0, 245]
type input "[URL][DOMAIN_NAME]"
click at [946, 256] on span "button" at bounding box center [946, 258] width 9 height 9
click at [939, 556] on span "Import" at bounding box center [934, 560] width 33 height 15
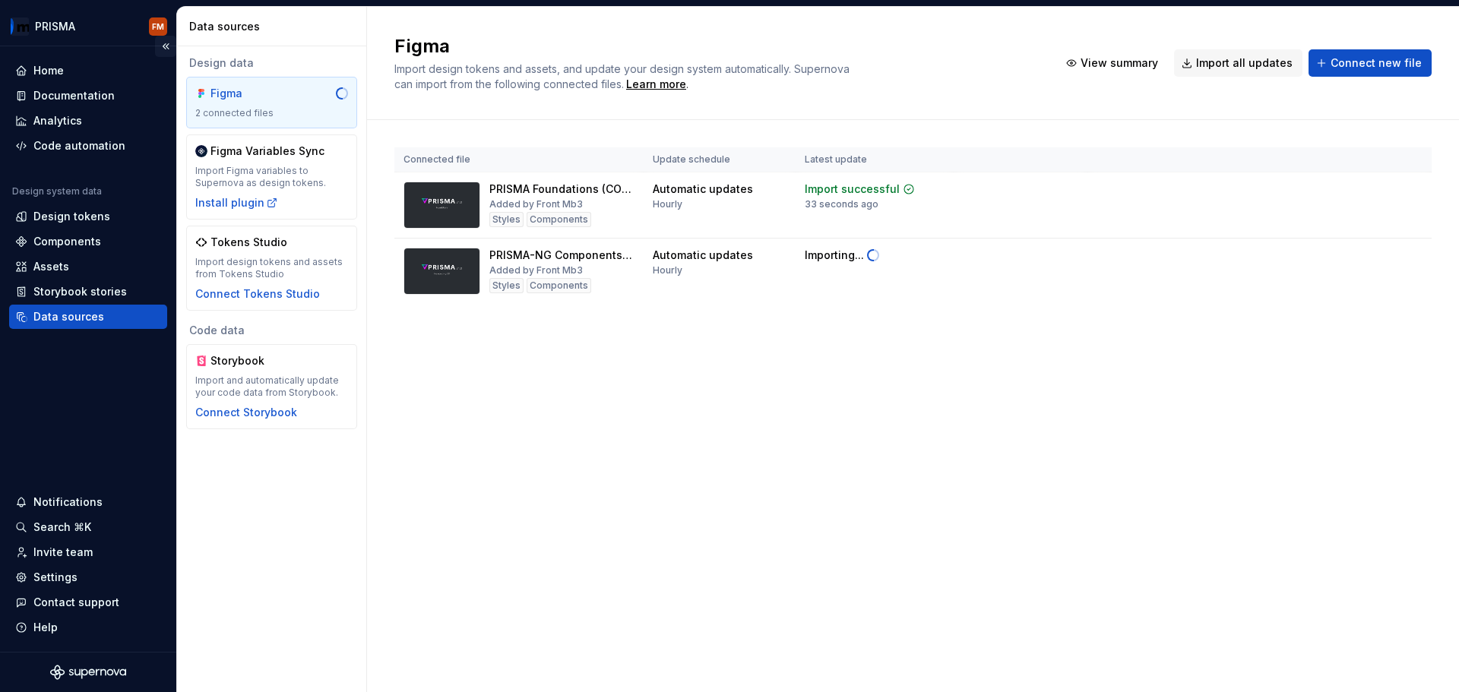
click at [164, 48] on button "Collapse sidebar" at bounding box center [165, 46] width 21 height 21
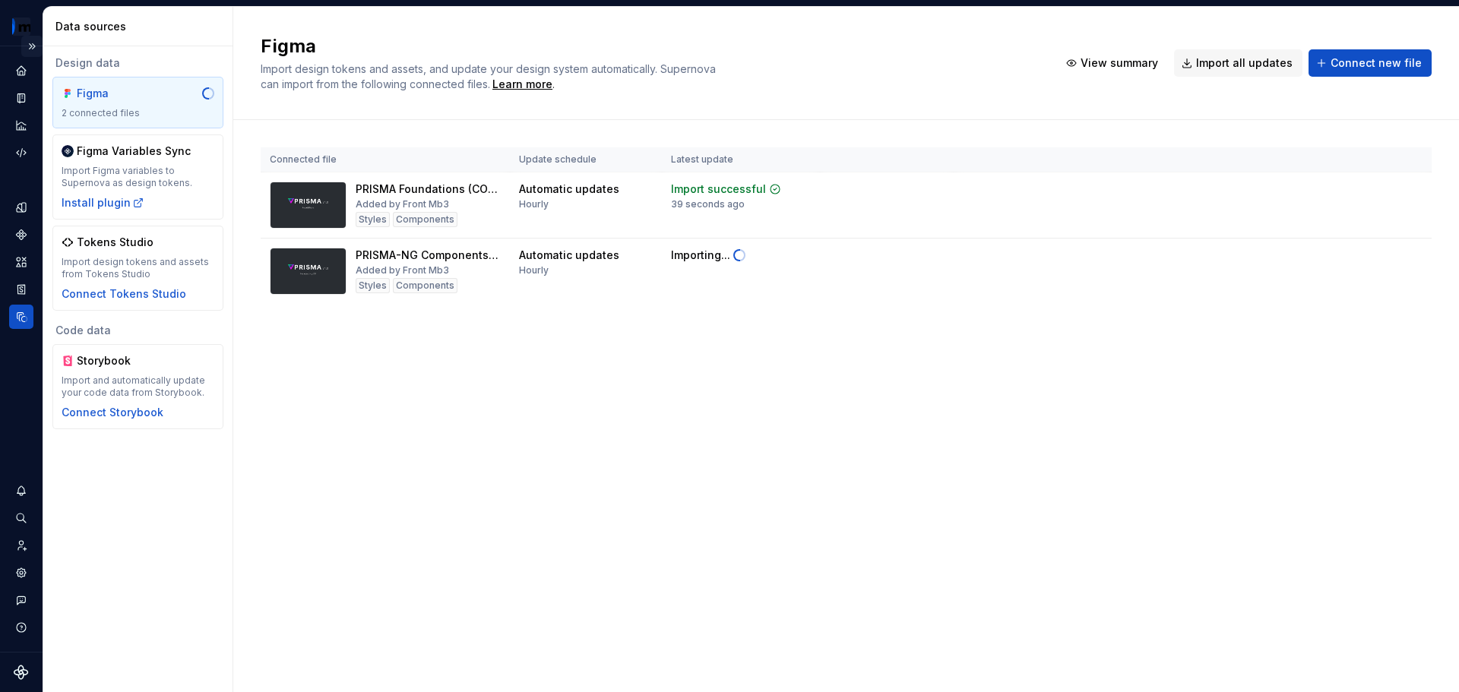
click at [30, 40] on button "Expand sidebar" at bounding box center [31, 46] width 21 height 21
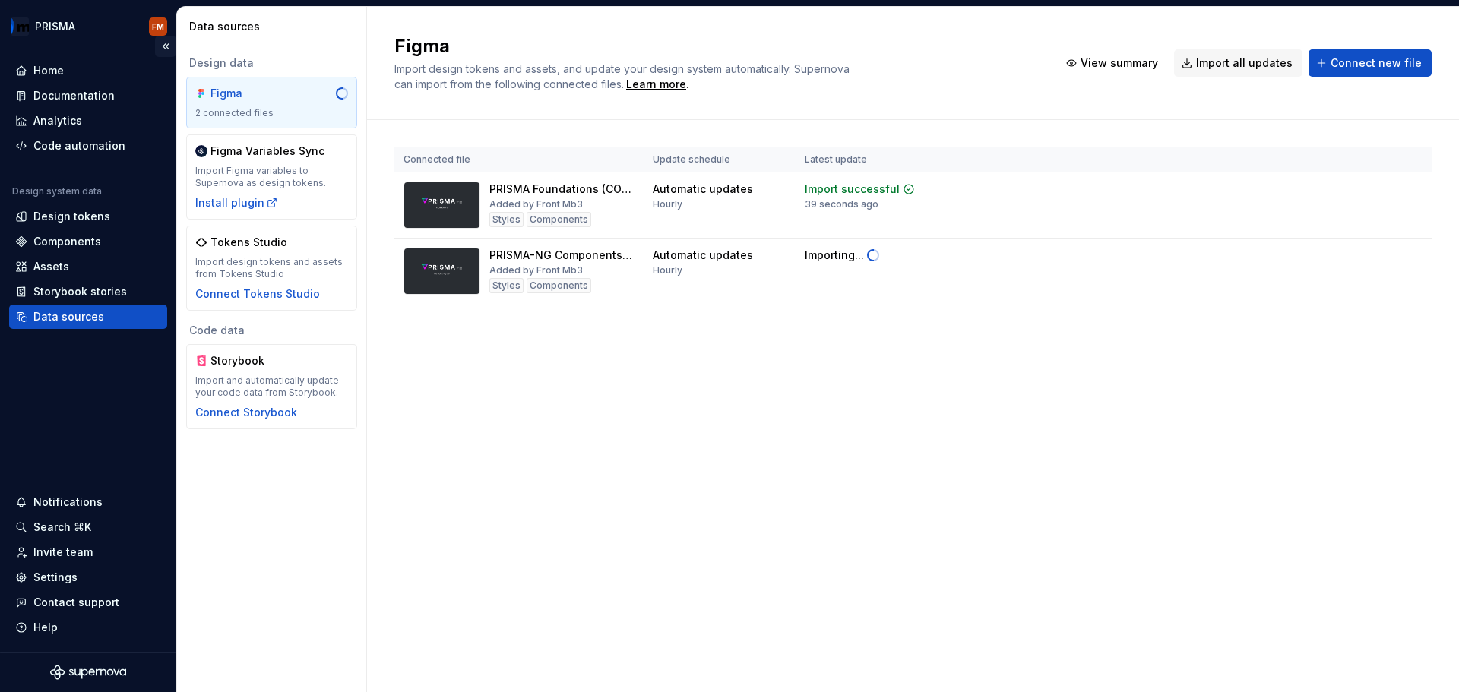
click at [162, 43] on button "Collapse sidebar" at bounding box center [165, 46] width 21 height 21
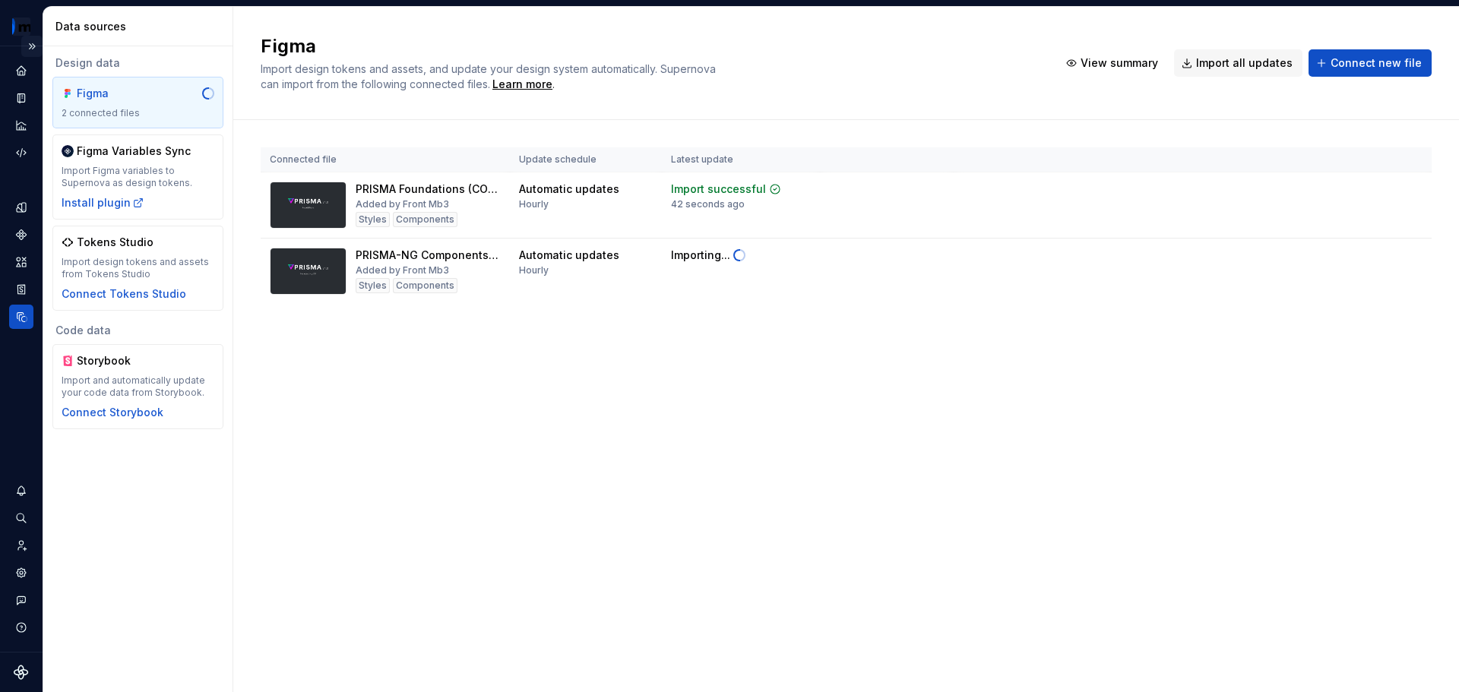
click at [29, 48] on button "Expand sidebar" at bounding box center [31, 46] width 21 height 21
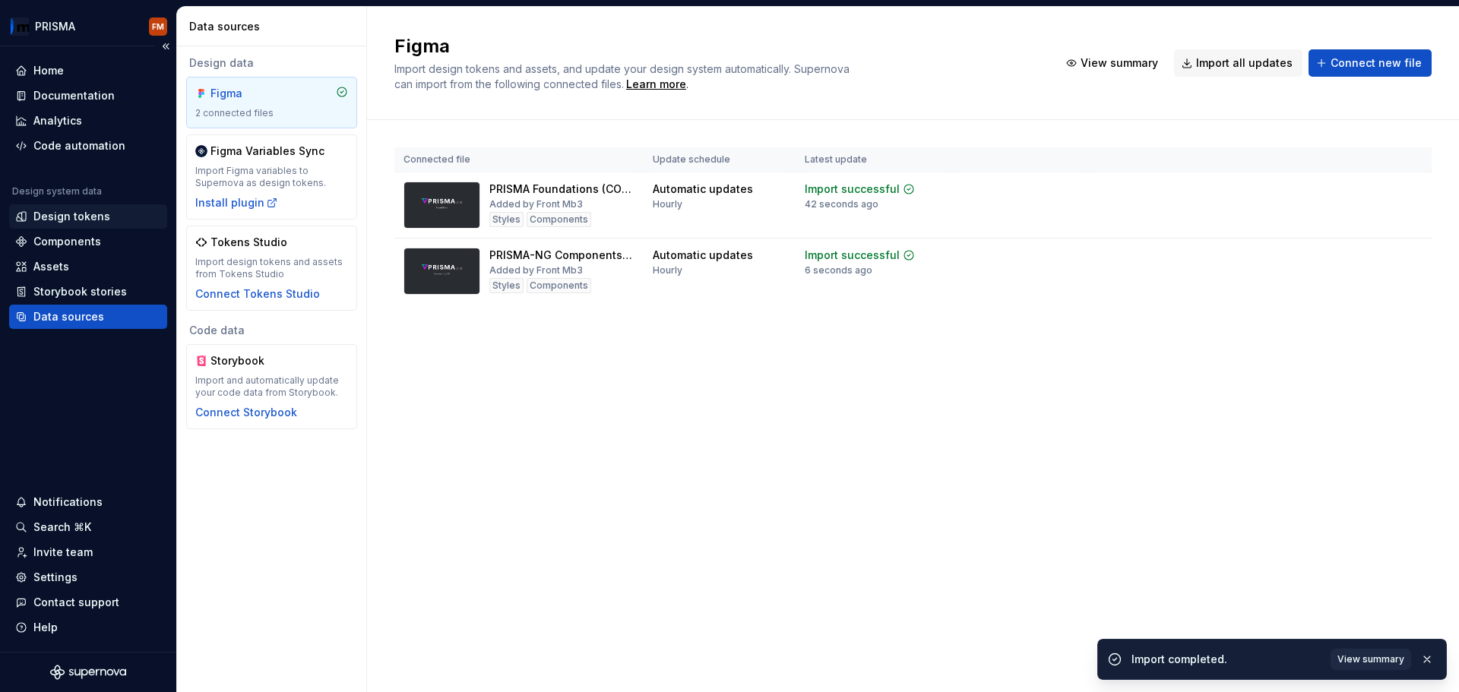
click at [55, 221] on div "Design tokens" at bounding box center [71, 216] width 77 height 15
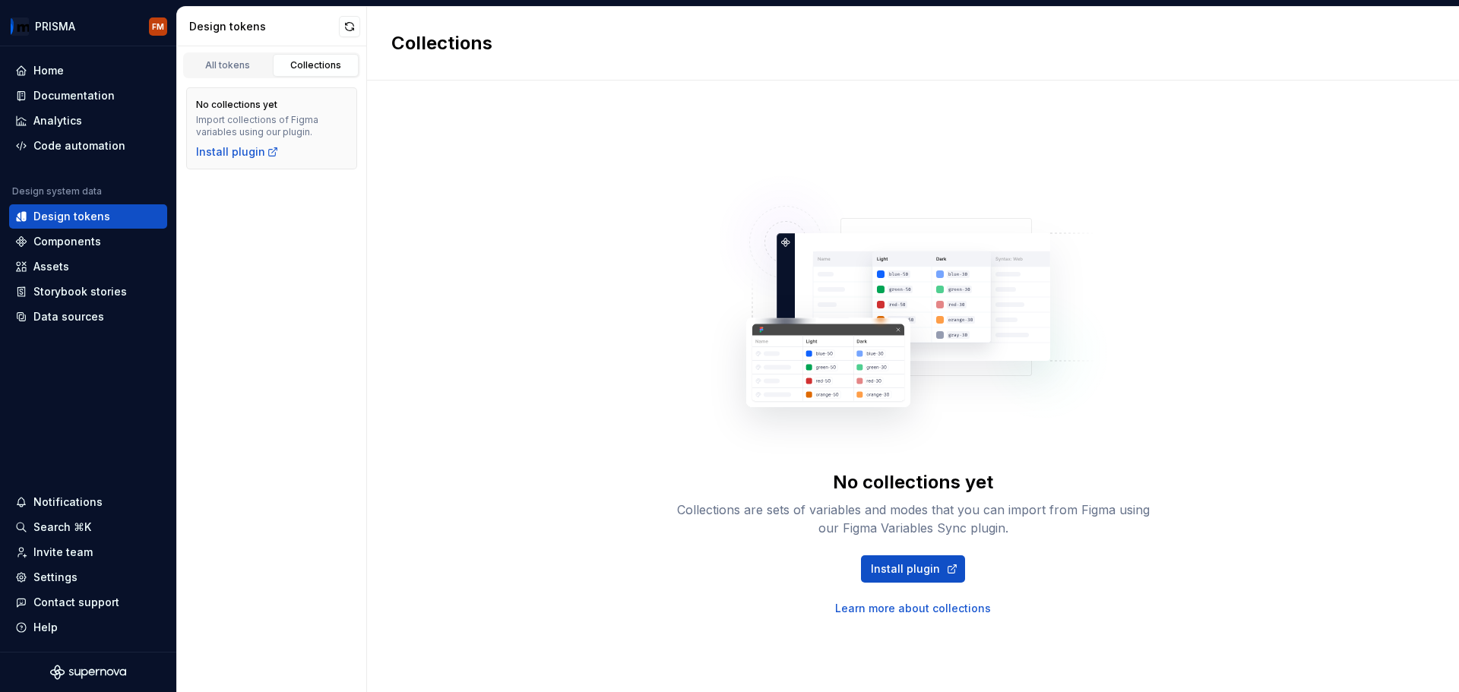
click at [277, 116] on div "Import collections of Figma variables using our plugin." at bounding box center [271, 126] width 151 height 24
click at [239, 68] on div "All tokens" at bounding box center [228, 65] width 76 height 12
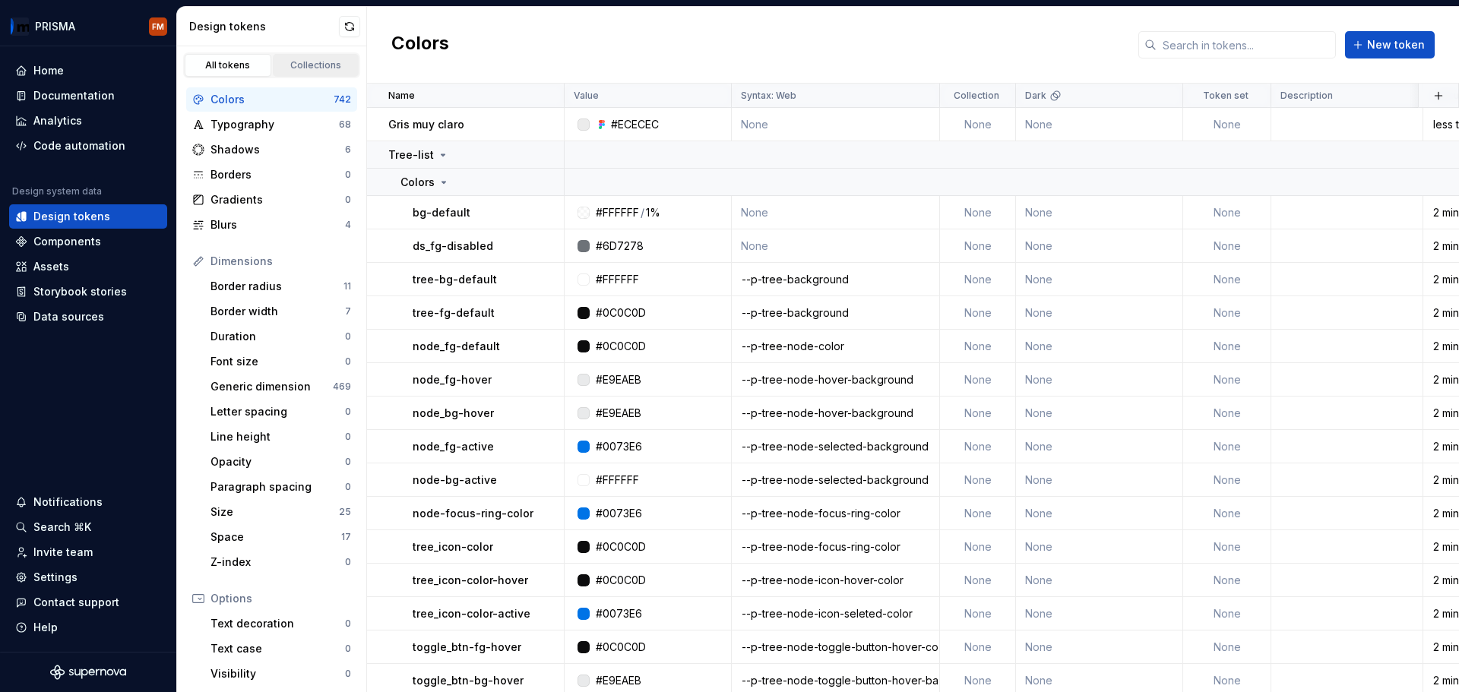
click at [307, 68] on div "Collections" at bounding box center [316, 65] width 76 height 12
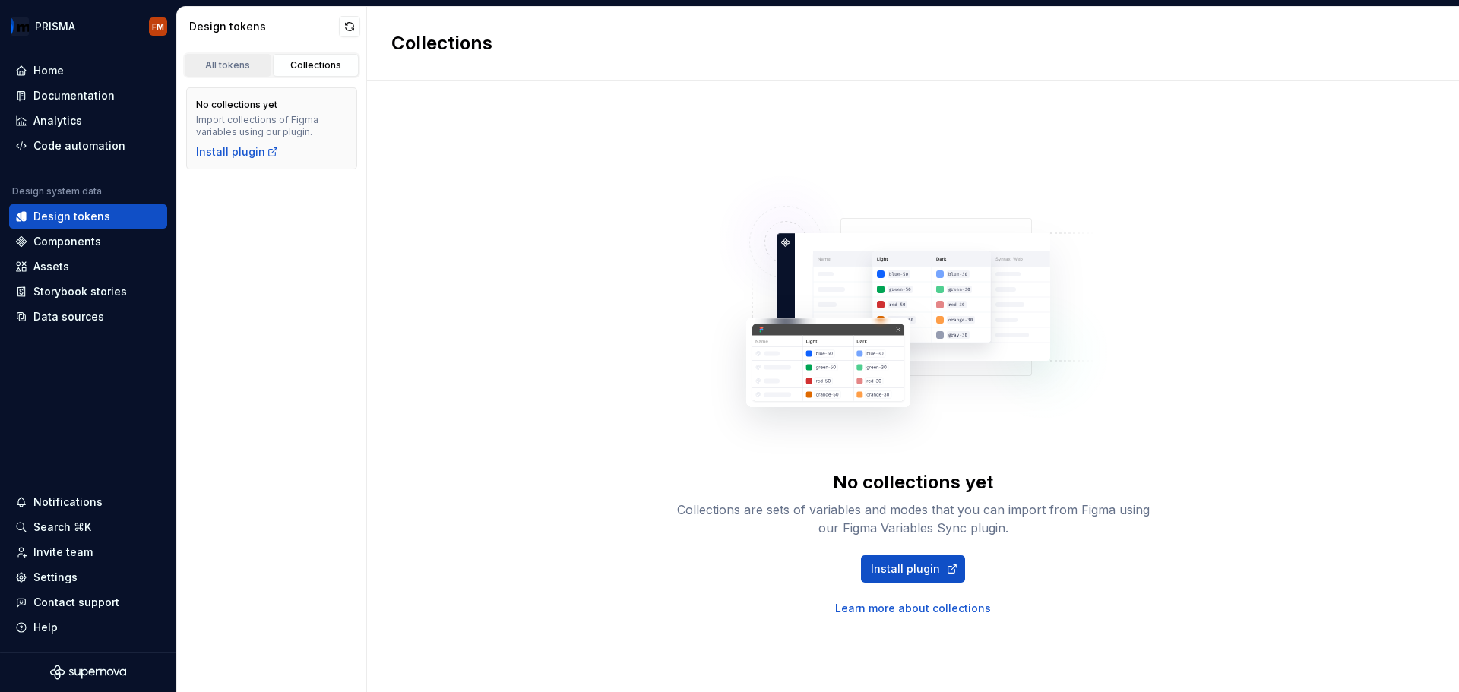
click at [239, 68] on div "All tokens" at bounding box center [228, 65] width 76 height 12
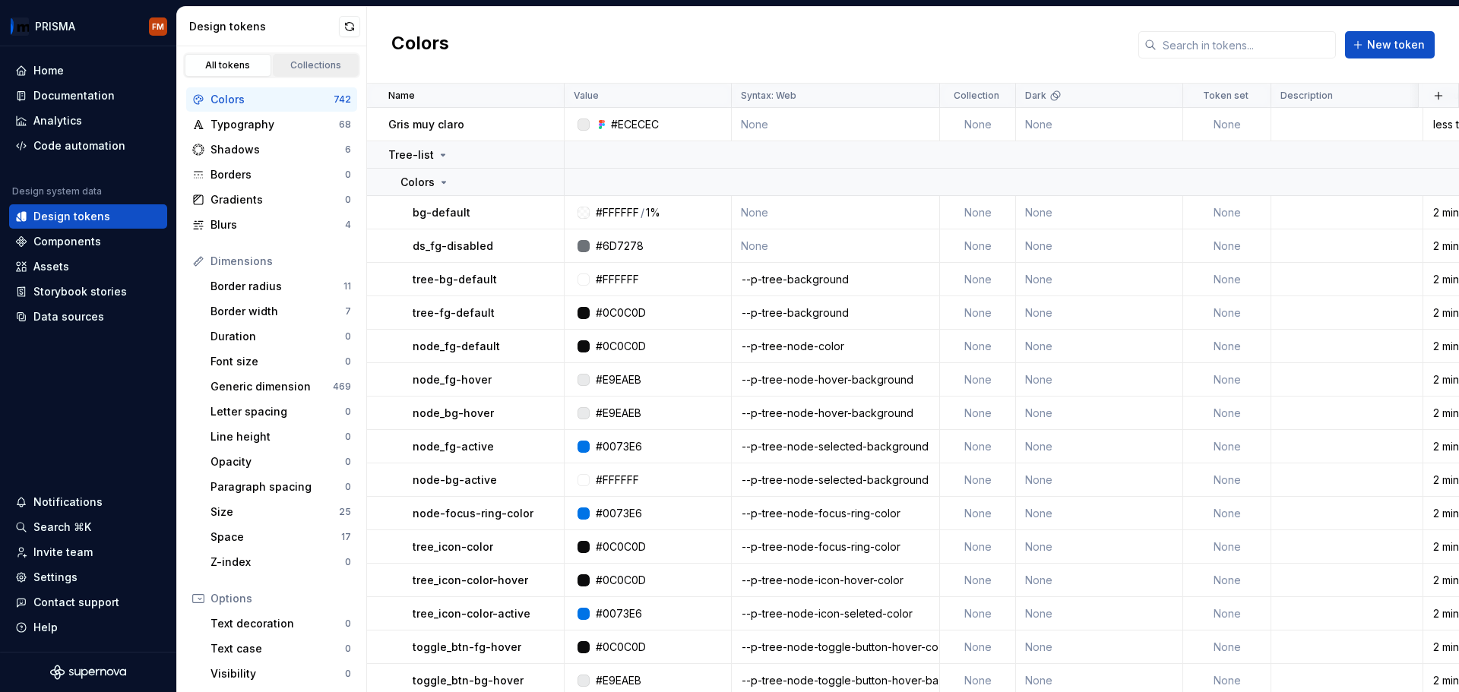
click at [287, 65] on div "Collections" at bounding box center [316, 65] width 76 height 12
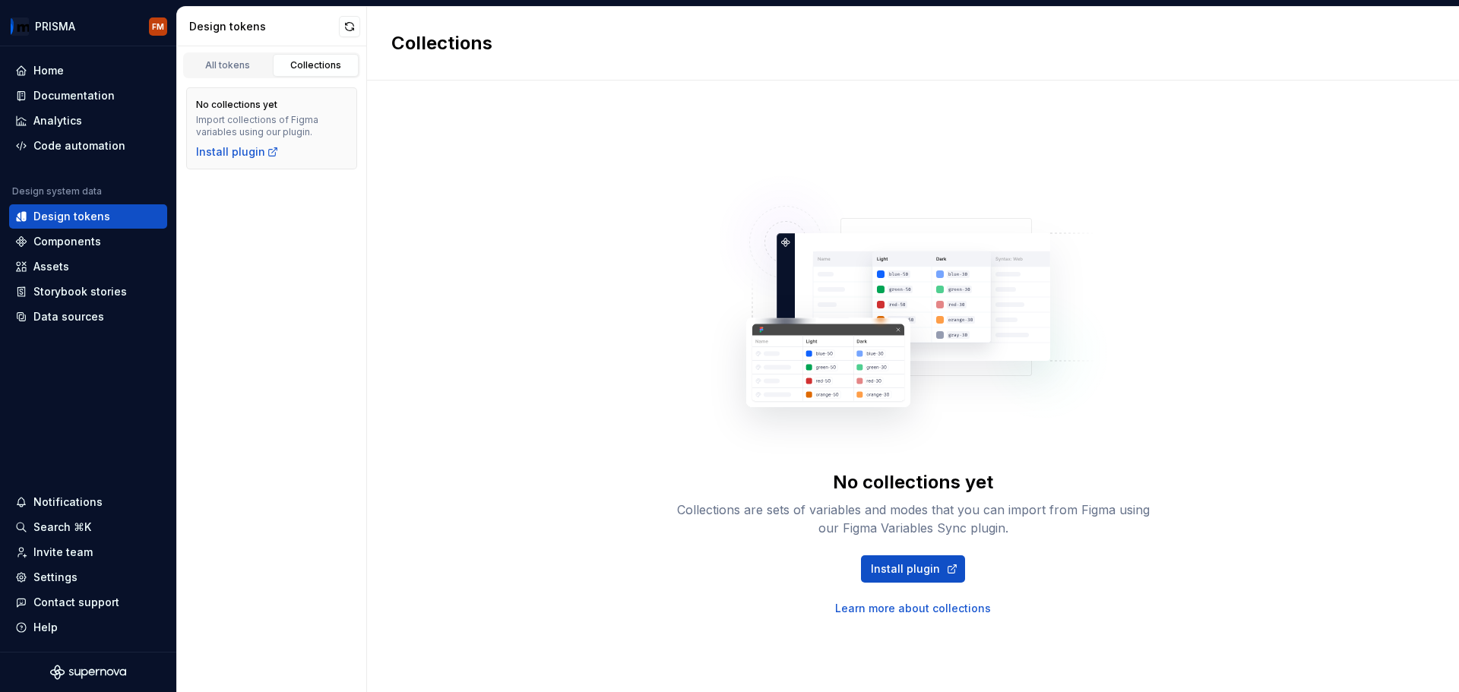
drag, startPoint x: 381, startPoint y: 266, endPoint x: 356, endPoint y: 255, distance: 27.2
click at [381, 266] on div "No collections yet Collections are sets of variables and modes that you can imp…" at bounding box center [913, 387] width 1092 height 612
click at [235, 66] on div "All tokens" at bounding box center [228, 65] width 76 height 12
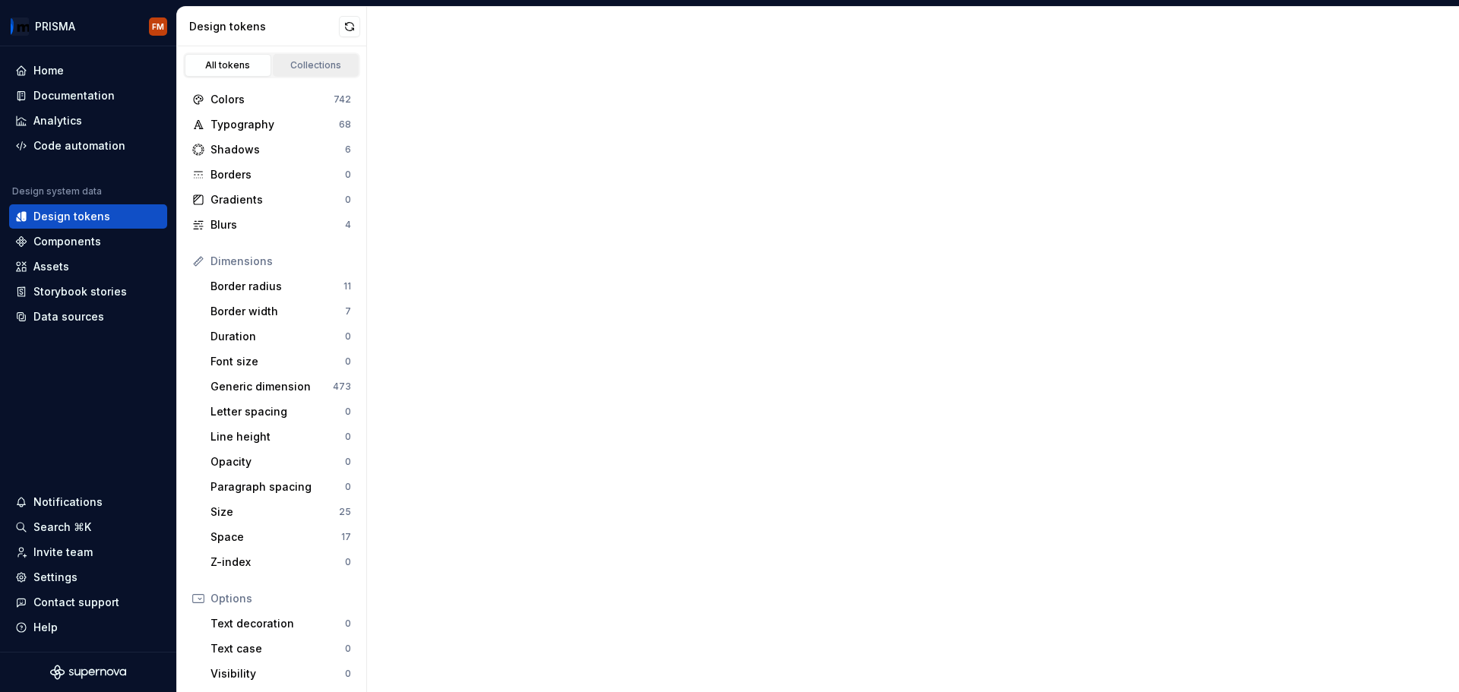
click at [318, 67] on div "Collections" at bounding box center [316, 65] width 76 height 12
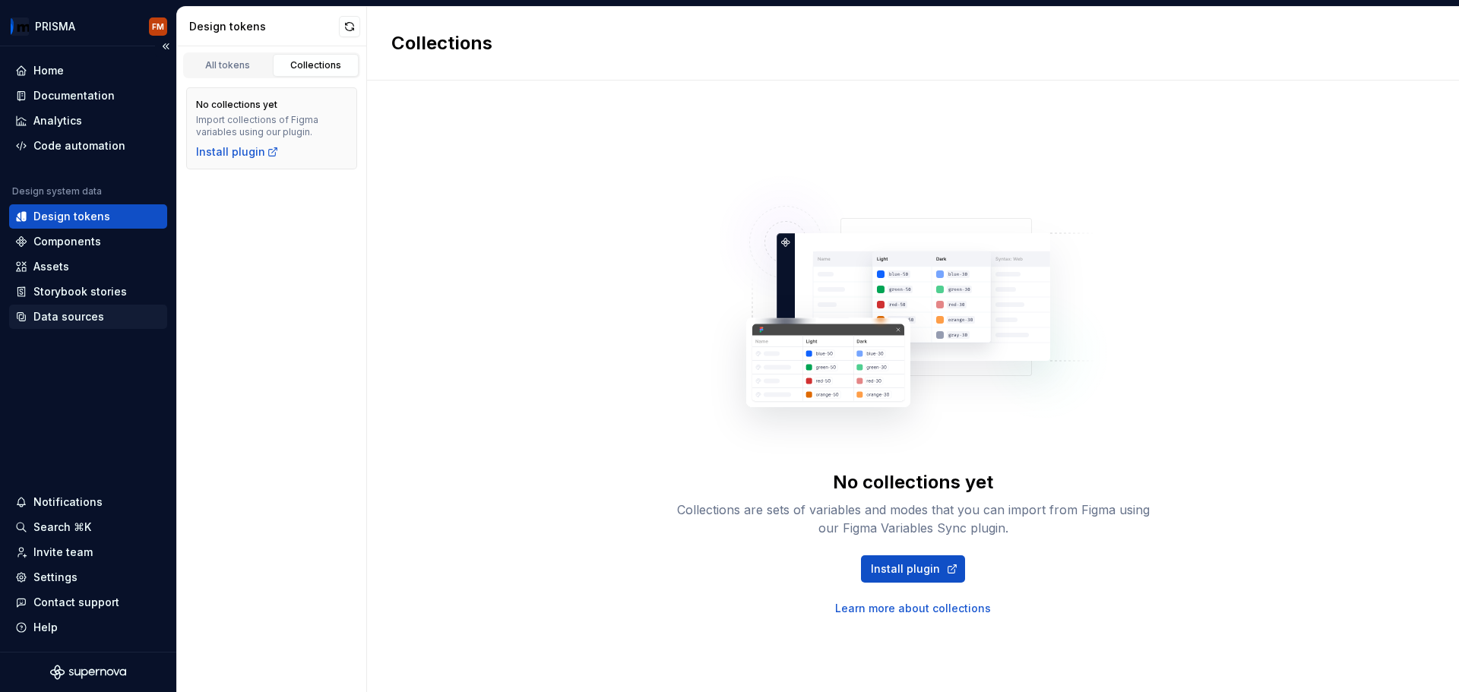
click at [66, 323] on div "Data sources" at bounding box center [68, 316] width 71 height 15
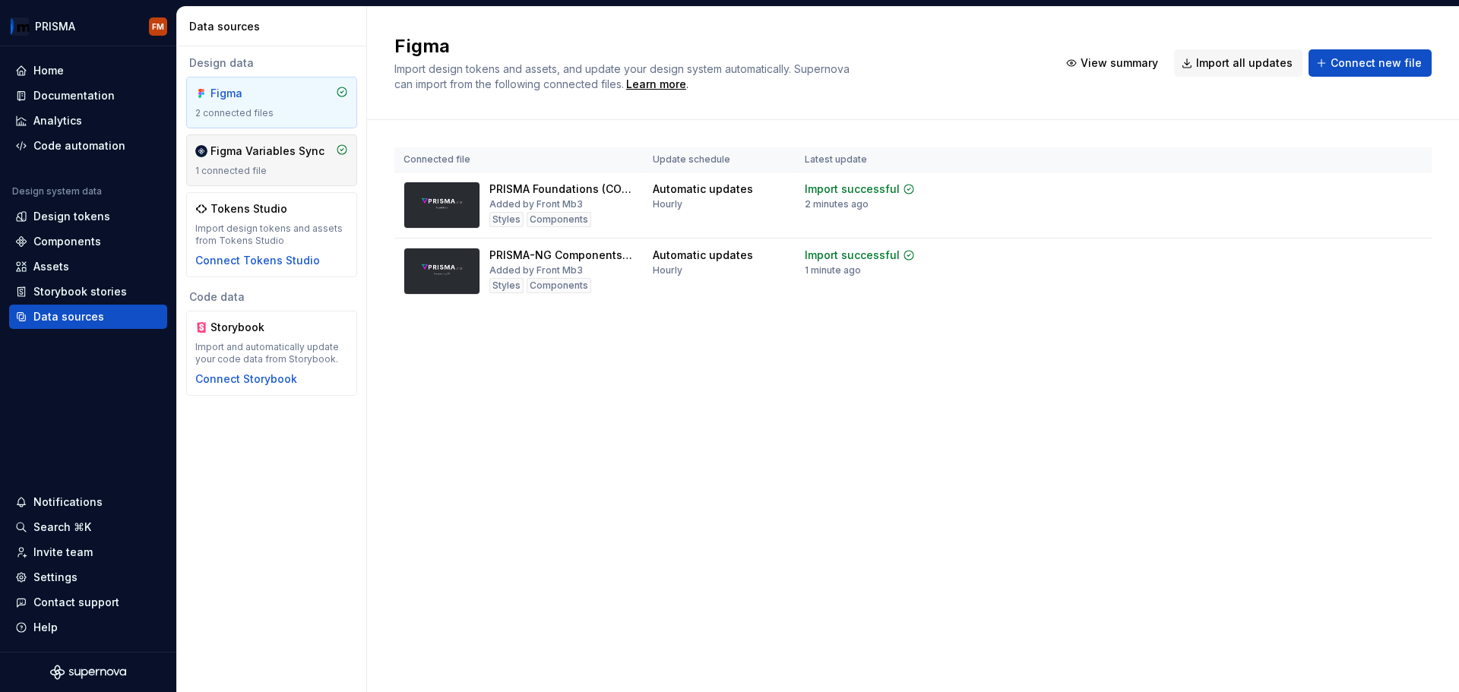
click at [253, 164] on div "Figma Variables Sync 1 connected file" at bounding box center [271, 160] width 153 height 33
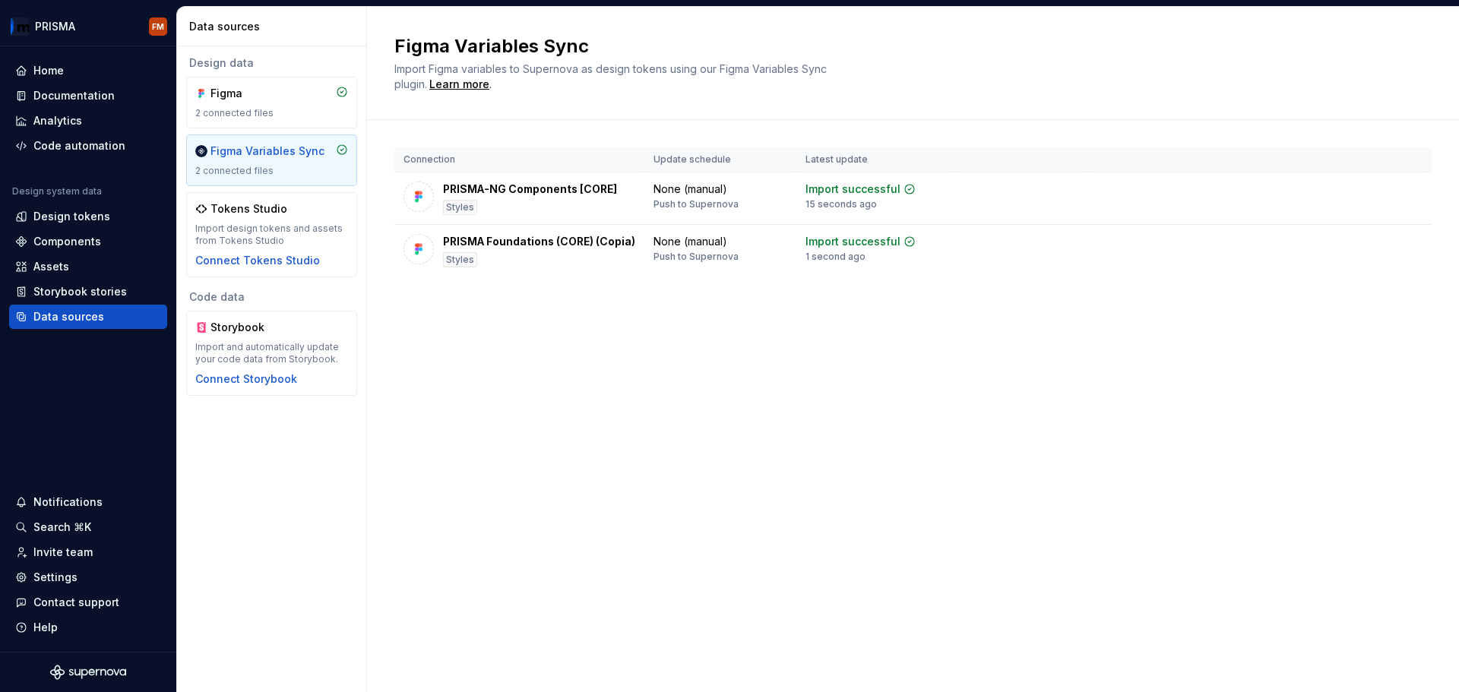
click at [542, 334] on div "Connection Update schedule Latest update PRISMA-NG Components [CORE] Styles Non…" at bounding box center [912, 227] width 1037 height 214
click at [65, 219] on div "Design tokens" at bounding box center [71, 216] width 77 height 15
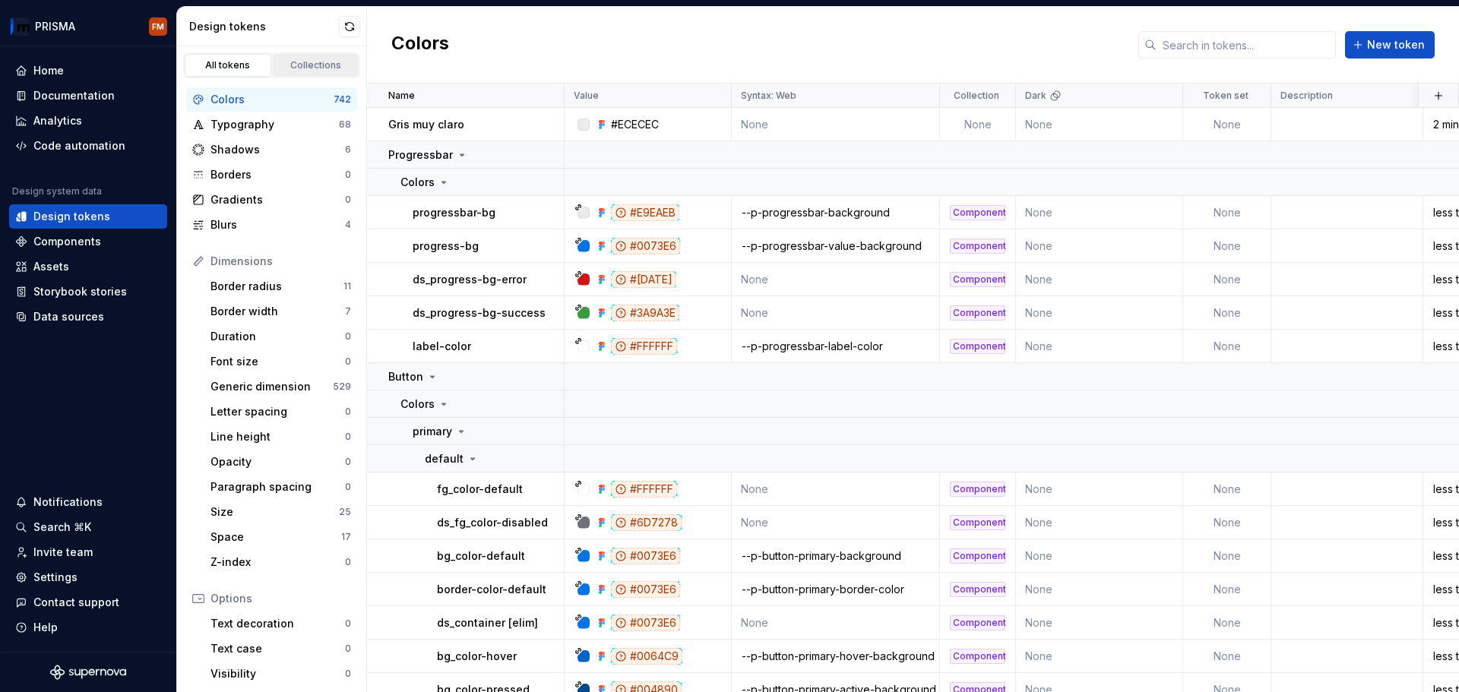
click at [301, 65] on div "Collections" at bounding box center [316, 65] width 76 height 12
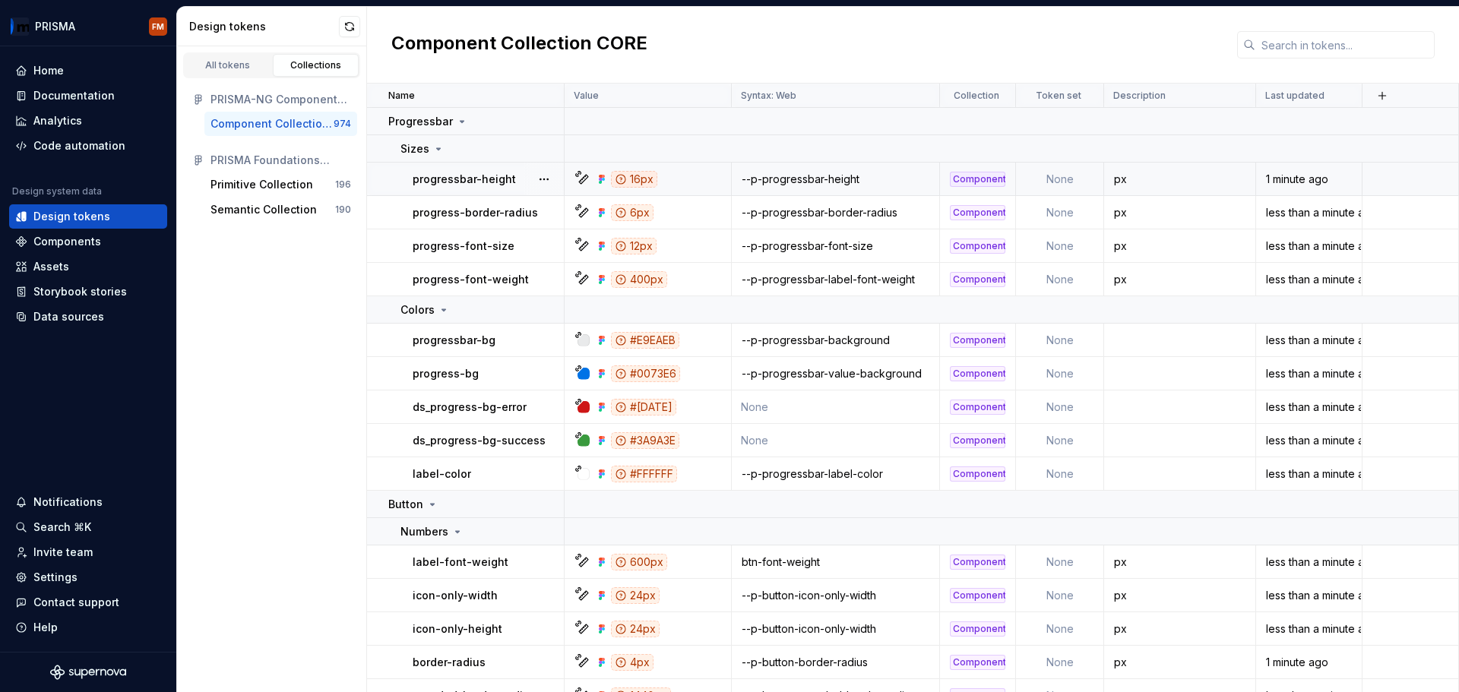
click at [627, 184] on div "16px" at bounding box center [634, 179] width 46 height 17
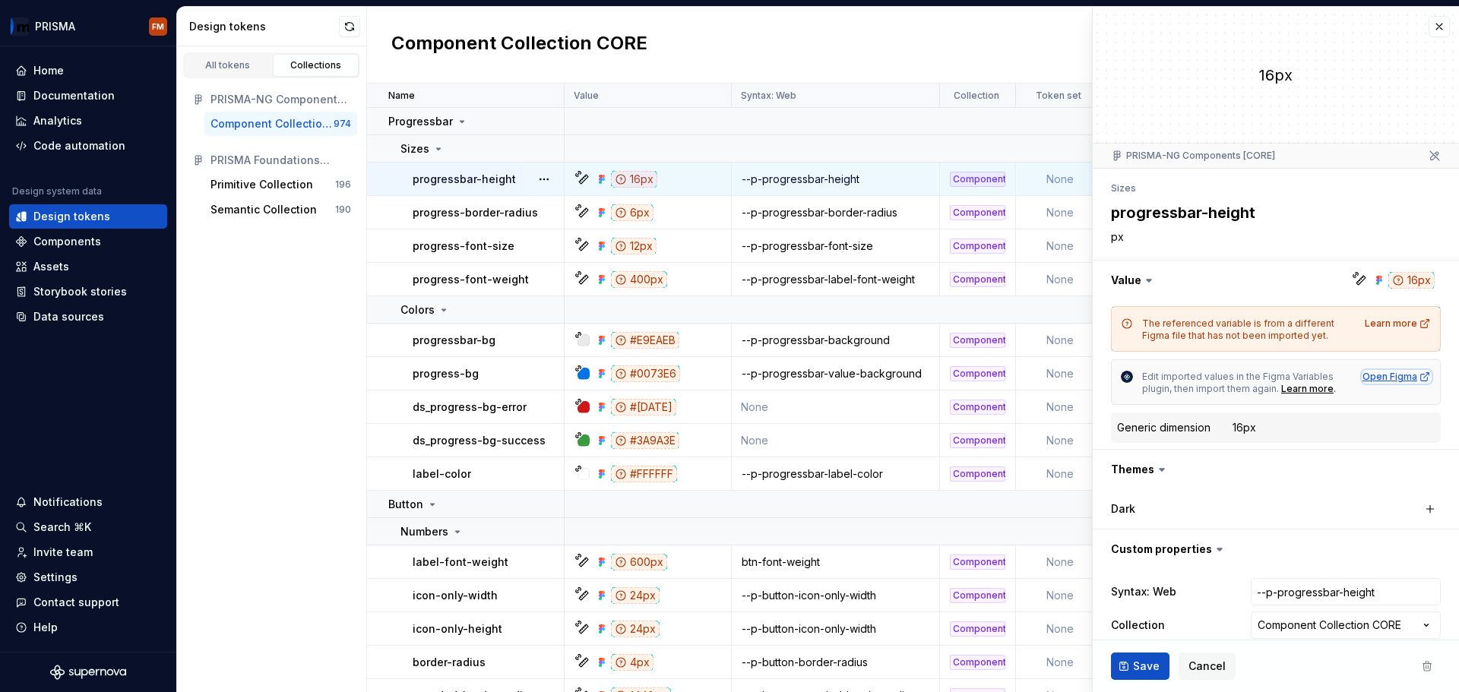
click at [1385, 378] on div "Open Figma" at bounding box center [1397, 377] width 68 height 12
click at [257, 177] on div "Primitive Collection" at bounding box center [262, 184] width 103 height 15
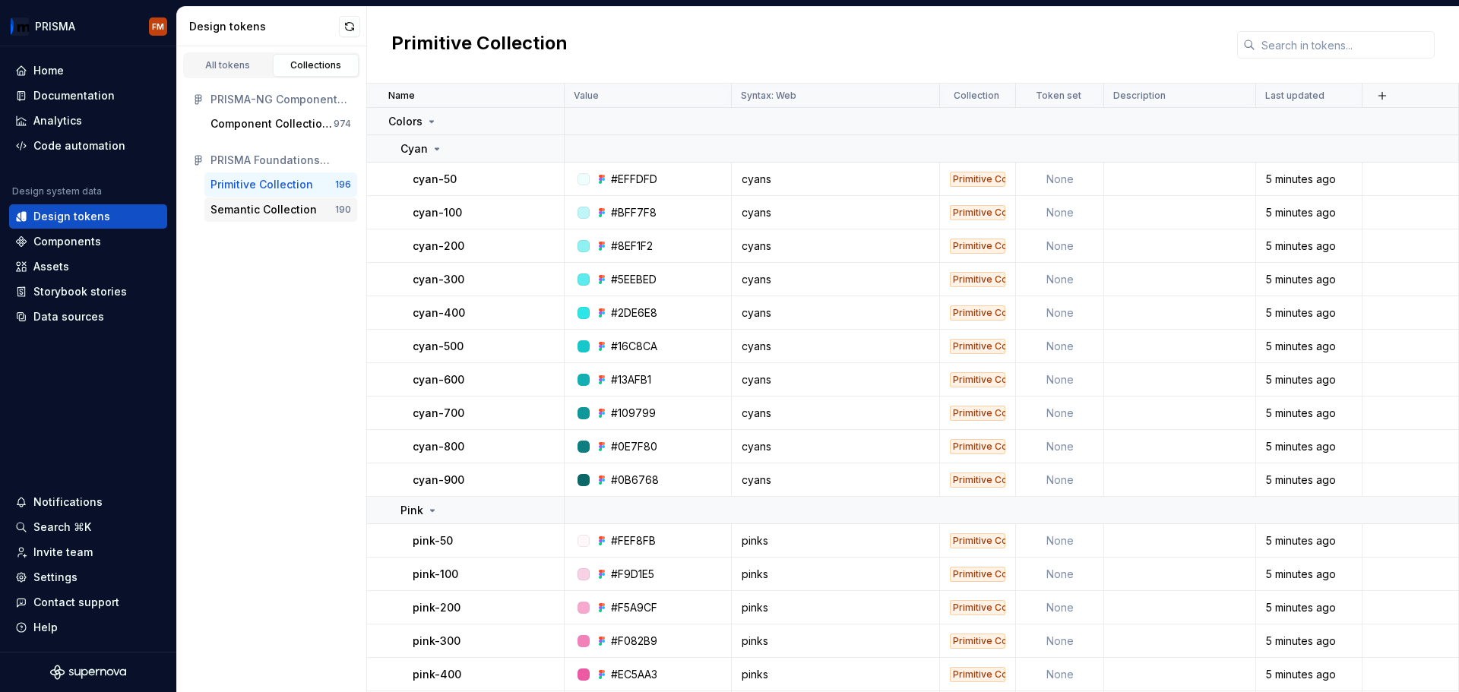
click at [301, 210] on div "Semantic Collection" at bounding box center [264, 209] width 106 height 15
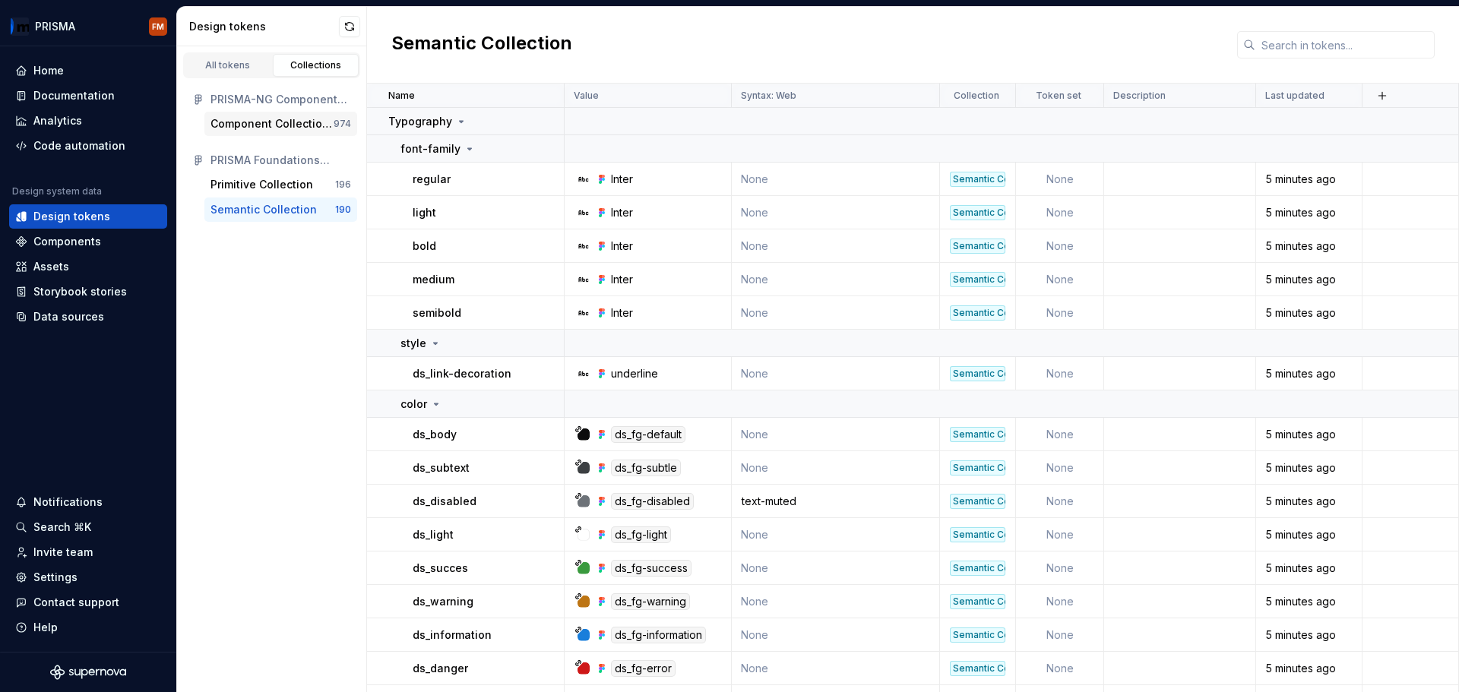
click at [267, 129] on div "Component Collection CORE" at bounding box center [272, 123] width 123 height 15
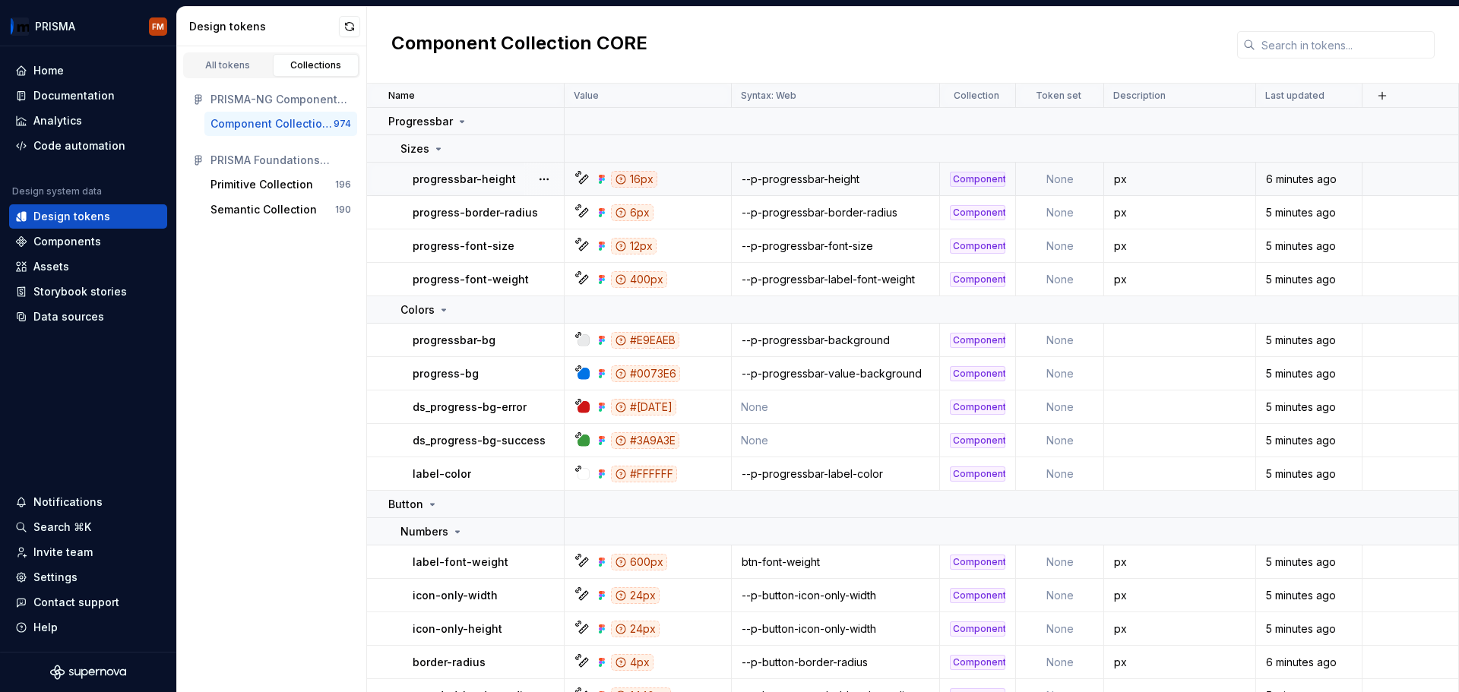
click at [619, 178] on icon at bounding box center [621, 179] width 12 height 12
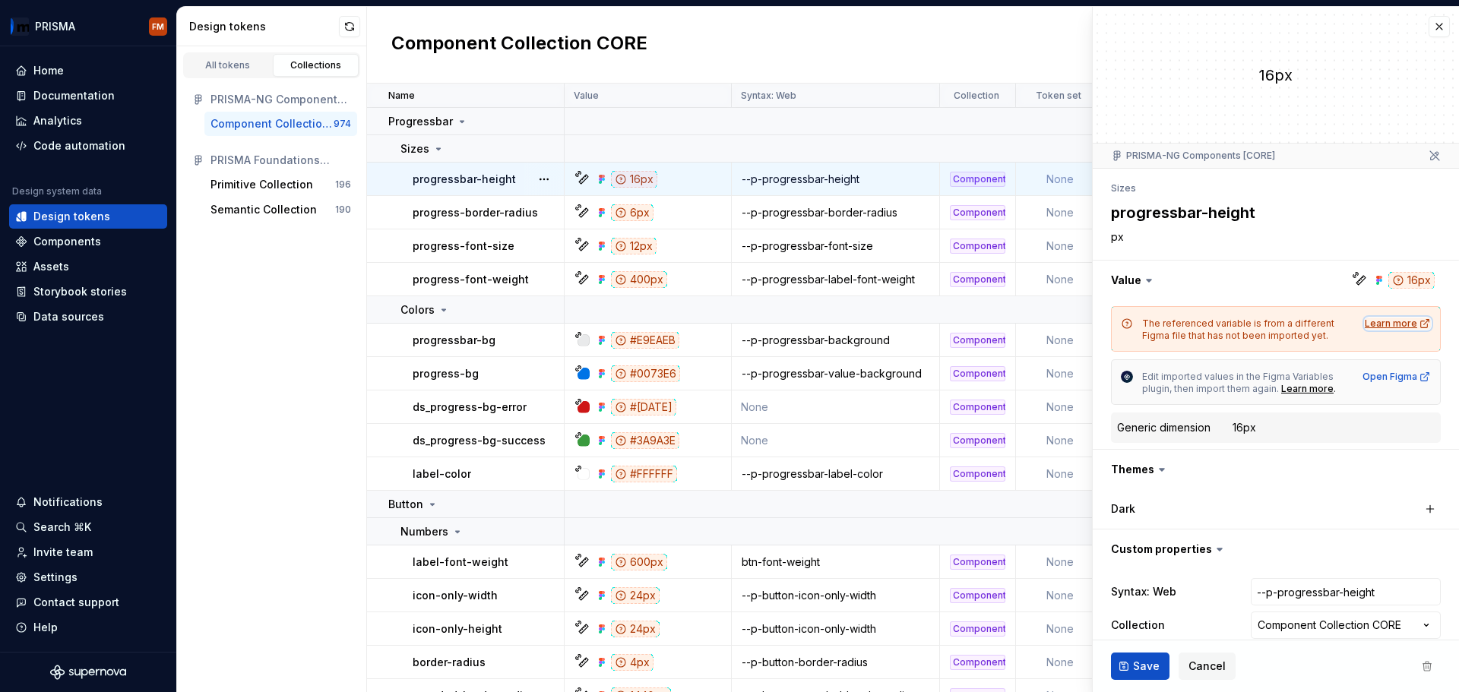
click at [1385, 329] on div "Learn more" at bounding box center [1398, 324] width 66 height 12
click at [75, 240] on div "Components" at bounding box center [67, 241] width 68 height 15
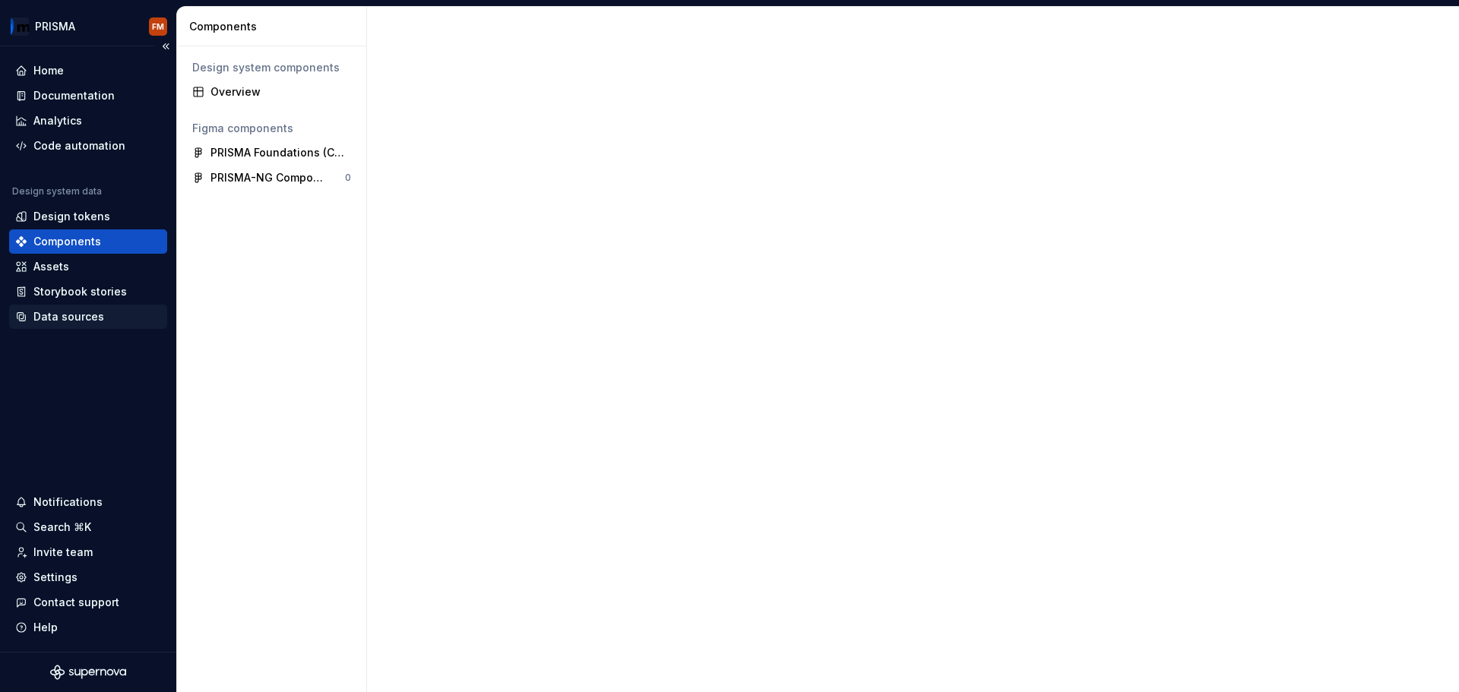
click at [60, 309] on div "Data sources" at bounding box center [68, 316] width 71 height 15
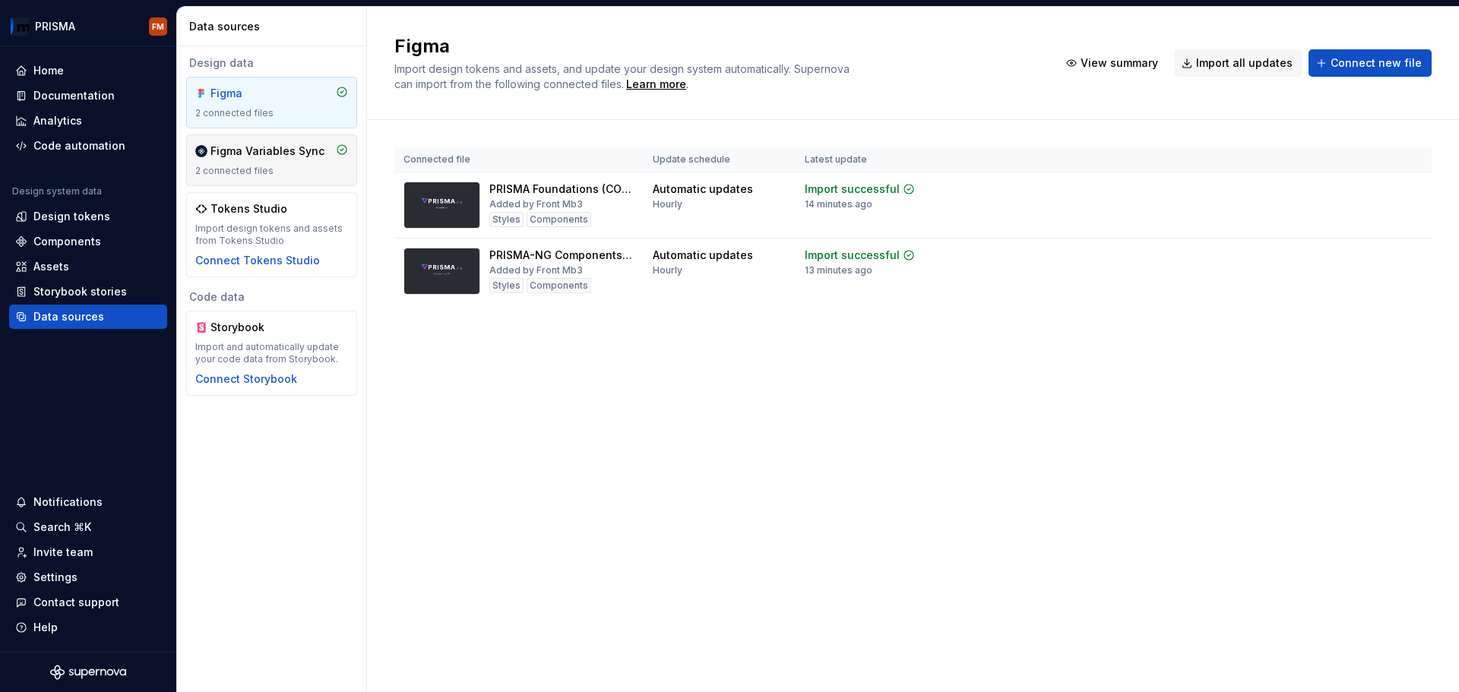
click at [267, 176] on div "2 connected files" at bounding box center [271, 171] width 153 height 12
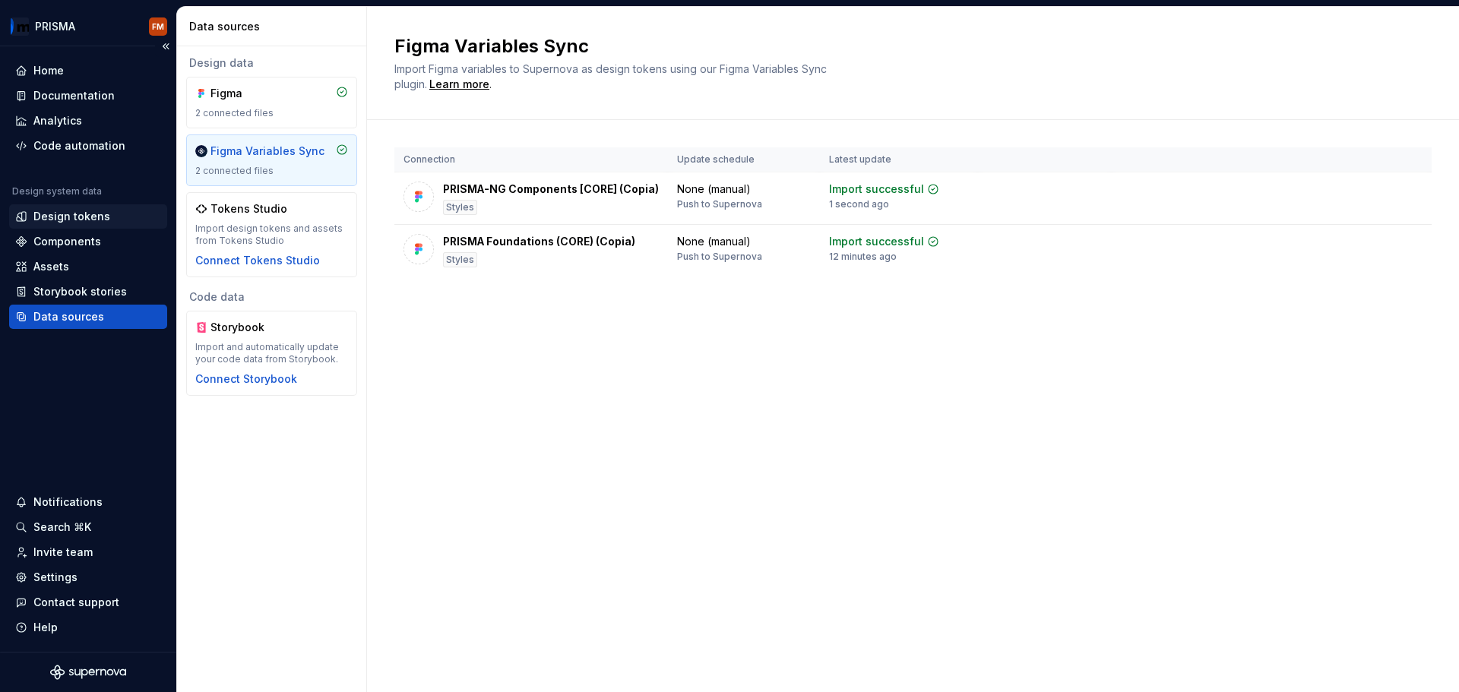
click at [68, 214] on div "Design tokens" at bounding box center [71, 216] width 77 height 15
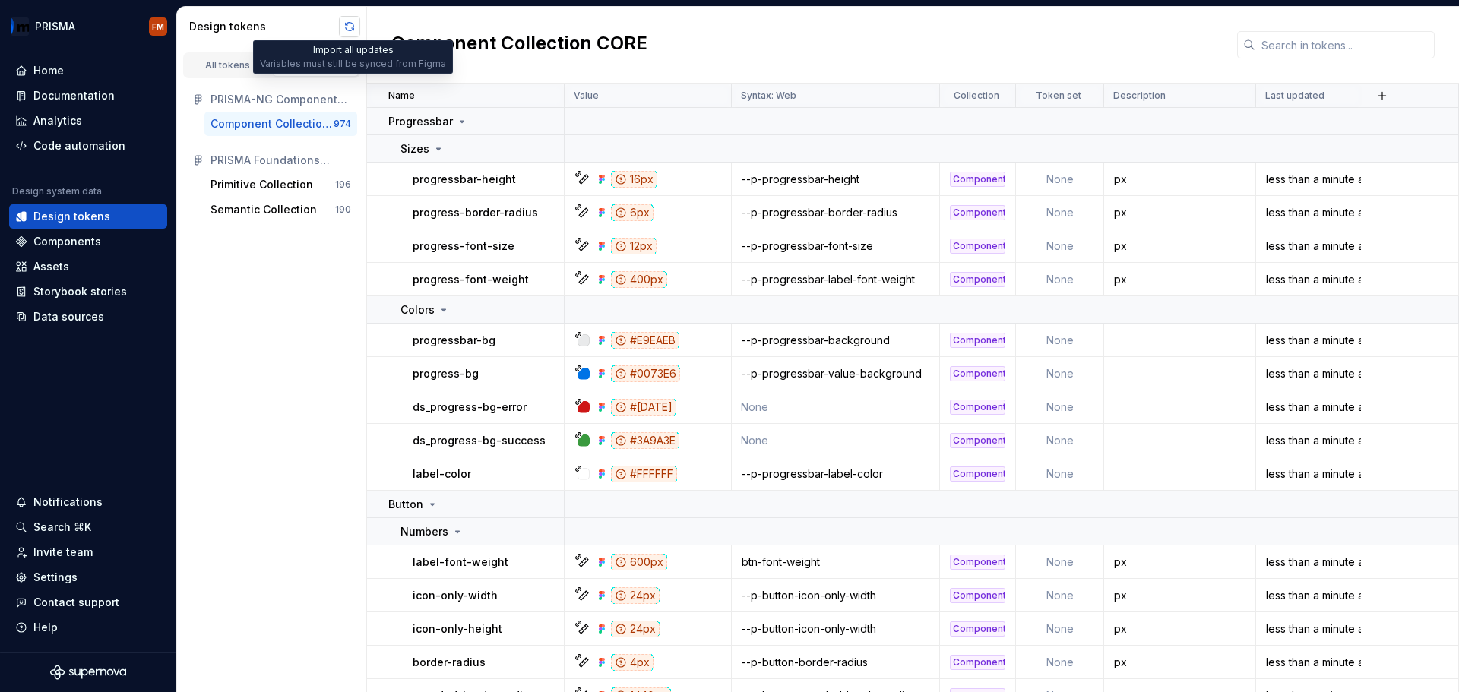
click at [344, 29] on button "button" at bounding box center [349, 26] width 21 height 21
click at [98, 217] on div "Design tokens" at bounding box center [71, 216] width 77 height 15
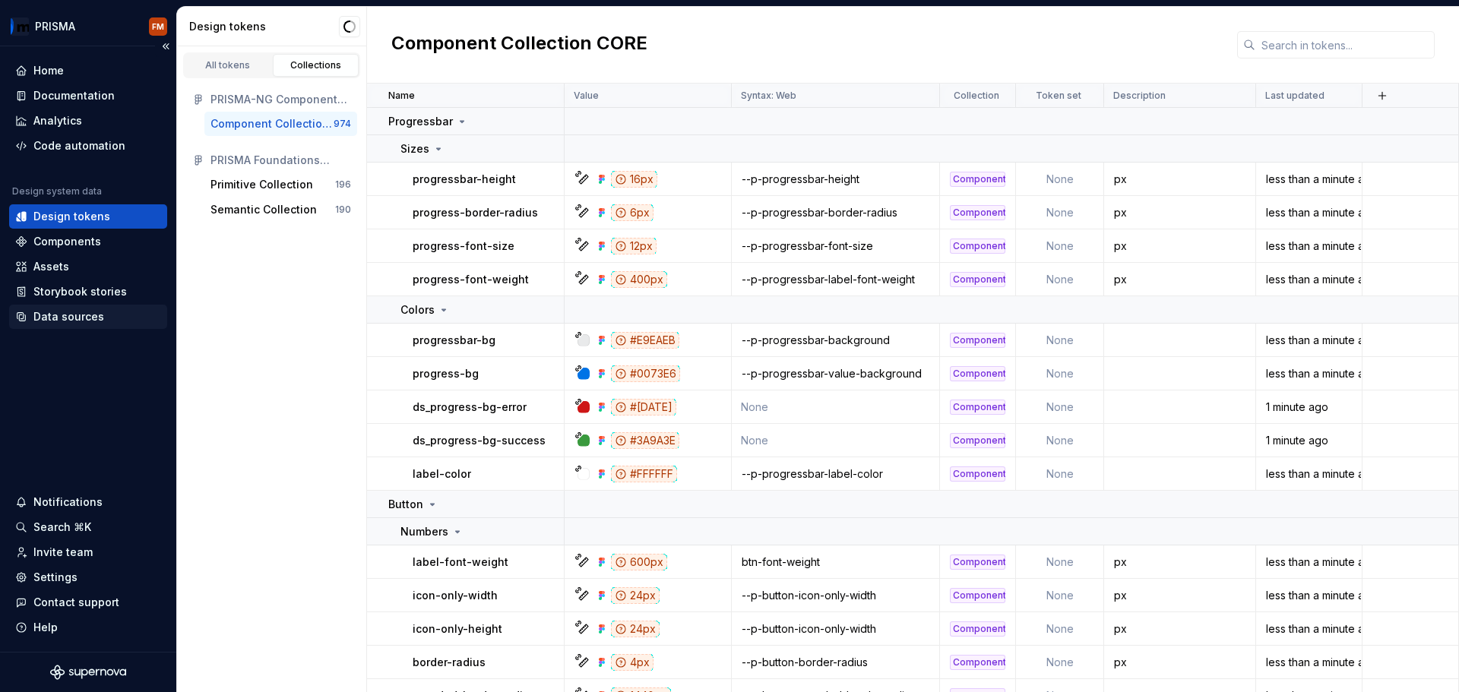
click at [82, 316] on div "Data sources" at bounding box center [68, 316] width 71 height 15
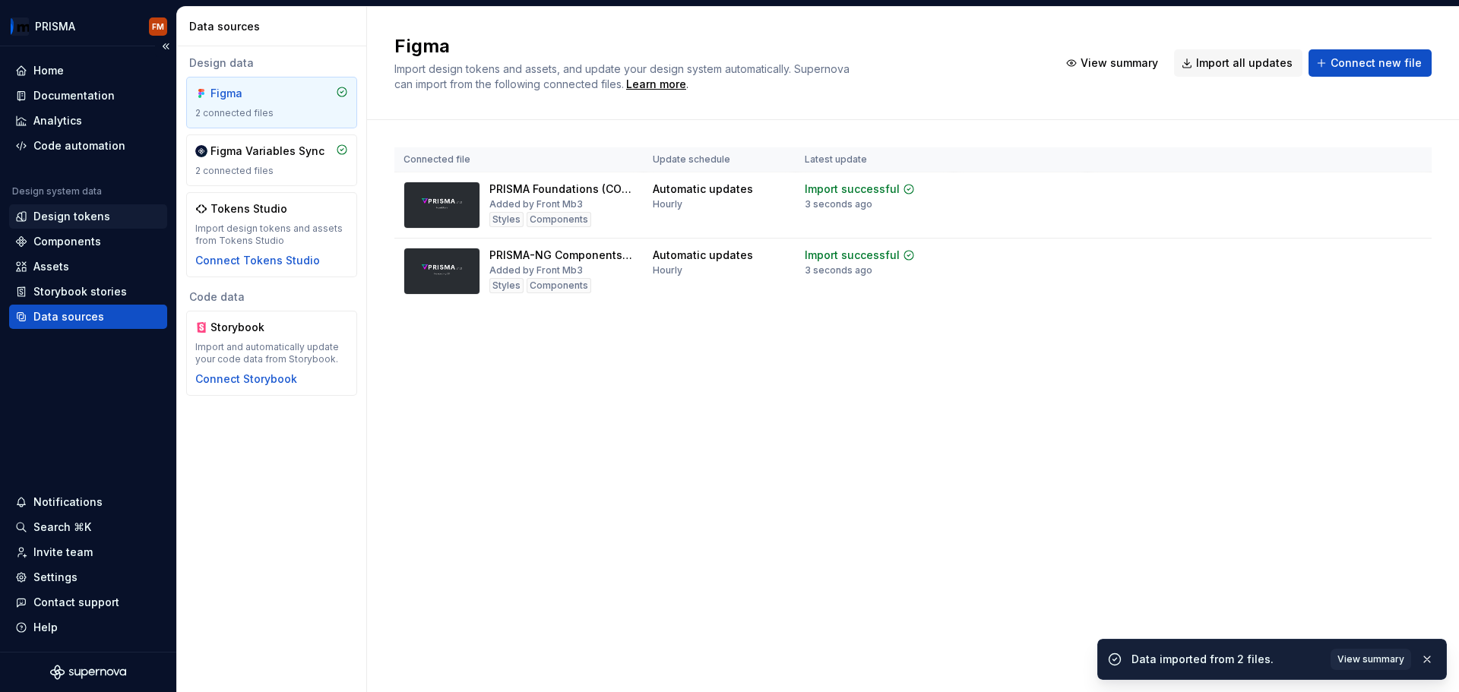
click at [87, 212] on div "Design tokens" at bounding box center [71, 216] width 77 height 15
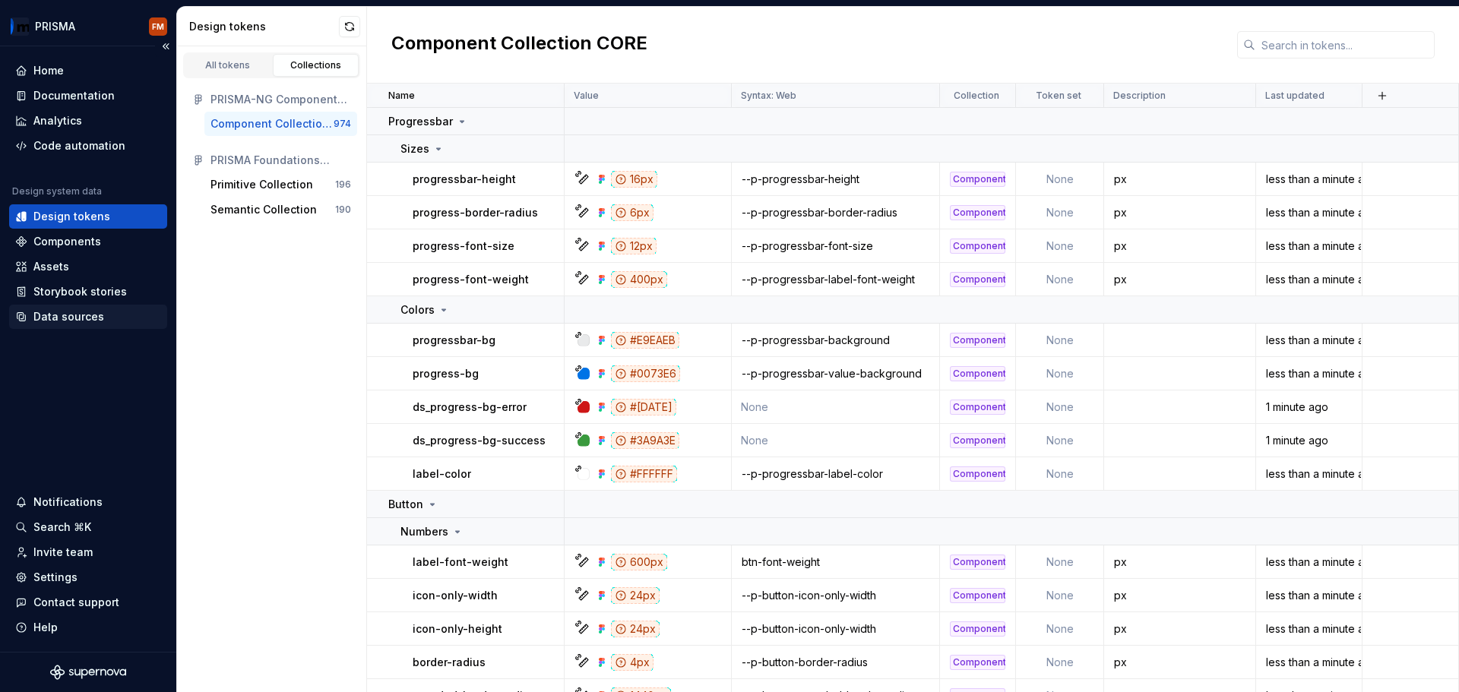
click at [91, 318] on div "Data sources" at bounding box center [68, 316] width 71 height 15
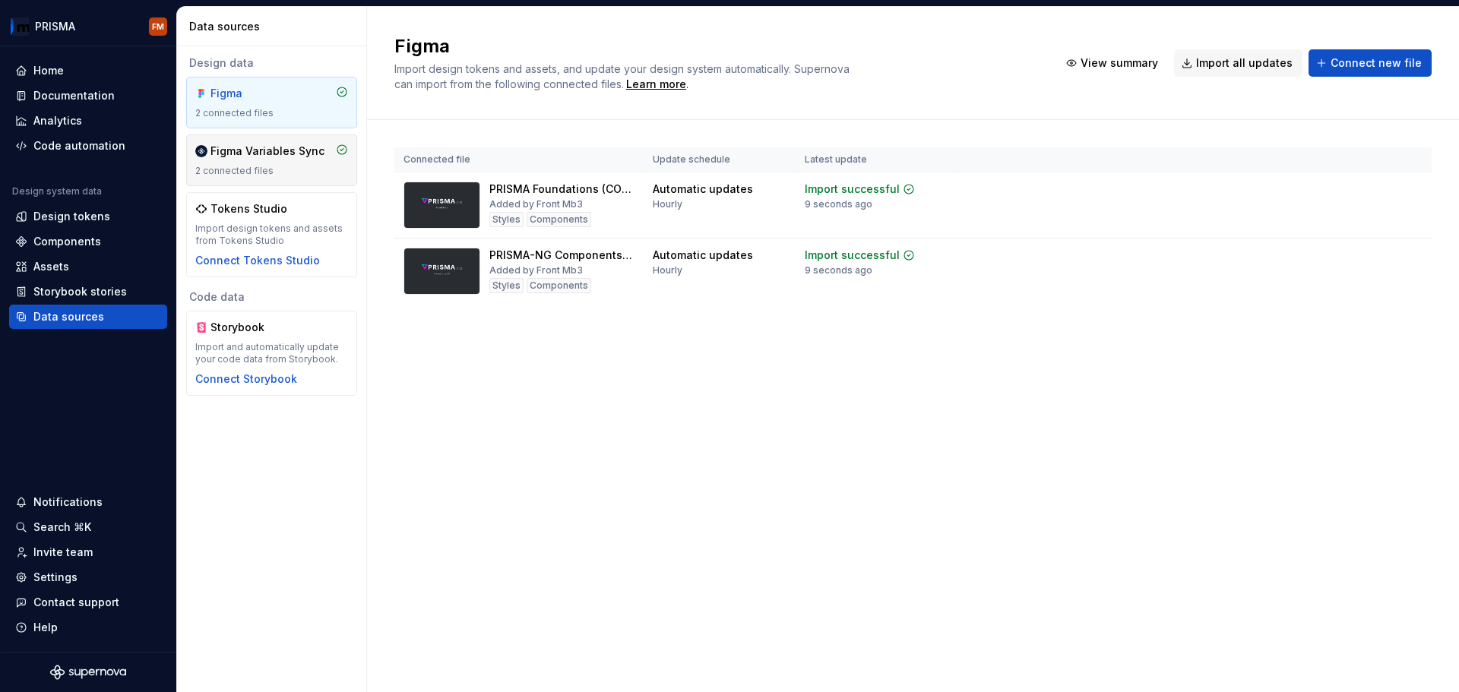
click at [263, 165] on div "2 connected files" at bounding box center [271, 171] width 153 height 12
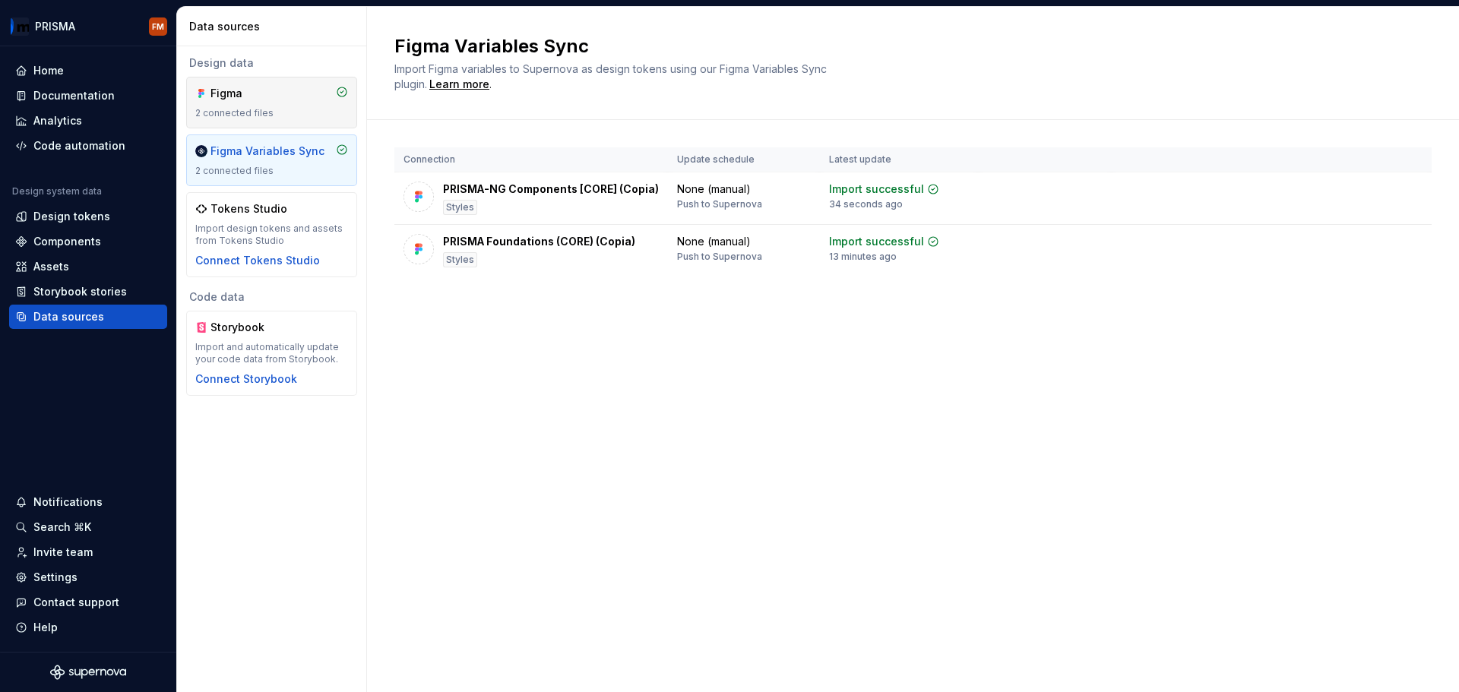
click at [296, 93] on div "Figma" at bounding box center [271, 93] width 153 height 15
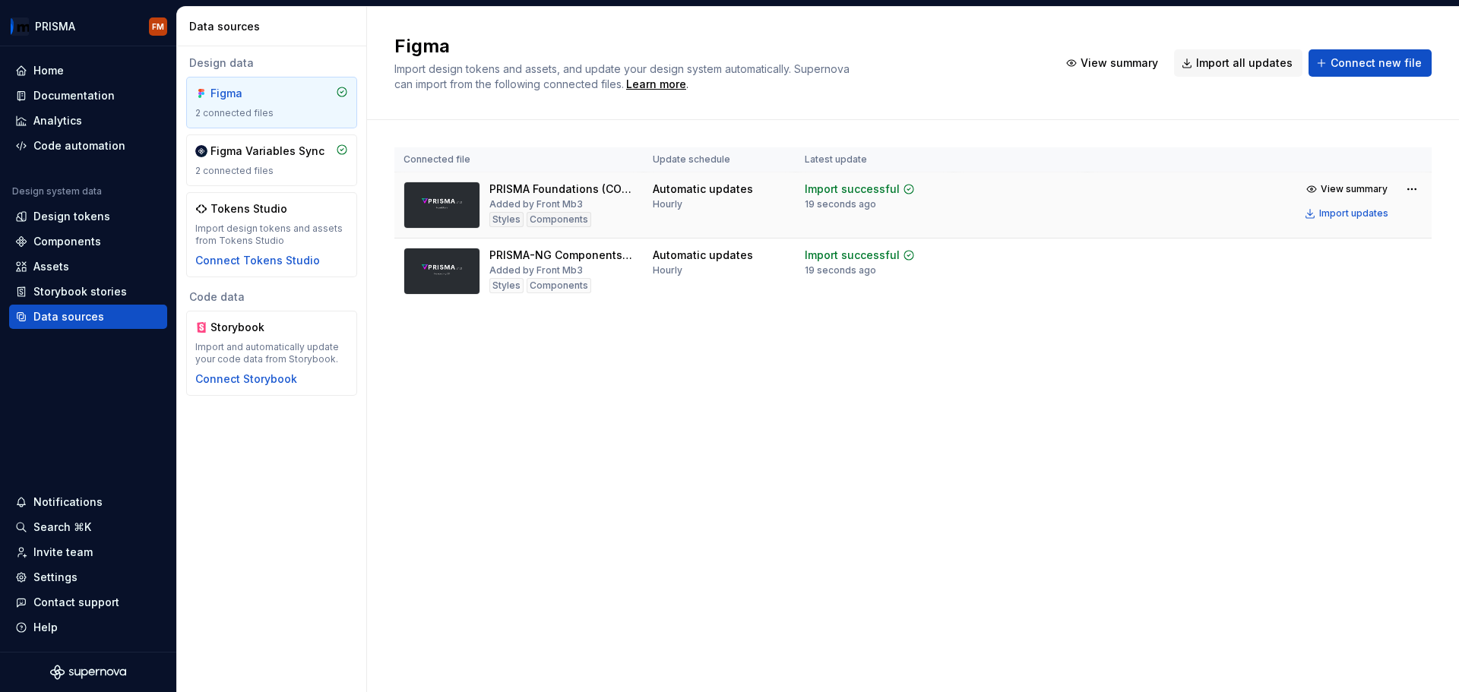
click at [541, 197] on div "PRISMA Foundations (CORE) Added by Front Mb3 Styles Components" at bounding box center [561, 205] width 145 height 47
click at [268, 163] on div "Figma Variables Sync 2 connected files" at bounding box center [271, 160] width 153 height 33
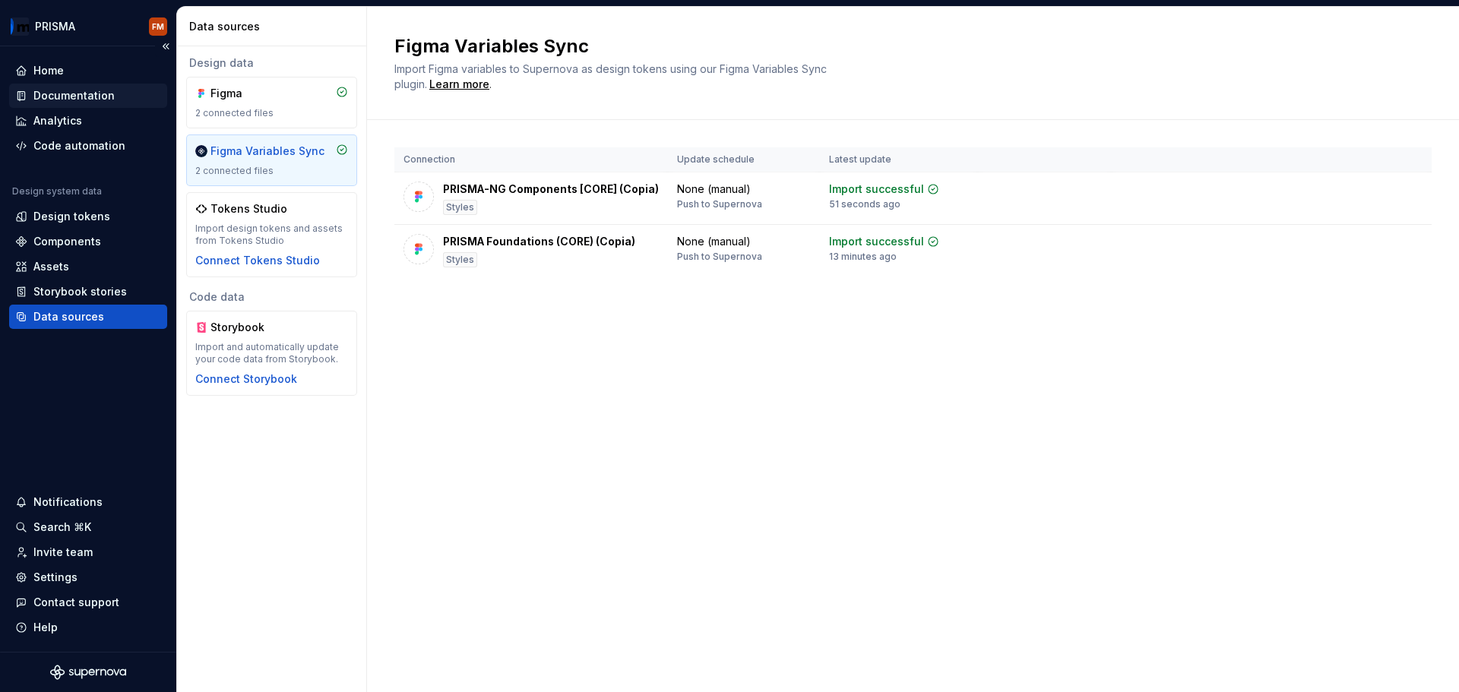
click at [98, 97] on div "Documentation" at bounding box center [73, 95] width 81 height 15
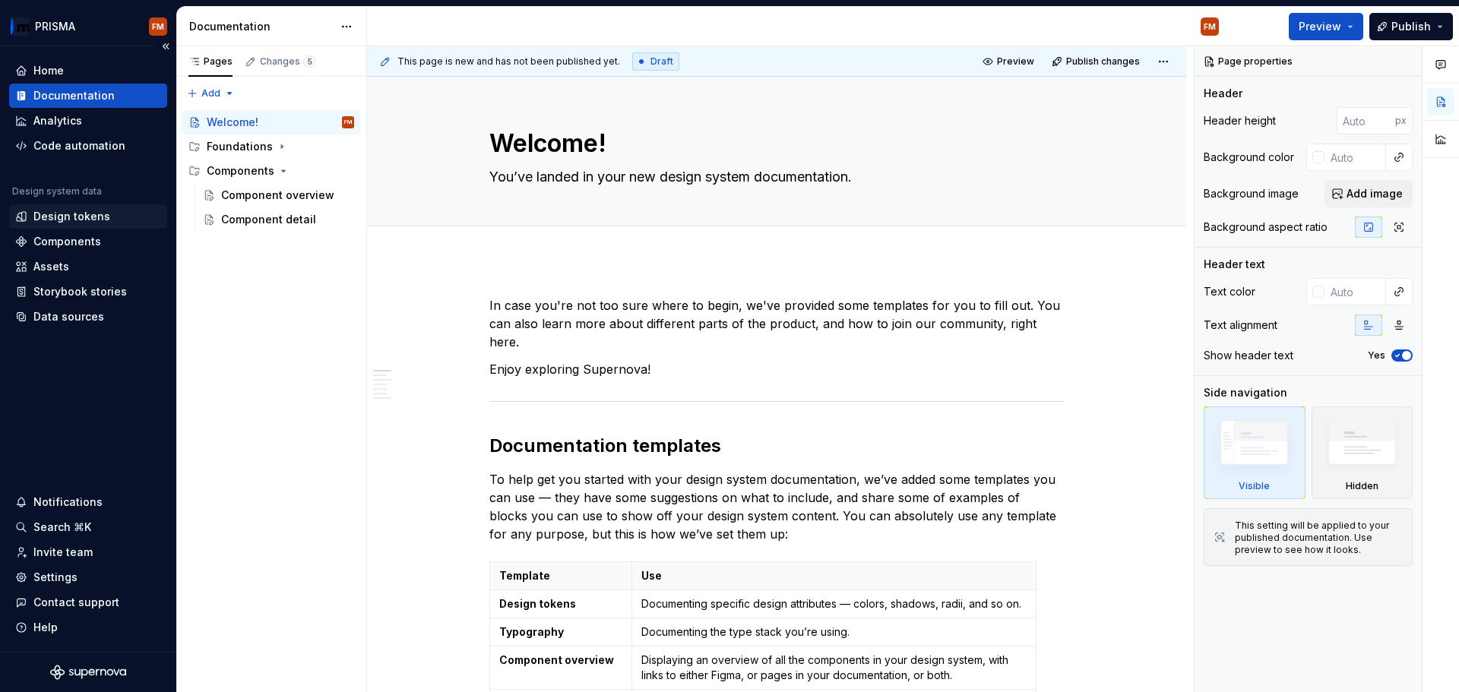
click at [45, 214] on div "Design tokens" at bounding box center [71, 216] width 77 height 15
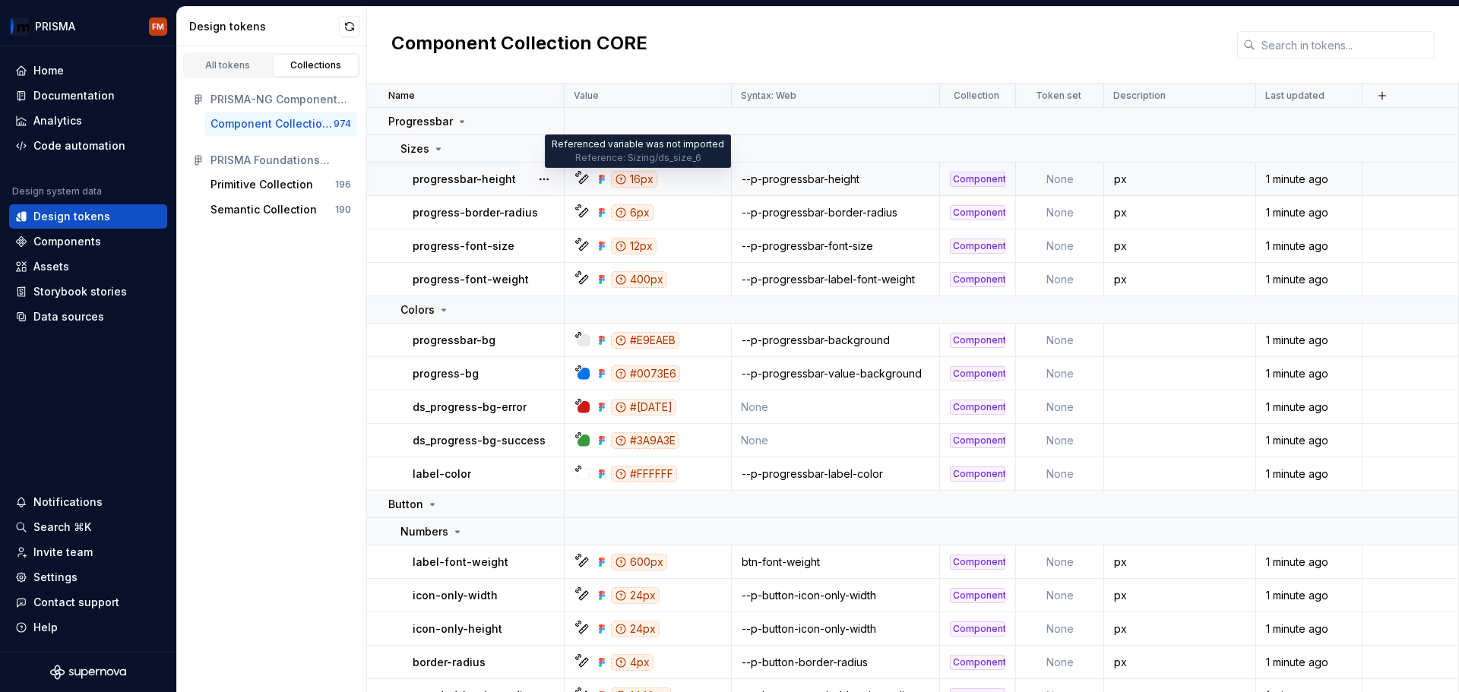
click at [620, 180] on icon at bounding box center [621, 179] width 12 height 12
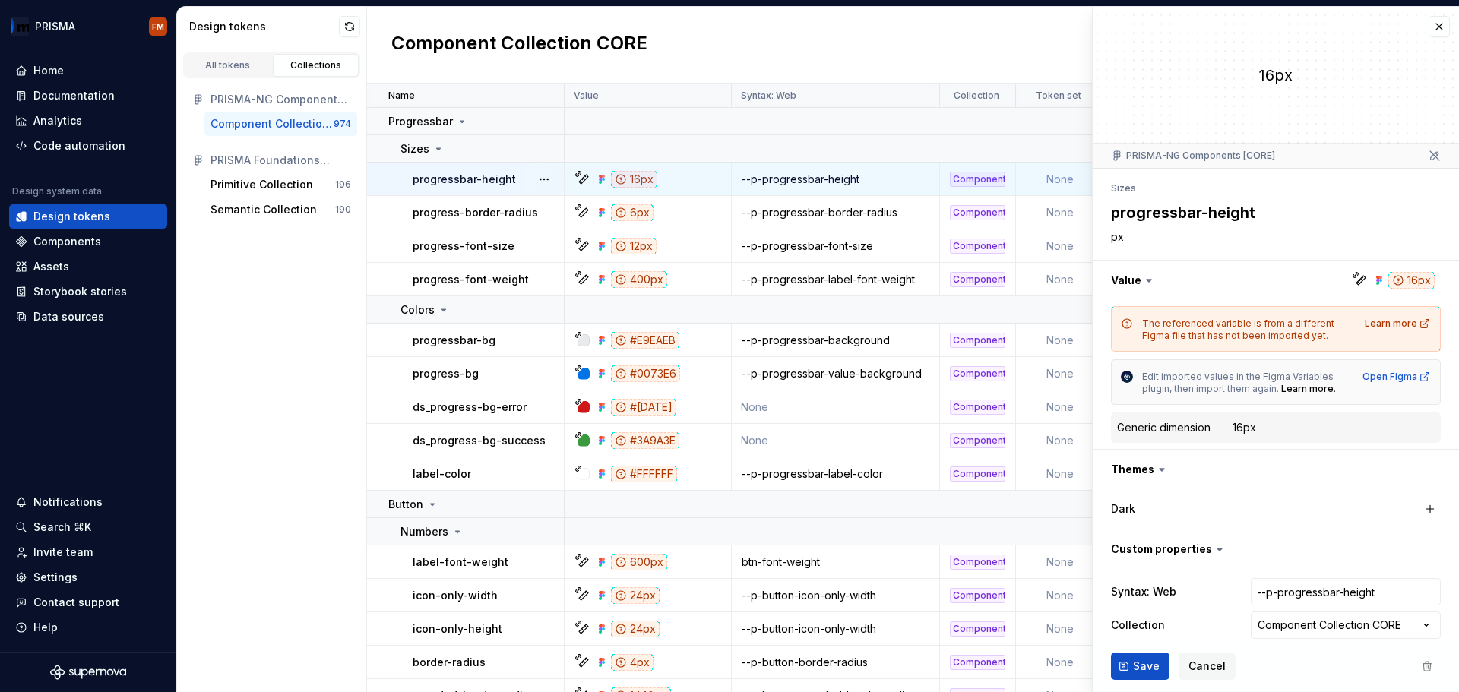
type textarea "*"
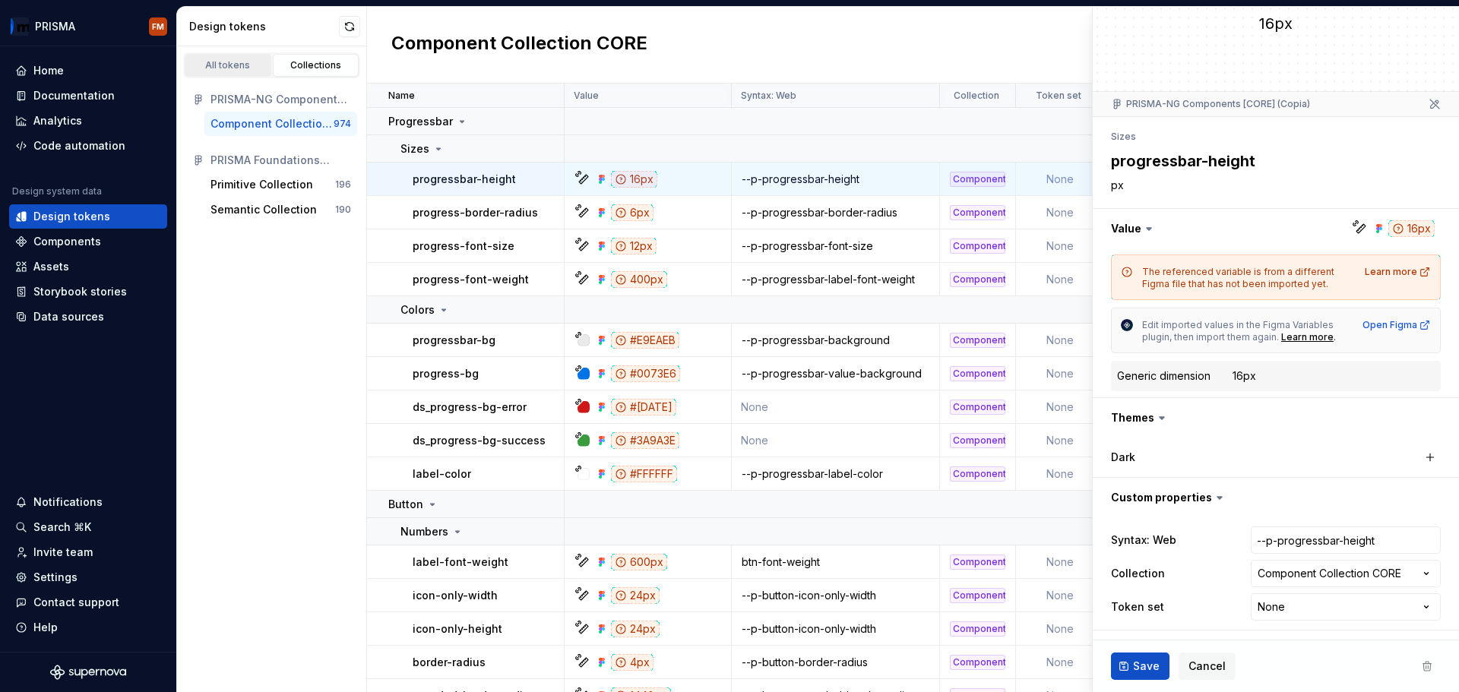
click at [248, 71] on link "All tokens" at bounding box center [228, 65] width 87 height 23
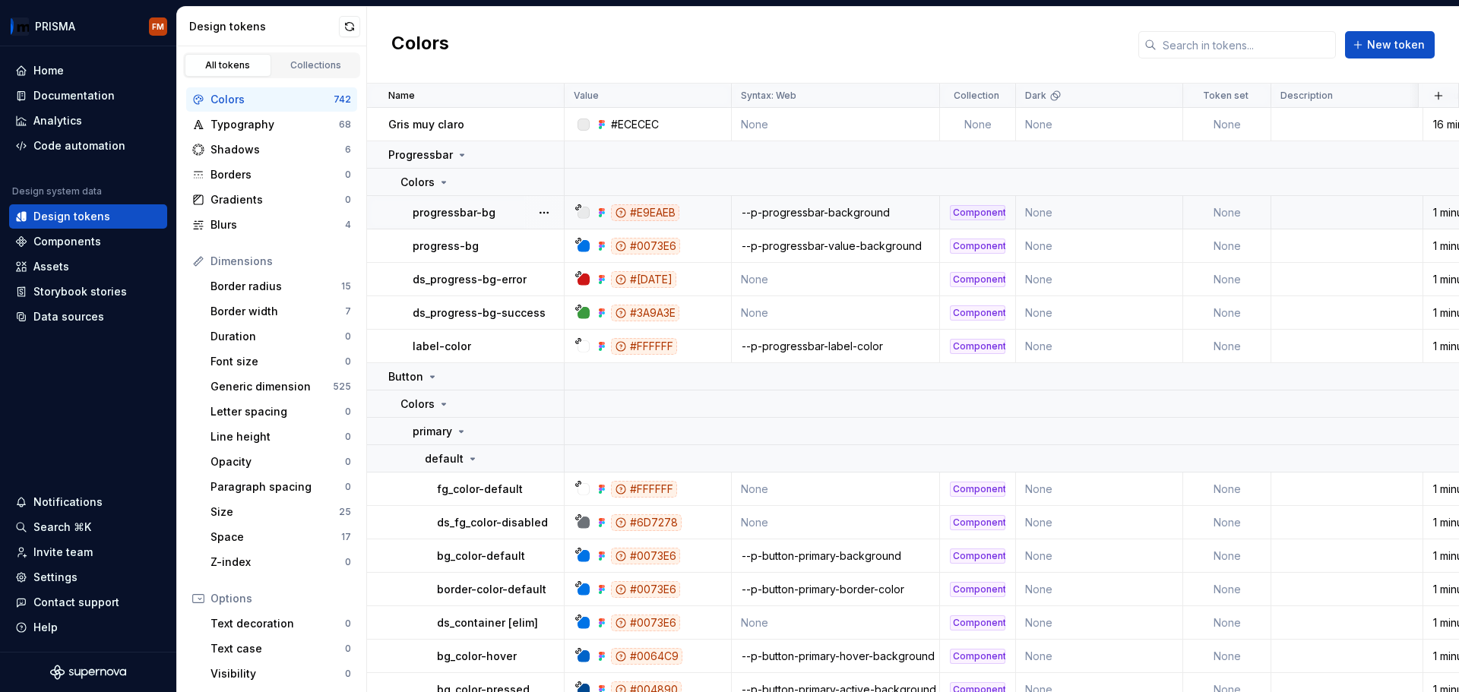
click at [578, 208] on icon at bounding box center [579, 208] width 8 height 8
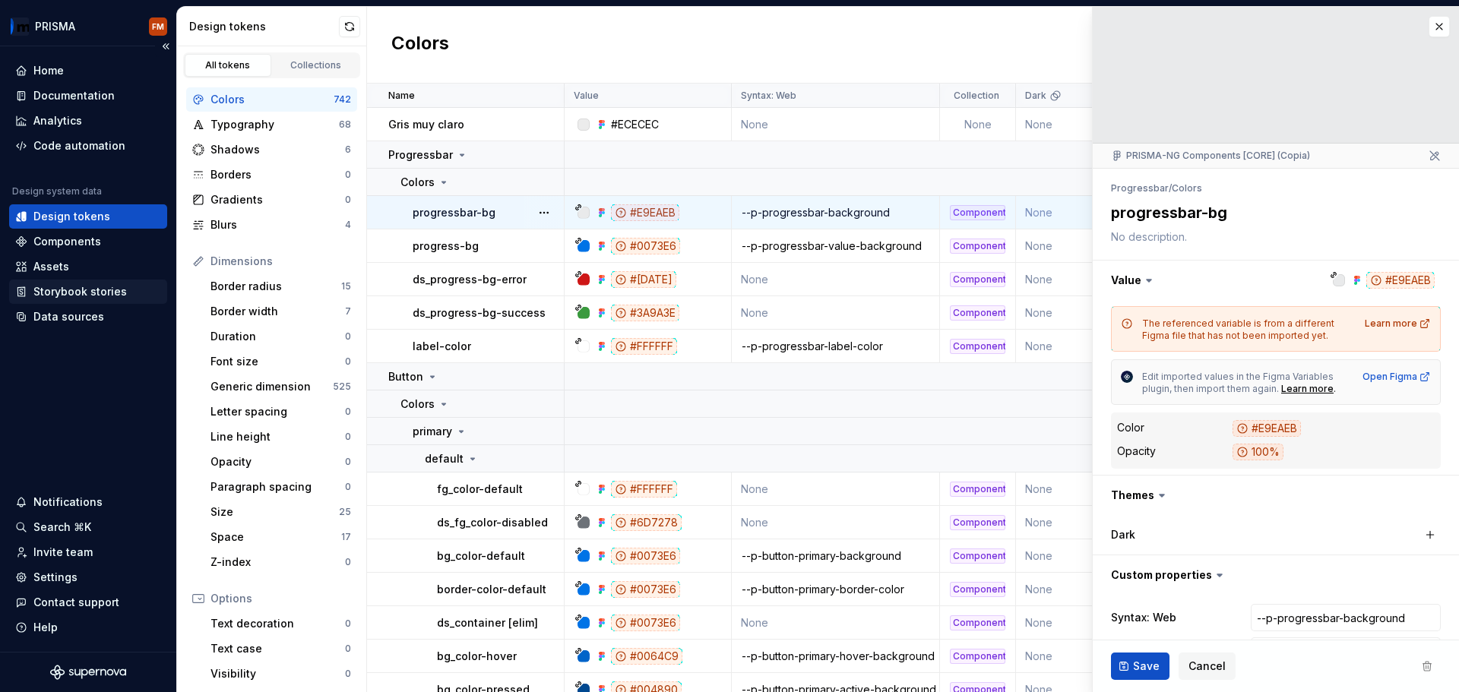
click at [68, 293] on div "Storybook stories" at bounding box center [79, 291] width 93 height 15
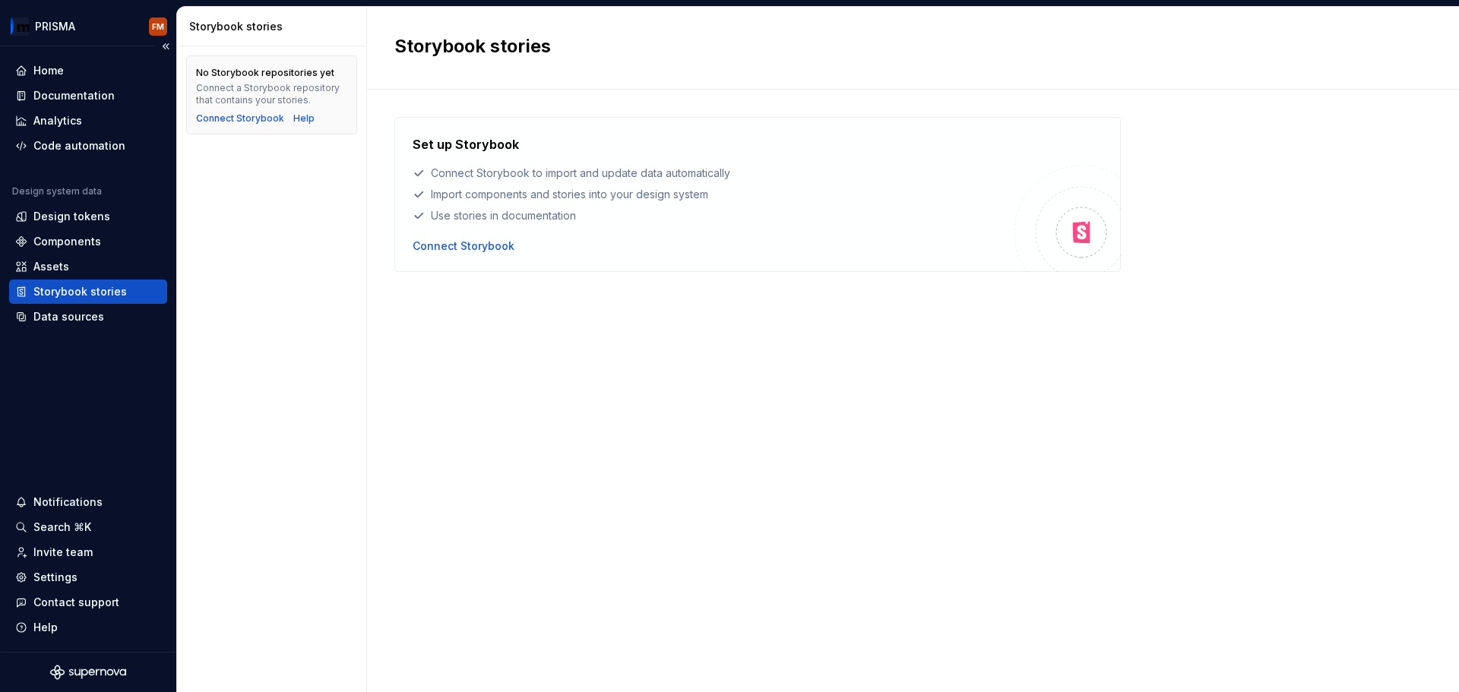
click at [69, 290] on div "Storybook stories" at bounding box center [79, 291] width 93 height 15
click at [61, 319] on div "Data sources" at bounding box center [68, 316] width 71 height 15
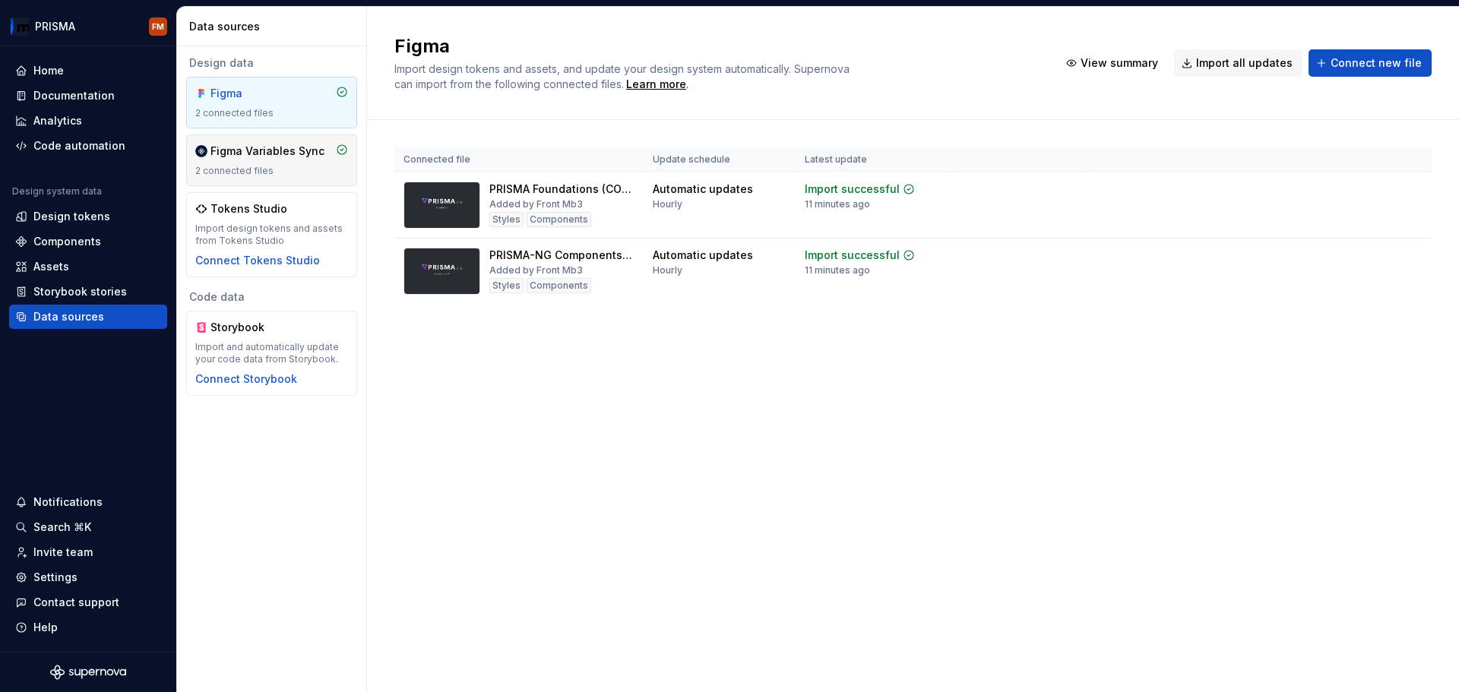
click at [271, 162] on div "Figma Variables Sync 2 connected files" at bounding box center [271, 160] width 153 height 33
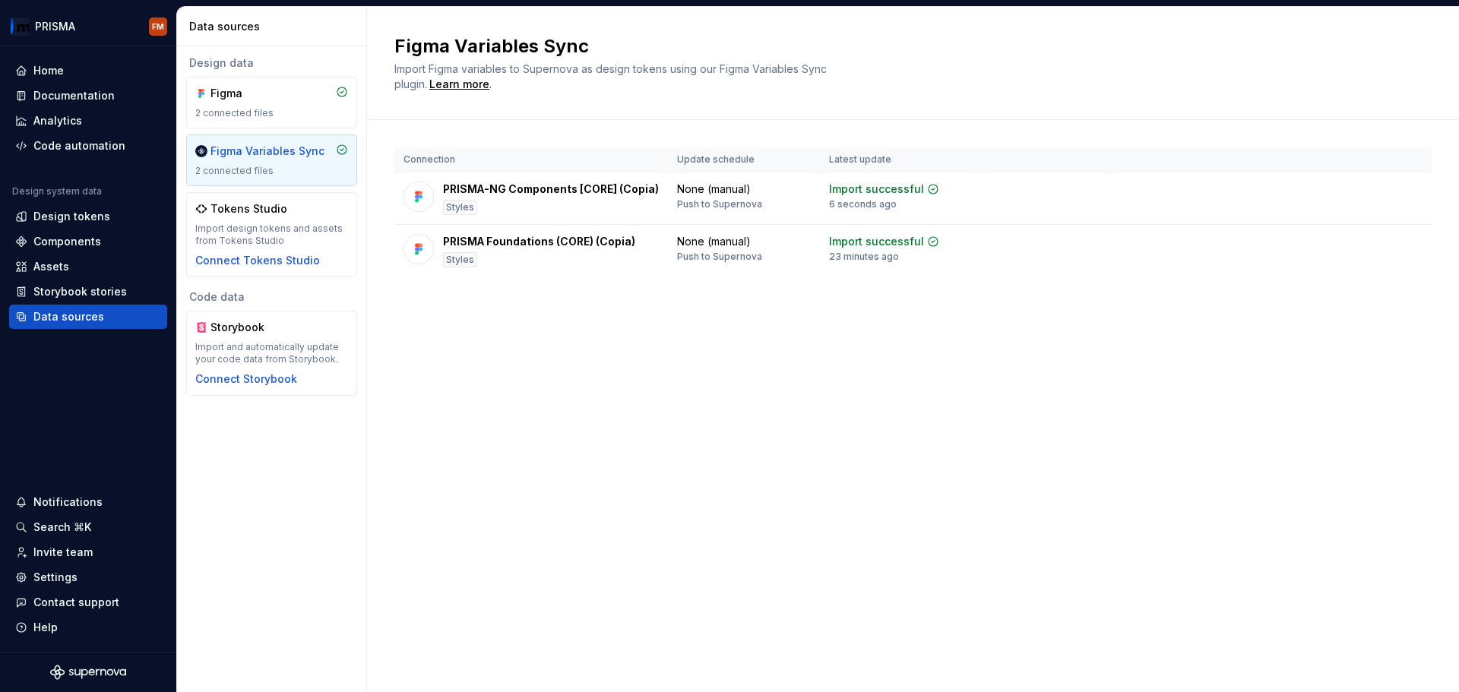
click at [486, 344] on div "Figma Variables Sync Import Figma variables to Supernova as design tokens using…" at bounding box center [913, 349] width 1092 height 685
click at [55, 214] on div "Design tokens" at bounding box center [71, 216] width 77 height 15
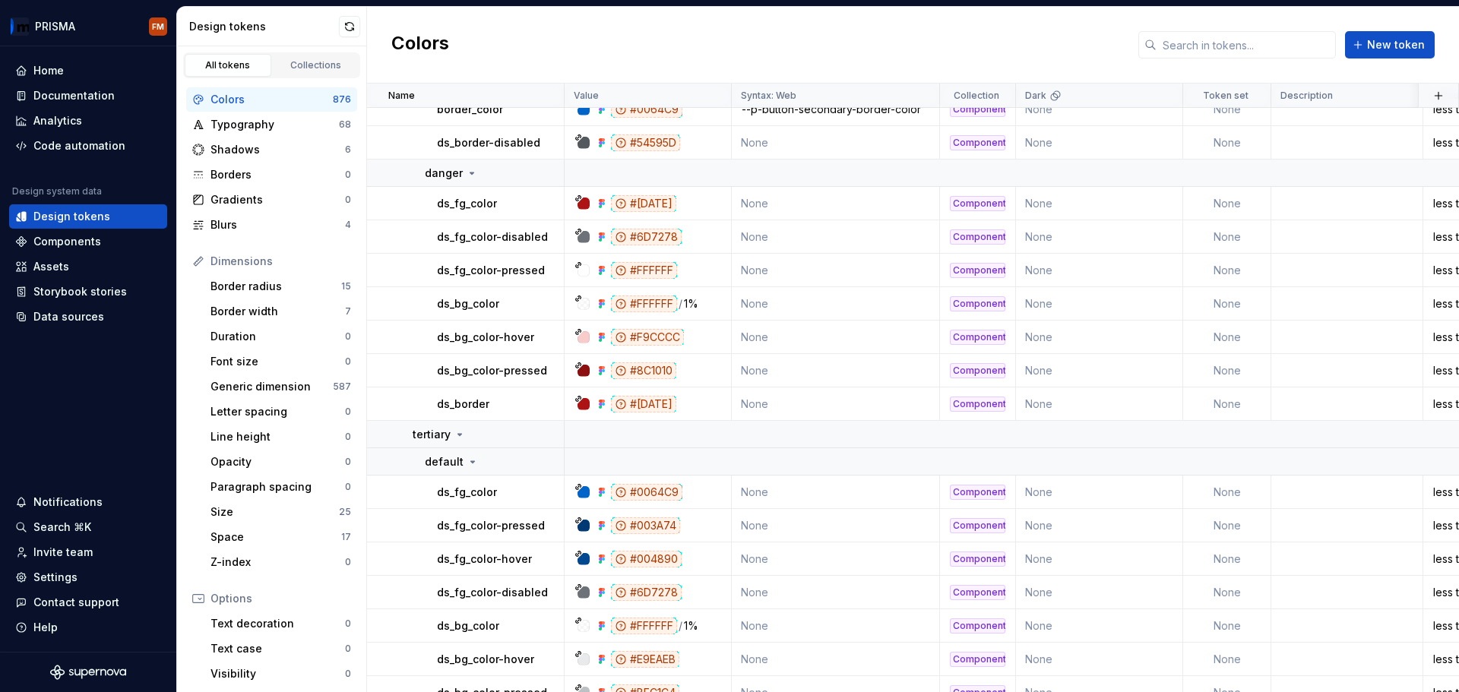
scroll to position [456, 0]
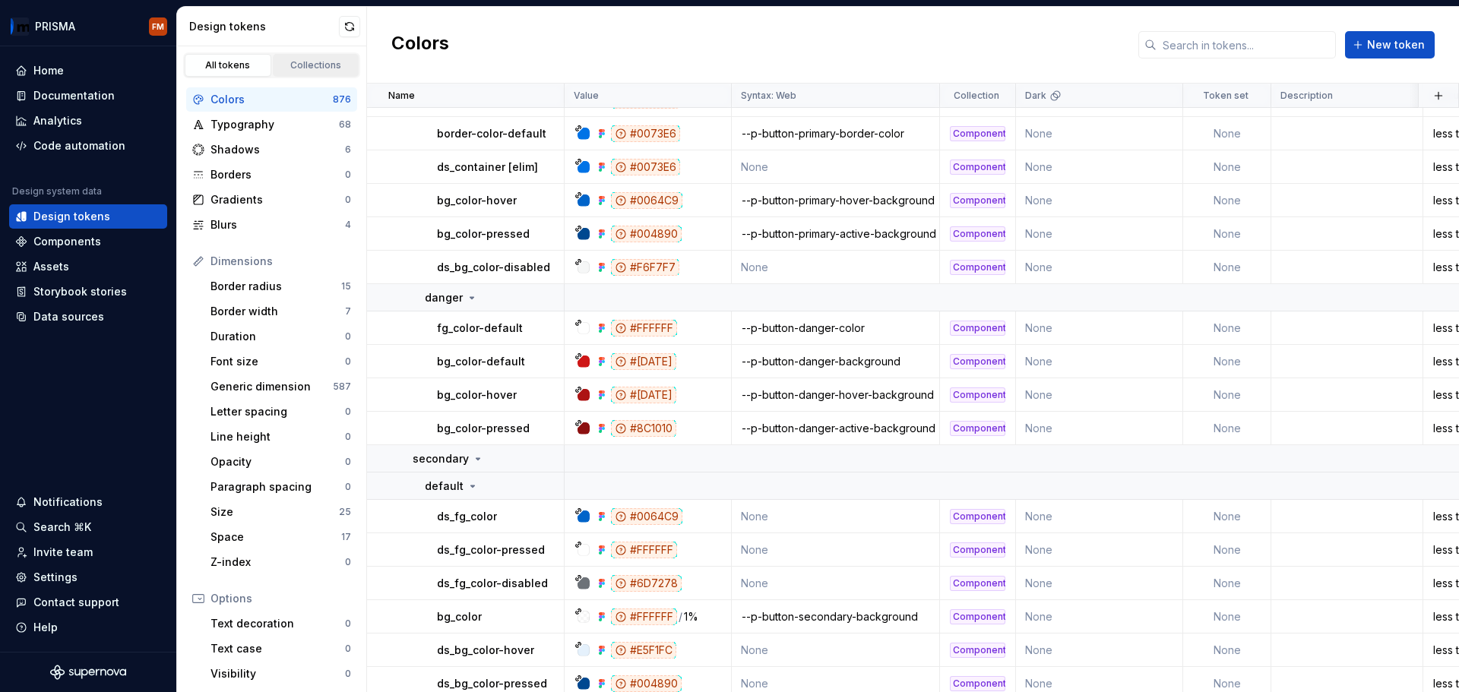
click at [305, 68] on div "Collections" at bounding box center [316, 65] width 76 height 12
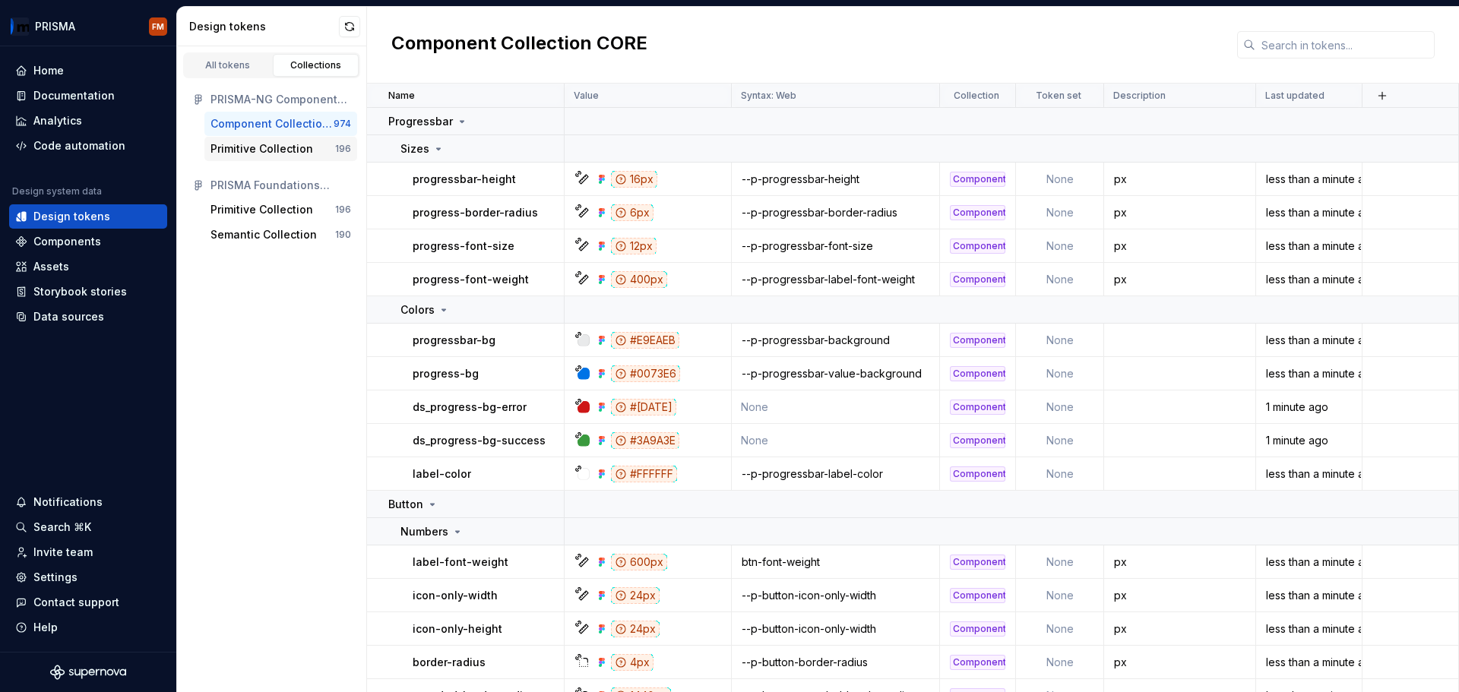
click at [277, 145] on div "Primitive Collection" at bounding box center [262, 148] width 103 height 15
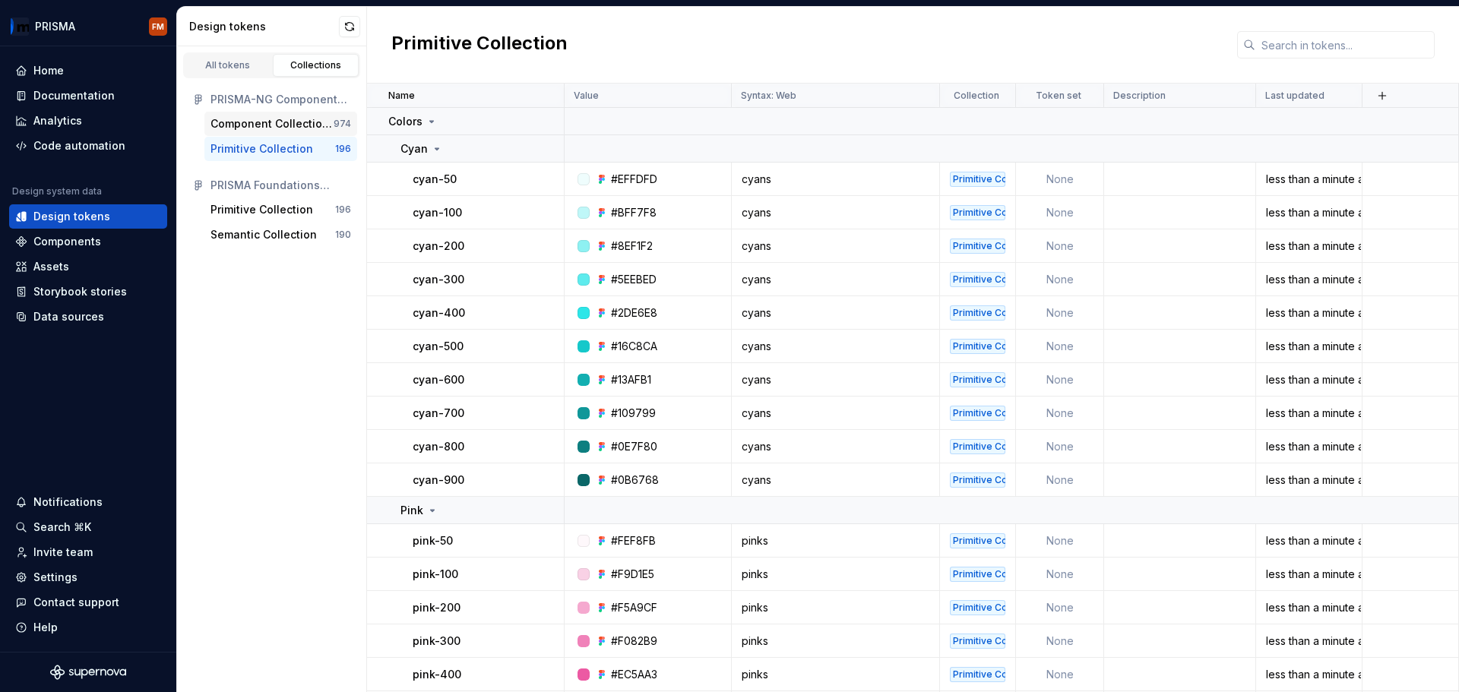
click at [278, 125] on div "Component Collection CORE" at bounding box center [272, 123] width 123 height 15
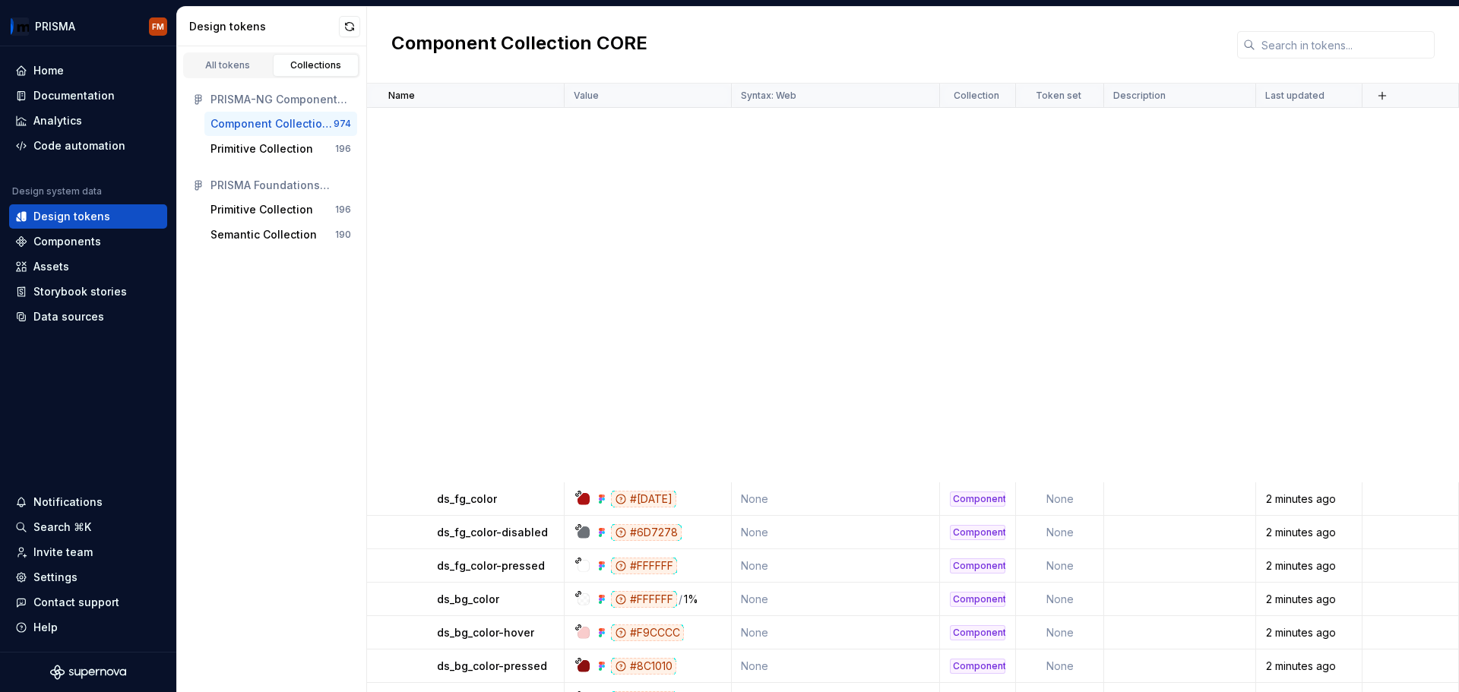
scroll to position [2356, 0]
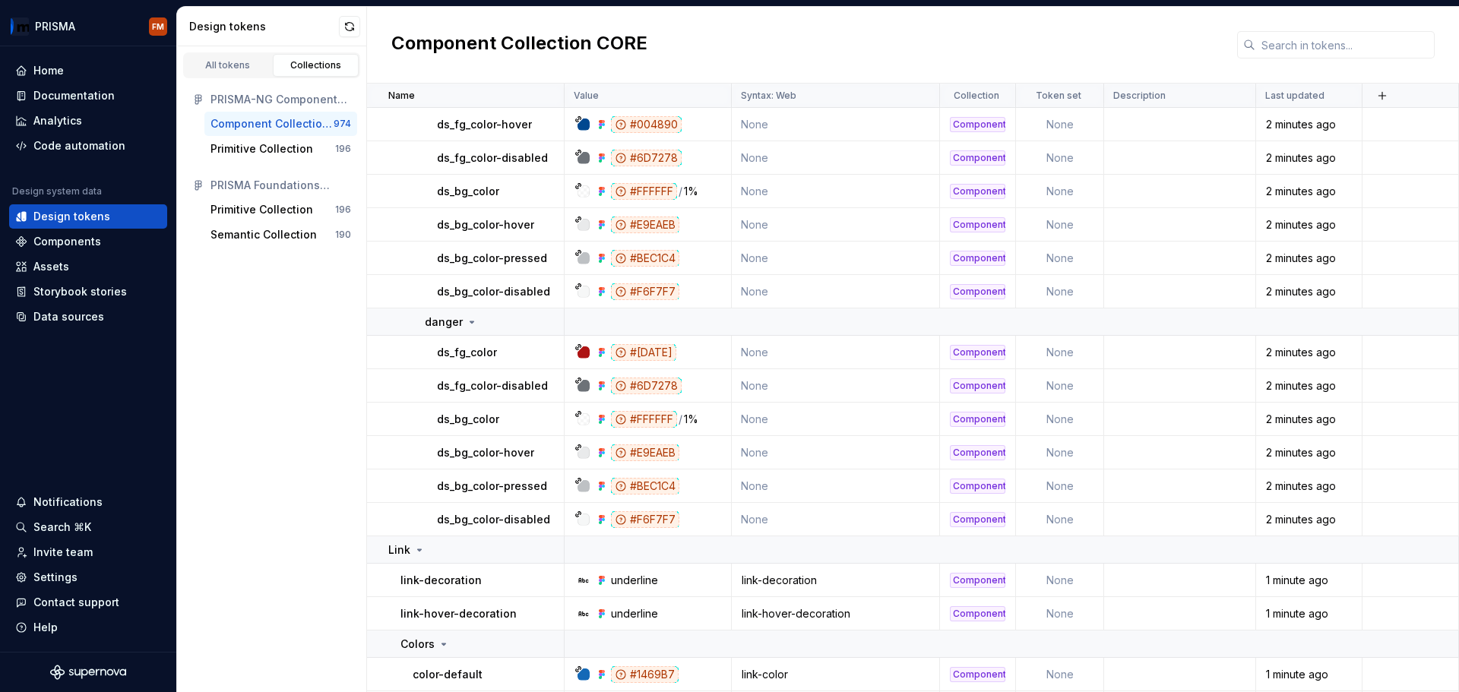
drag, startPoint x: 327, startPoint y: 400, endPoint x: 319, endPoint y: 332, distance: 68.1
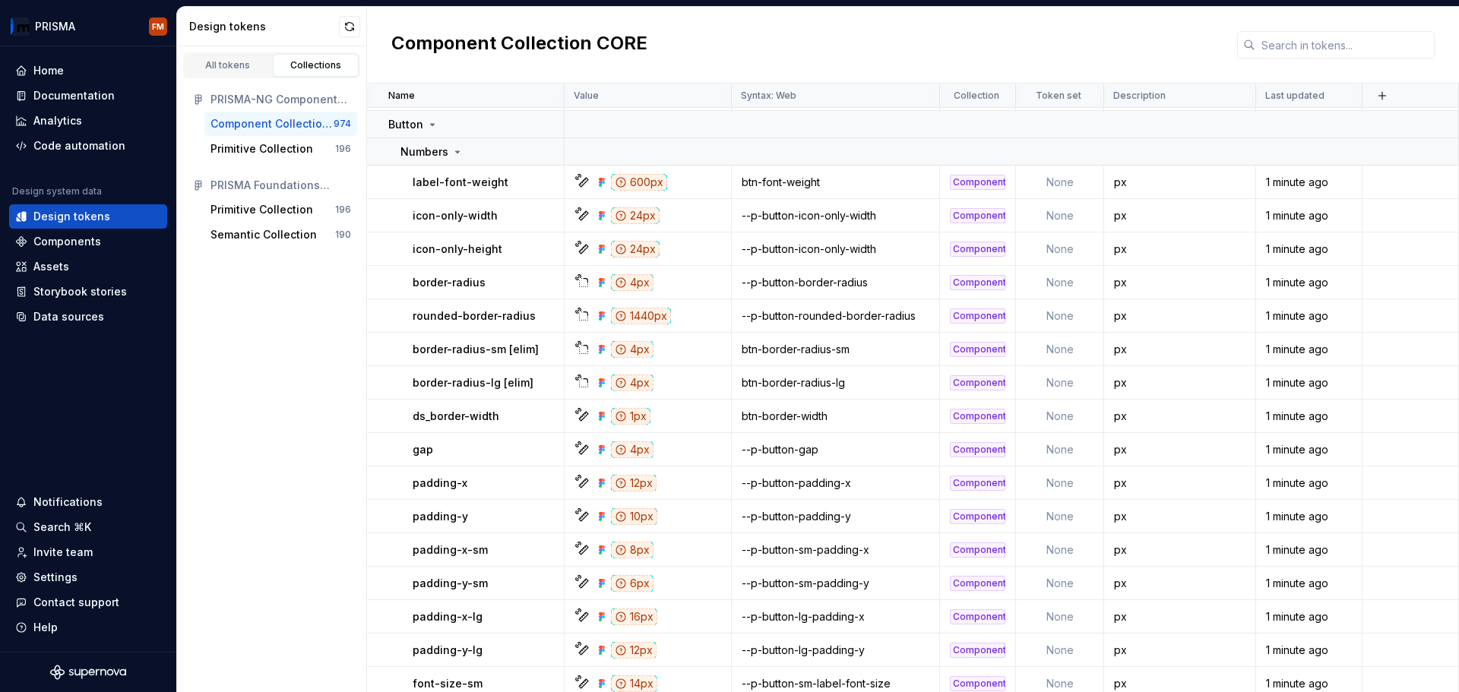
scroll to position [0, 0]
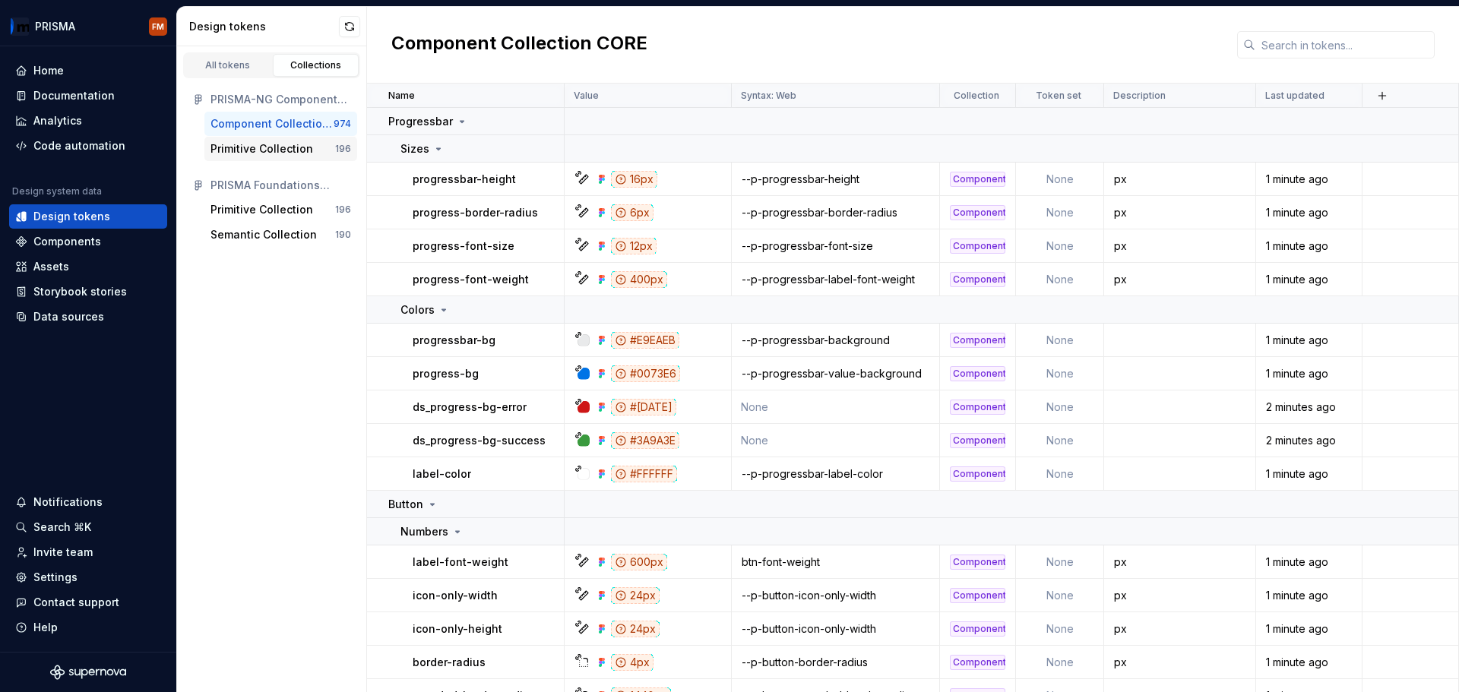
click at [245, 145] on div "Primitive Collection" at bounding box center [262, 148] width 103 height 15
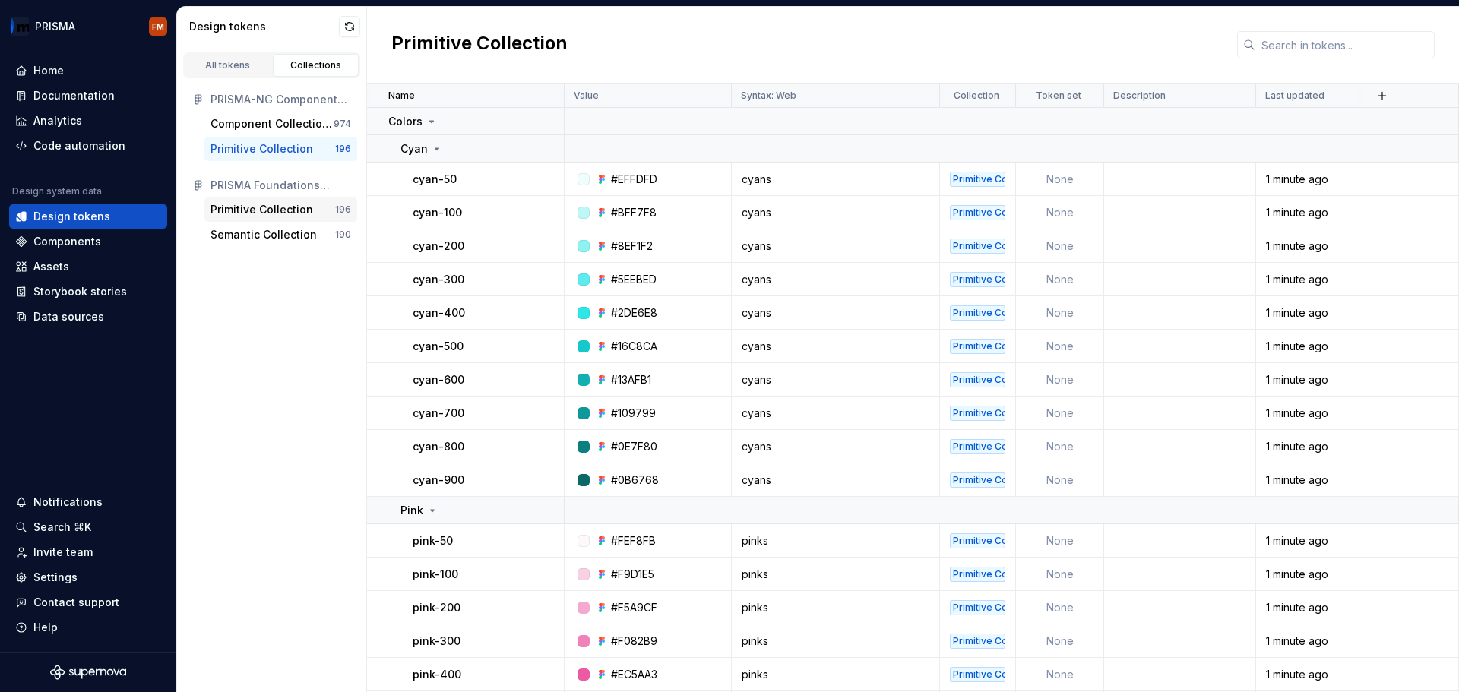
click at [279, 206] on div "Primitive Collection" at bounding box center [262, 209] width 103 height 15
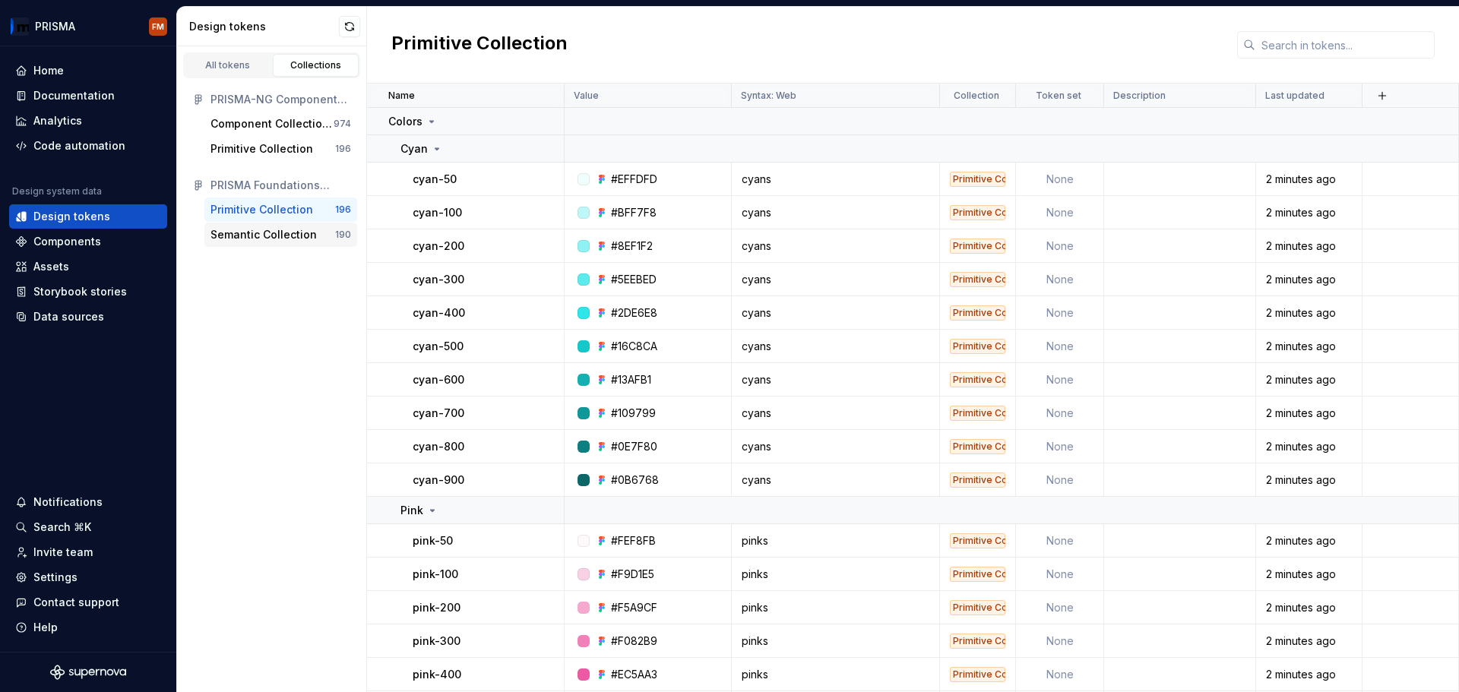
click at [262, 235] on div "Semantic Collection" at bounding box center [264, 234] width 106 height 15
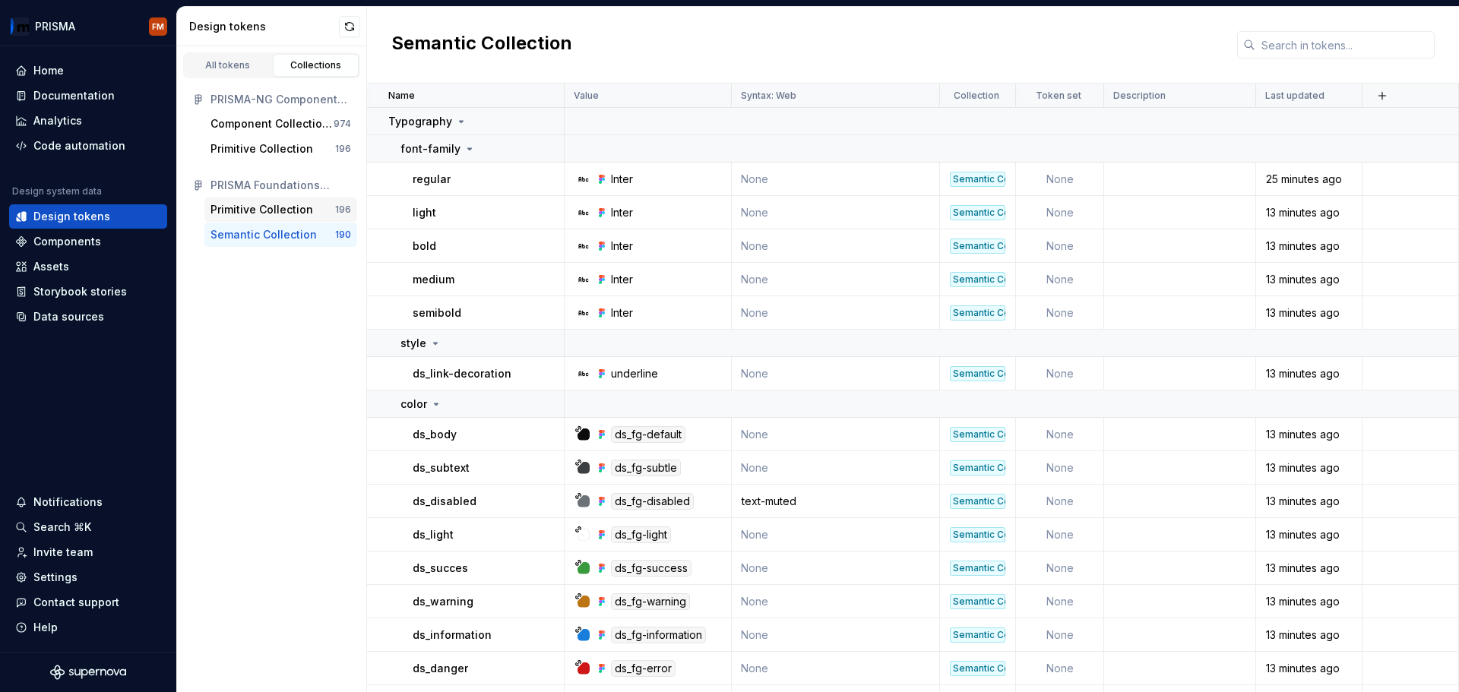
click at [261, 214] on div "Primitive Collection" at bounding box center [262, 209] width 103 height 15
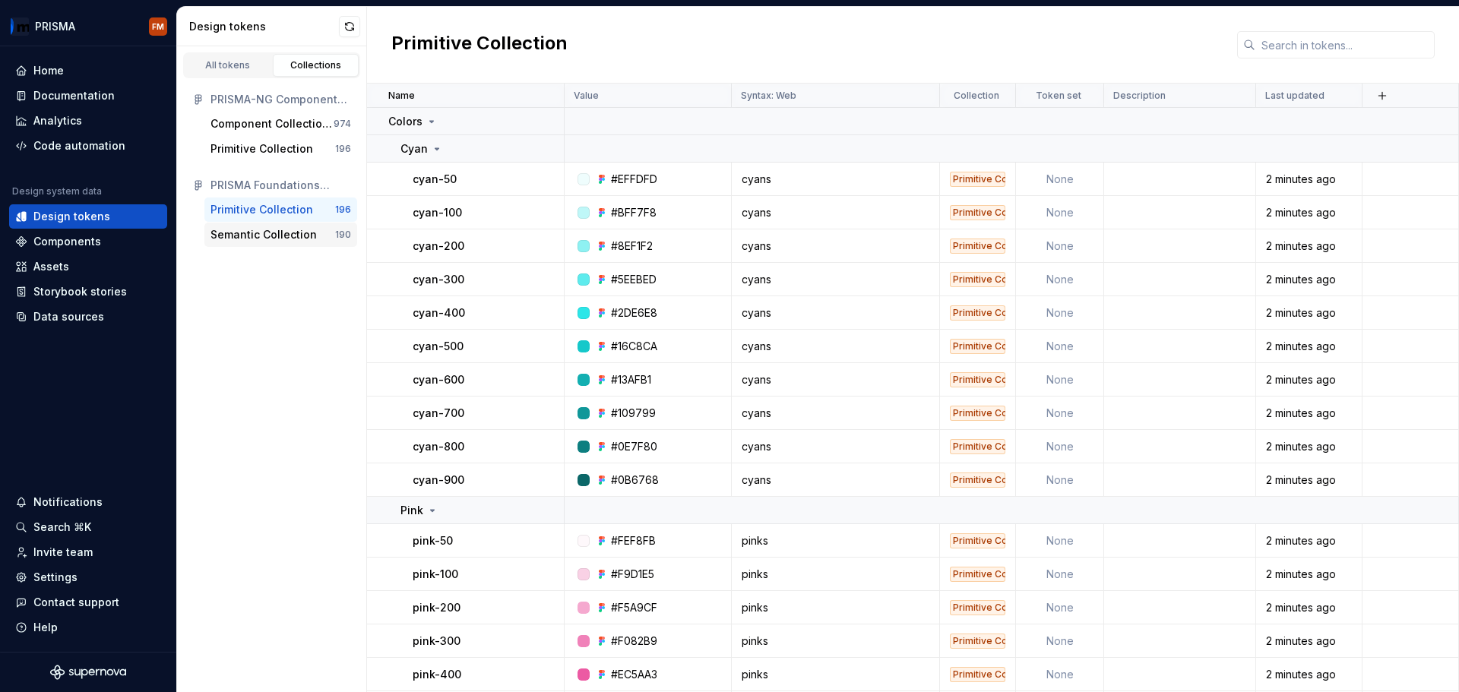
click at [258, 233] on div "Semantic Collection" at bounding box center [264, 234] width 106 height 15
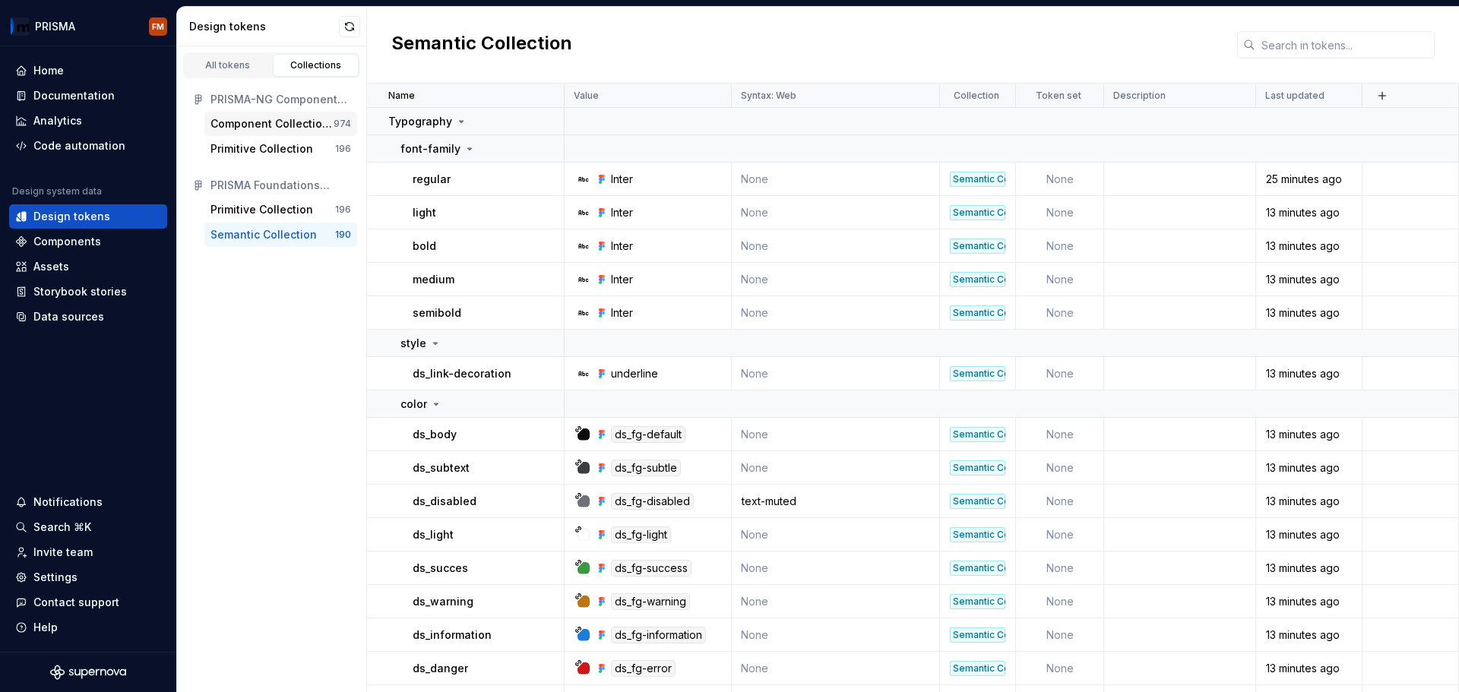
click at [262, 122] on div "Component Collection CORE" at bounding box center [272, 123] width 123 height 15
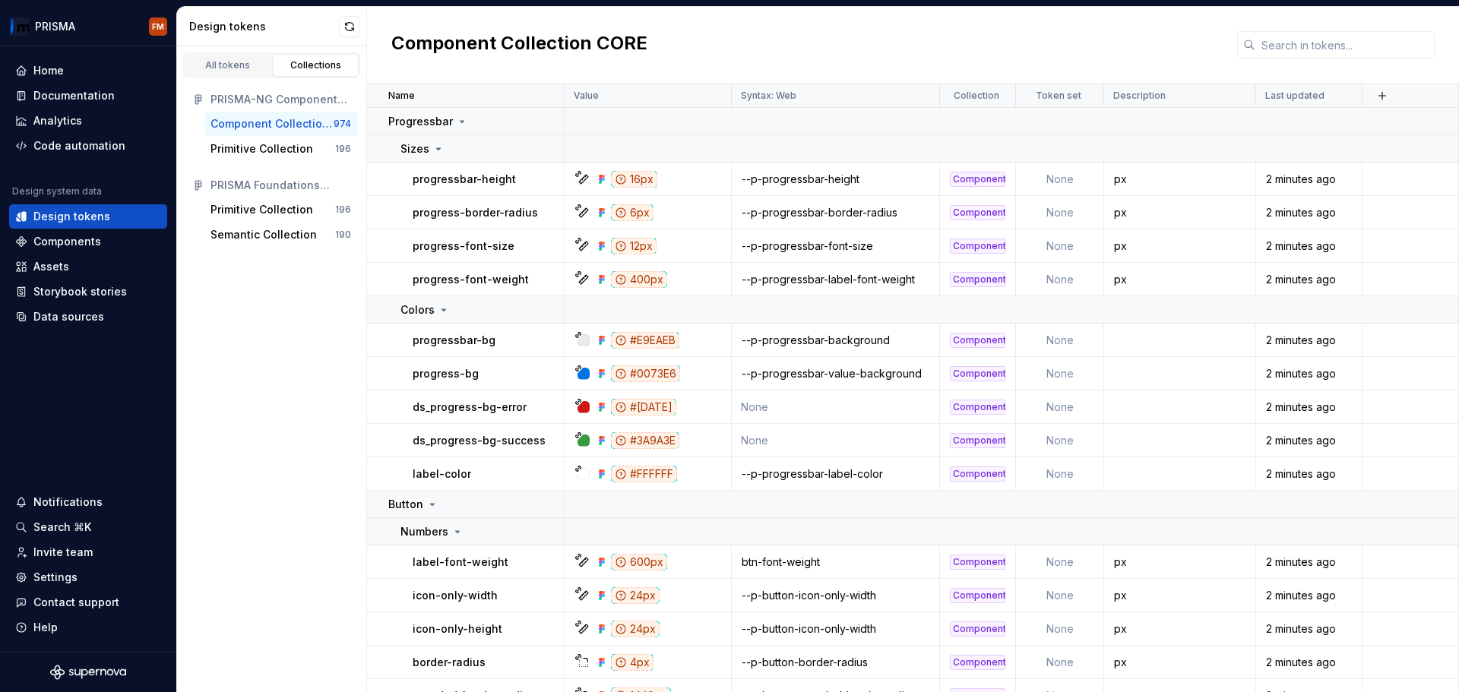
click at [282, 188] on div "PRISMA Foundations (CORE) (Copia)" at bounding box center [281, 185] width 141 height 15
click at [274, 212] on div "Primitive Collection" at bounding box center [262, 209] width 103 height 15
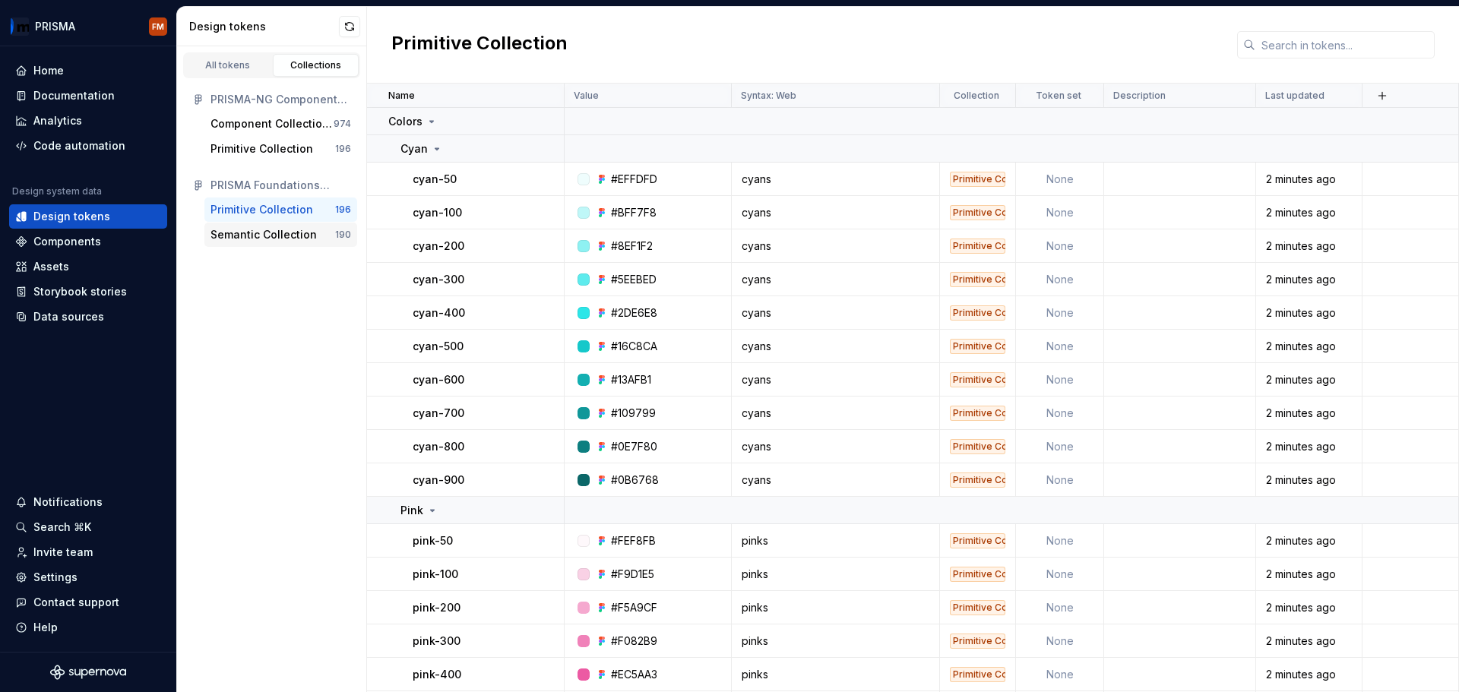
click at [254, 239] on div "Semantic Collection" at bounding box center [264, 234] width 106 height 15
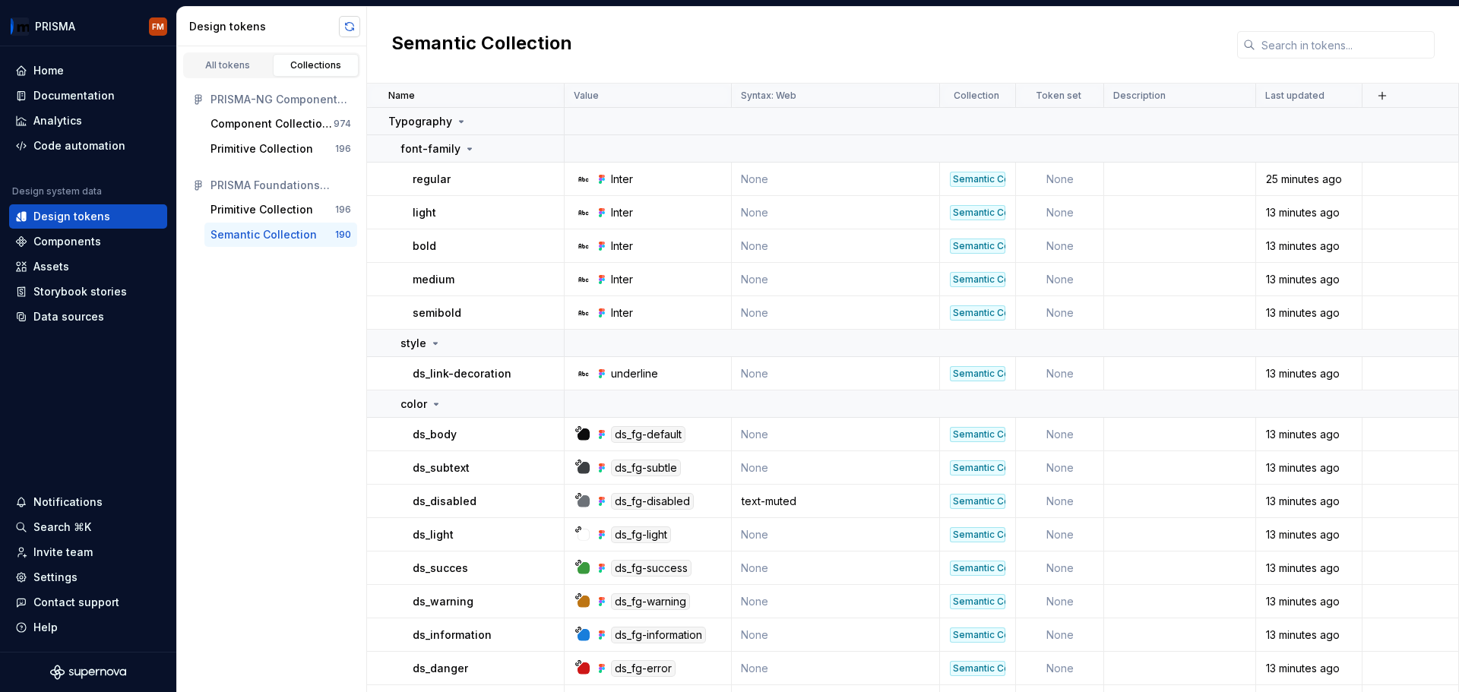
click at [347, 28] on button "button" at bounding box center [349, 26] width 21 height 21
click at [283, 305] on div "All tokens Collections PRISMA-NG Components [CORE] (Copia) Component Collection…" at bounding box center [272, 369] width 190 height 646
click at [276, 127] on div "Component Collection CORE" at bounding box center [272, 123] width 123 height 15
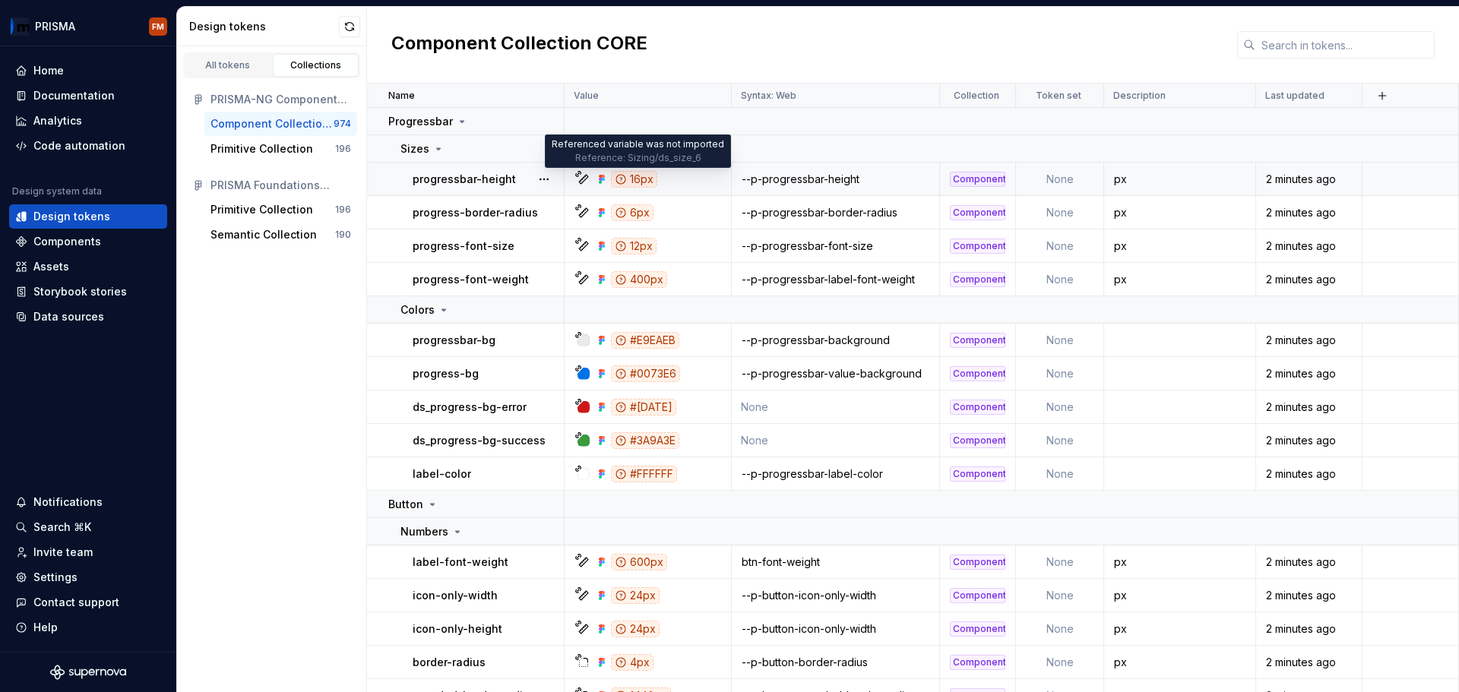
click at [632, 182] on div "16px" at bounding box center [634, 179] width 46 height 17
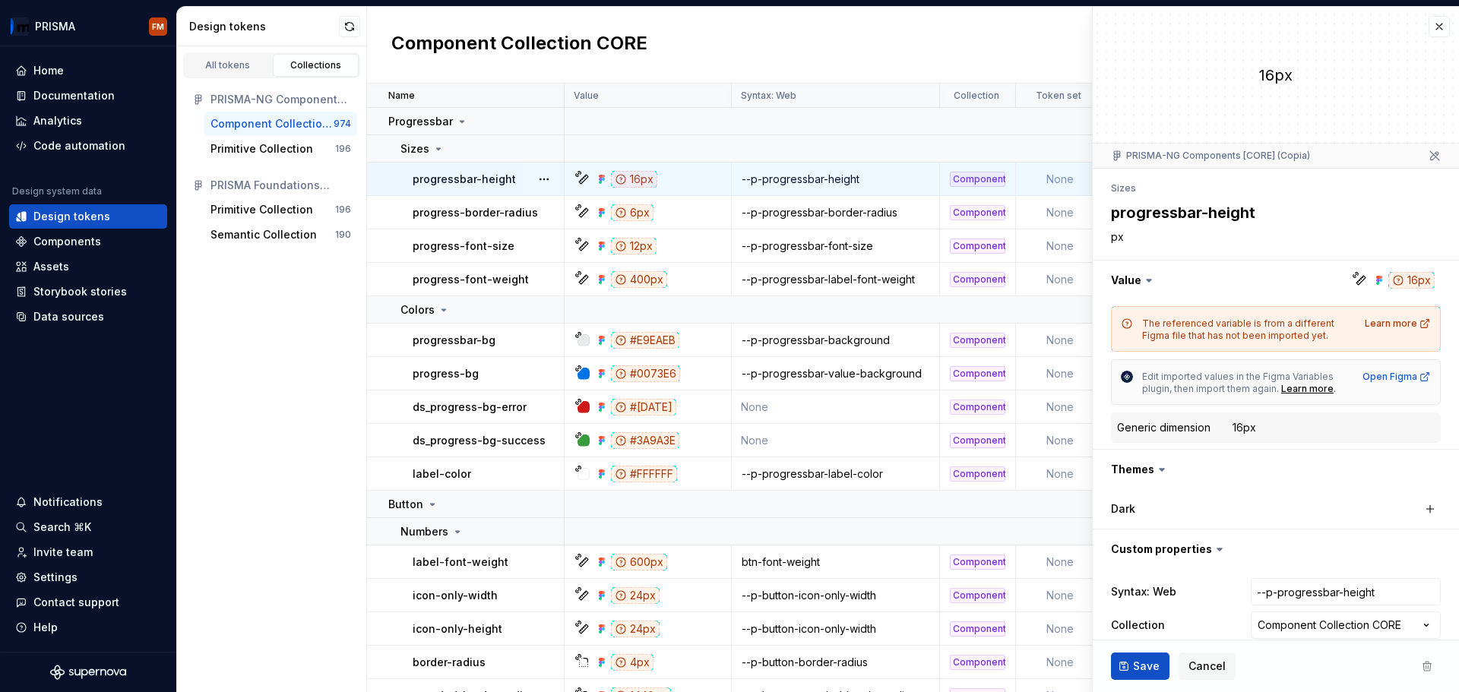
click at [1242, 431] on div "16px" at bounding box center [1245, 427] width 24 height 15
drag, startPoint x: 1188, startPoint y: 430, endPoint x: 1103, endPoint y: 430, distance: 85.1
click at [1103, 430] on div "The referenced variable is from a different Figma file that has not been import…" at bounding box center [1276, 374] width 366 height 149
click at [1174, 429] on div "Generic dimension" at bounding box center [1163, 427] width 93 height 15
click at [1369, 325] on div "Learn more" at bounding box center [1398, 324] width 66 height 12
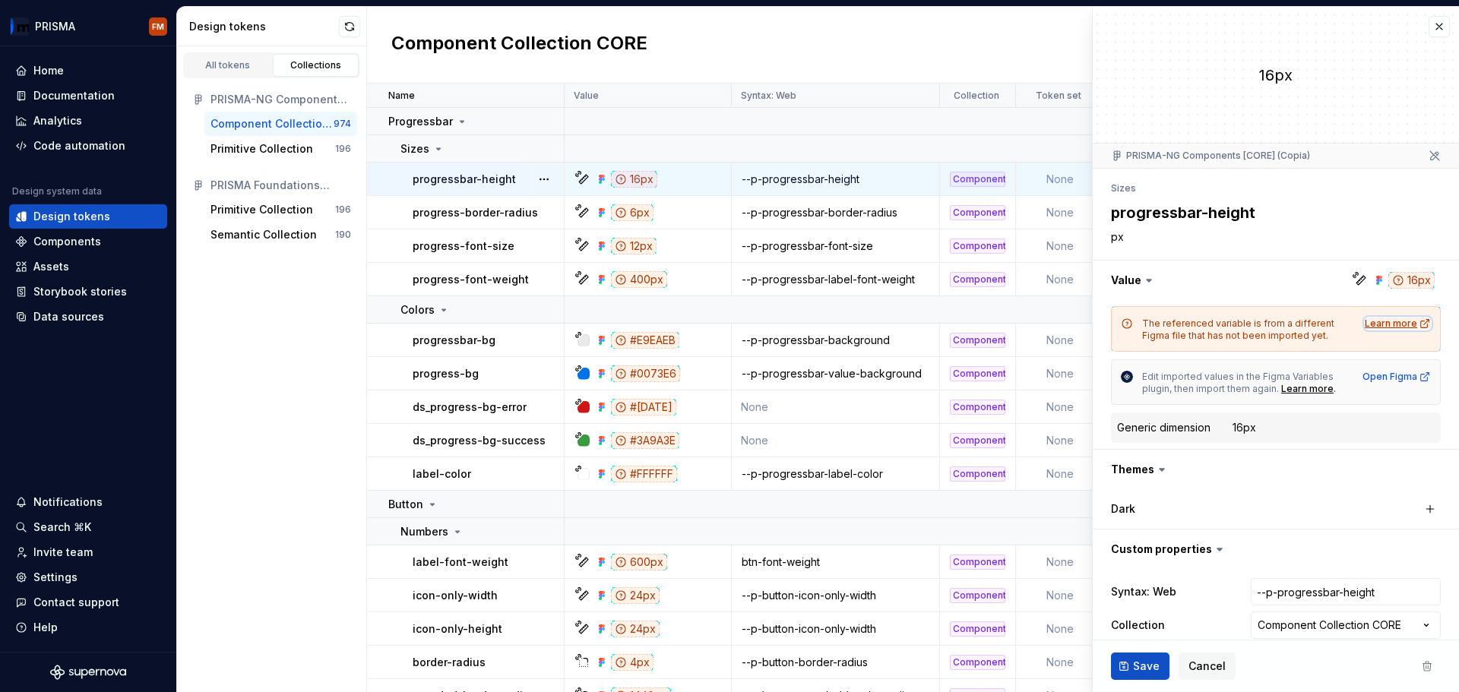
type textarea "*"
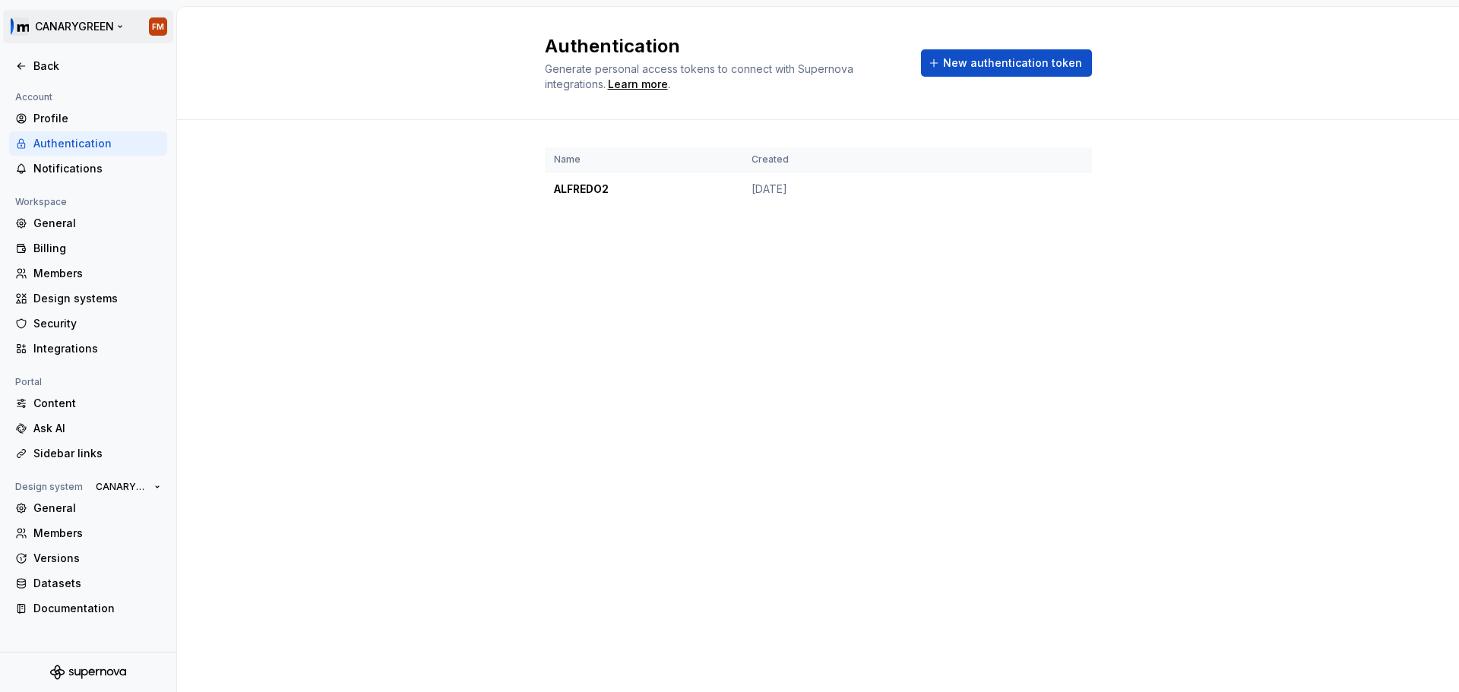
click at [154, 21] on html "CANARYGREEN FM Back Account Profile Authentication Notifications Workspace Gene…" at bounding box center [729, 346] width 1459 height 692
click at [115, 29] on html "CANARYGREEN FM Back Account Profile Authentication Notifications Workspace Gene…" at bounding box center [729, 346] width 1459 height 692
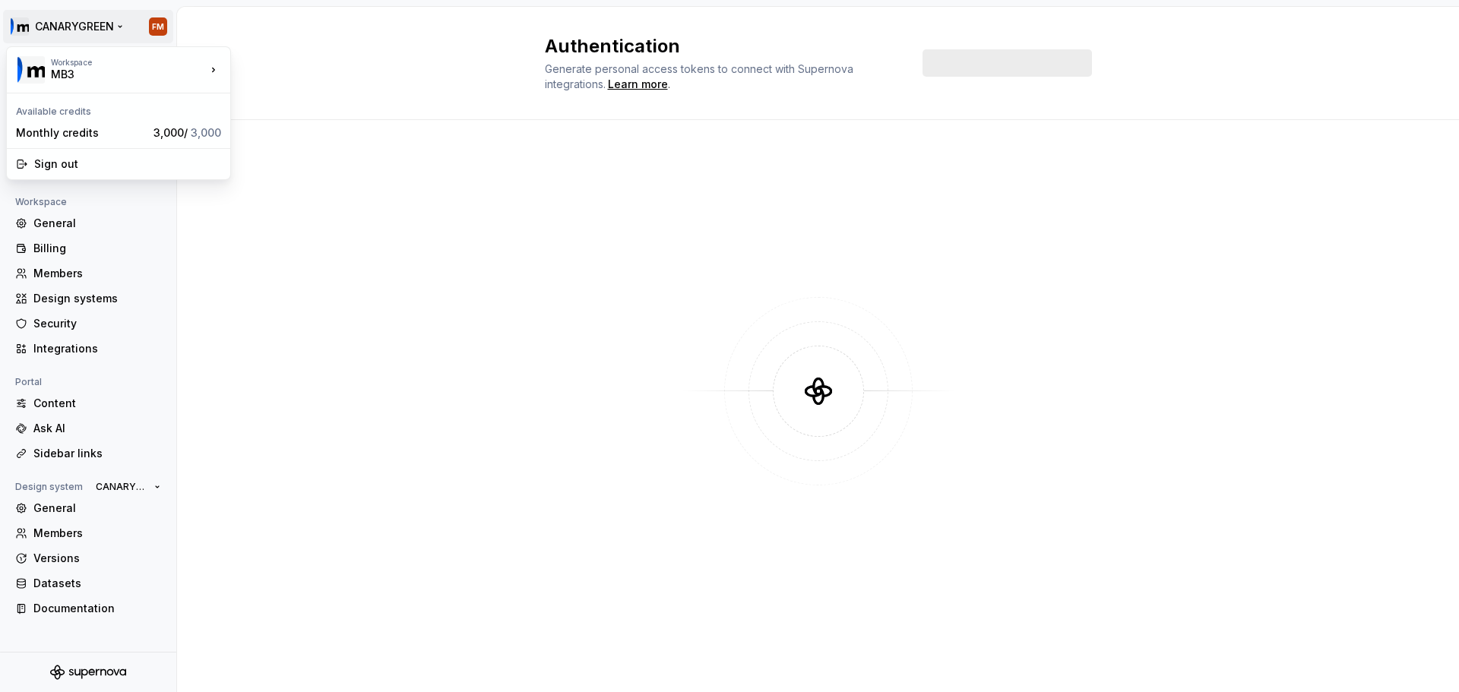
click at [147, 27] on html "CANARYGREEN FM Back Account Profile Authentication Notifications Workspace Gene…" at bounding box center [729, 346] width 1459 height 692
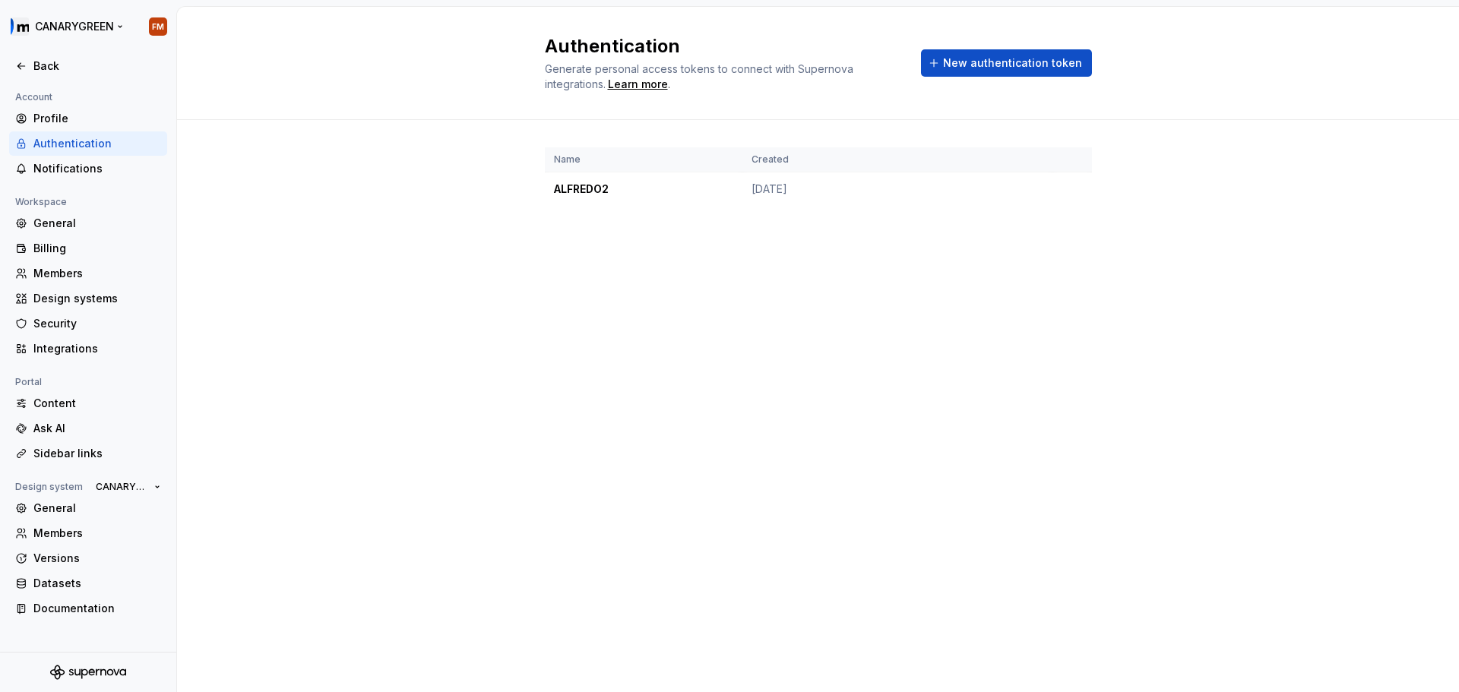
click at [59, 17] on html "CANARYGREEN FM Back Account Profile Authentication Notifications Workspace Gene…" at bounding box center [729, 346] width 1459 height 692
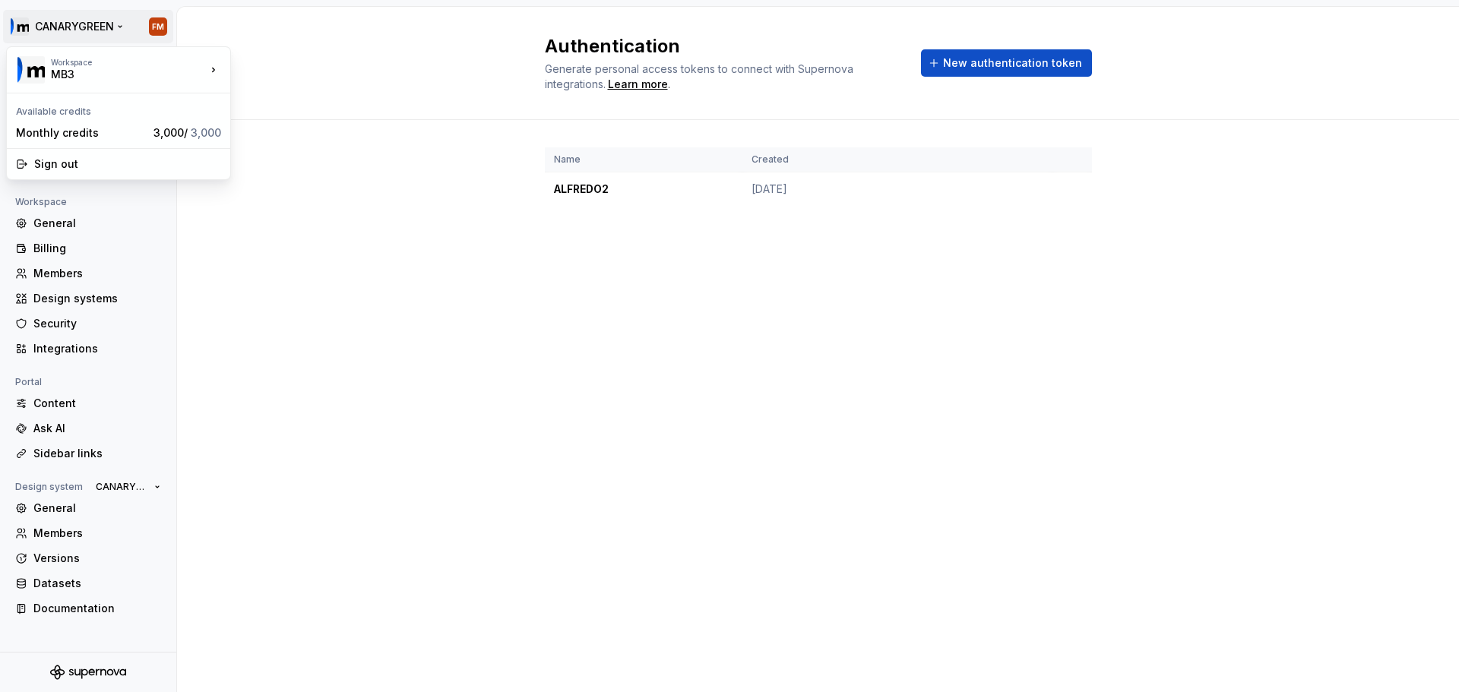
click at [58, 28] on html "CANARYGREEN FM Back Account Profile Authentication Notifications Workspace Gene…" at bounding box center [729, 346] width 1459 height 692
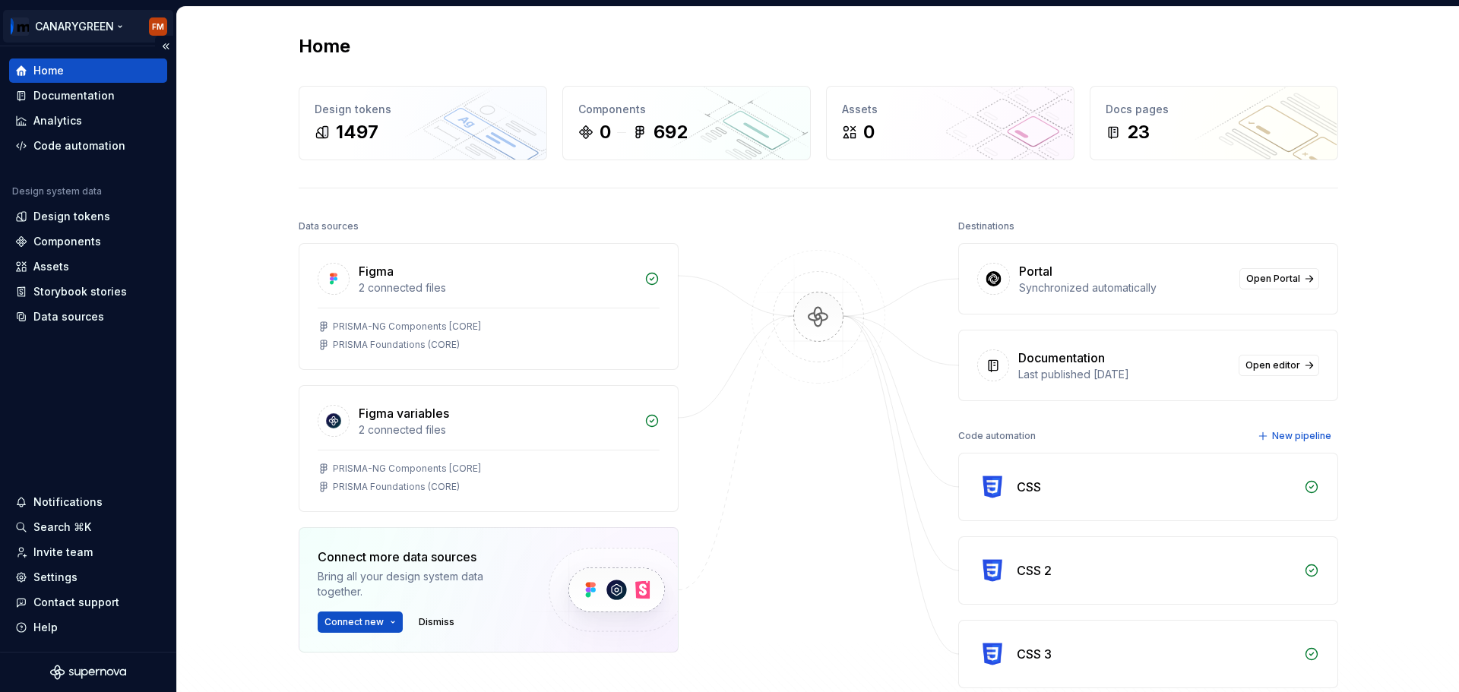
click at [84, 26] on html "CANARYGREEN FM Home Documentation Analytics Code automation Design system data …" at bounding box center [729, 346] width 1459 height 692
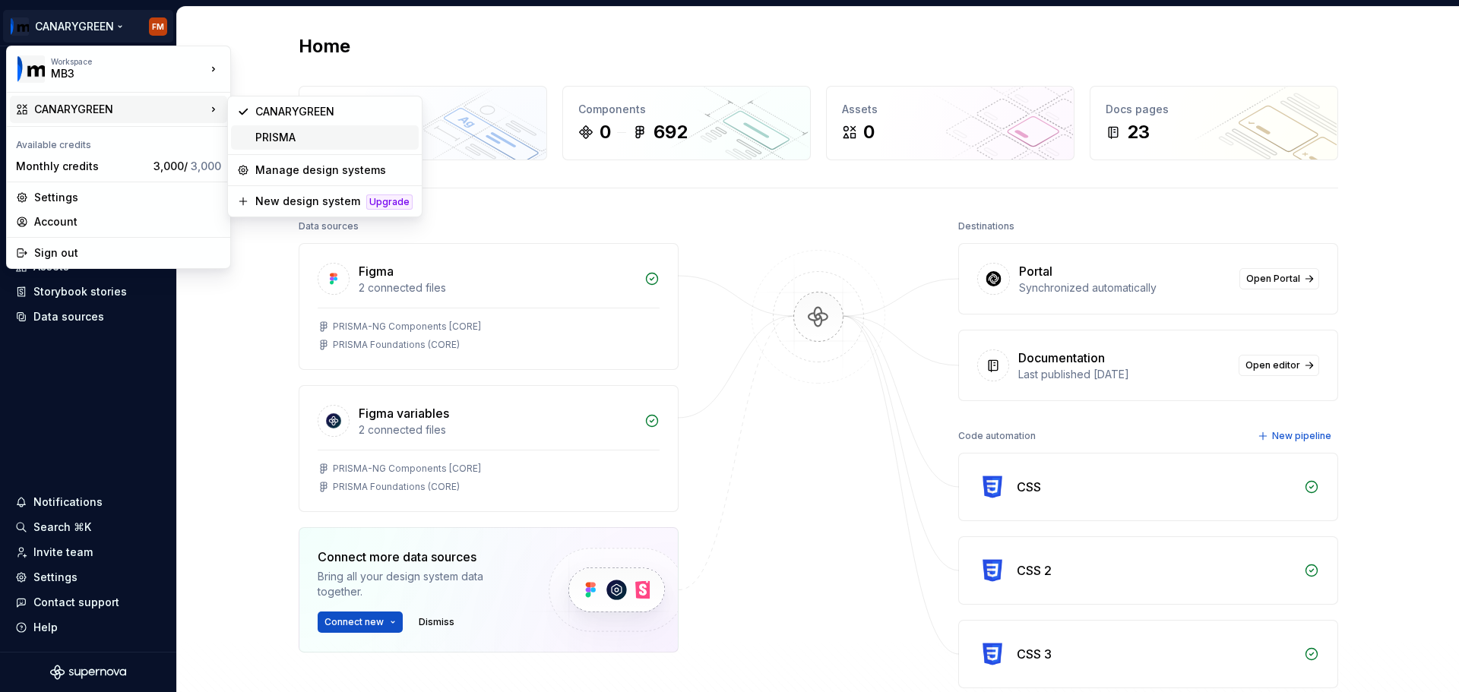
click at [259, 138] on div "PRISMA" at bounding box center [333, 137] width 157 height 15
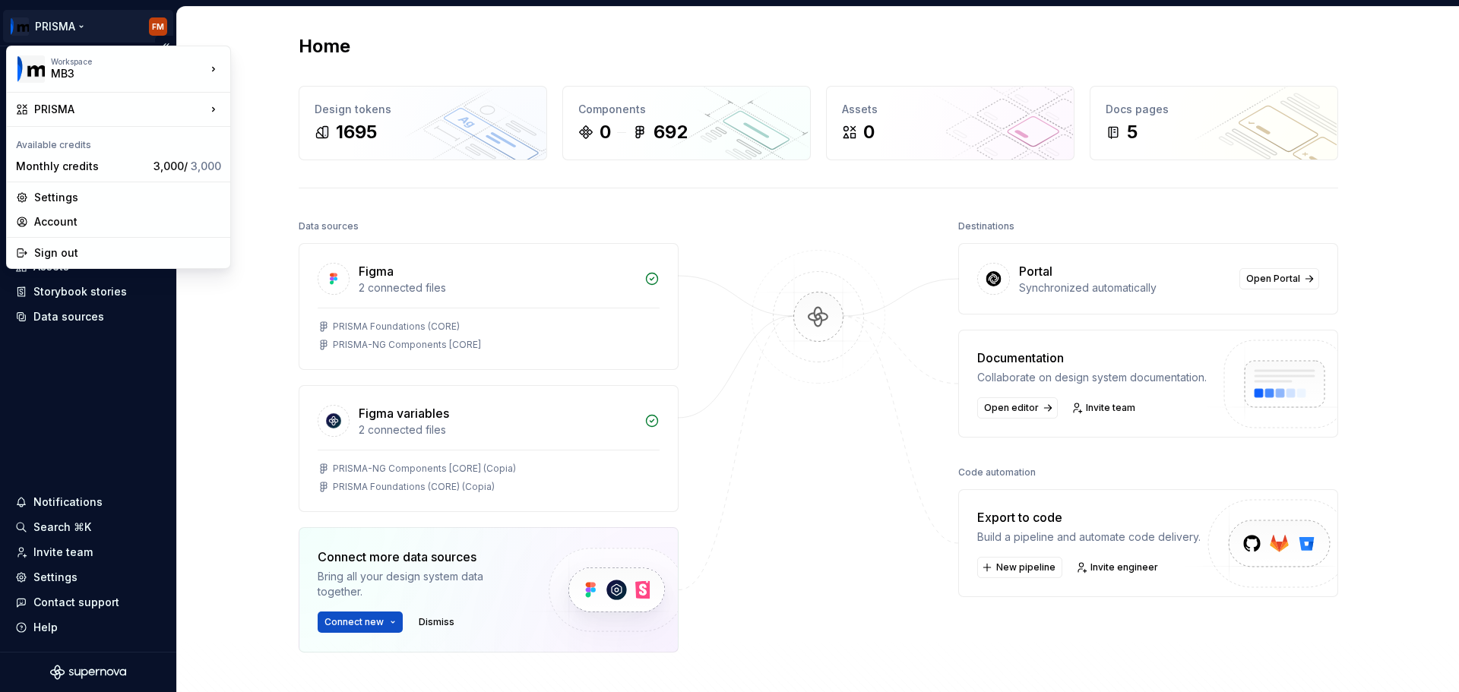
click at [77, 27] on html "PRISMA FM Home Documentation Analytics Code automation Design system data Desig…" at bounding box center [729, 346] width 1459 height 692
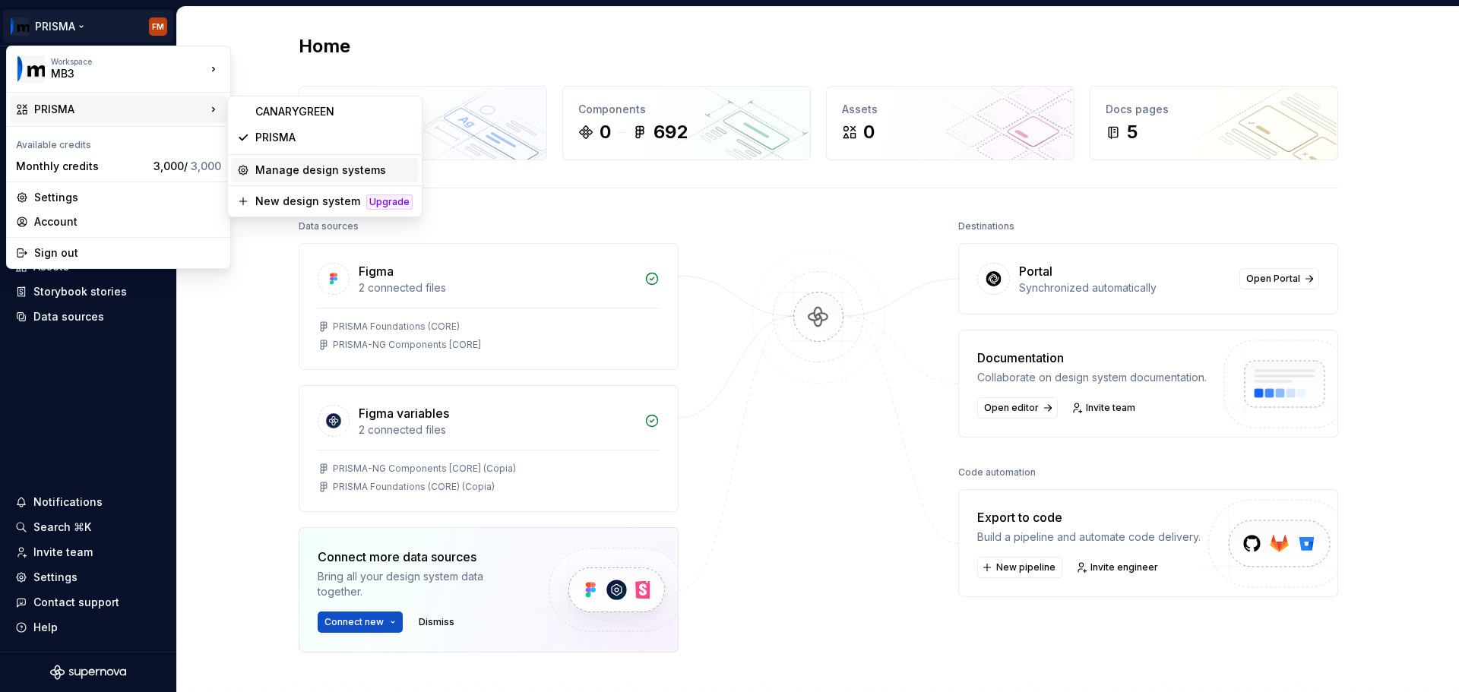
click at [306, 176] on div "Manage design systems" at bounding box center [333, 170] width 157 height 15
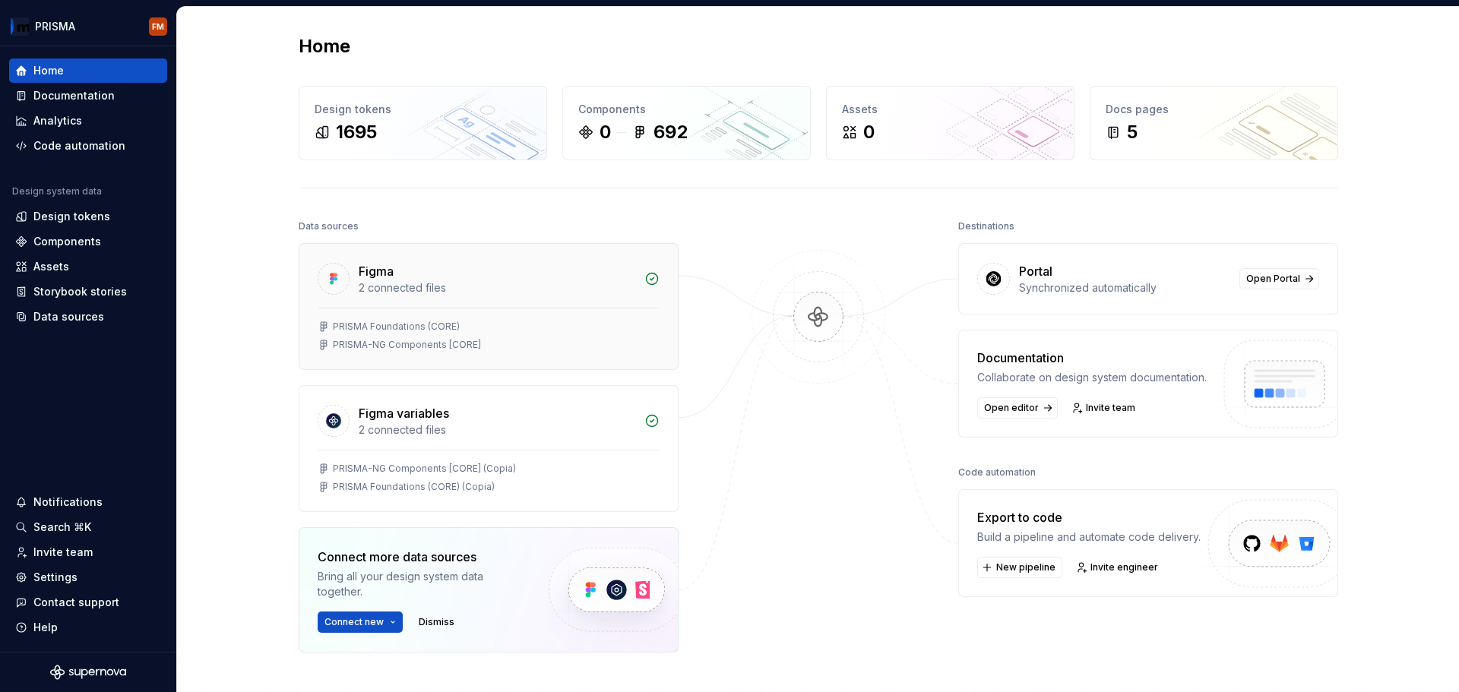
click at [412, 287] on div "2 connected files" at bounding box center [497, 287] width 277 height 15
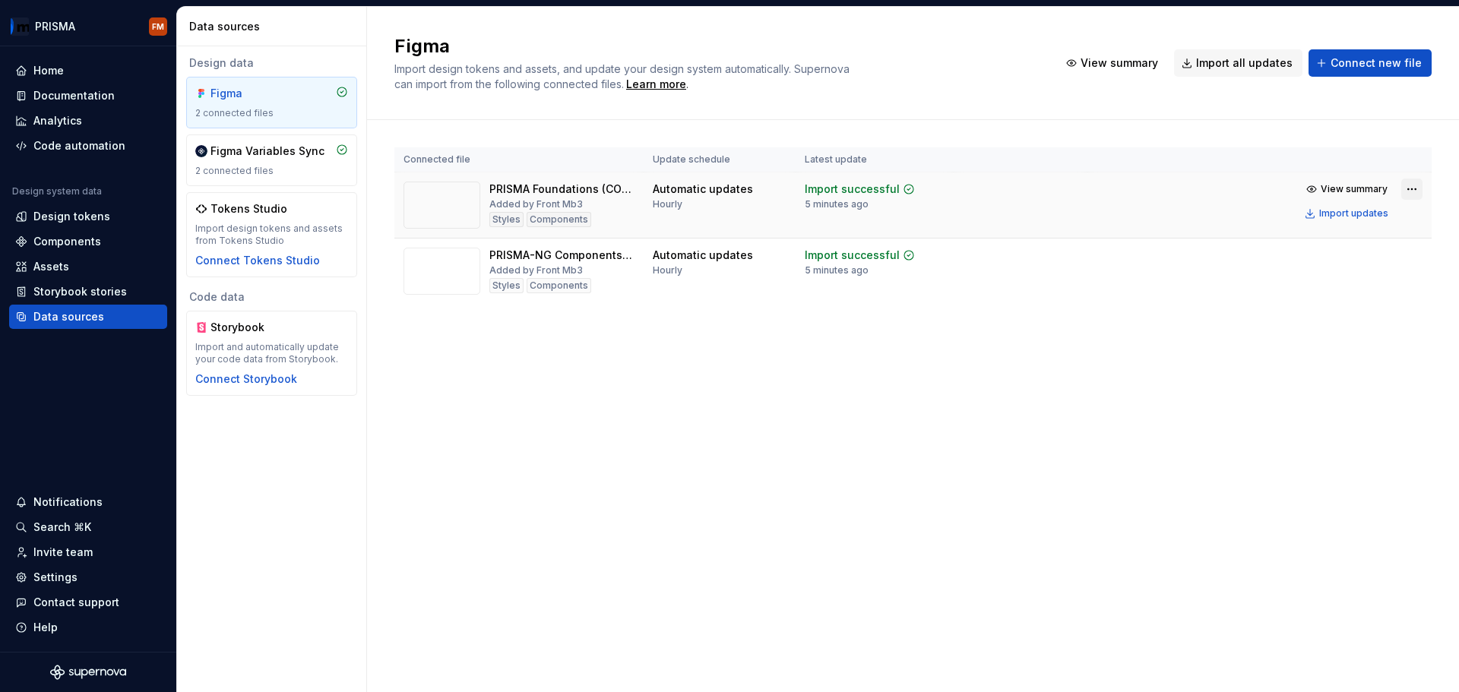
click at [1412, 189] on html "PRISMA FM Home Documentation Analytics Code automation Design system data Desig…" at bounding box center [729, 346] width 1459 height 692
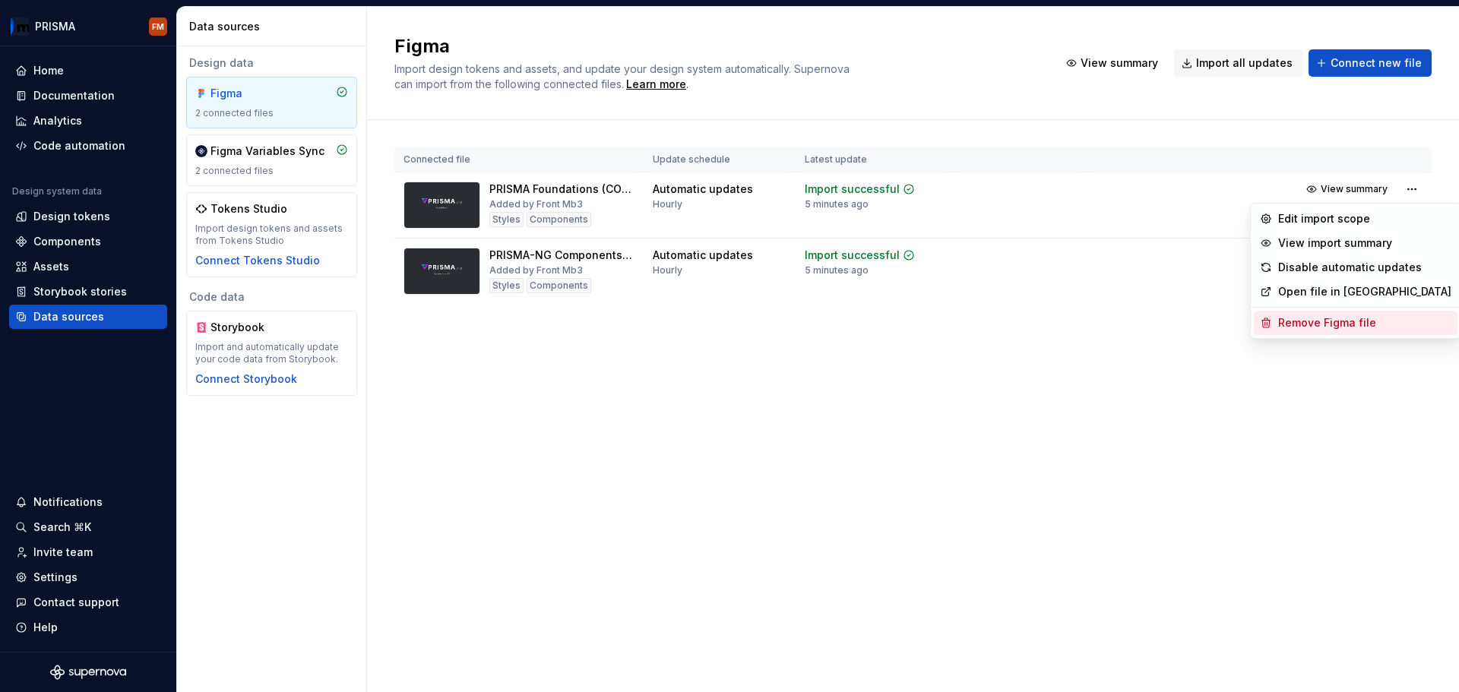
click at [1349, 324] on div "Remove Figma file" at bounding box center [1364, 322] width 173 height 15
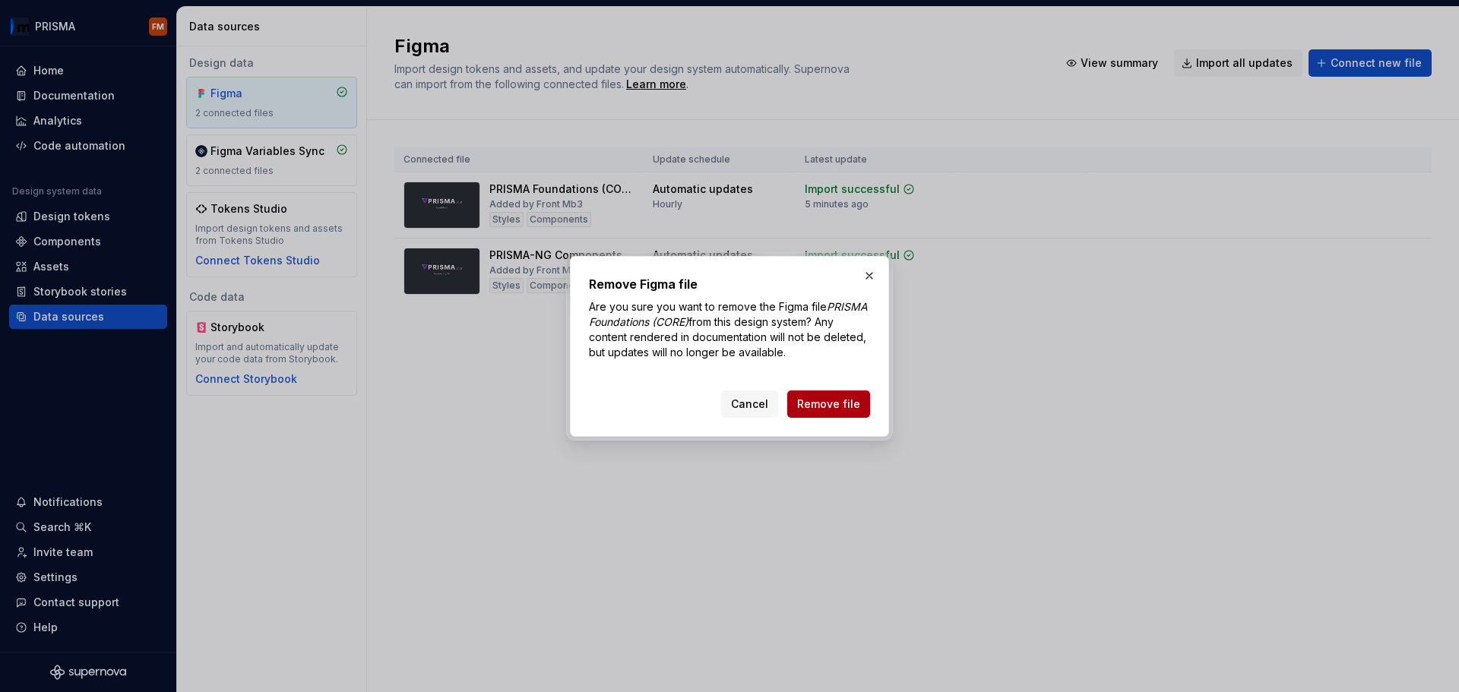
click at [830, 394] on button "Remove file" at bounding box center [828, 404] width 83 height 27
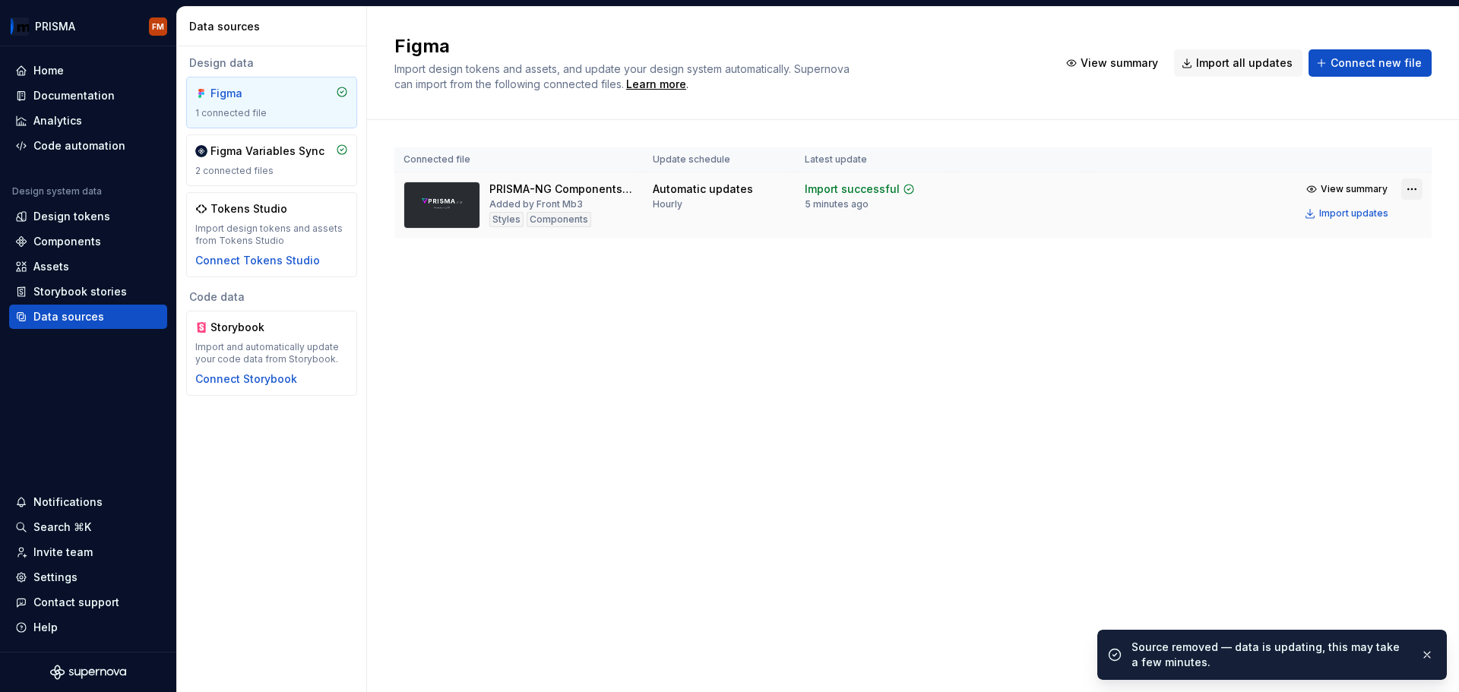
click at [1404, 195] on html "PRISMA FM Home Documentation Analytics Code automation Design system data Desig…" at bounding box center [729, 346] width 1459 height 692
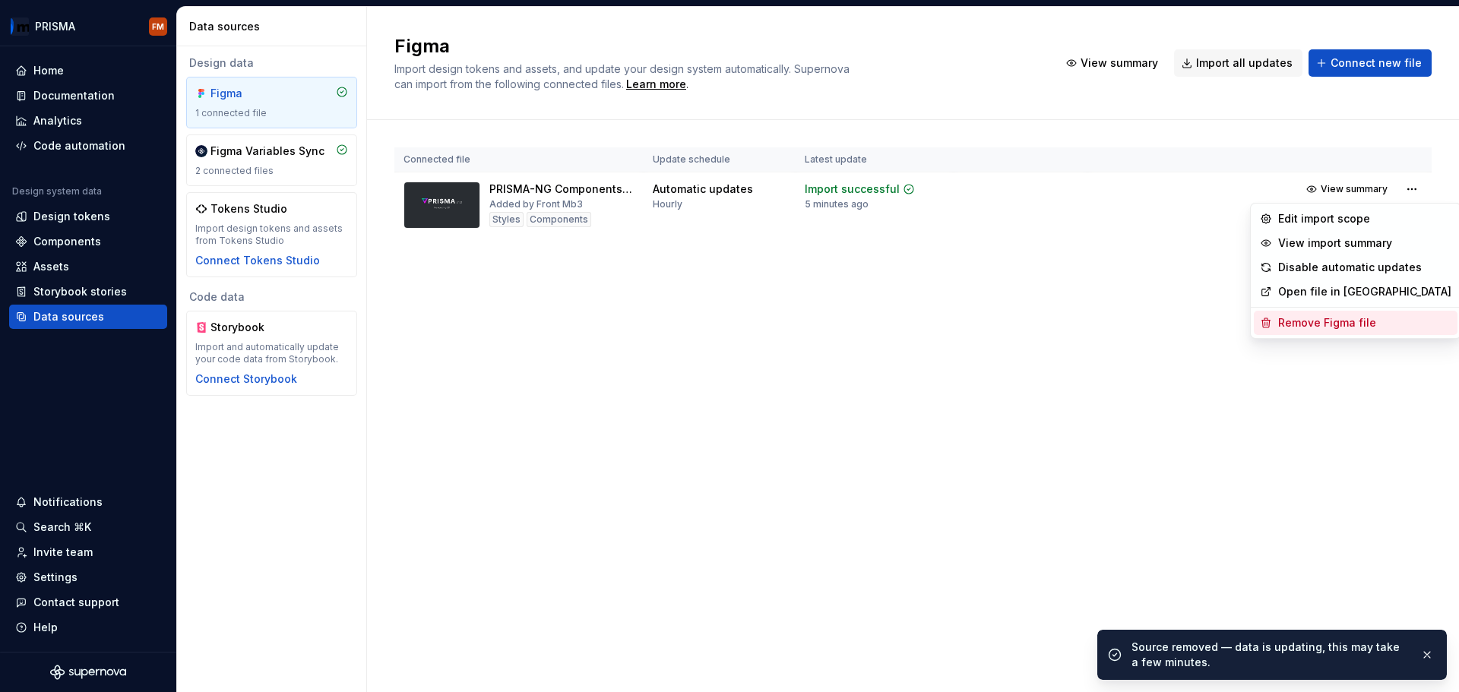
click at [1312, 318] on div "Remove Figma file" at bounding box center [1364, 322] width 173 height 15
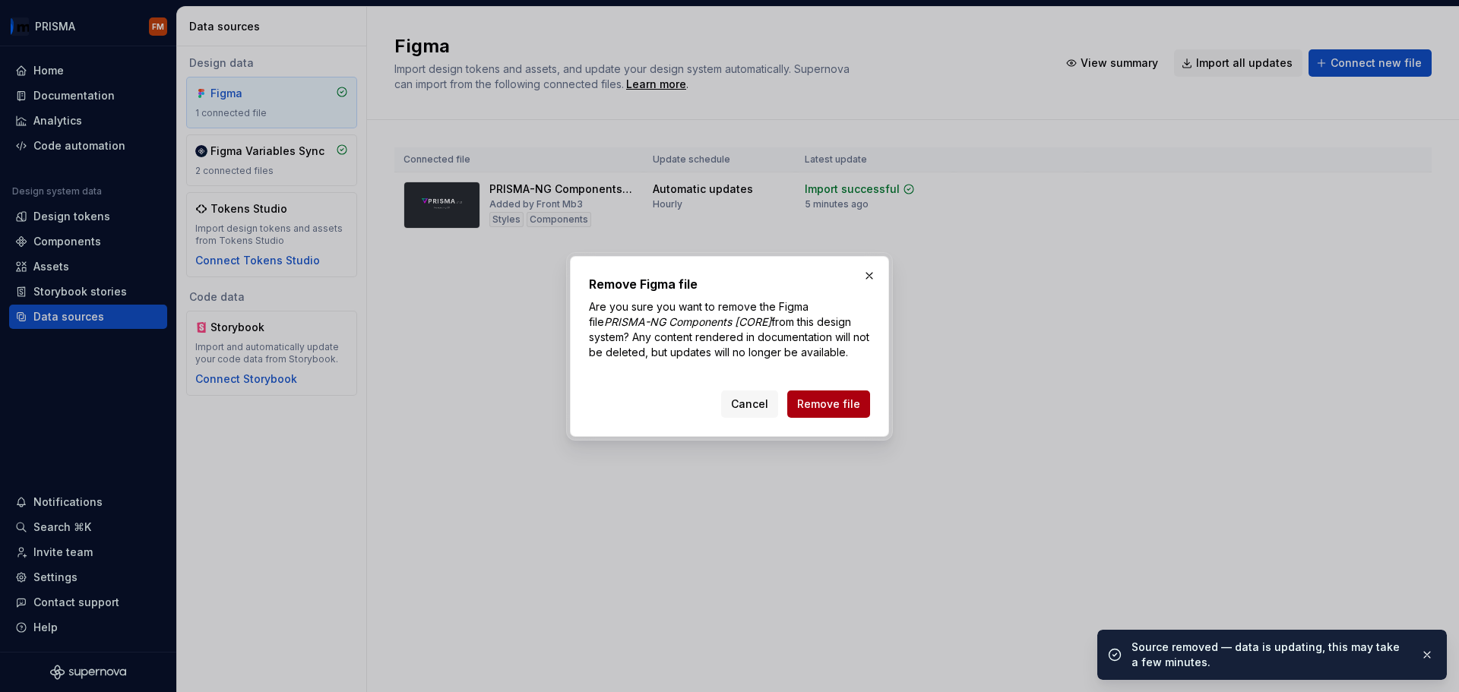
click at [806, 404] on span "Remove file" at bounding box center [828, 404] width 63 height 15
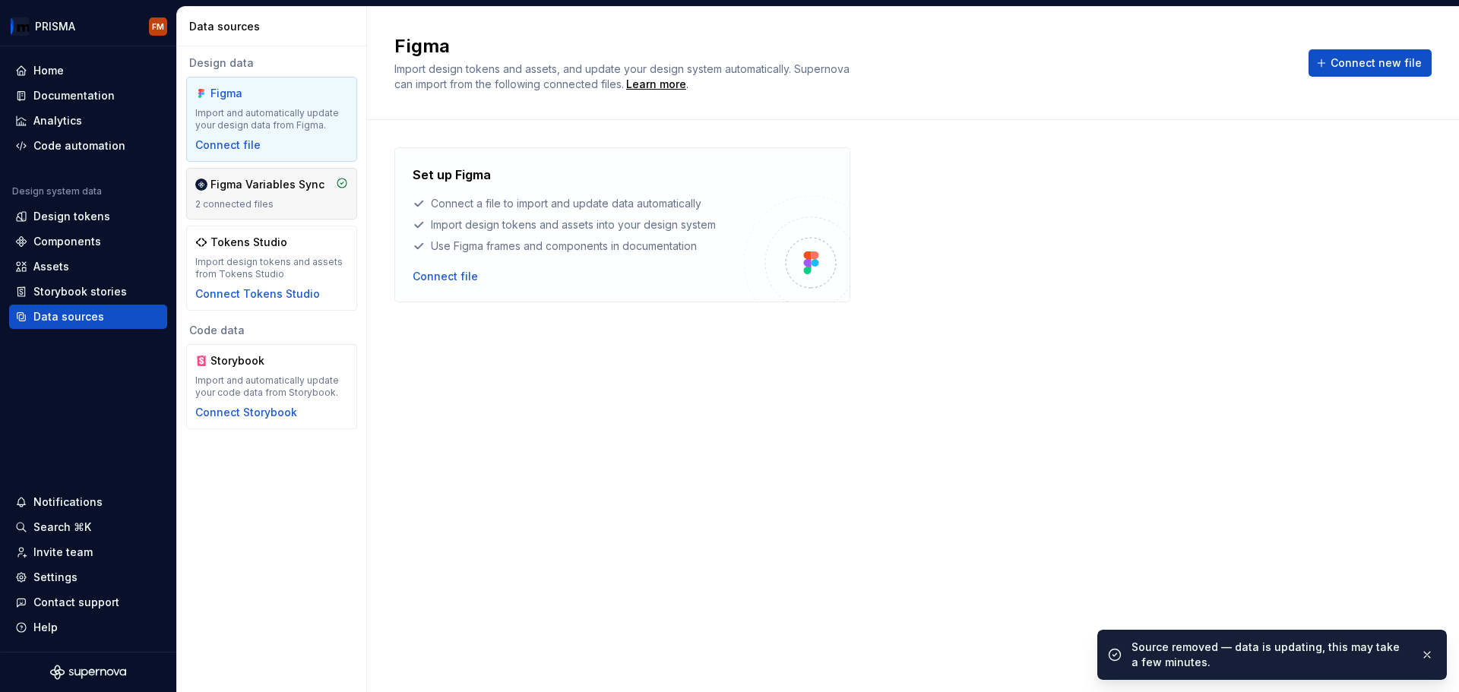
click at [246, 198] on div "2 connected files" at bounding box center [271, 204] width 153 height 12
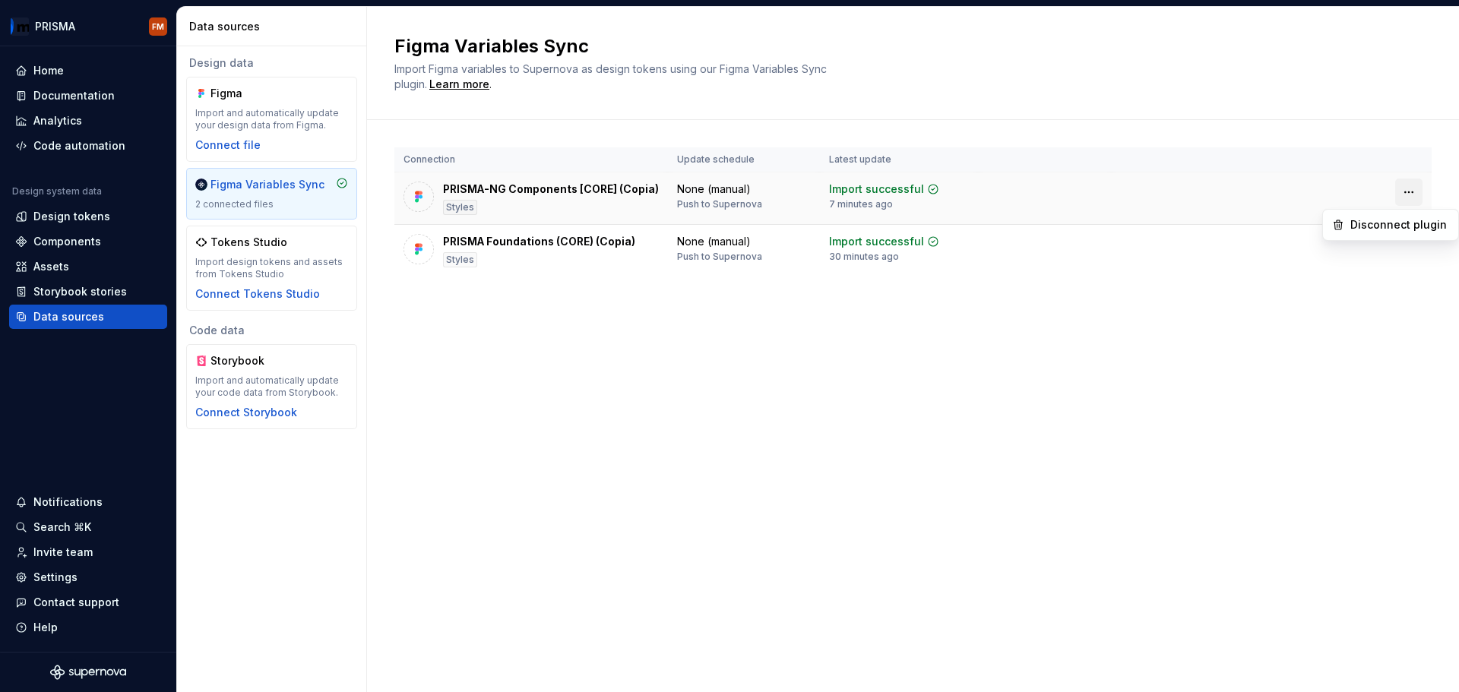
click at [1404, 192] on html "PRISMA FM Home Documentation Analytics Code automation Design system data Desig…" at bounding box center [729, 346] width 1459 height 692
click at [1380, 224] on div "Disconnect plugin" at bounding box center [1399, 224] width 99 height 15
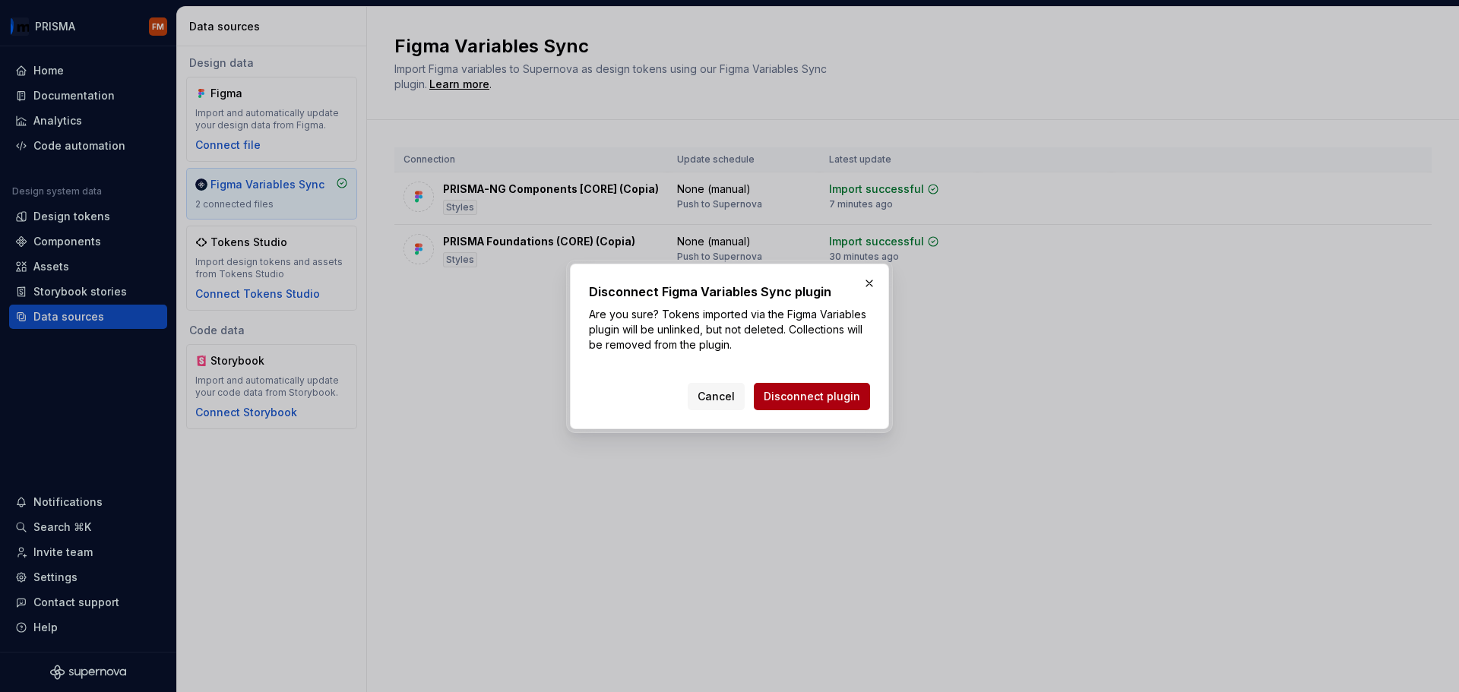
click at [832, 404] on button "Disconnect plugin" at bounding box center [812, 396] width 116 height 27
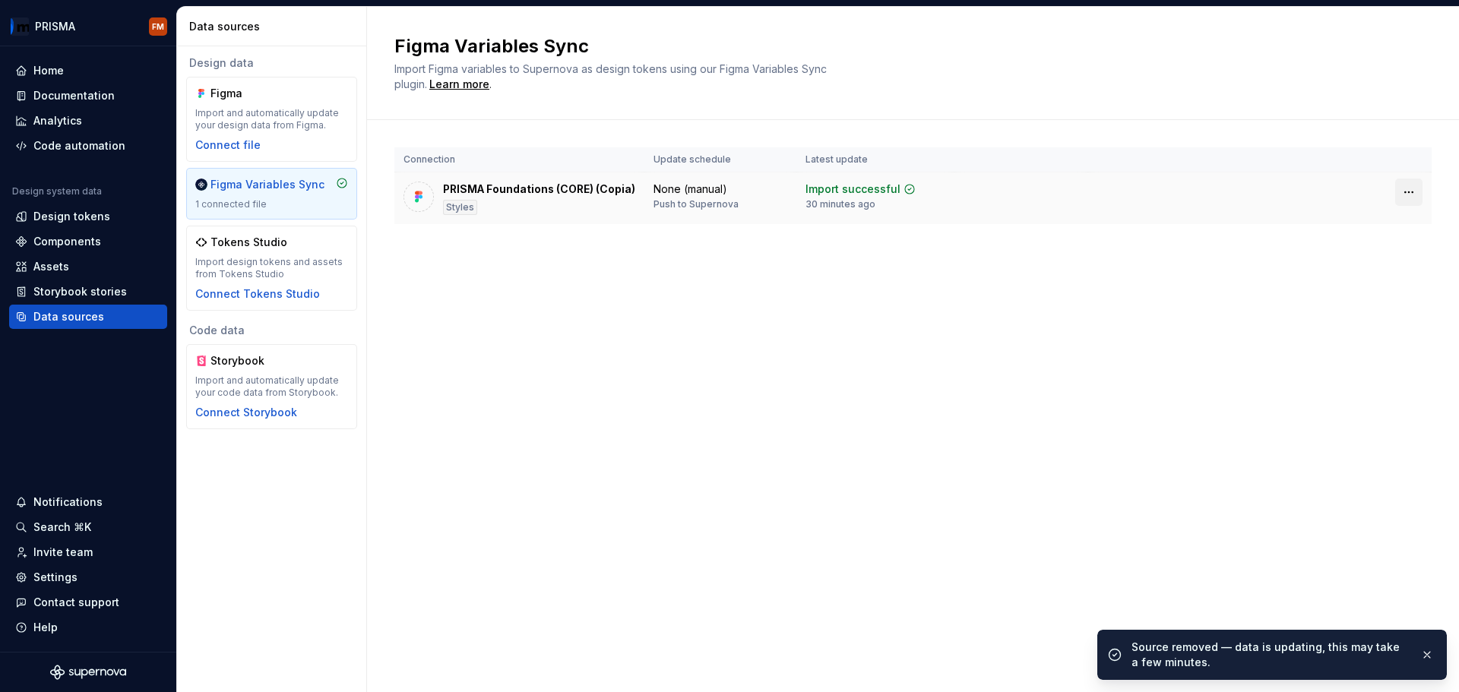
click at [1413, 190] on html "PRISMA FM Home Documentation Analytics Code automation Design system data Desig…" at bounding box center [729, 346] width 1459 height 692
click at [1375, 226] on div "Disconnect plugin" at bounding box center [1399, 224] width 99 height 15
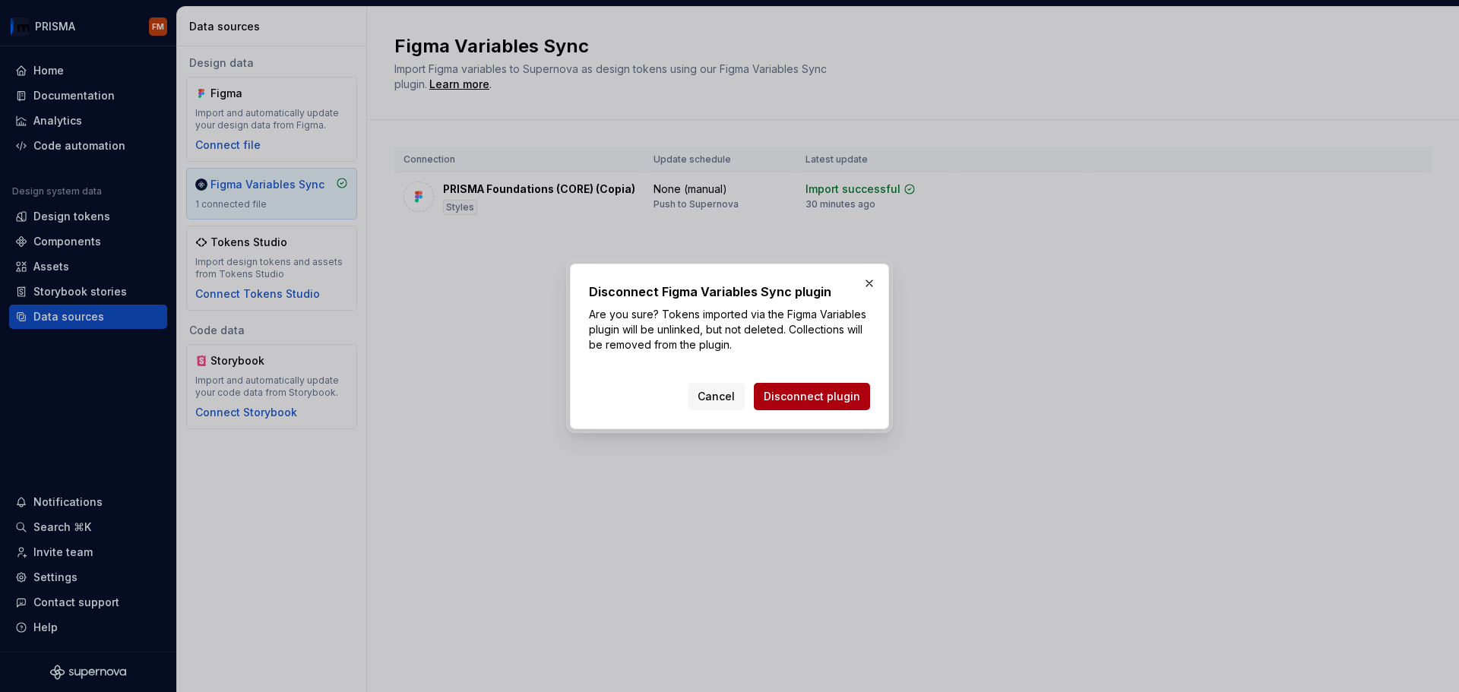
click at [863, 398] on button "Disconnect plugin" at bounding box center [812, 396] width 116 height 27
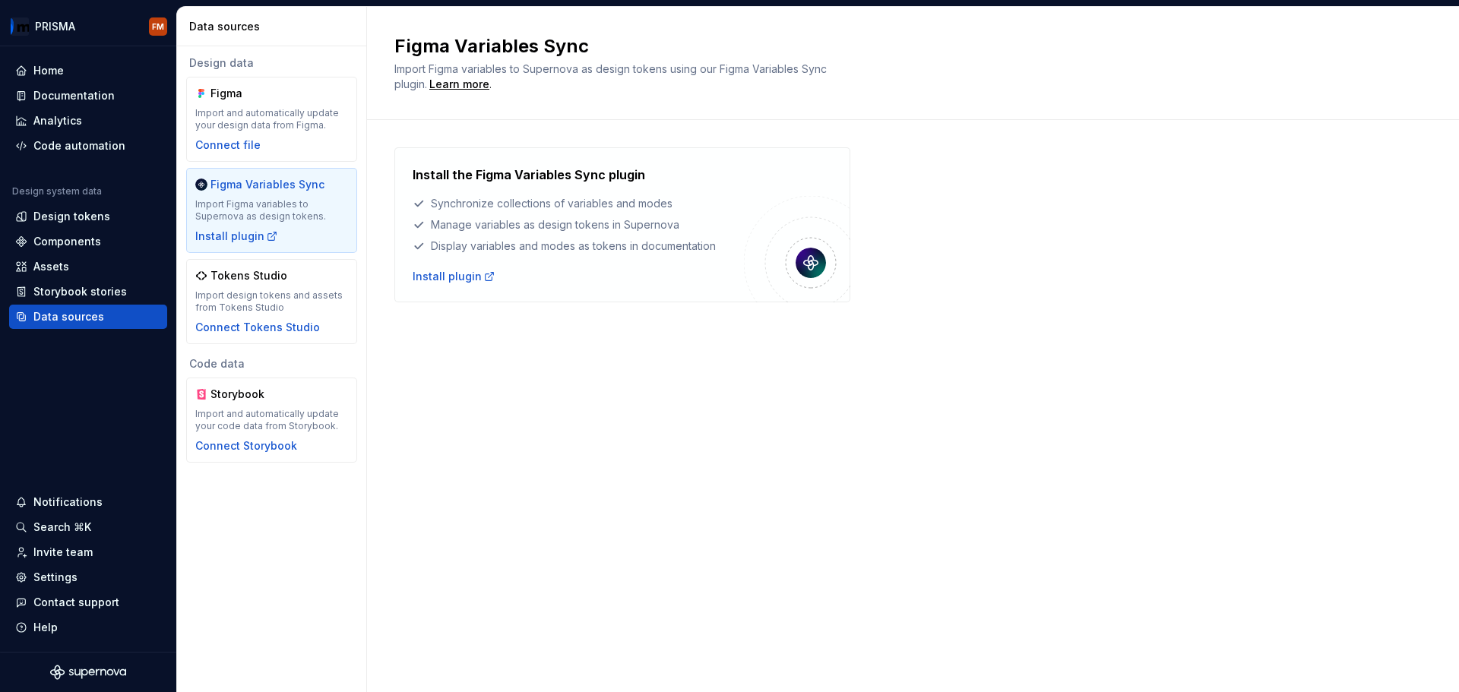
click at [551, 391] on div "Figma Variables Sync Import Figma variables to Supernova as design tokens using…" at bounding box center [913, 349] width 1092 height 685
click at [286, 114] on div "Import and automatically update your design data from Figma." at bounding box center [271, 119] width 153 height 24
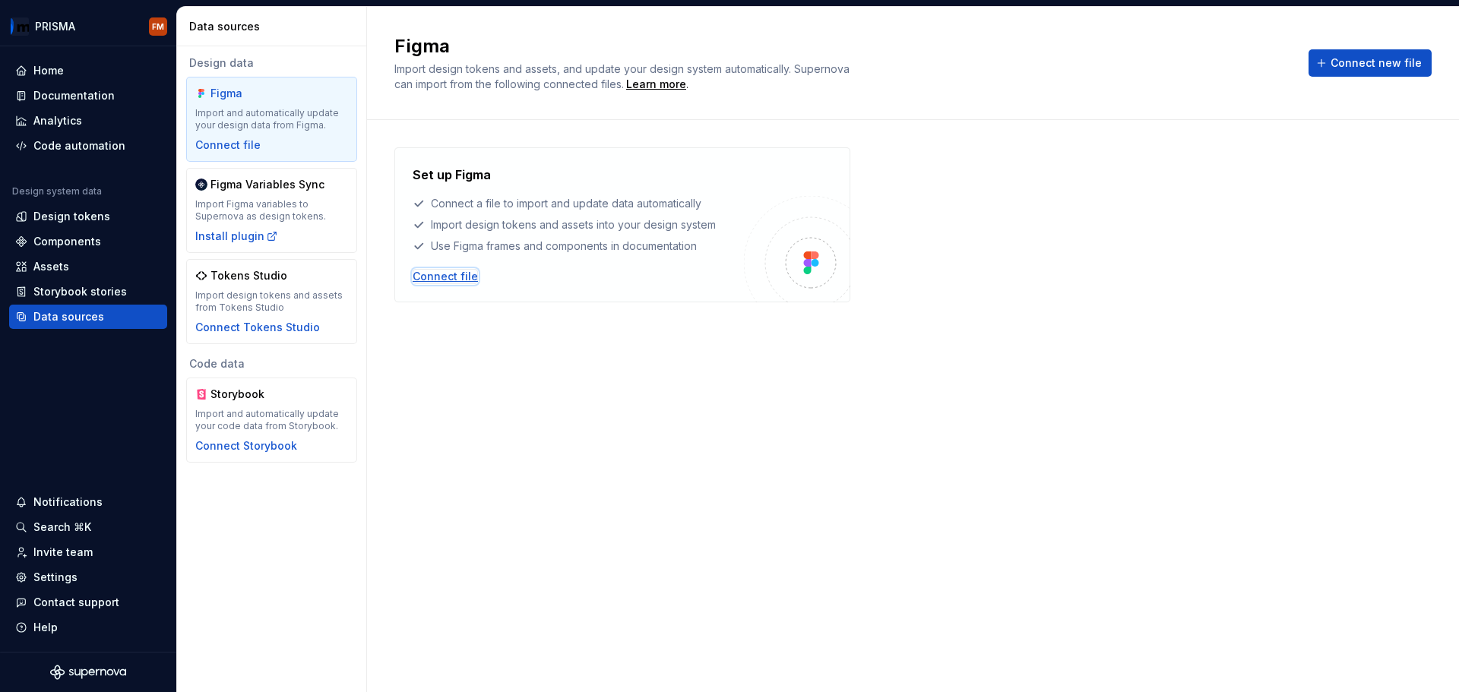
click at [444, 280] on div "Connect file" at bounding box center [445, 276] width 65 height 15
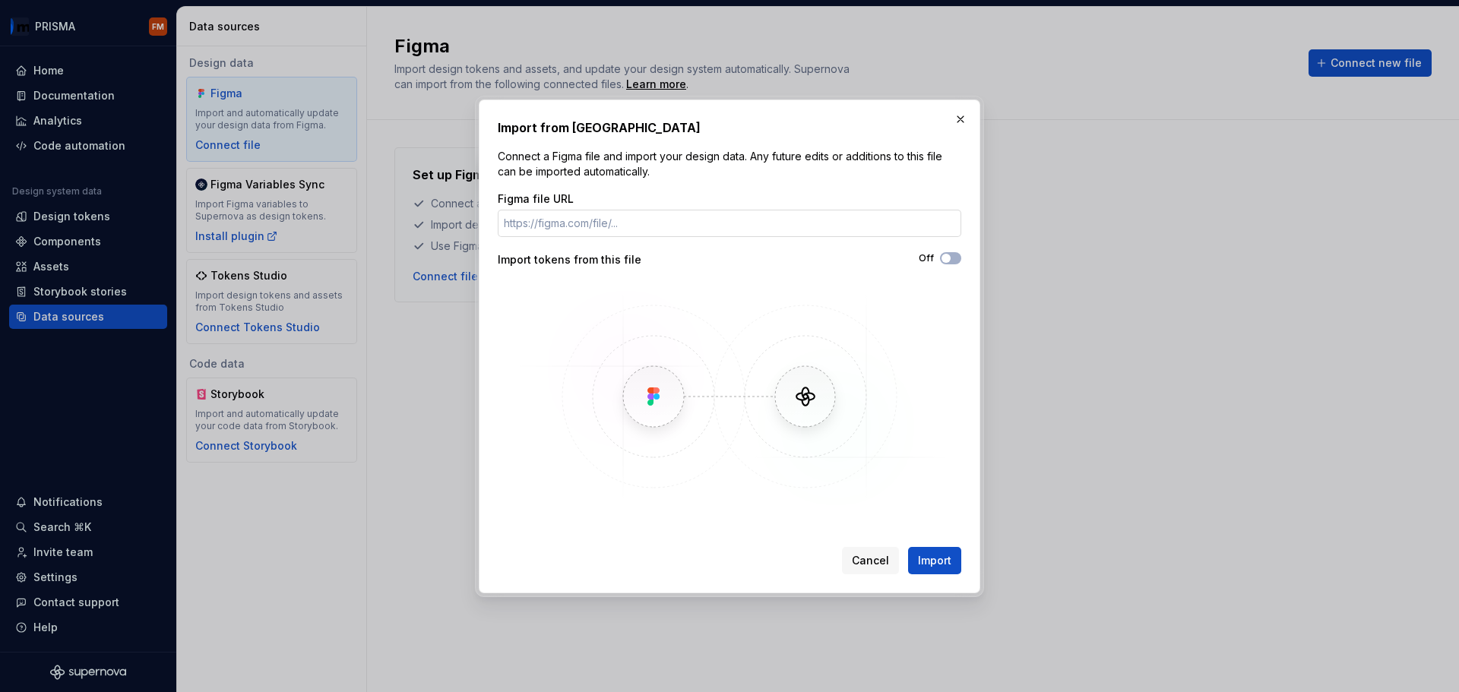
click at [580, 224] on input "Figma file URL" at bounding box center [730, 223] width 464 height 27
paste input "https://www.figma.com/design/VFyM7frhrDLfZ4LnIxLkoq/PRISMA-Foundations--CORE-?n…"
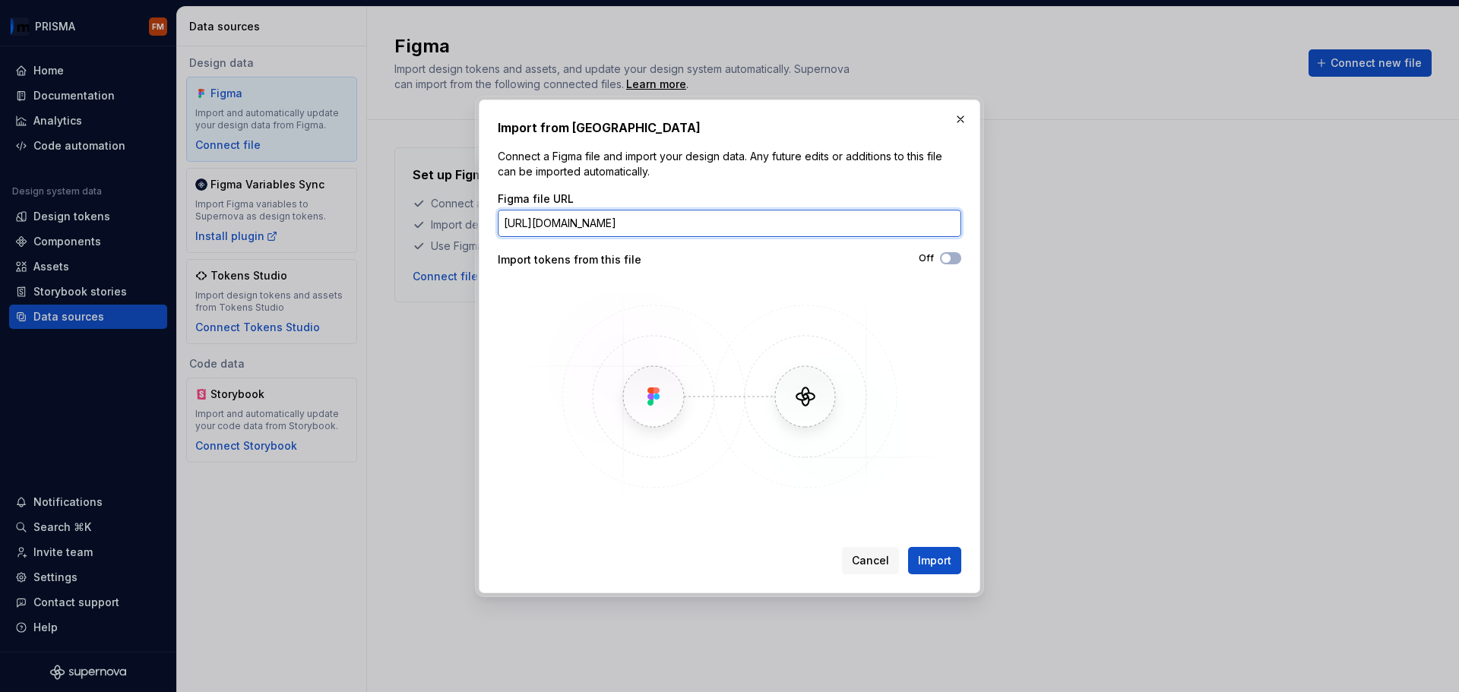
scroll to position [0, 230]
type input "https://www.figma.com/design/VFyM7frhrDLfZ4LnIxLkoq/PRISMA-Foundations--CORE-?n…"
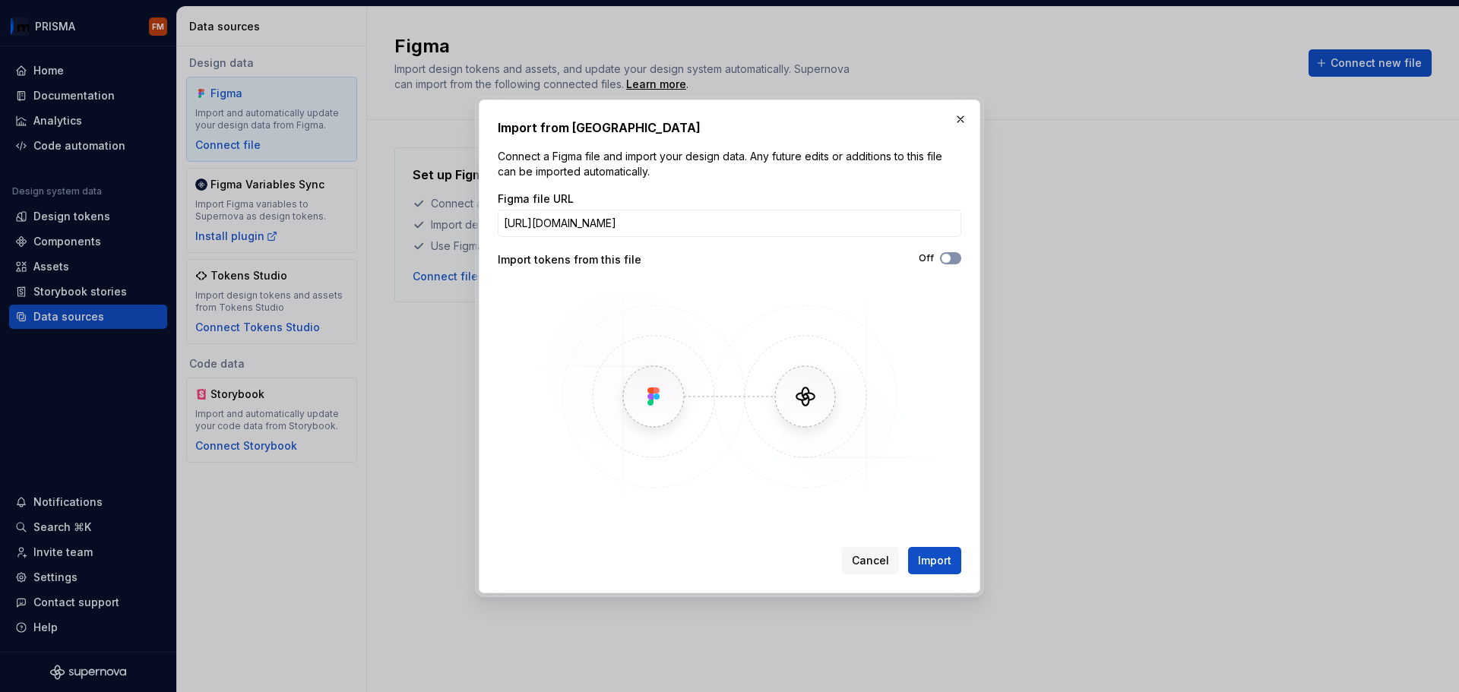
scroll to position [0, 0]
click at [943, 257] on span "button" at bounding box center [946, 258] width 9 height 9
click at [922, 550] on button "Import" at bounding box center [934, 560] width 53 height 27
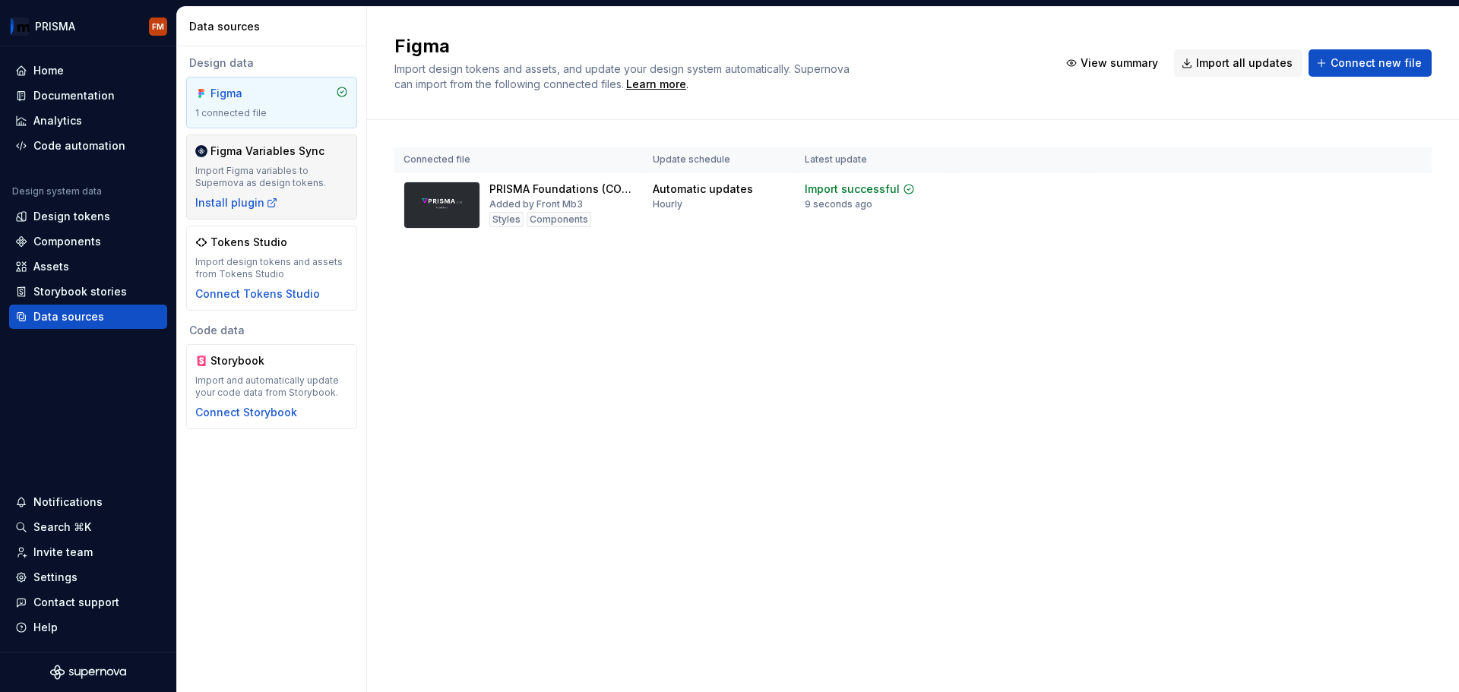
click at [241, 157] on div "Figma Variables Sync" at bounding box center [268, 151] width 114 height 15
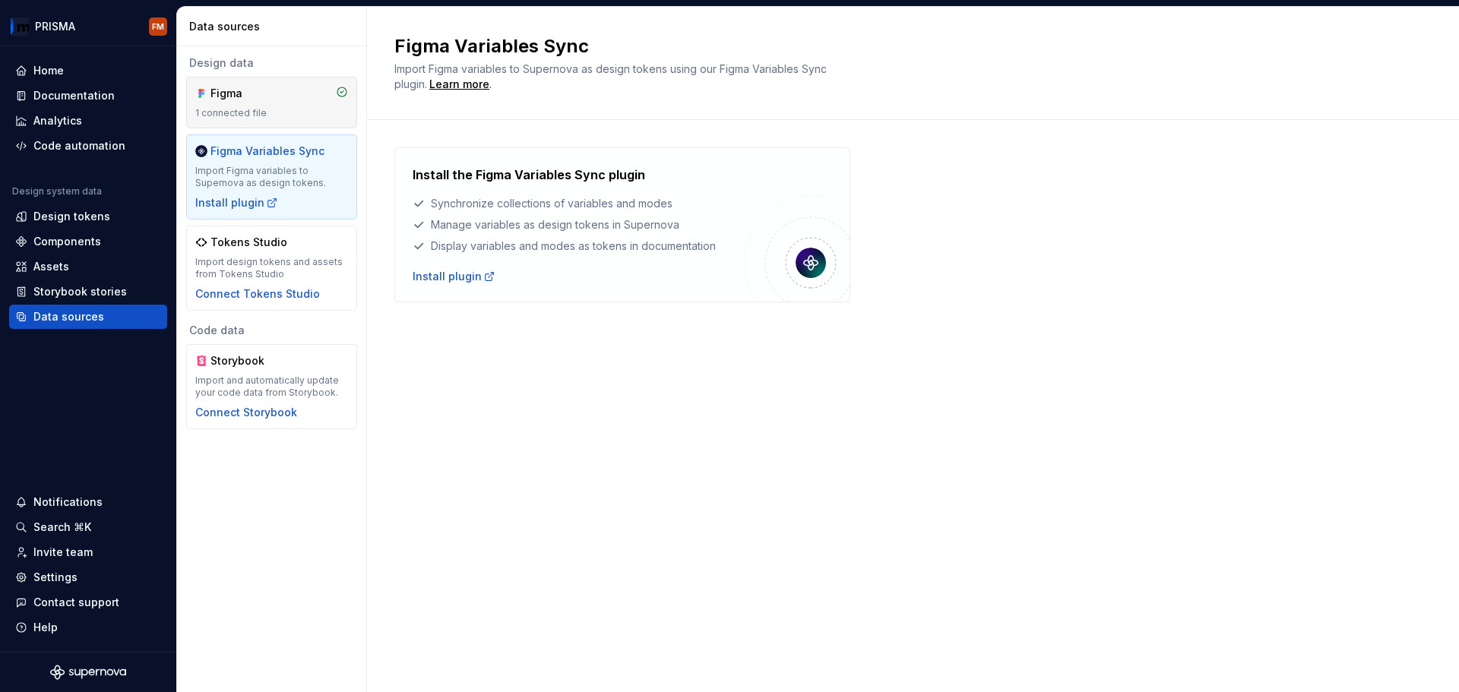
click at [288, 119] on div "1 connected file" at bounding box center [271, 113] width 153 height 12
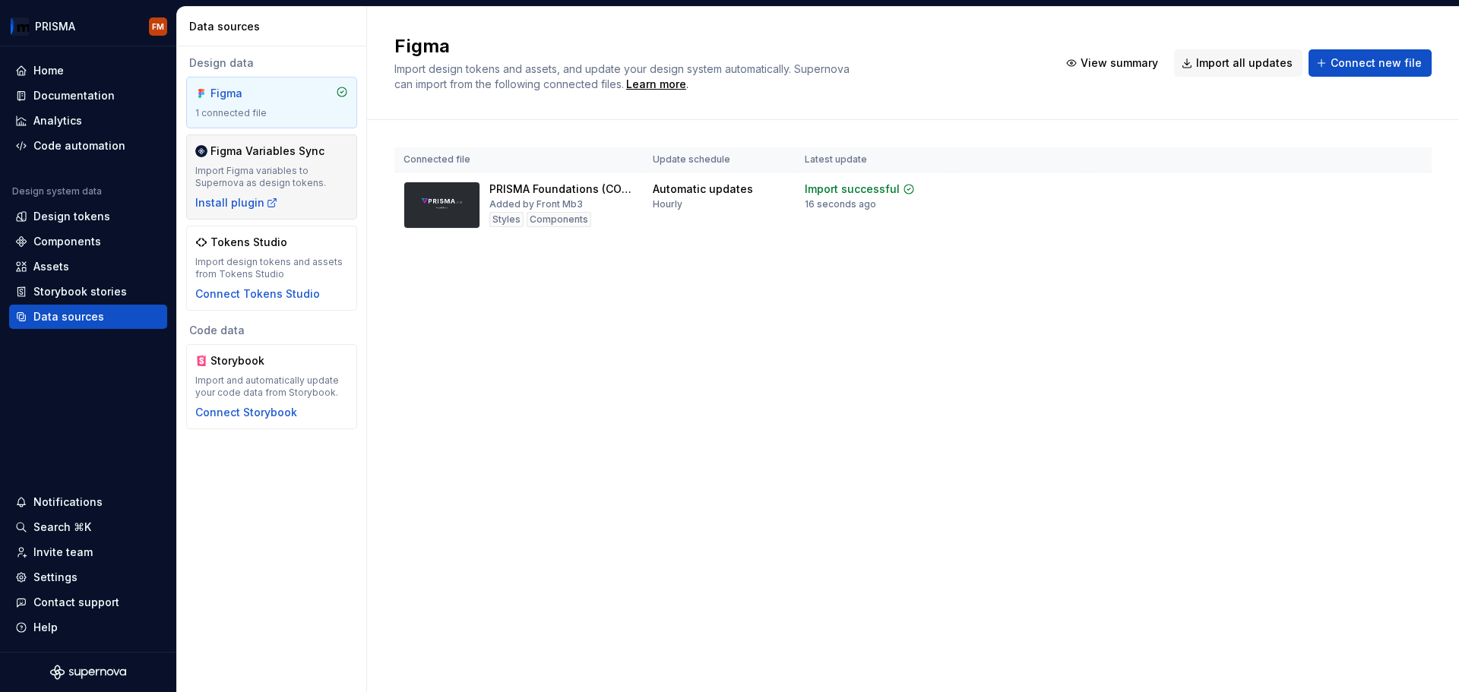
click at [273, 160] on div "Figma Variables Sync Import Figma variables to Supernova as design tokens. Inst…" at bounding box center [271, 177] width 153 height 67
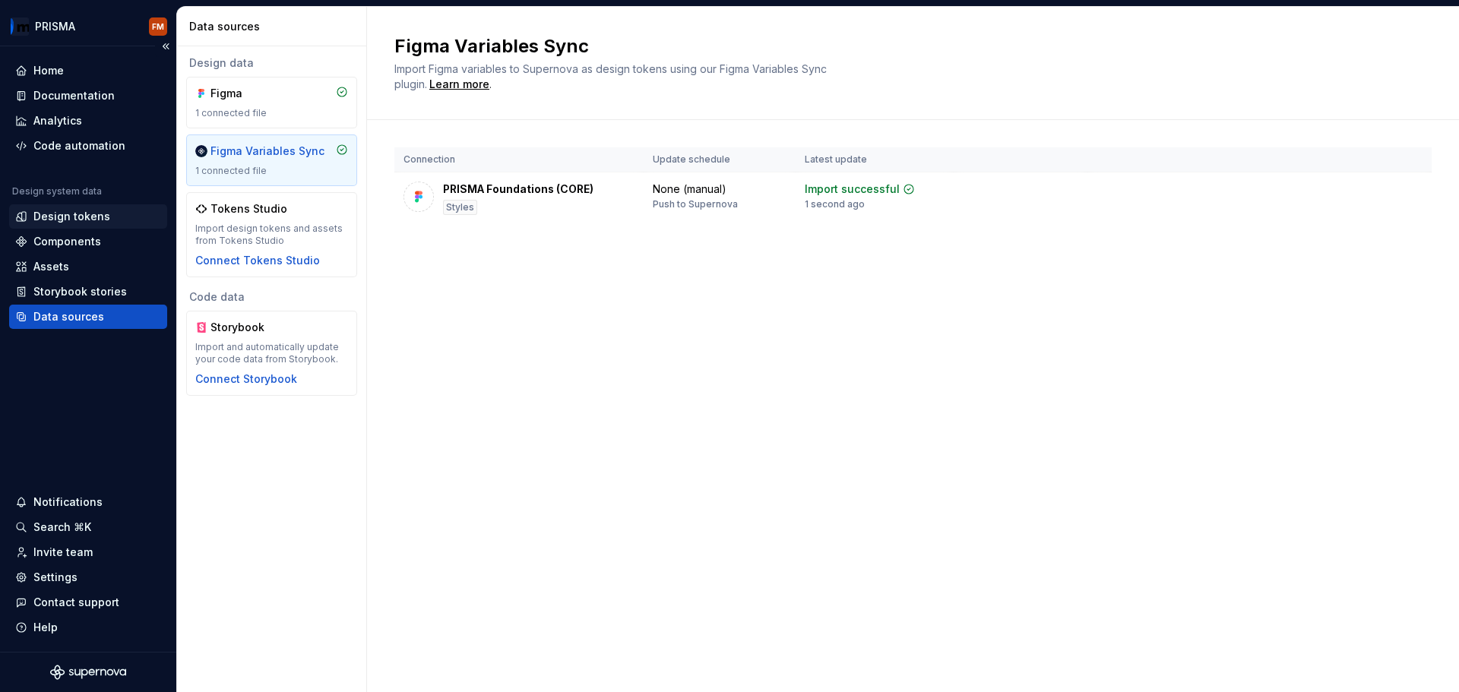
click at [61, 221] on div "Design tokens" at bounding box center [71, 216] width 77 height 15
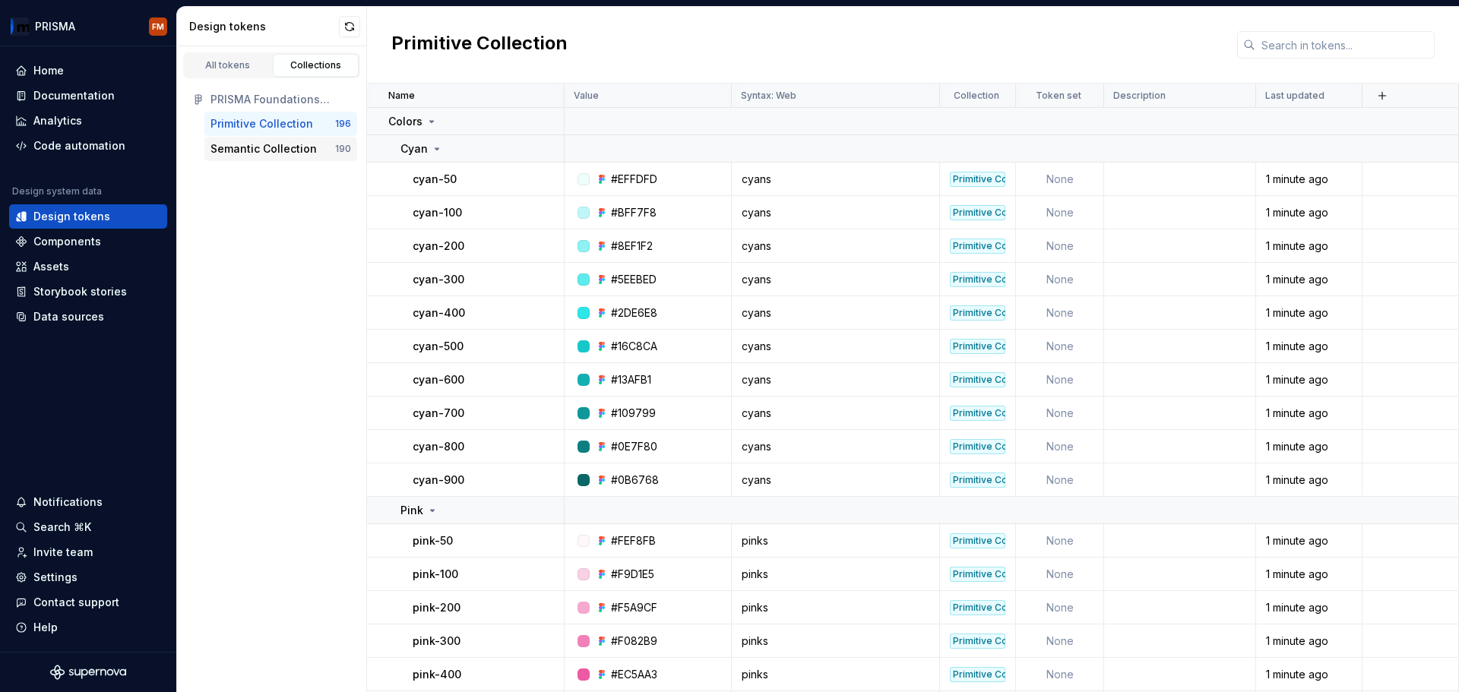
click at [278, 150] on div "Semantic Collection" at bounding box center [264, 148] width 106 height 15
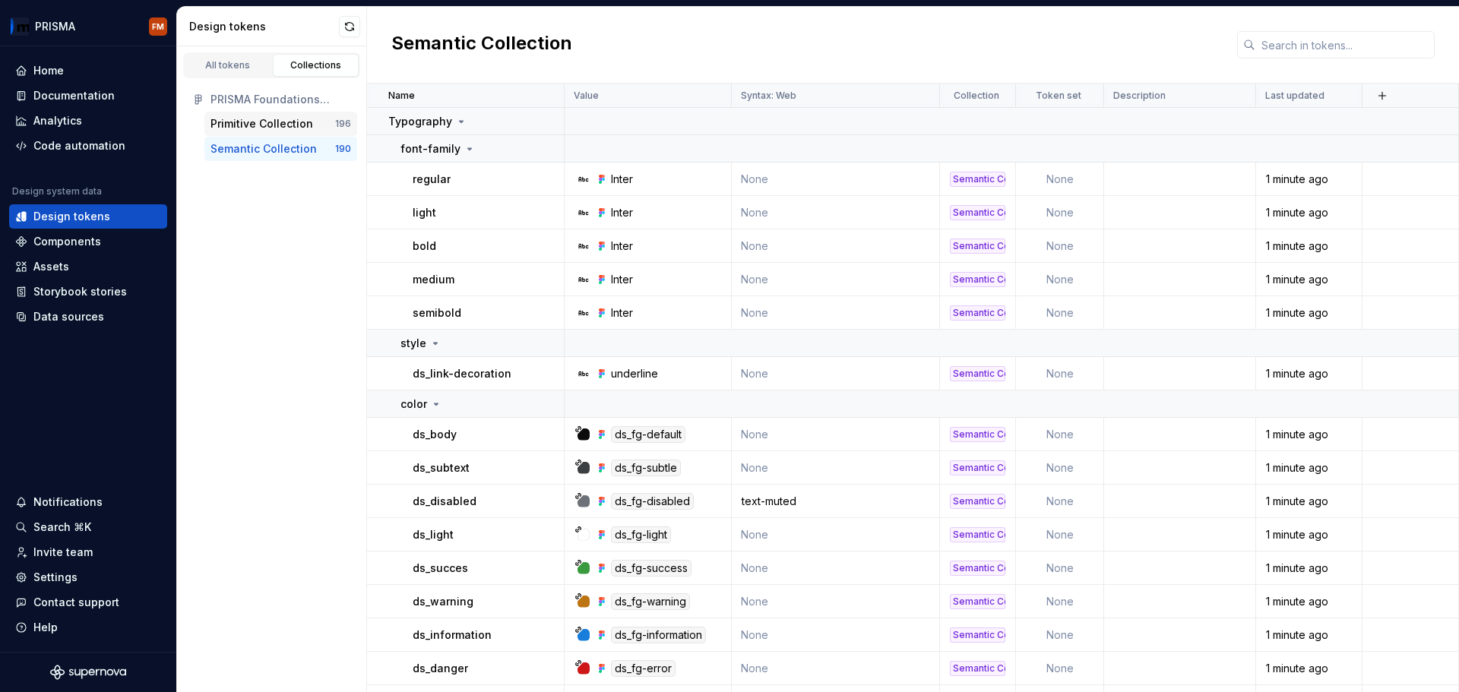
click at [283, 123] on div "Primitive Collection" at bounding box center [262, 123] width 103 height 15
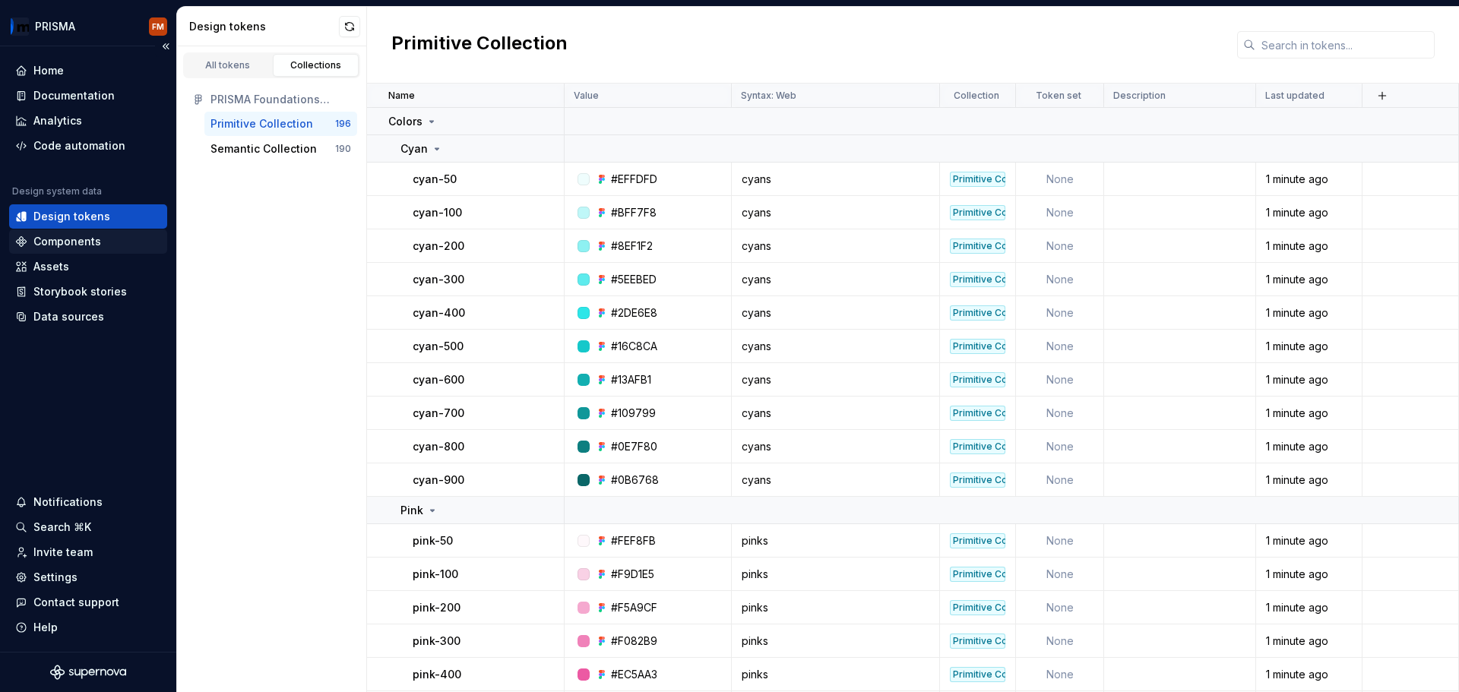
click at [60, 248] on div "Components" at bounding box center [67, 241] width 68 height 15
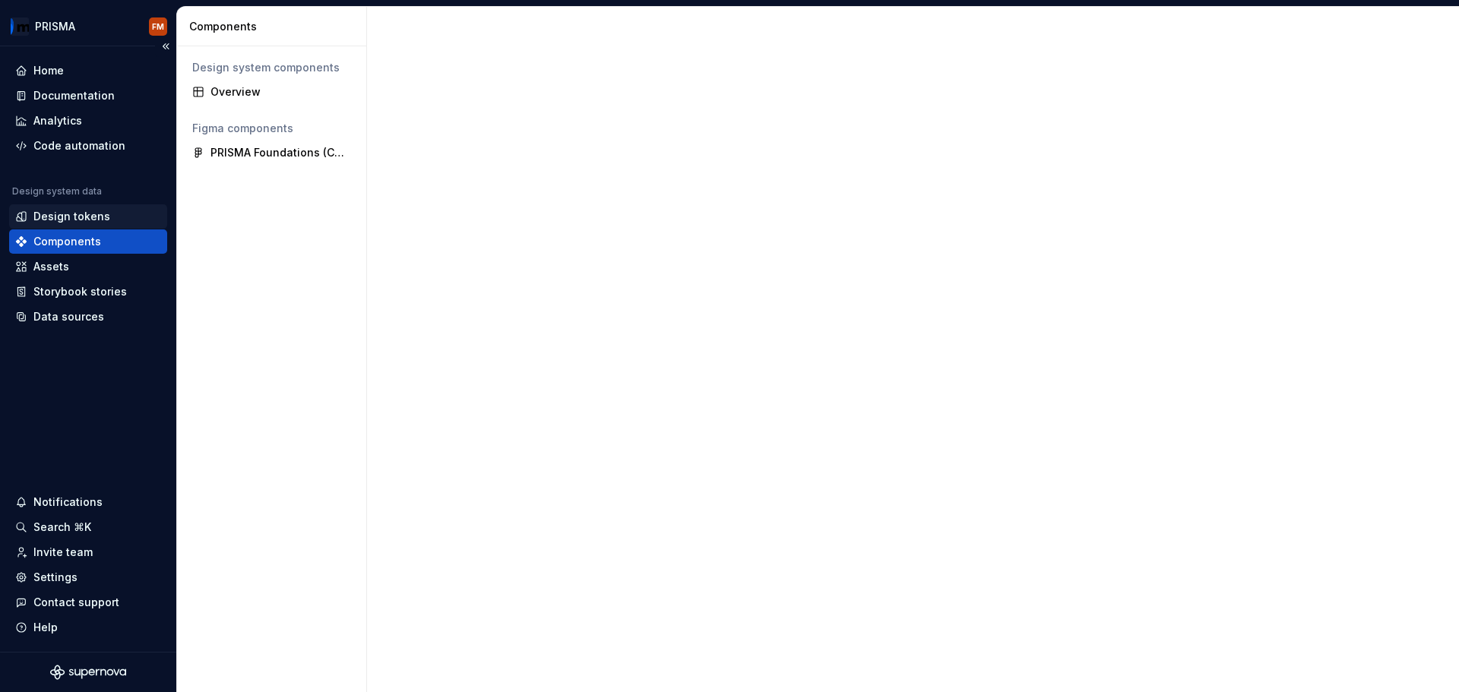
click at [73, 219] on div "Design tokens" at bounding box center [71, 216] width 77 height 15
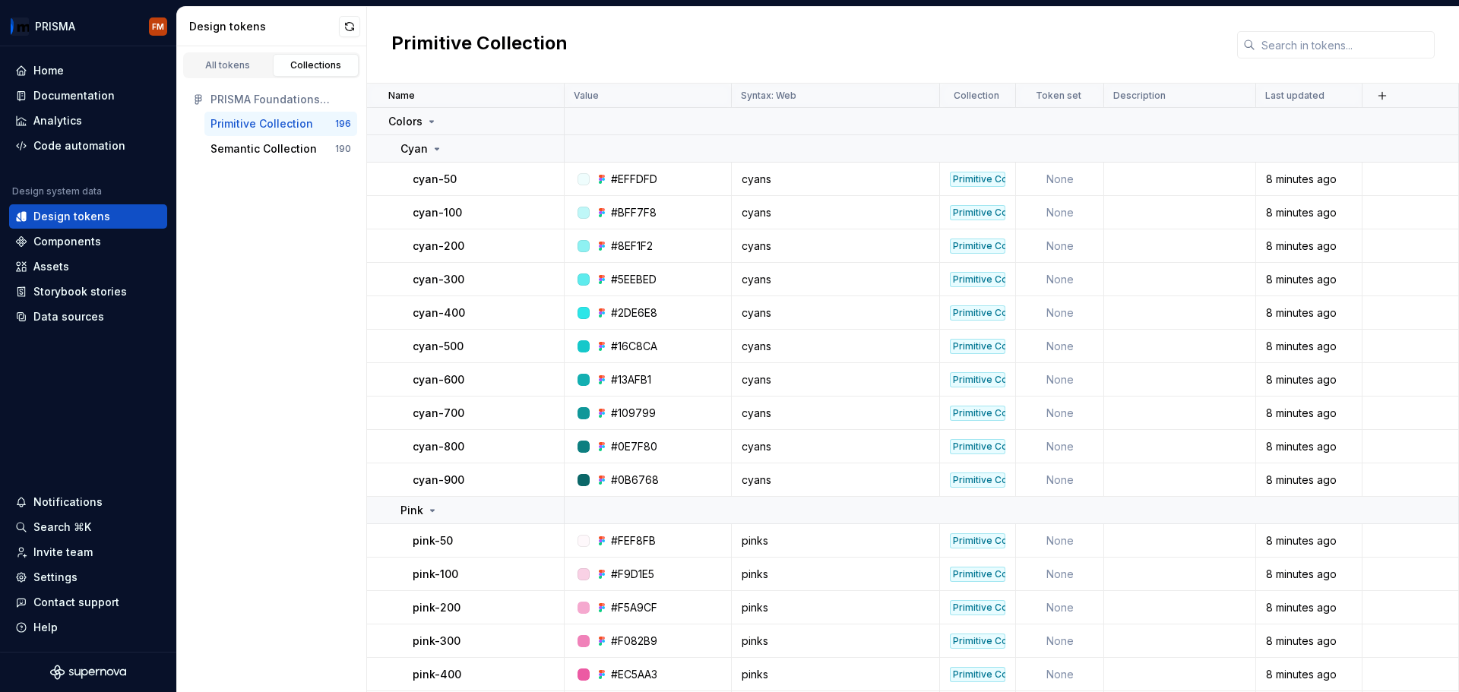
drag, startPoint x: 282, startPoint y: 354, endPoint x: 259, endPoint y: 312, distance: 48.3
click at [282, 354] on div "All tokens Collections PRISMA Foundations (CORE) Primitive Collection 196 Seman…" at bounding box center [272, 369] width 190 height 646
click at [231, 67] on div "All tokens" at bounding box center [228, 65] width 76 height 12
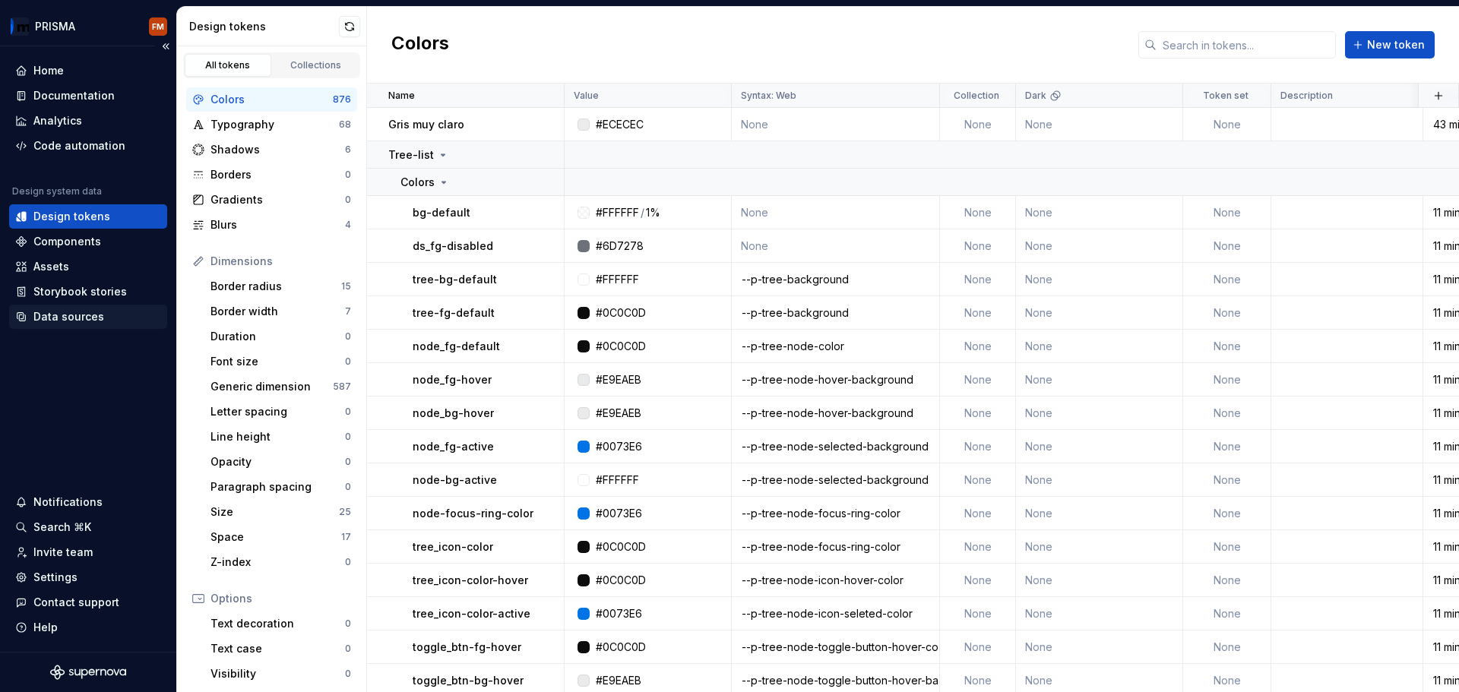
click at [70, 323] on div "Data sources" at bounding box center [68, 316] width 71 height 15
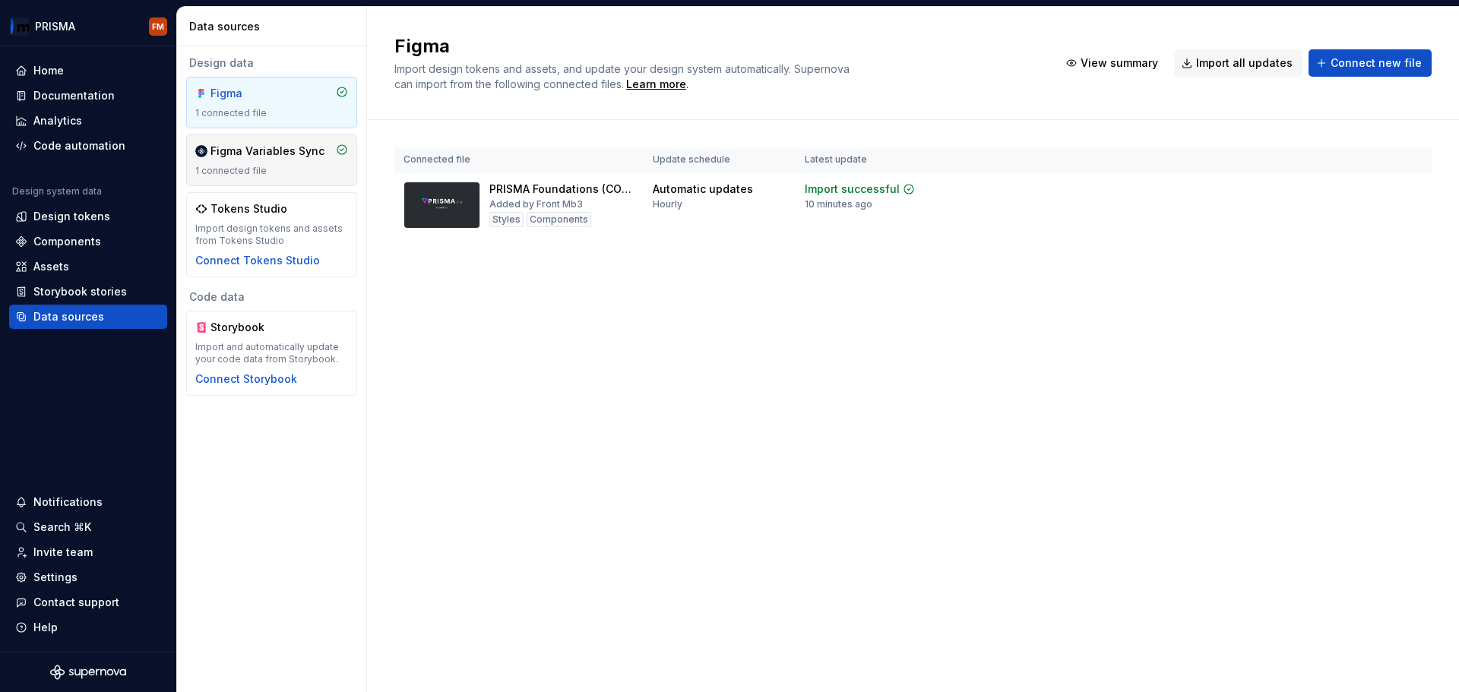
click at [258, 169] on div "1 connected file" at bounding box center [271, 171] width 153 height 12
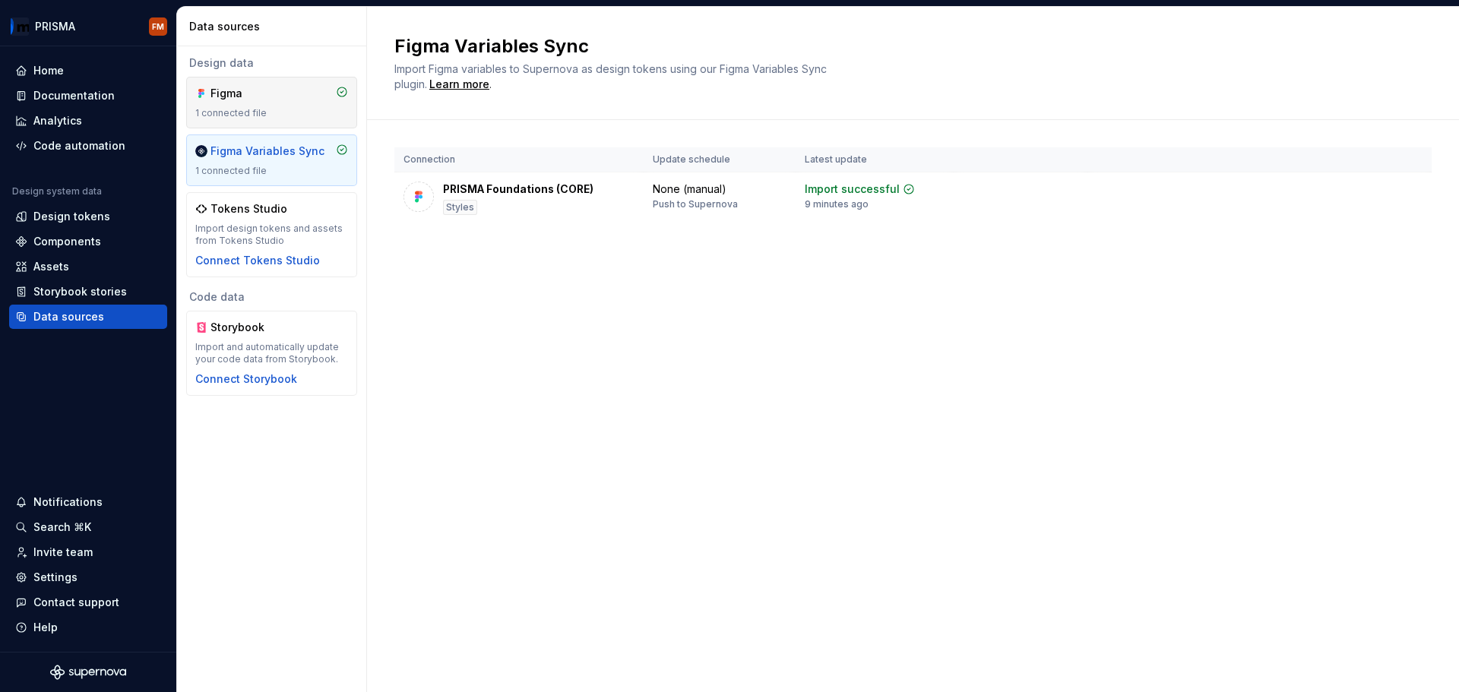
click at [257, 102] on div "Figma 1 connected file" at bounding box center [271, 102] width 153 height 33
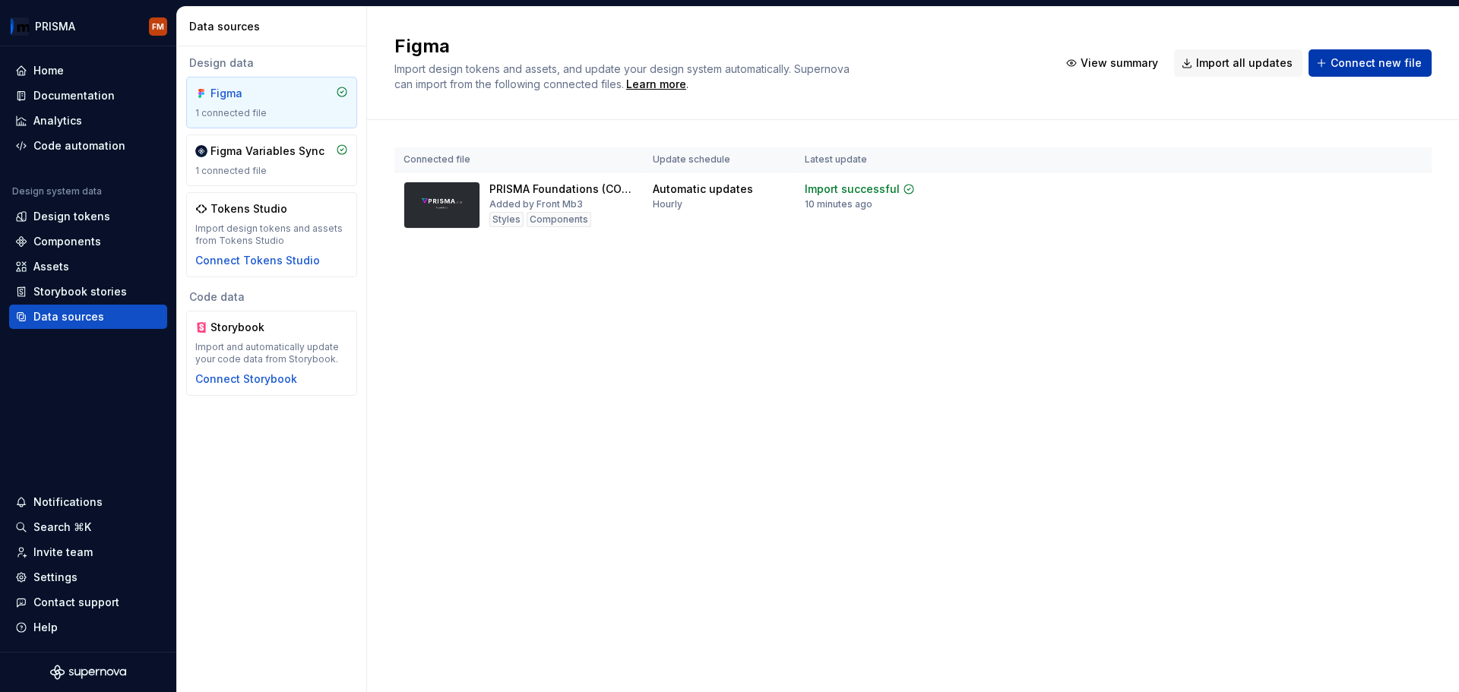
click at [1348, 65] on span "Connect new file" at bounding box center [1376, 62] width 91 height 15
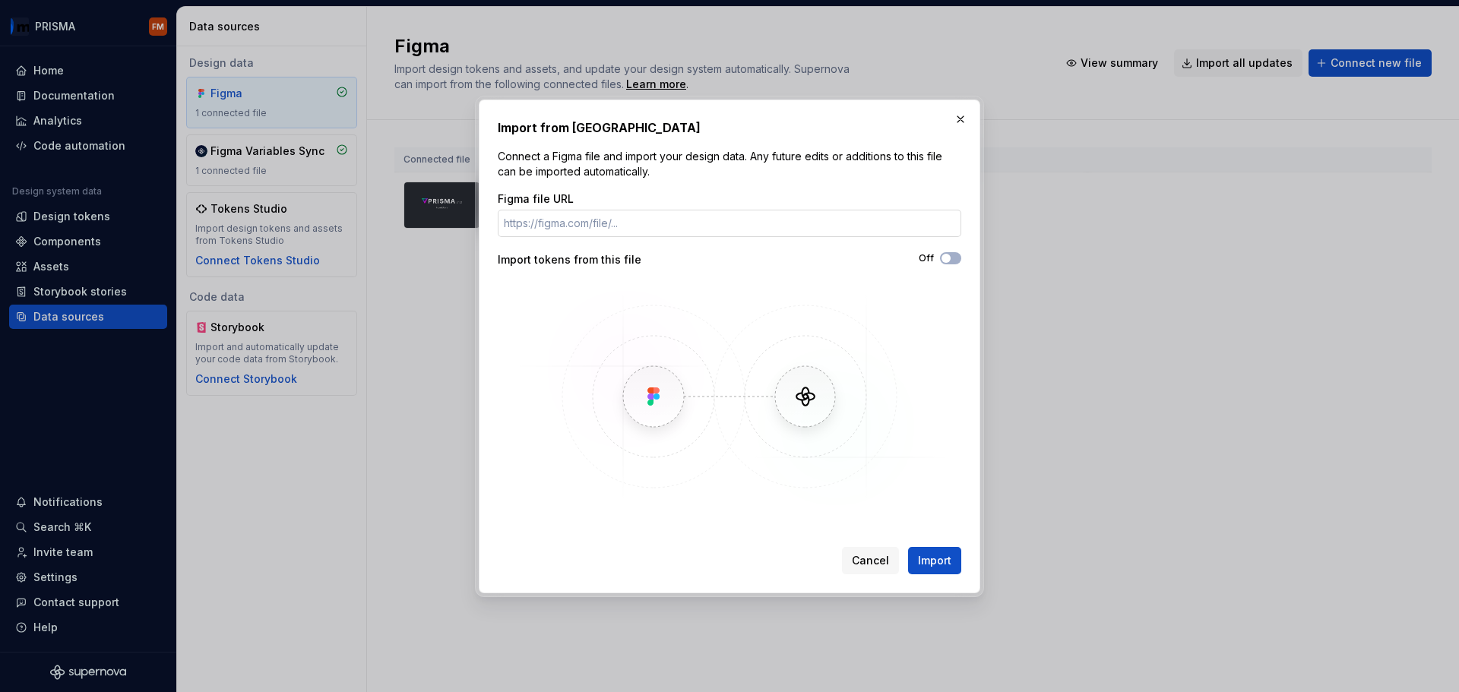
click at [711, 232] on input "Figma file URL" at bounding box center [730, 223] width 464 height 27
type input "https://www.figma.com/design/DlczEwtjCtMgoo8Mc8nyUI/PRISMA-NG-Components--CORE-…"
click at [948, 263] on button "Off" at bounding box center [950, 258] width 21 height 12
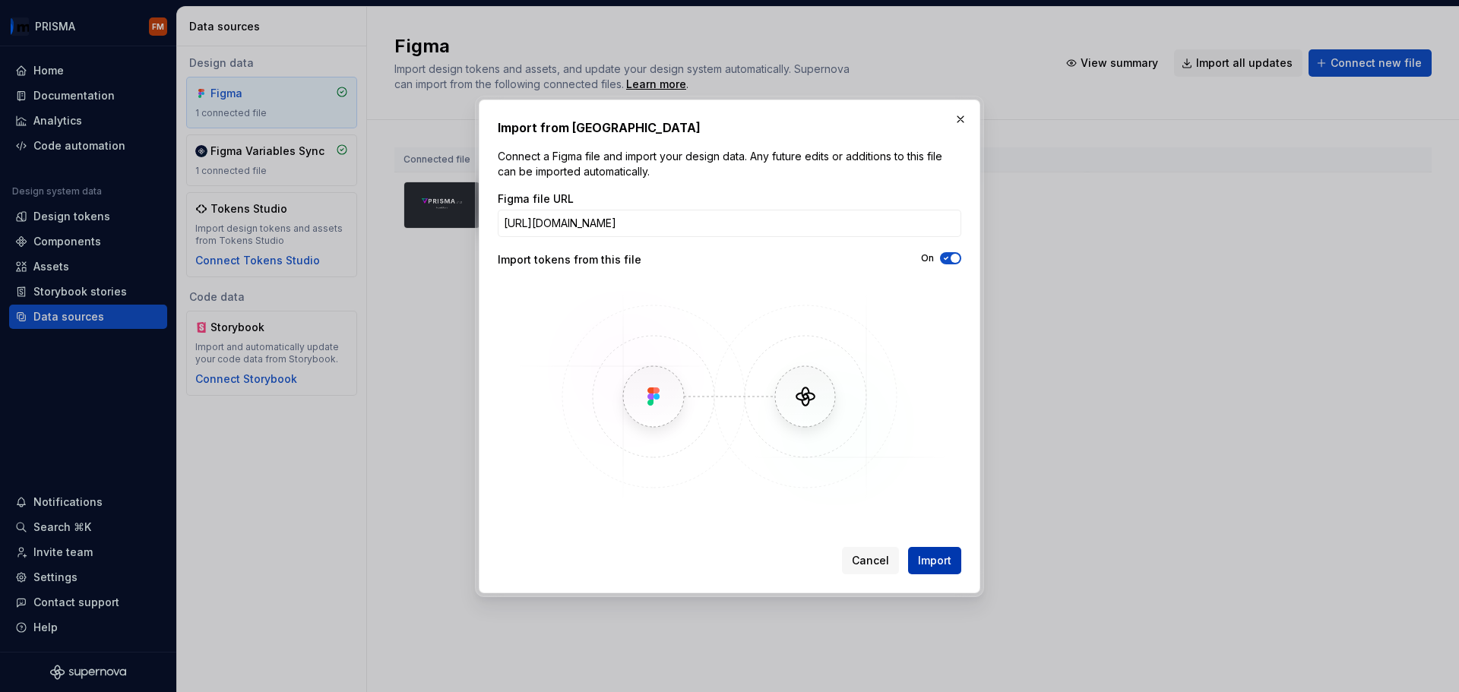
click at [948, 566] on span "Import" at bounding box center [934, 560] width 33 height 15
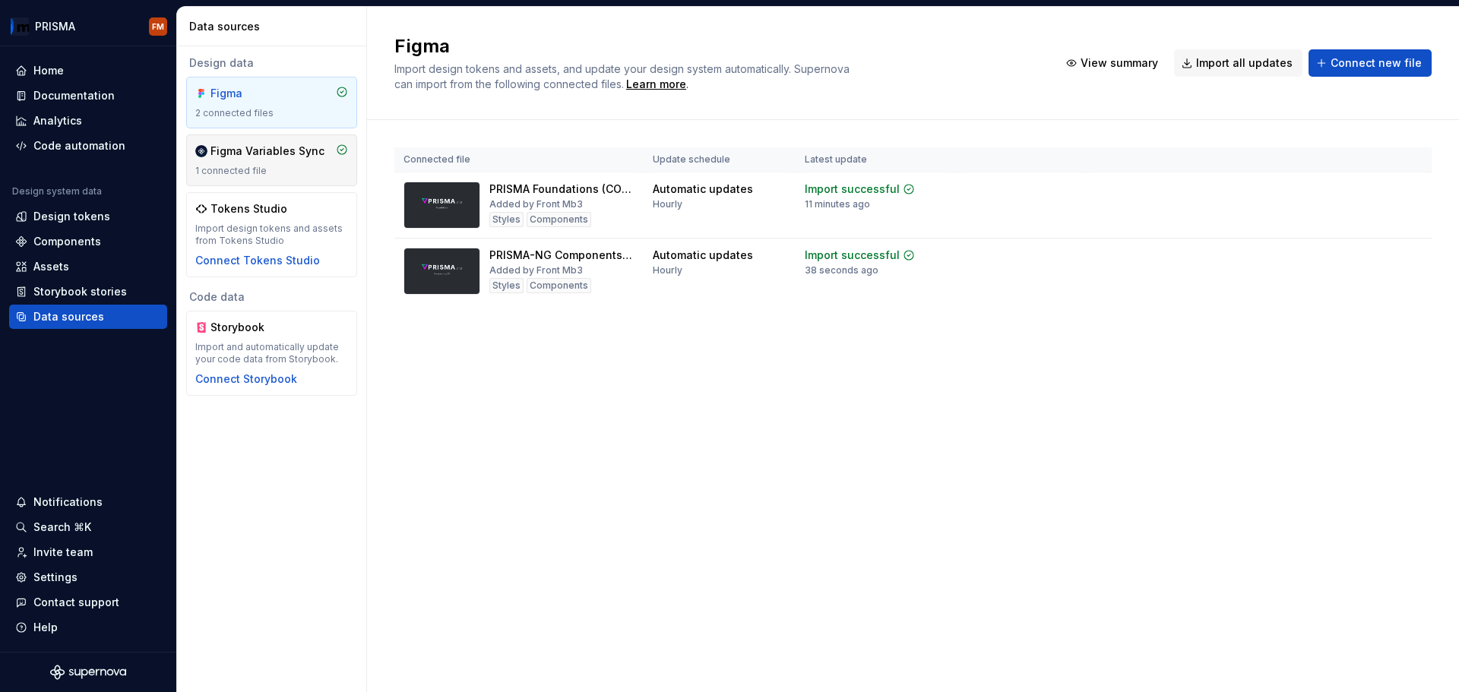
click at [209, 163] on div "Figma Variables Sync 1 connected file" at bounding box center [271, 160] width 153 height 33
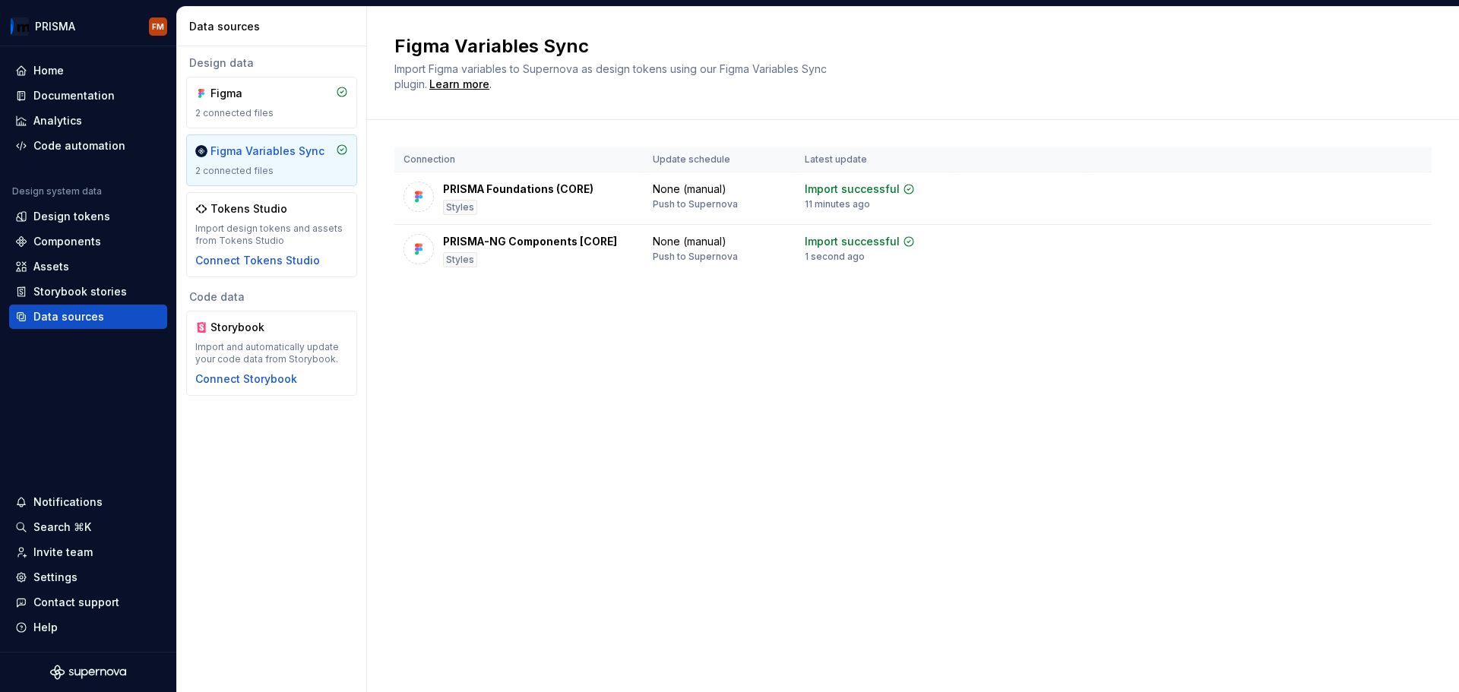
click at [499, 345] on div "Figma Variables Sync Import Figma variables to Supernova as design tokens using…" at bounding box center [913, 349] width 1092 height 685
click at [668, 457] on div "Figma Variables Sync Import Figma variables to Supernova as design tokens using…" at bounding box center [913, 349] width 1092 height 685
click at [63, 219] on div "Design tokens" at bounding box center [71, 216] width 77 height 15
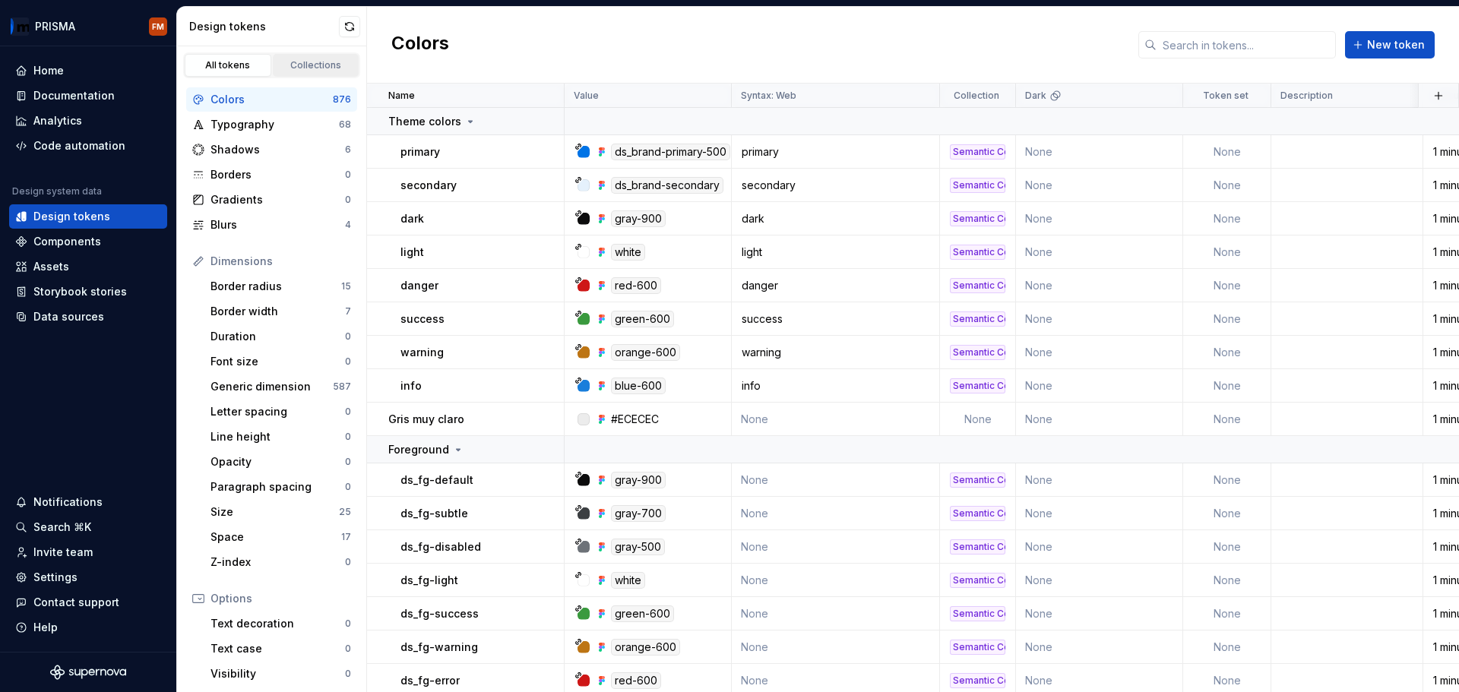
click at [314, 56] on link "Collections" at bounding box center [316, 65] width 87 height 23
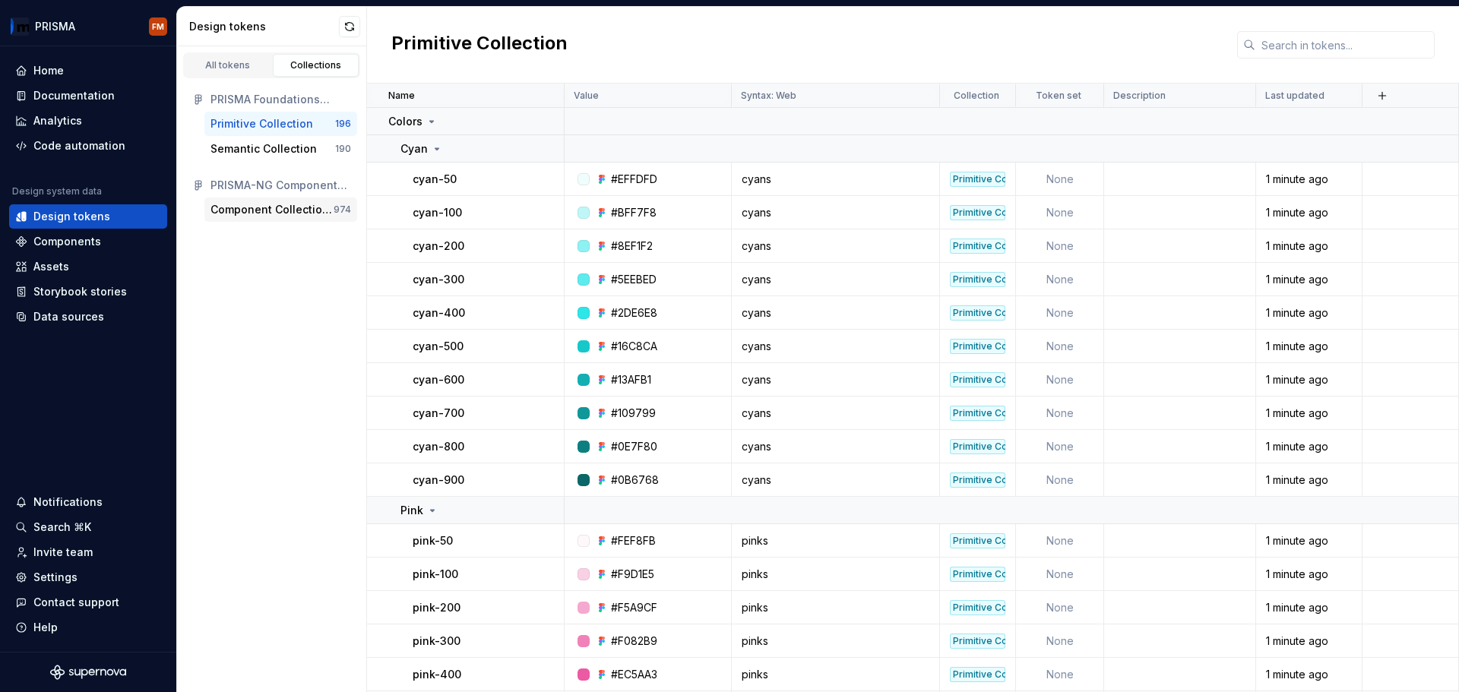
click at [239, 208] on div "Component Collection CORE" at bounding box center [272, 209] width 123 height 15
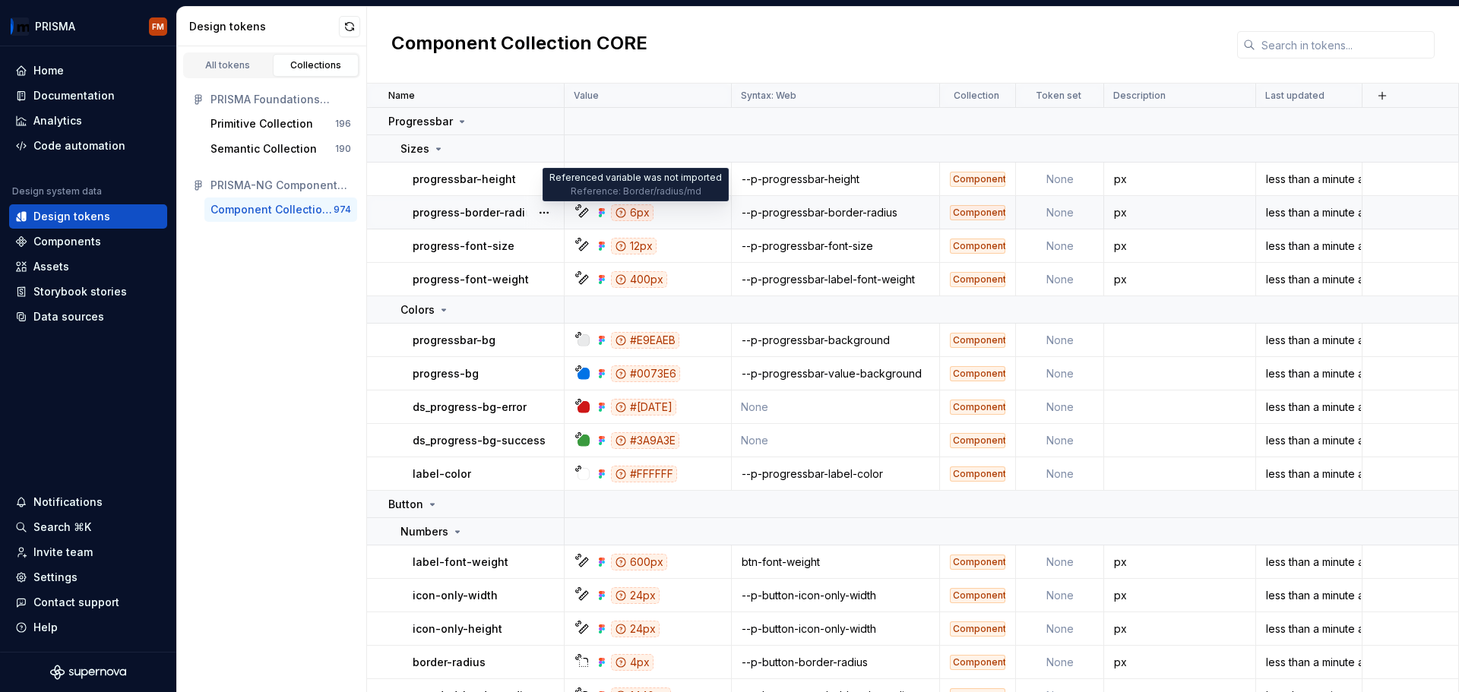
click at [635, 214] on div "6px" at bounding box center [632, 212] width 43 height 17
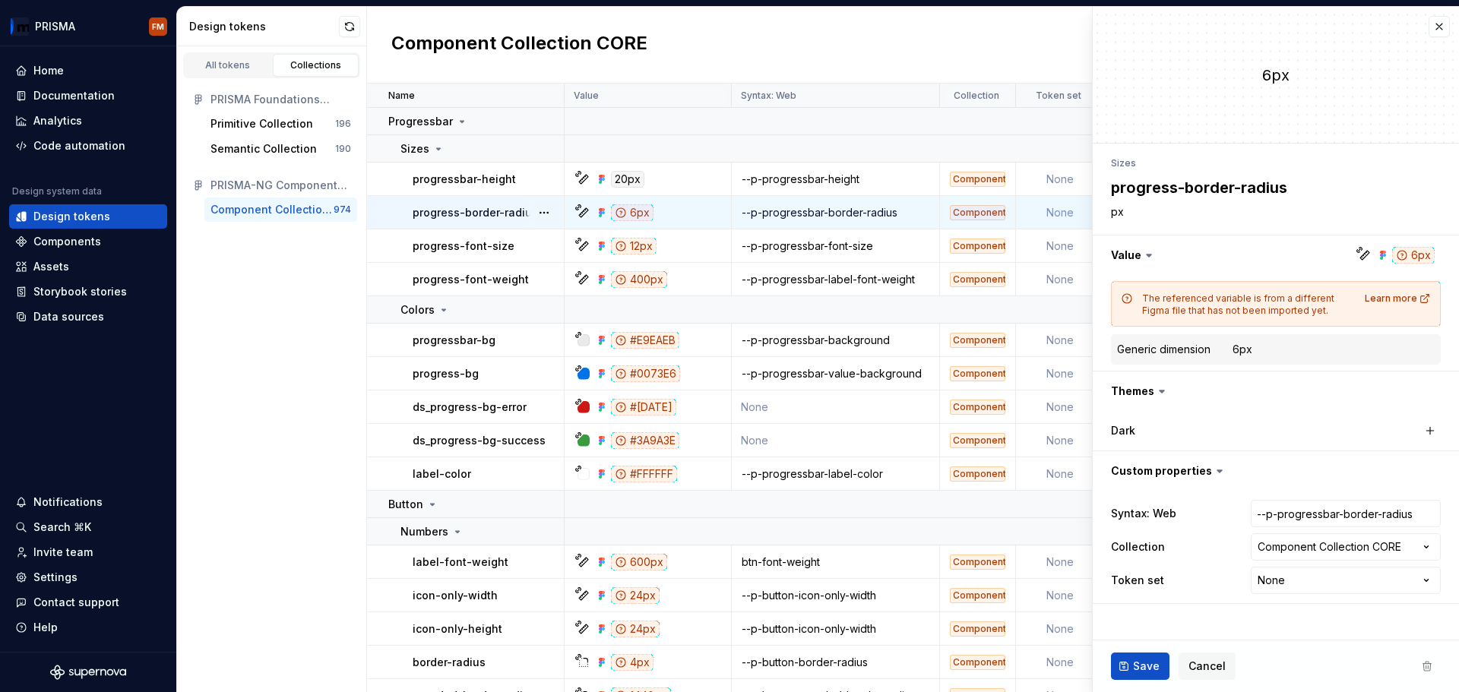
type textarea "*"
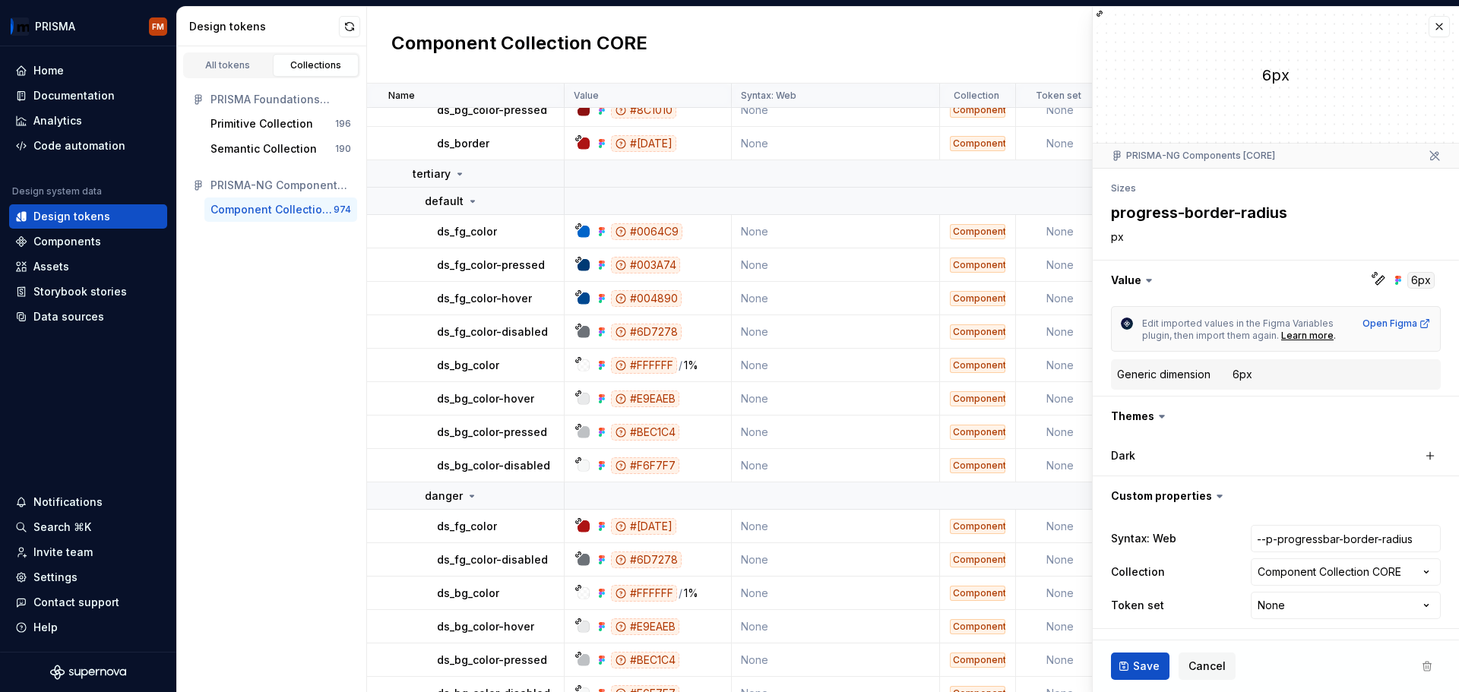
scroll to position [2584, 0]
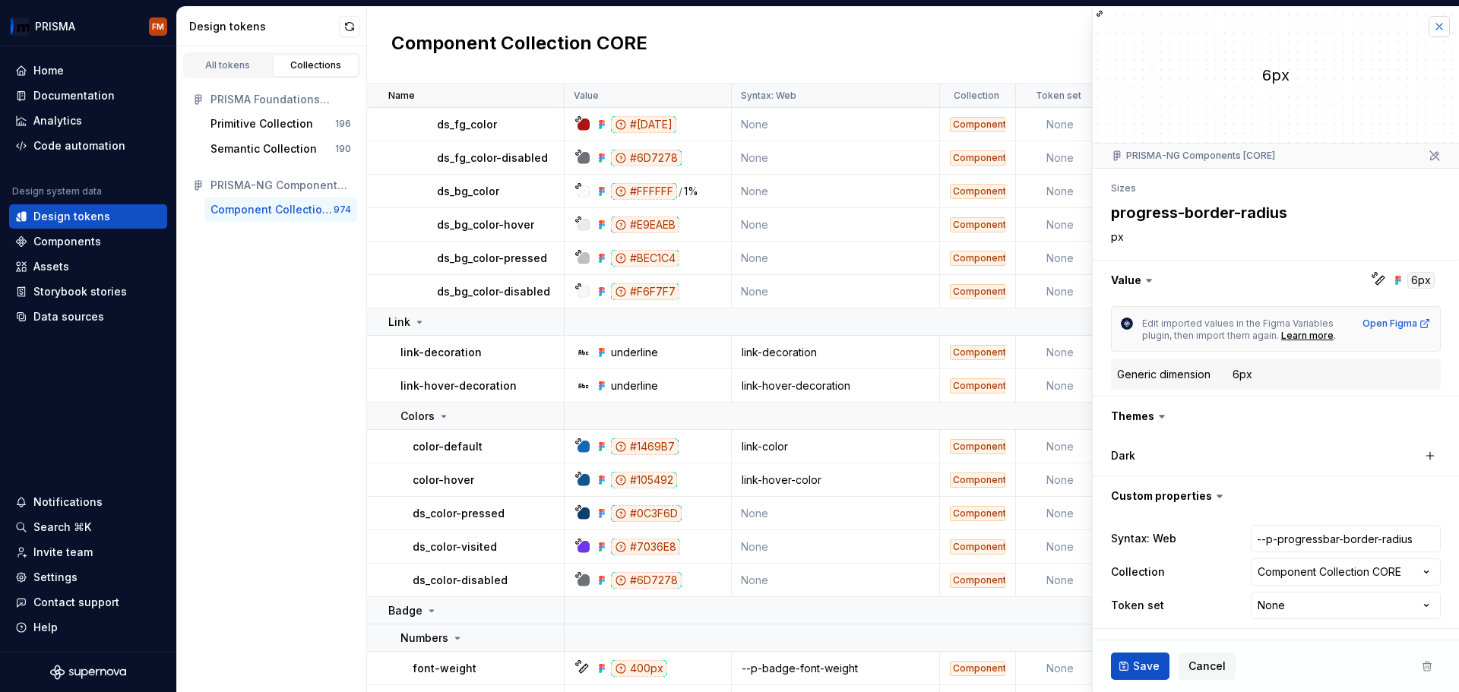
click at [1439, 27] on button "button" at bounding box center [1439, 26] width 21 height 21
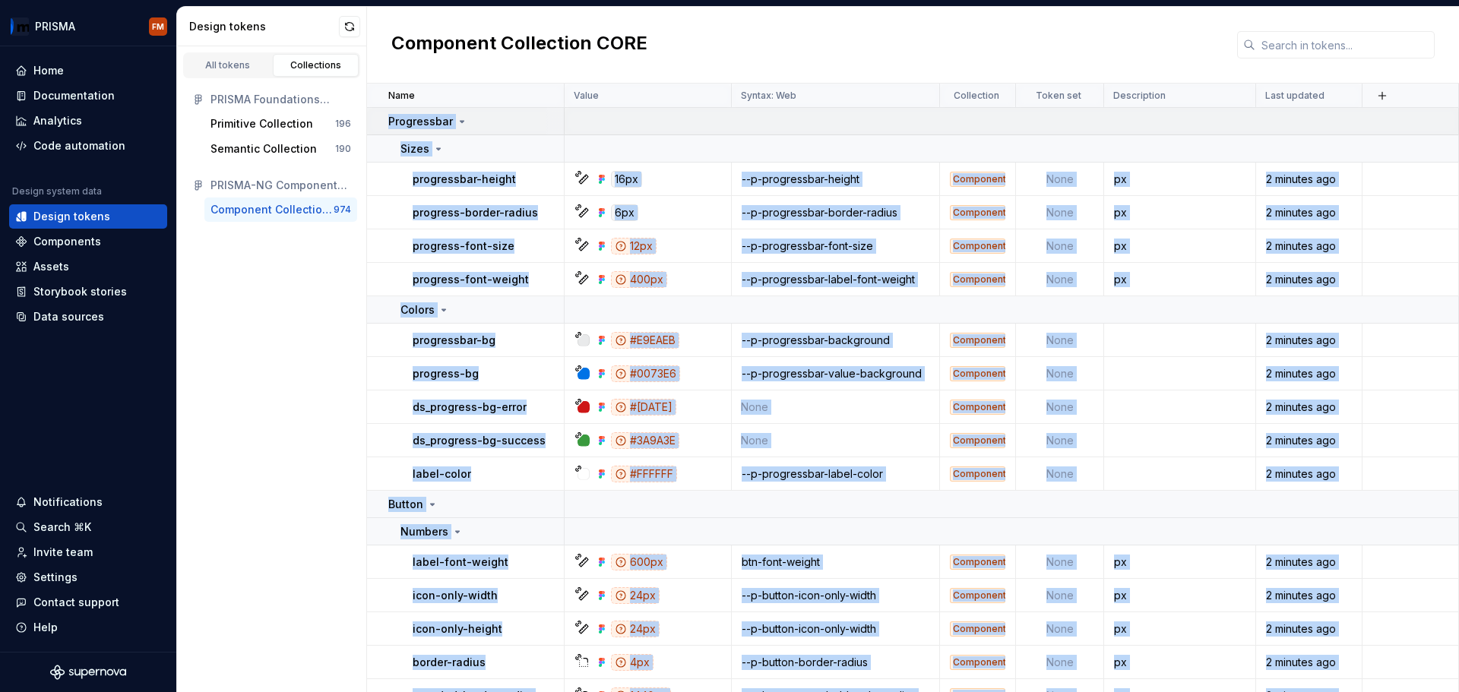
drag, startPoint x: 1410, startPoint y: 676, endPoint x: 385, endPoint y: 124, distance: 1163.5
copy tbody "Progressbar Sizes progressbar-height 16px --p-progressbar-height Component Coll…"
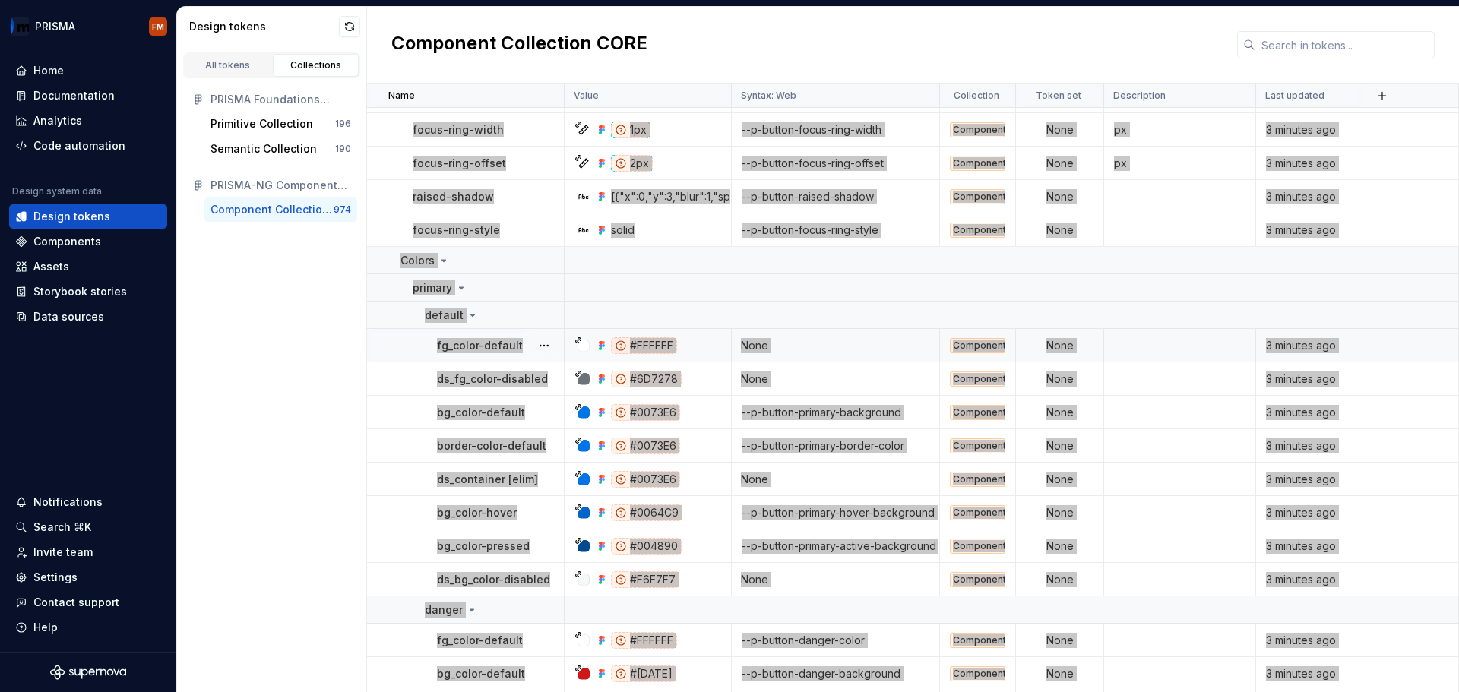
scroll to position [1064, 0]
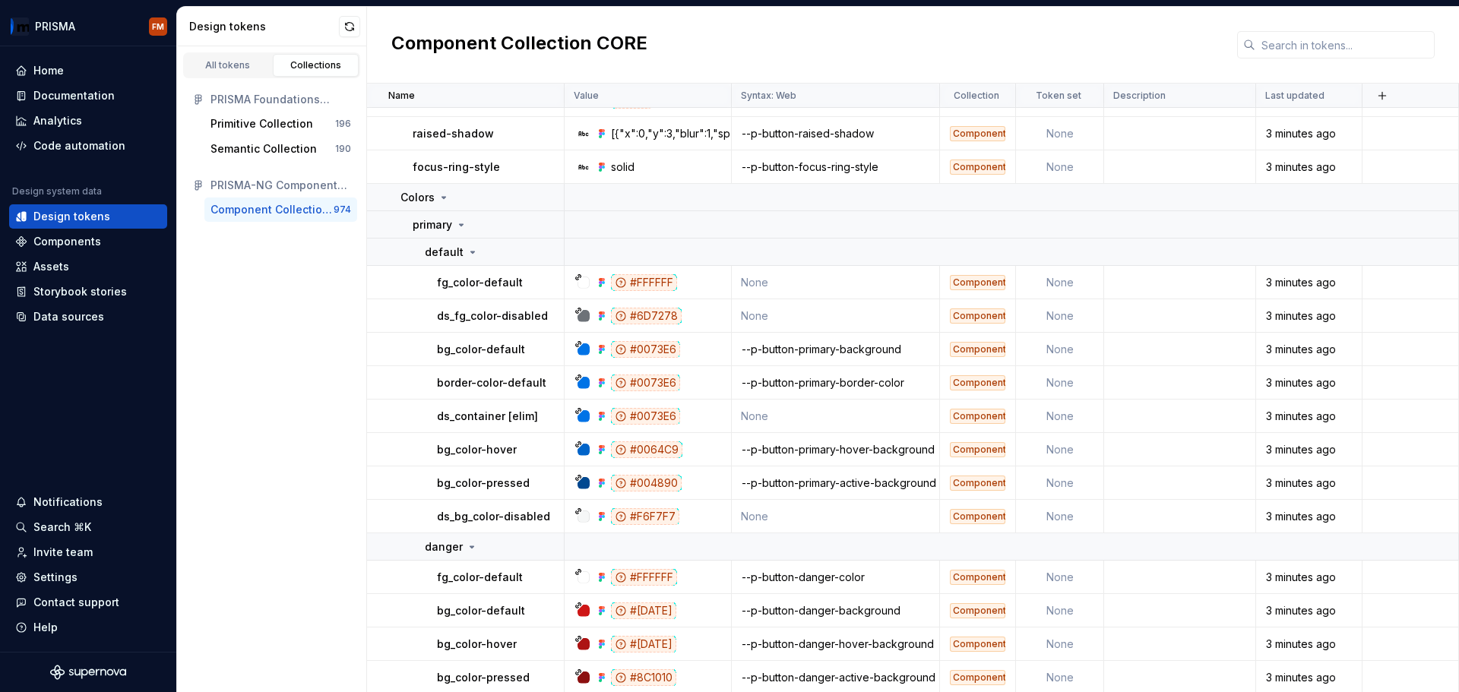
drag, startPoint x: 356, startPoint y: 347, endPoint x: 356, endPoint y: 541, distance: 193.8
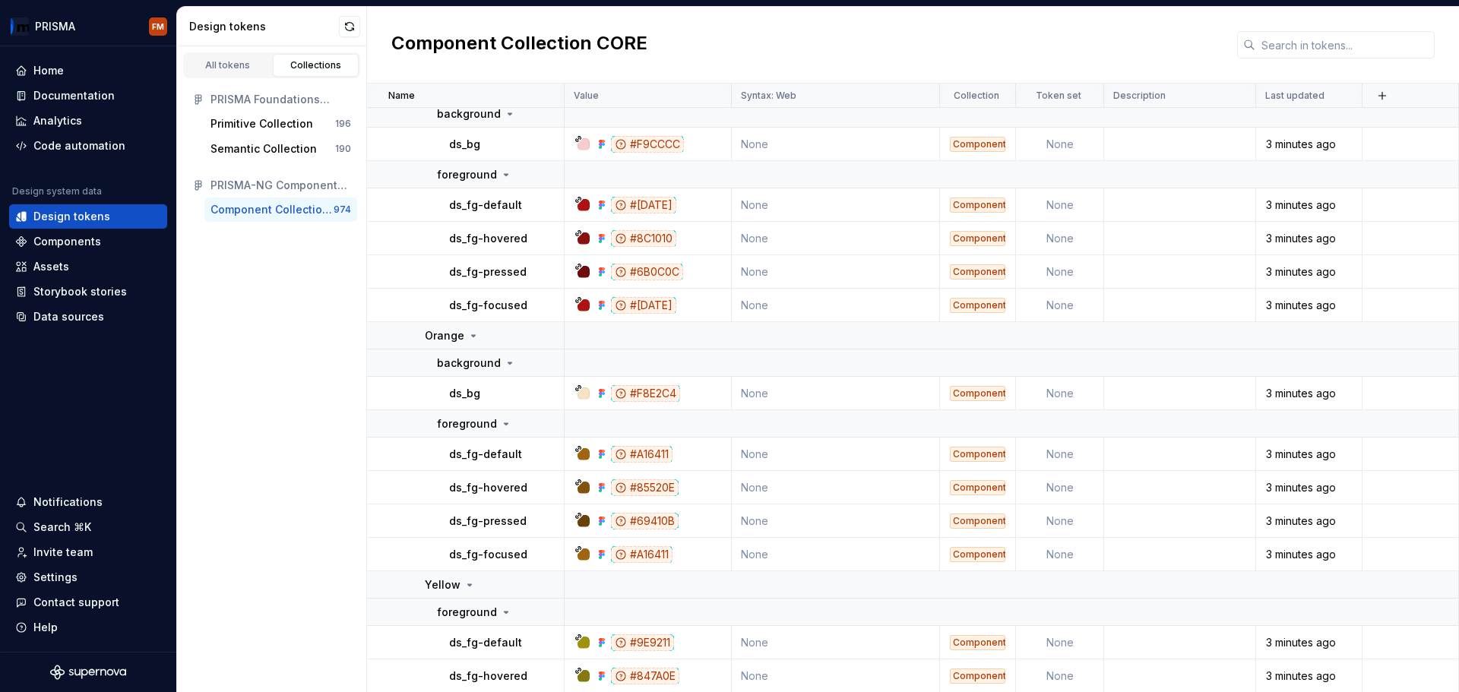
scroll to position [37072, 0]
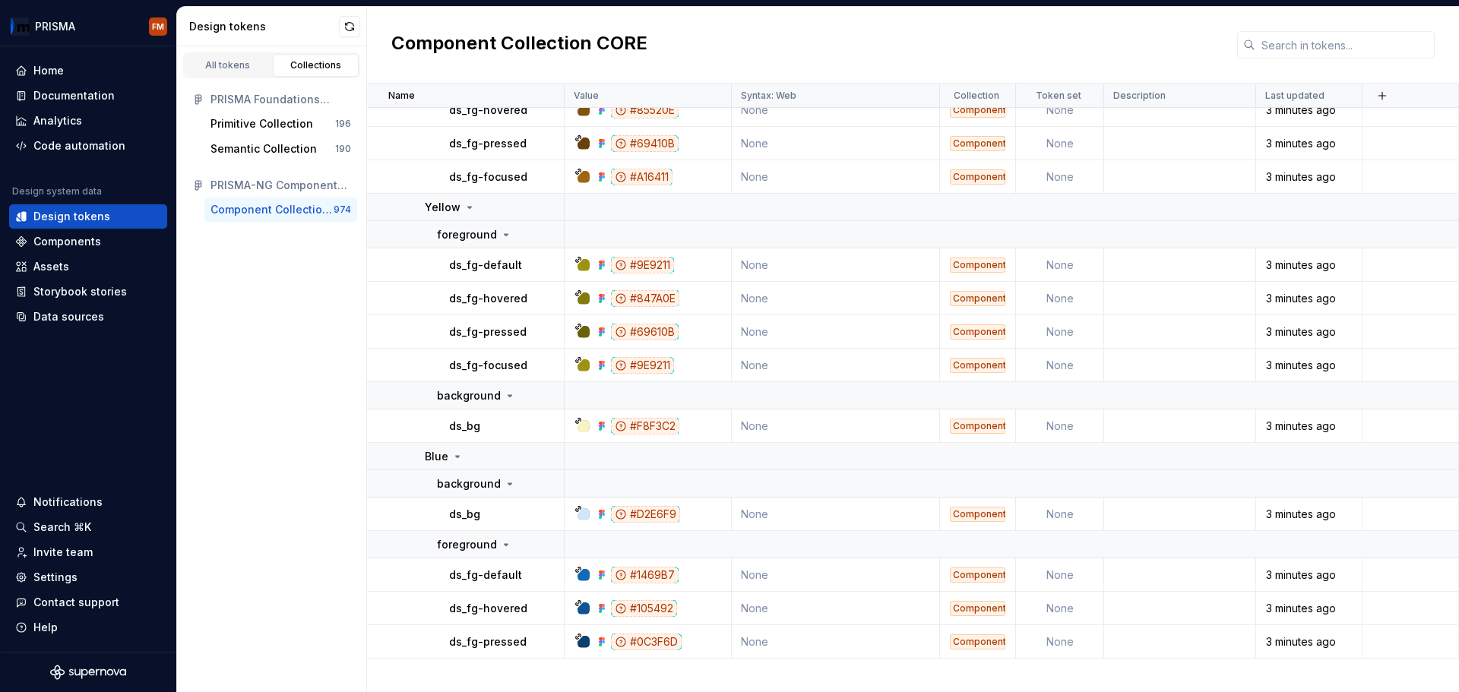
drag, startPoint x: 1413, startPoint y: 217, endPoint x: 1385, endPoint y: 587, distance: 370.5
drag, startPoint x: 438, startPoint y: 575, endPoint x: 518, endPoint y: 575, distance: 79.0
click at [518, 575] on td "ds_fg-default" at bounding box center [466, 575] width 198 height 33
copy p "ds_fg-default"
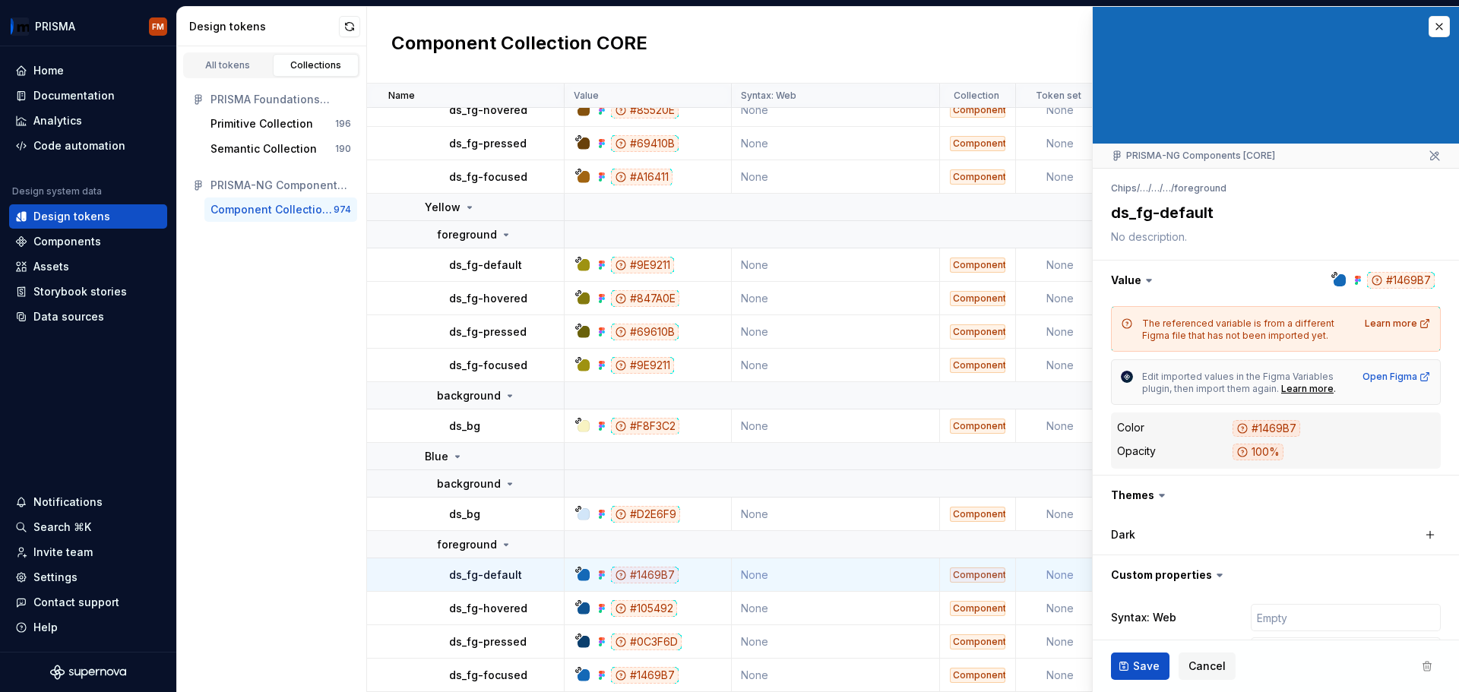
click at [308, 529] on div "All tokens Collections PRISMA Foundations (CORE) Primitive Collection 196 Seman…" at bounding box center [272, 369] width 190 height 646
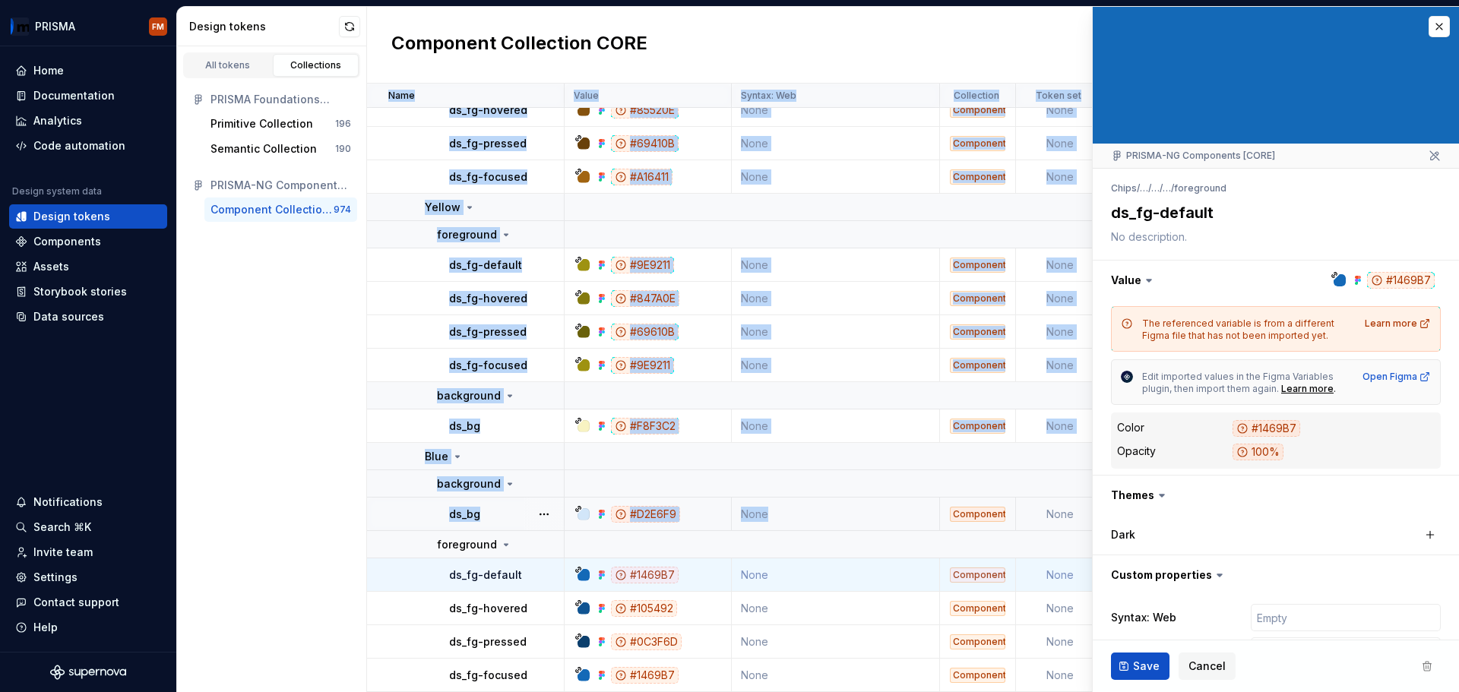
drag, startPoint x: 379, startPoint y: 94, endPoint x: 810, endPoint y: 518, distance: 604.5
click at [1429, 22] on button "button" at bounding box center [1439, 26] width 21 height 21
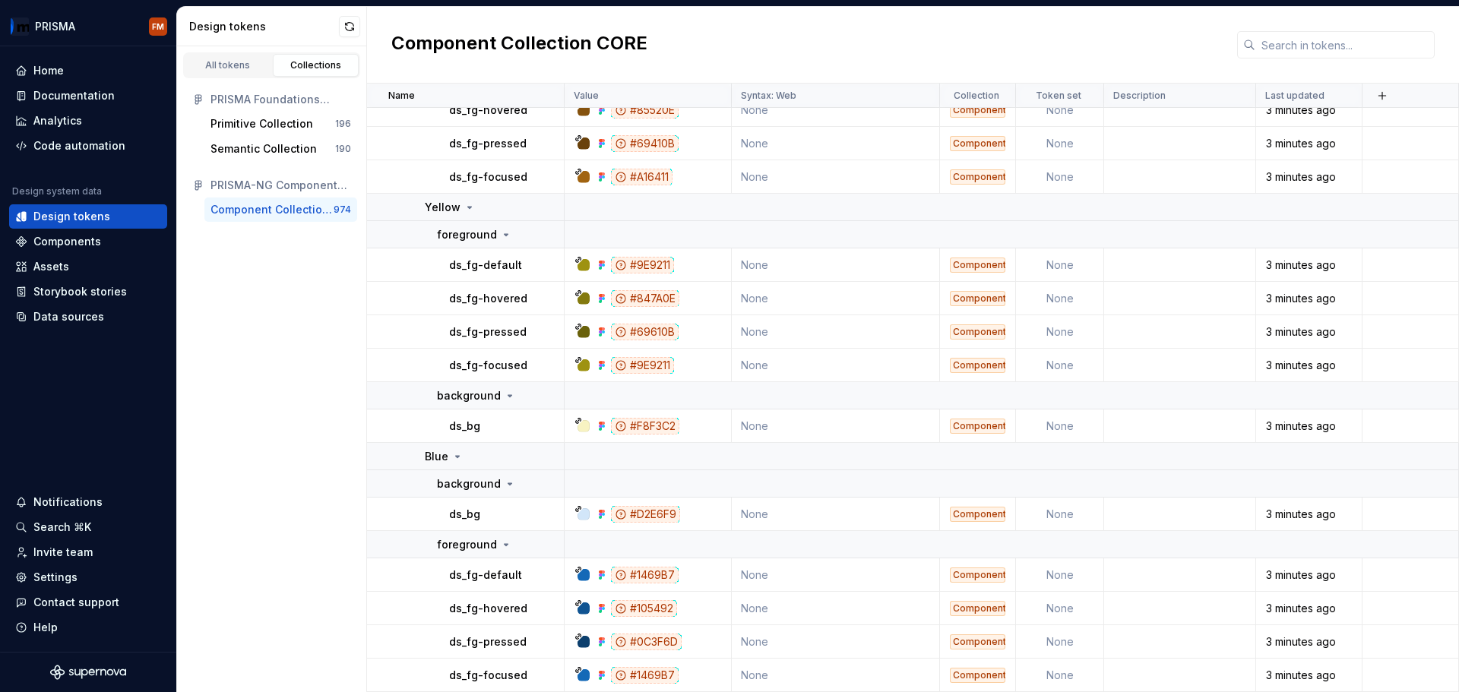
click at [334, 560] on div "All tokens Collections PRISMA Foundations (CORE) Primitive Collection 196 Seman…" at bounding box center [272, 369] width 190 height 646
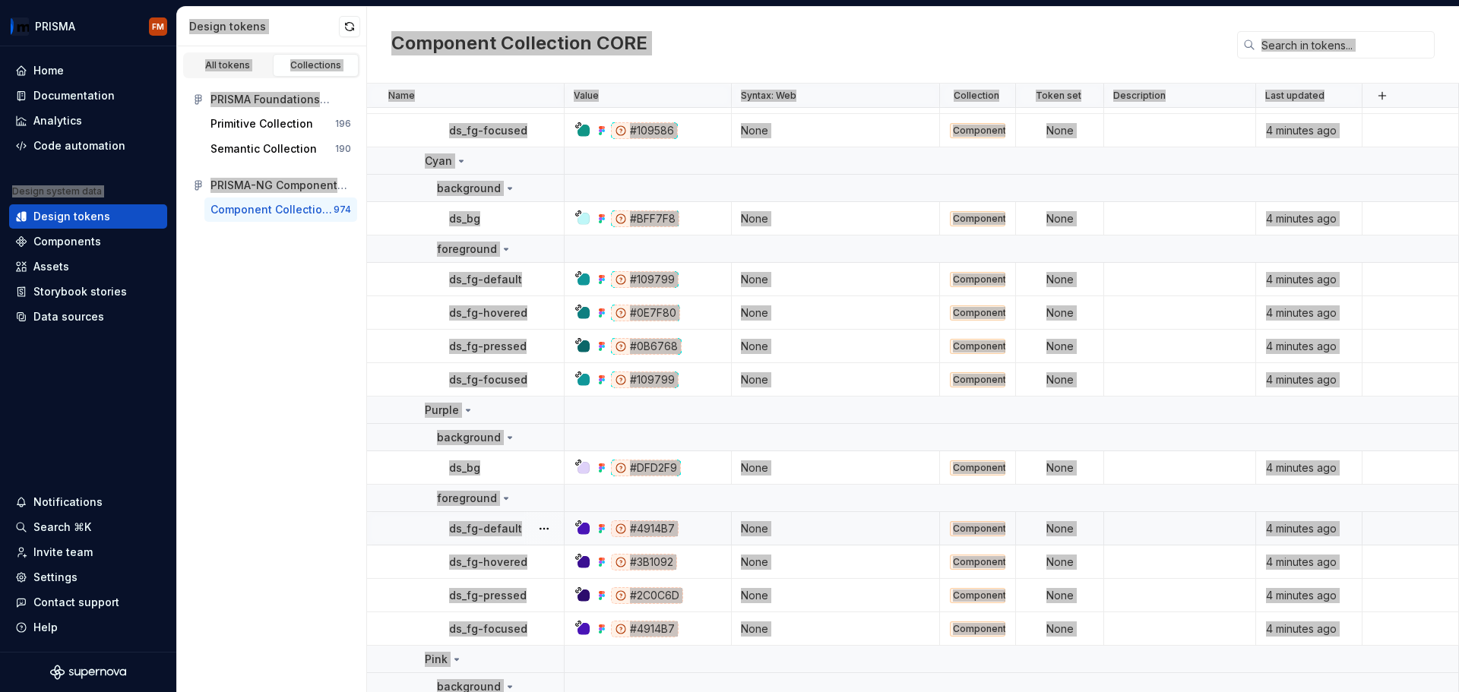
scroll to position [36160, 0]
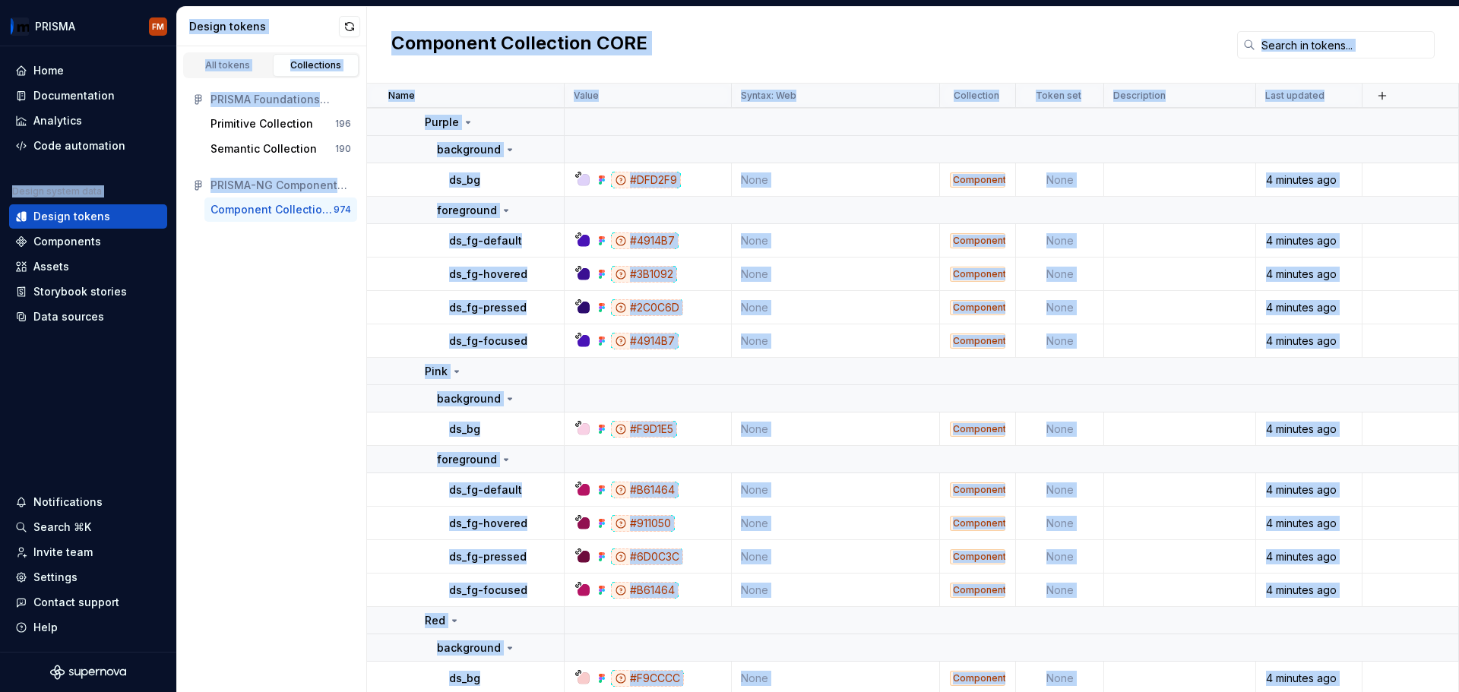
click at [306, 394] on div "All tokens Collections PRISMA Foundations (CORE) Primitive Collection 196 Seman…" at bounding box center [272, 369] width 190 height 646
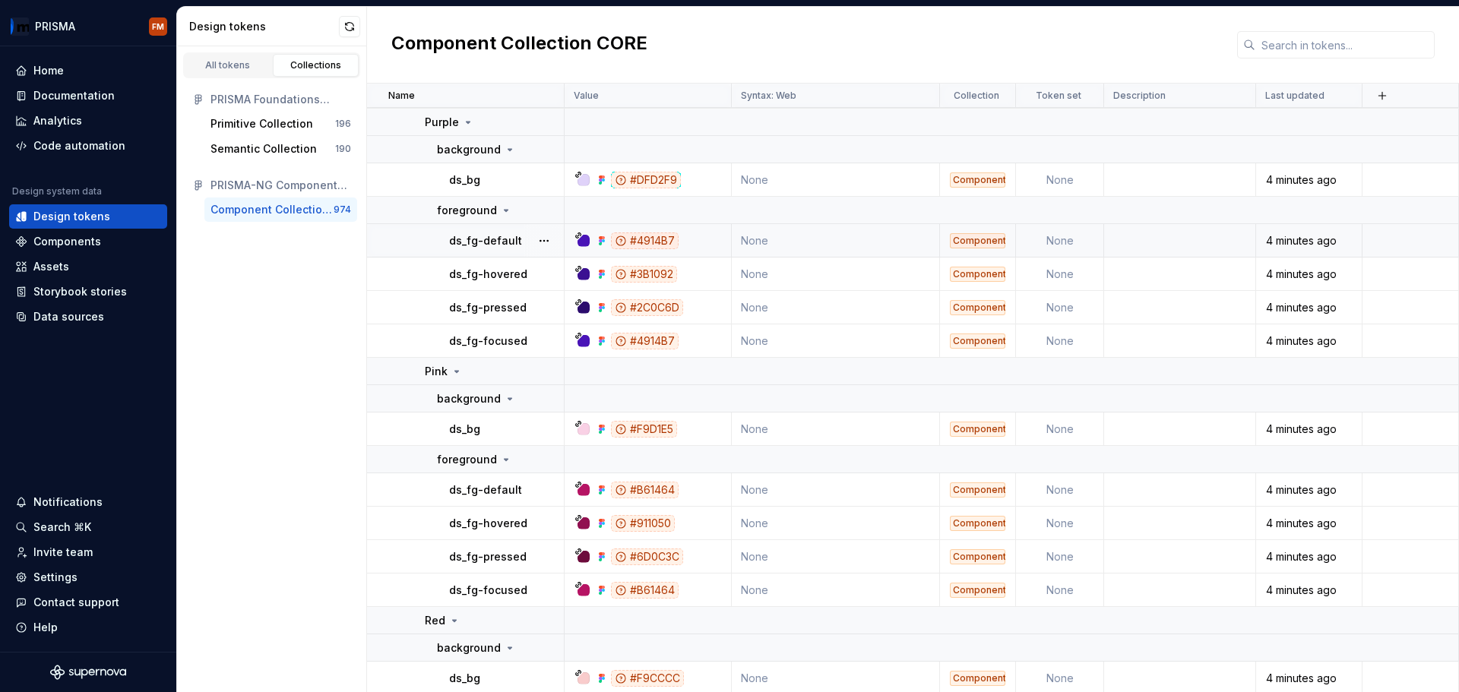
click at [637, 238] on div "#4914B7" at bounding box center [645, 241] width 68 height 17
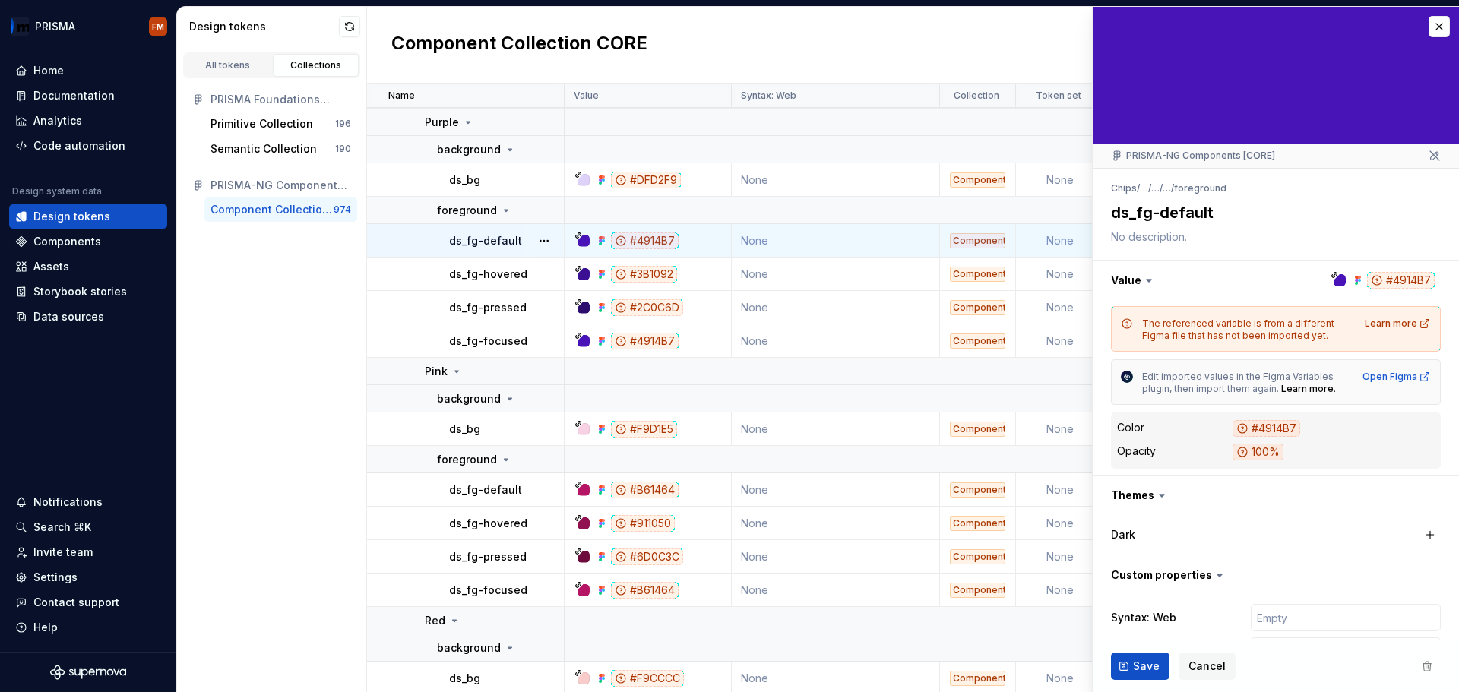
click at [579, 237] on icon at bounding box center [579, 236] width 8 height 8
click at [579, 231] on td "#4914B7" at bounding box center [648, 240] width 167 height 33
click at [642, 239] on div "#4914B7" at bounding box center [645, 241] width 68 height 17
click at [1262, 426] on div "#4914B7" at bounding box center [1267, 428] width 68 height 17
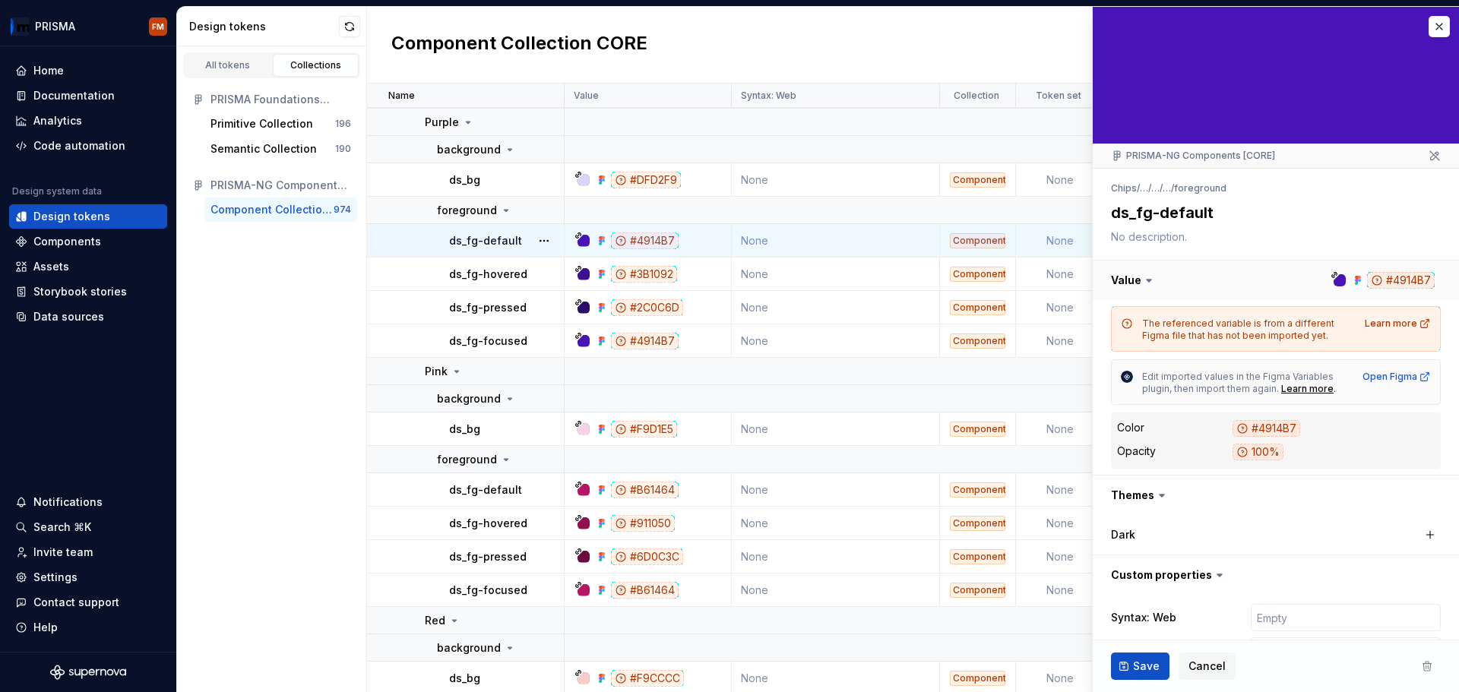
click at [1374, 284] on button "button" at bounding box center [1276, 281] width 366 height 40
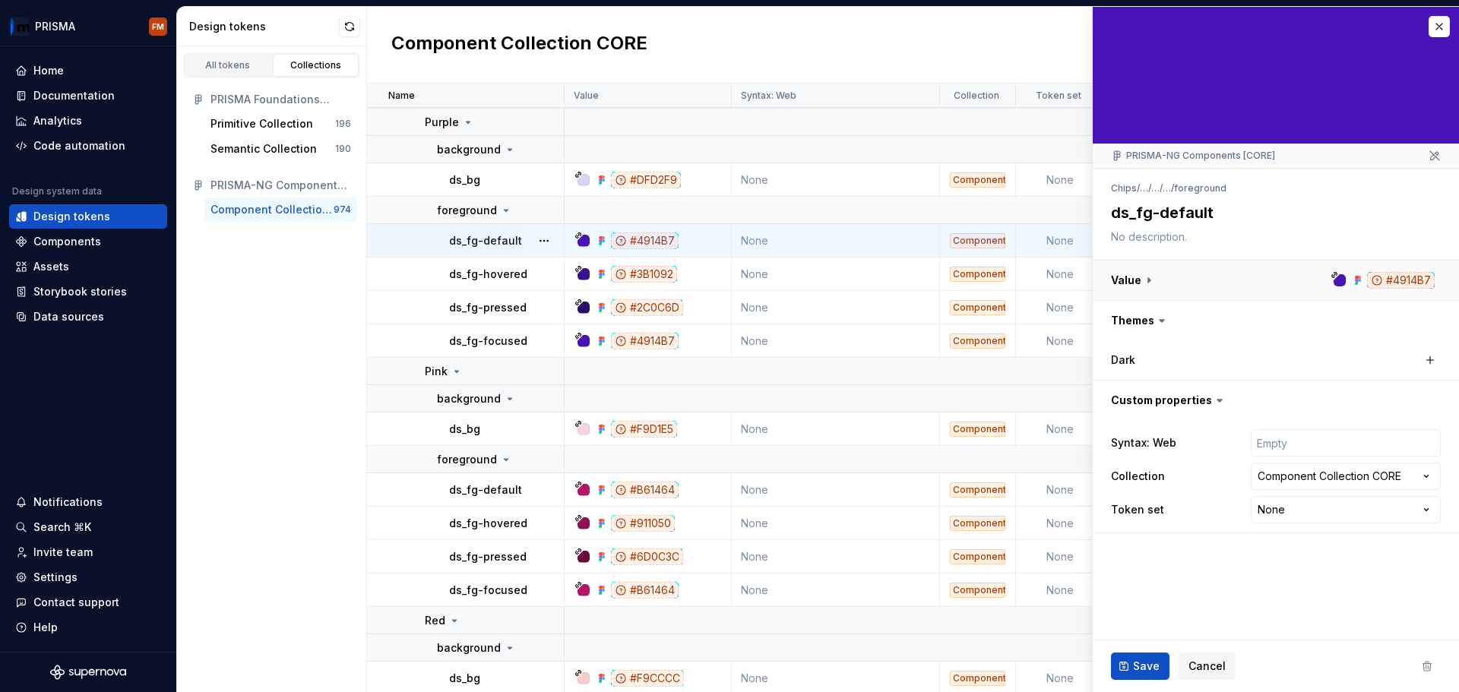
click at [1374, 284] on button "button" at bounding box center [1276, 281] width 366 height 40
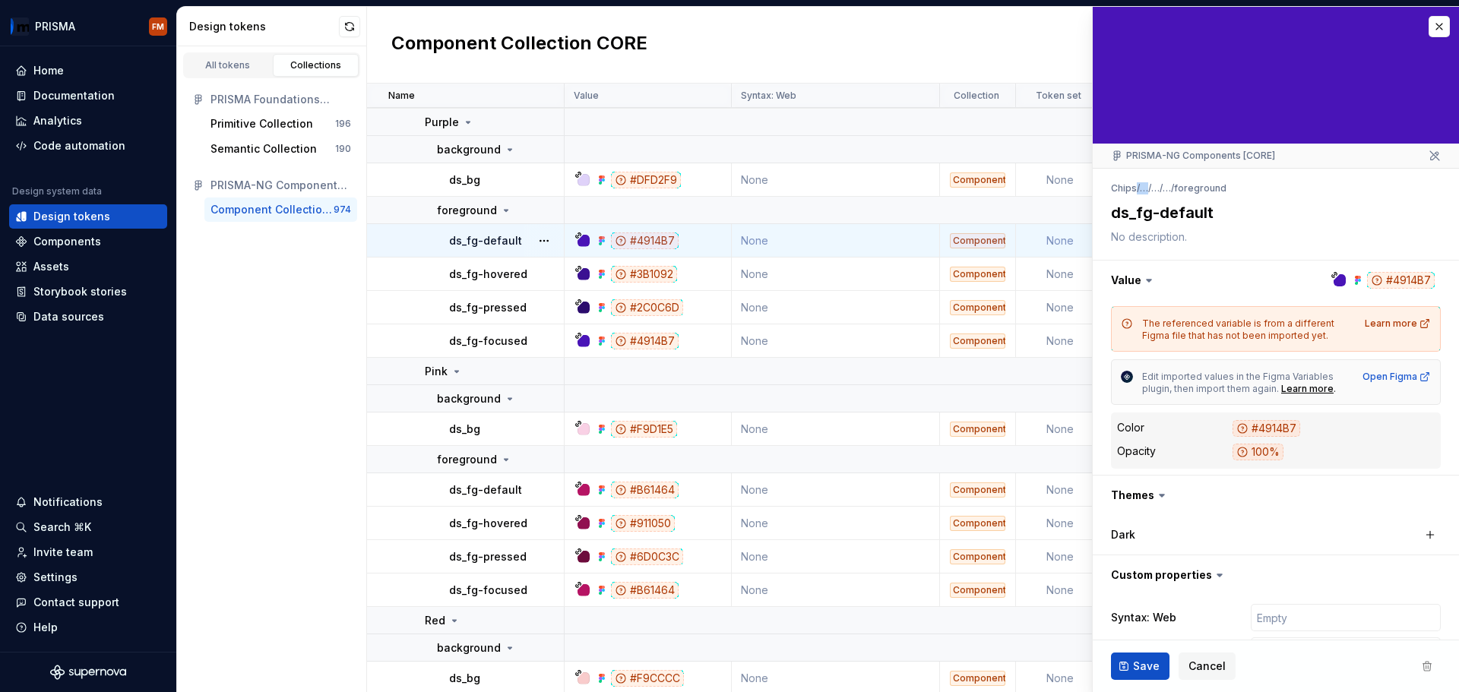
drag, startPoint x: 1136, startPoint y: 192, endPoint x: 1154, endPoint y: 192, distance: 17.5
click at [1154, 192] on ul "Chips / … / … / … / foreground" at bounding box center [1169, 188] width 116 height 12
click at [1187, 245] on textarea at bounding box center [1273, 236] width 330 height 21
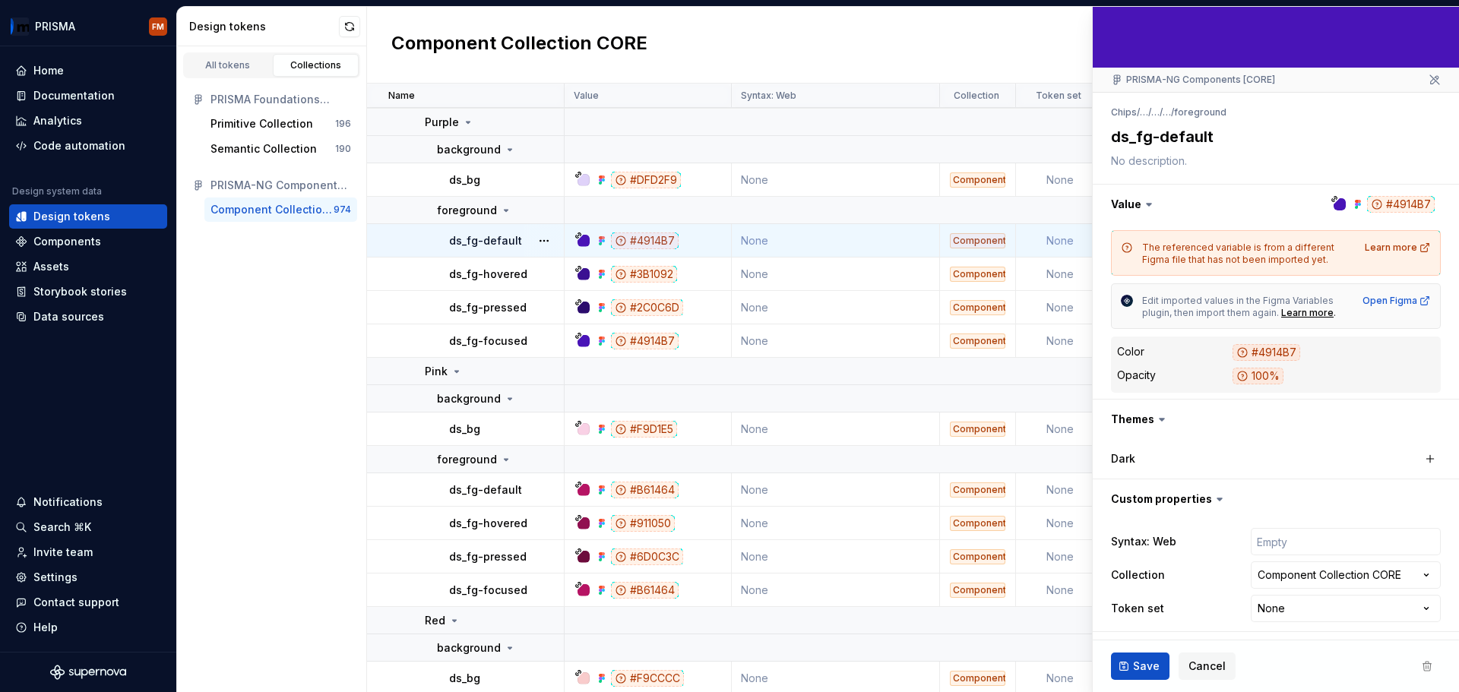
click at [1429, 79] on icon at bounding box center [1435, 80] width 12 height 12
click at [1317, 609] on html "PRISMA FM Home Documentation Analytics Code automation Design system data Desig…" at bounding box center [729, 346] width 1459 height 692
click at [1223, 607] on html "PRISMA FM Home Documentation Analytics Code automation Design system data Desig…" at bounding box center [729, 346] width 1459 height 692
click at [1231, 607] on div "Token set None **** **** ******** *********" at bounding box center [1276, 607] width 330 height 27
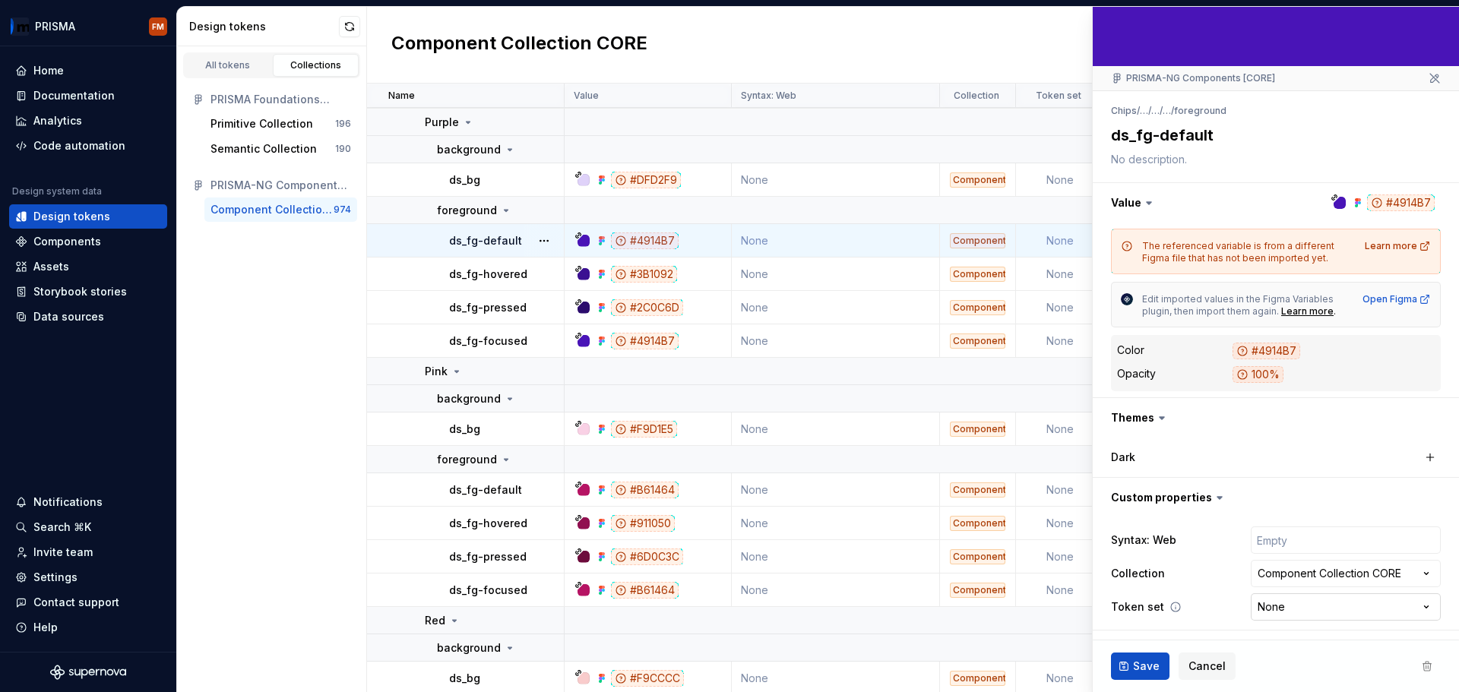
click at [1251, 607] on html "PRISMA FM Home Documentation Analytics Code automation Design system data Desig…" at bounding box center [729, 346] width 1459 height 692
click at [1256, 609] on html "PRISMA FM Home Documentation Analytics Code automation Design system data Desig…" at bounding box center [729, 346] width 1459 height 692
type textarea "*"
click at [274, 299] on div "All tokens Collections PRISMA Foundations (CORE) Primitive Collection 196 Seman…" at bounding box center [272, 369] width 190 height 646
click at [386, 400] on td "background" at bounding box center [466, 398] width 198 height 27
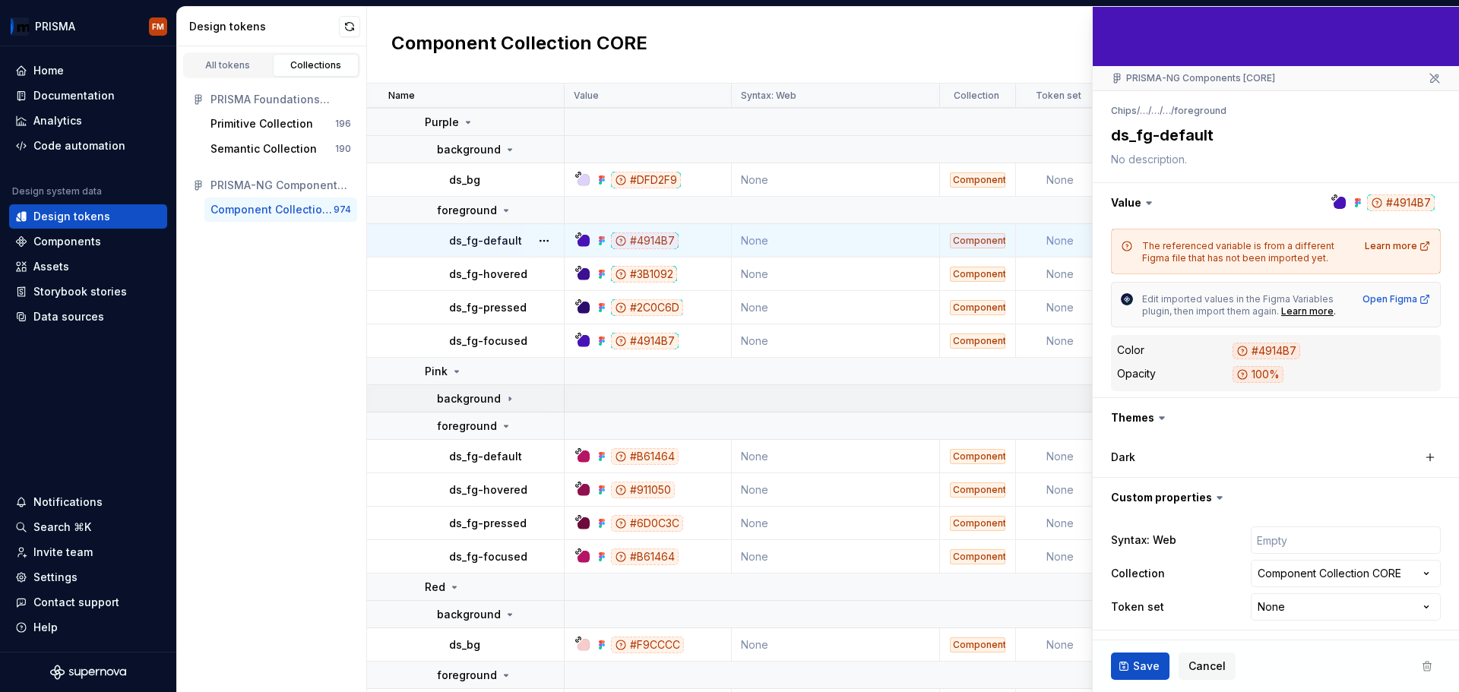
click at [385, 400] on td "background" at bounding box center [466, 398] width 198 height 27
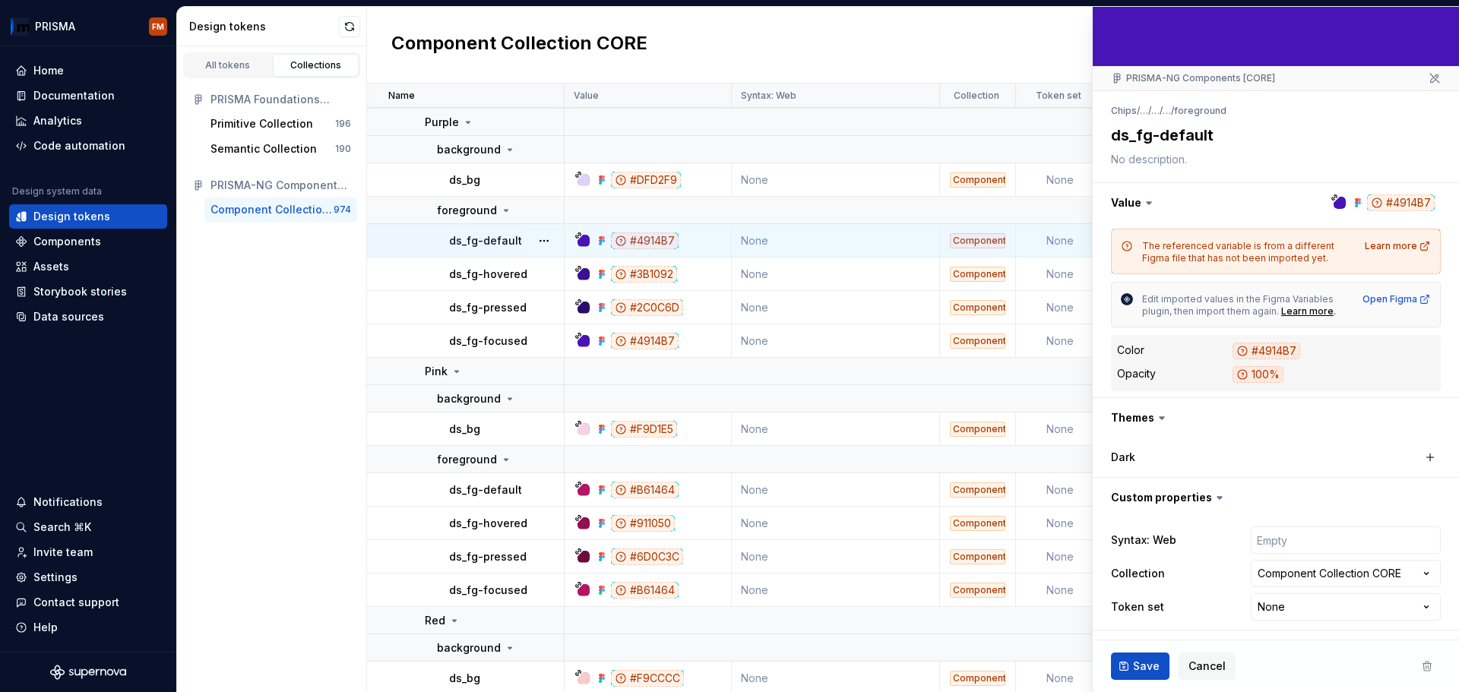
click at [274, 489] on div "All tokens Collections PRISMA Foundations (CORE) Primitive Collection 196 Seman…" at bounding box center [272, 369] width 190 height 646
click at [1221, 673] on span "Cancel" at bounding box center [1207, 666] width 37 height 15
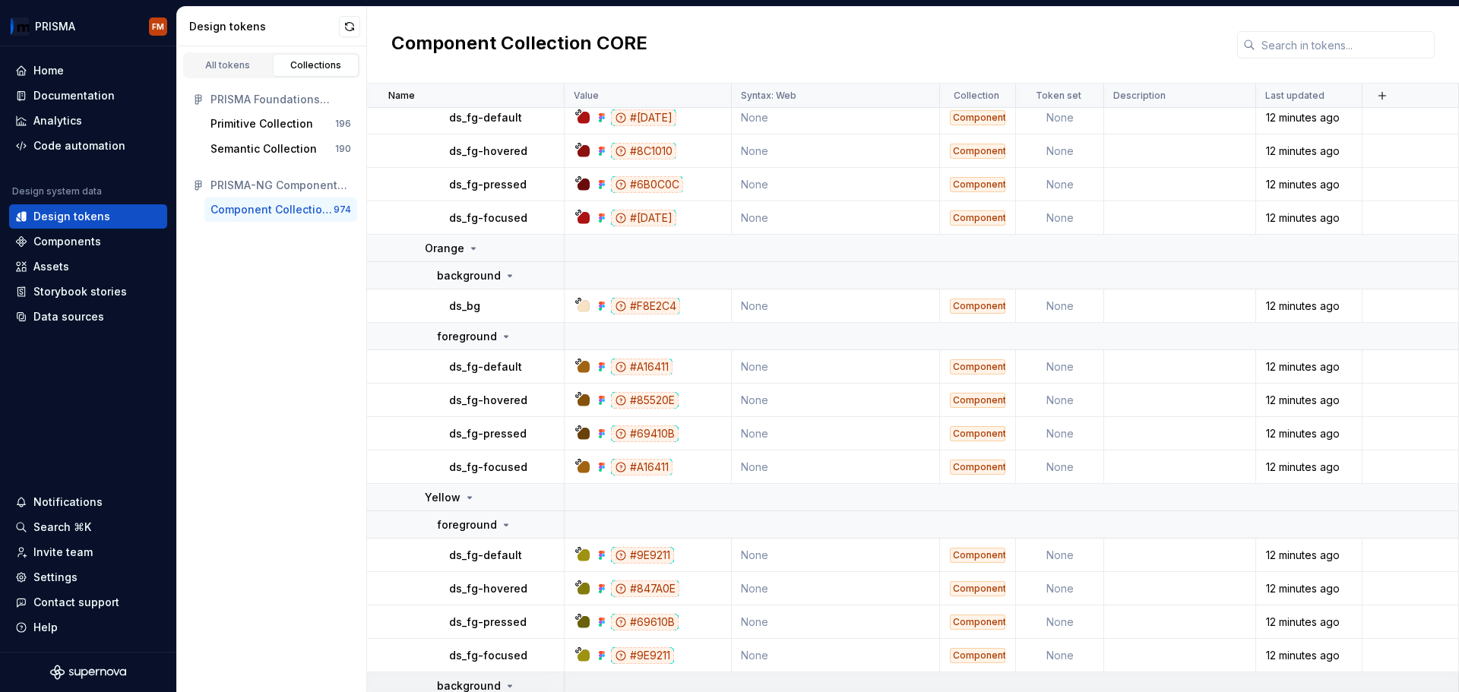
scroll to position [36540, 0]
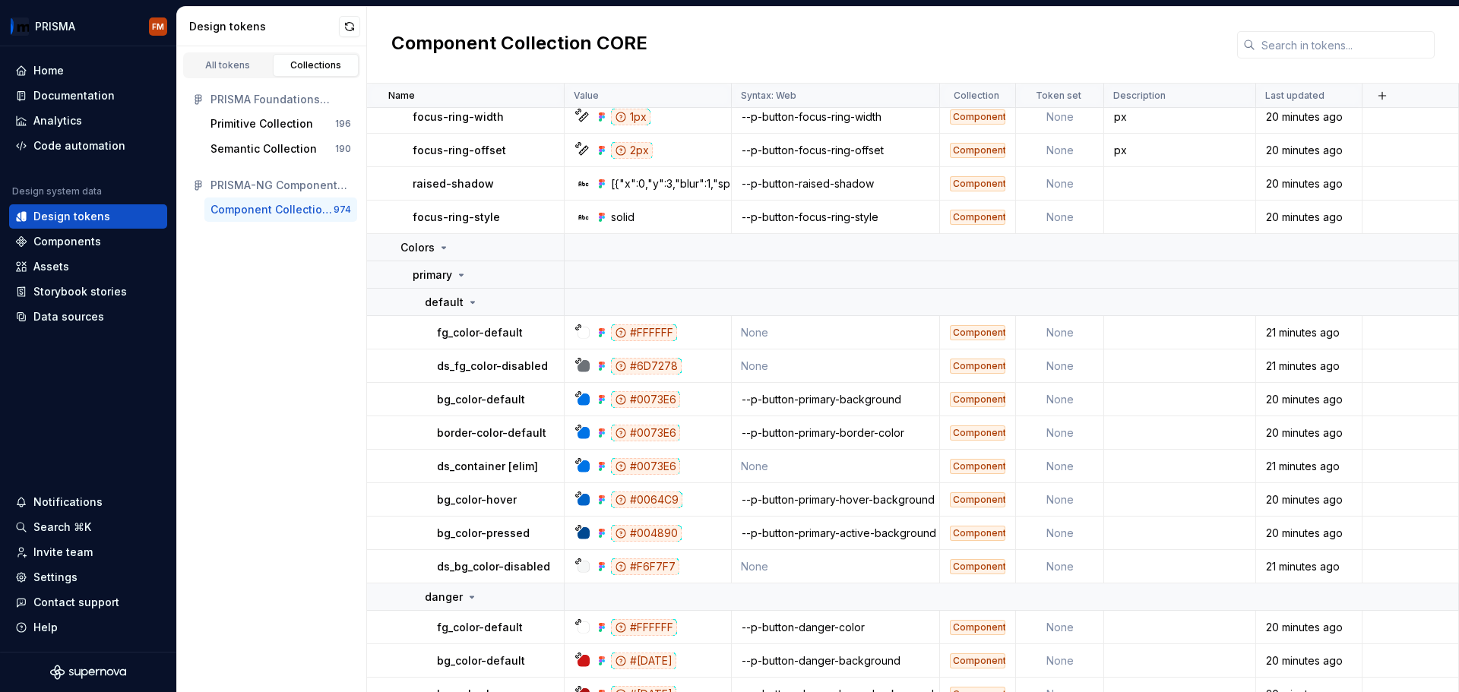
scroll to position [760, 0]
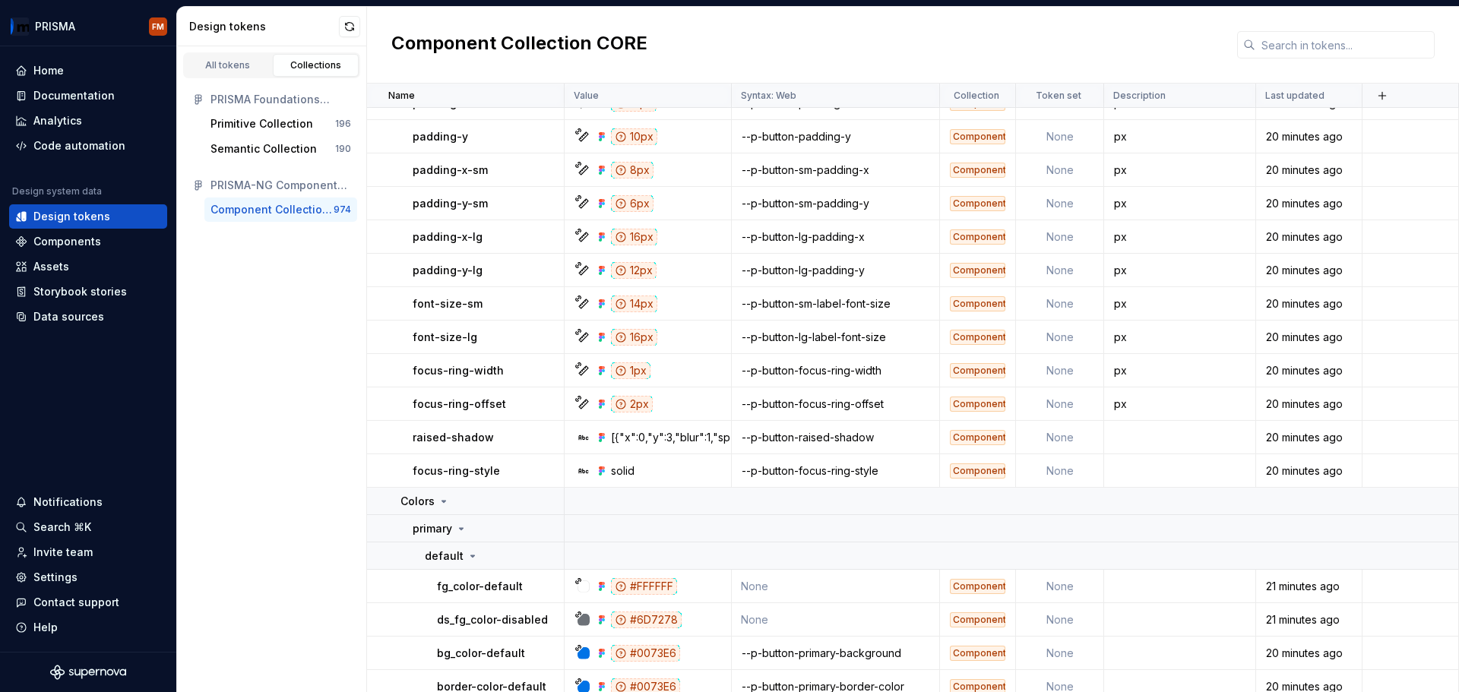
click at [283, 408] on div "All tokens Collections PRISMA Foundations (CORE) Primitive Collection 196 Seman…" at bounding box center [272, 369] width 190 height 646
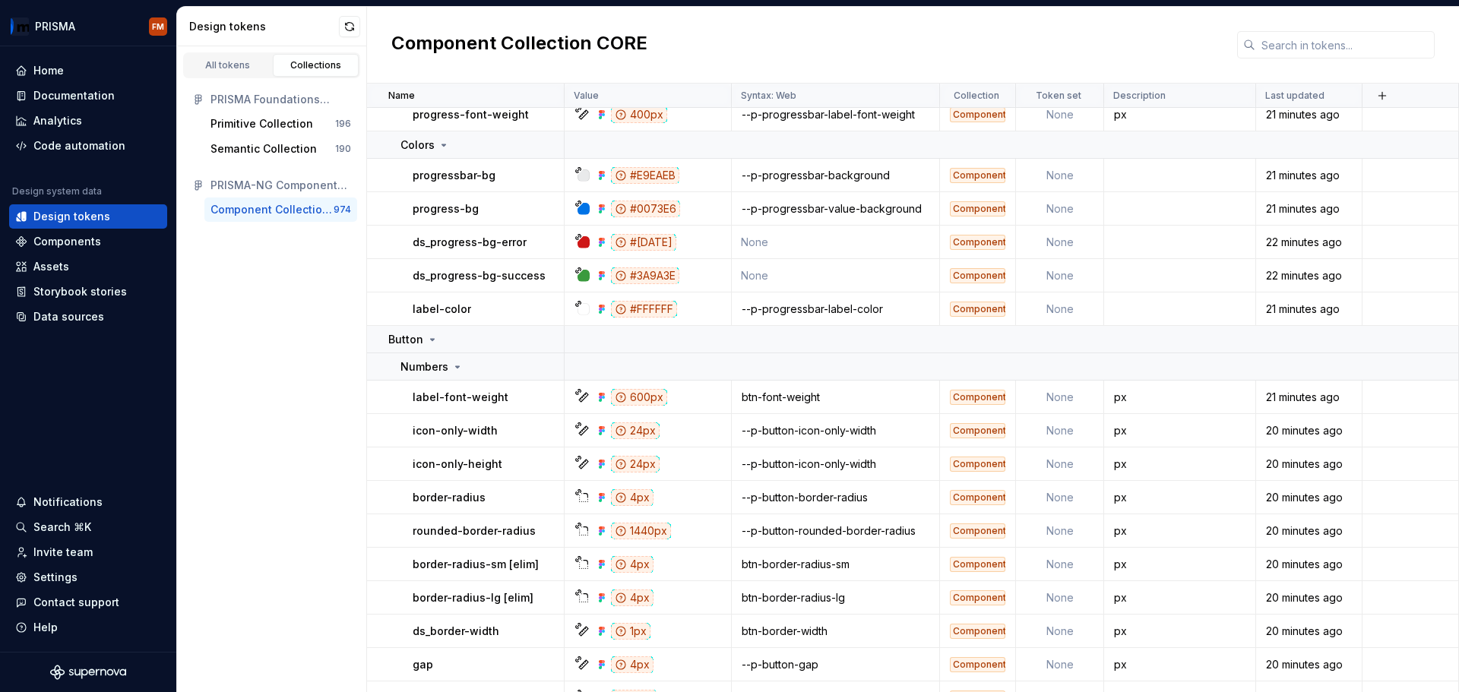
scroll to position [0, 0]
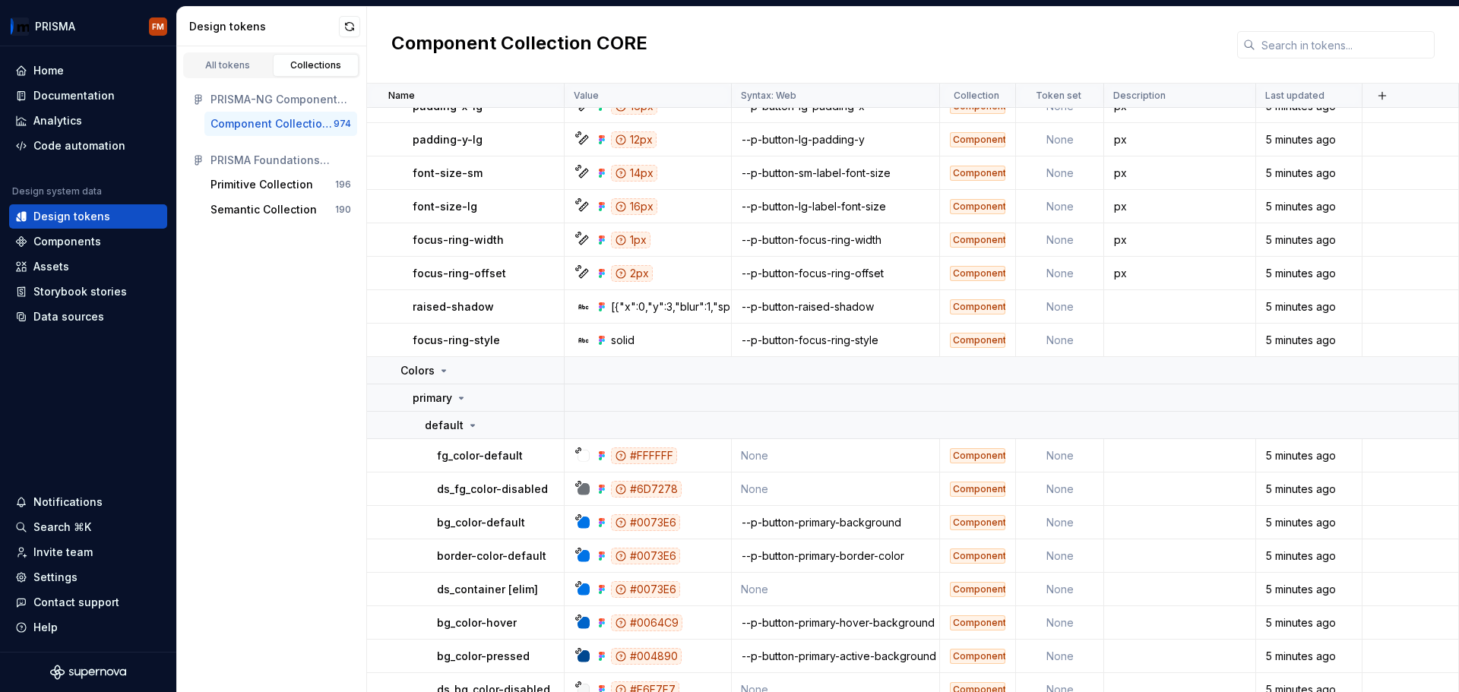
scroll to position [912, 0]
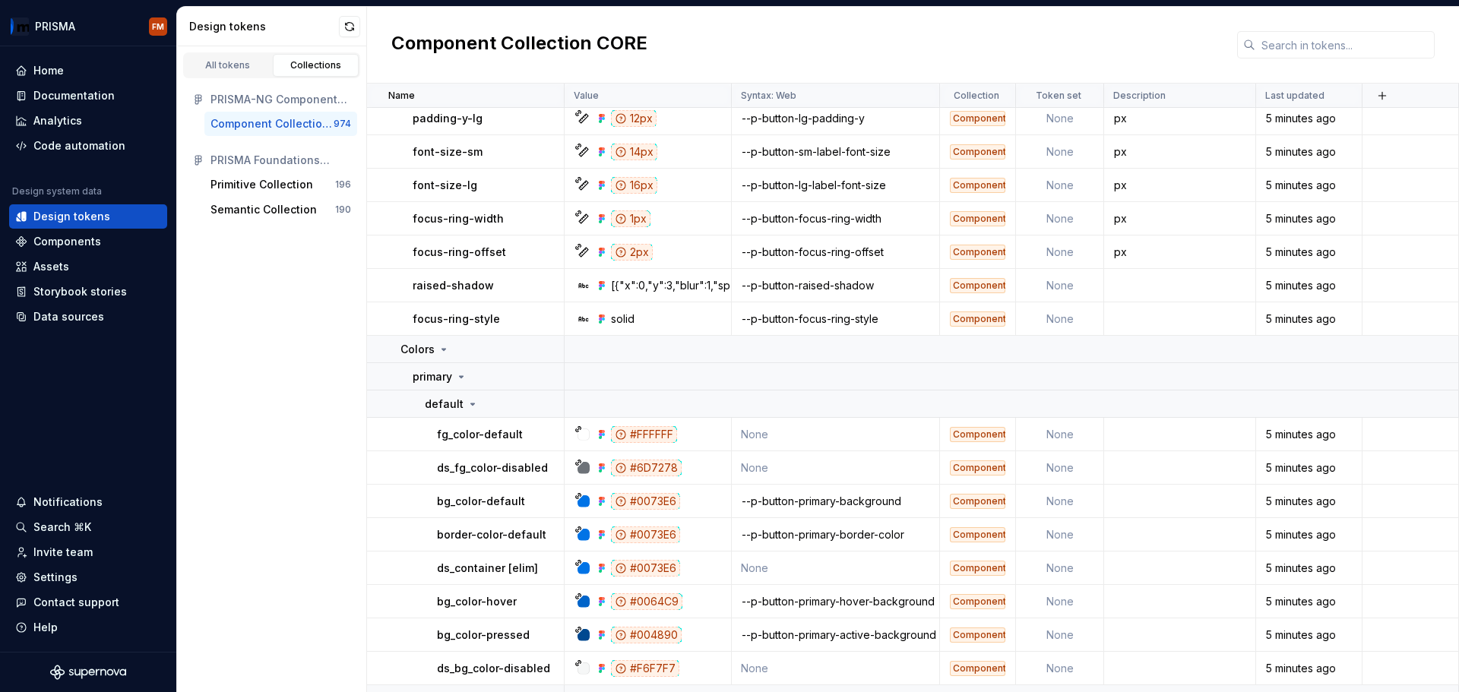
click at [328, 483] on div "All tokens Collections PRISMA-NG Components [CORE] Component Collection CORE 97…" at bounding box center [272, 369] width 190 height 646
drag, startPoint x: 40, startPoint y: 324, endPoint x: 252, endPoint y: -68, distance: 445.5
click at [147, 29] on html "PRISMA FM Home Documentation Analytics Code automation Design system data Desig…" at bounding box center [729, 346] width 1459 height 692
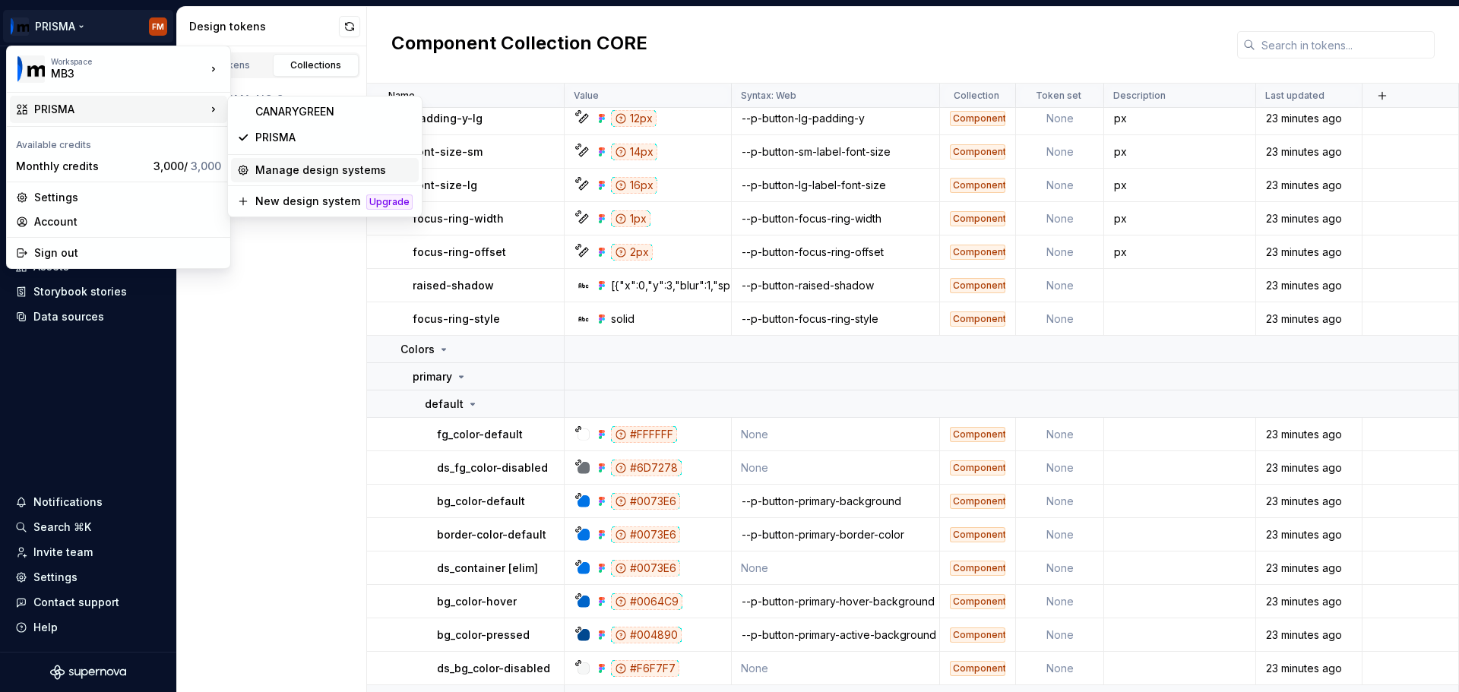
click at [269, 162] on div "Manage design systems" at bounding box center [325, 170] width 188 height 24
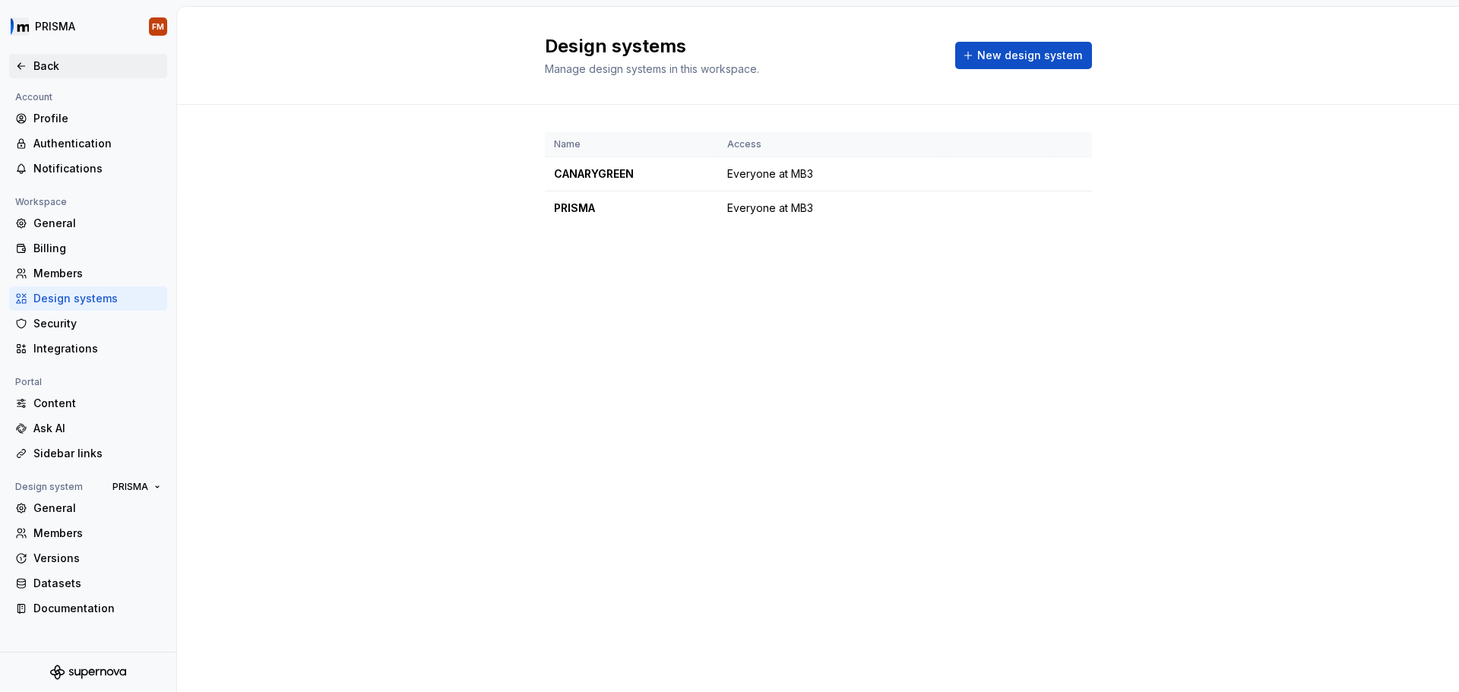
click at [23, 74] on div "Back" at bounding box center [88, 66] width 158 height 24
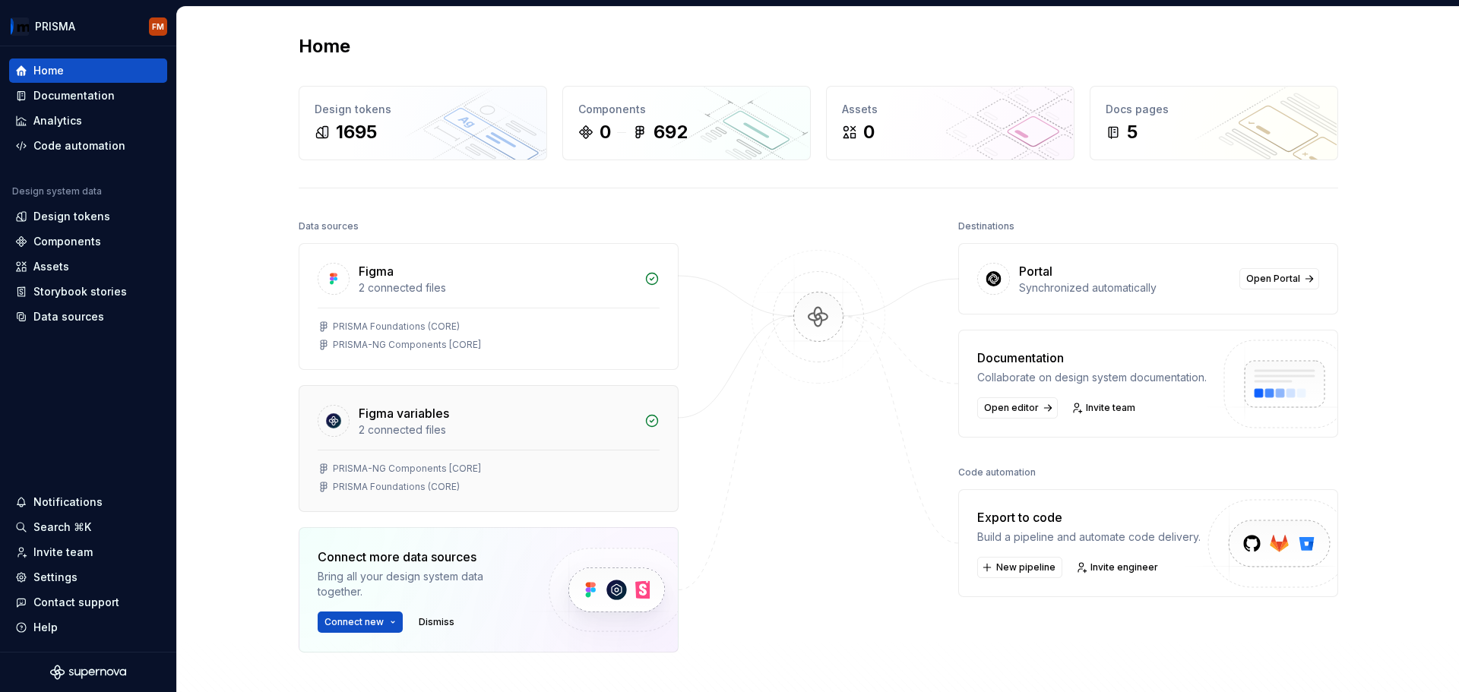
click at [418, 406] on div "Figma variables" at bounding box center [404, 413] width 90 height 18
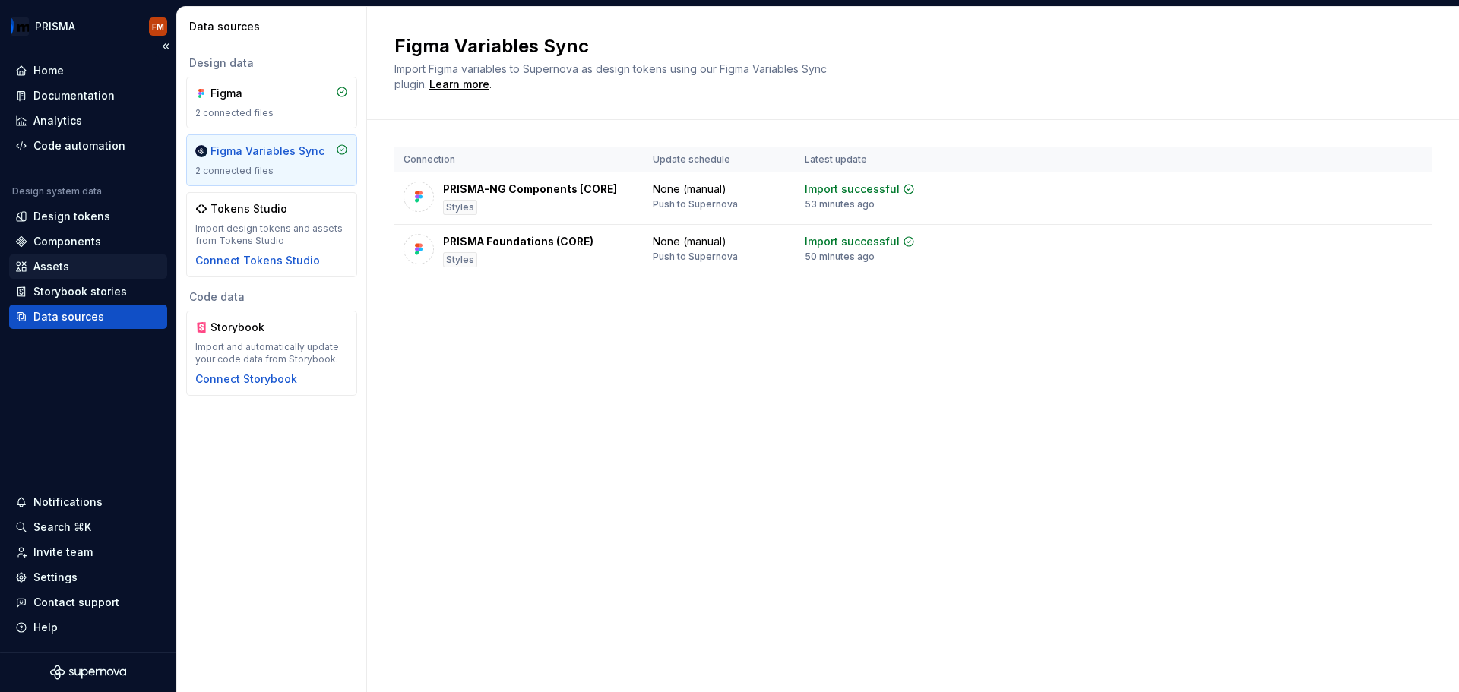
click at [56, 257] on div "Assets" at bounding box center [88, 267] width 158 height 24
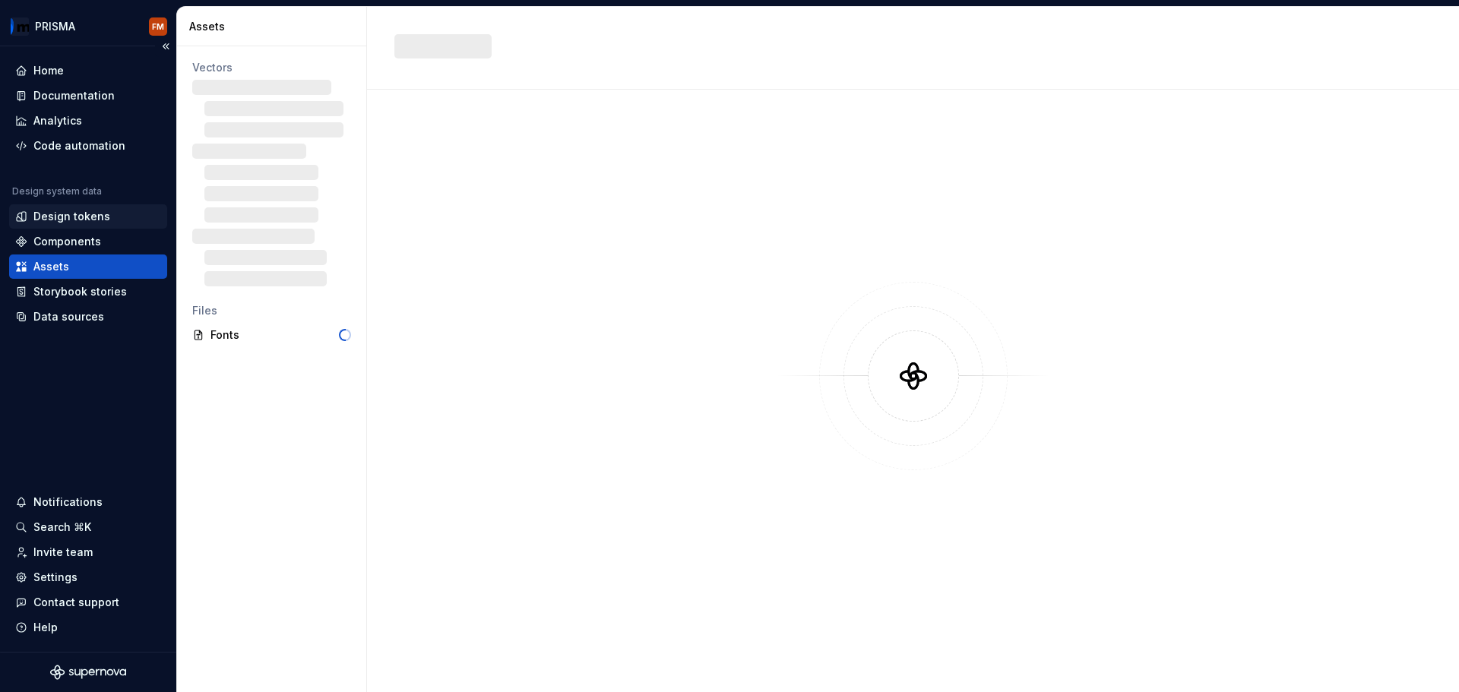
click at [71, 214] on div "Design tokens" at bounding box center [71, 216] width 77 height 15
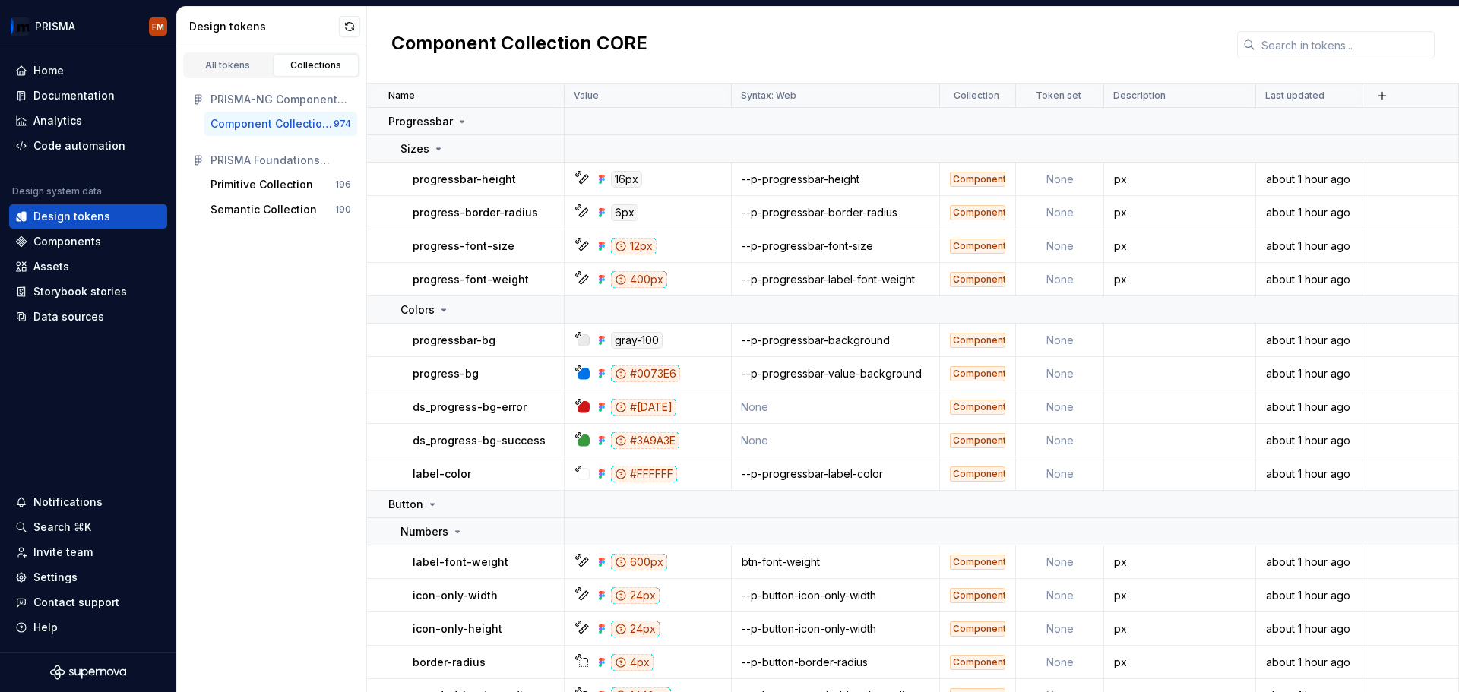
click at [302, 375] on div "All tokens Collections PRISMA-NG Components [CORE] Component Collection CORE 97…" at bounding box center [272, 369] width 190 height 646
